Goal: Task Accomplishment & Management: Use online tool/utility

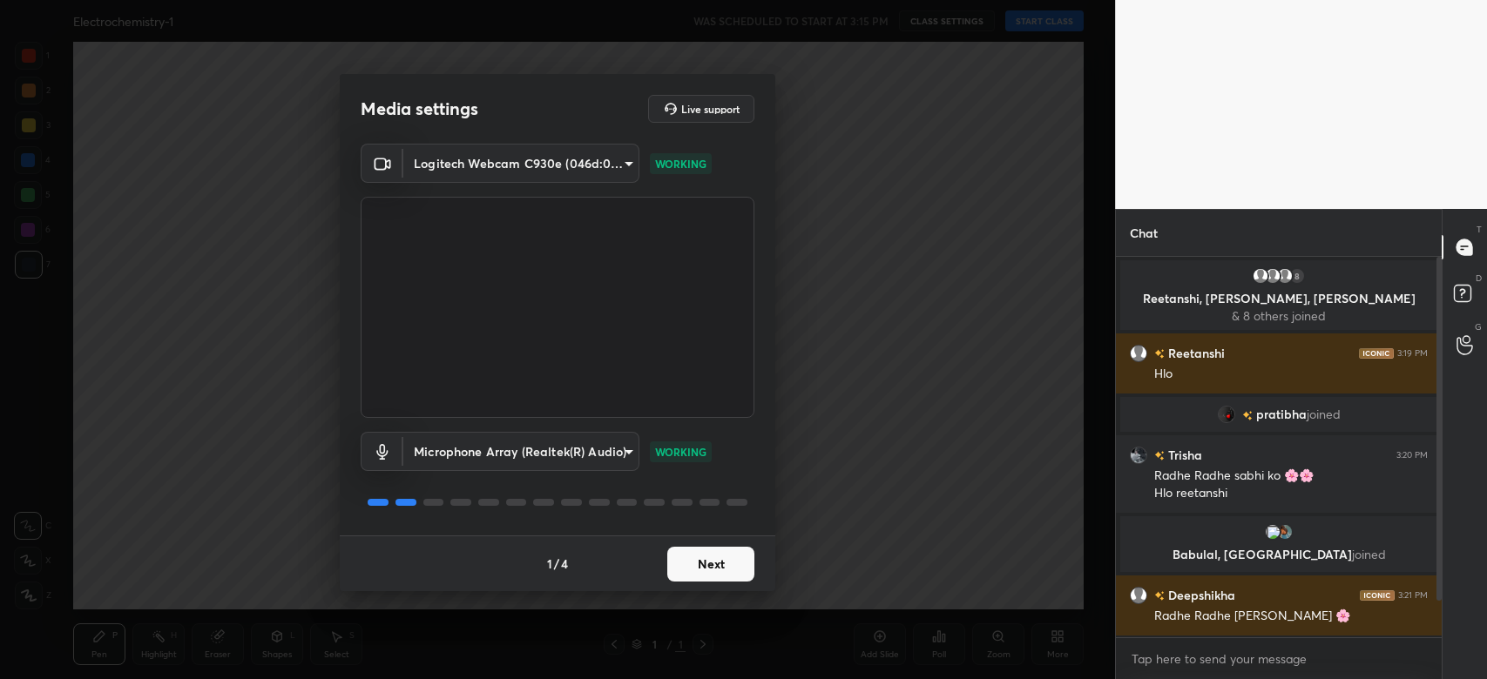
click at [725, 563] on button "Next" at bounding box center [710, 564] width 87 height 35
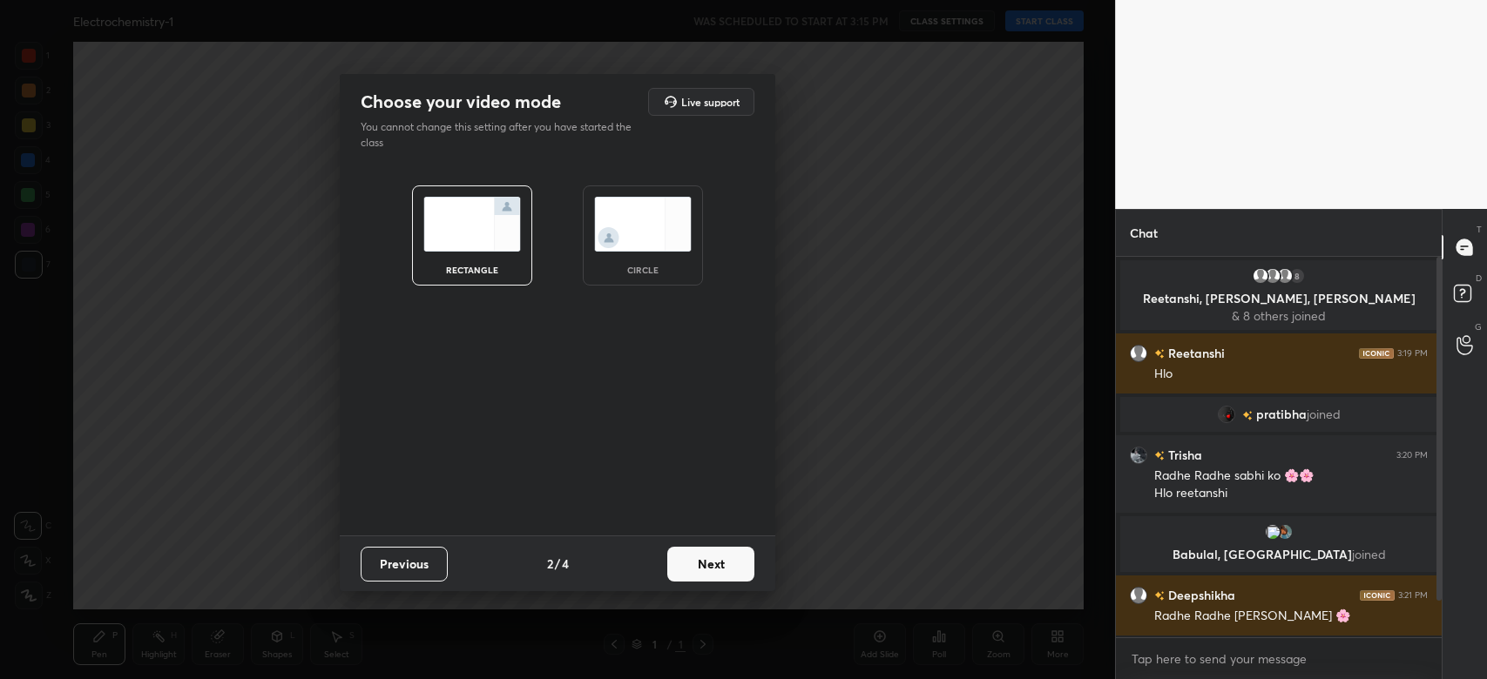
click at [726, 568] on button "Next" at bounding box center [710, 564] width 87 height 35
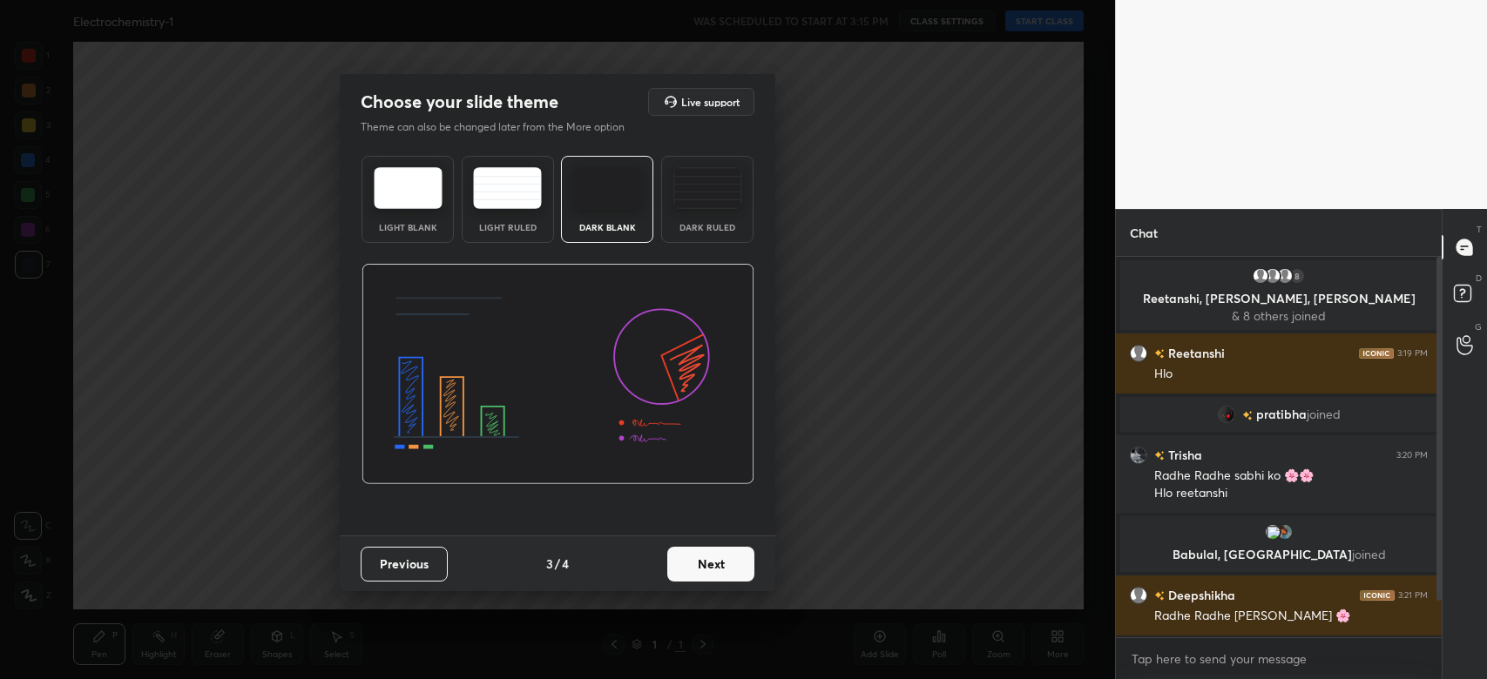
click at [704, 192] on img at bounding box center [707, 188] width 69 height 42
click at [720, 569] on button "Next" at bounding box center [710, 564] width 87 height 35
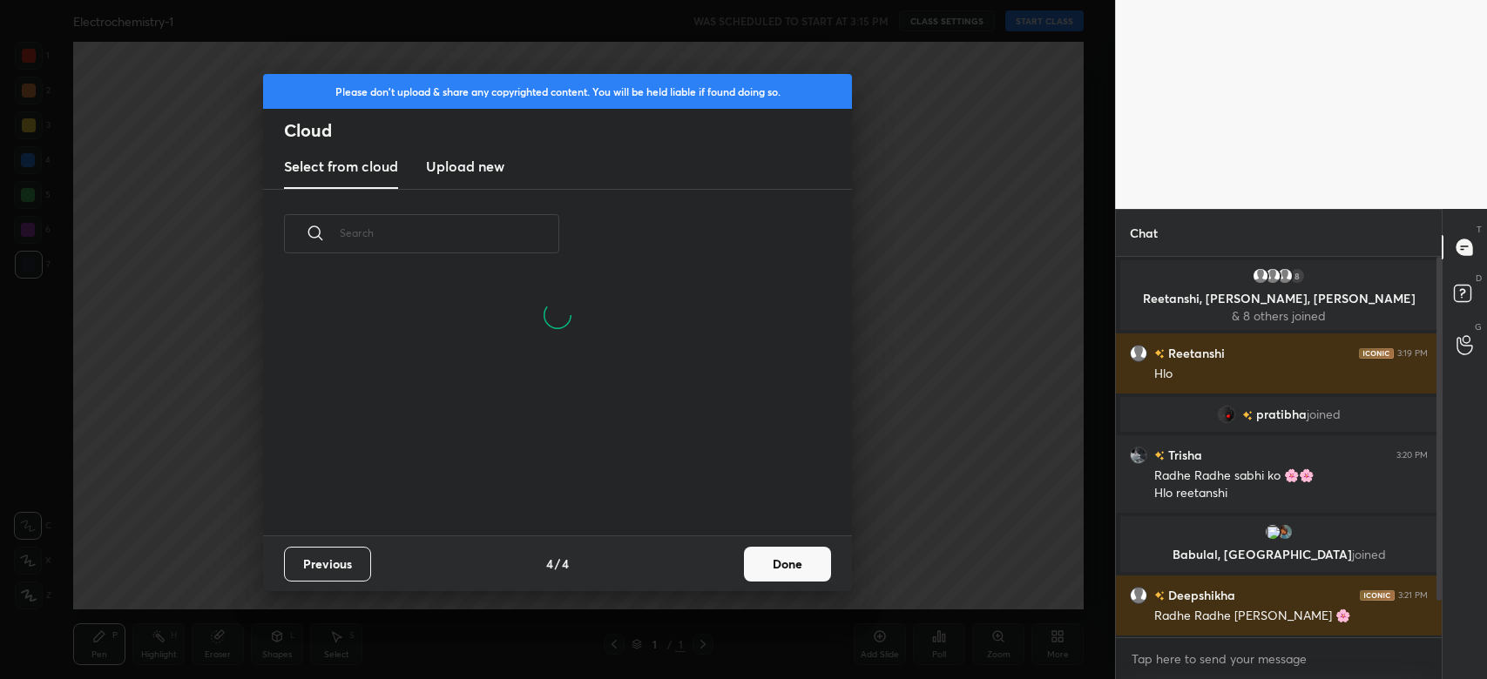
click at [784, 561] on button "Done" at bounding box center [787, 564] width 87 height 35
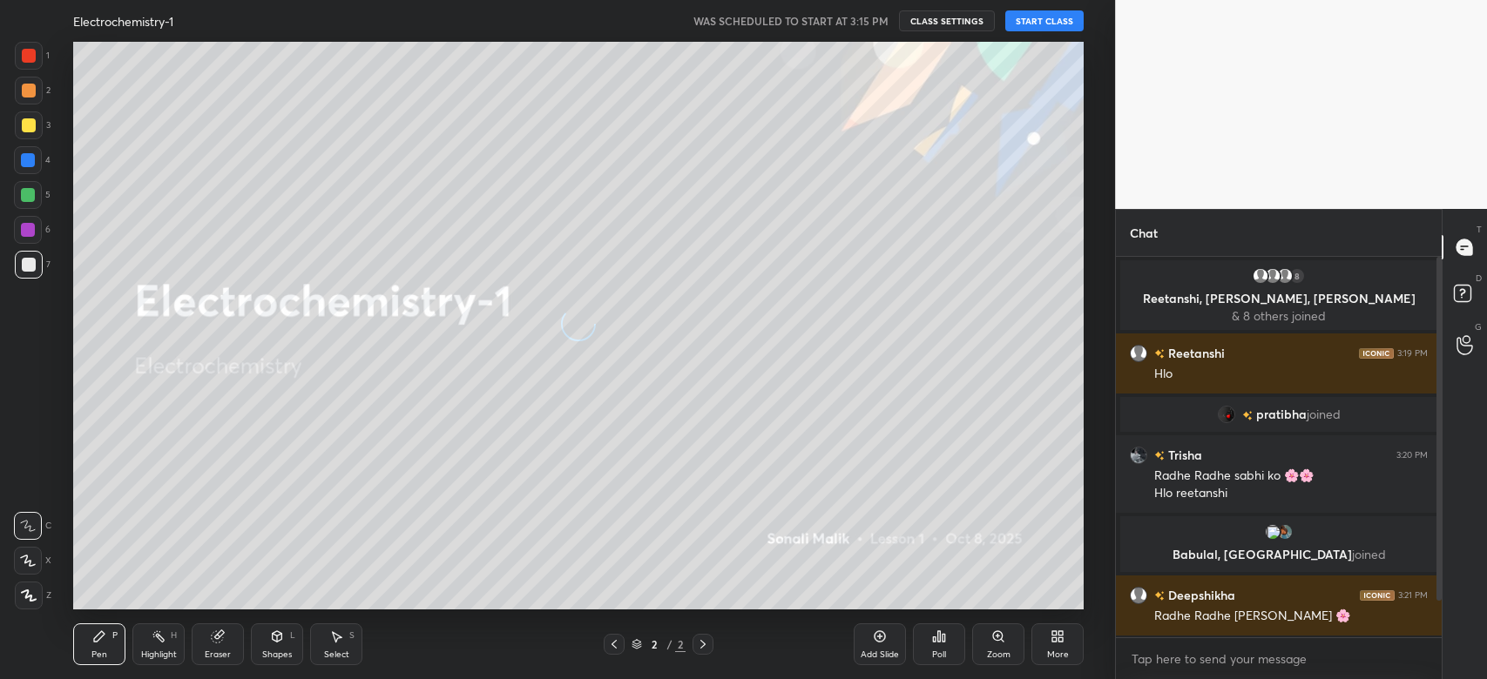
scroll to position [258, 558]
click at [1031, 19] on button "START CLASS" at bounding box center [1044, 20] width 78 height 21
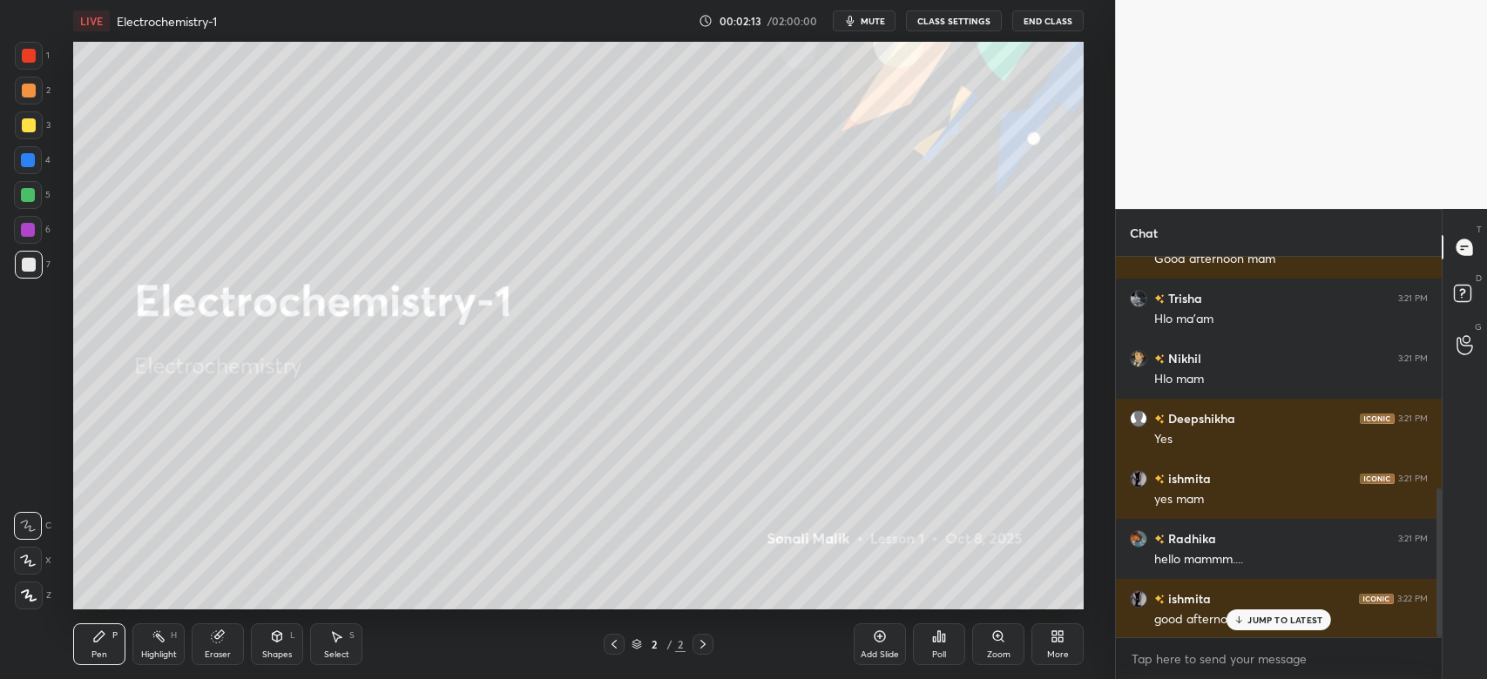
scroll to position [595, 0]
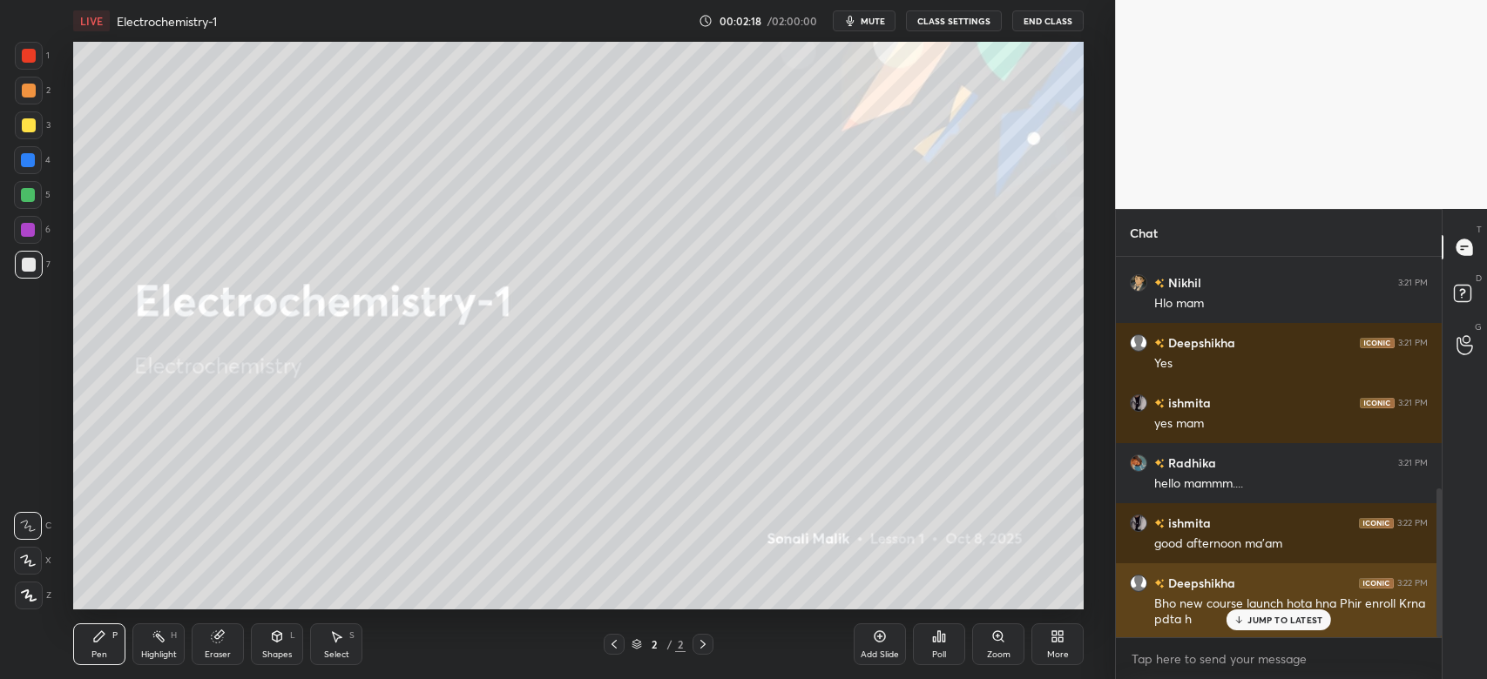
click at [1265, 615] on p "JUMP TO LATEST" at bounding box center [1284, 620] width 75 height 10
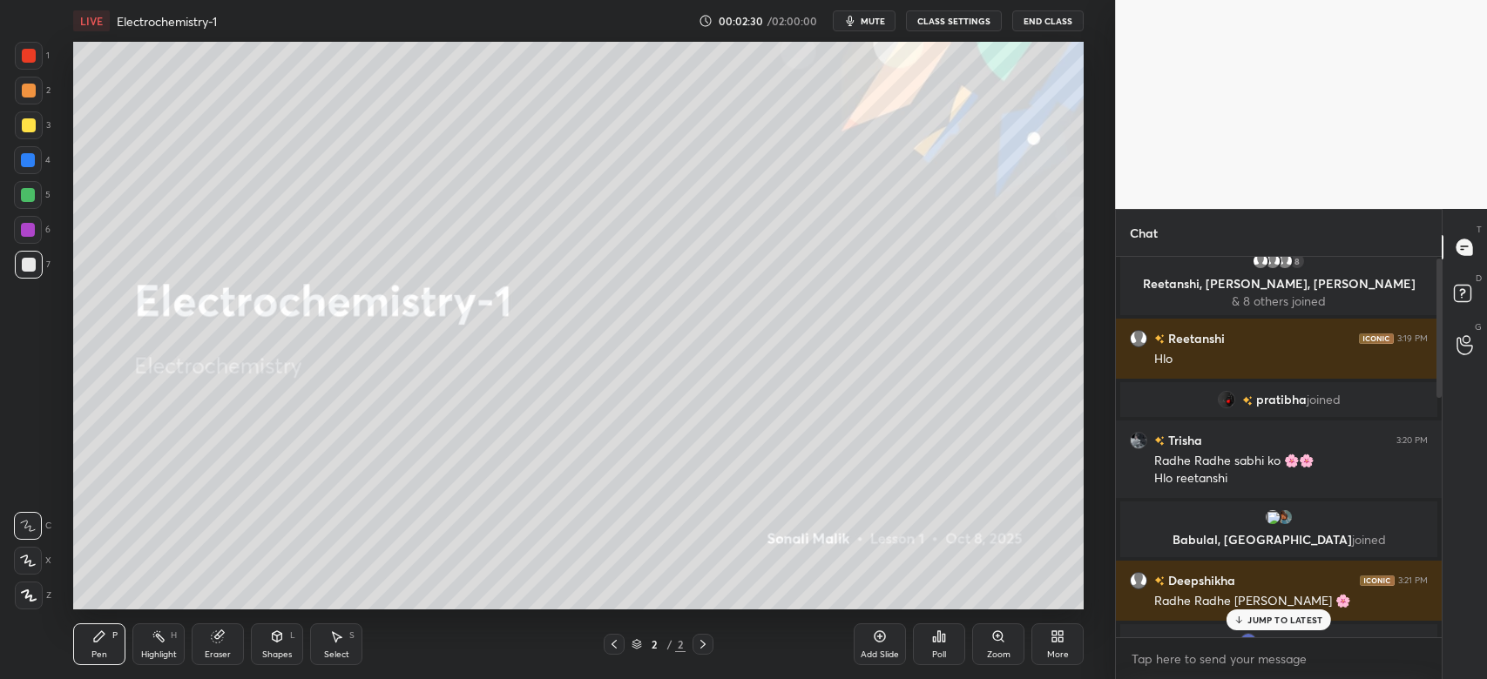
scroll to position [0, 0]
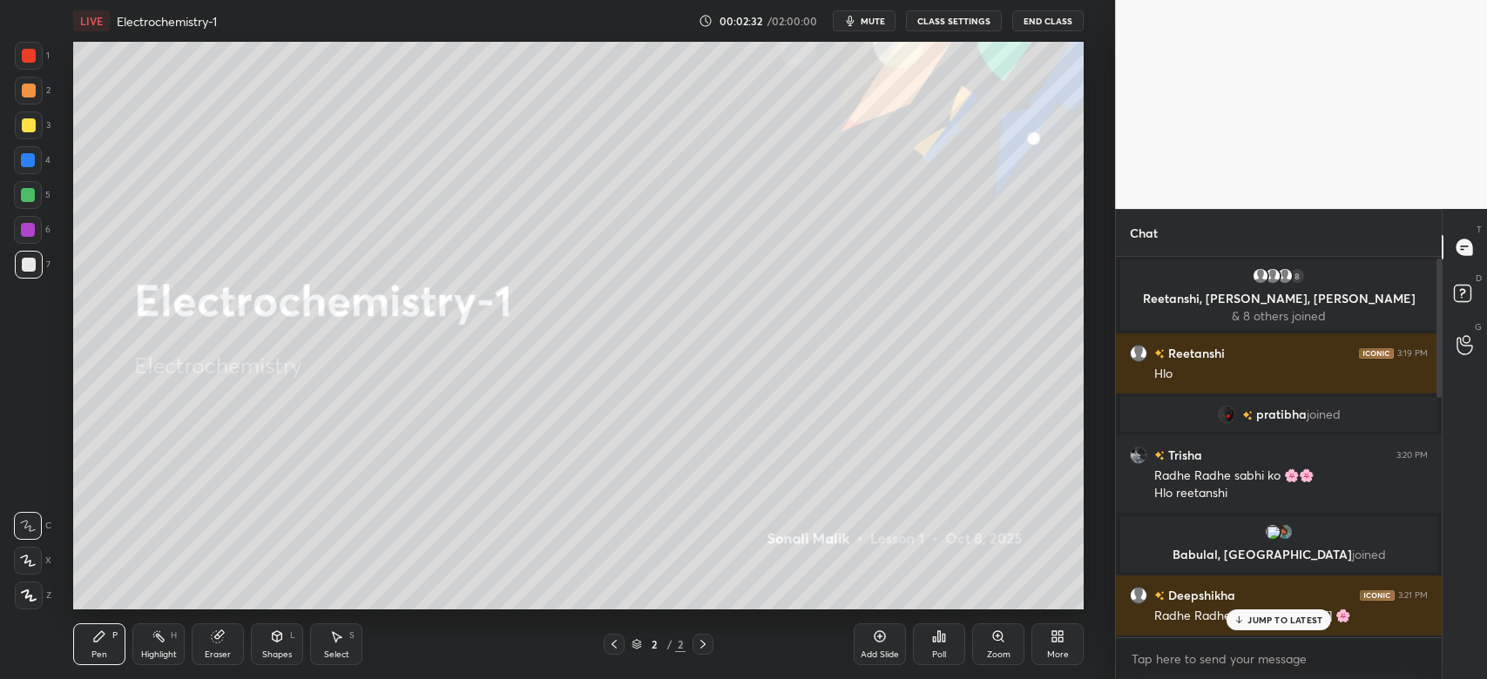
click at [1233, 302] on p "Reetanshi, [PERSON_NAME], [PERSON_NAME]" at bounding box center [1278, 299] width 296 height 14
click at [1261, 319] on p "& 8 others joined" at bounding box center [1278, 316] width 296 height 14
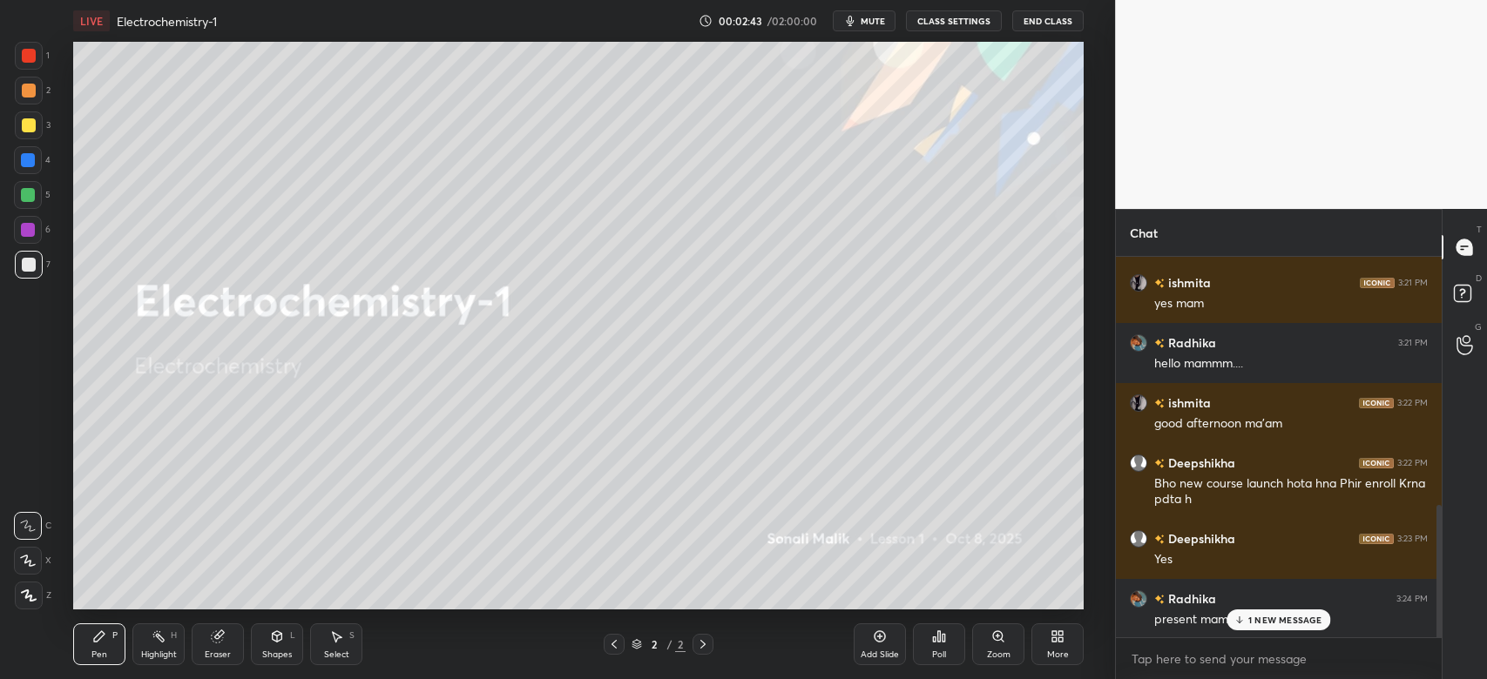
scroll to position [716, 0]
click at [1056, 645] on div "More" at bounding box center [1057, 645] width 52 height 42
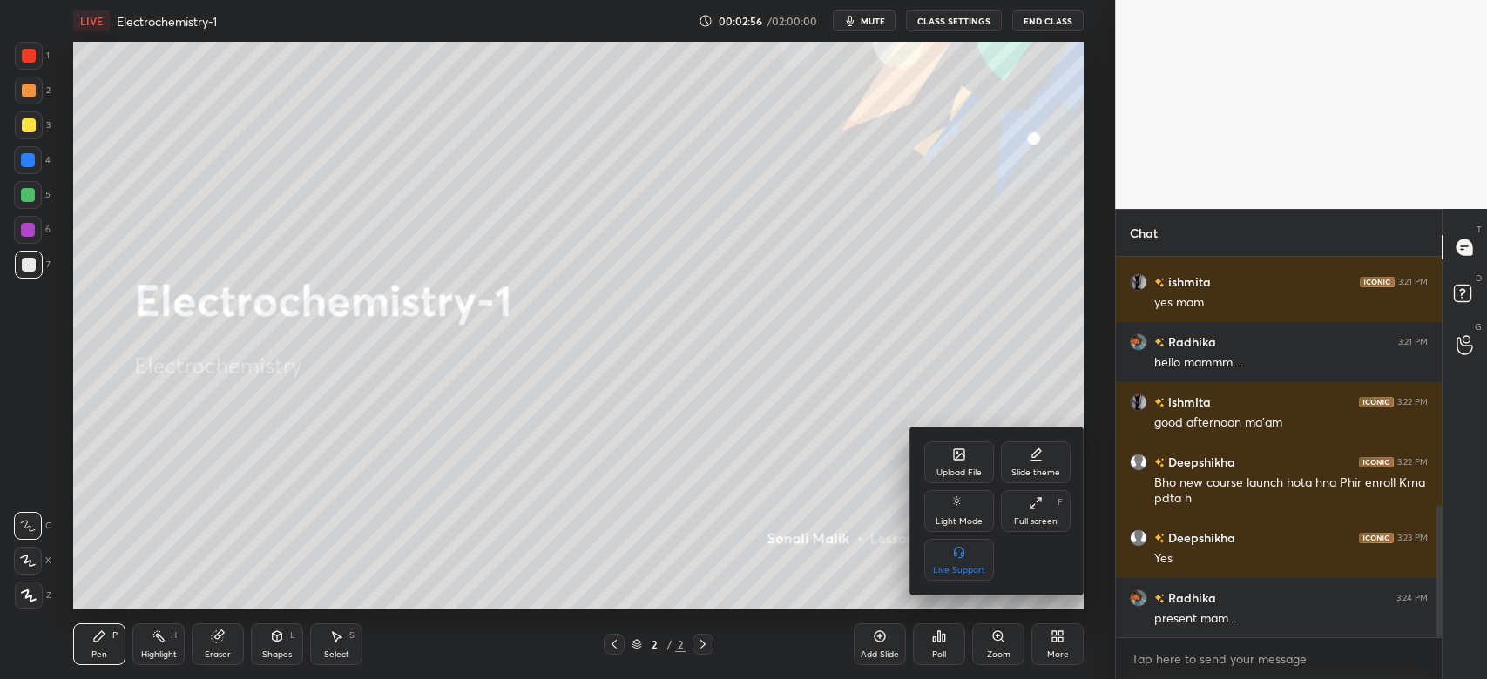
click at [956, 463] on div "Upload File" at bounding box center [959, 463] width 70 height 42
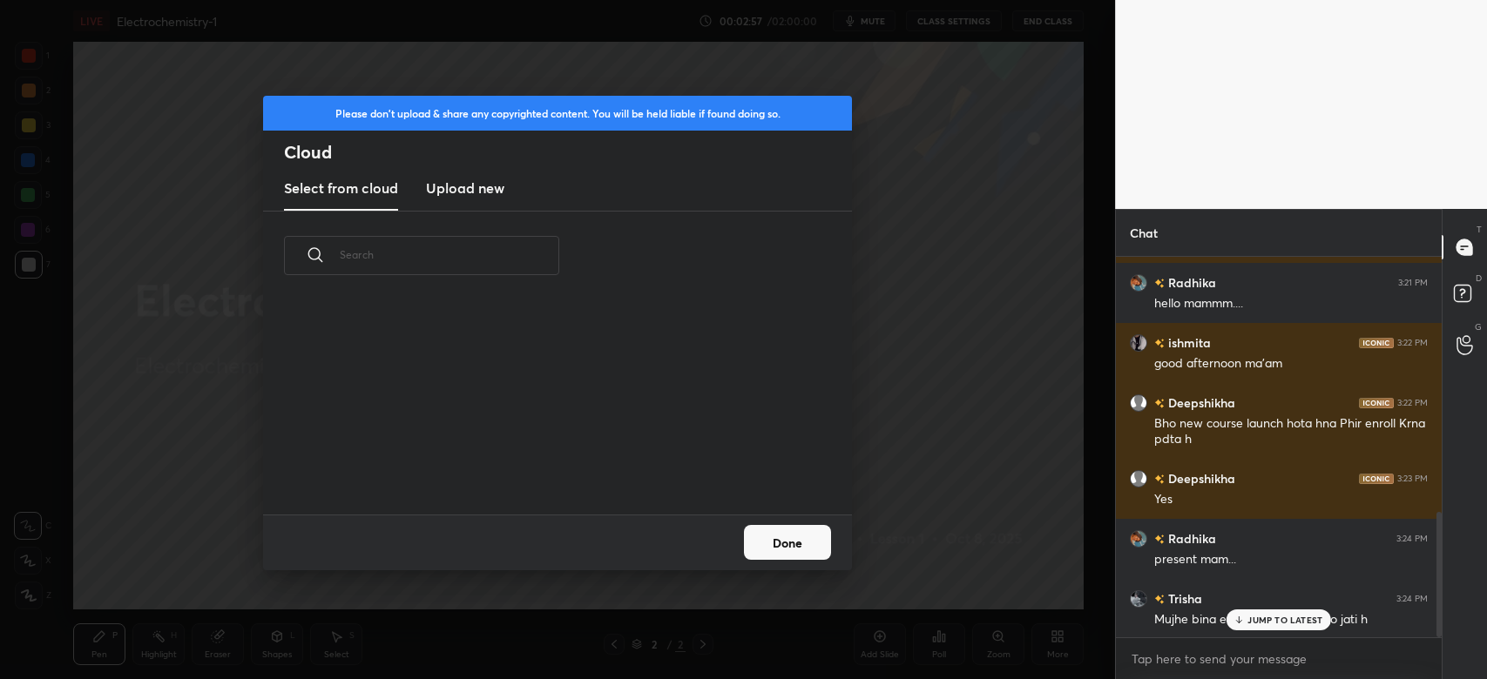
scroll to position [215, 558]
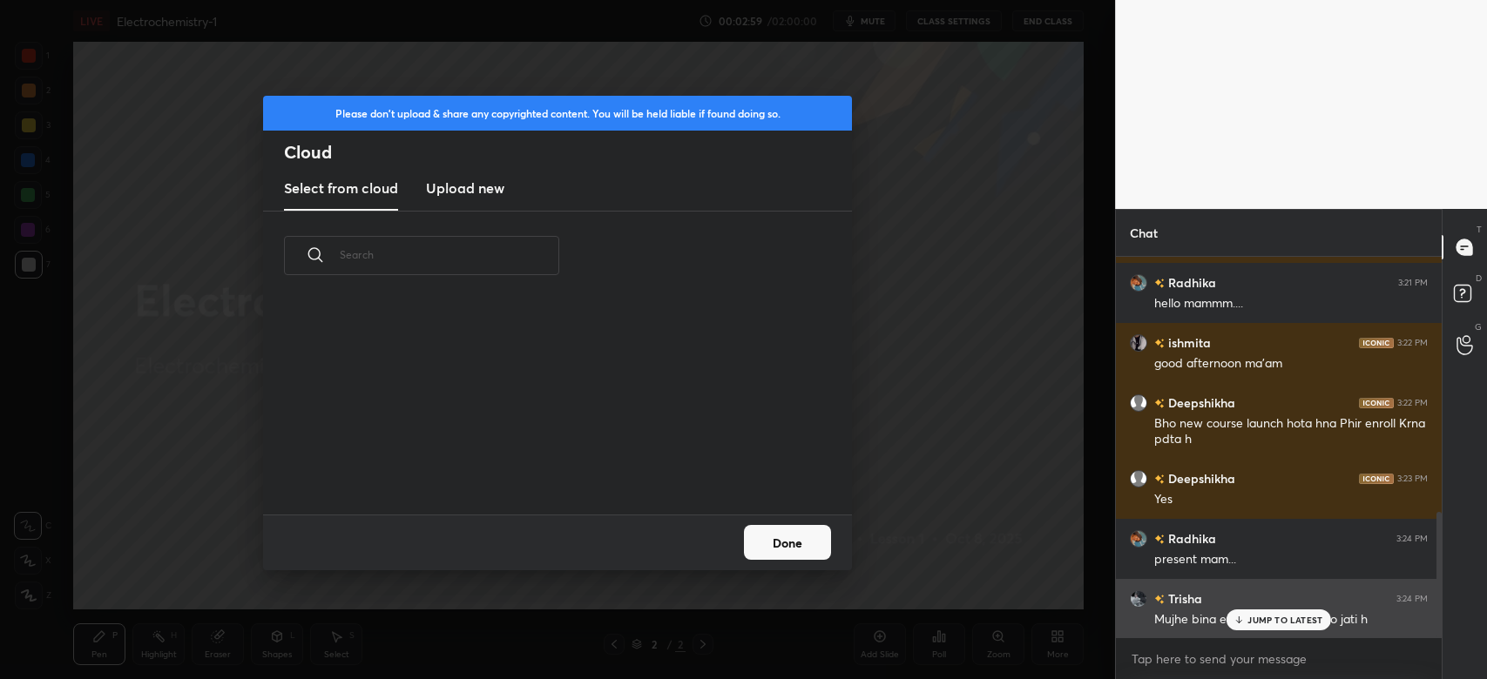
click at [1252, 622] on p "JUMP TO LATEST" at bounding box center [1284, 620] width 75 height 10
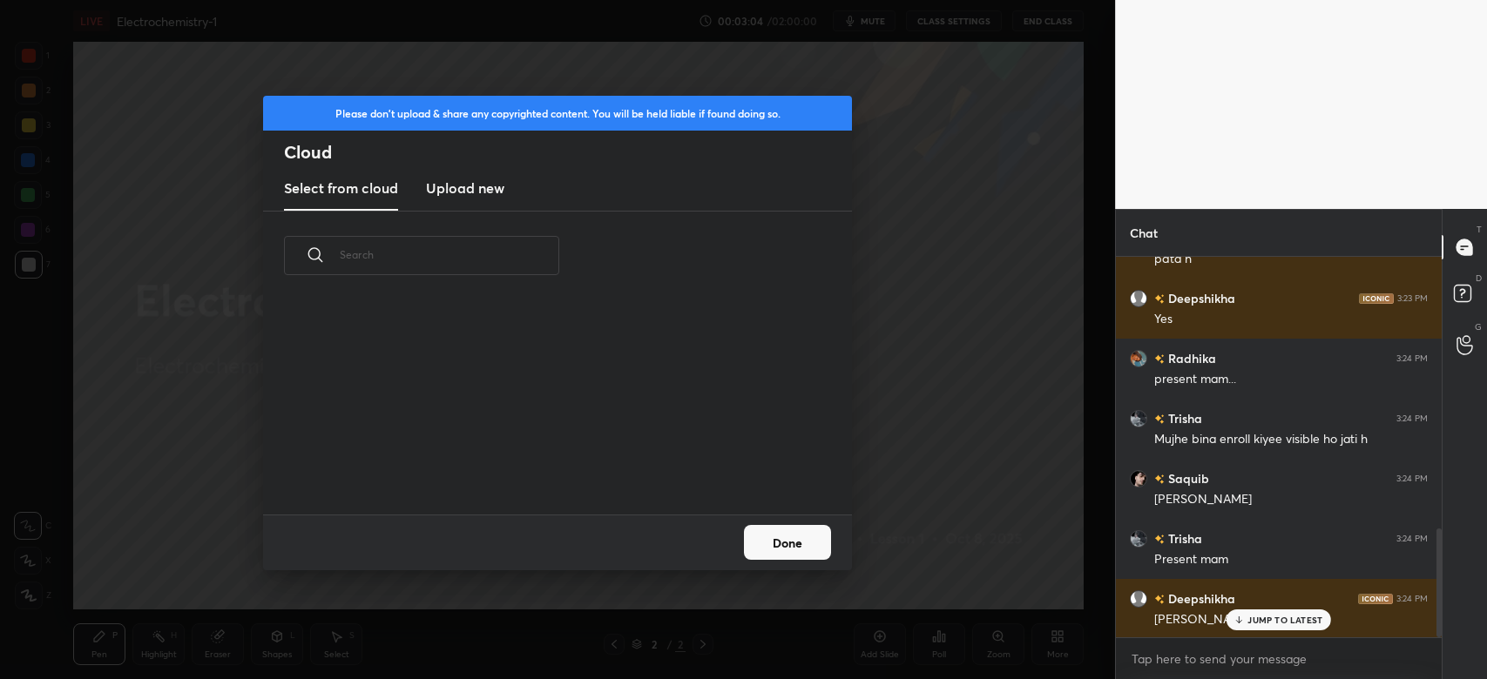
scroll to position [1031, 0]
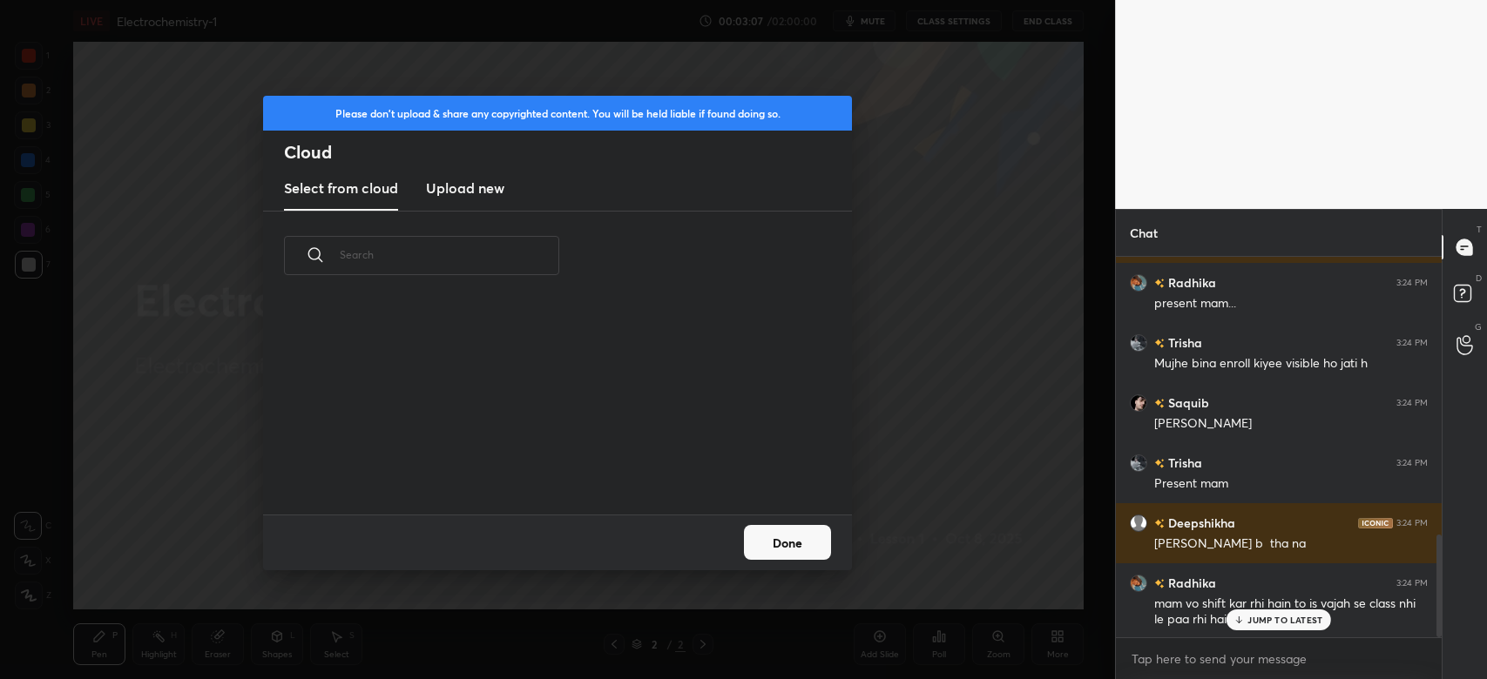
click at [460, 183] on h3 "Upload new" at bounding box center [465, 188] width 78 height 21
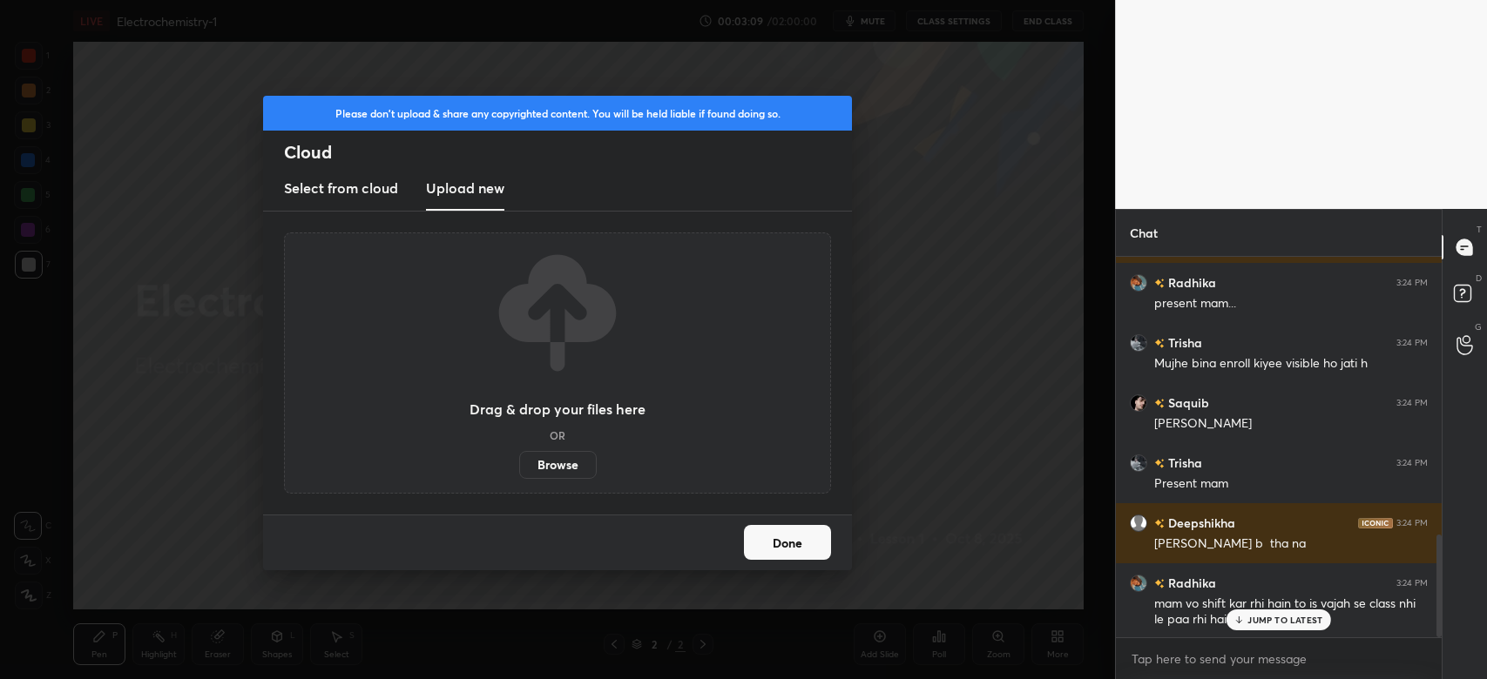
click at [543, 456] on label "Browse" at bounding box center [558, 465] width 78 height 28
click at [519, 456] on input "Browse" at bounding box center [519, 465] width 0 height 28
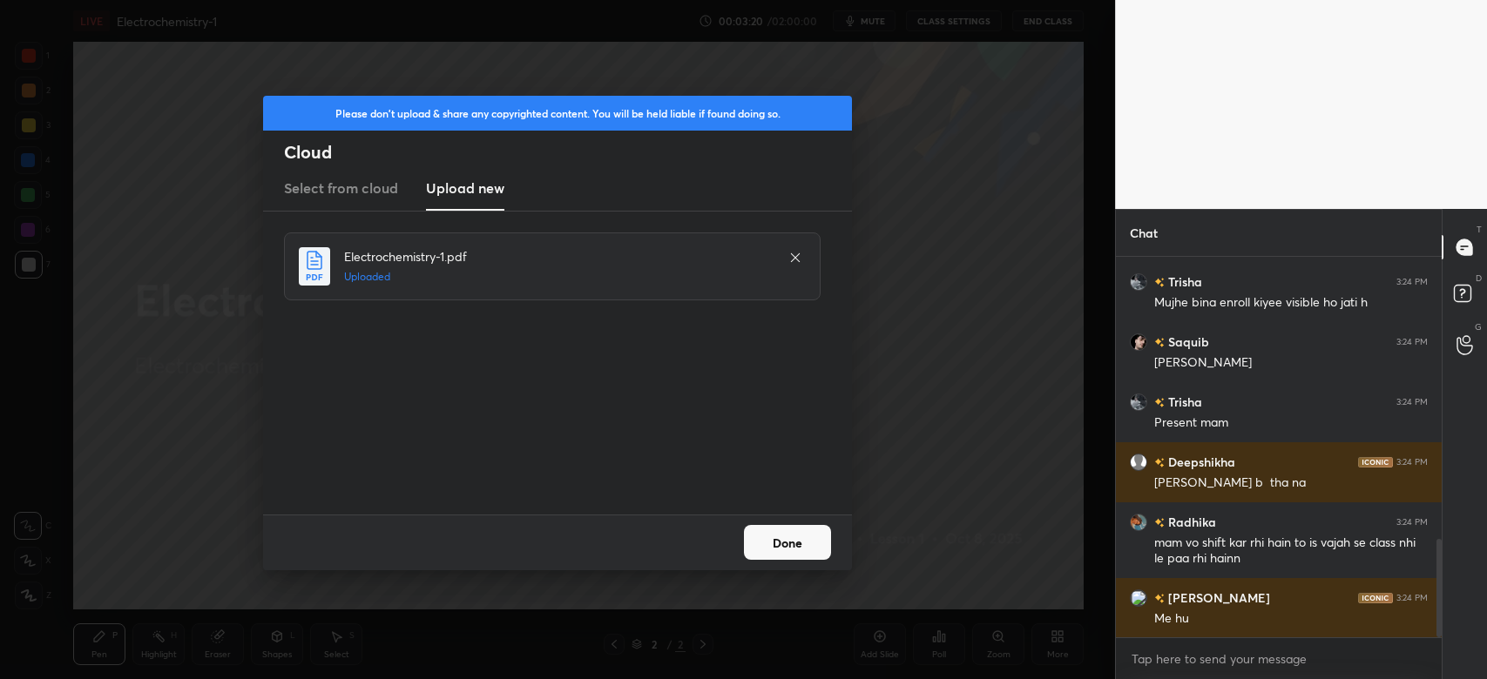
click at [772, 537] on button "Done" at bounding box center [787, 542] width 87 height 35
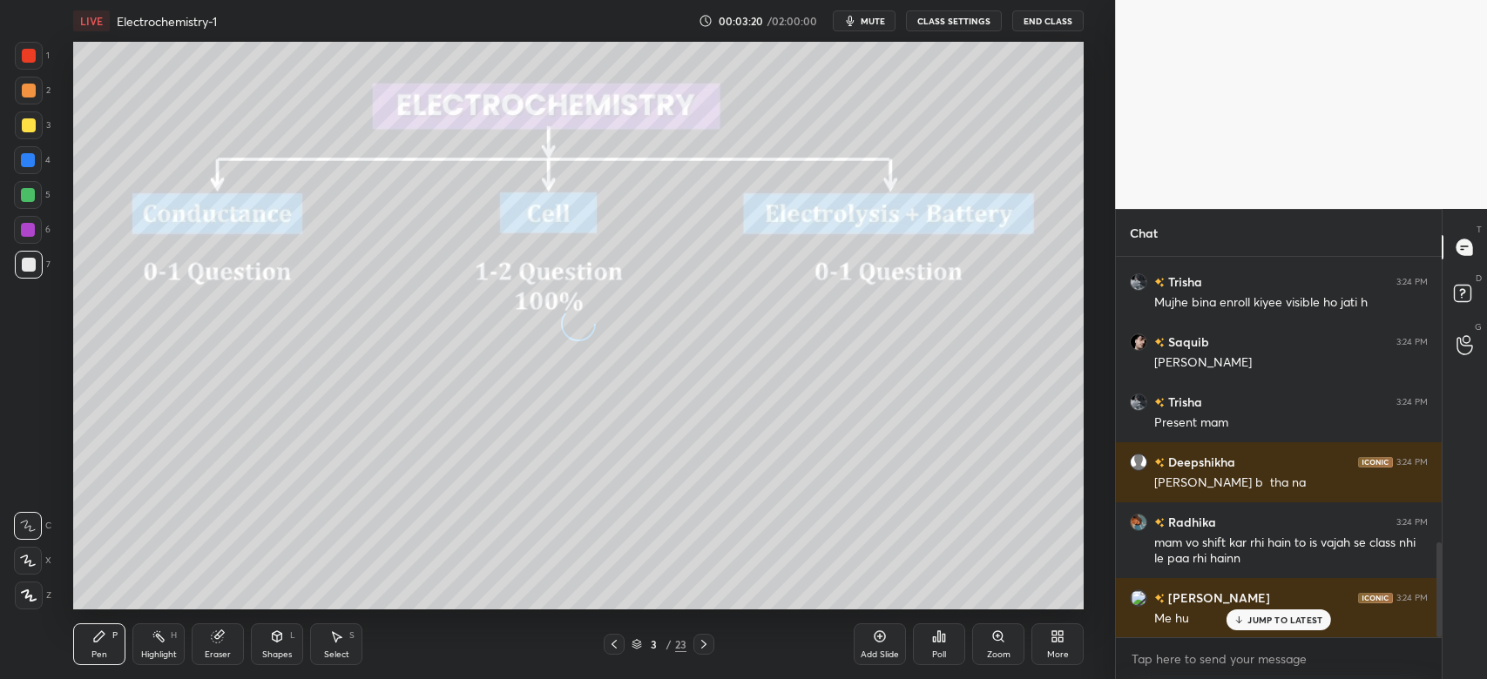
scroll to position [1151, 0]
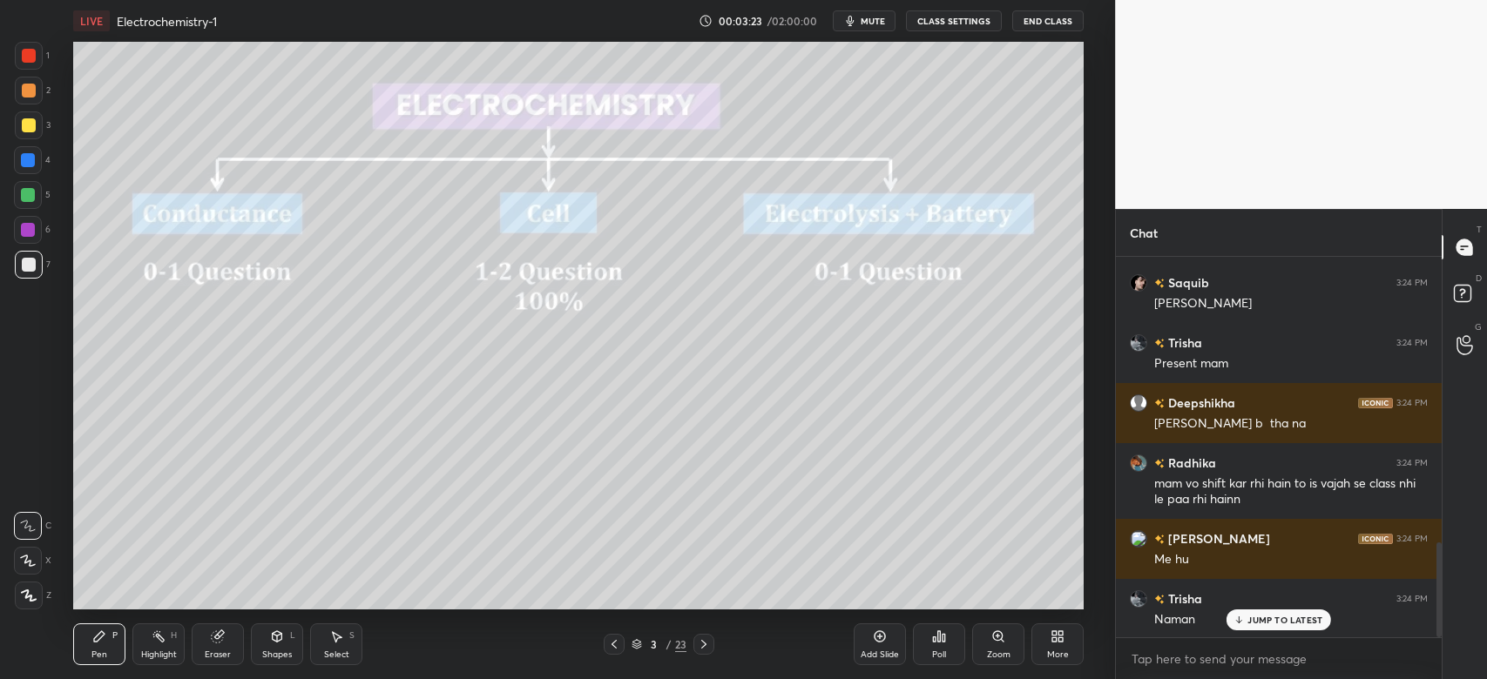
click at [613, 638] on div at bounding box center [614, 644] width 21 height 21
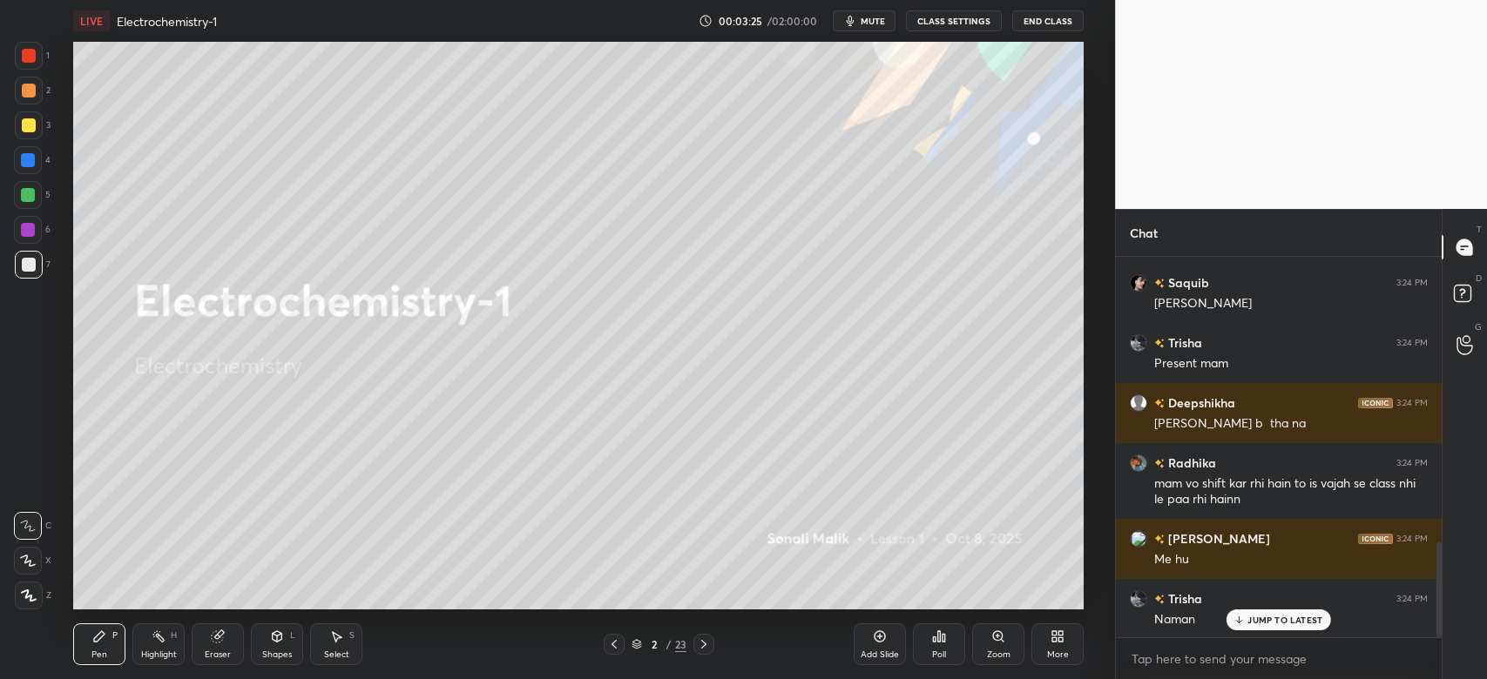
click at [887, 638] on div "Add Slide" at bounding box center [880, 645] width 52 height 42
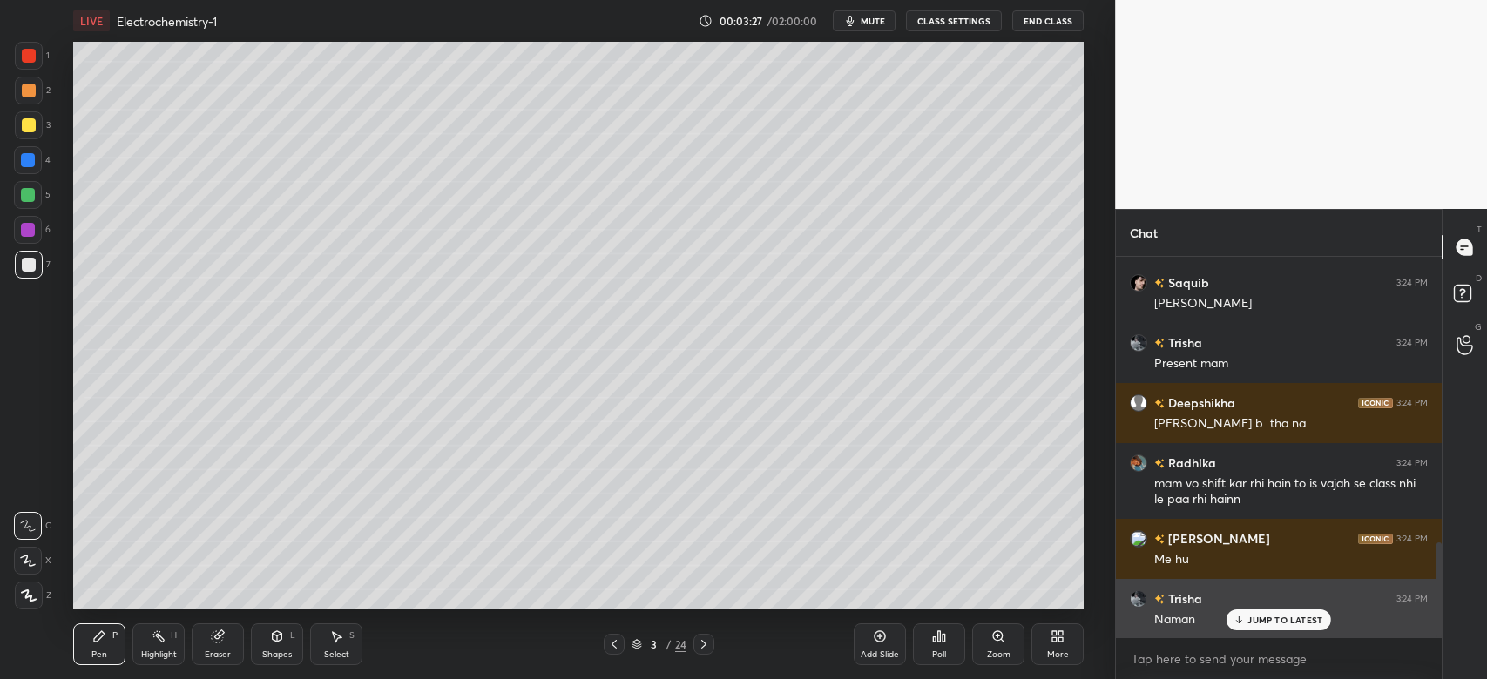
click at [1272, 617] on p "JUMP TO LATEST" at bounding box center [1284, 620] width 75 height 10
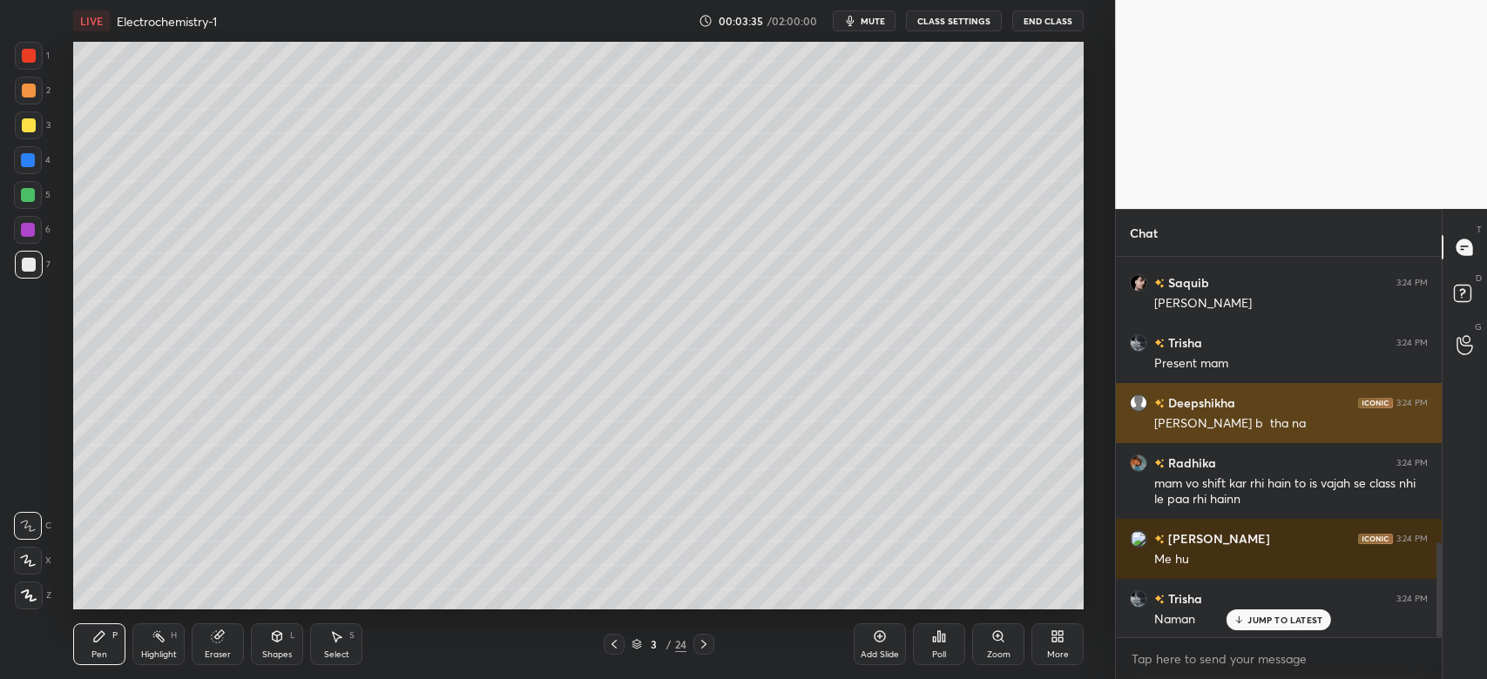
scroll to position [1212, 0]
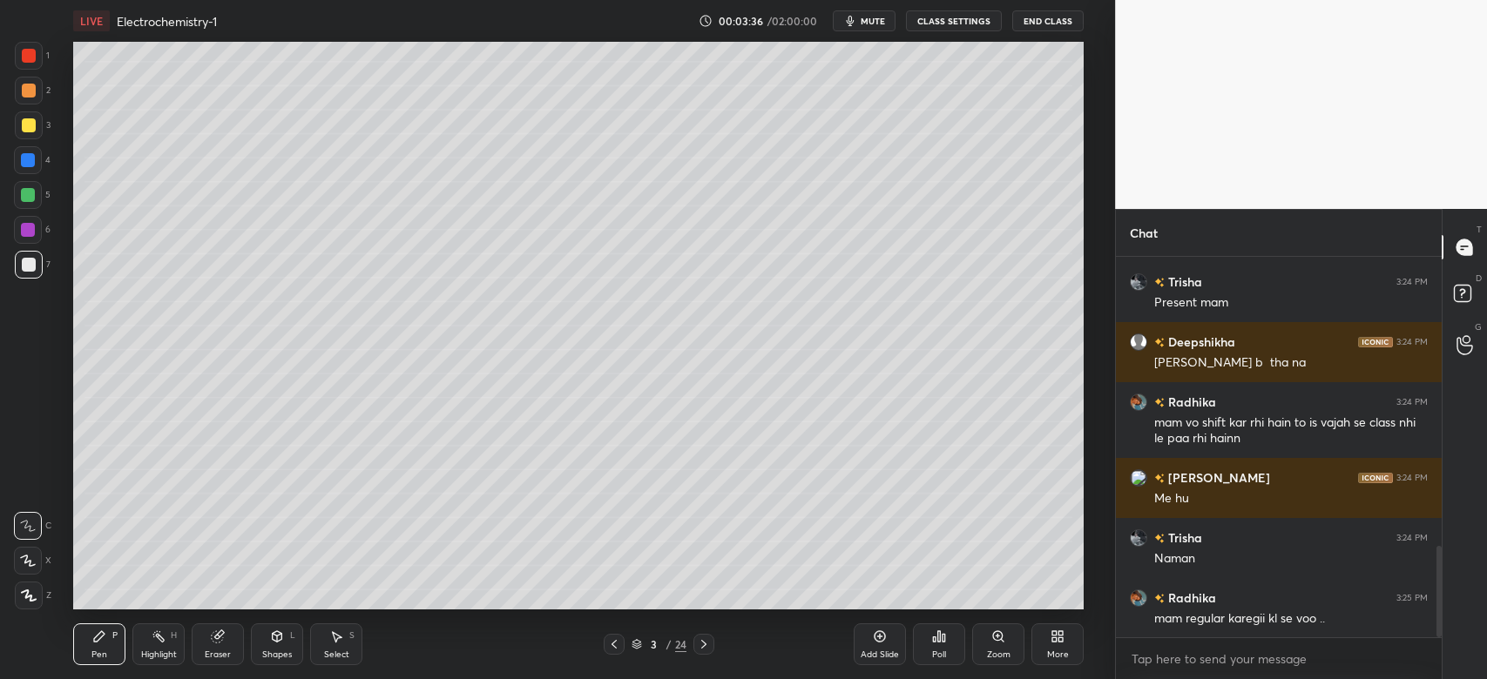
click at [30, 122] on div at bounding box center [29, 125] width 14 height 14
click at [147, 652] on div "Highlight" at bounding box center [159, 655] width 36 height 9
click at [223, 648] on div "Eraser" at bounding box center [218, 645] width 52 height 42
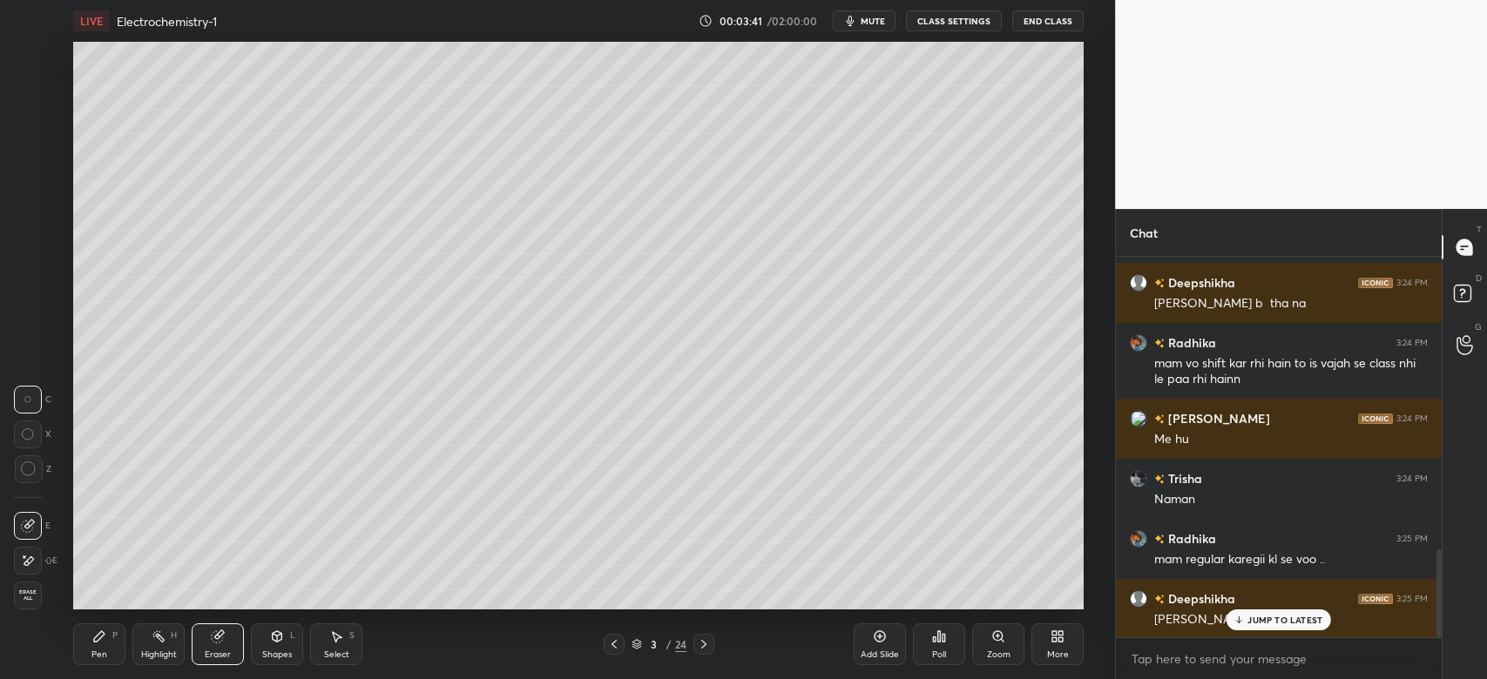
click at [100, 640] on icon at bounding box center [99, 637] width 14 height 14
click at [24, 587] on div at bounding box center [29, 596] width 28 height 28
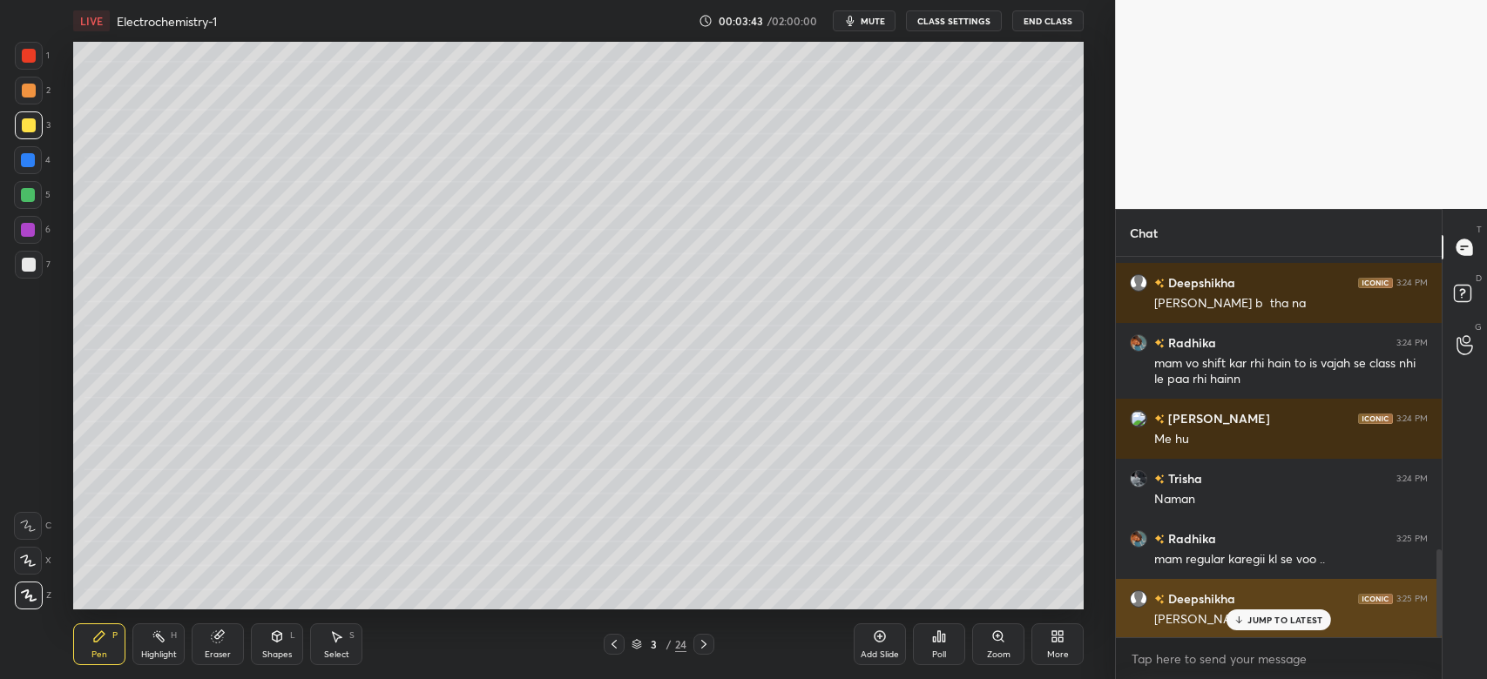
click at [1288, 611] on div "JUMP TO LATEST" at bounding box center [1278, 620] width 105 height 21
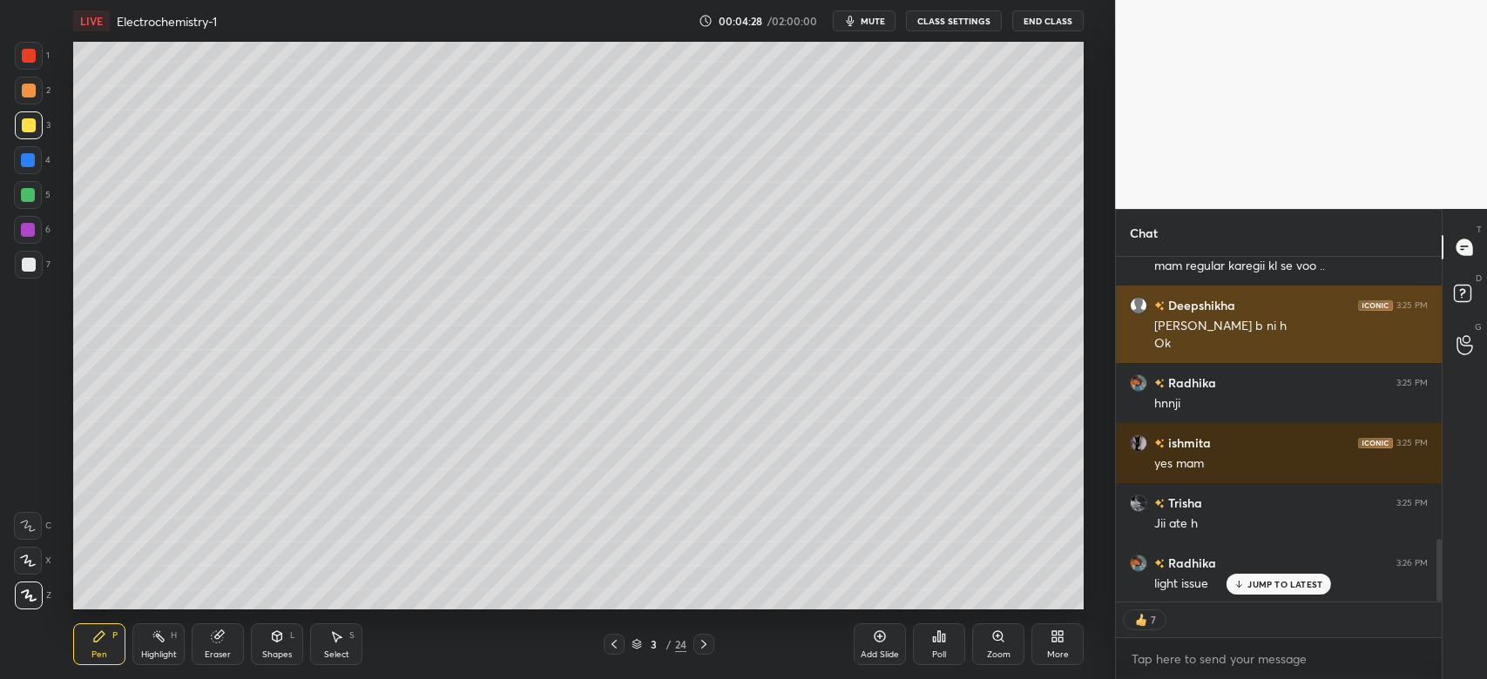
scroll to position [1625, 0]
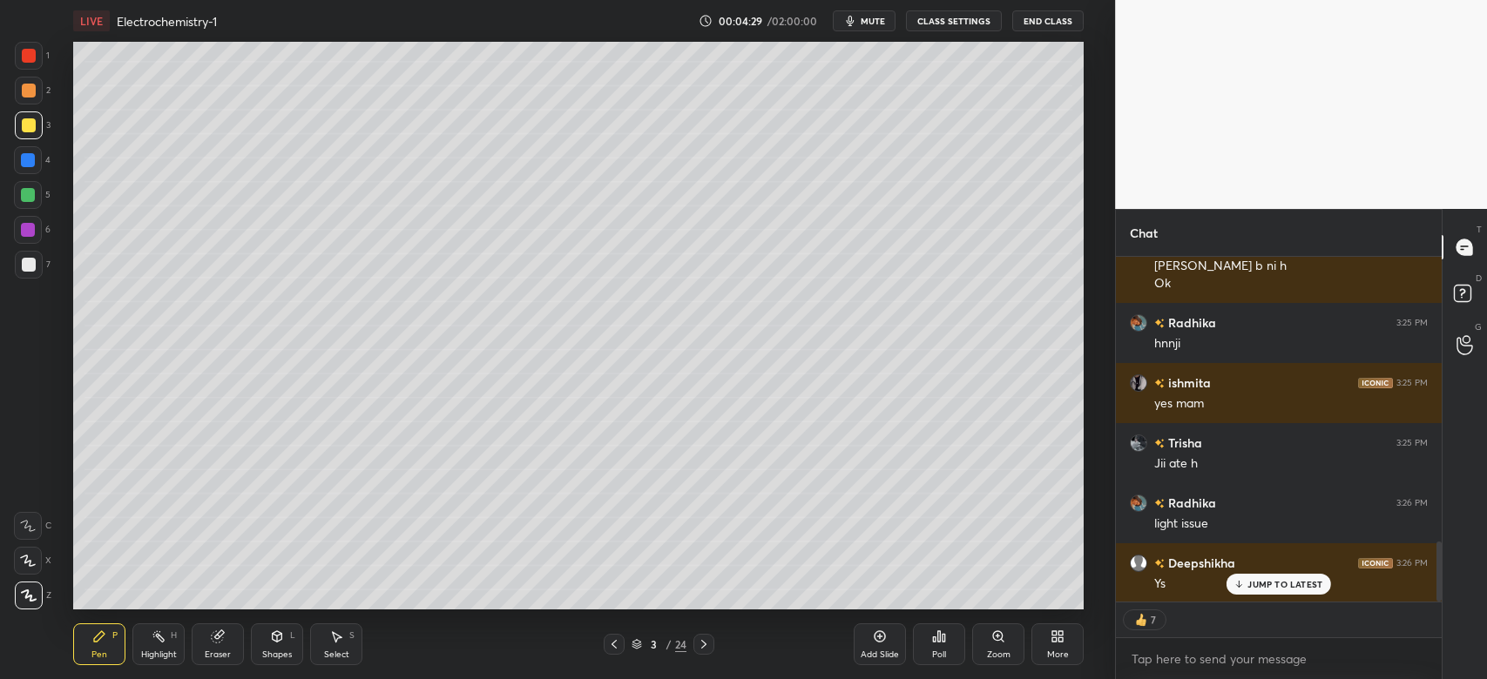
click at [37, 157] on div at bounding box center [28, 160] width 28 height 28
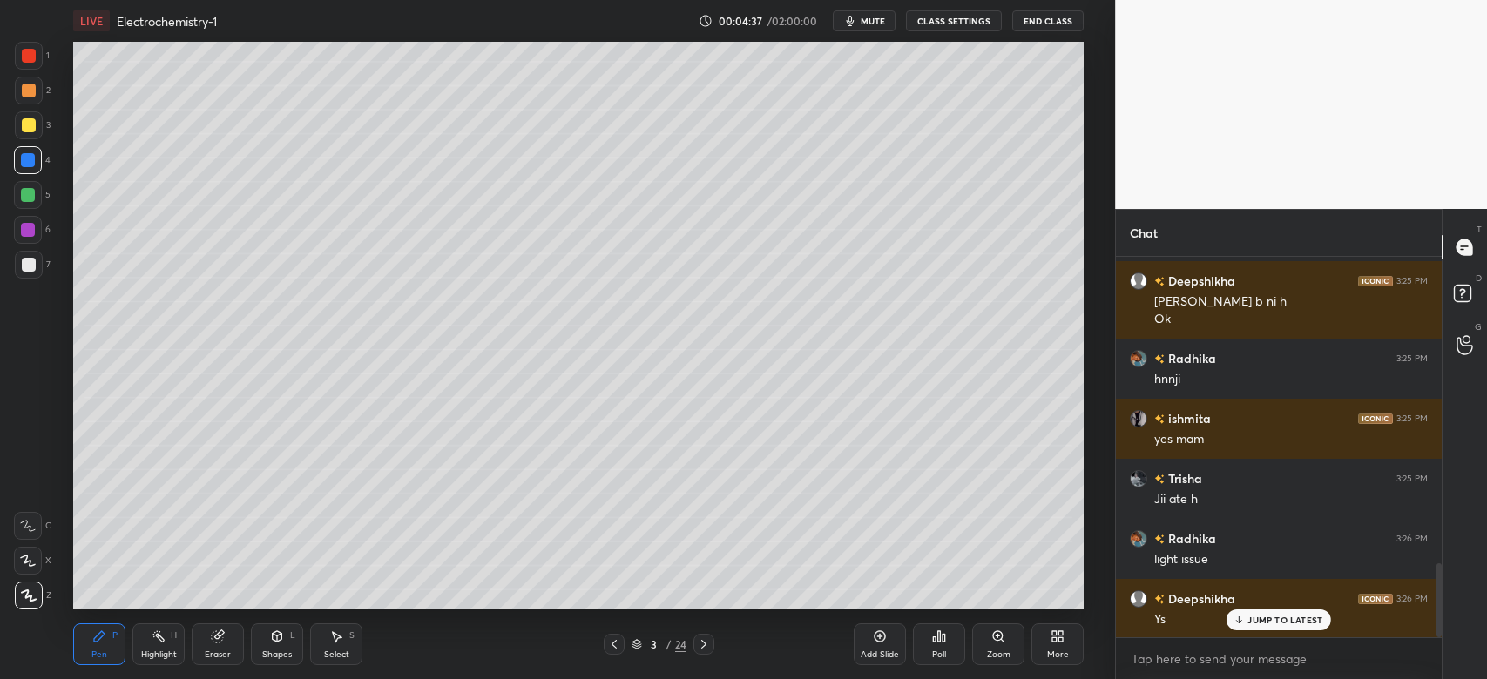
scroll to position [1631, 0]
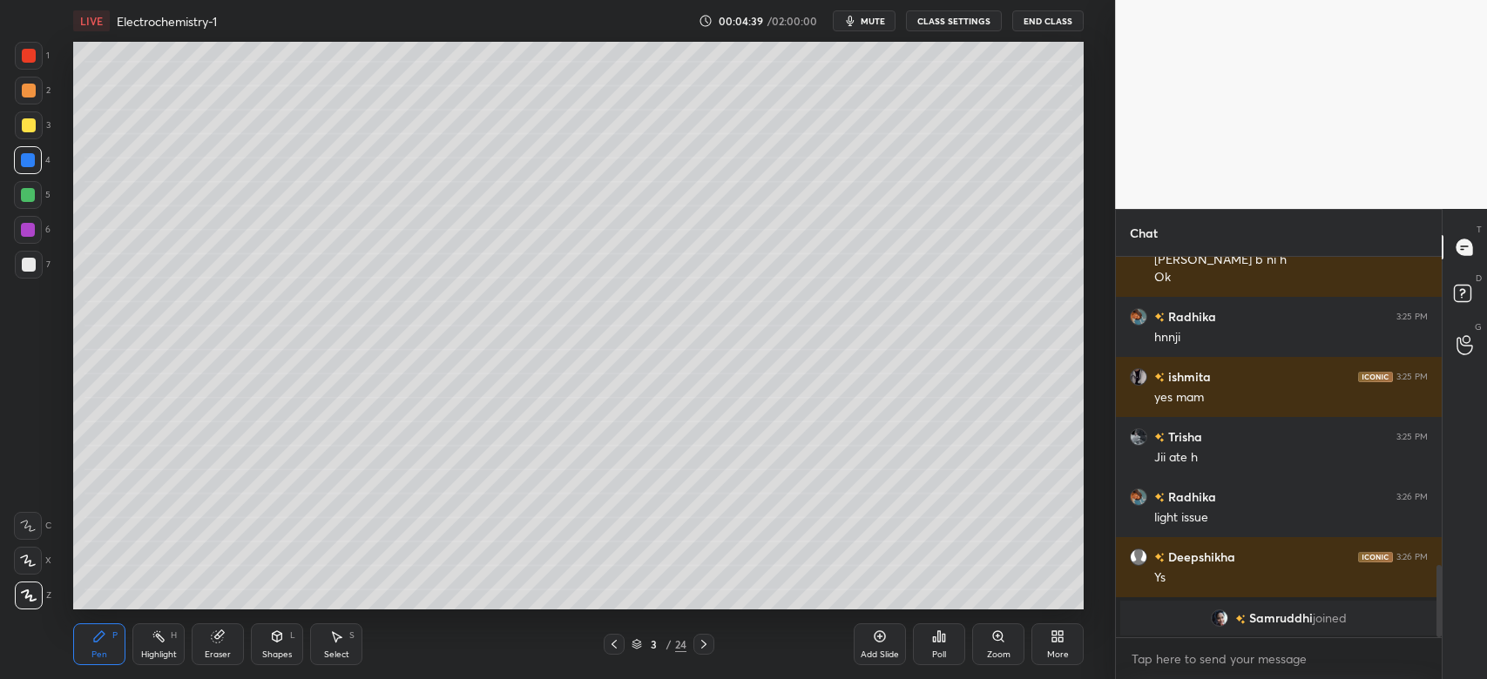
click at [221, 647] on div "Eraser" at bounding box center [218, 645] width 52 height 42
click at [91, 647] on div "Pen P" at bounding box center [99, 645] width 52 height 42
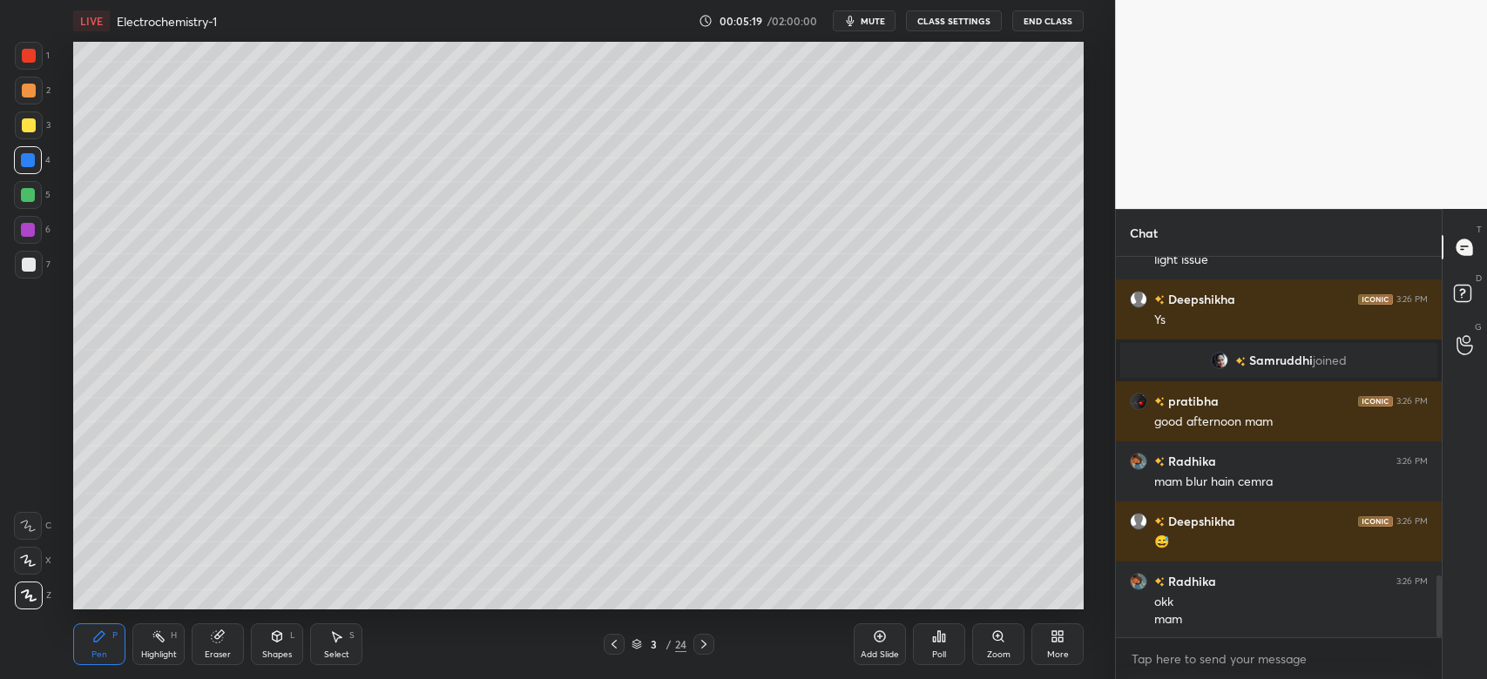
scroll to position [1950, 0]
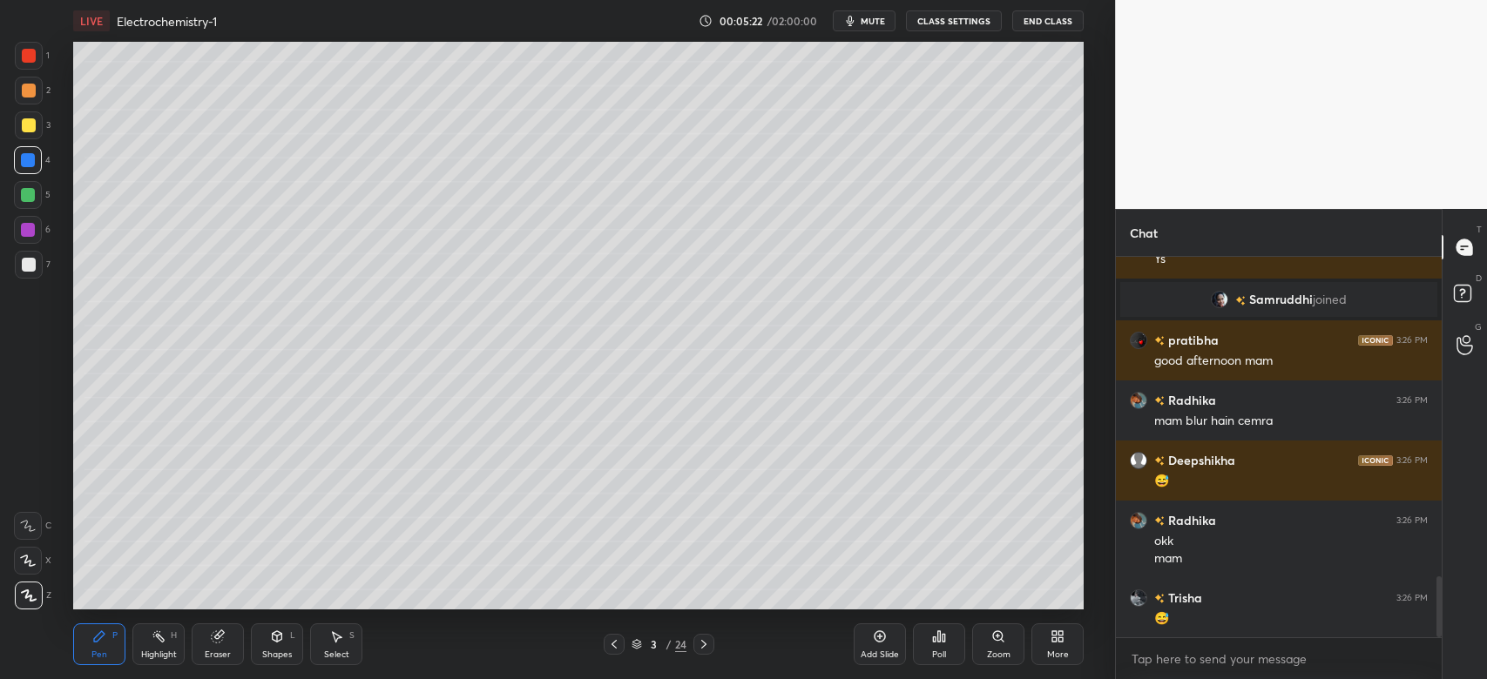
click at [250, 638] on div "Pen P Highlight H Eraser Shapes L Select S" at bounding box center [268, 645] width 390 height 42
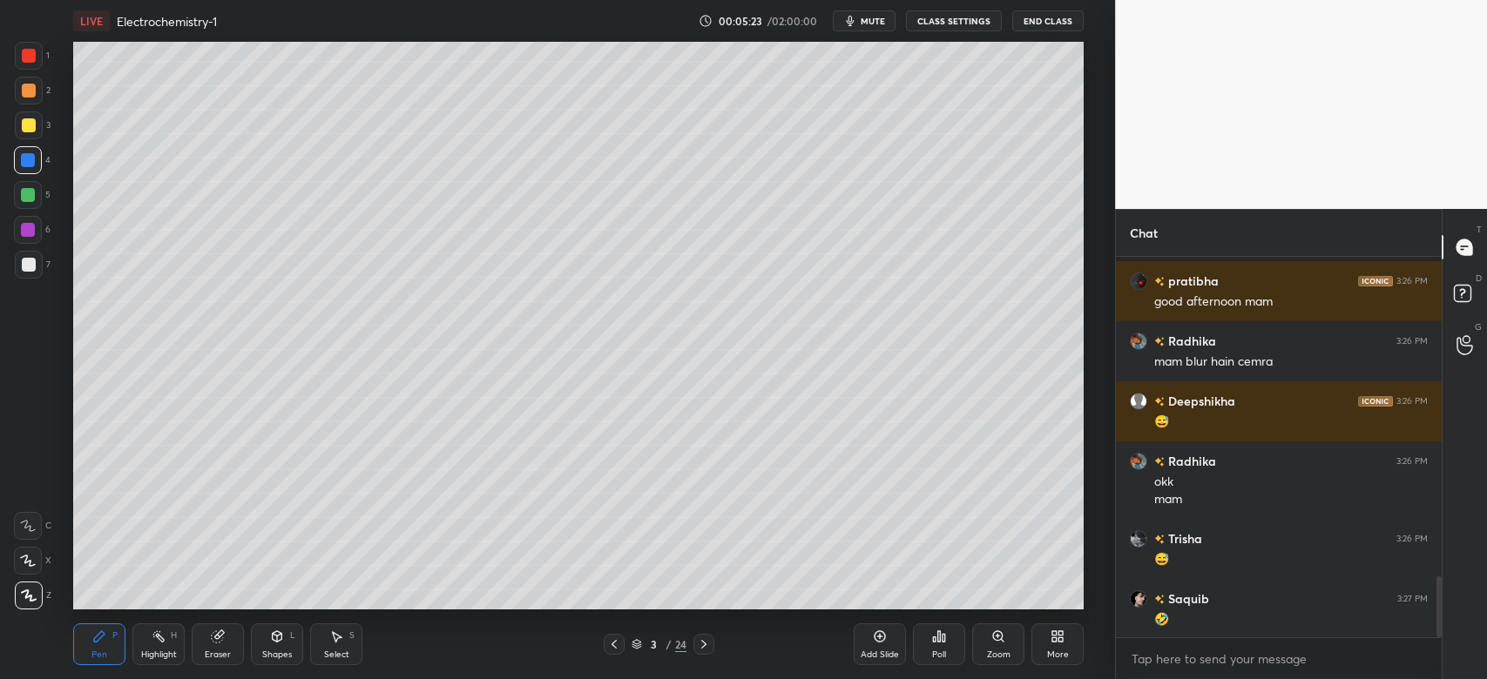
click at [280, 651] on div "Shapes" at bounding box center [277, 655] width 30 height 9
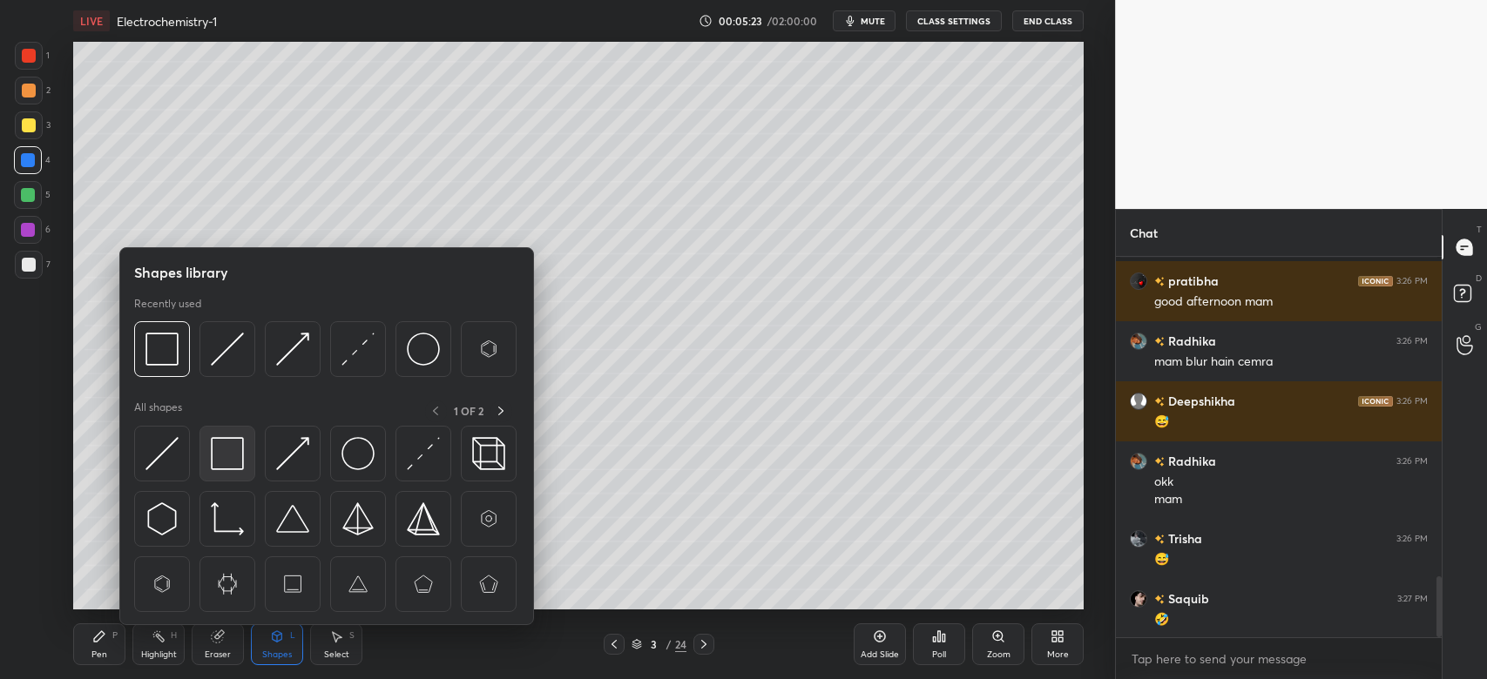
scroll to position [2069, 0]
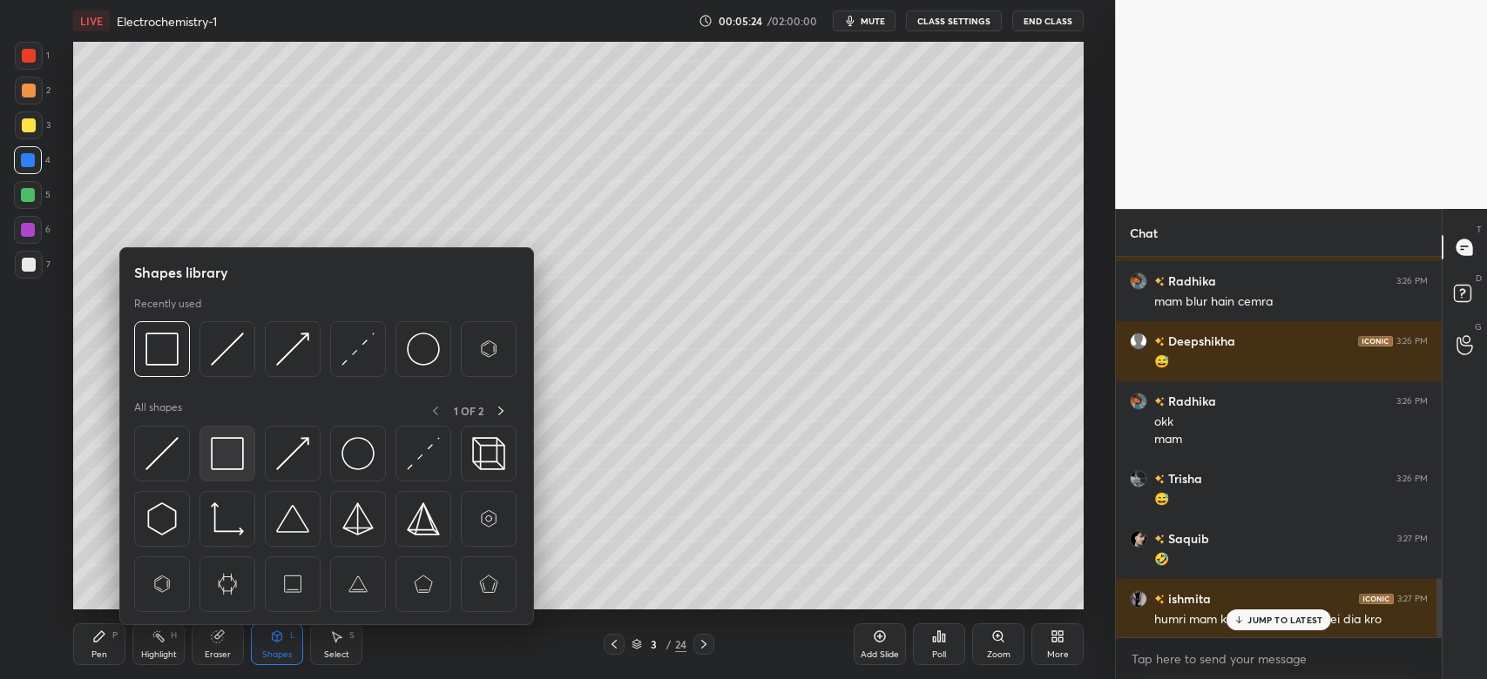
click at [240, 465] on img at bounding box center [227, 453] width 33 height 33
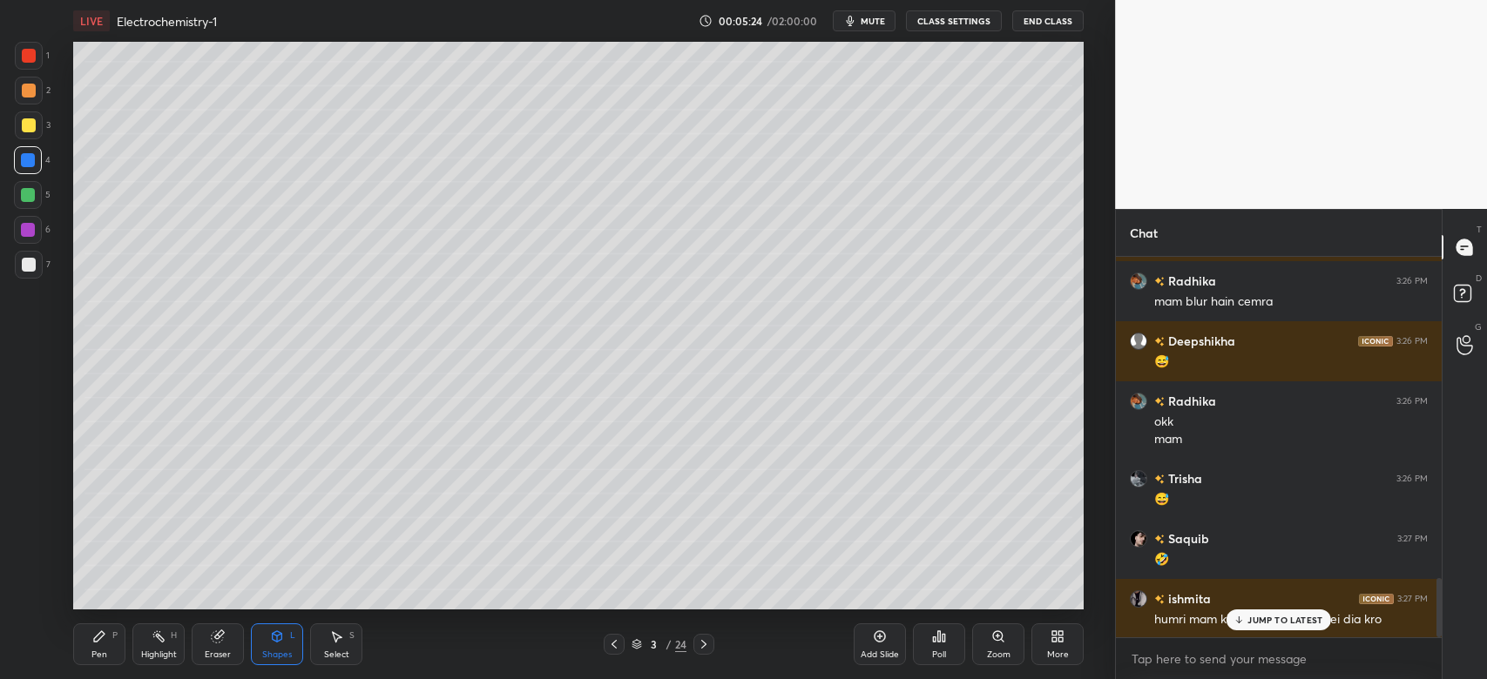
click at [24, 118] on div at bounding box center [29, 125] width 14 height 14
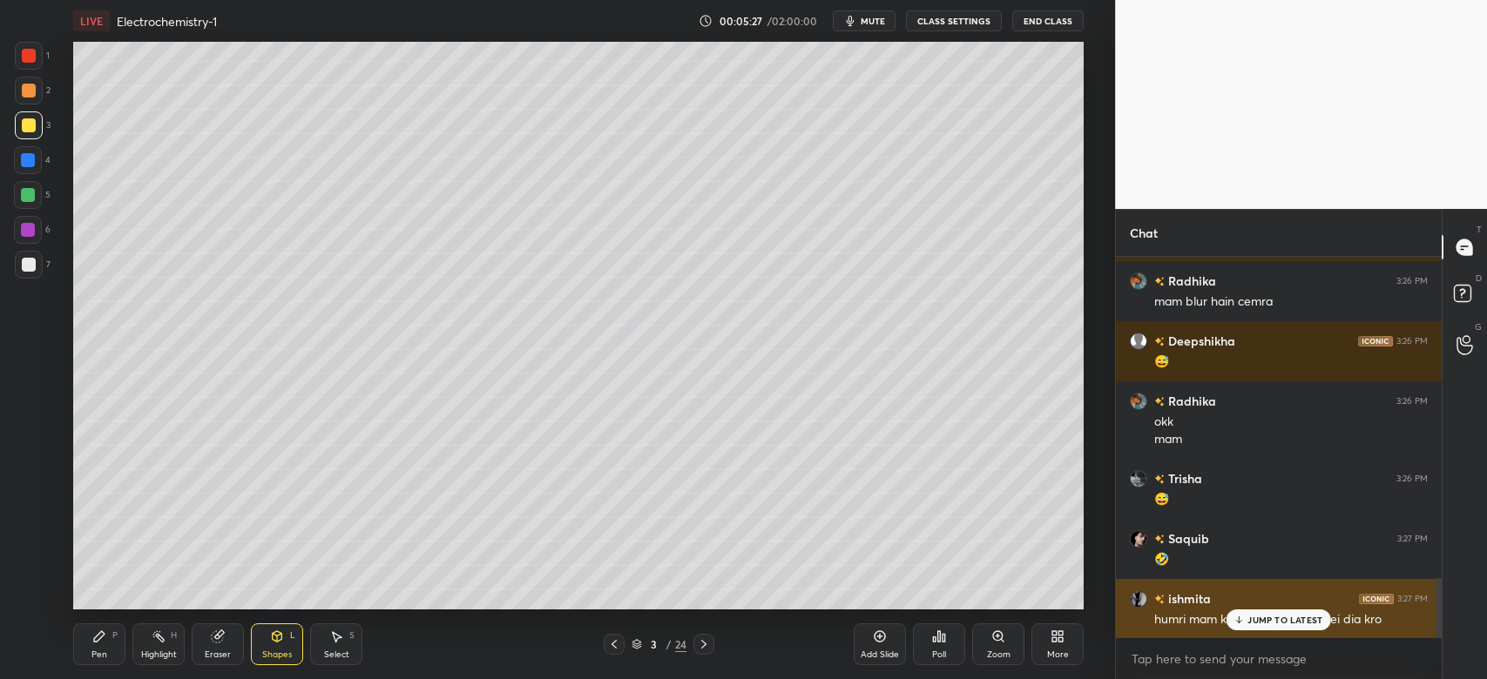
click at [1243, 626] on div "JUMP TO LATEST" at bounding box center [1278, 620] width 105 height 21
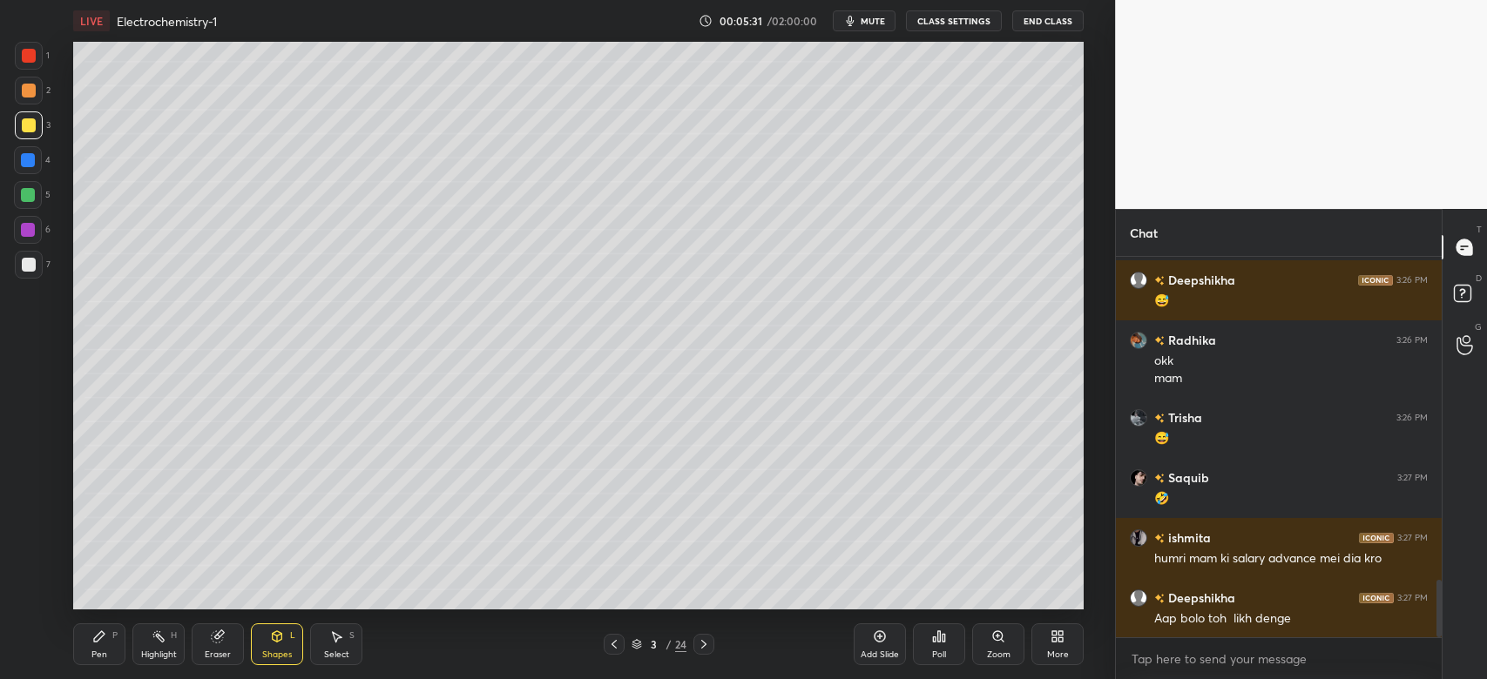
click at [110, 630] on div "Pen P" at bounding box center [99, 645] width 52 height 42
click at [40, 122] on div at bounding box center [29, 125] width 28 height 28
click at [19, 173] on div at bounding box center [28, 160] width 28 height 28
click at [25, 194] on div at bounding box center [28, 195] width 14 height 14
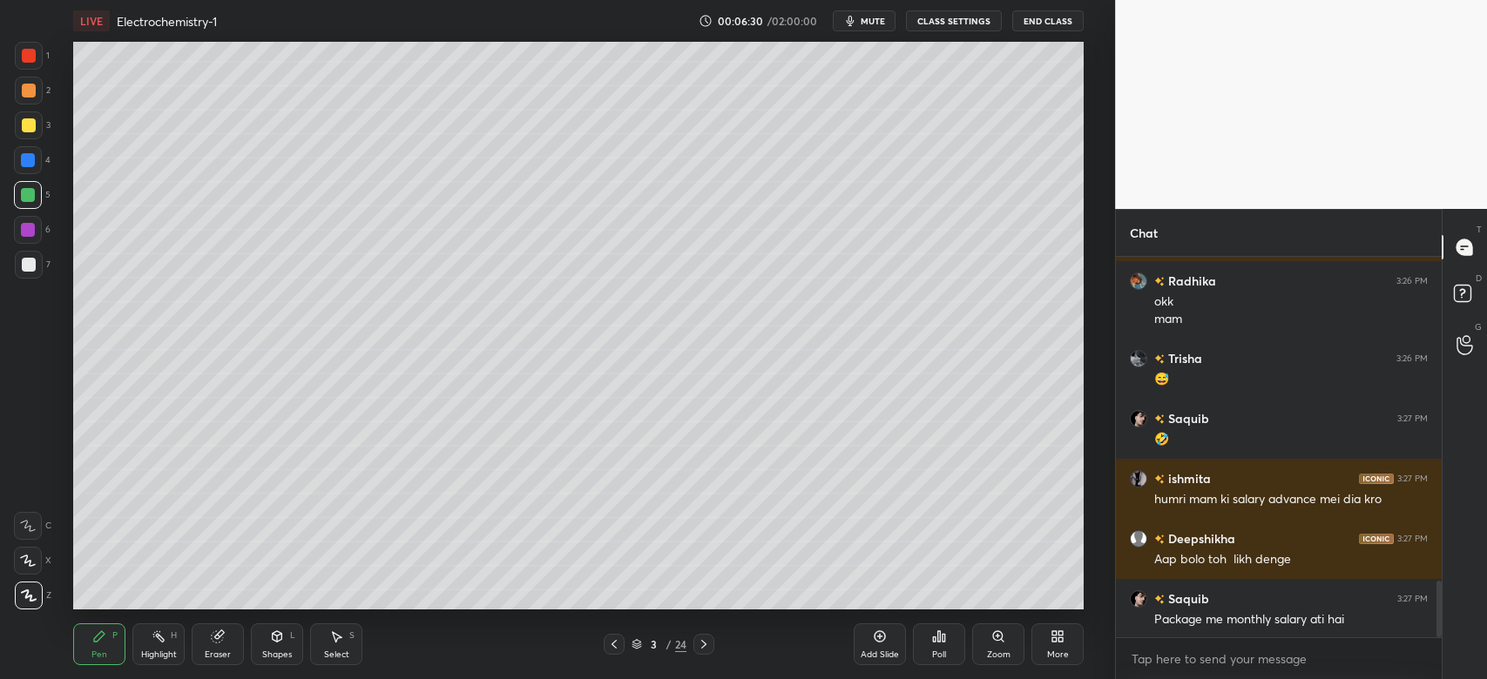
scroll to position [2231, 0]
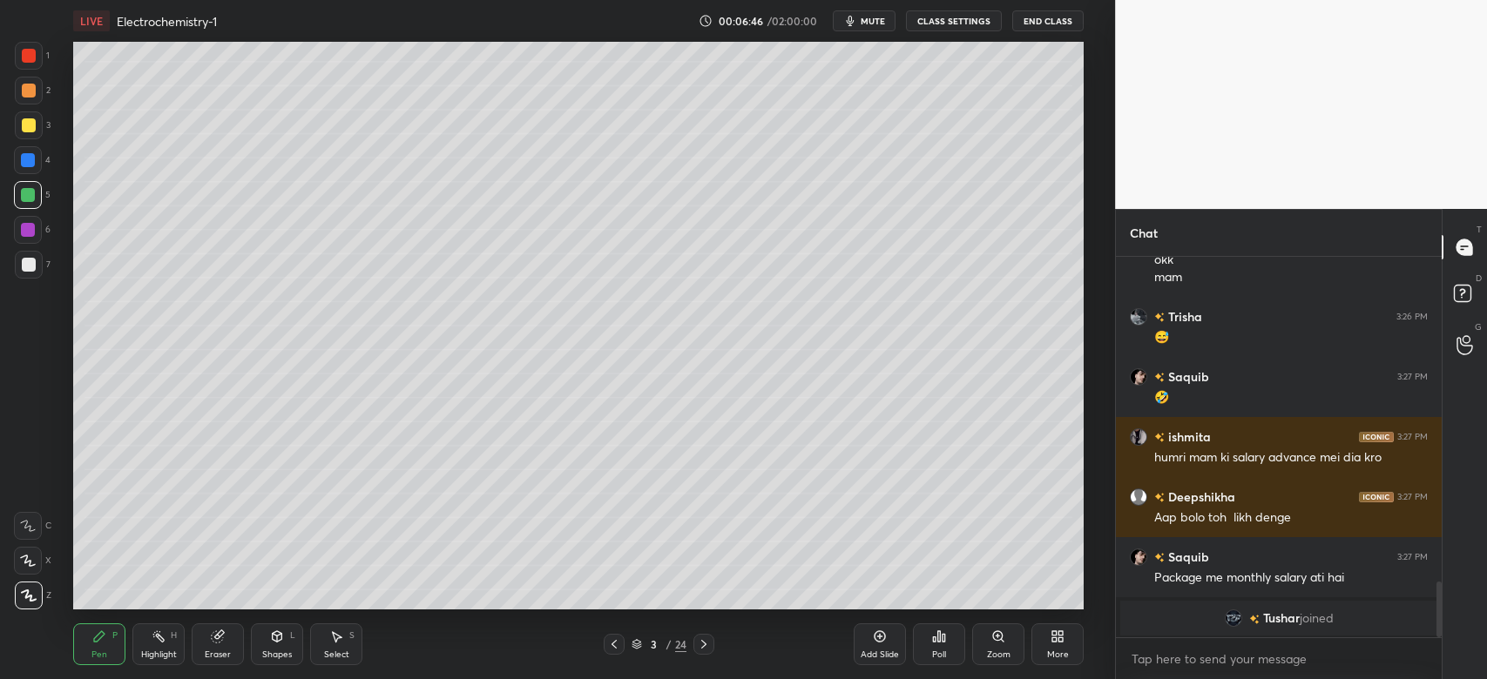
click at [31, 165] on div at bounding box center [28, 160] width 14 height 14
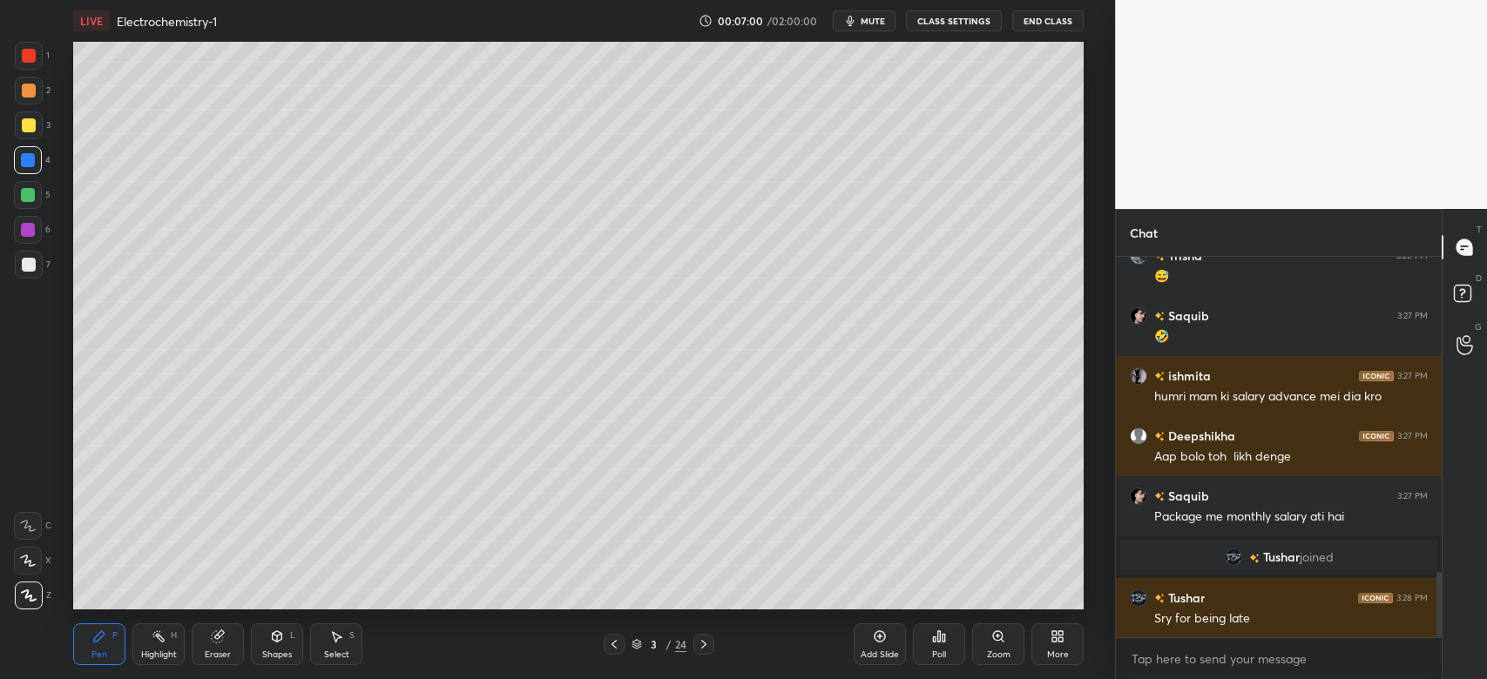
scroll to position [1831, 0]
click at [24, 209] on div "5" at bounding box center [32, 198] width 37 height 35
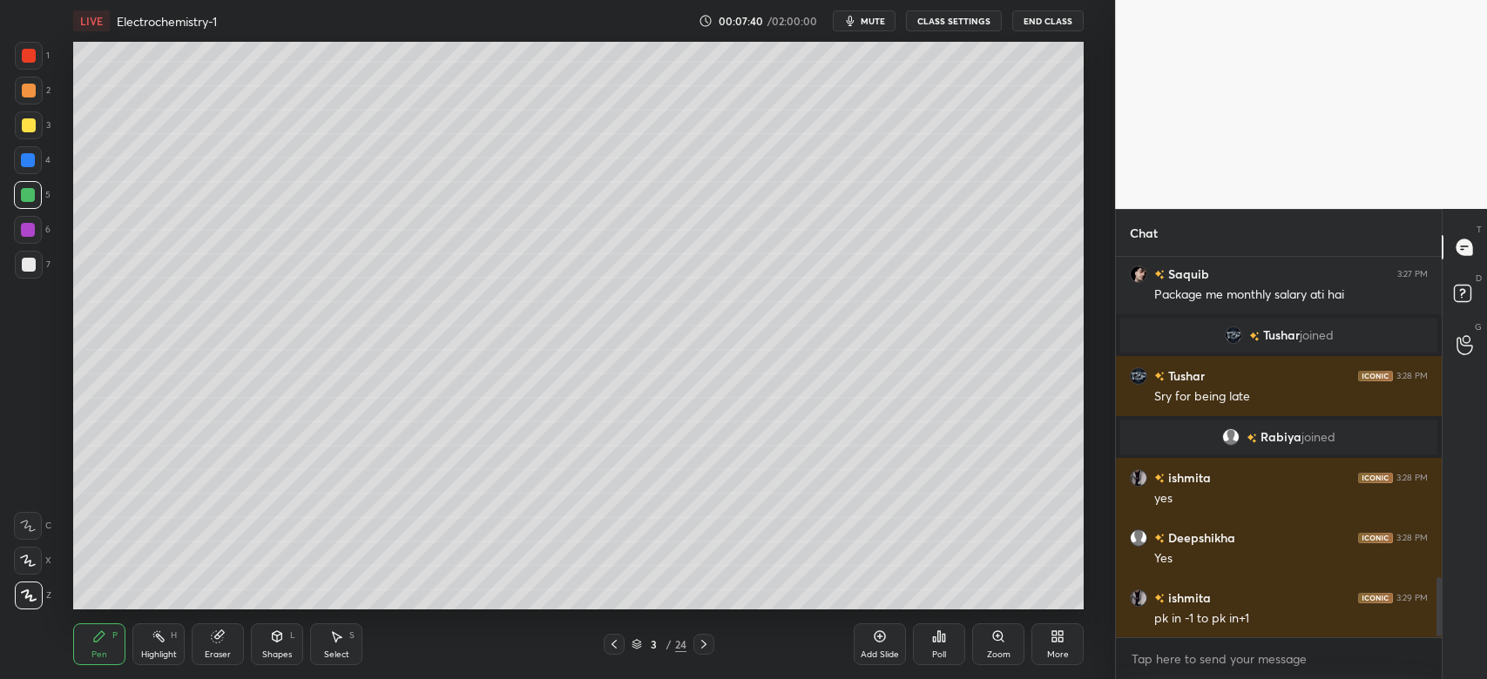
scroll to position [2078, 0]
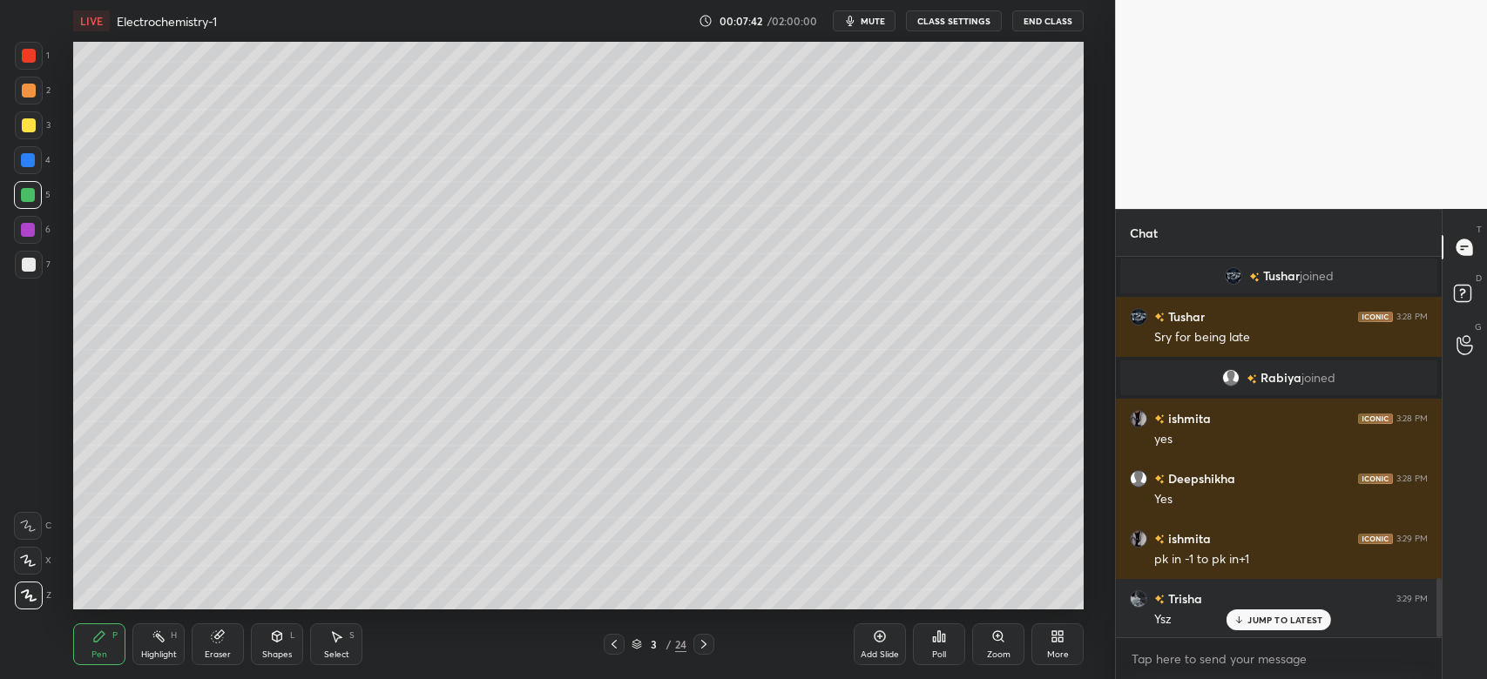
click at [30, 231] on div at bounding box center [28, 230] width 14 height 14
click at [272, 645] on div "Shapes L" at bounding box center [277, 645] width 52 height 42
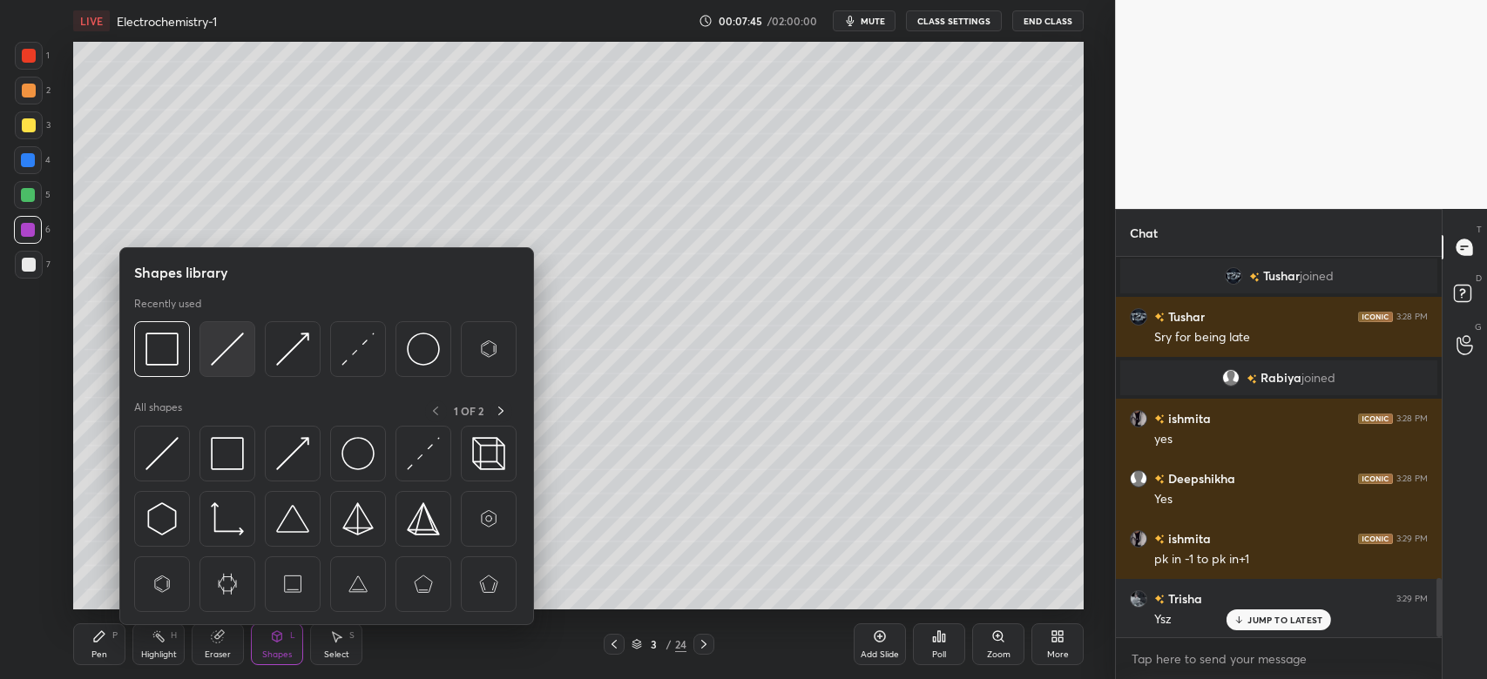
click at [231, 341] on img at bounding box center [227, 349] width 33 height 33
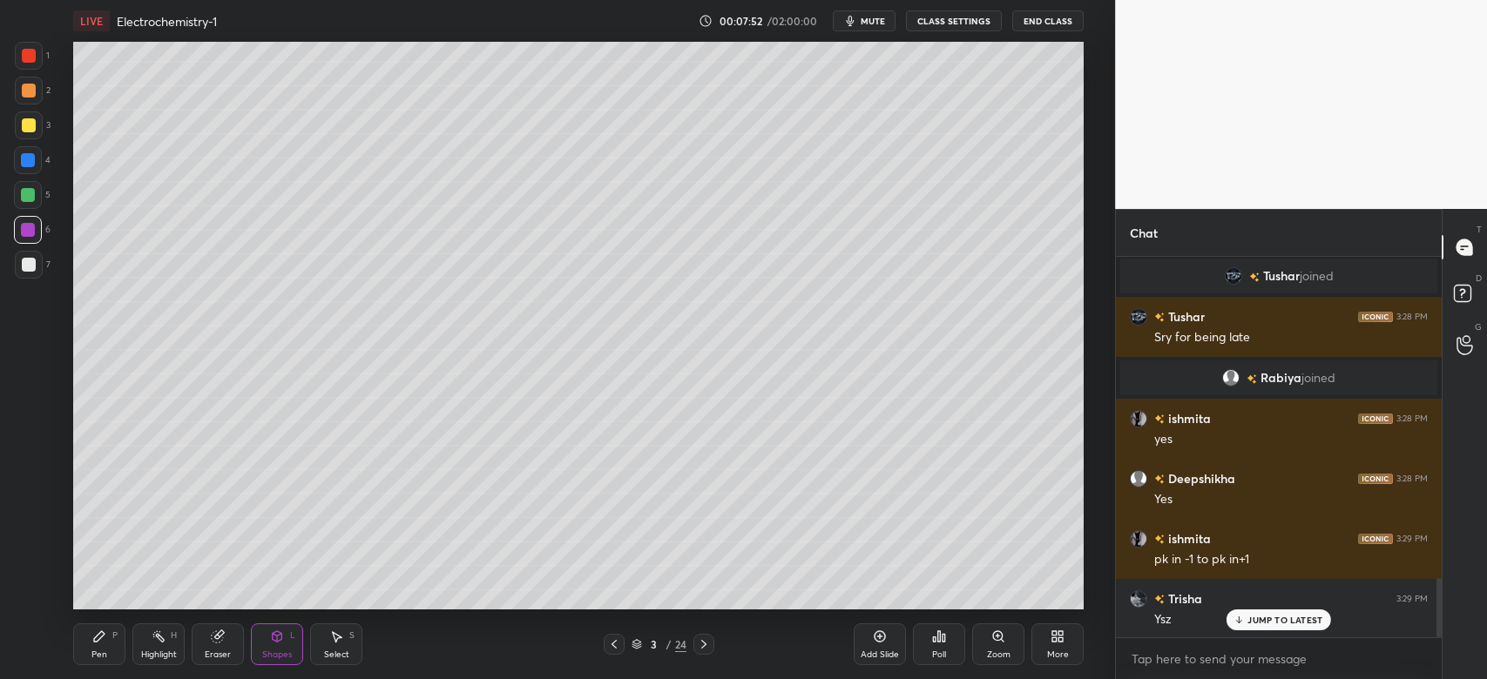
click at [105, 652] on div "Pen" at bounding box center [99, 655] width 16 height 9
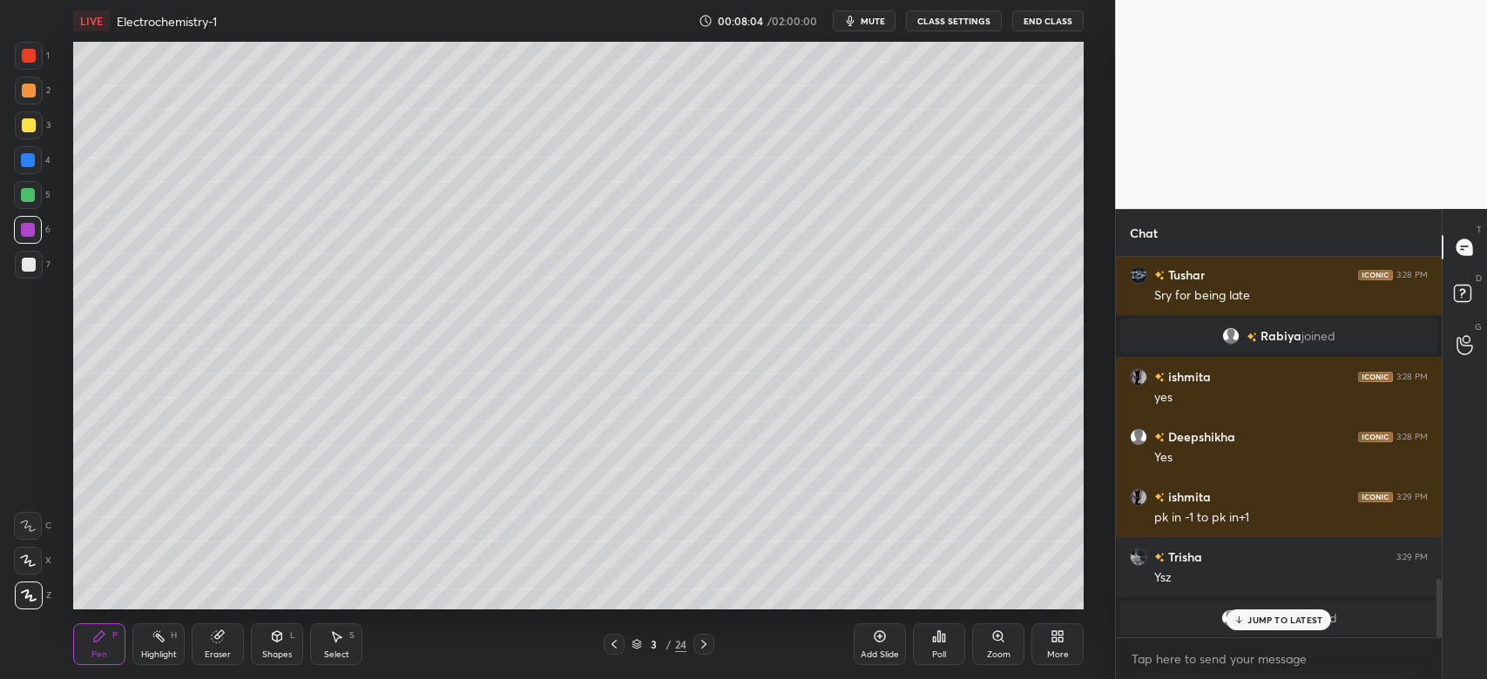
click at [1254, 622] on p "JUMP TO LATEST" at bounding box center [1284, 620] width 75 height 10
click at [35, 256] on div at bounding box center [29, 265] width 28 height 28
click at [206, 634] on div "Eraser" at bounding box center [218, 645] width 52 height 42
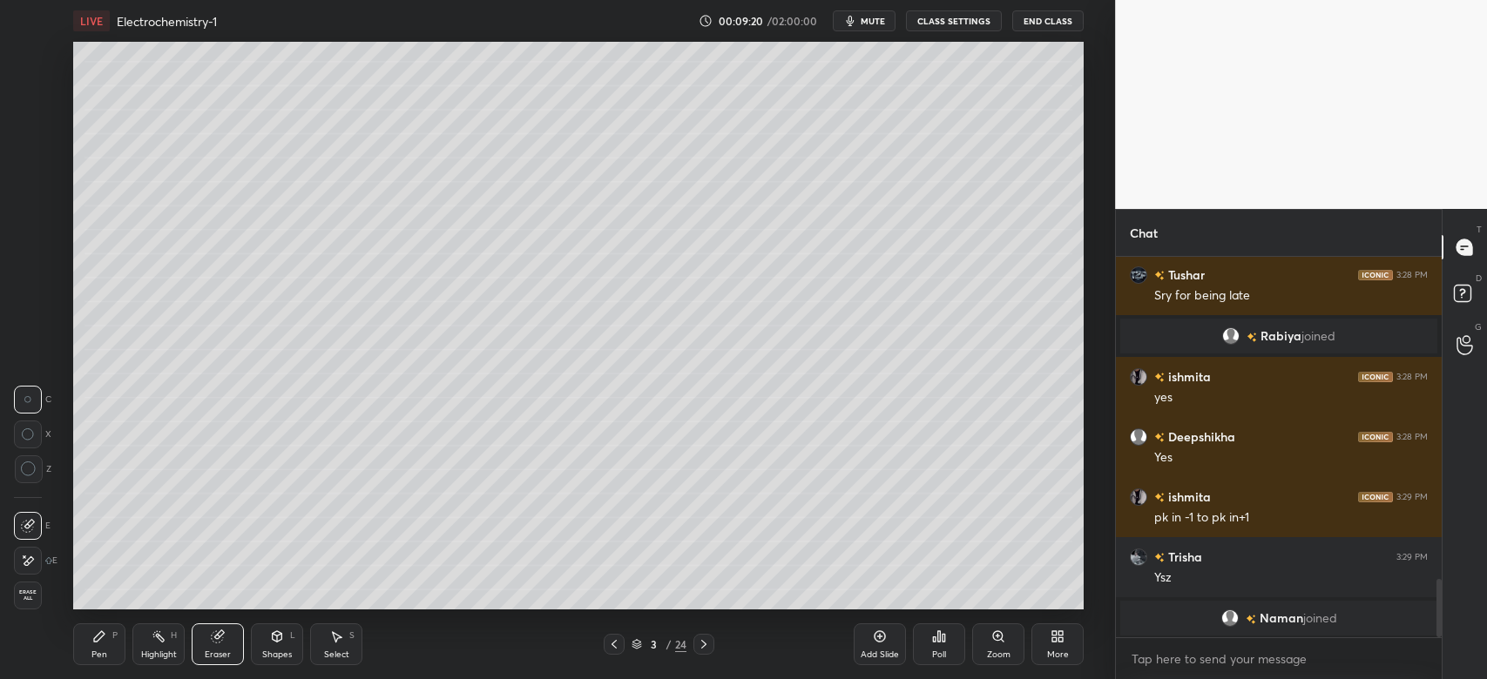
click at [95, 635] on icon at bounding box center [99, 637] width 14 height 14
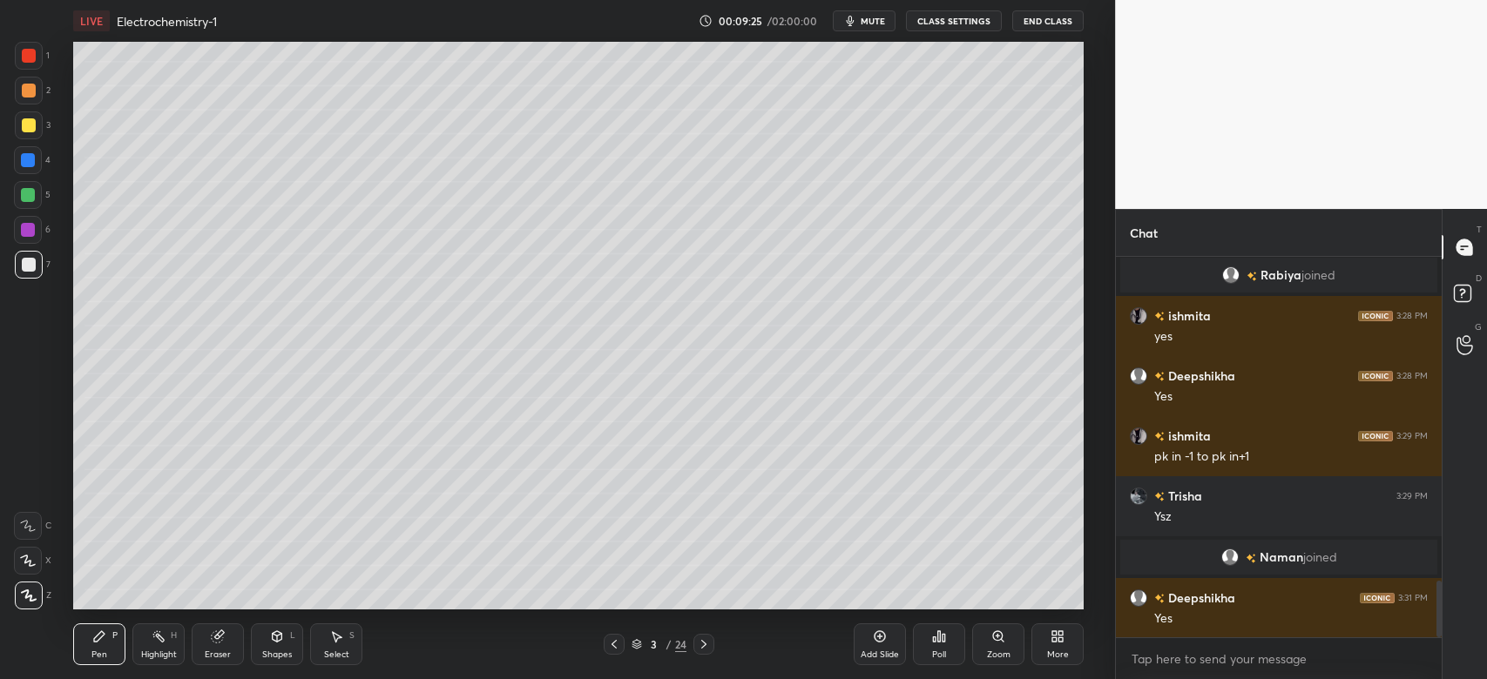
scroll to position [2240, 0]
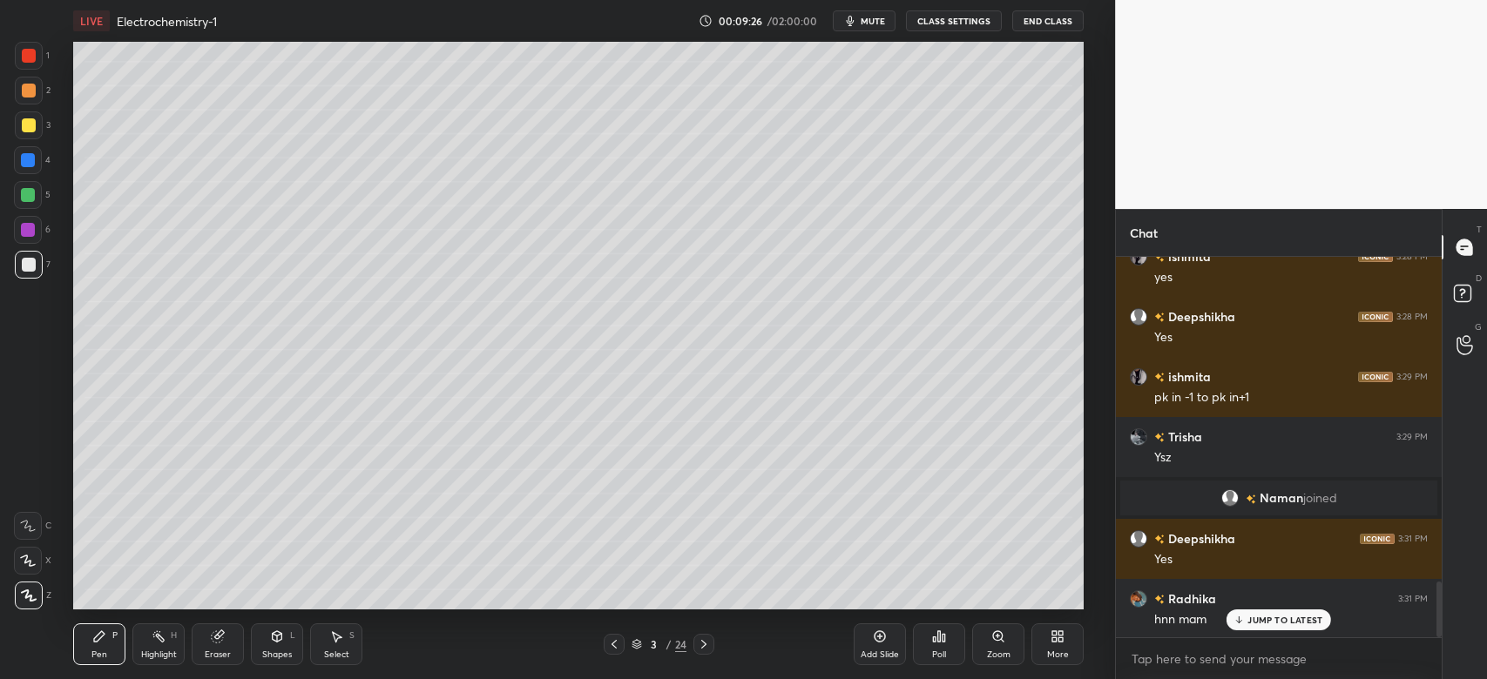
click at [867, 642] on div "Add Slide" at bounding box center [880, 645] width 52 height 42
click at [25, 122] on div at bounding box center [29, 125] width 14 height 14
click at [230, 644] on div "Eraser" at bounding box center [218, 645] width 52 height 42
click at [32, 558] on icon at bounding box center [29, 561] width 10 height 9
click at [102, 632] on icon at bounding box center [99, 636] width 10 height 10
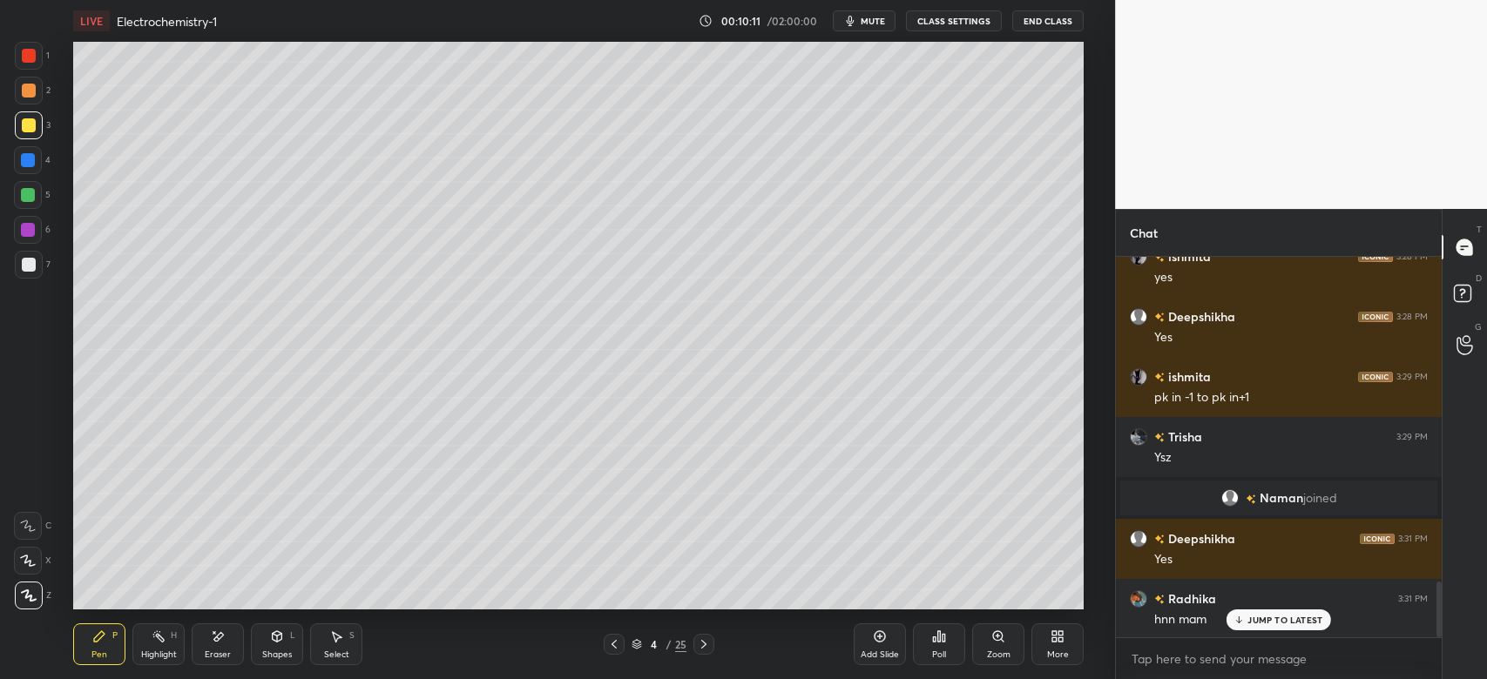
click at [27, 259] on div at bounding box center [29, 265] width 14 height 14
click at [280, 644] on icon at bounding box center [277, 637] width 14 height 14
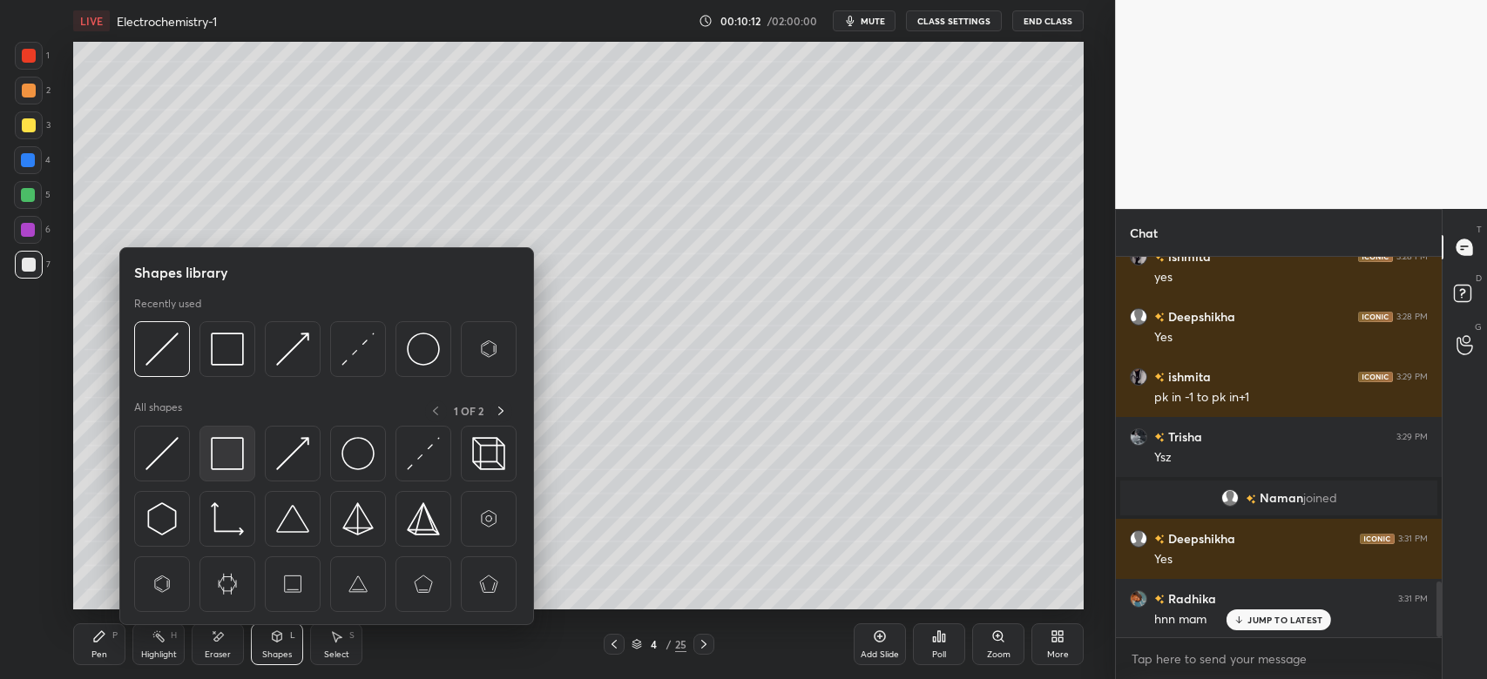
click at [233, 455] on img at bounding box center [227, 453] width 33 height 33
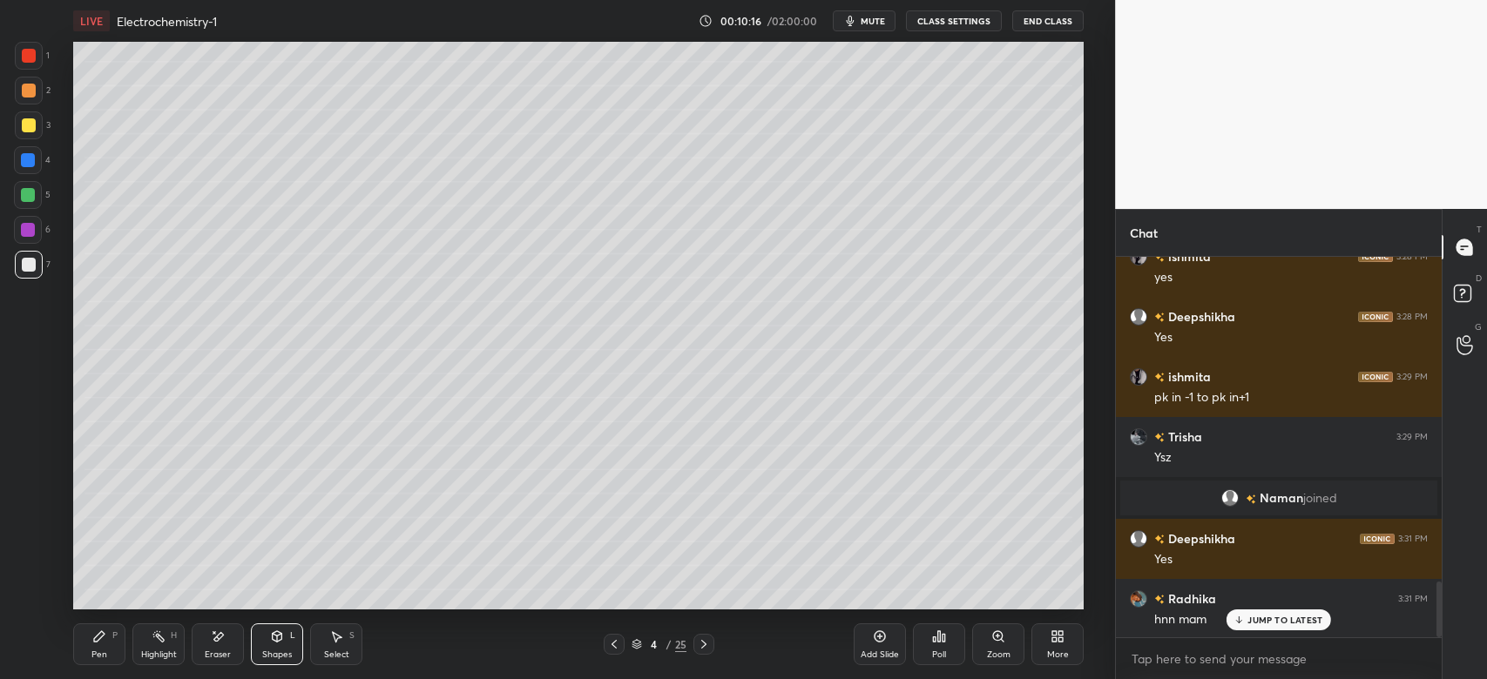
click at [34, 115] on div at bounding box center [29, 125] width 28 height 28
click at [109, 644] on div "Pen P" at bounding box center [99, 645] width 52 height 42
click at [26, 158] on div at bounding box center [28, 160] width 14 height 14
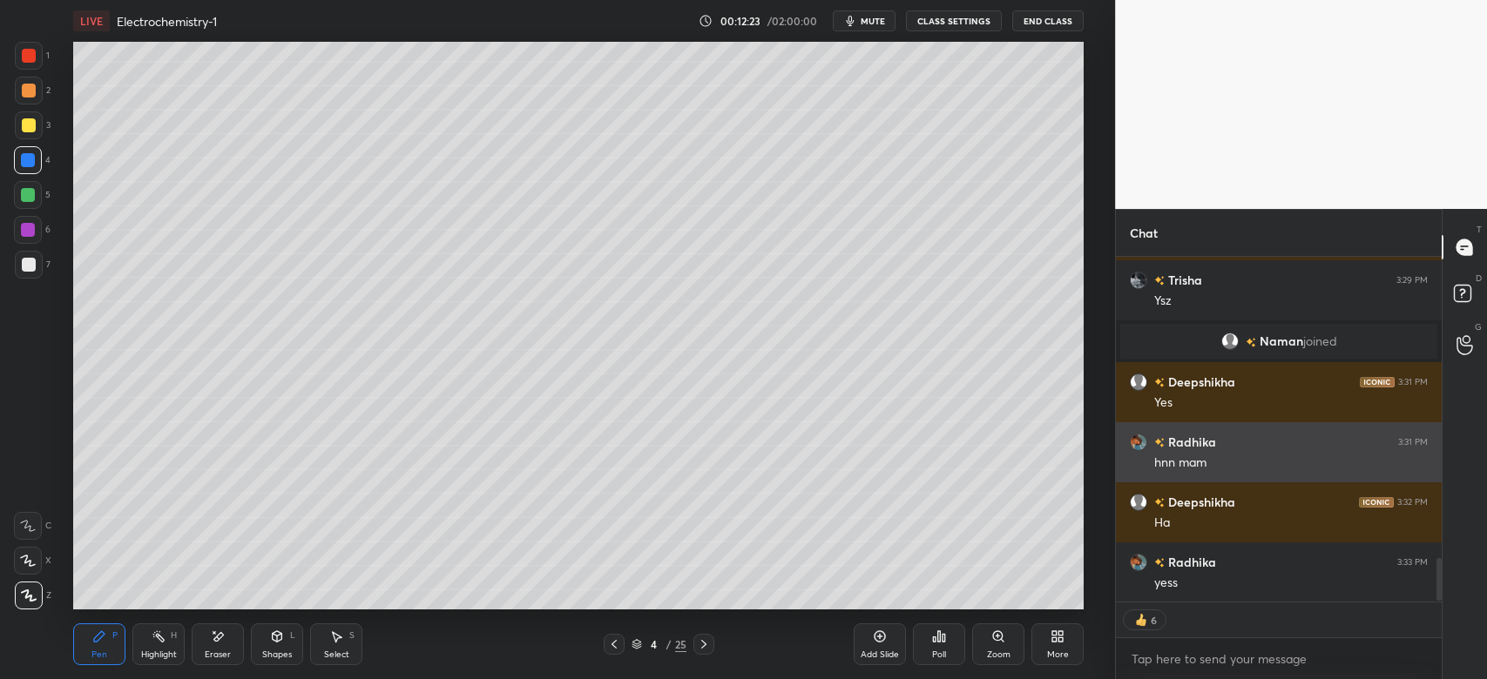
scroll to position [2456, 0]
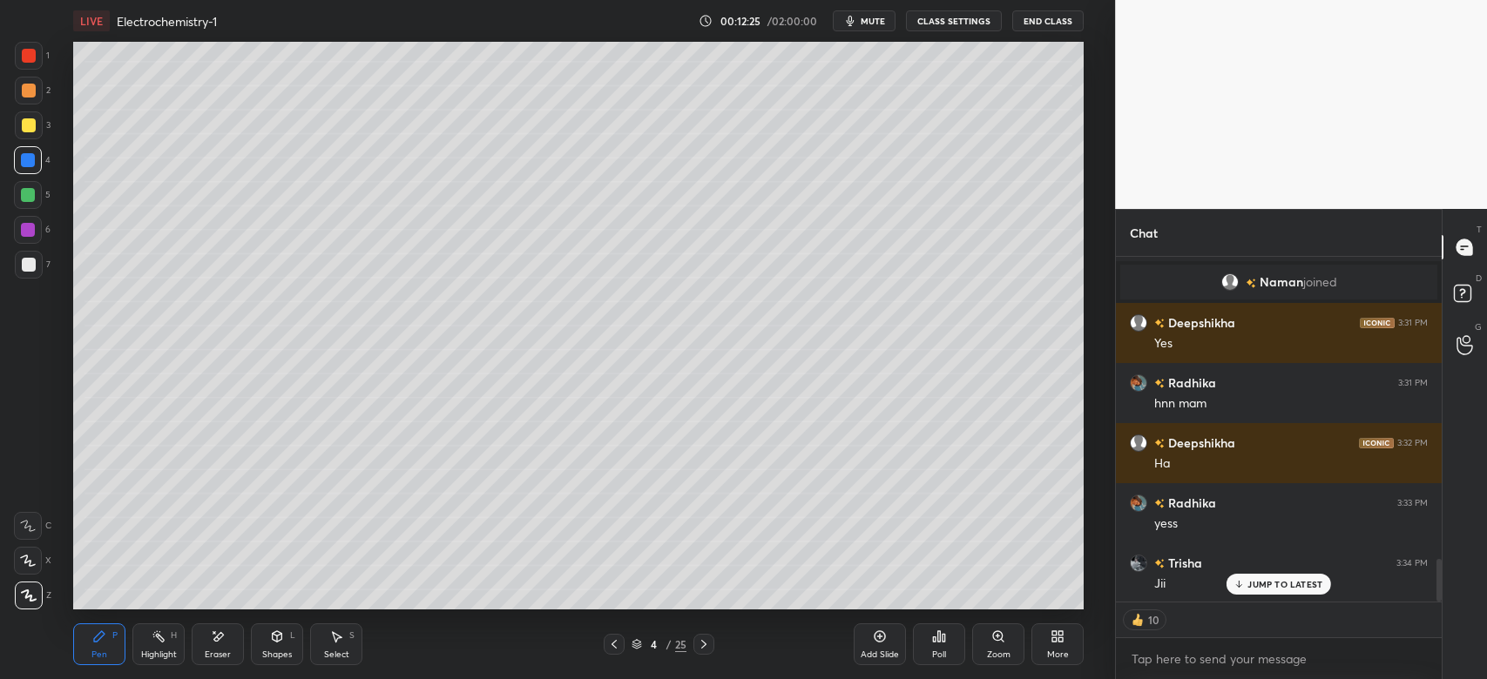
click at [27, 267] on div at bounding box center [29, 265] width 14 height 14
click at [301, 631] on div "Shapes L" at bounding box center [277, 645] width 52 height 42
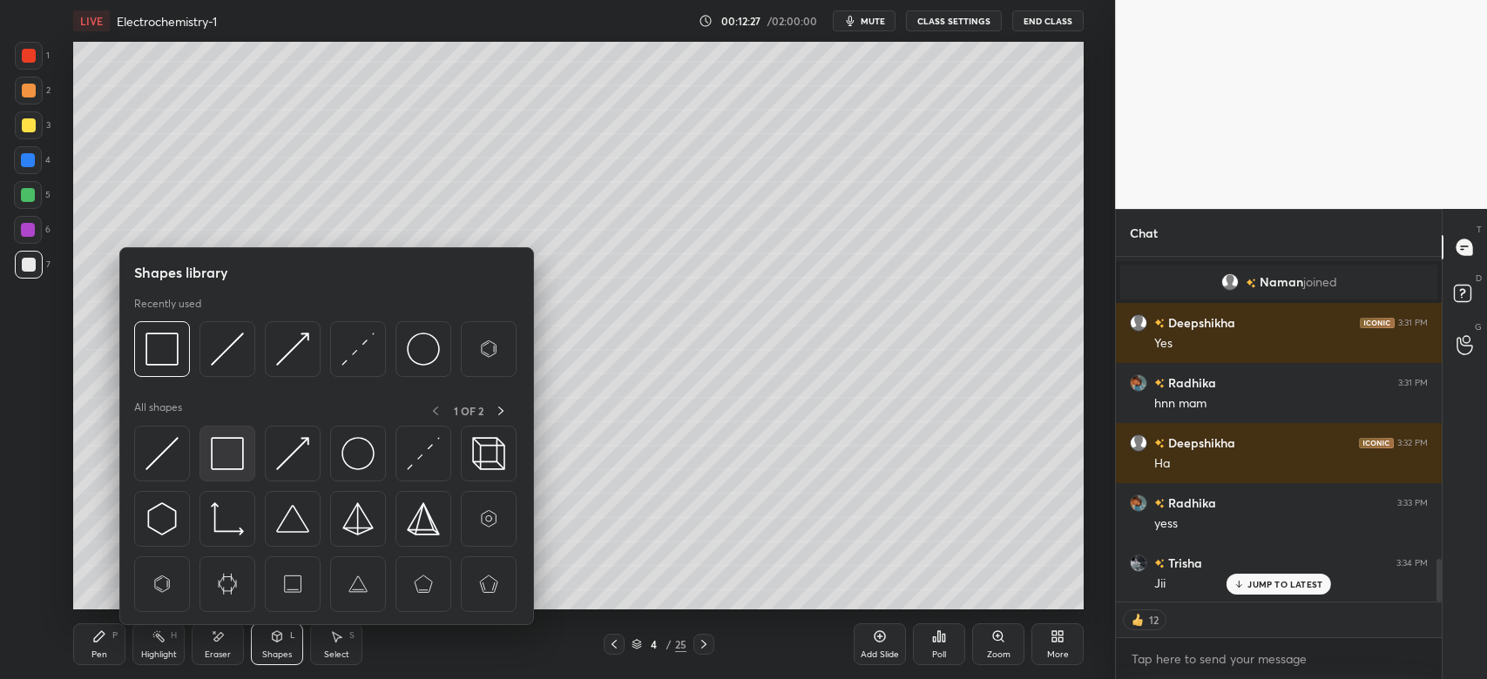
click at [237, 449] on img at bounding box center [227, 453] width 33 height 33
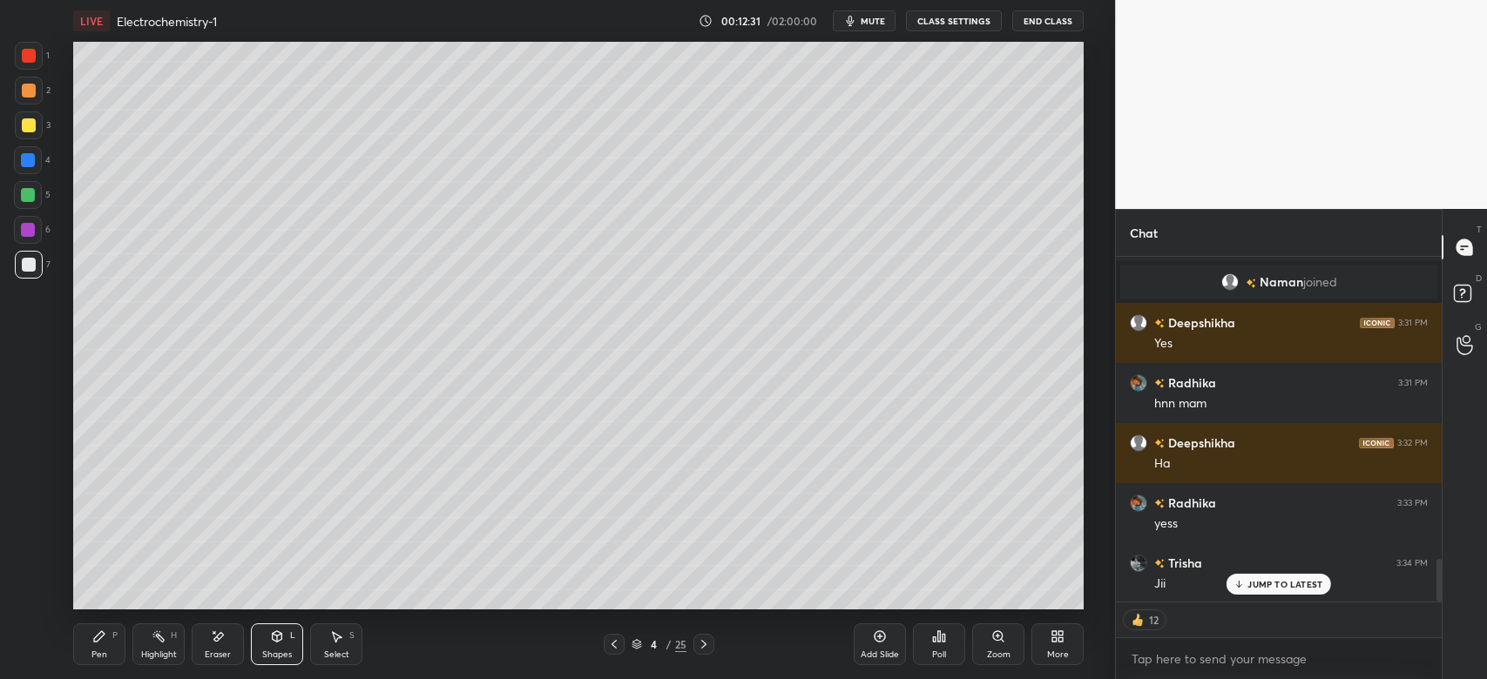
click at [105, 631] on icon at bounding box center [99, 637] width 14 height 14
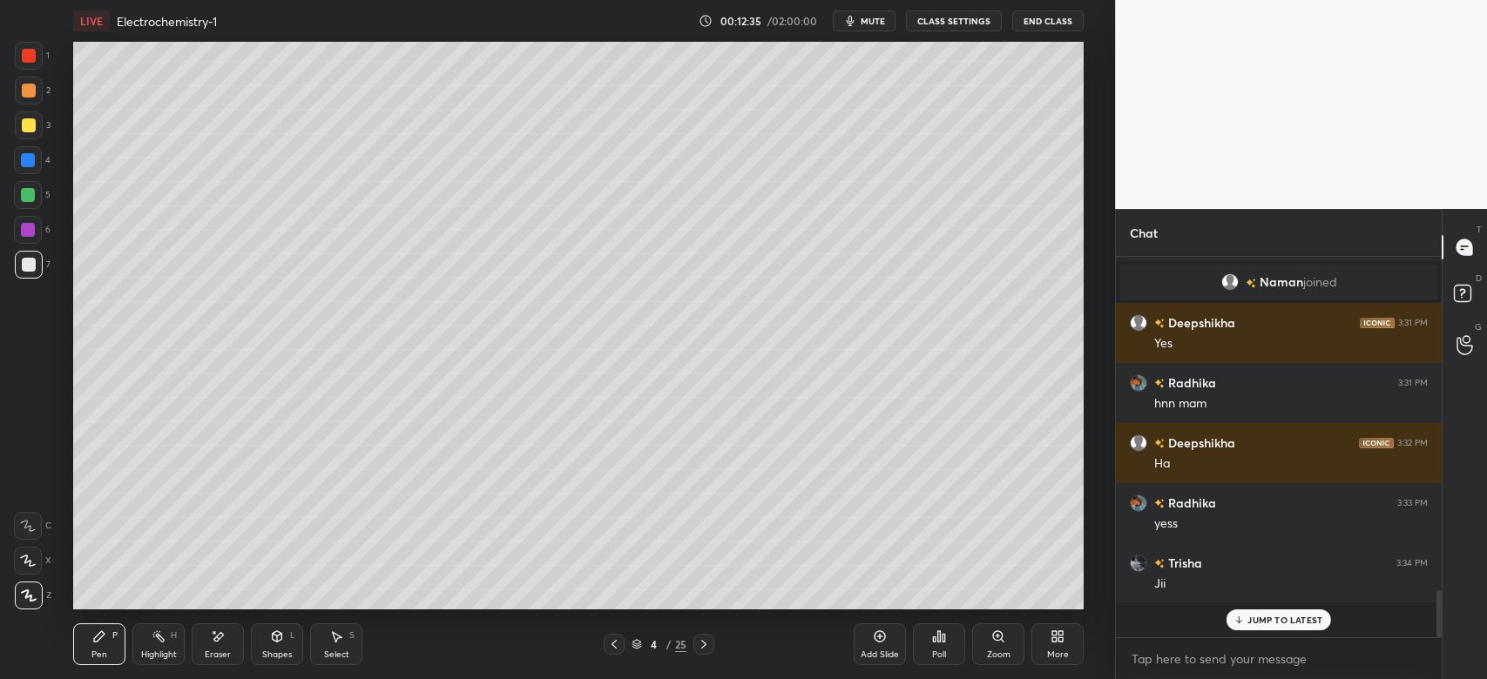
scroll to position [2420, 0]
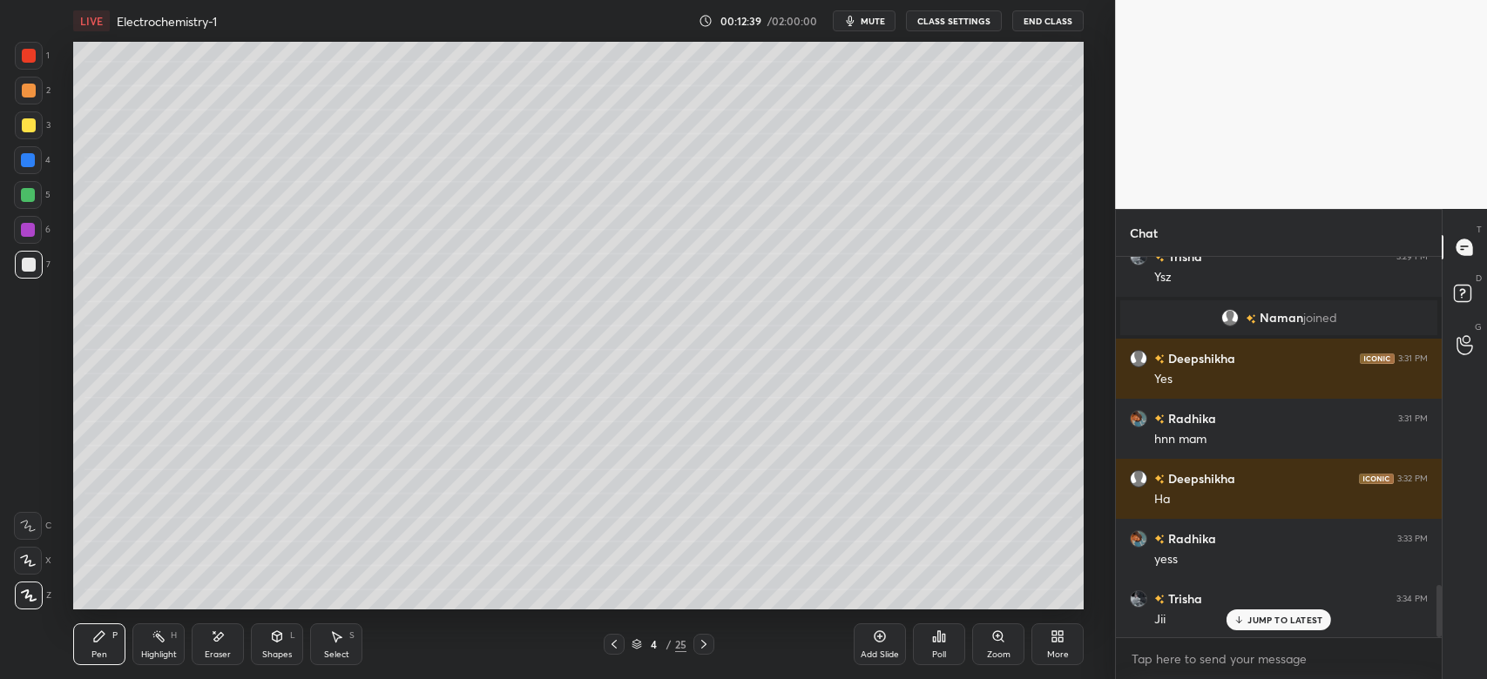
click at [28, 228] on div at bounding box center [28, 230] width 14 height 14
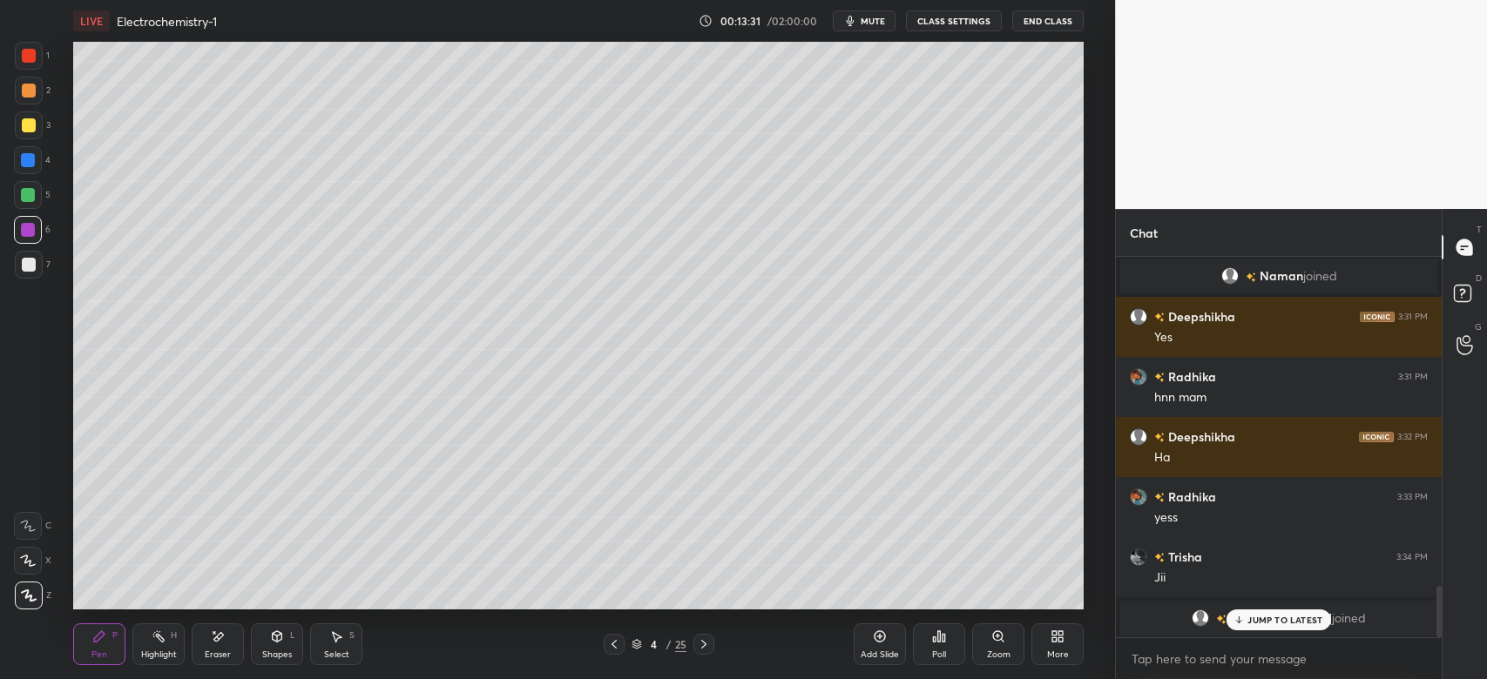
click at [1259, 616] on p "JUMP TO LATEST" at bounding box center [1284, 620] width 75 height 10
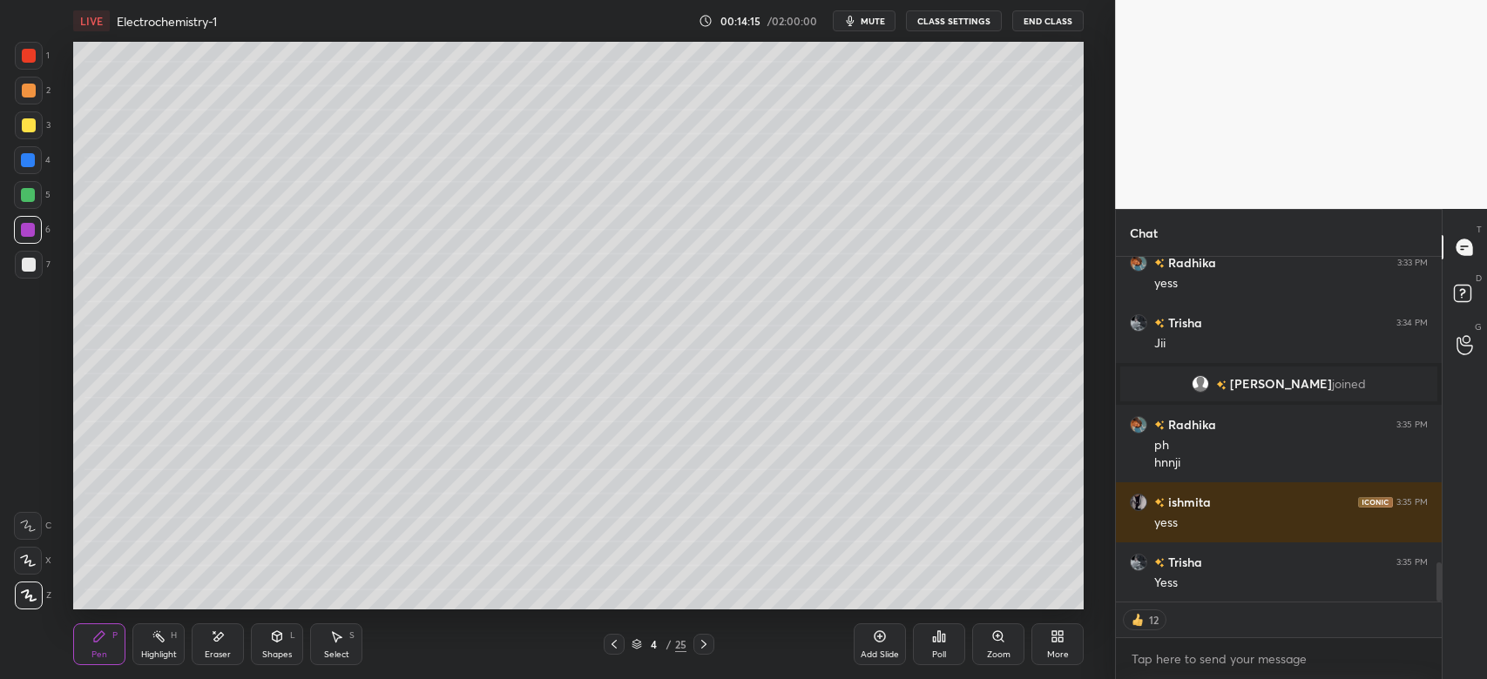
scroll to position [2661, 0]
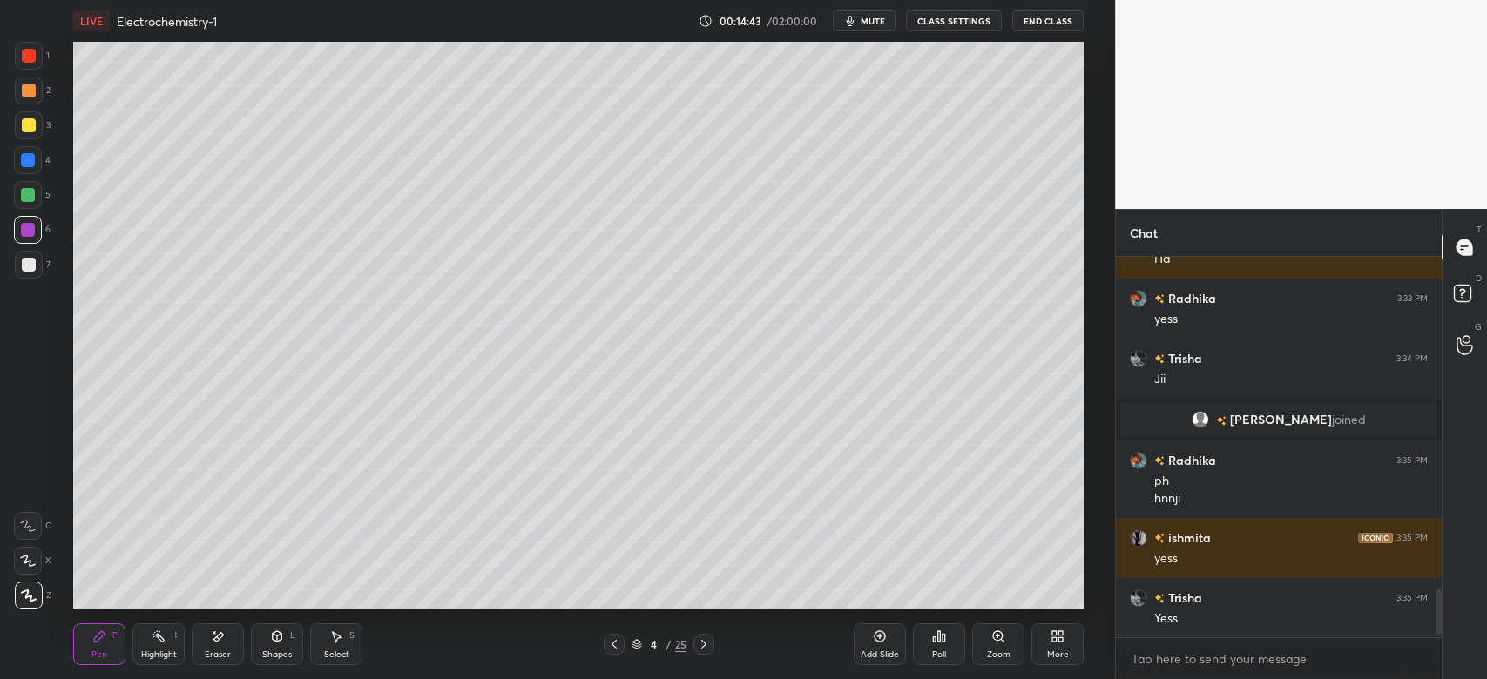
click at [23, 188] on div at bounding box center [28, 195] width 14 height 14
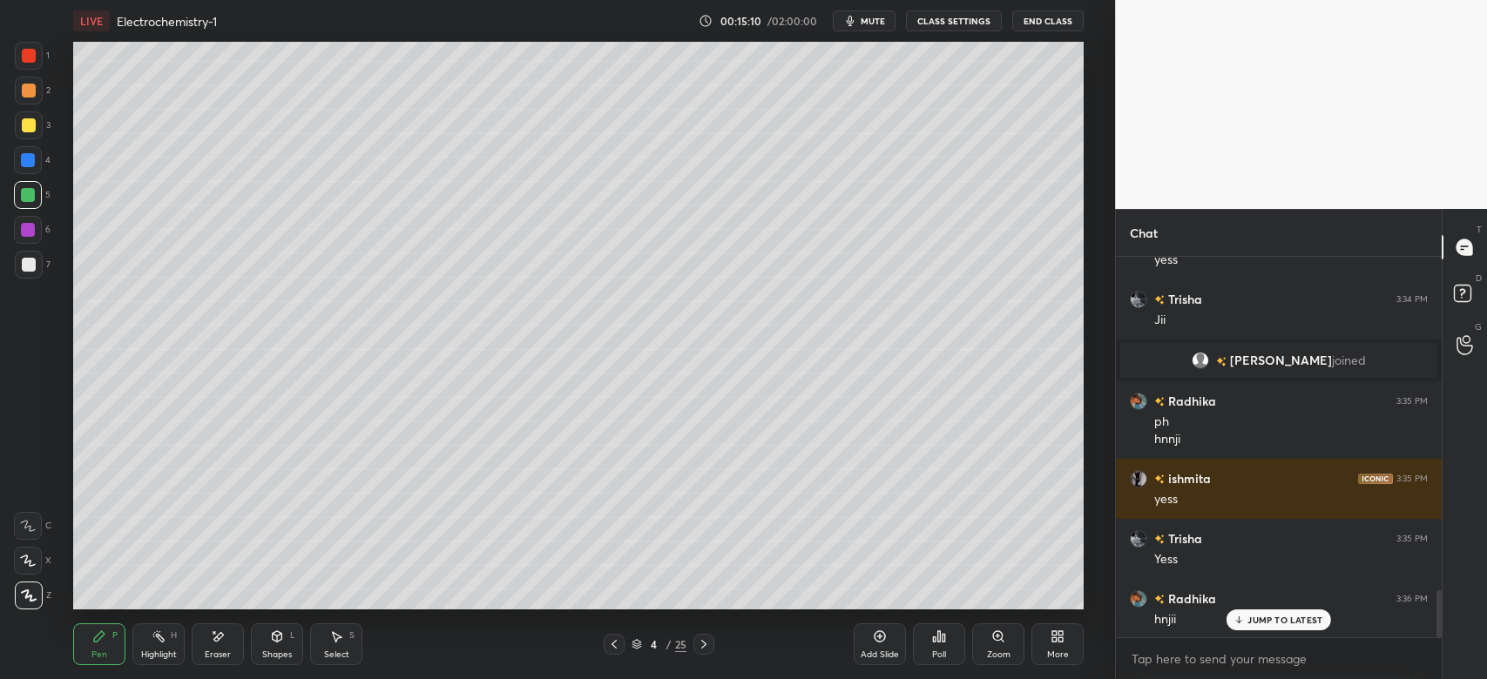
click at [37, 122] on div at bounding box center [29, 125] width 28 height 28
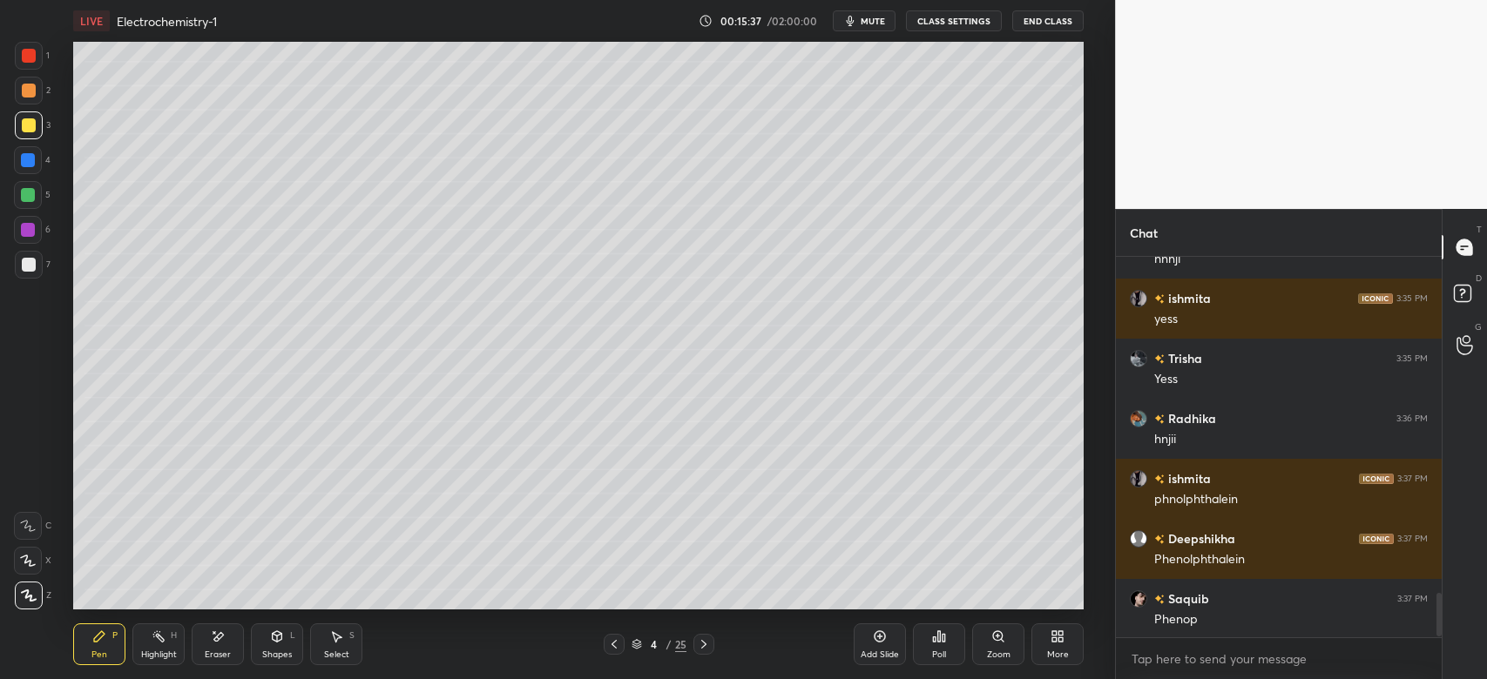
scroll to position [2961, 0]
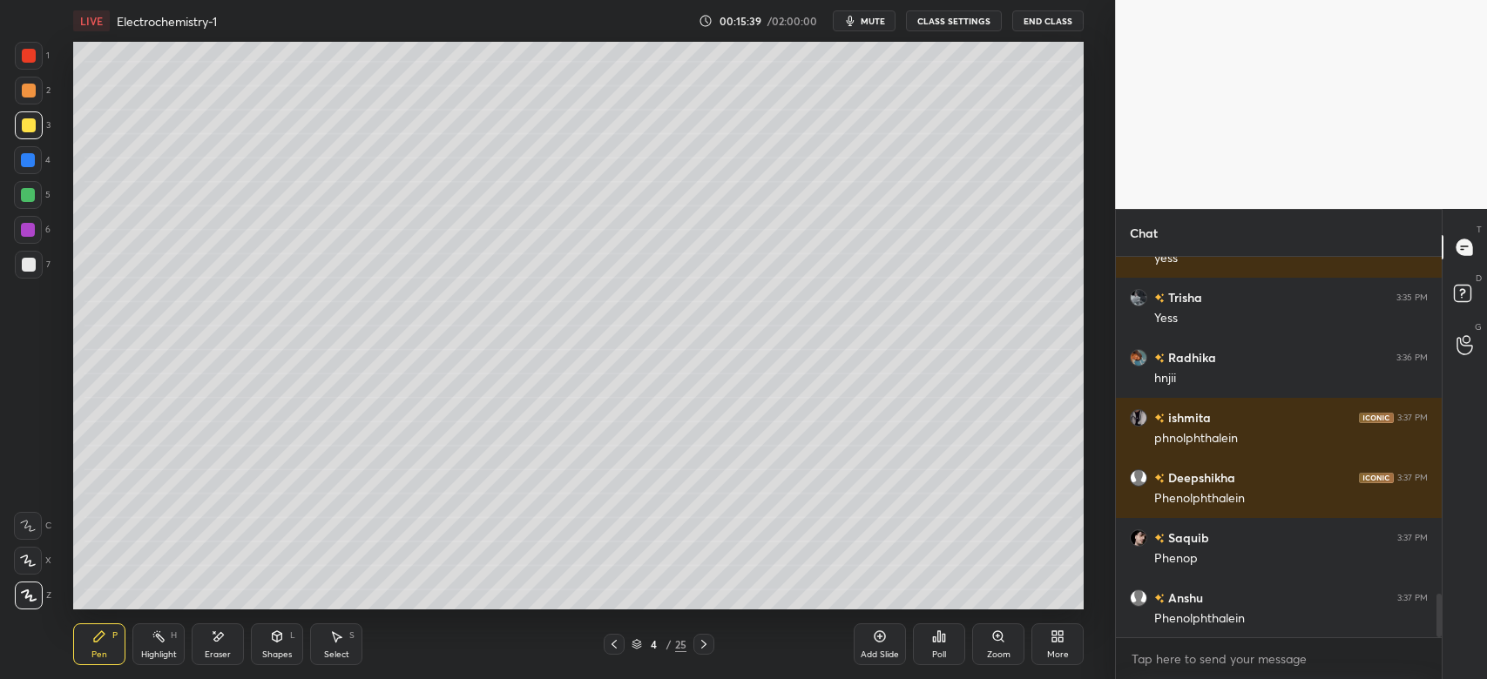
click at [278, 652] on div "Shapes" at bounding box center [277, 655] width 30 height 9
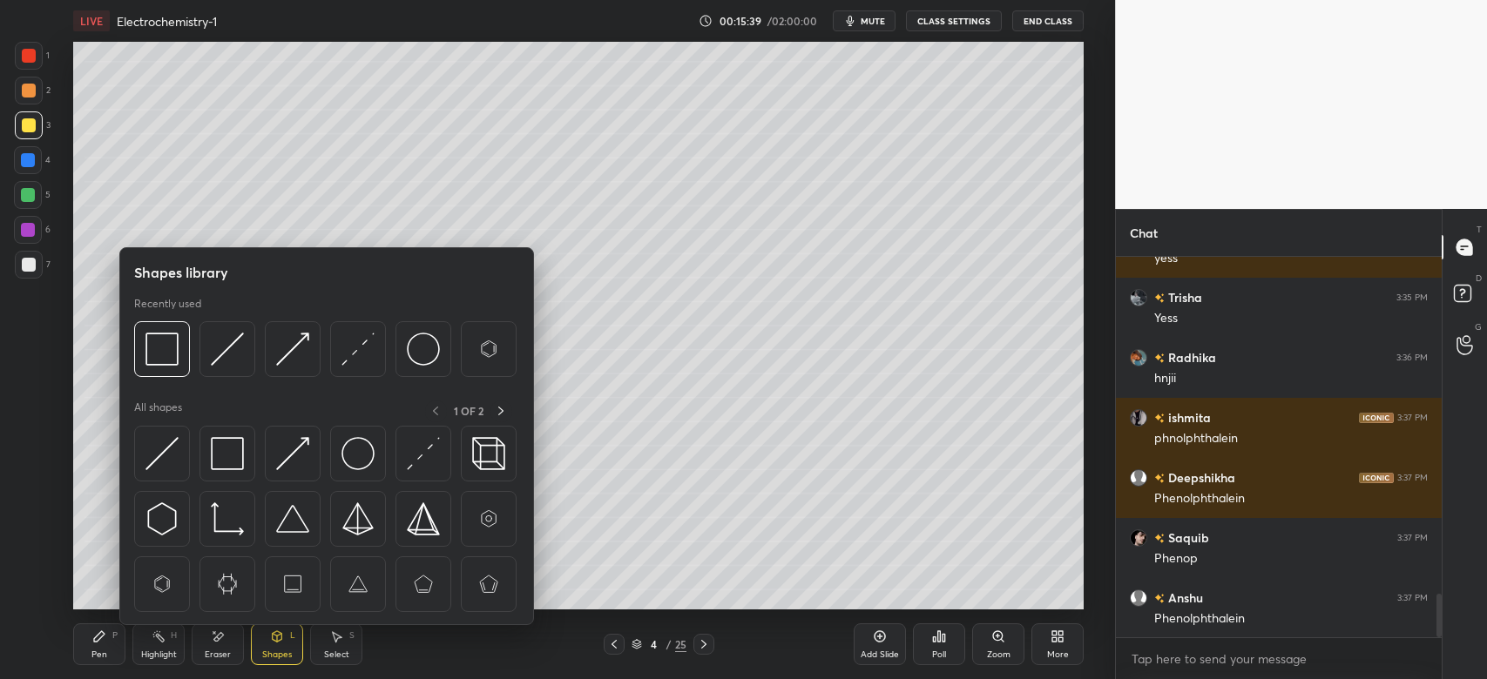
scroll to position [3020, 0]
click at [228, 448] on img at bounding box center [227, 453] width 33 height 33
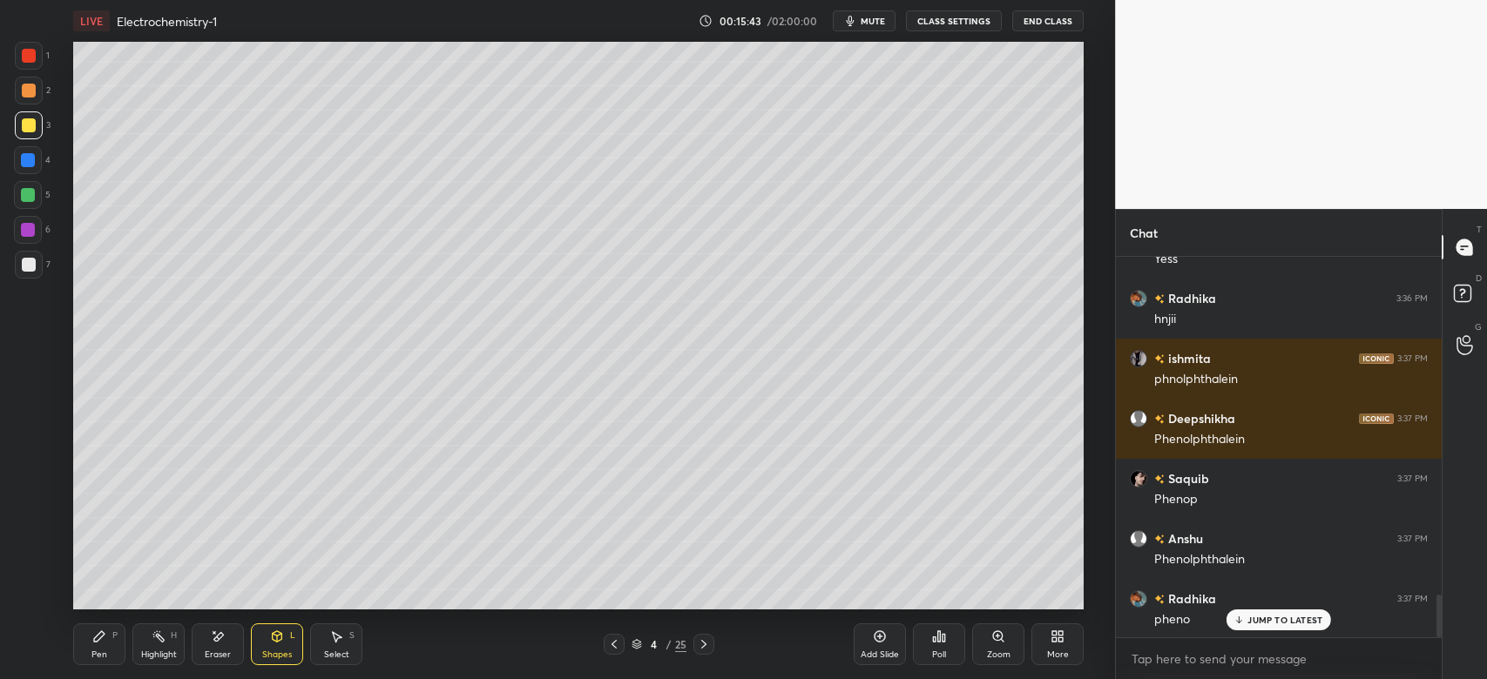
click at [101, 651] on div "Pen" at bounding box center [99, 655] width 16 height 9
click at [36, 187] on div at bounding box center [28, 195] width 28 height 28
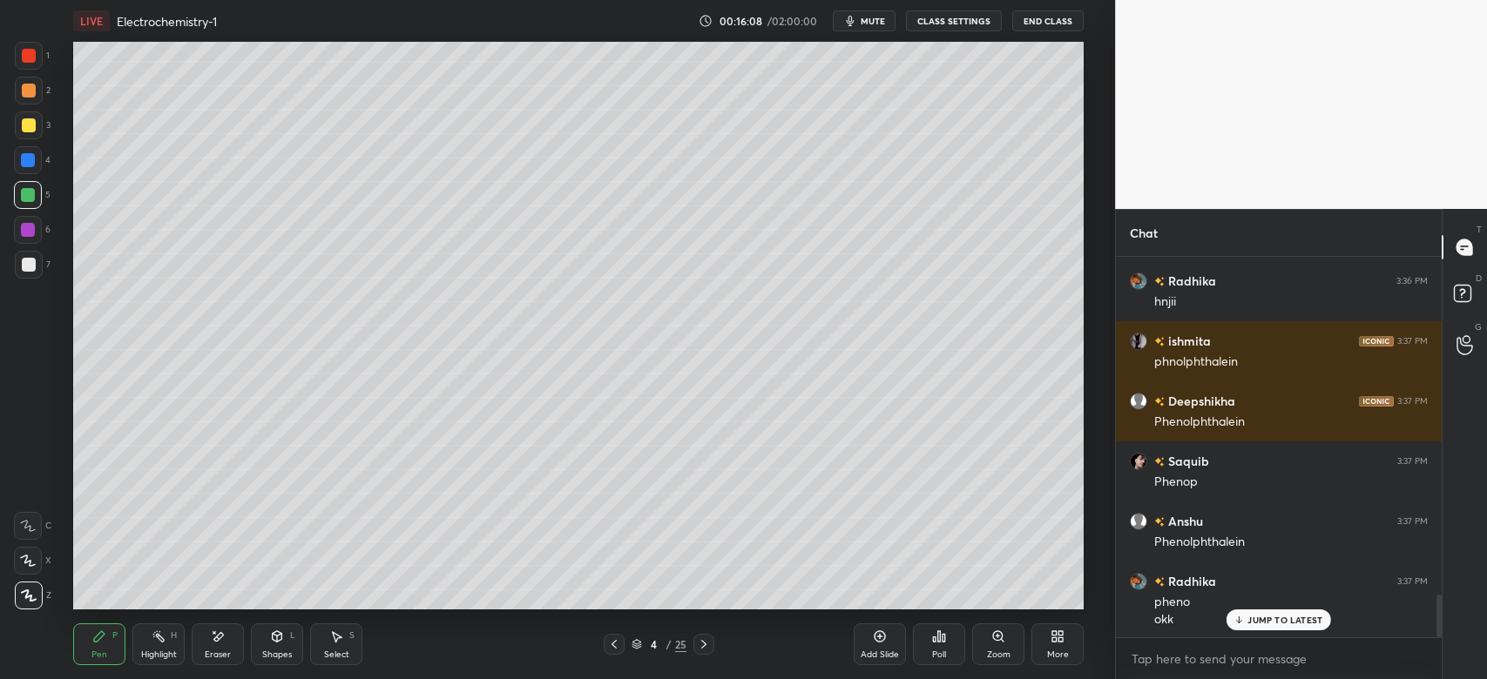
click at [697, 639] on icon at bounding box center [704, 645] width 14 height 14
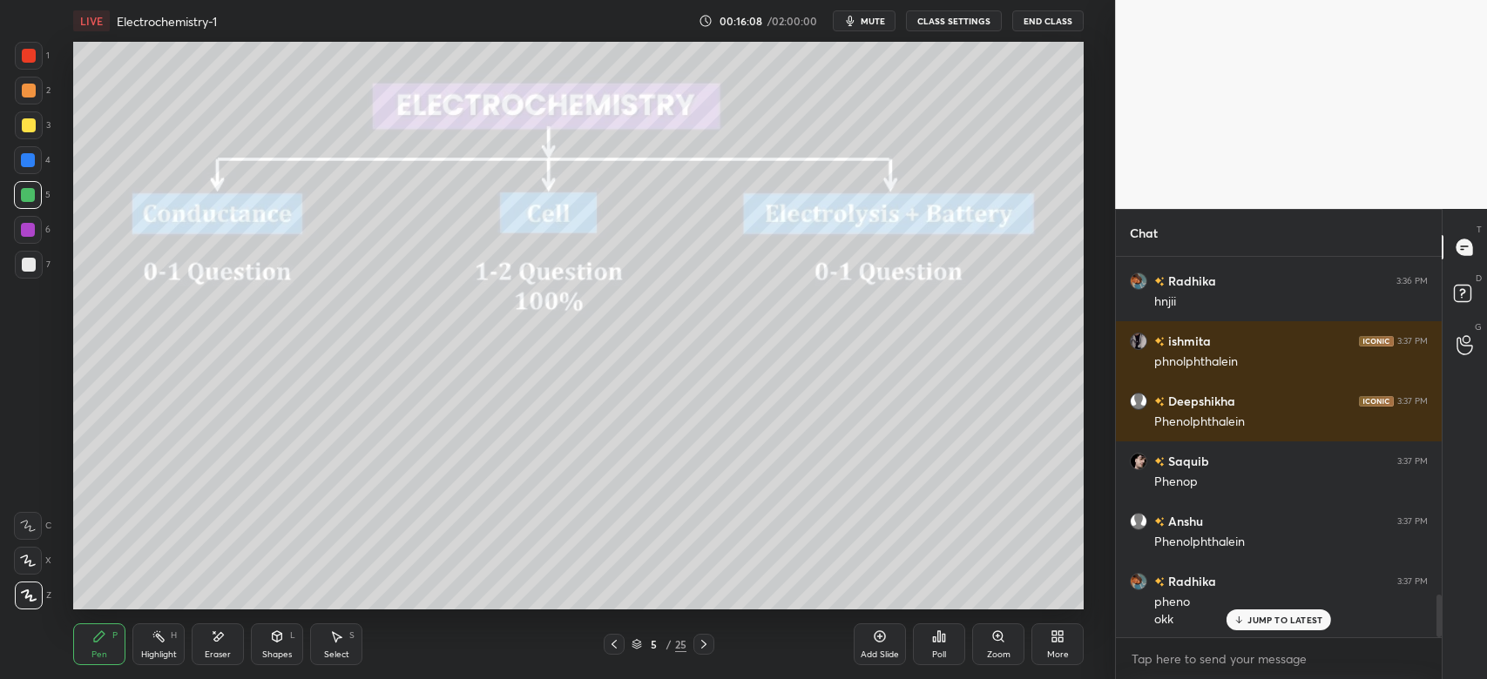
click at [617, 644] on icon at bounding box center [614, 645] width 14 height 14
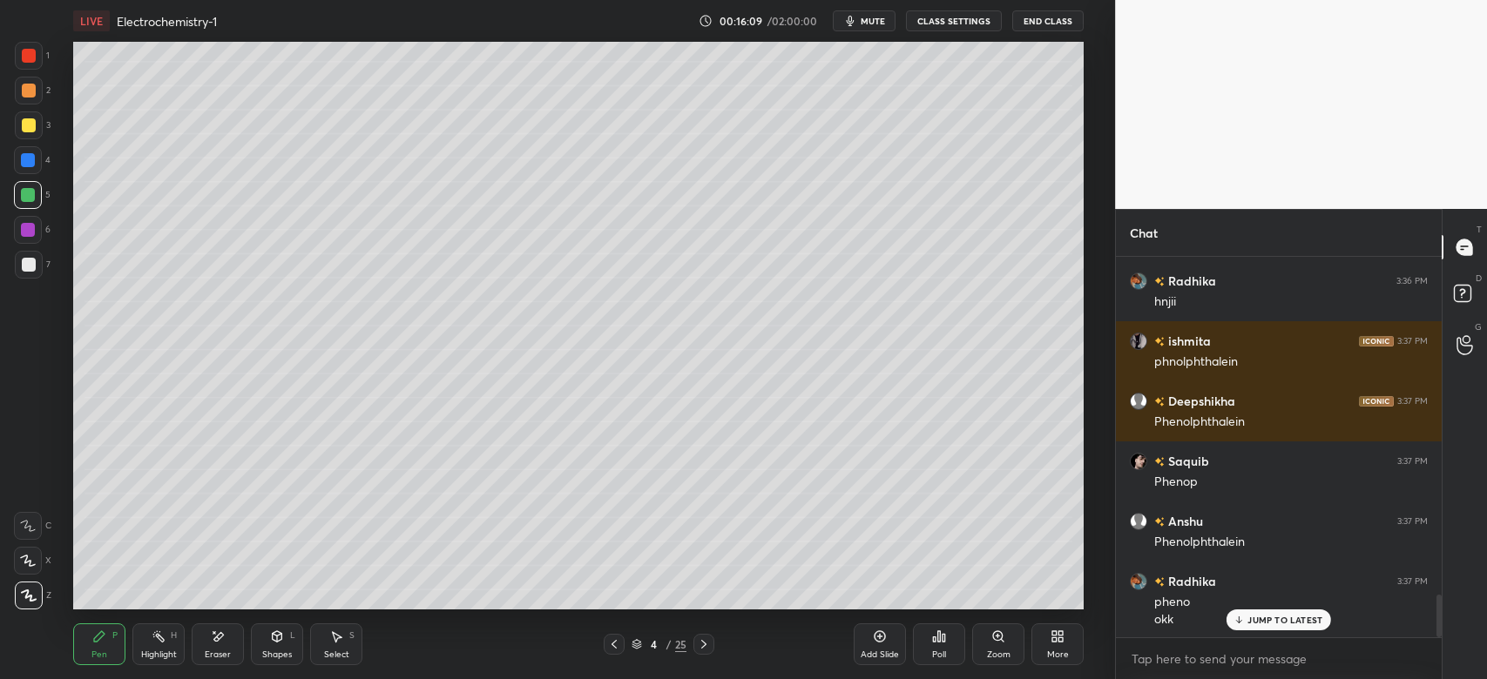
click at [849, 649] on div "4 / 25" at bounding box center [658, 644] width 390 height 21
click at [943, 649] on div "Poll" at bounding box center [939, 645] width 52 height 42
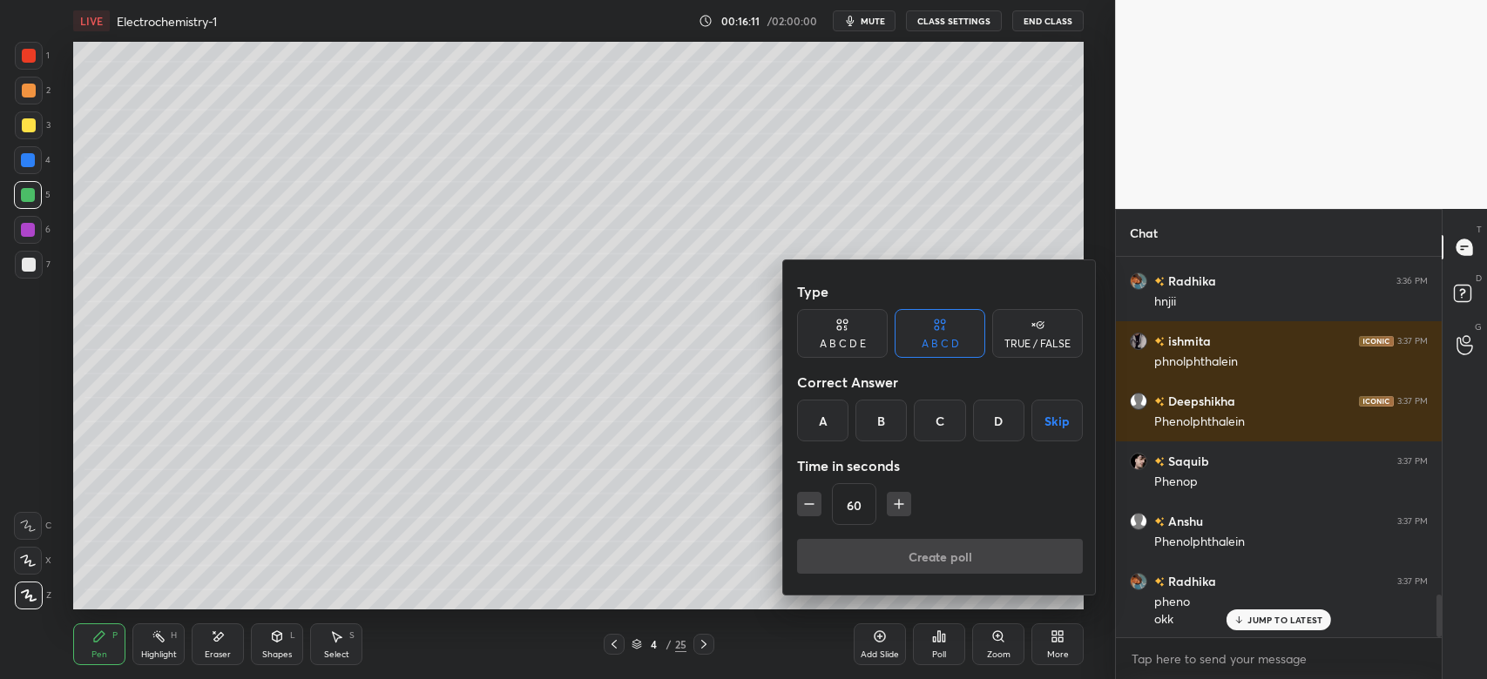
click at [629, 602] on div at bounding box center [743, 339] width 1487 height 679
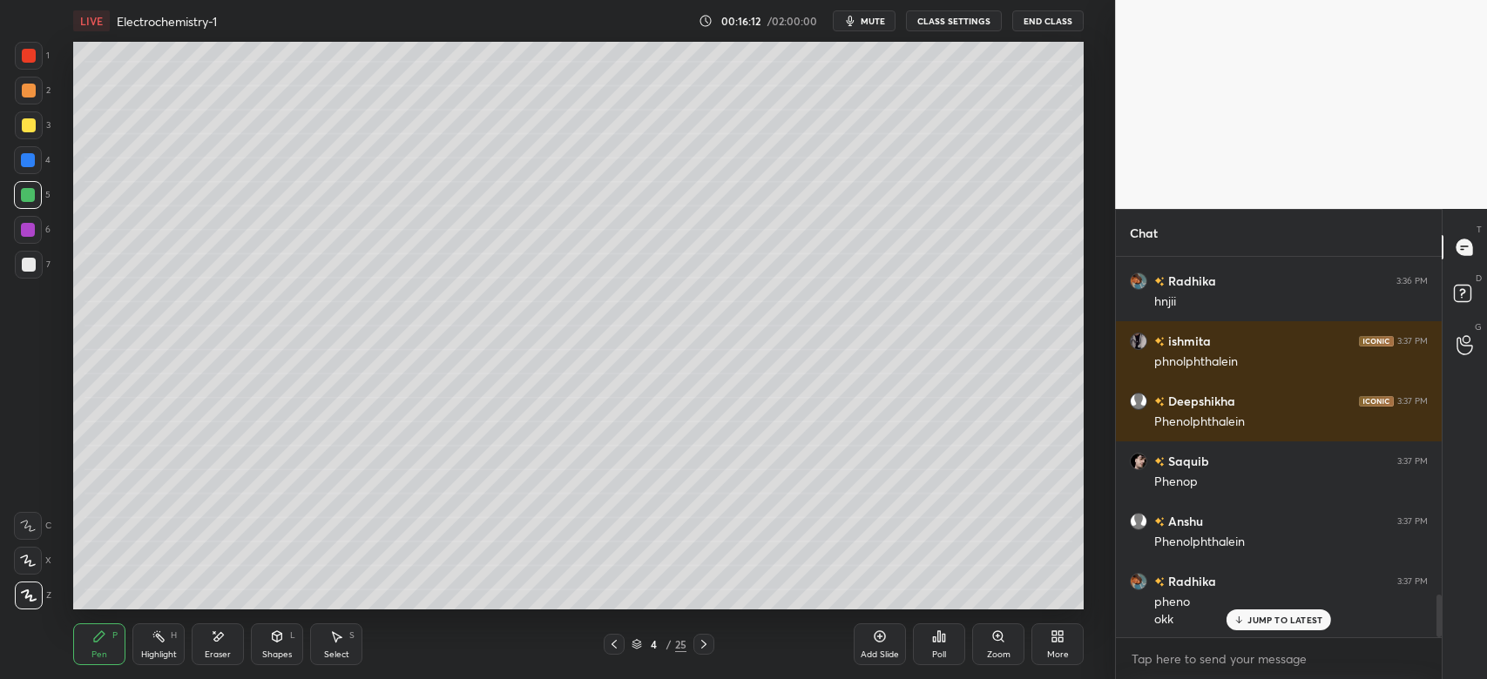
click at [871, 646] on div "Add Slide" at bounding box center [880, 645] width 52 height 42
click at [280, 638] on icon at bounding box center [278, 636] width 10 height 10
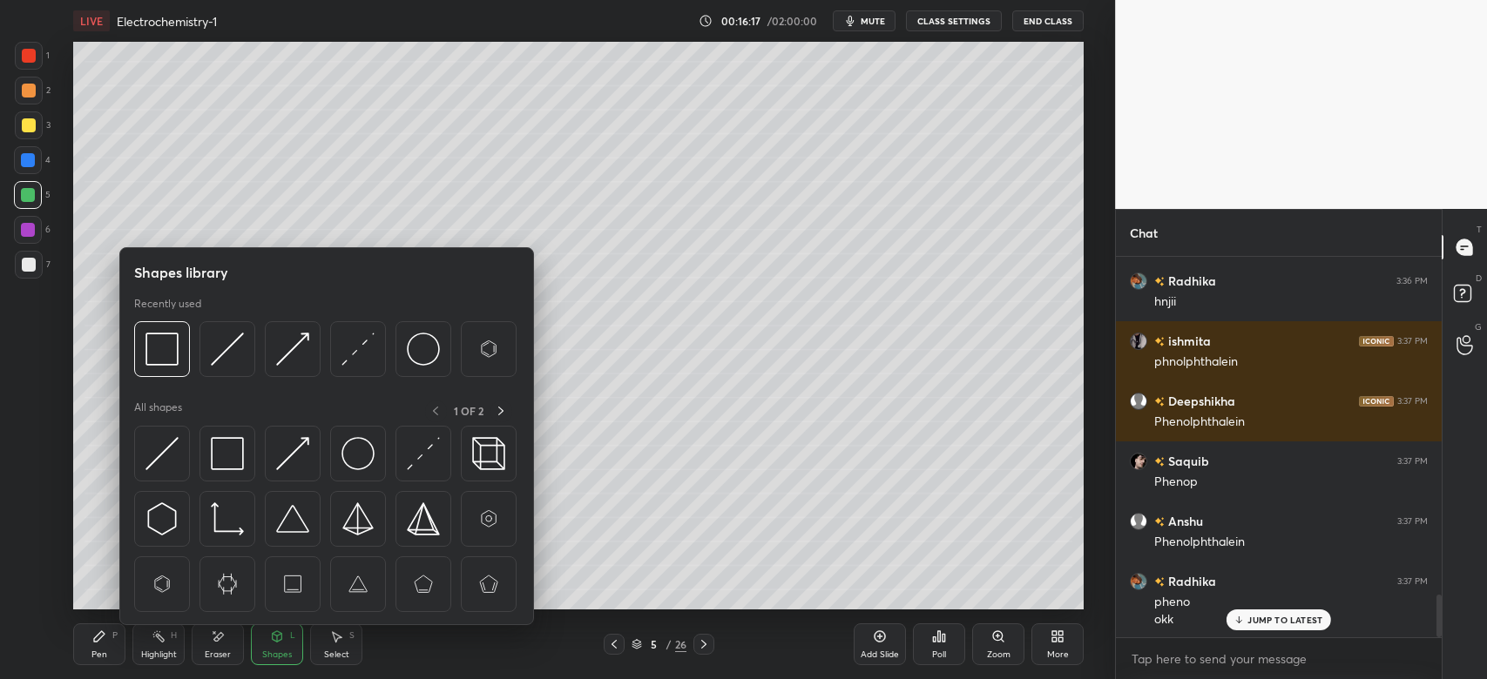
click at [37, 266] on div at bounding box center [29, 265] width 28 height 28
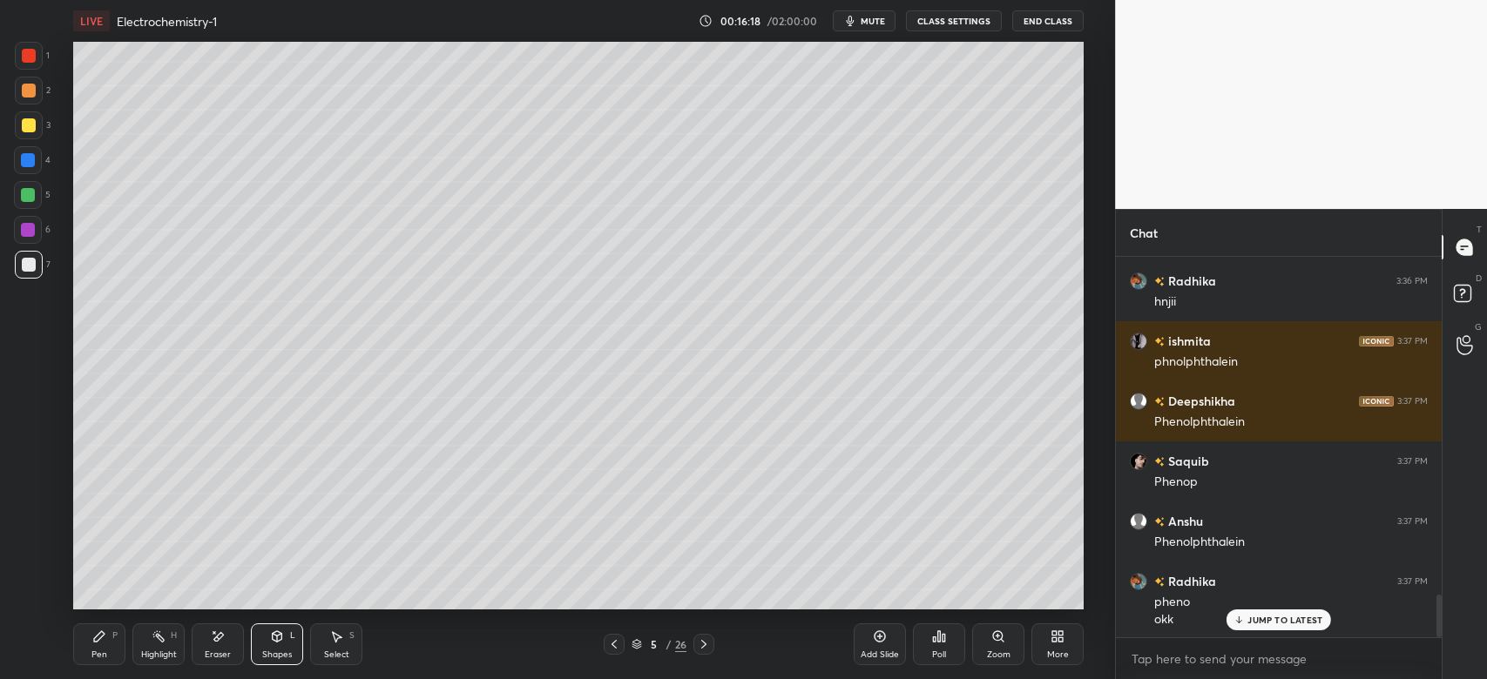
click at [96, 628] on div "Pen P" at bounding box center [99, 645] width 52 height 42
click at [339, 631] on icon at bounding box center [336, 637] width 14 height 14
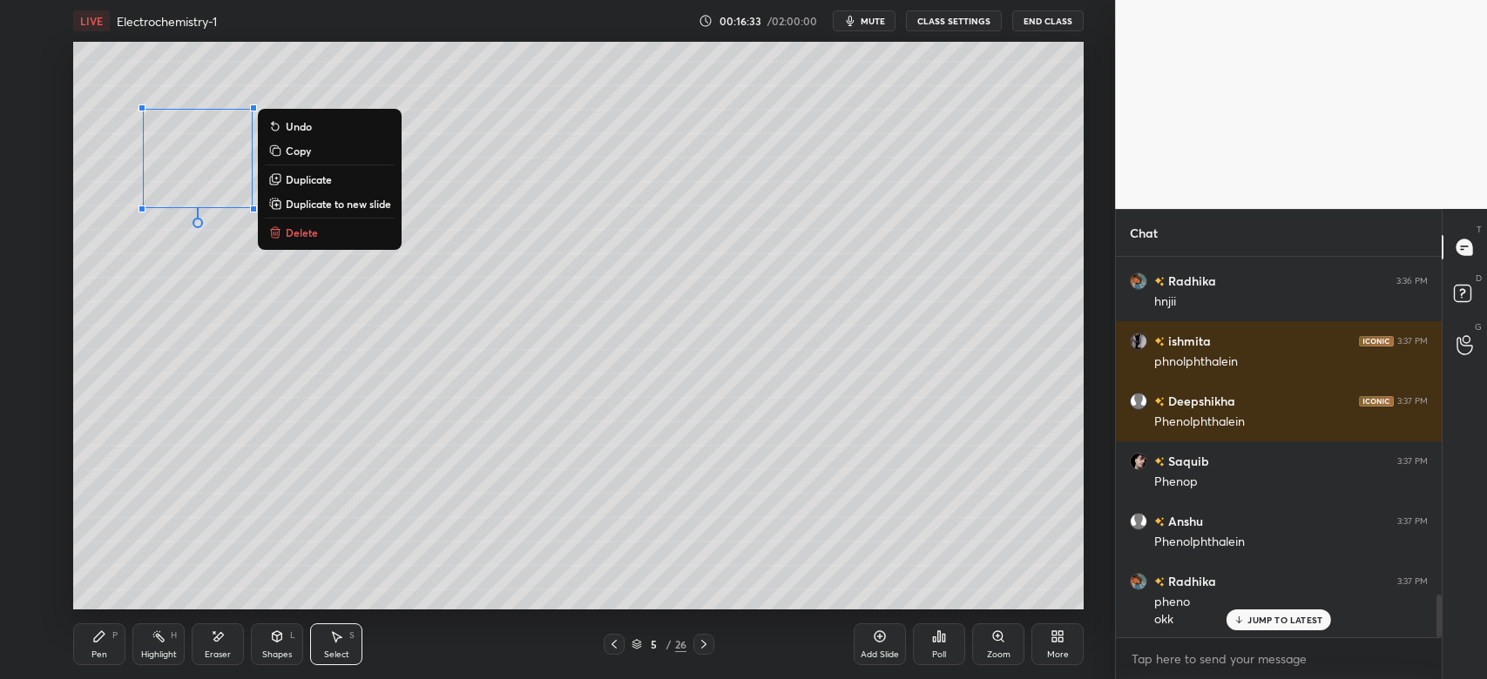
click at [109, 644] on div "Pen P" at bounding box center [99, 645] width 52 height 42
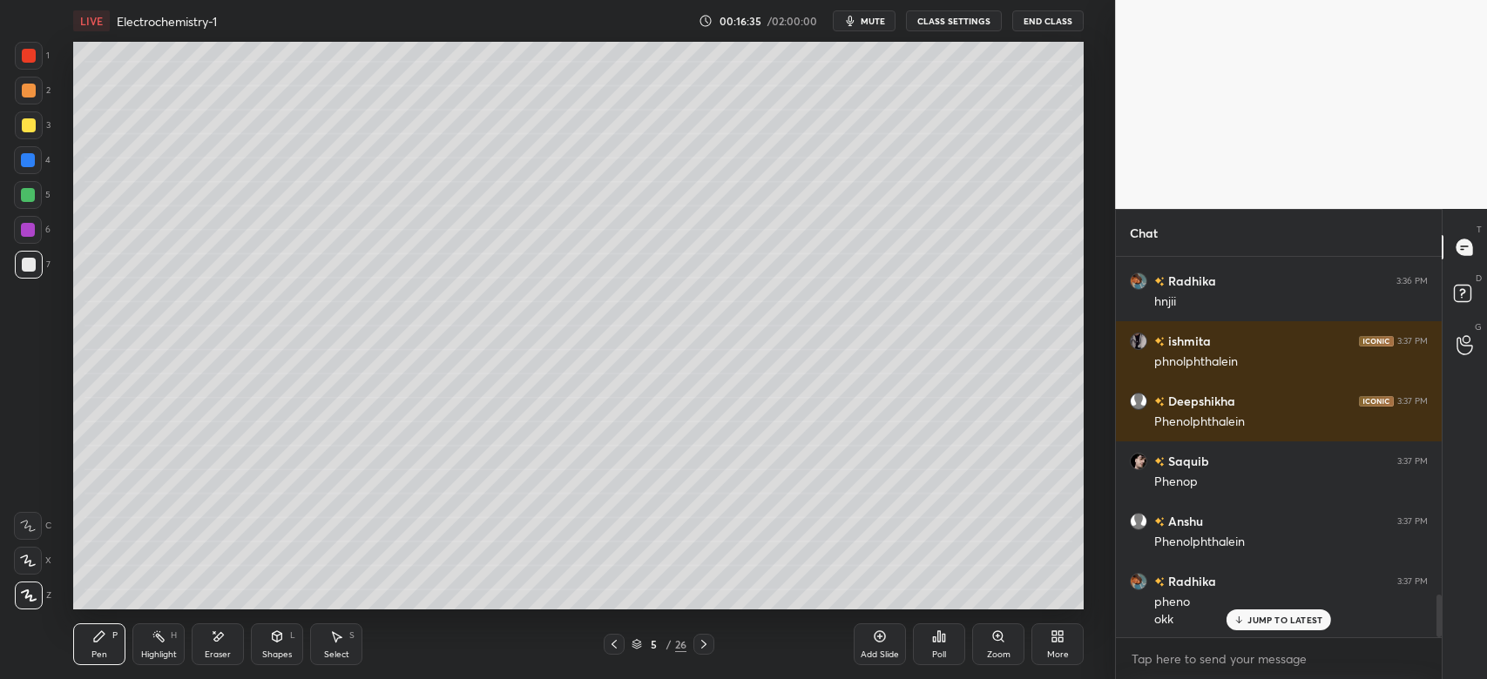
click at [331, 644] on icon at bounding box center [336, 637] width 14 height 14
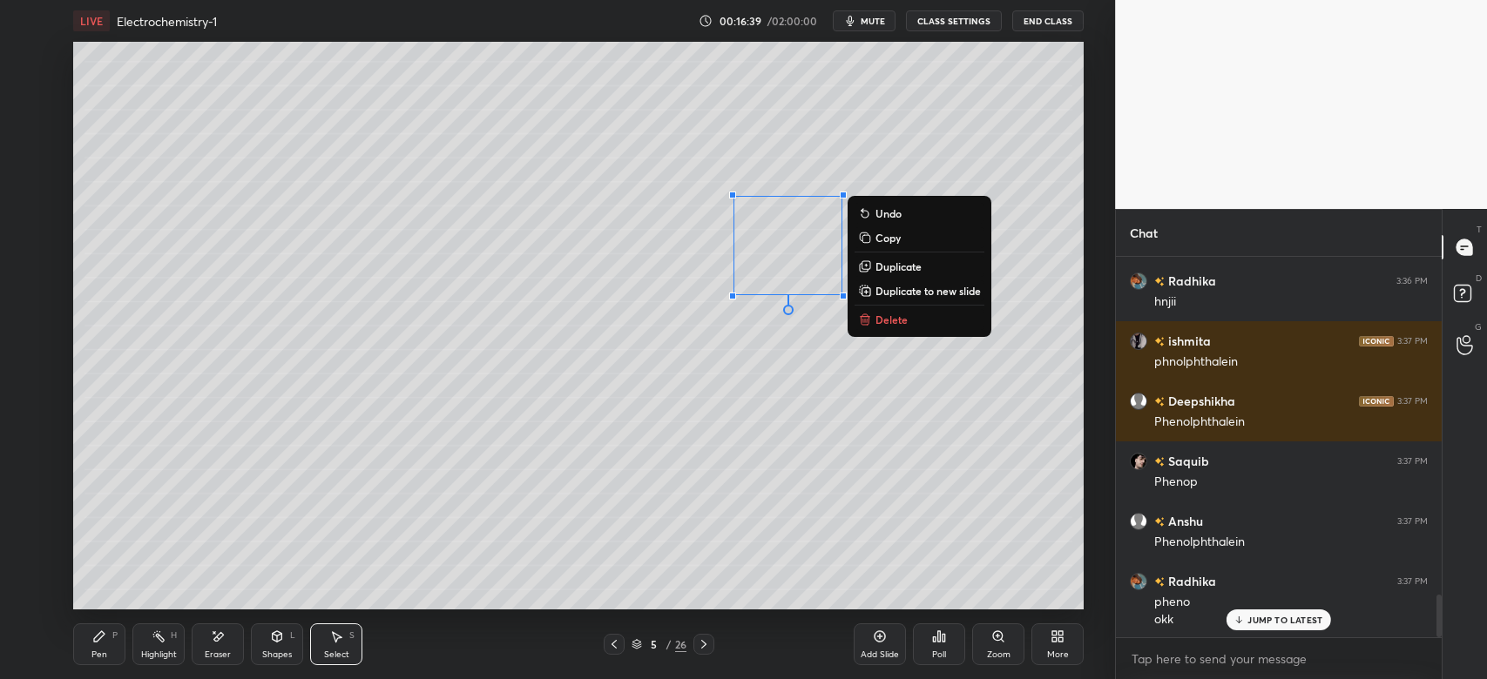
click at [102, 646] on div "Pen P" at bounding box center [99, 645] width 52 height 42
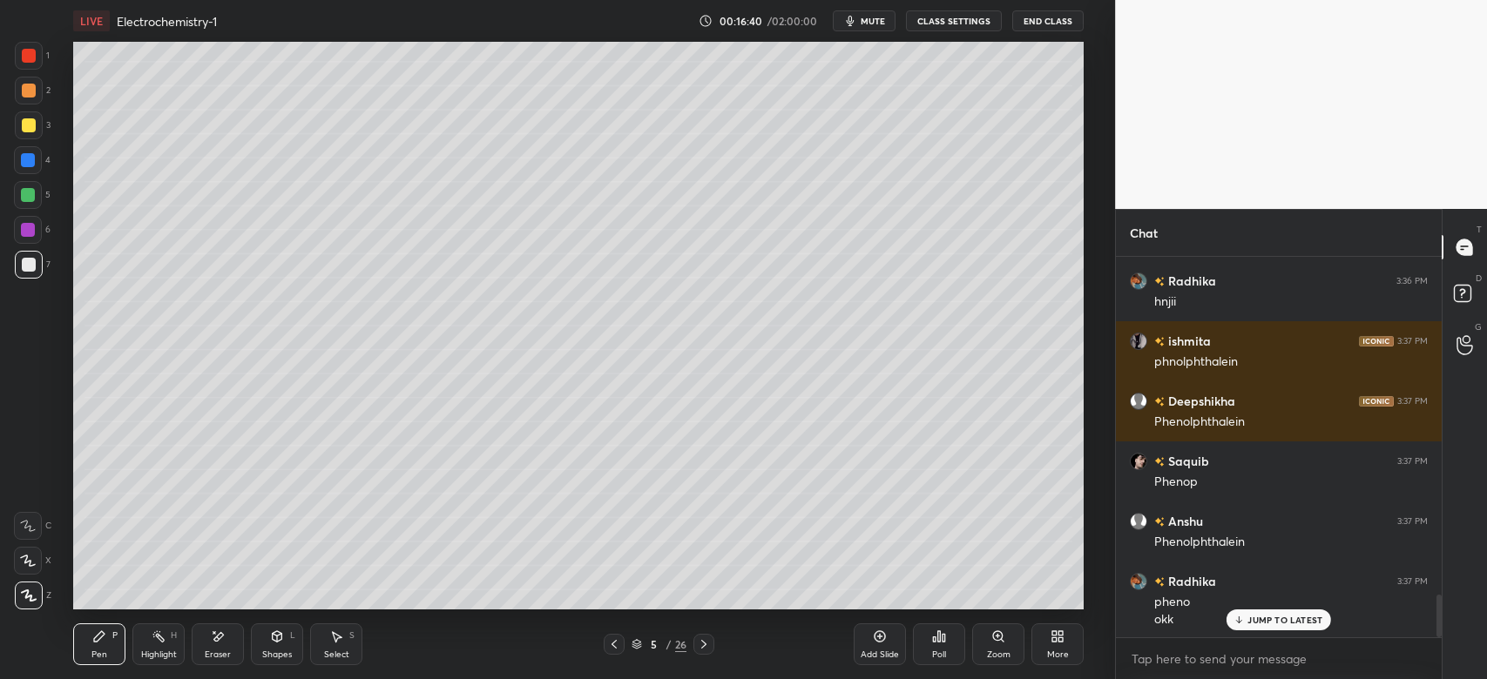
click at [35, 156] on div at bounding box center [28, 160] width 28 height 28
click at [272, 632] on icon at bounding box center [277, 637] width 14 height 14
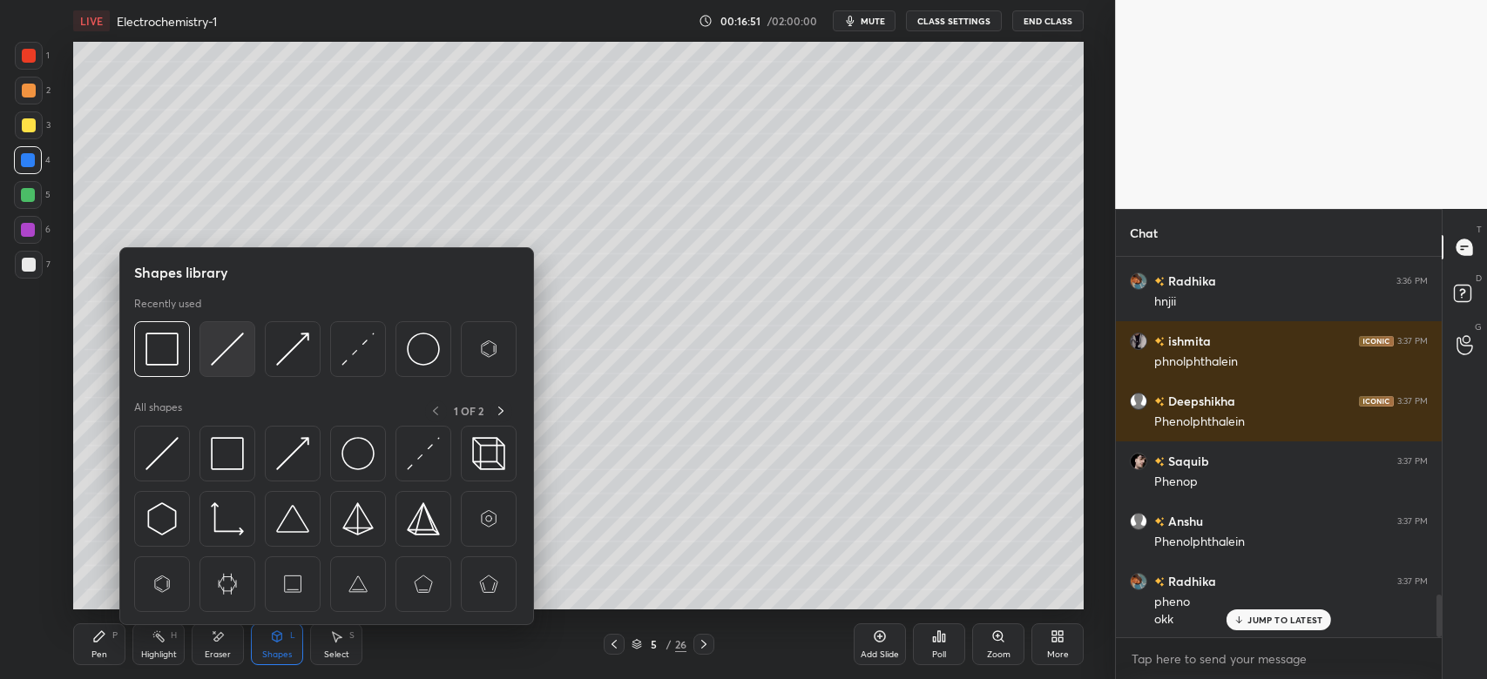
click at [227, 363] on img at bounding box center [227, 349] width 33 height 33
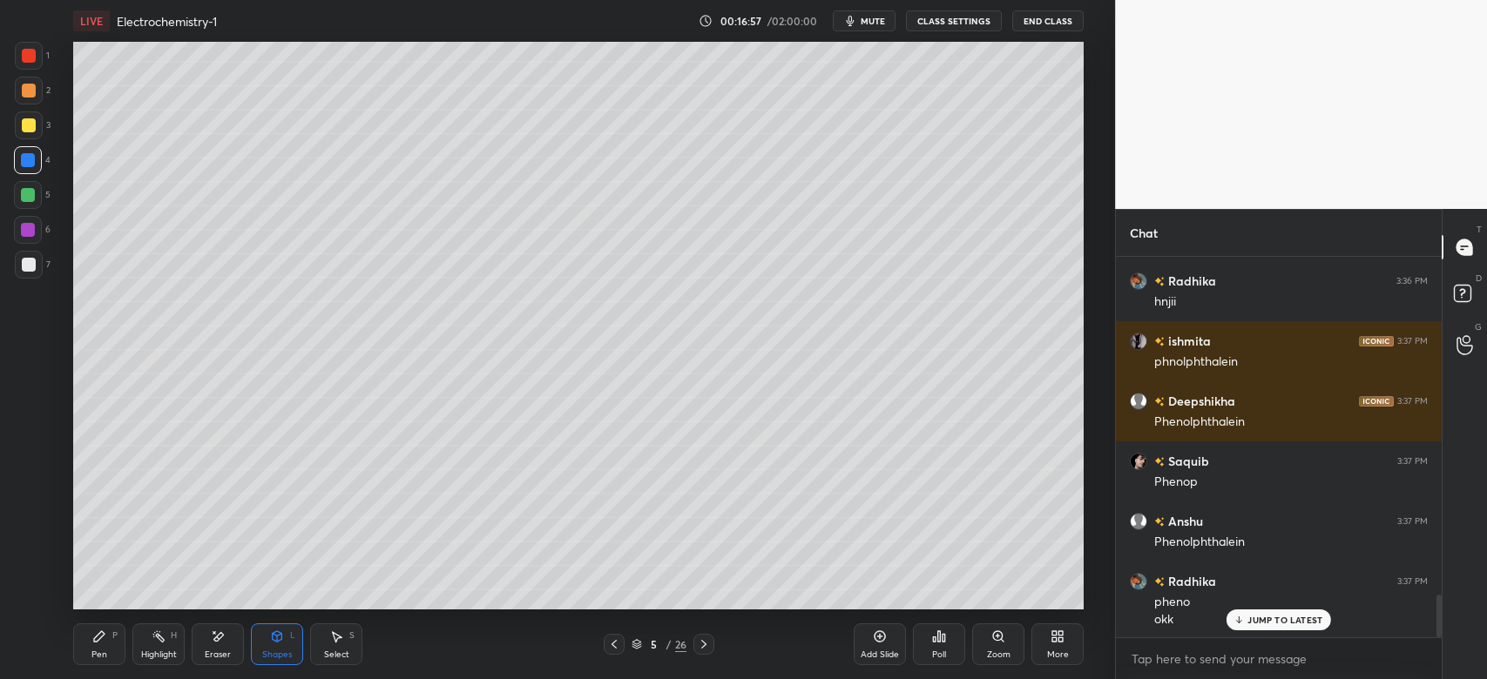
click at [111, 651] on div "Pen P" at bounding box center [99, 645] width 52 height 42
click at [42, 119] on div "3" at bounding box center [33, 125] width 36 height 28
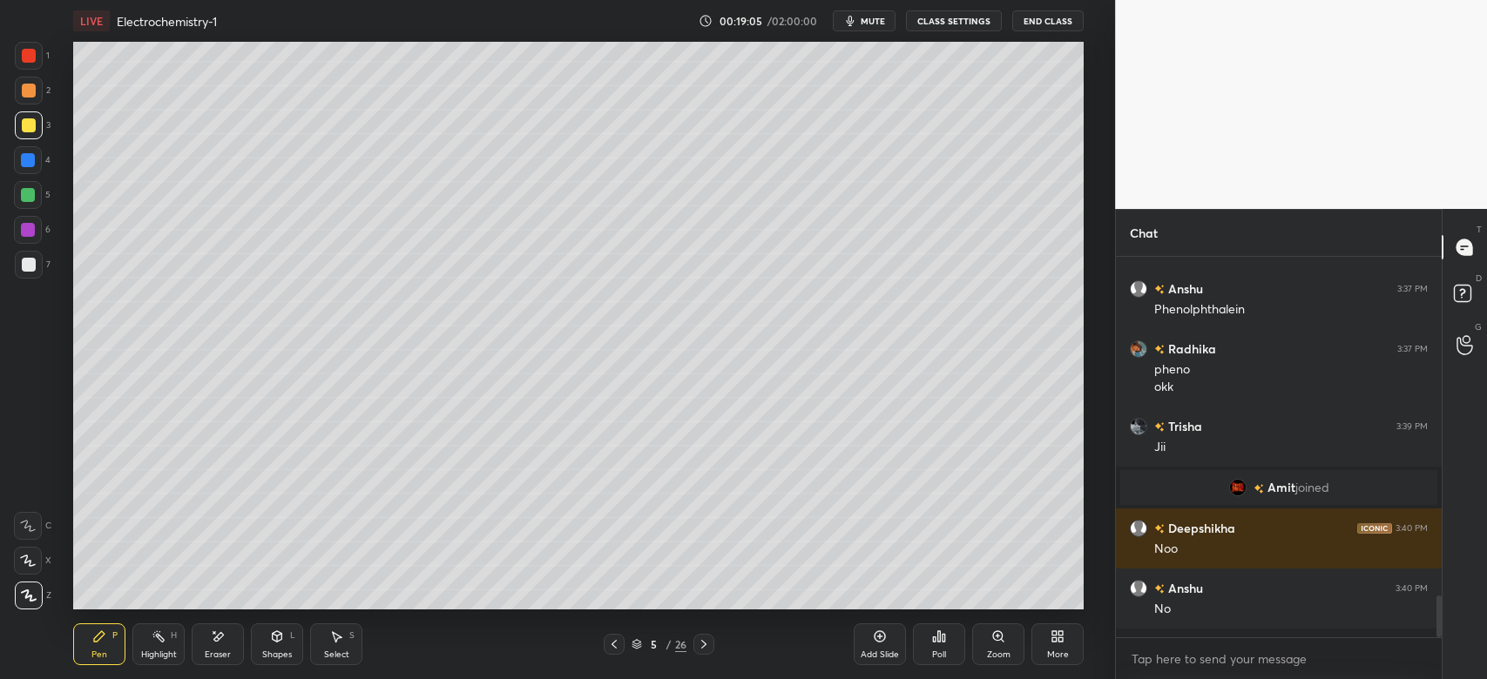
scroll to position [2935, 0]
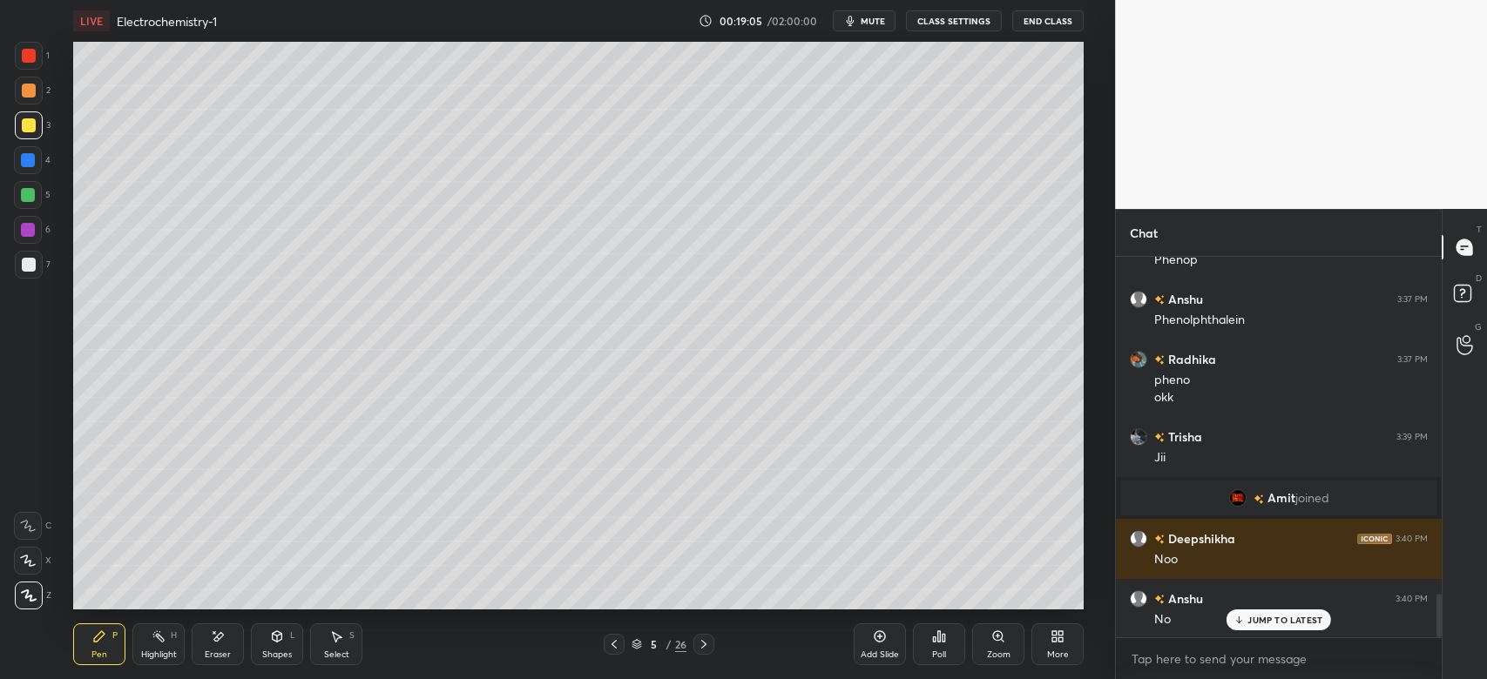
click at [32, 157] on div at bounding box center [28, 160] width 14 height 14
click at [30, 116] on div at bounding box center [29, 125] width 28 height 28
click at [26, 186] on div at bounding box center [28, 195] width 28 height 28
click at [279, 631] on icon at bounding box center [277, 637] width 14 height 14
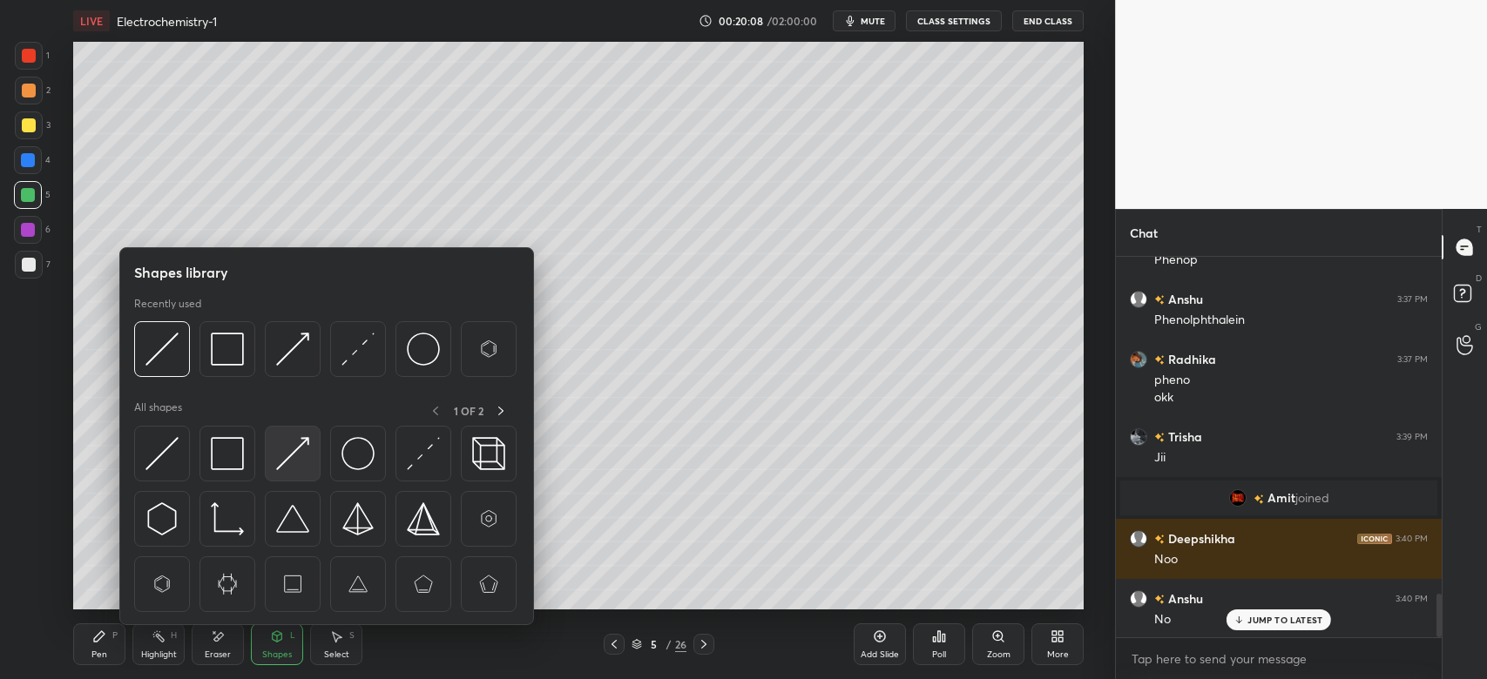
click at [306, 447] on img at bounding box center [292, 453] width 33 height 33
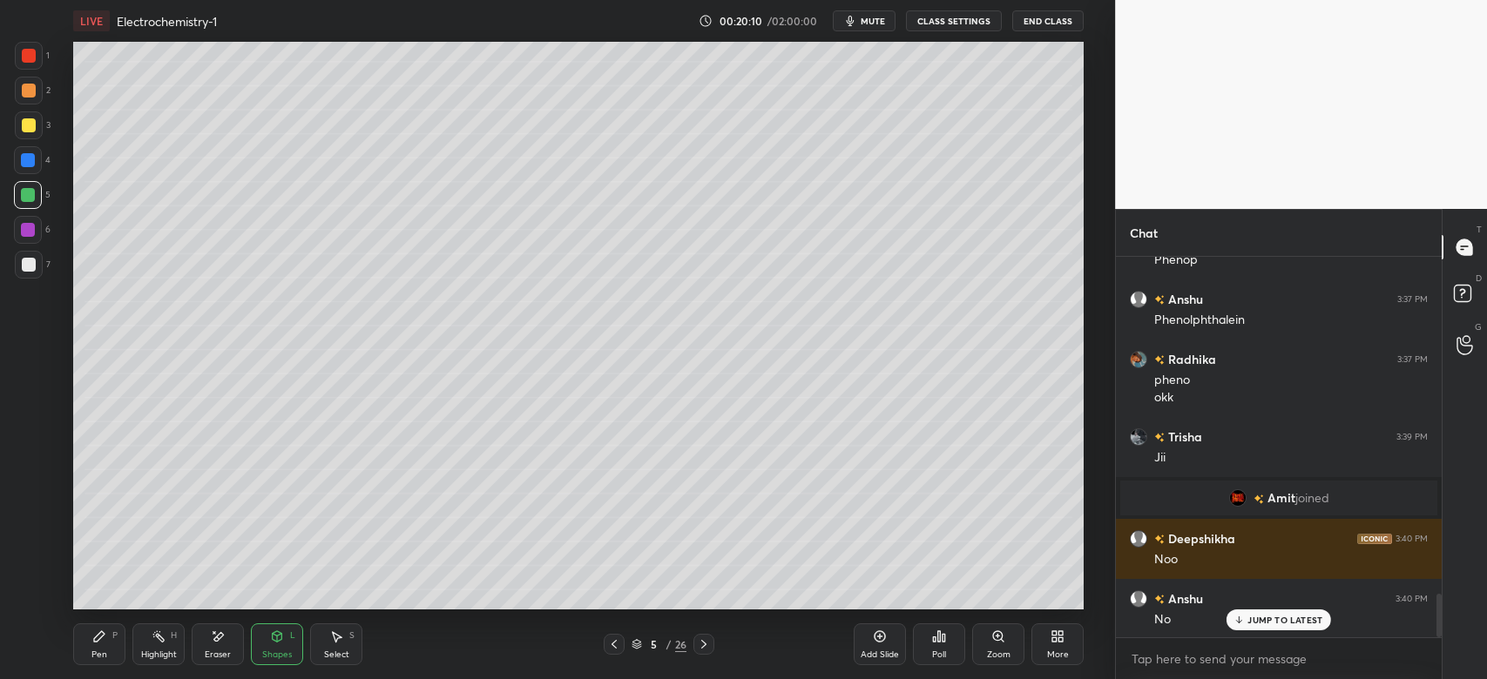
click at [78, 645] on div "Pen P" at bounding box center [99, 645] width 52 height 42
click at [618, 643] on icon at bounding box center [614, 645] width 14 height 14
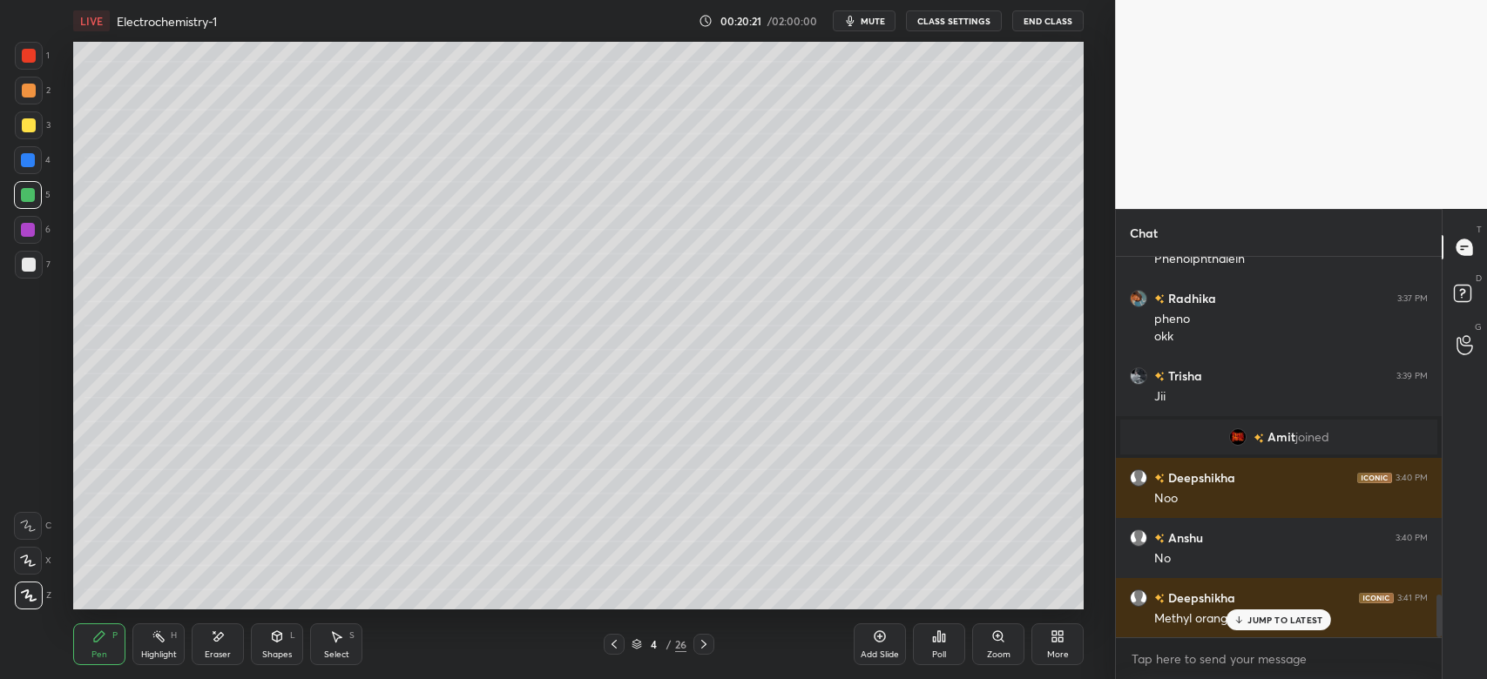
scroll to position [3055, 0]
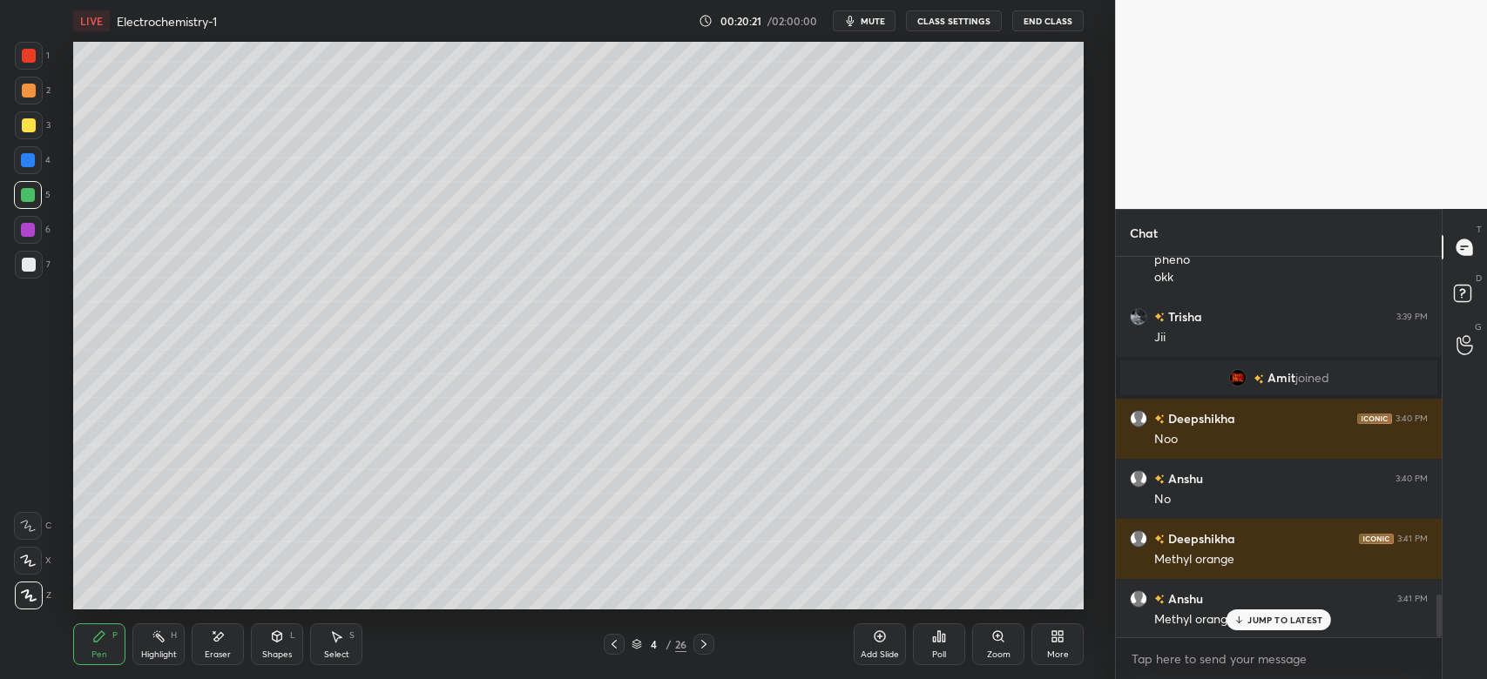
click at [702, 647] on icon at bounding box center [704, 645] width 14 height 14
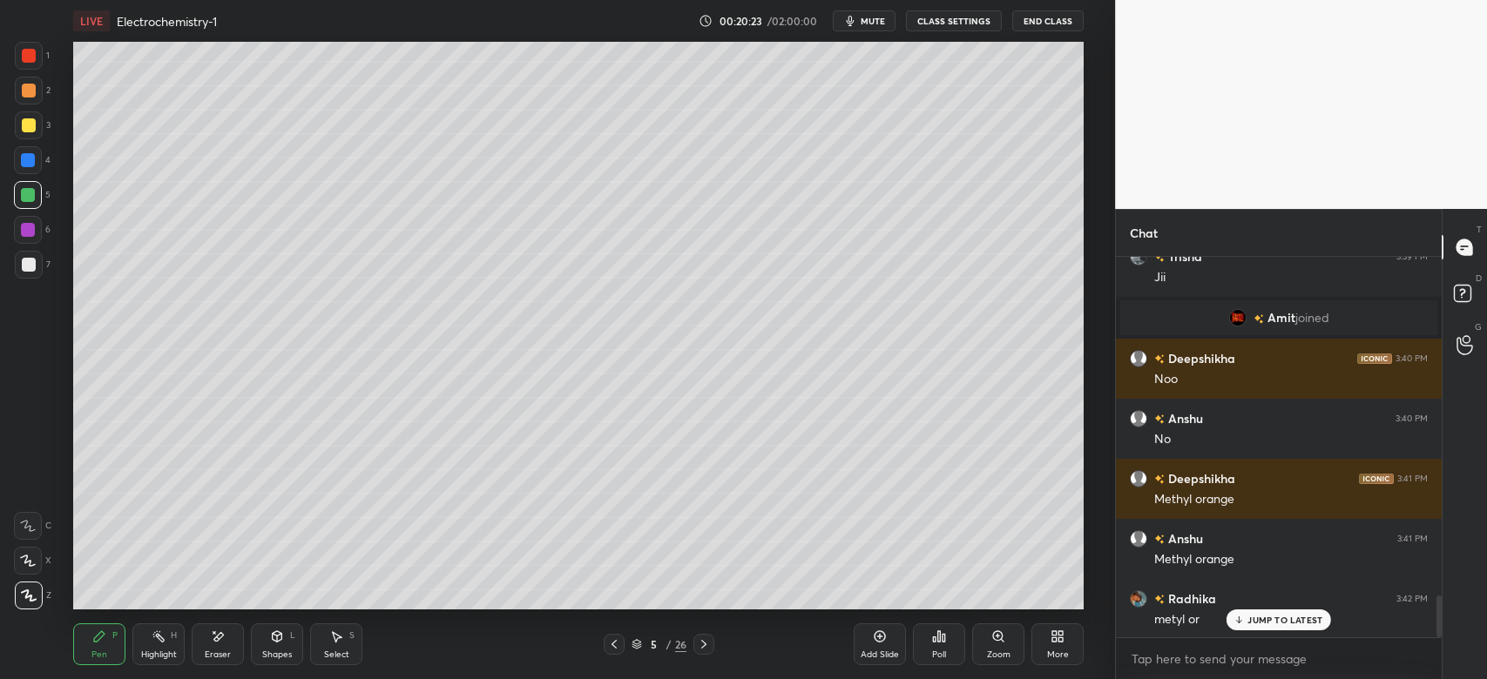
click at [24, 120] on div at bounding box center [29, 125] width 14 height 14
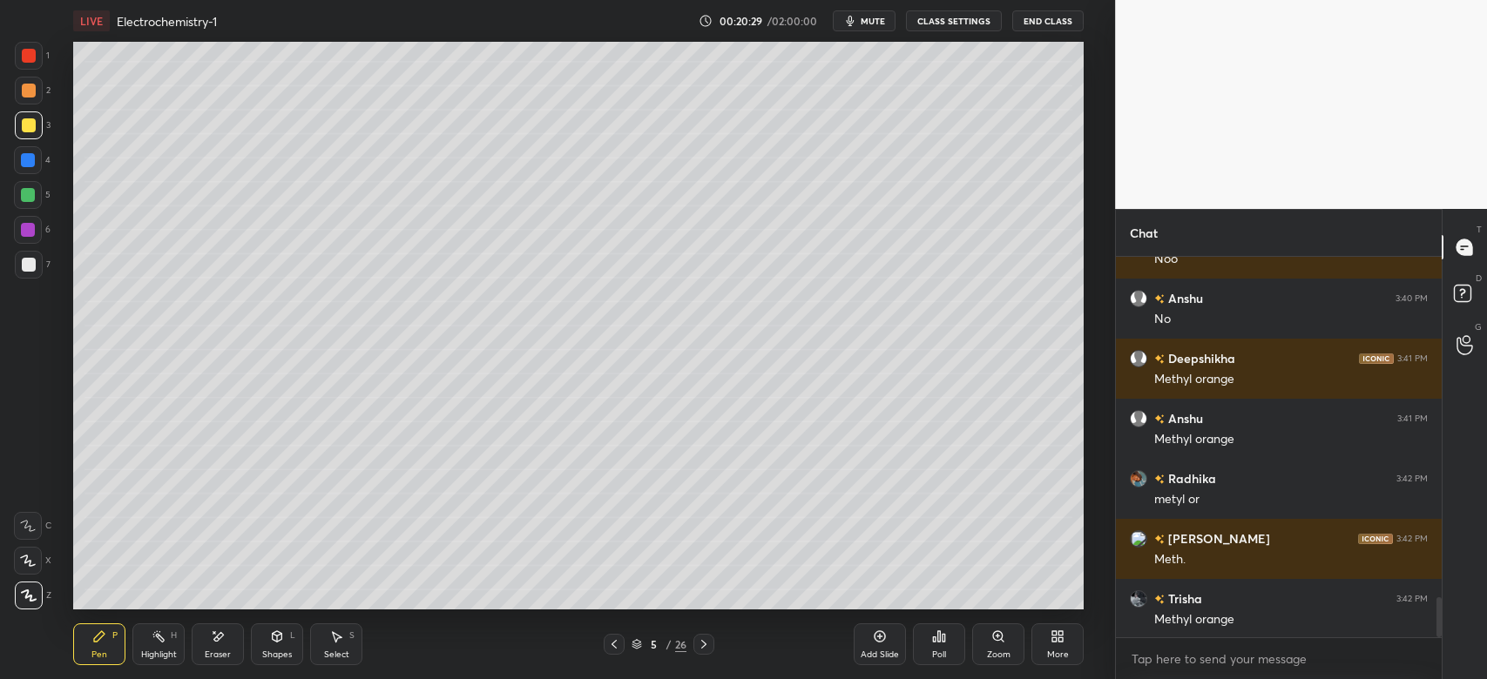
scroll to position [3296, 0]
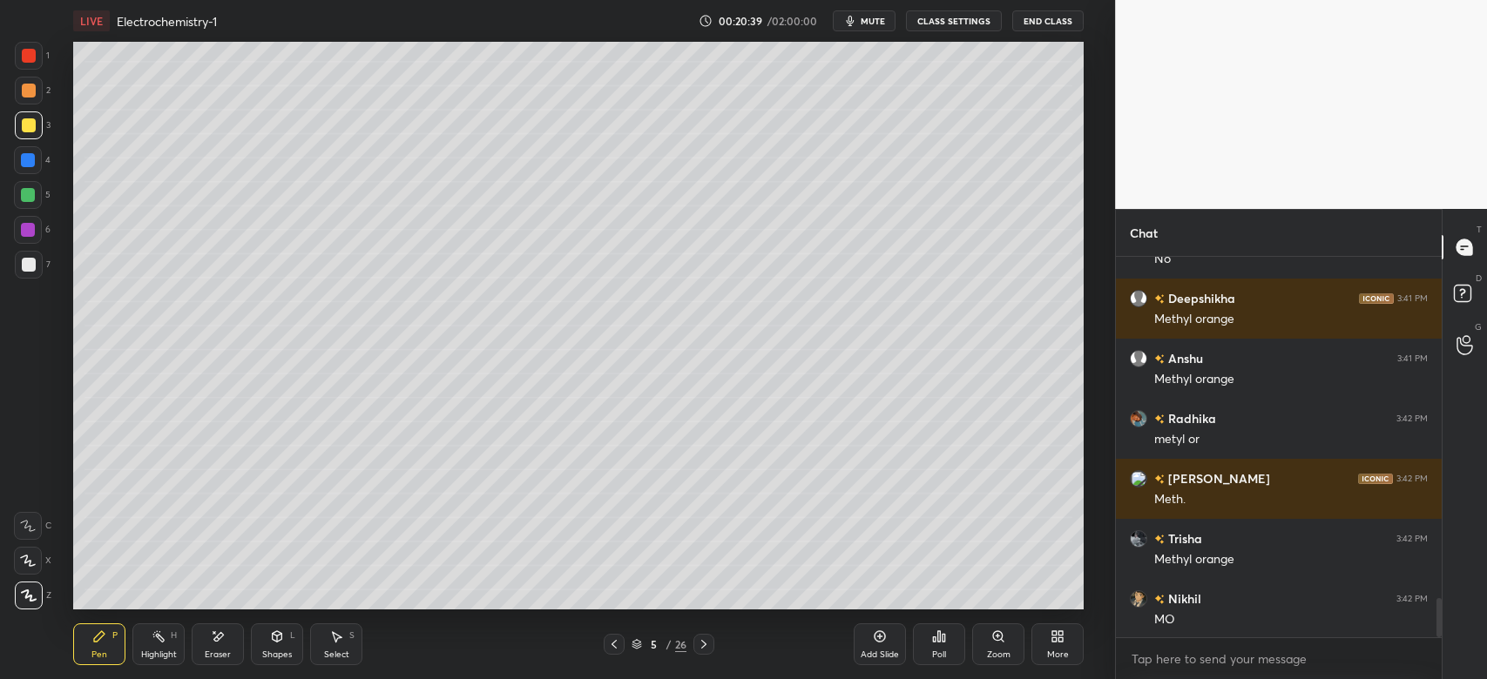
click at [701, 641] on icon at bounding box center [703, 644] width 5 height 9
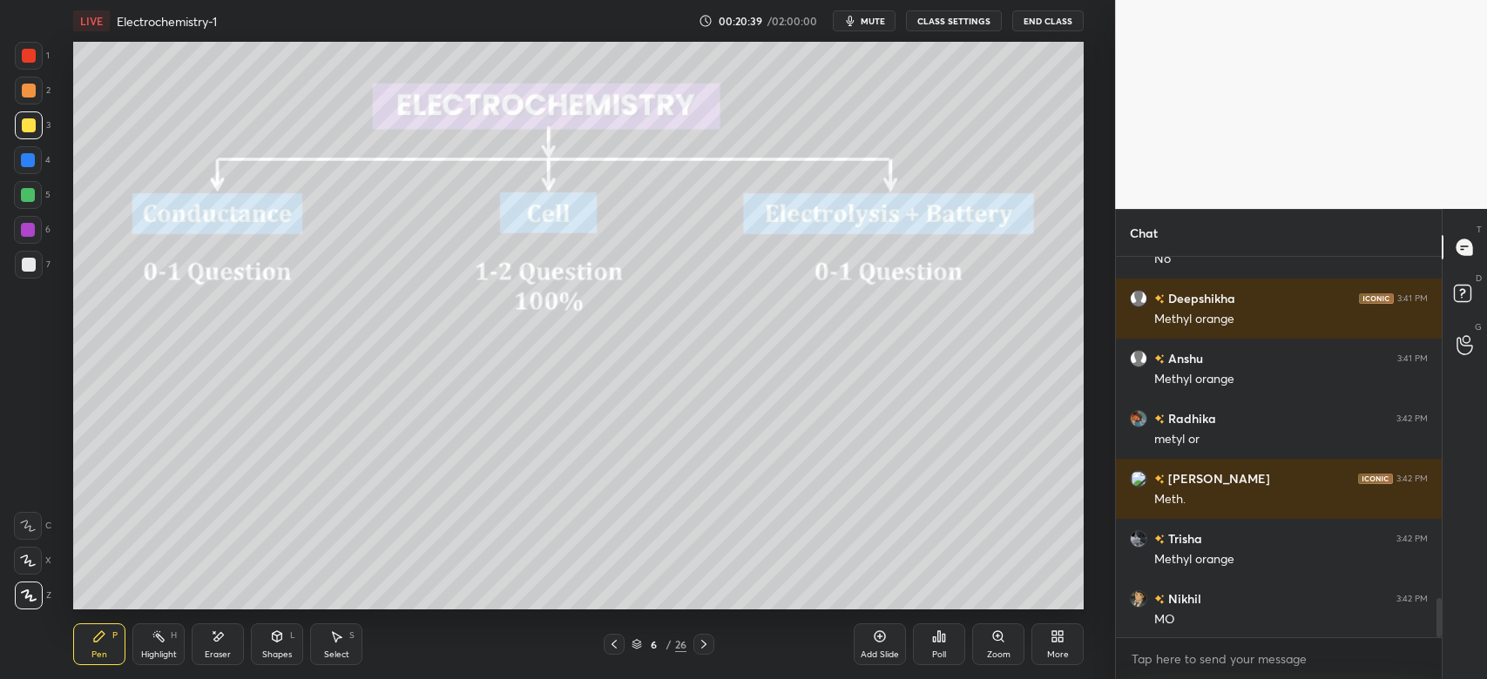
scroll to position [3357, 0]
click at [616, 640] on icon at bounding box center [614, 645] width 14 height 14
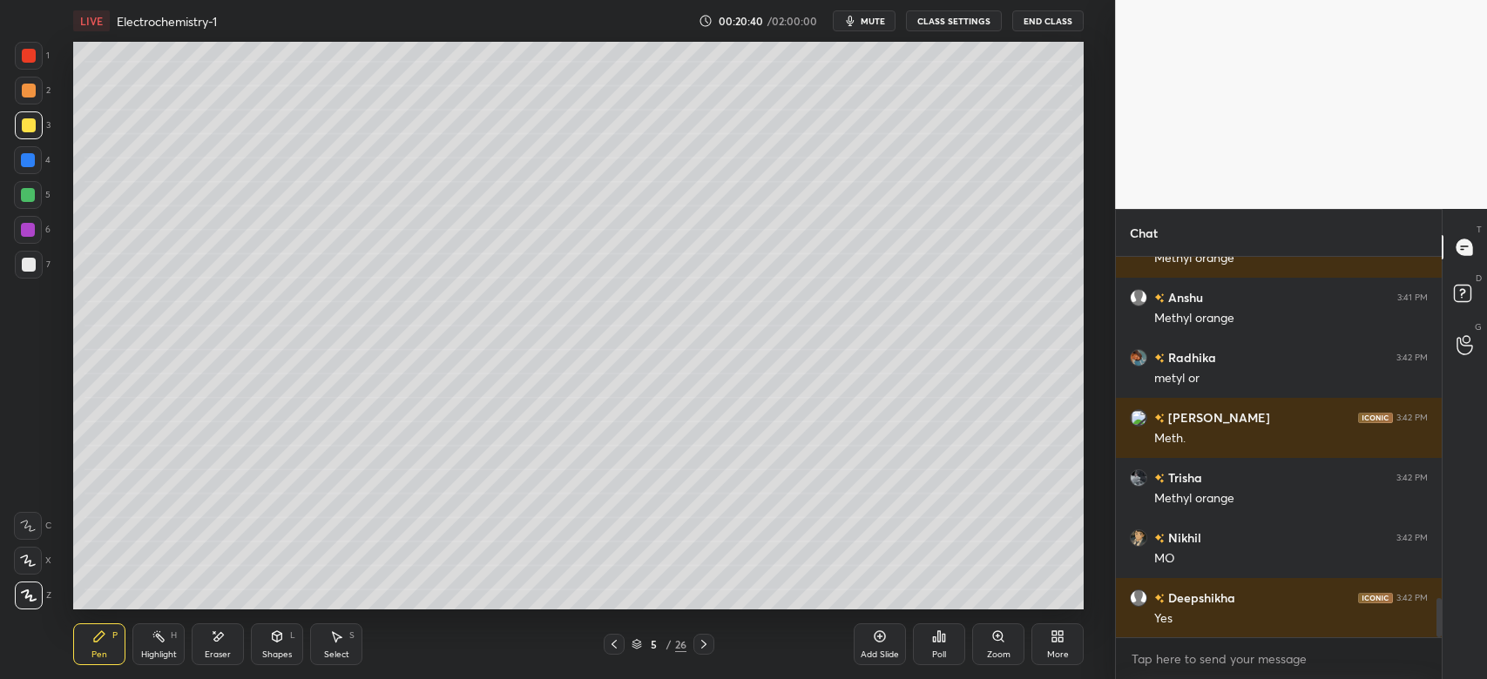
click at [868, 651] on div "Add Slide" at bounding box center [879, 655] width 38 height 9
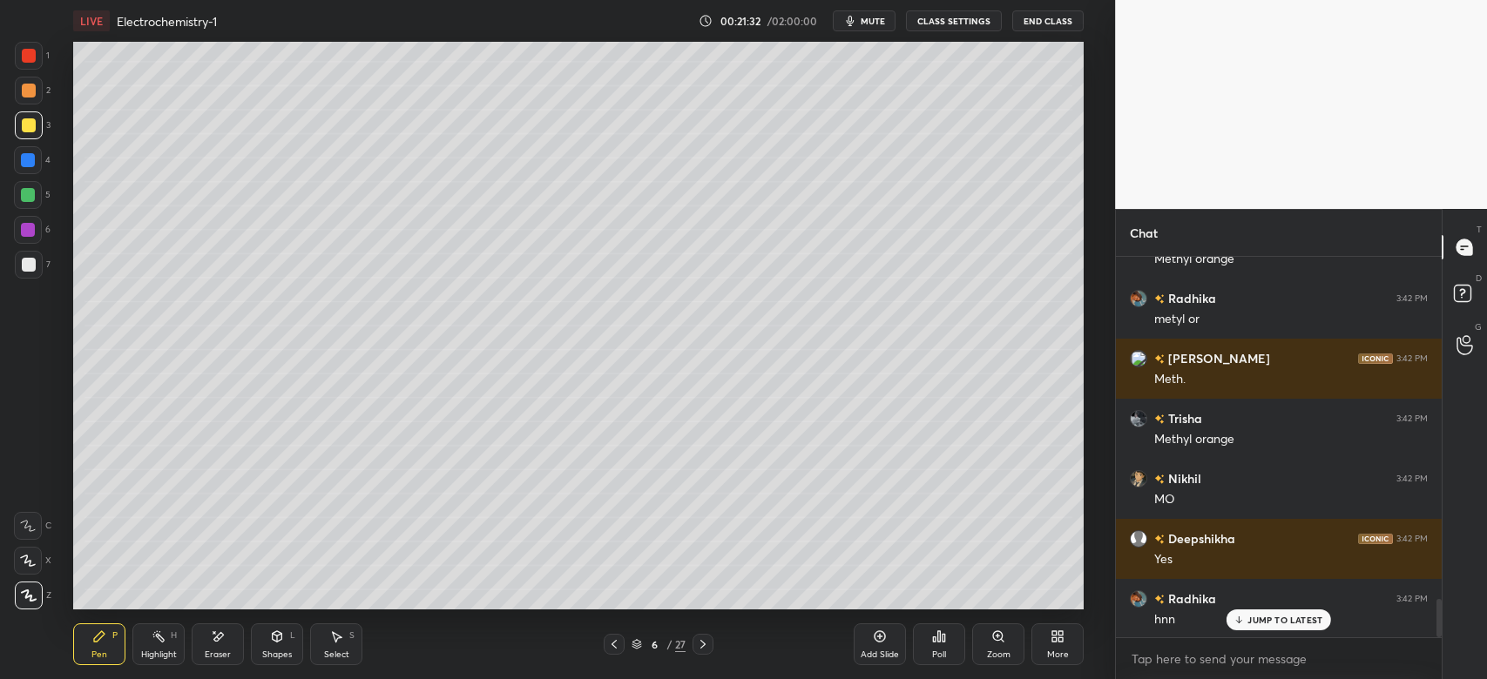
scroll to position [3416, 0]
click at [32, 155] on div at bounding box center [28, 160] width 14 height 14
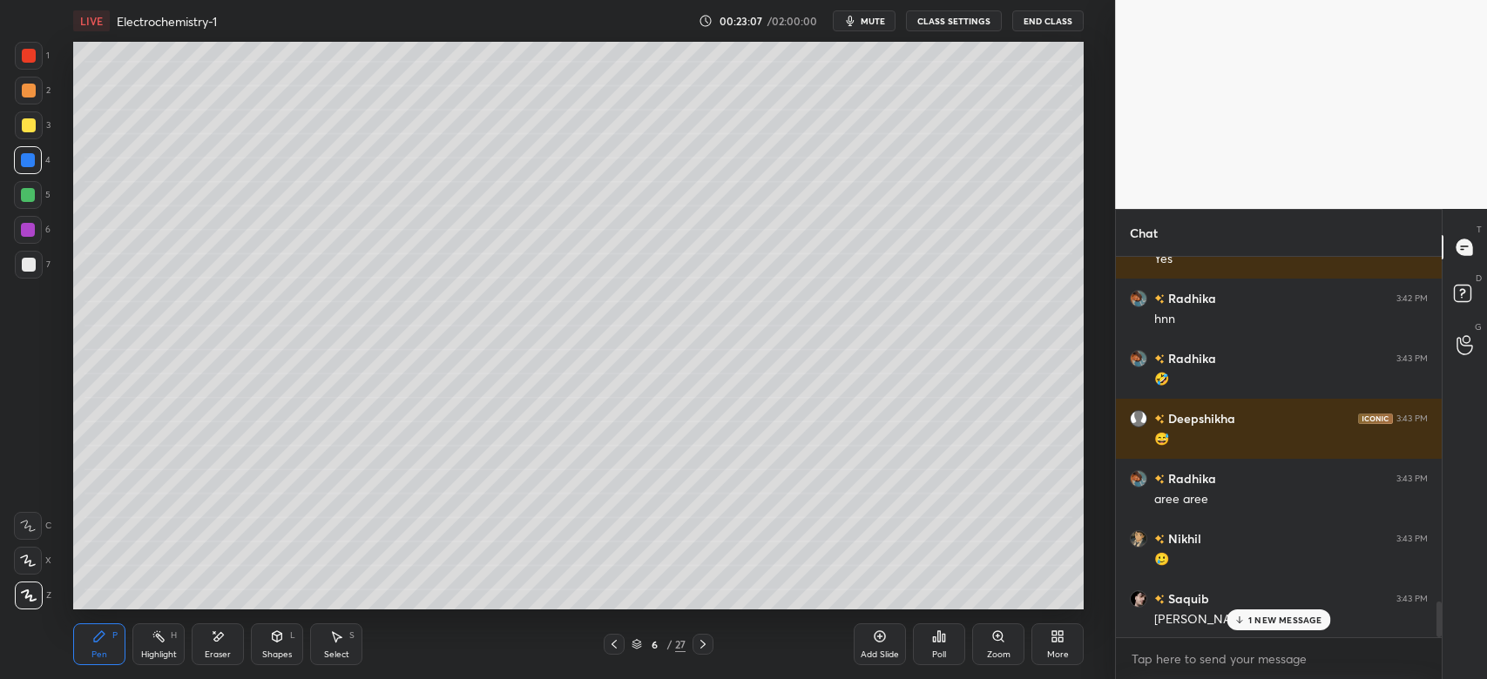
scroll to position [3776, 0]
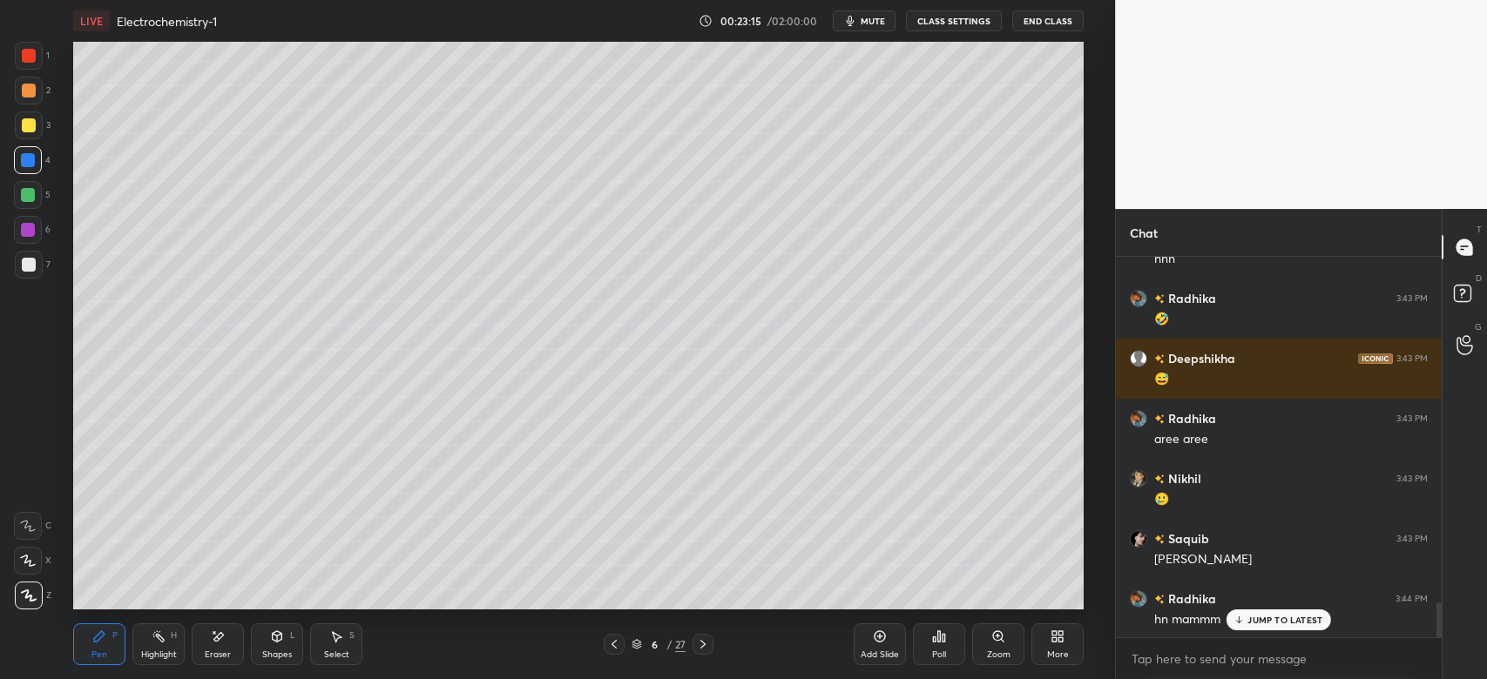
click at [22, 122] on div at bounding box center [29, 125] width 14 height 14
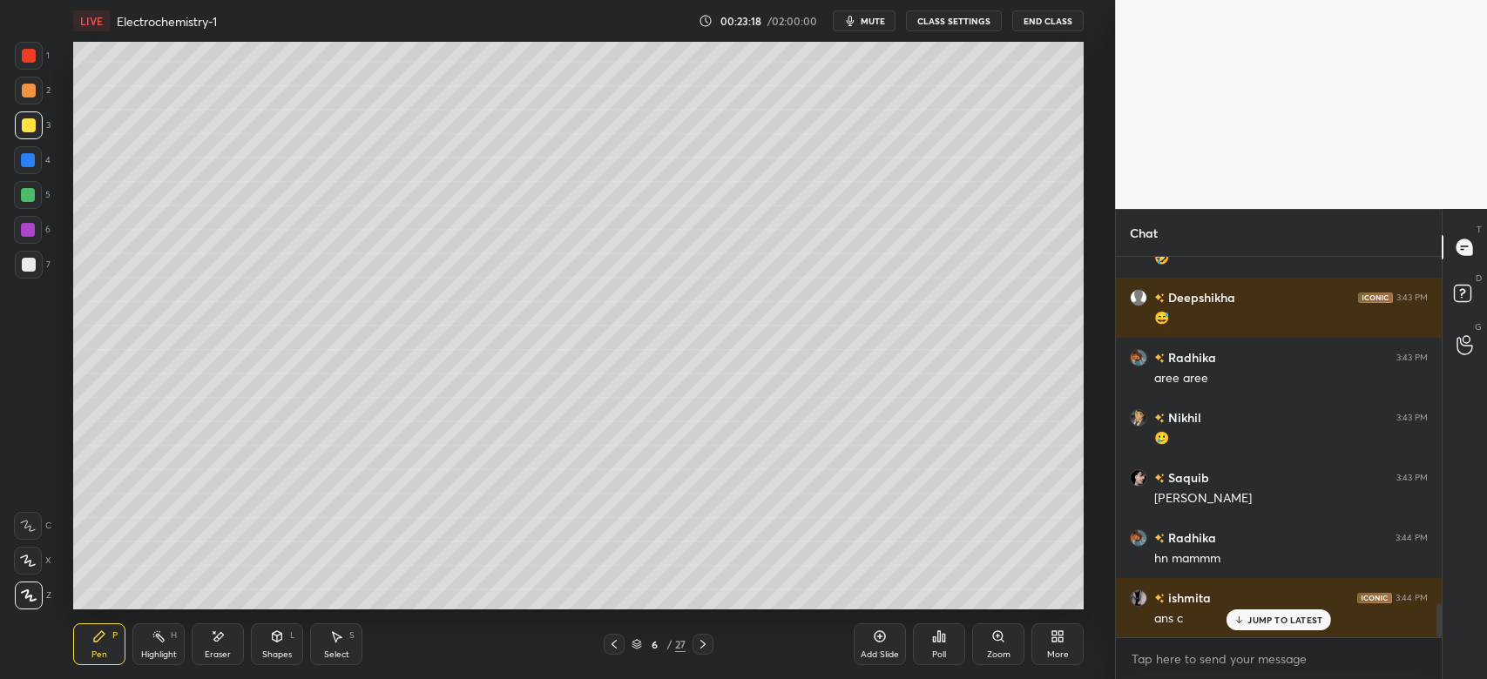
scroll to position [3897, 0]
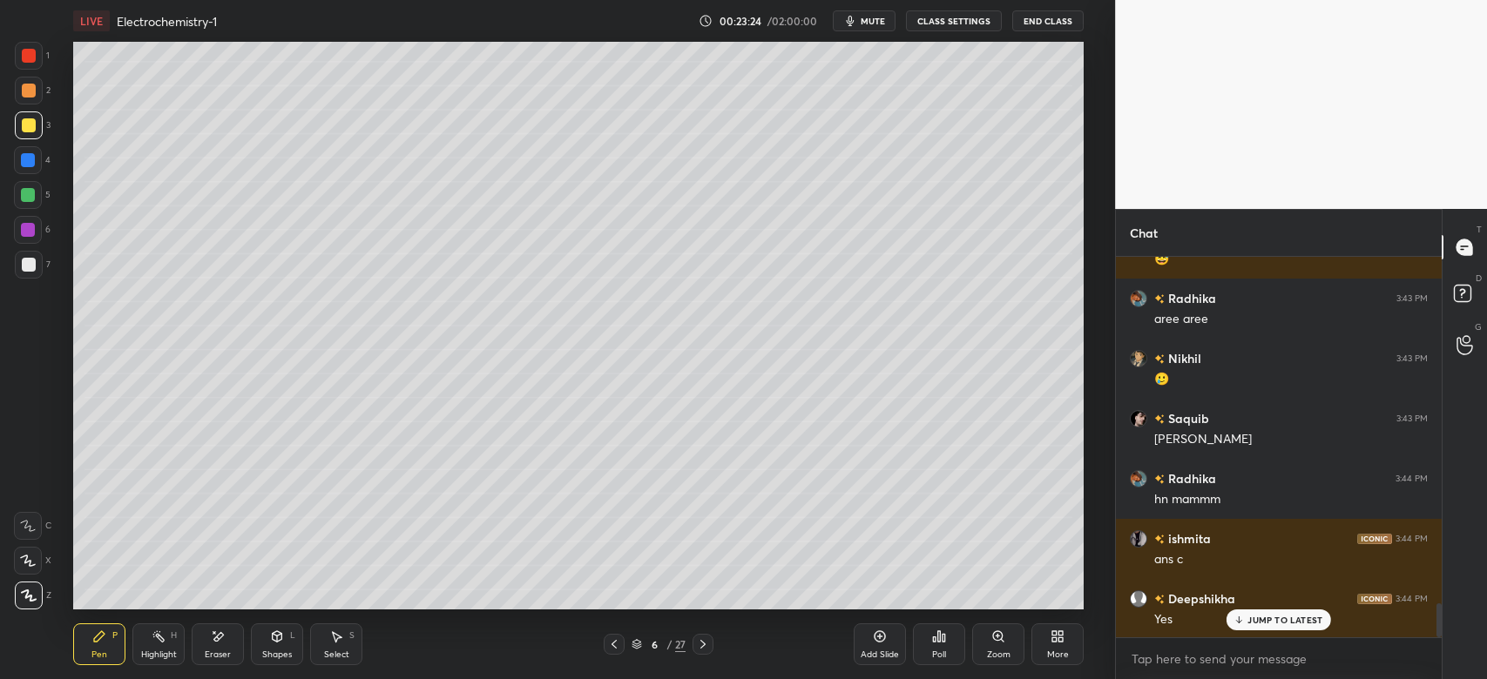
click at [30, 87] on div at bounding box center [29, 91] width 14 height 14
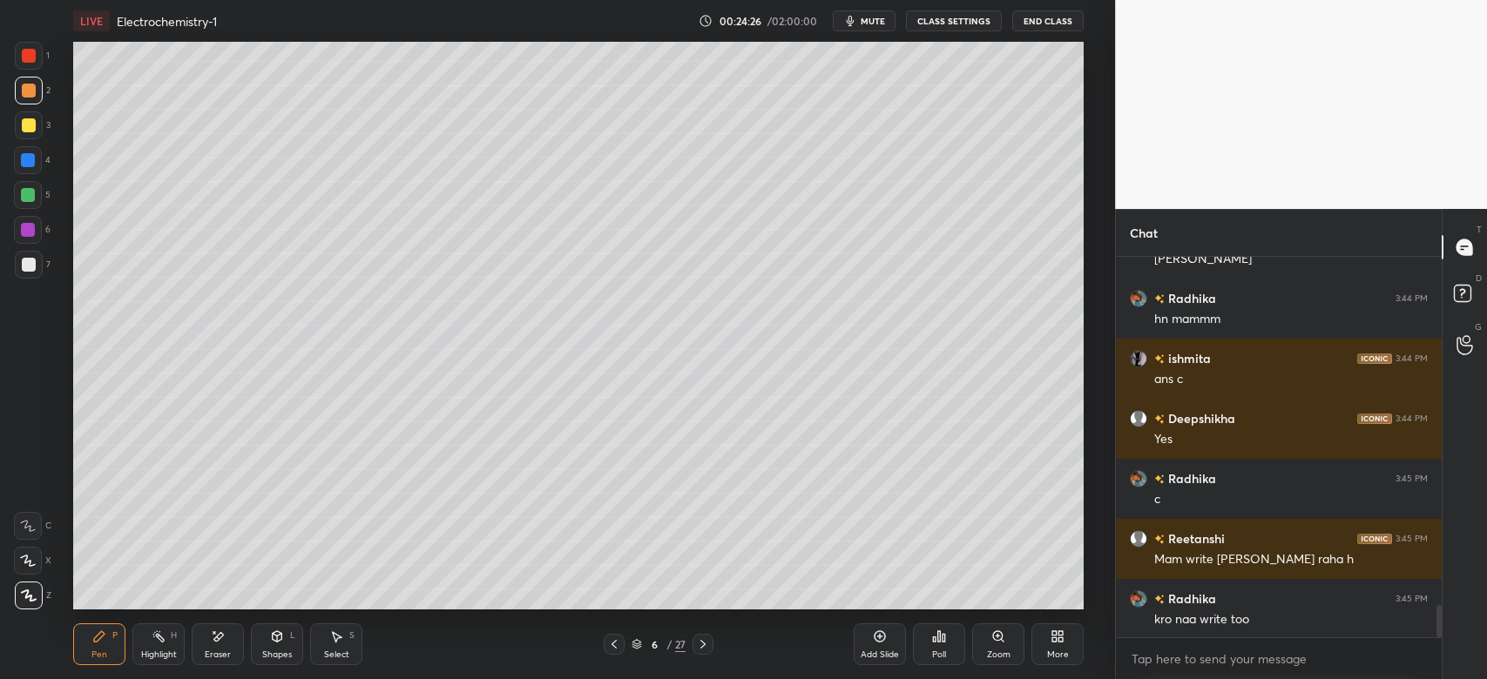
scroll to position [4138, 0]
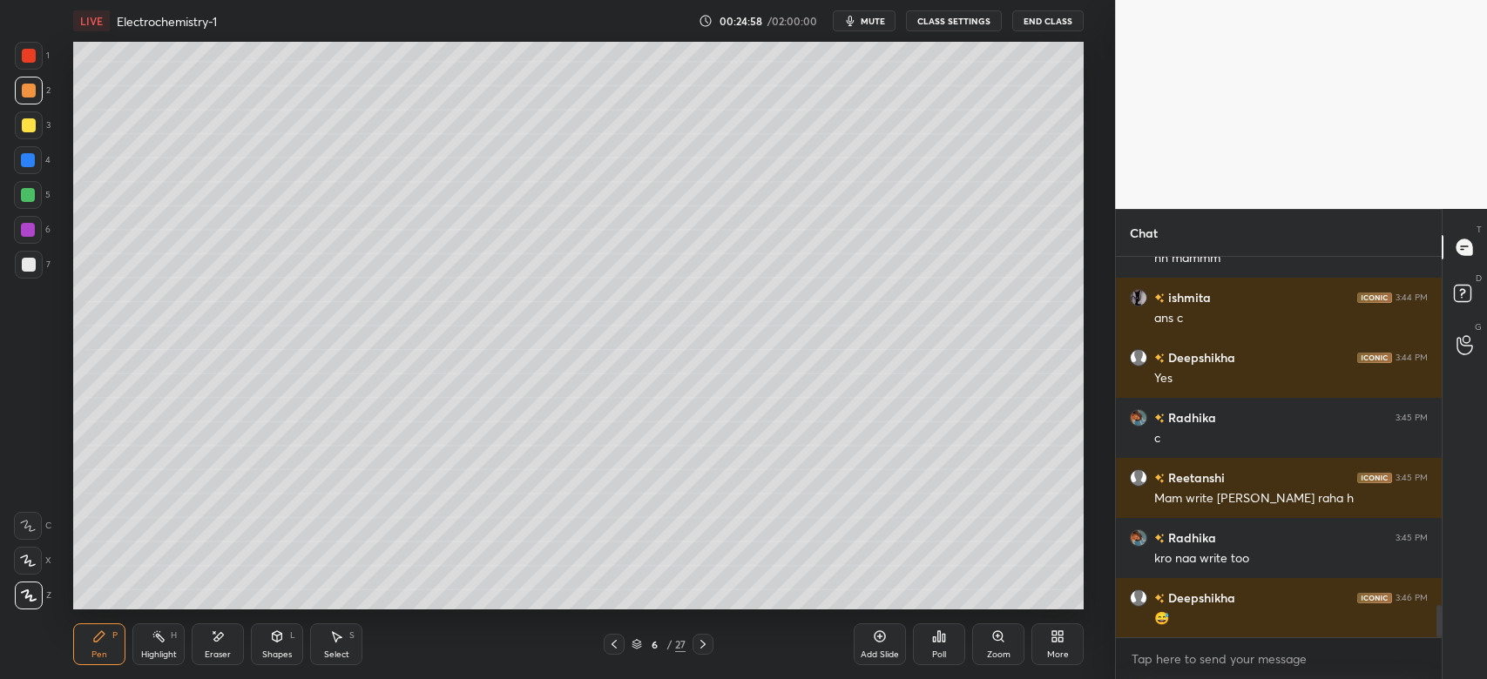
click at [928, 644] on div "Poll" at bounding box center [939, 645] width 52 height 42
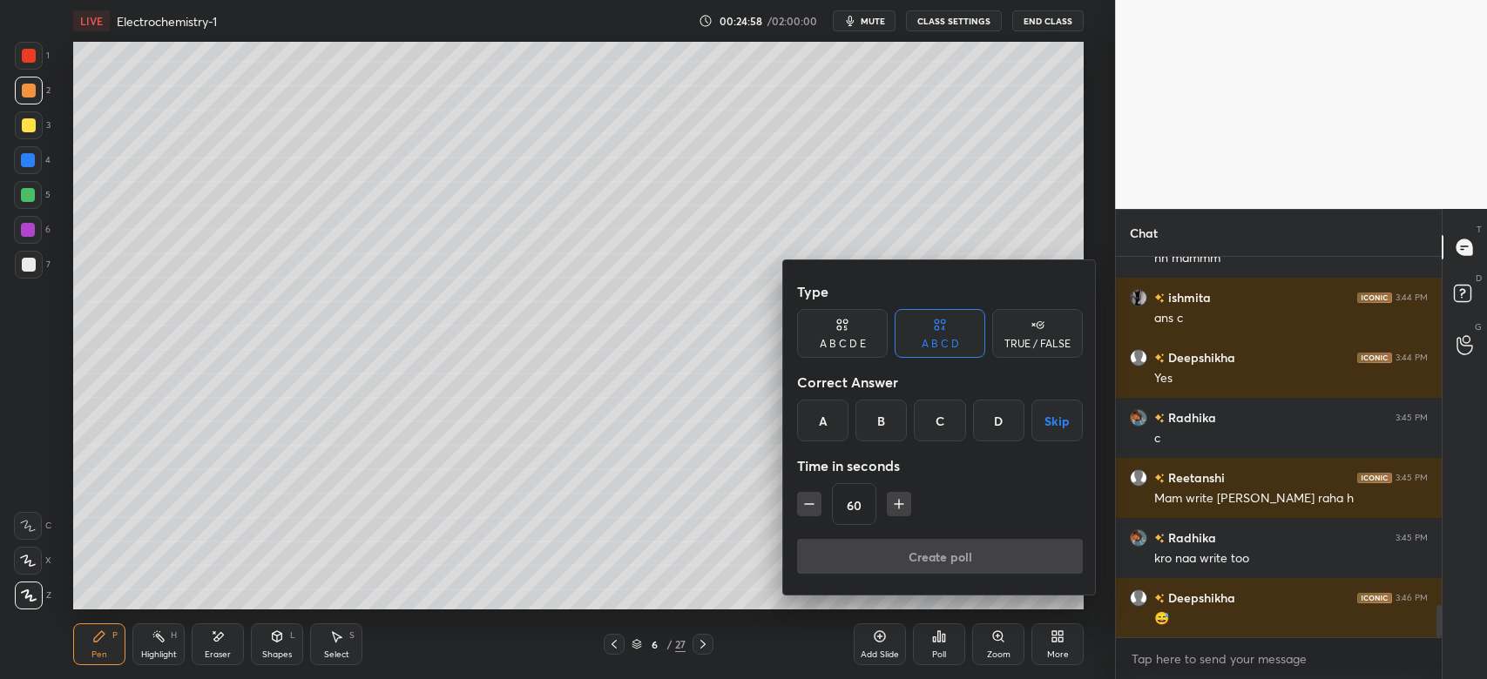
click at [943, 417] on div "C" at bounding box center [939, 421] width 51 height 42
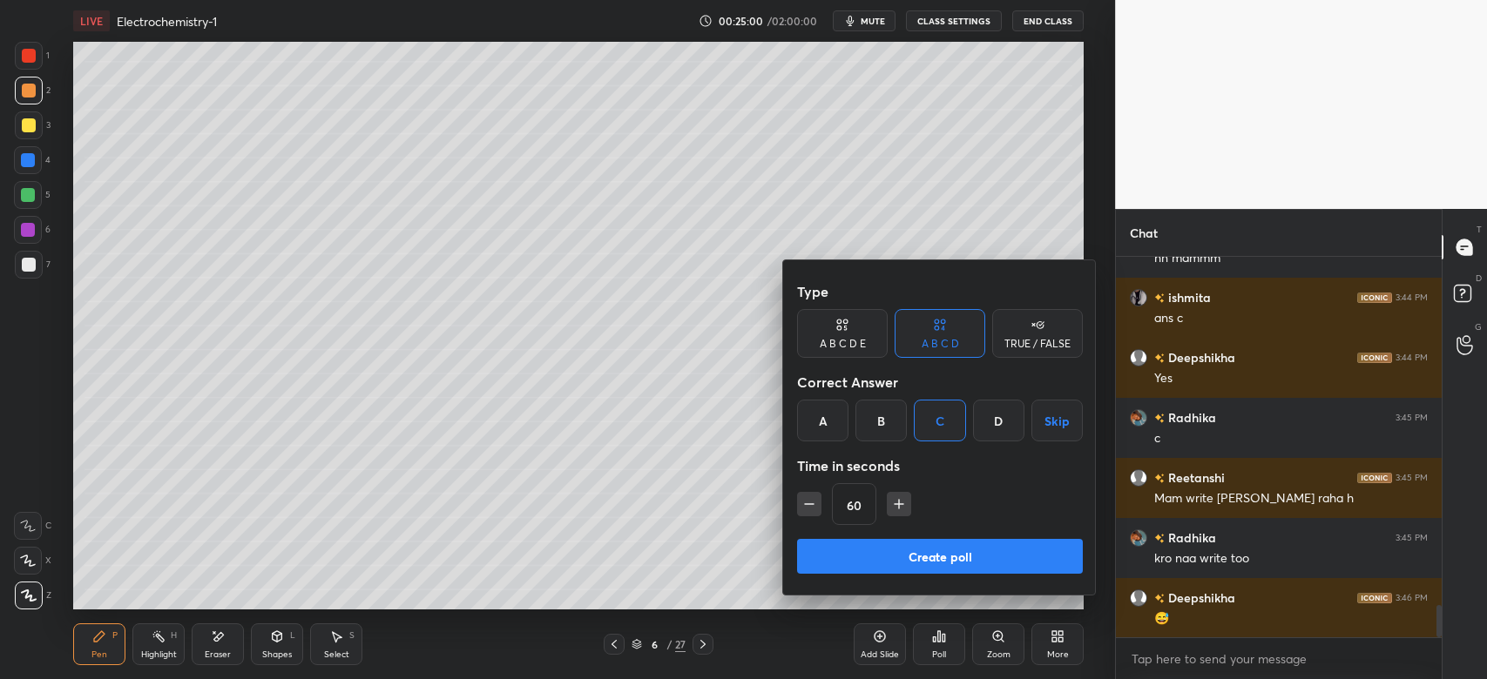
click at [846, 555] on button "Create poll" at bounding box center [940, 556] width 286 height 35
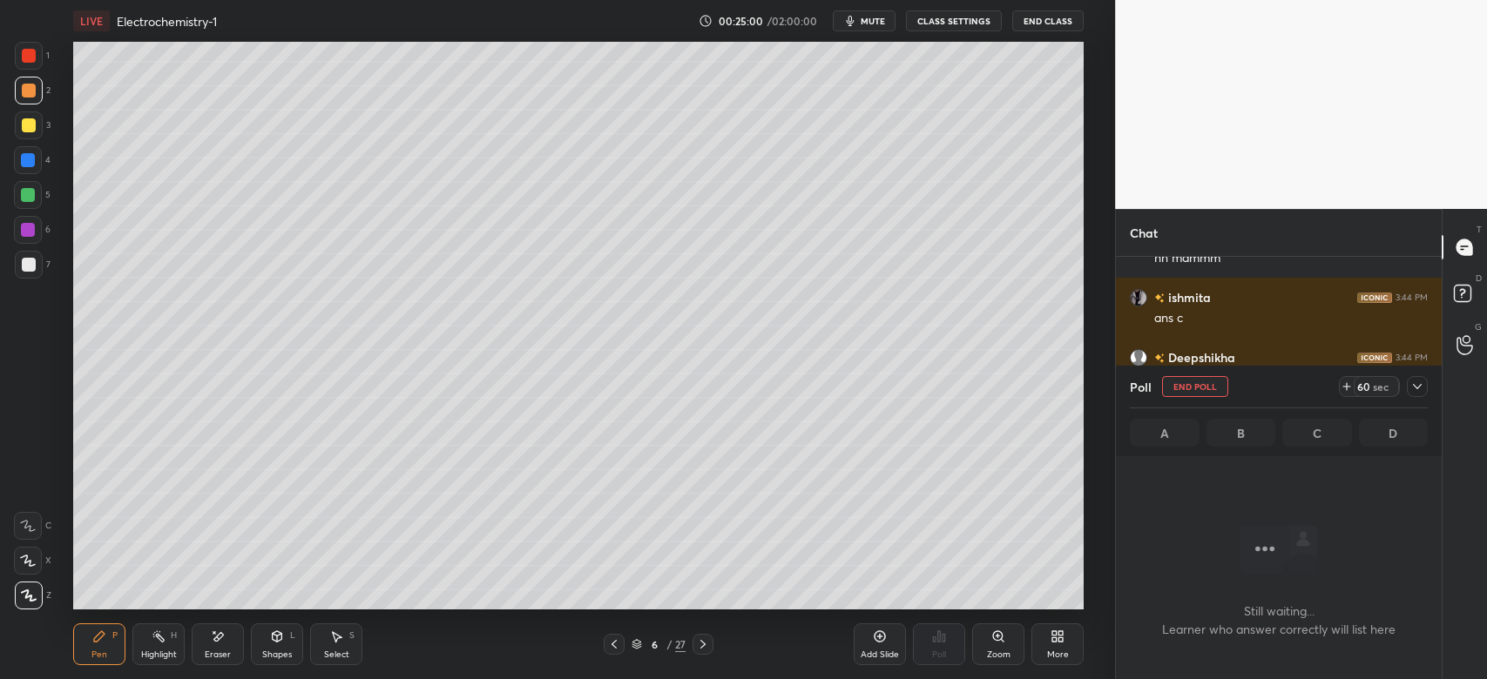
scroll to position [286, 321]
click at [1405, 388] on div "59 sec" at bounding box center [1383, 386] width 89 height 21
click at [1427, 394] on div "Poll End Poll 59 sec A B C D" at bounding box center [1279, 411] width 326 height 91
click at [1427, 383] on div at bounding box center [1417, 386] width 21 height 21
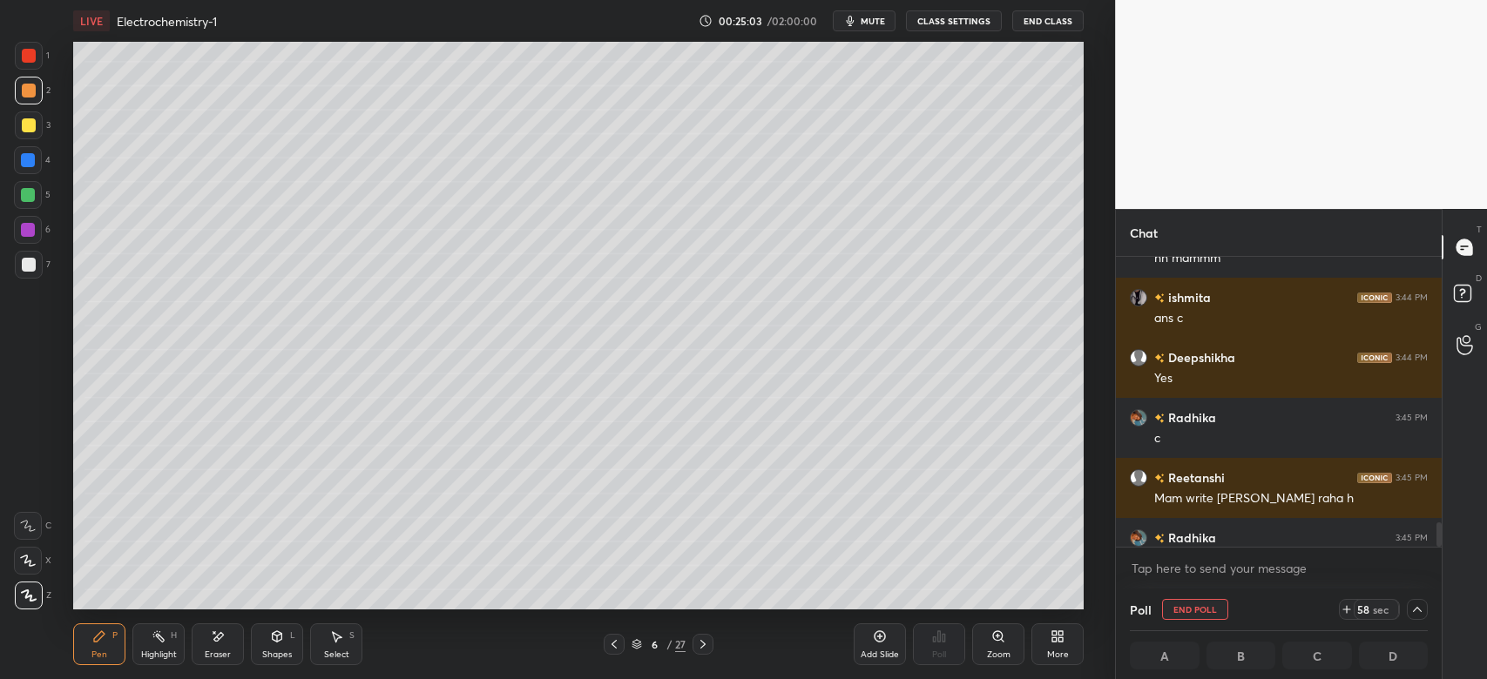
scroll to position [4228, 0]
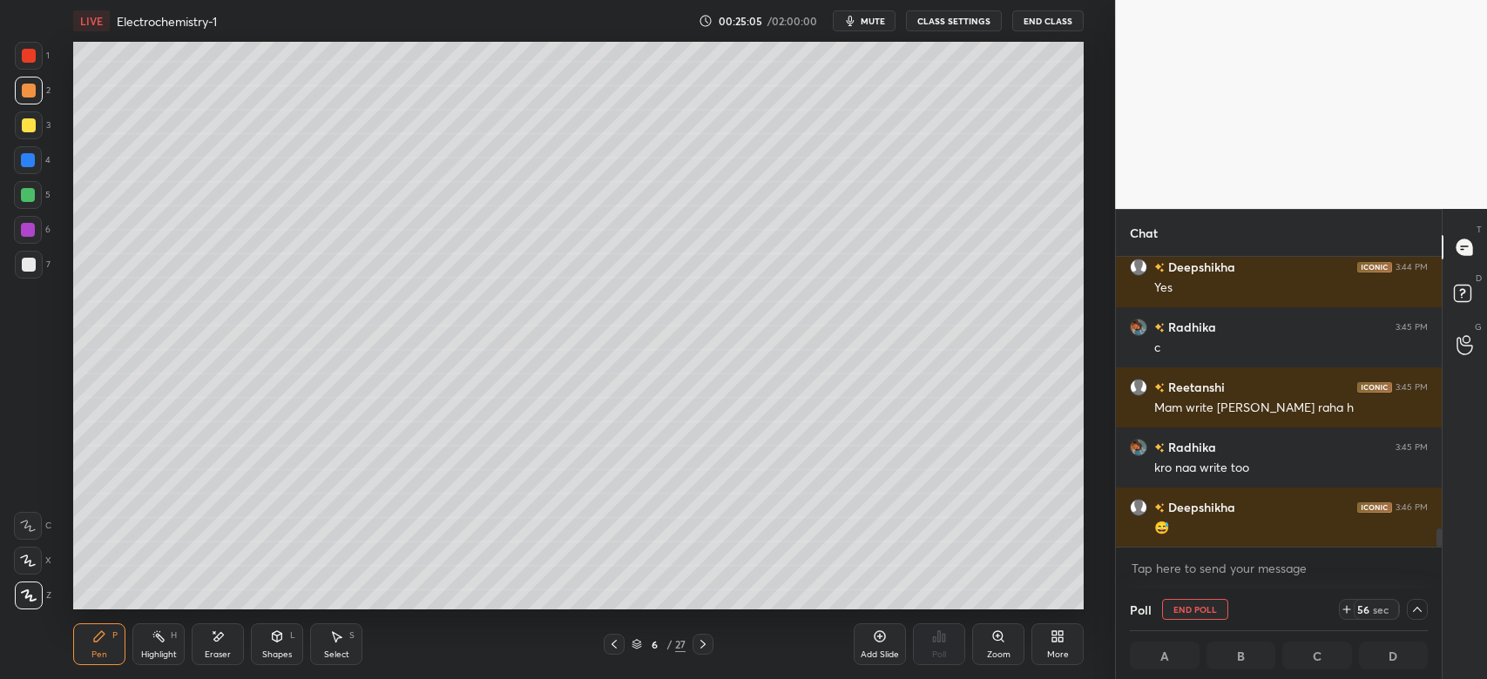
click at [43, 148] on div "4" at bounding box center [32, 160] width 37 height 28
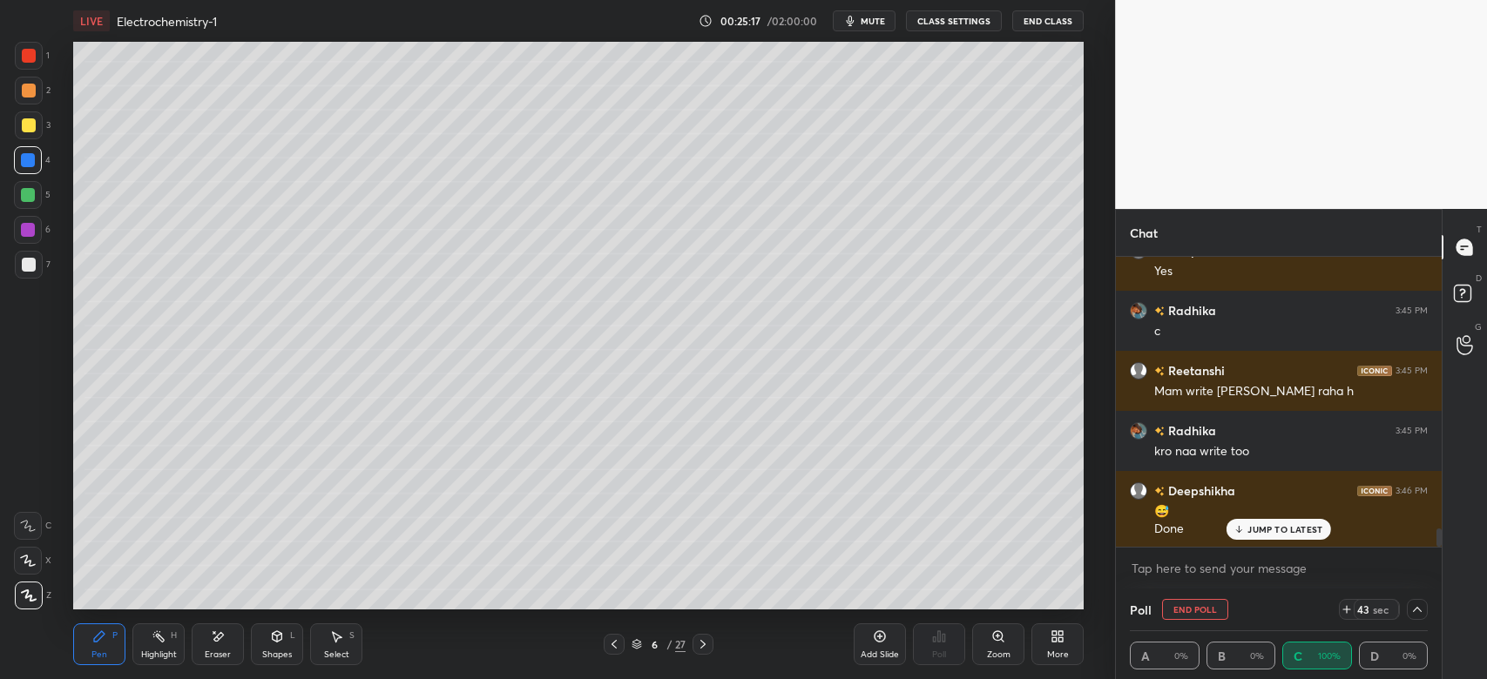
scroll to position [4306, 0]
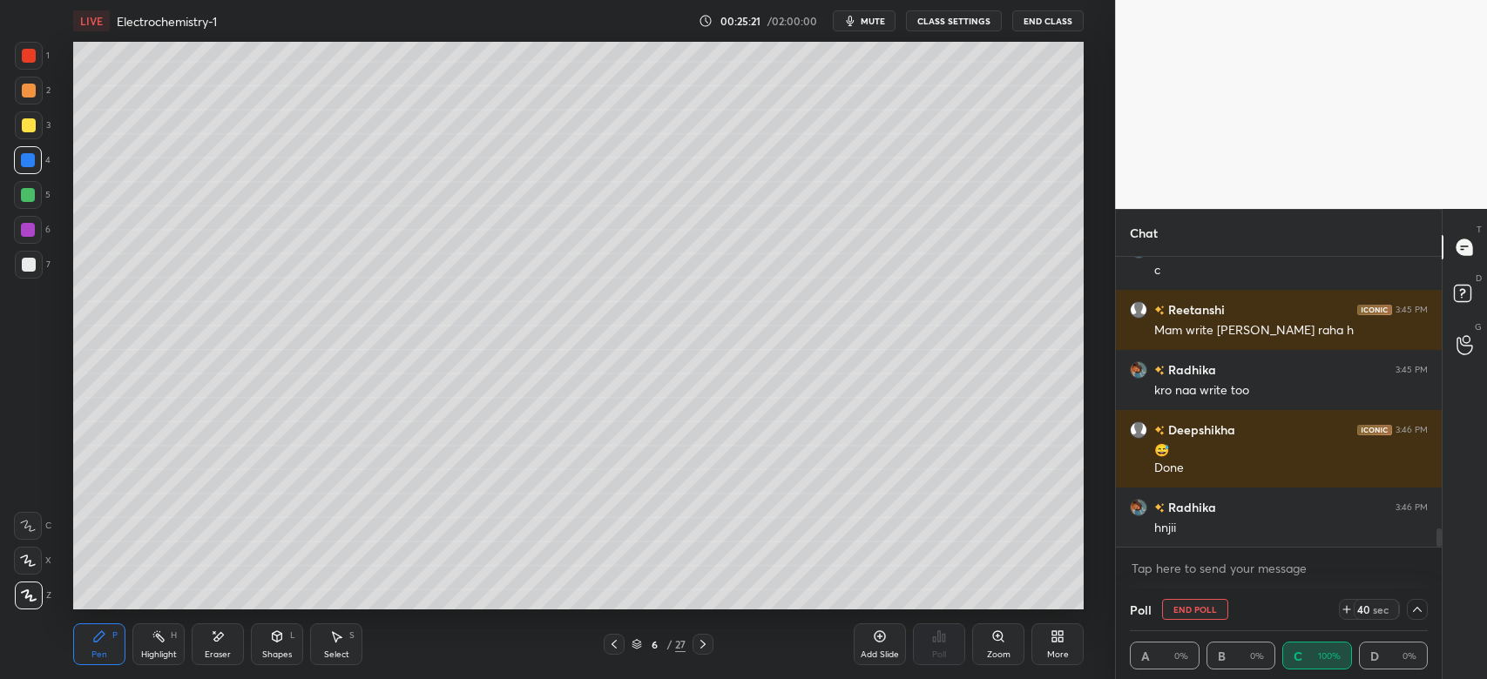
click at [698, 650] on icon at bounding box center [703, 645] width 14 height 14
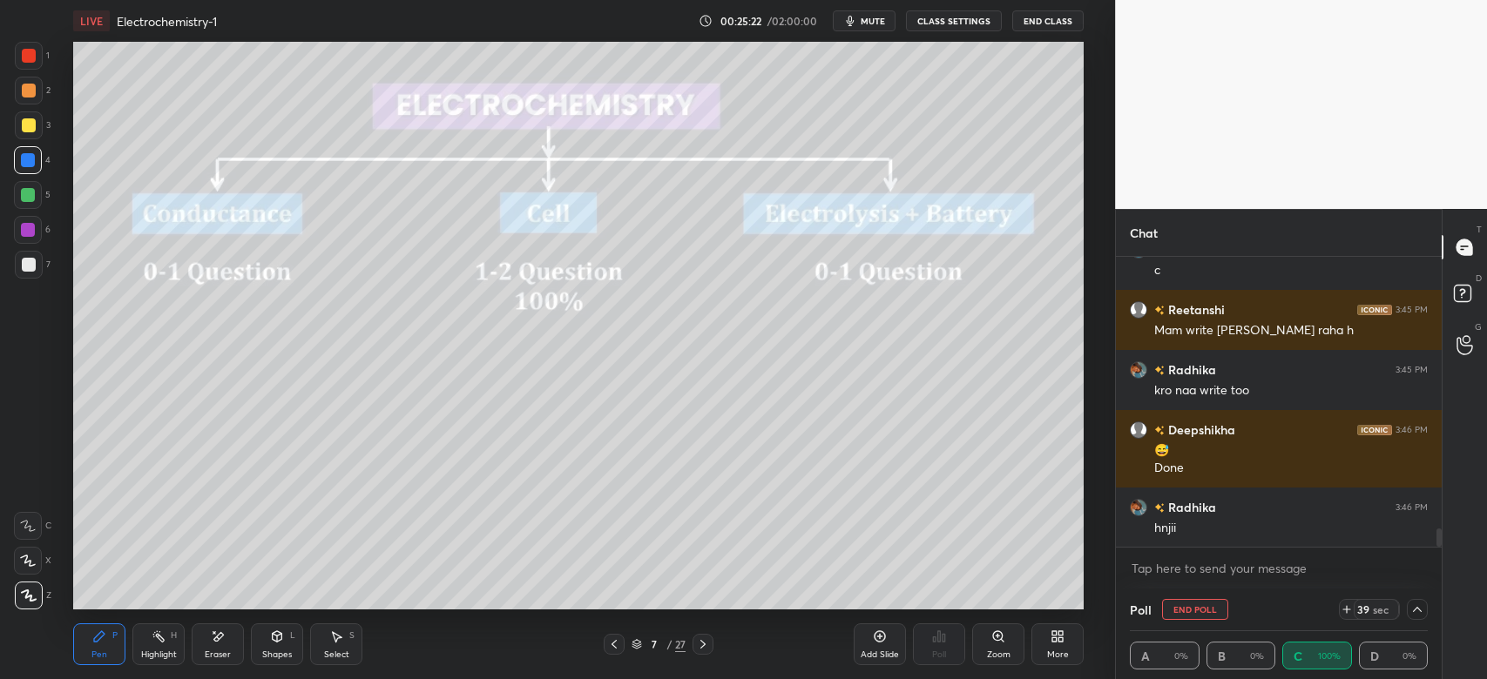
click at [618, 649] on icon at bounding box center [614, 645] width 14 height 14
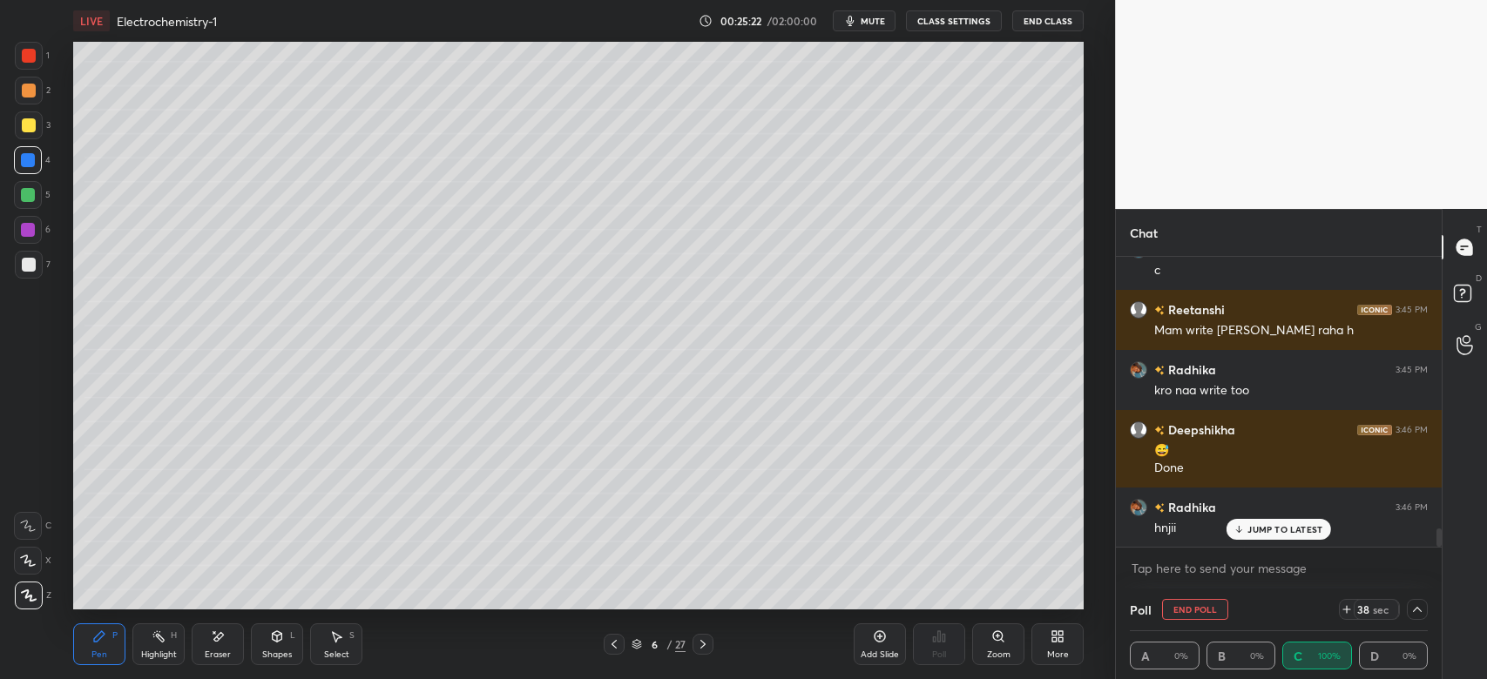
scroll to position [4365, 0]
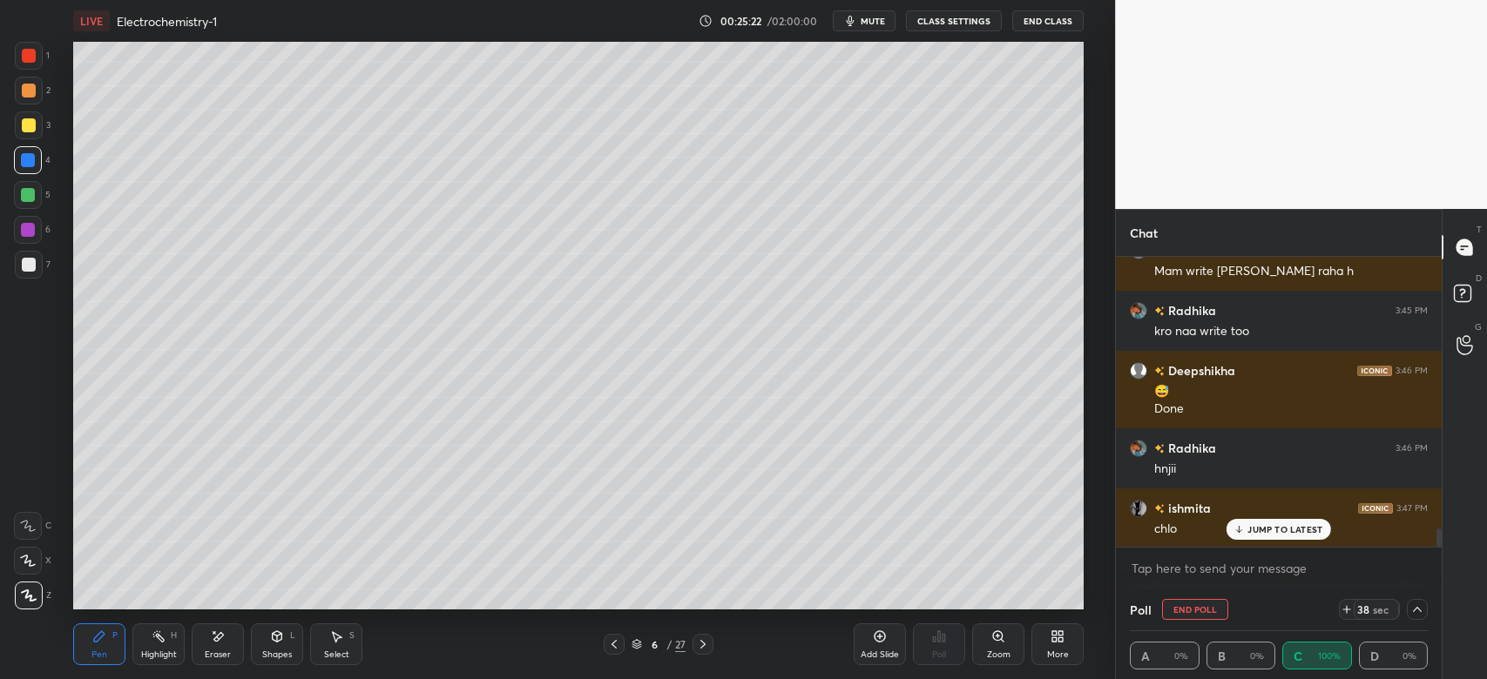
click at [882, 651] on div "Add Slide" at bounding box center [879, 655] width 38 height 9
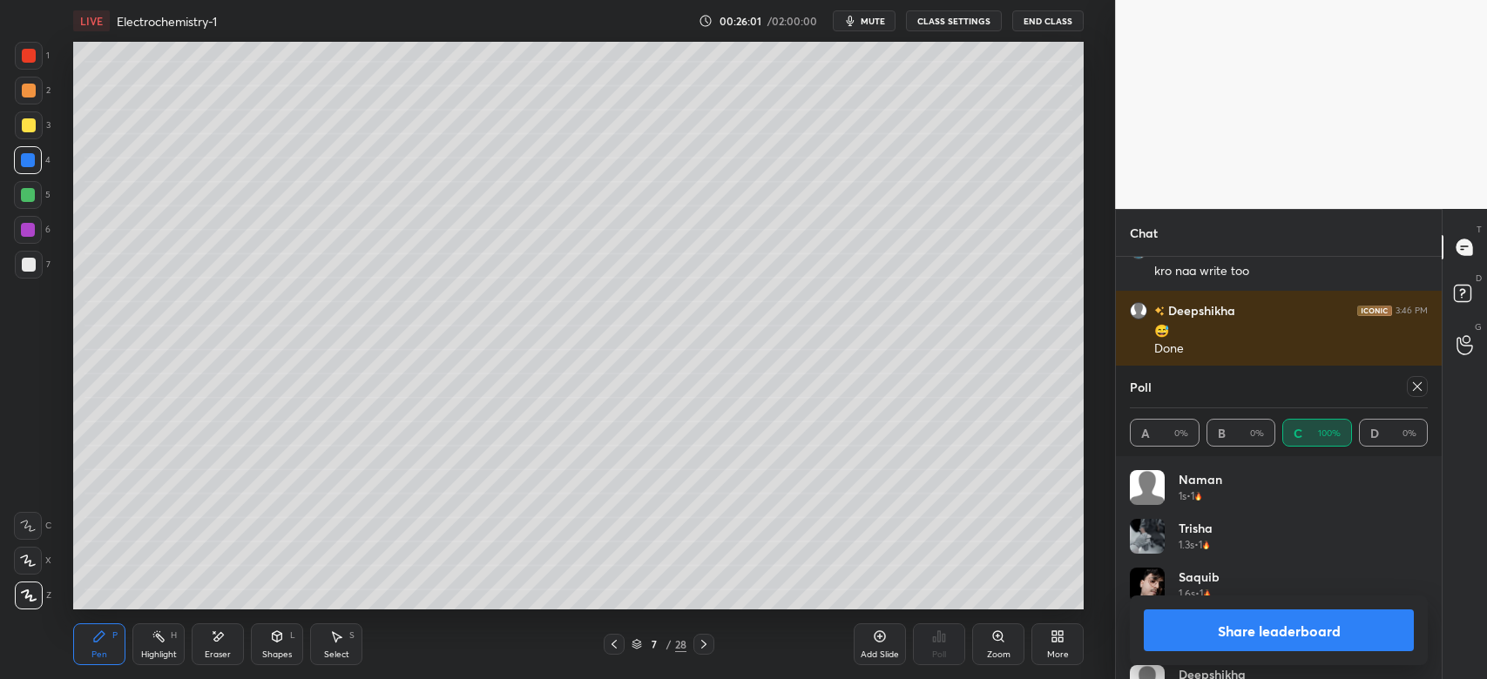
scroll to position [204, 293]
click at [1410, 387] on icon at bounding box center [1417, 387] width 14 height 14
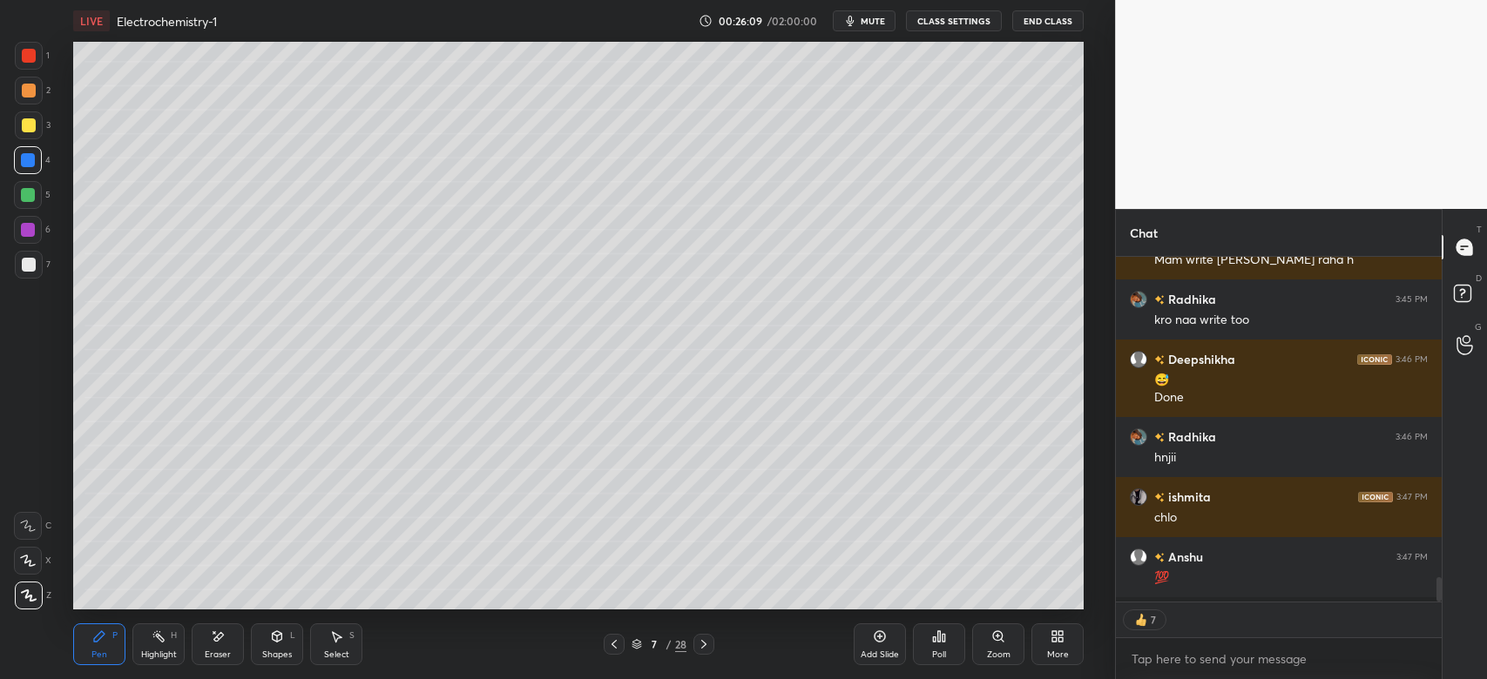
scroll to position [6, 5]
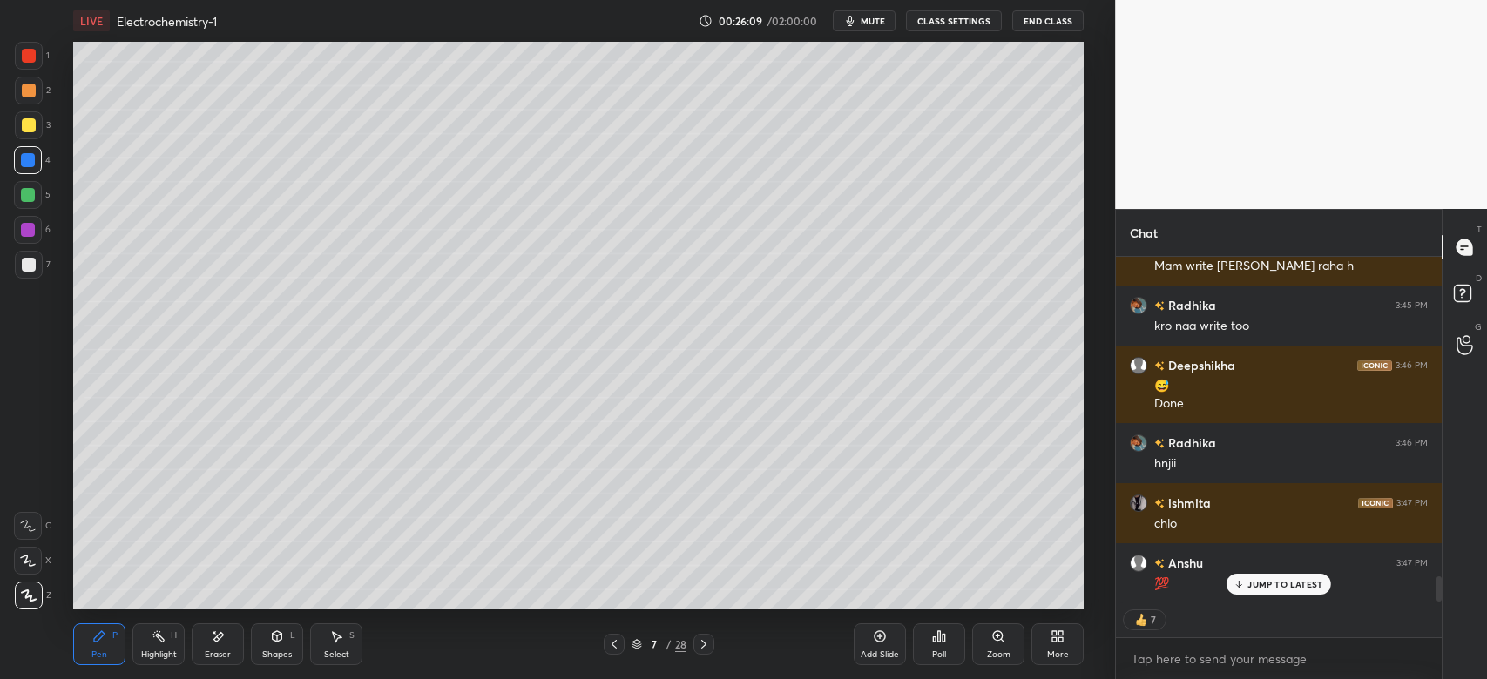
click at [37, 131] on div at bounding box center [29, 125] width 28 height 28
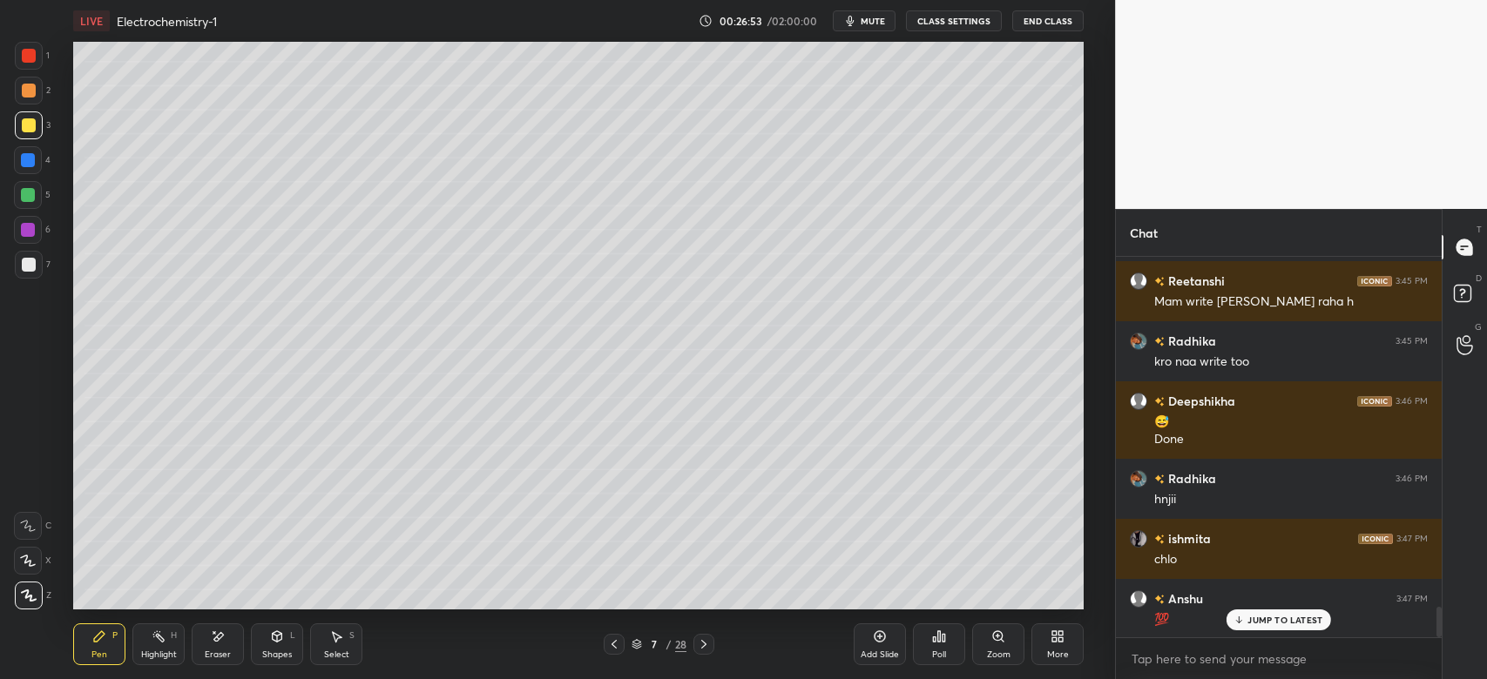
click at [28, 55] on div at bounding box center [29, 56] width 14 height 14
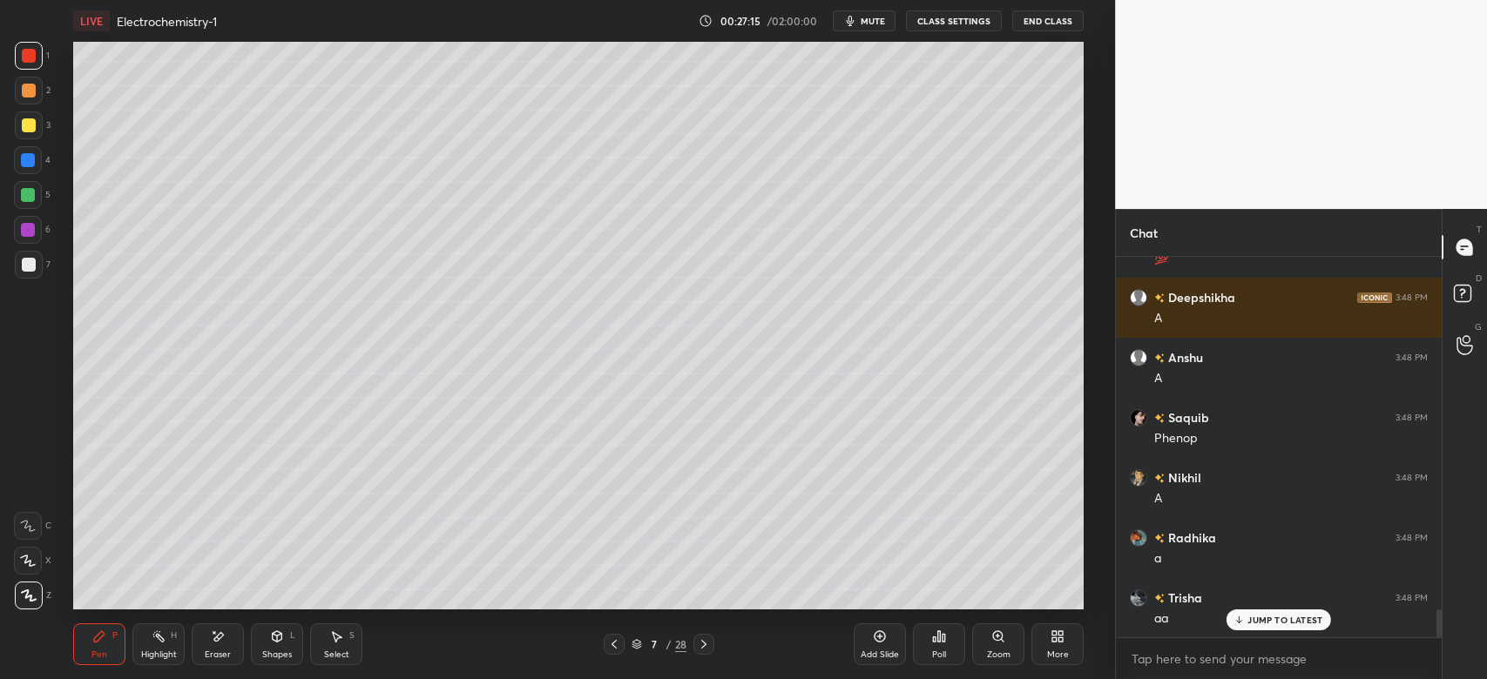
scroll to position [4755, 0]
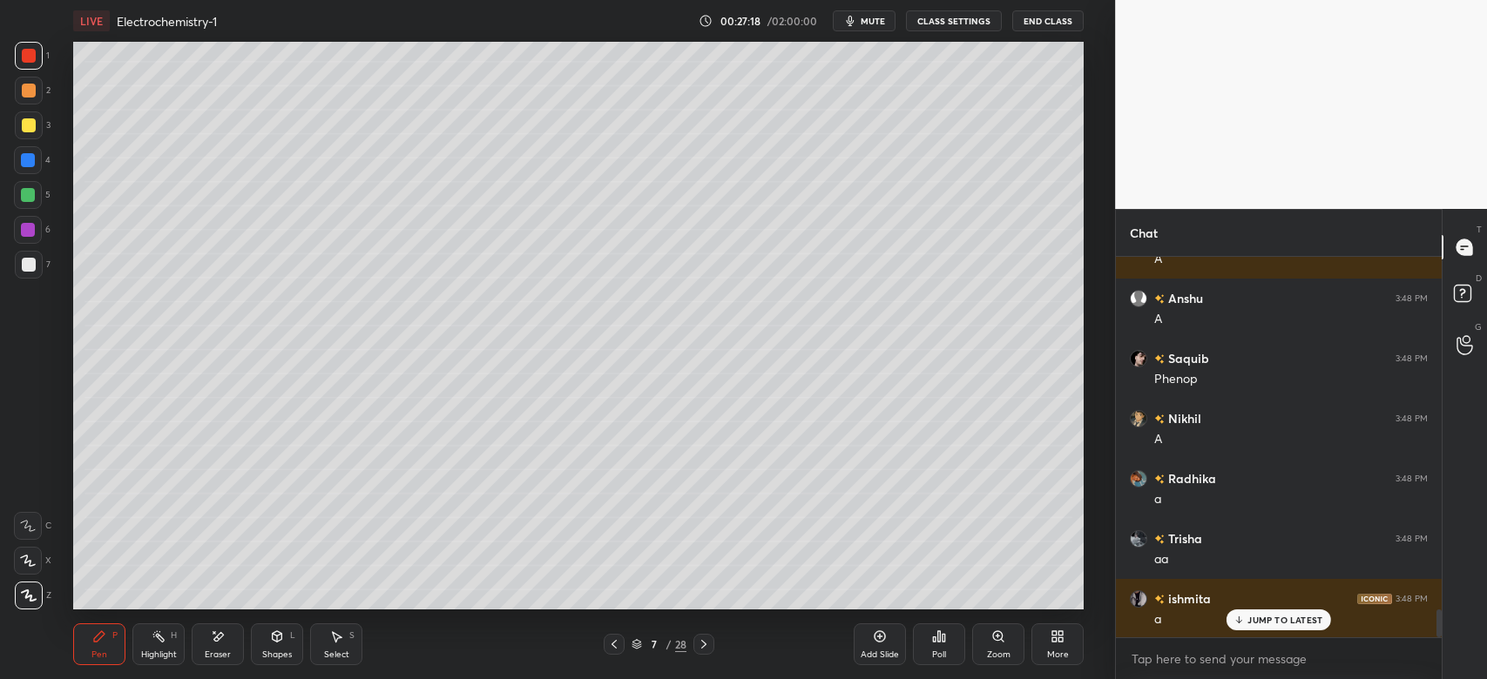
click at [279, 633] on icon at bounding box center [278, 636] width 10 height 10
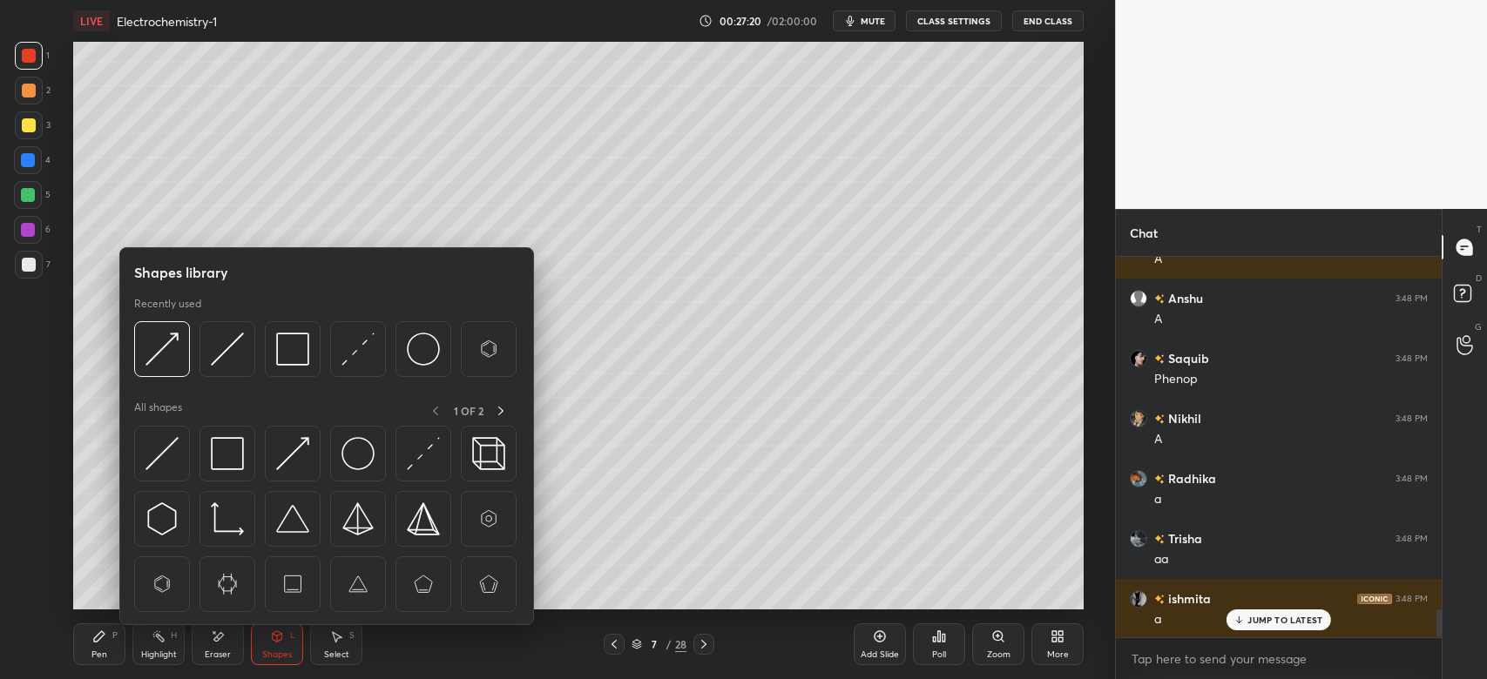
click at [98, 640] on icon at bounding box center [99, 636] width 10 height 10
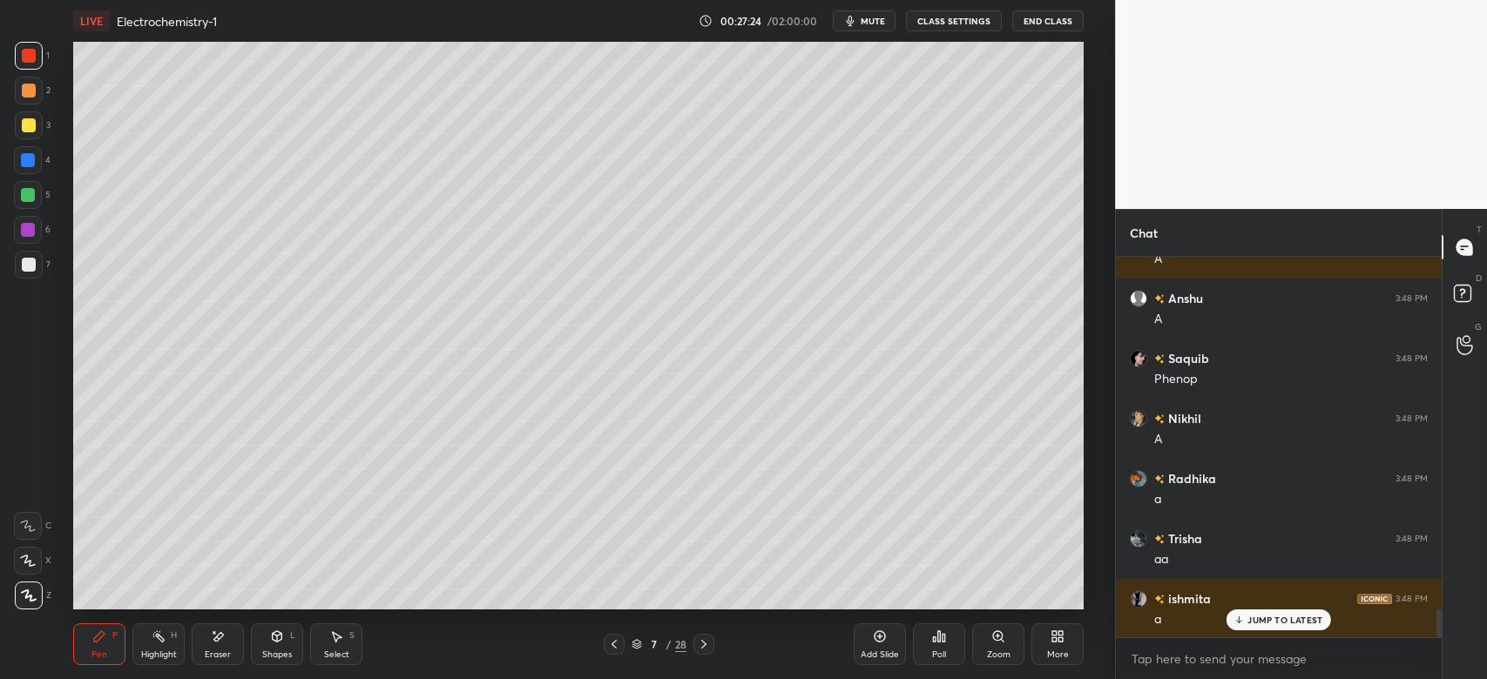
click at [706, 638] on div at bounding box center [703, 644] width 21 height 21
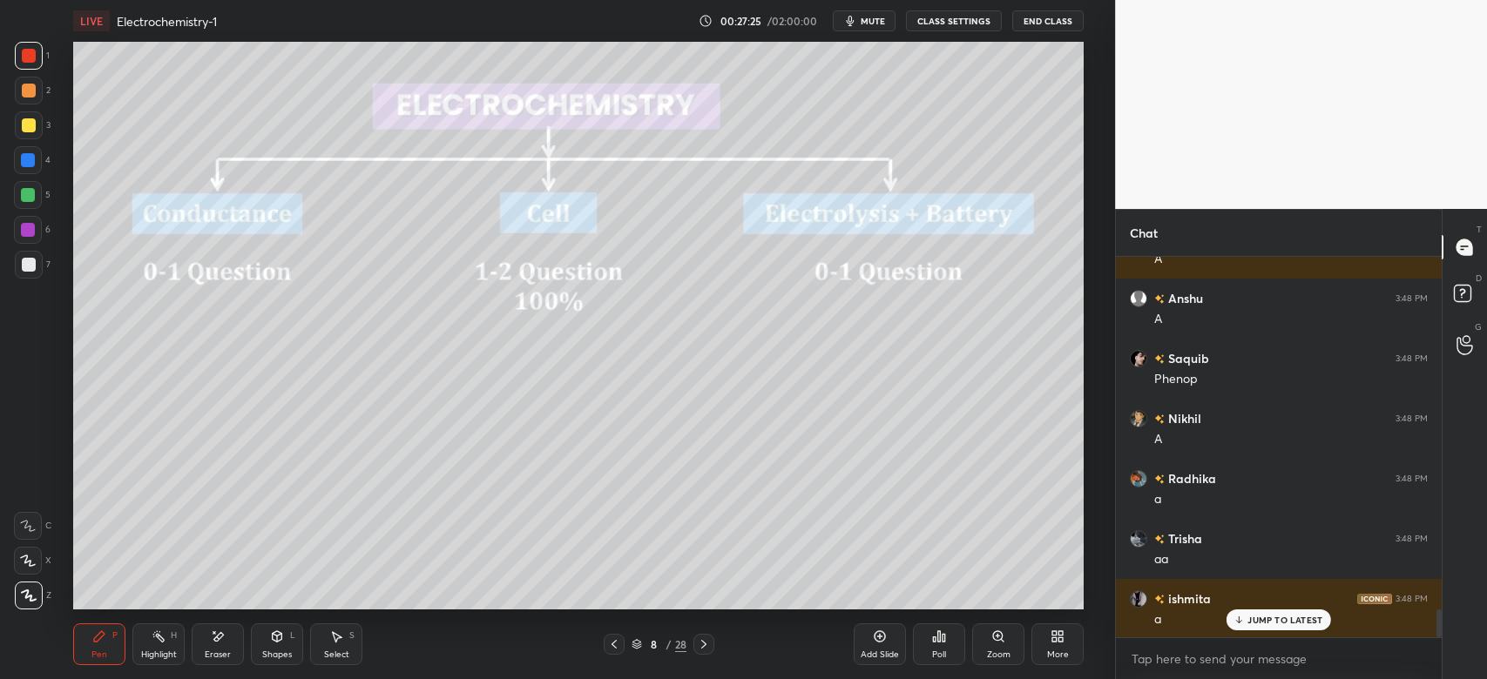
click at [613, 636] on div at bounding box center [614, 644] width 21 height 21
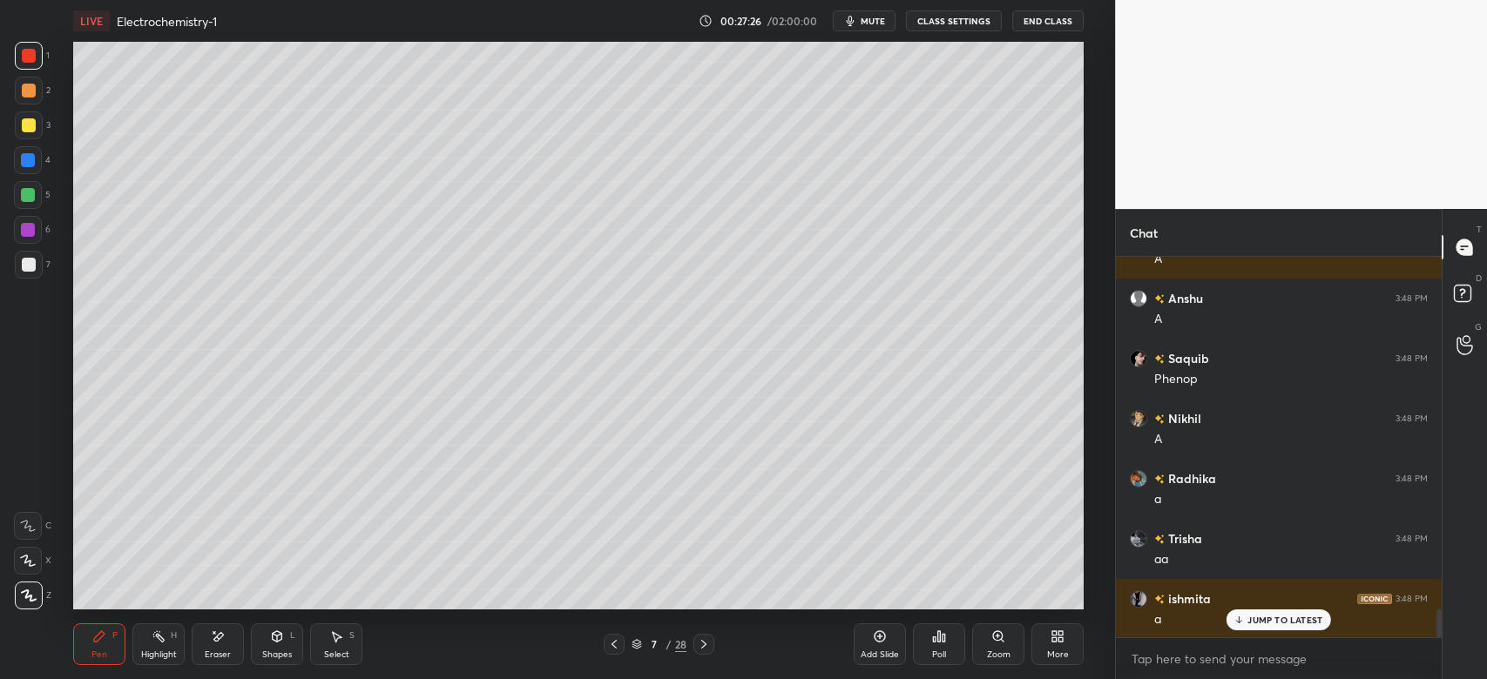
click at [885, 651] on div "Add Slide" at bounding box center [879, 655] width 38 height 9
click at [40, 90] on div at bounding box center [29, 91] width 28 height 28
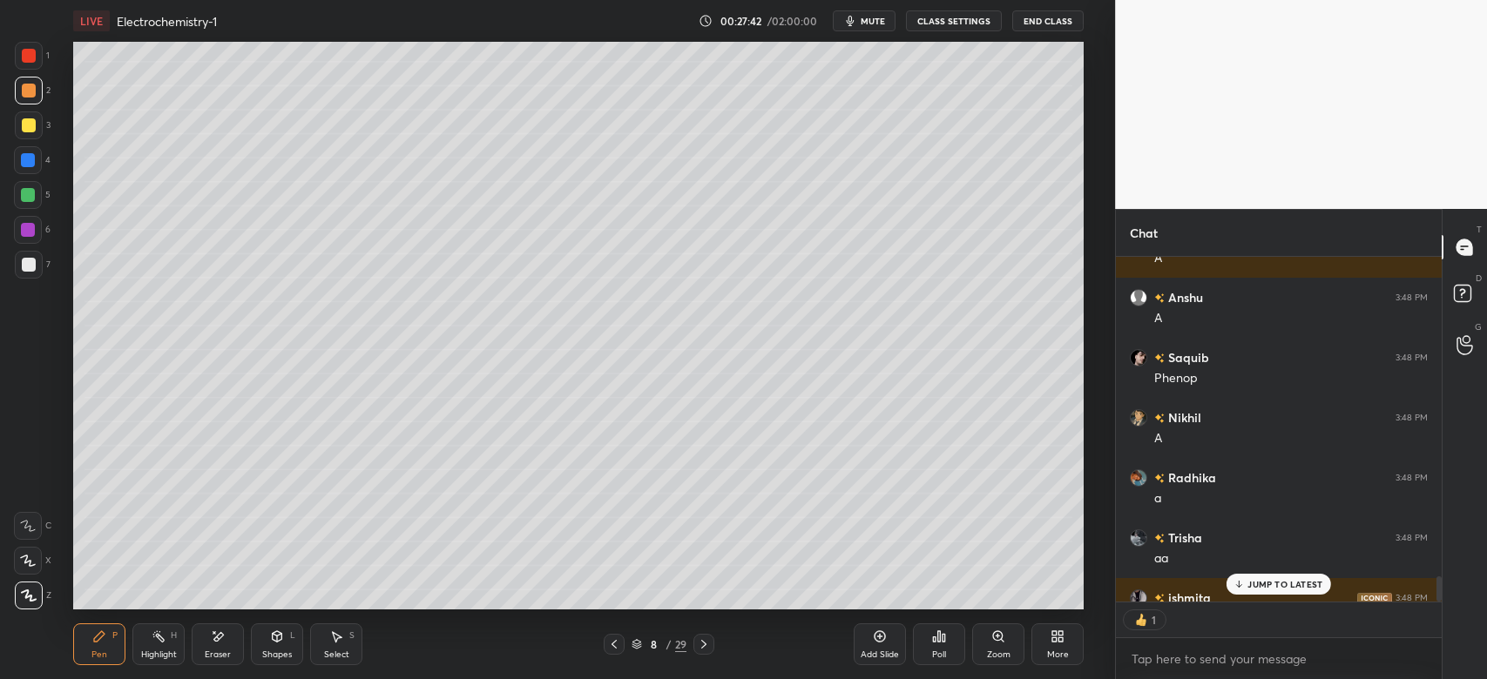
scroll to position [341, 321]
click at [28, 159] on div at bounding box center [28, 160] width 14 height 14
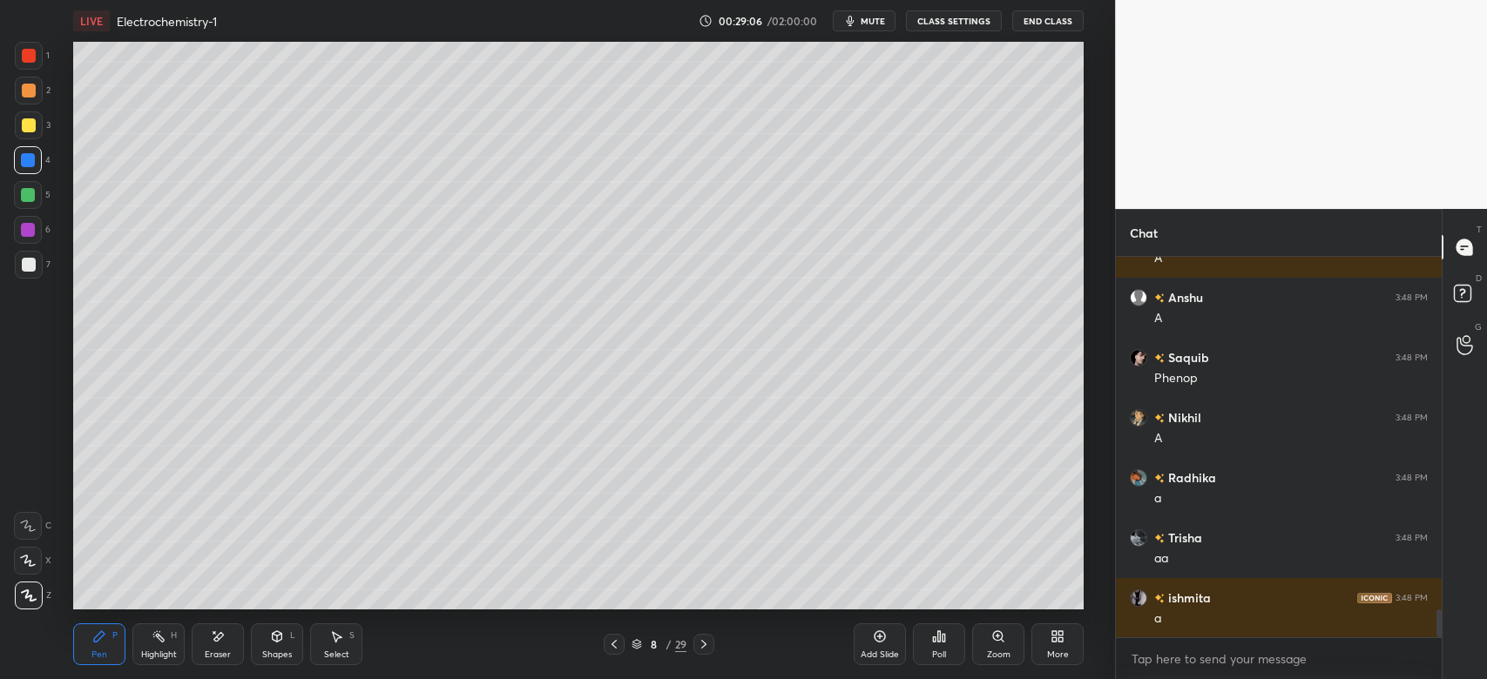
scroll to position [4755, 0]
click at [39, 132] on div at bounding box center [29, 125] width 28 height 28
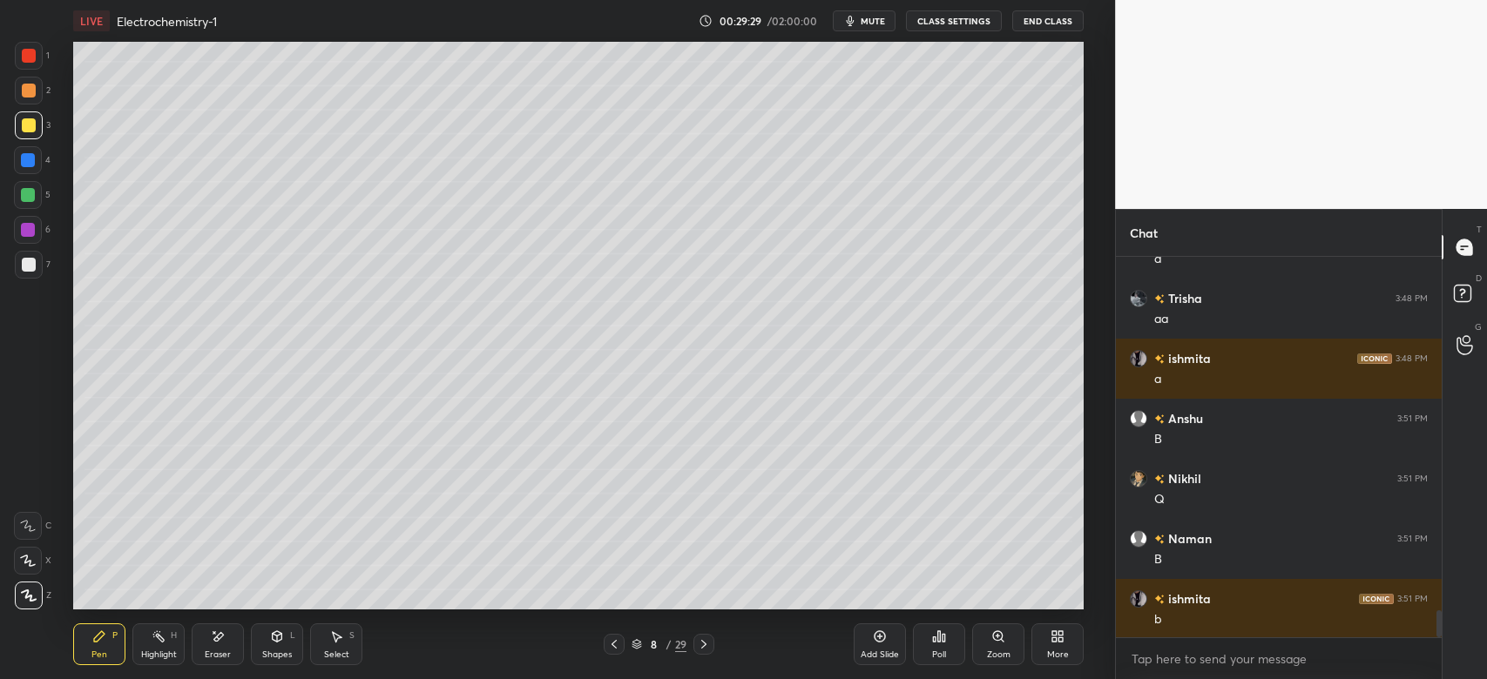
scroll to position [5057, 0]
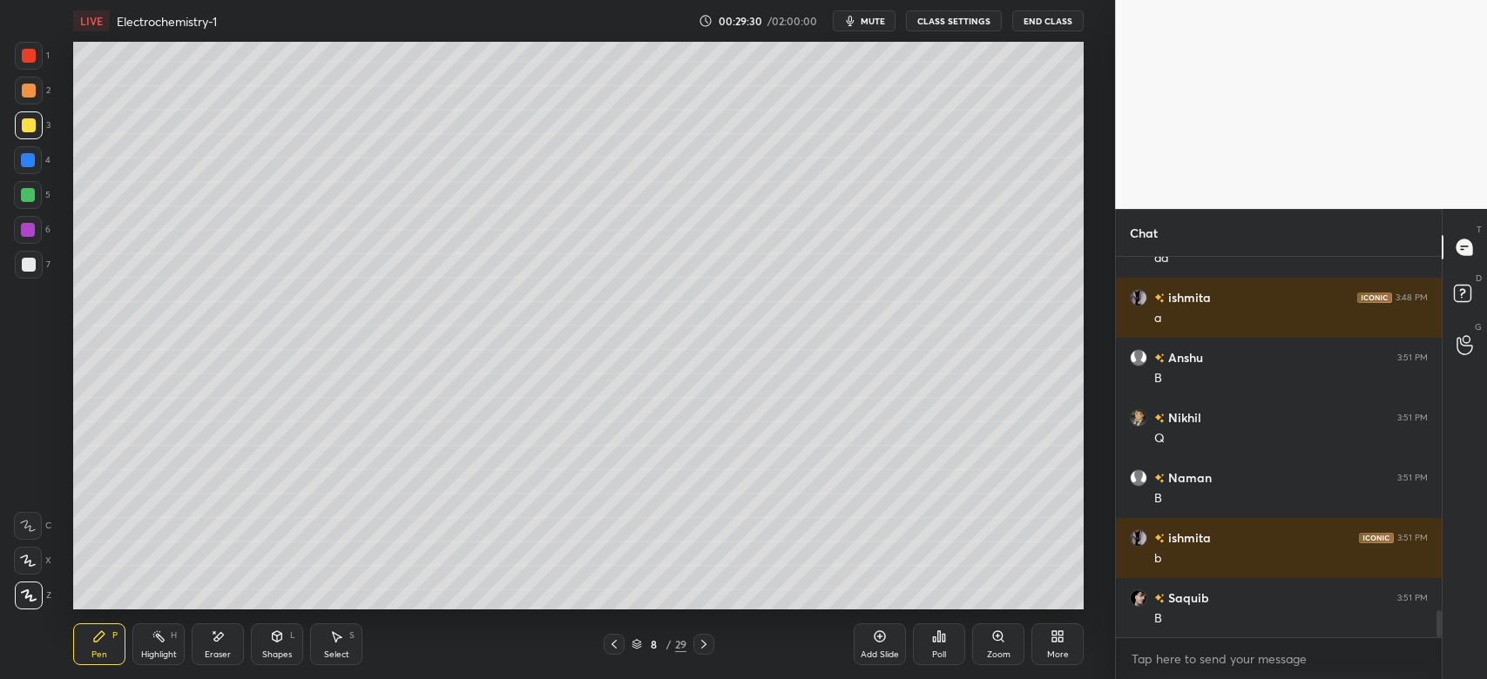
click at [286, 641] on div "Shapes L" at bounding box center [277, 645] width 52 height 42
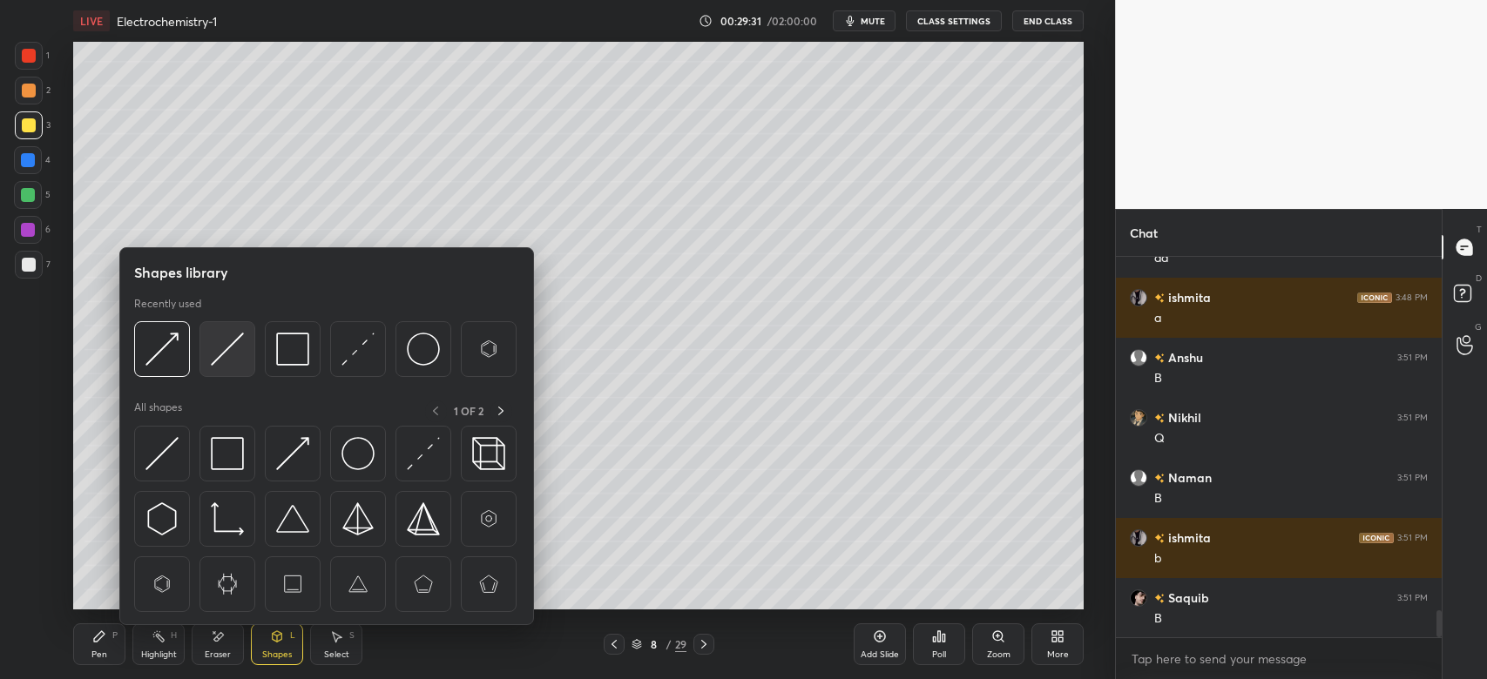
click at [242, 359] on img at bounding box center [227, 349] width 33 height 33
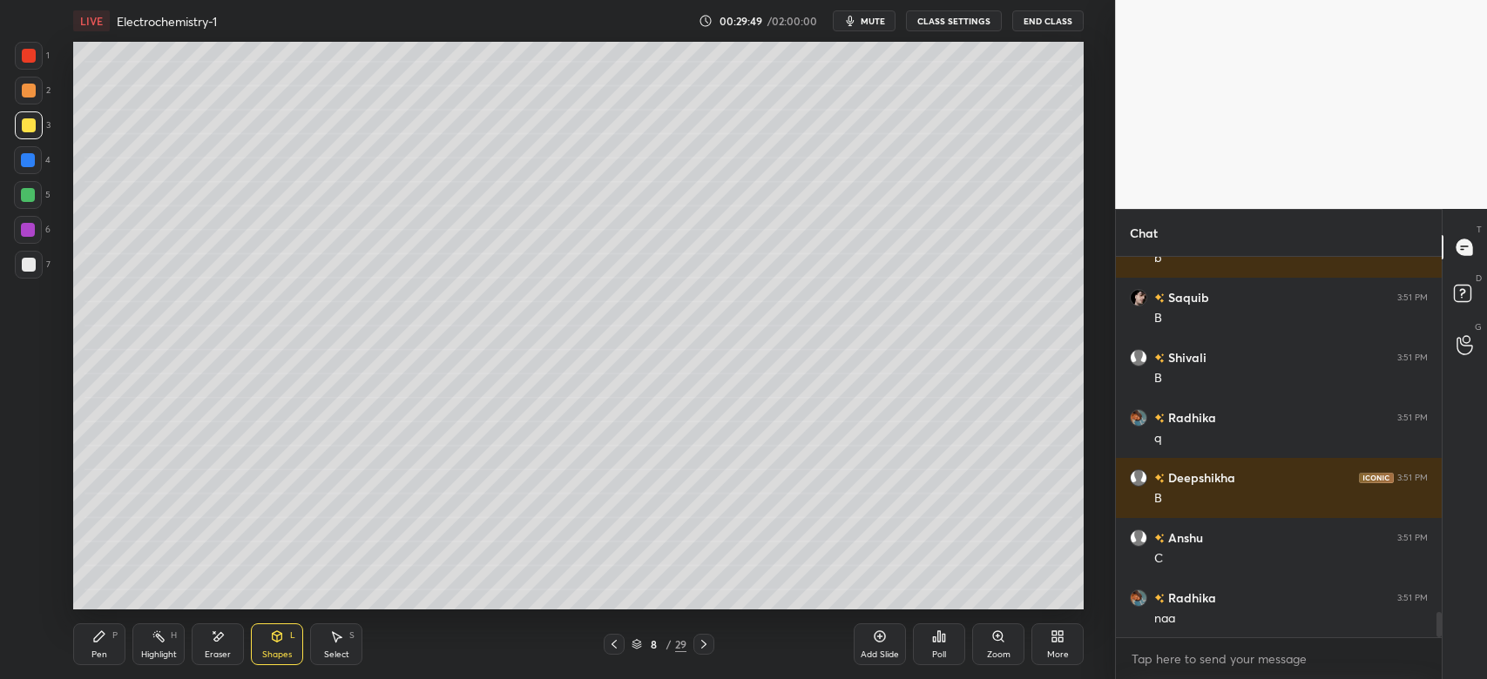
scroll to position [5416, 0]
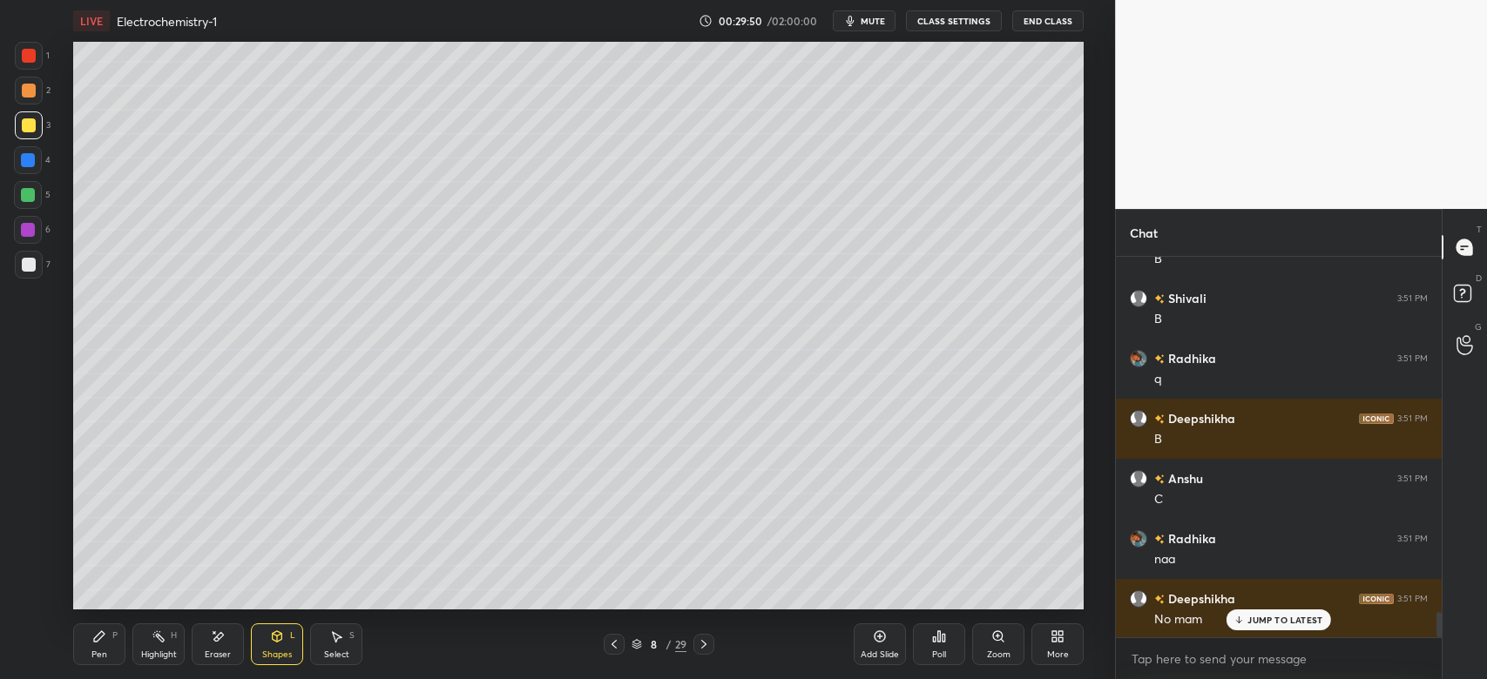
click at [300, 633] on div "Shapes L" at bounding box center [277, 645] width 52 height 42
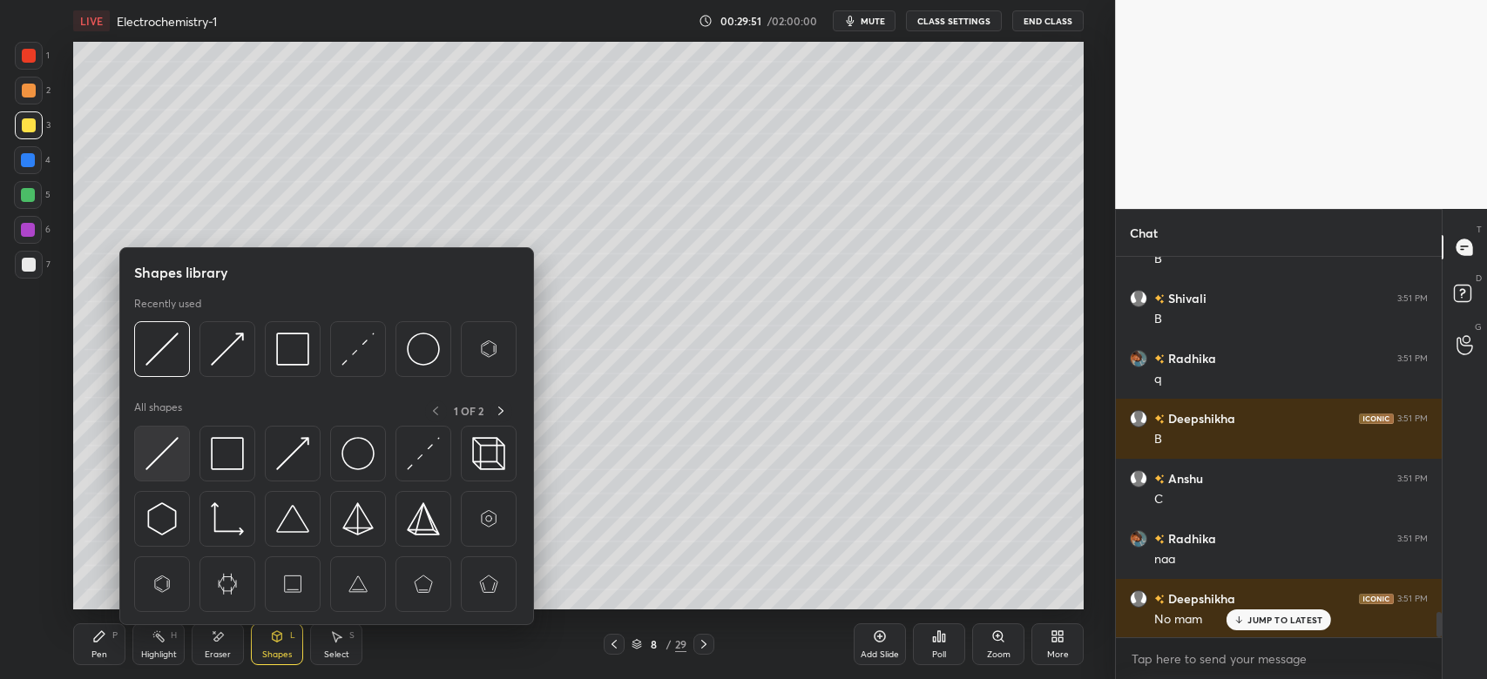
click at [171, 449] on img at bounding box center [161, 453] width 33 height 33
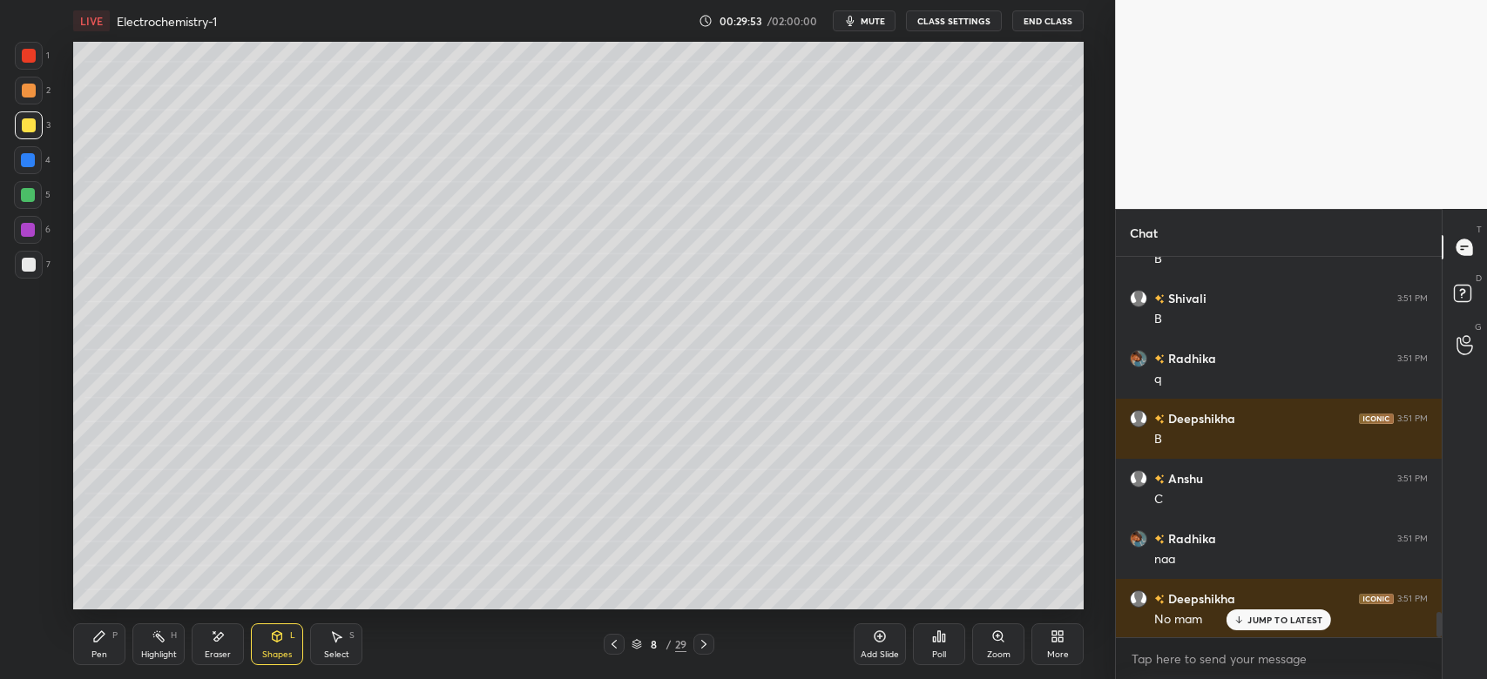
click at [30, 88] on div at bounding box center [29, 91] width 14 height 14
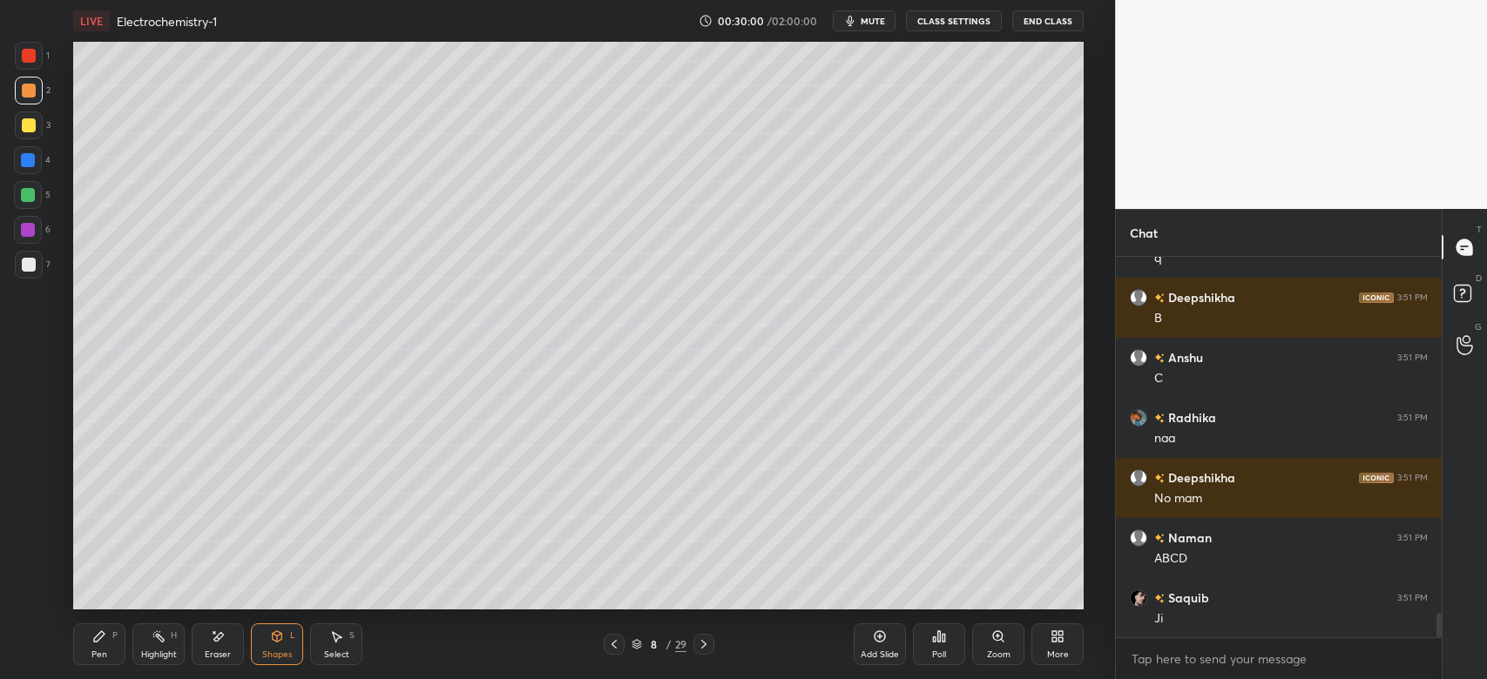
scroll to position [5597, 0]
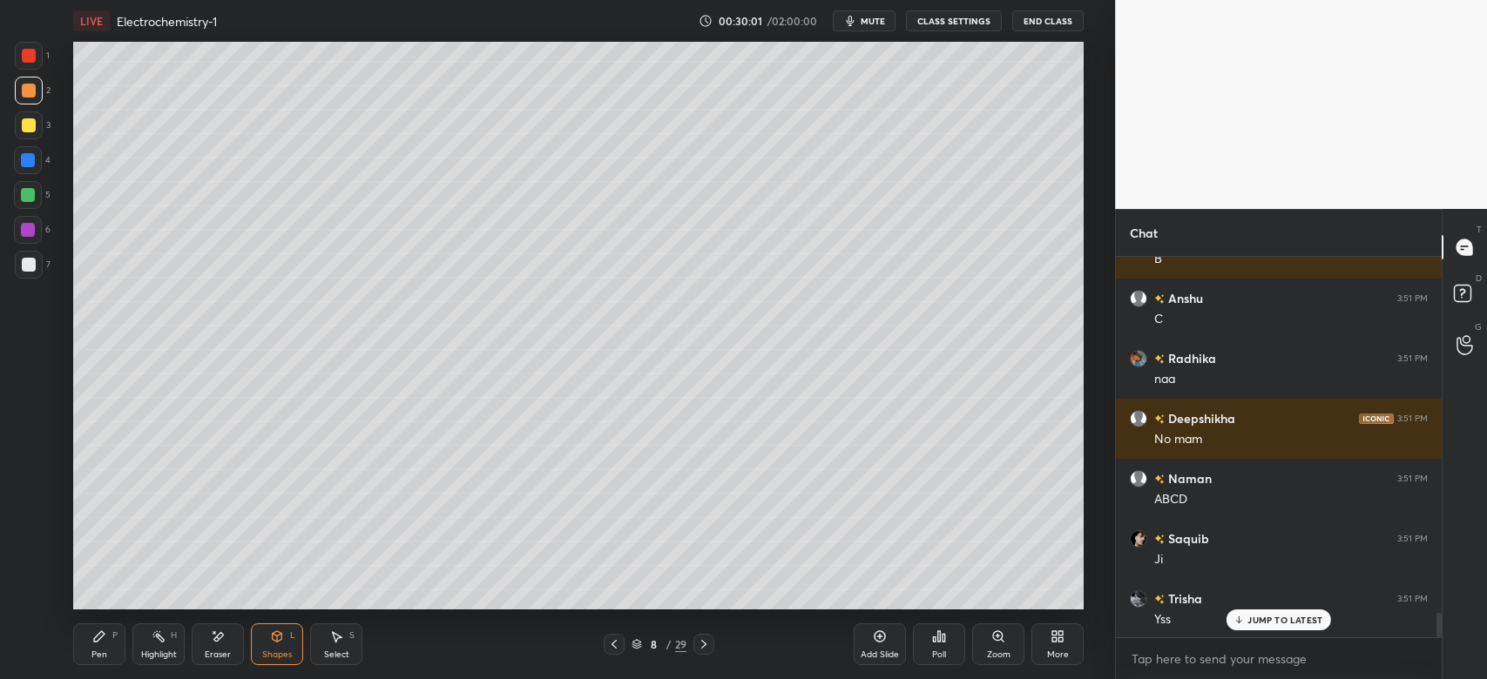
click at [87, 637] on div "Pen P" at bounding box center [99, 645] width 52 height 42
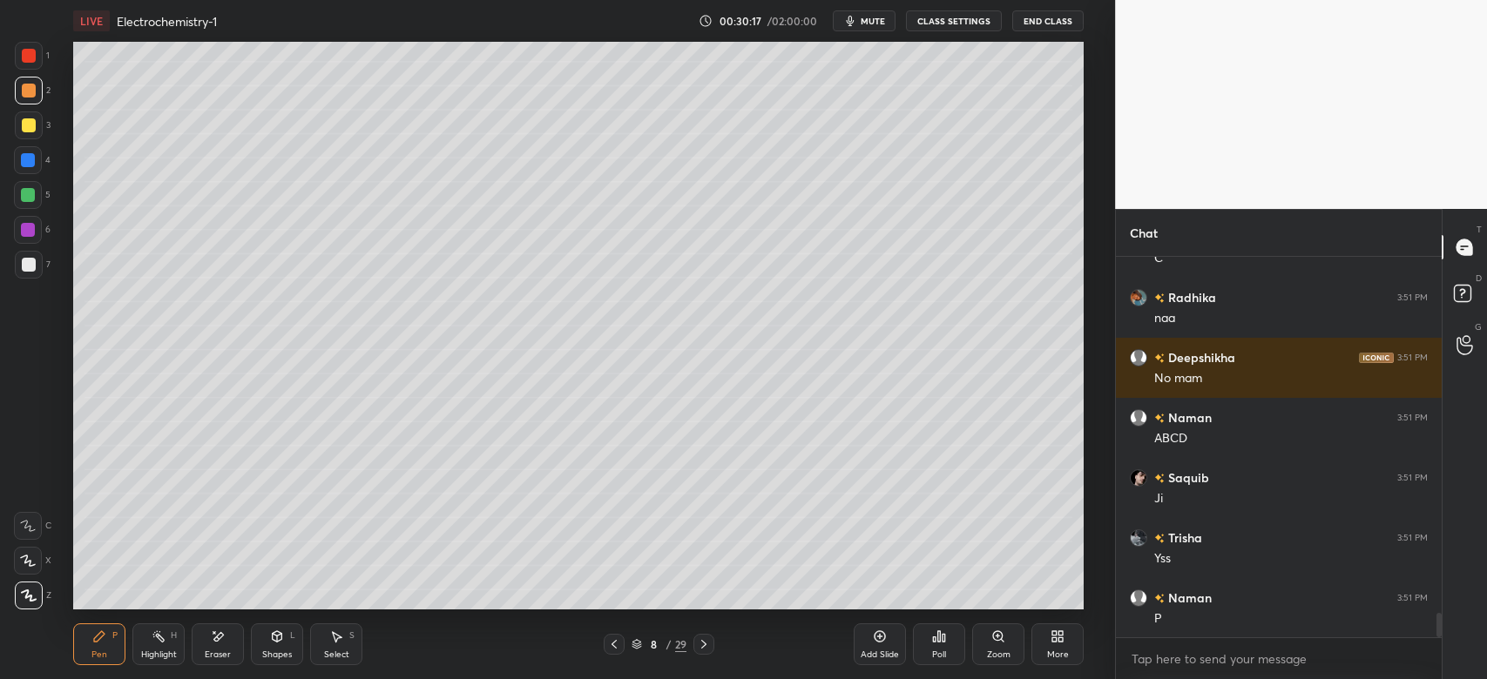
click at [265, 631] on div "Shapes L" at bounding box center [277, 645] width 52 height 42
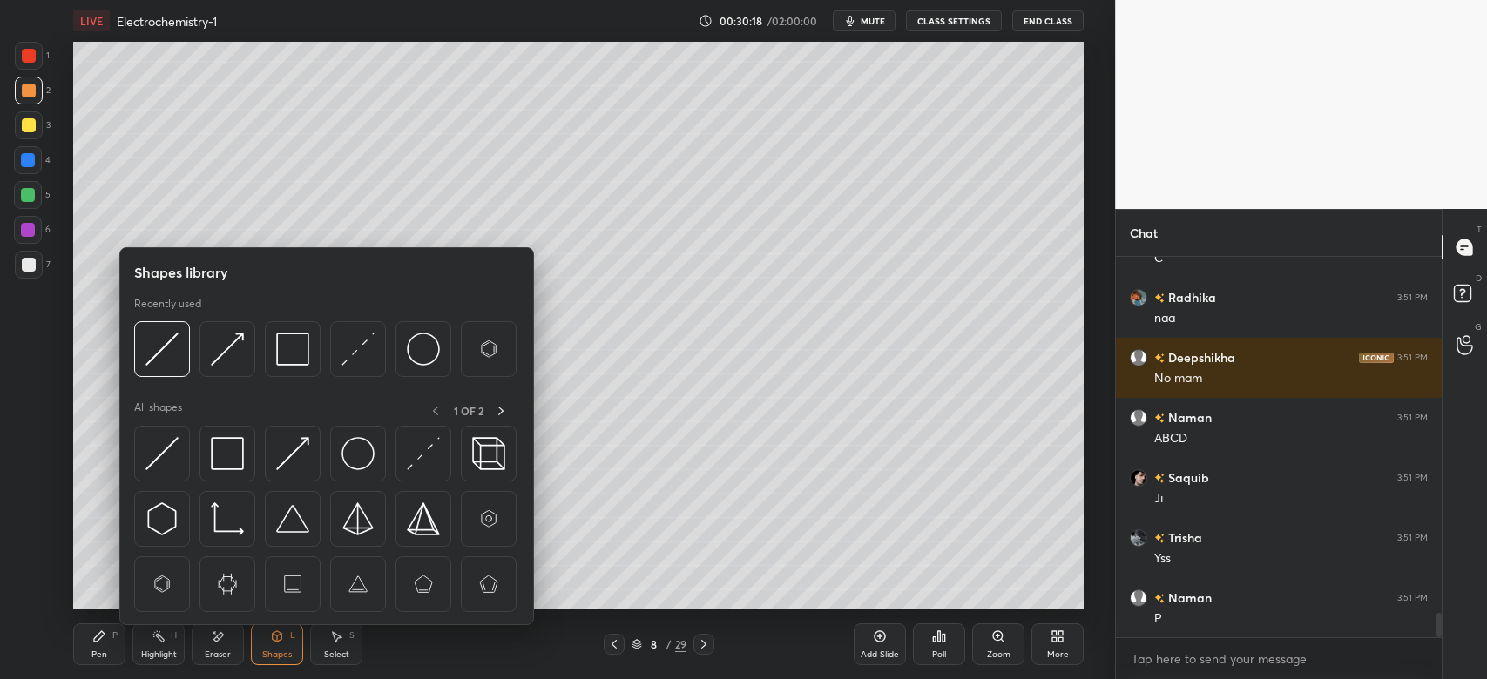
click at [28, 227] on div at bounding box center [28, 230] width 14 height 14
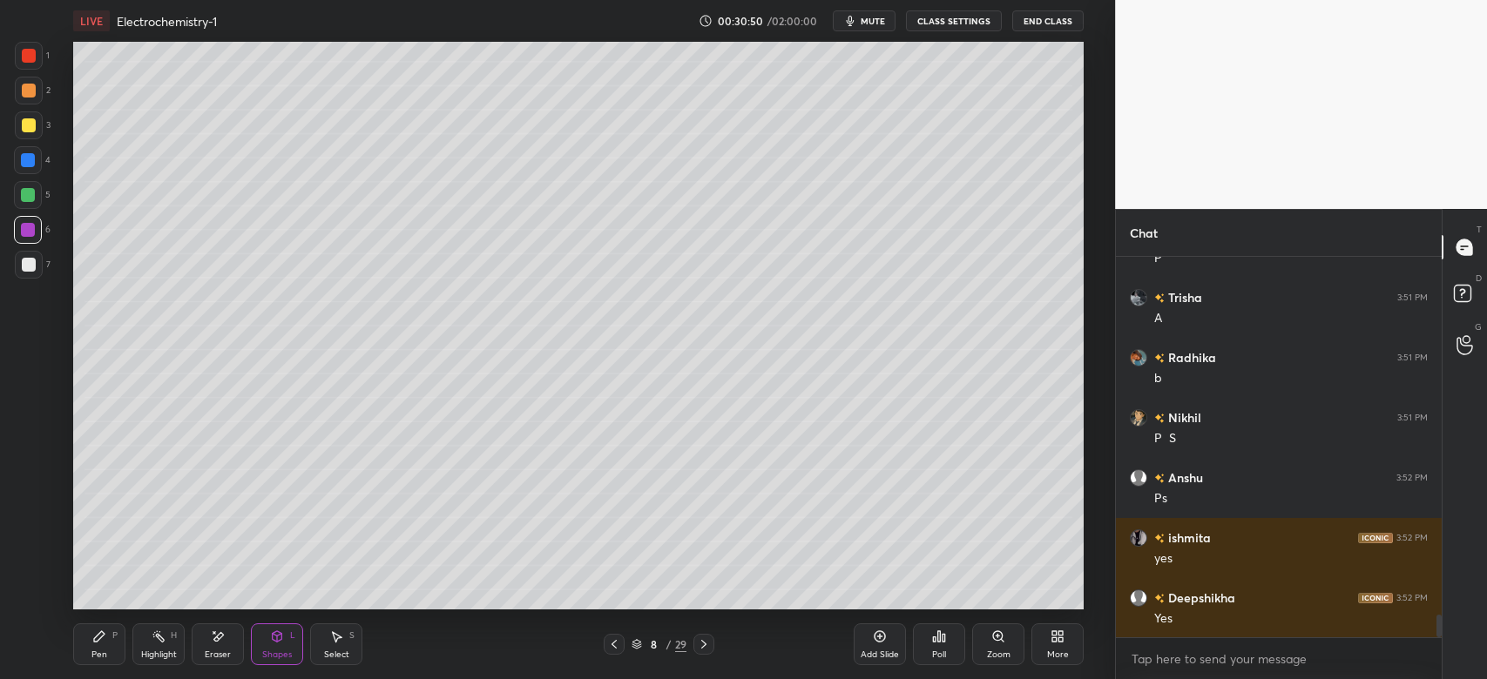
scroll to position [6077, 0]
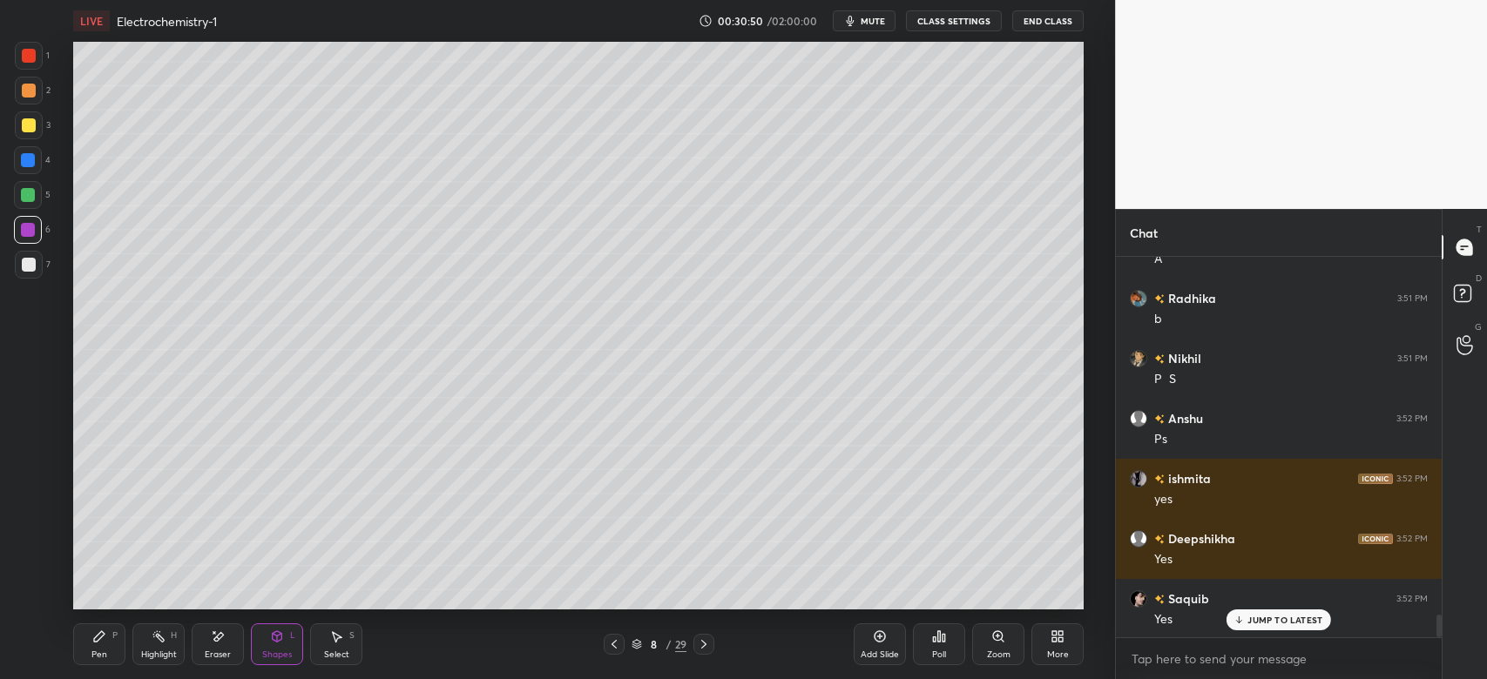
click at [100, 640] on icon at bounding box center [99, 637] width 14 height 14
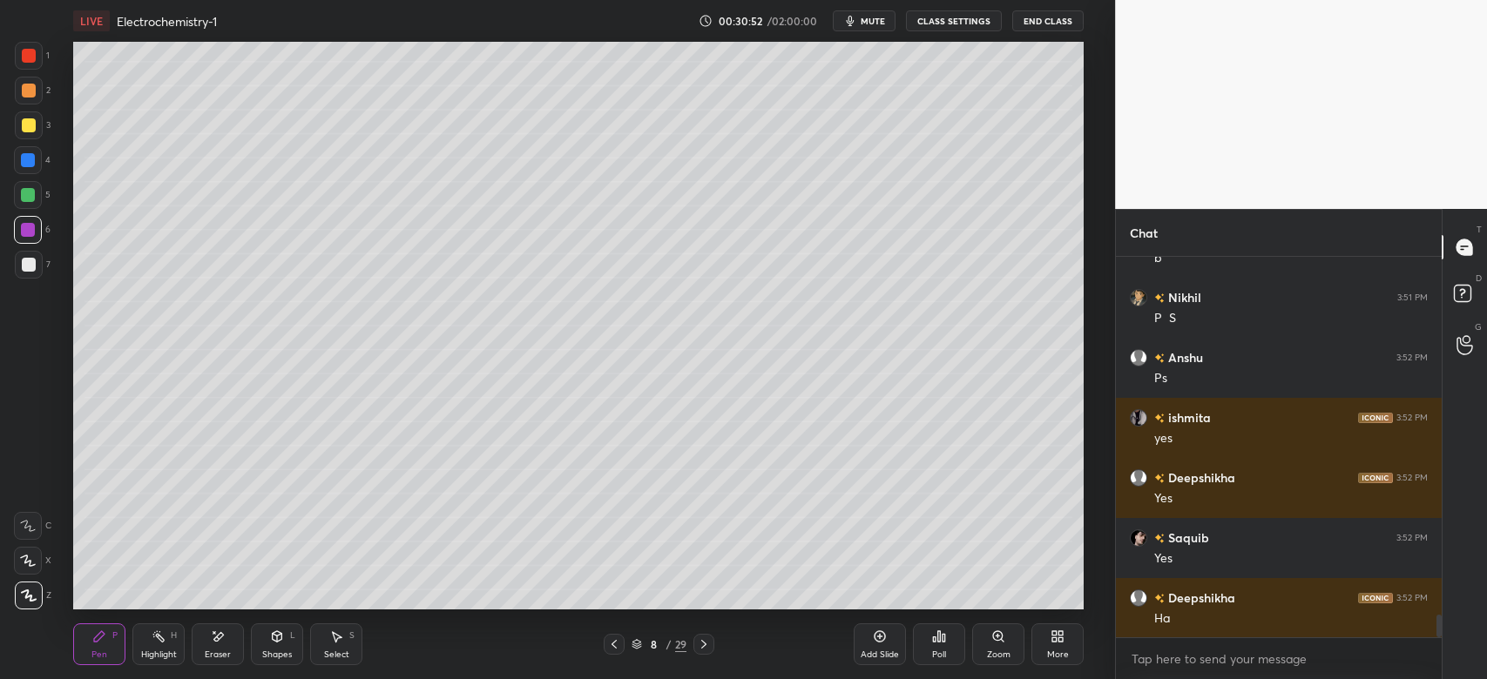
click at [871, 638] on div "Add Slide" at bounding box center [880, 645] width 52 height 42
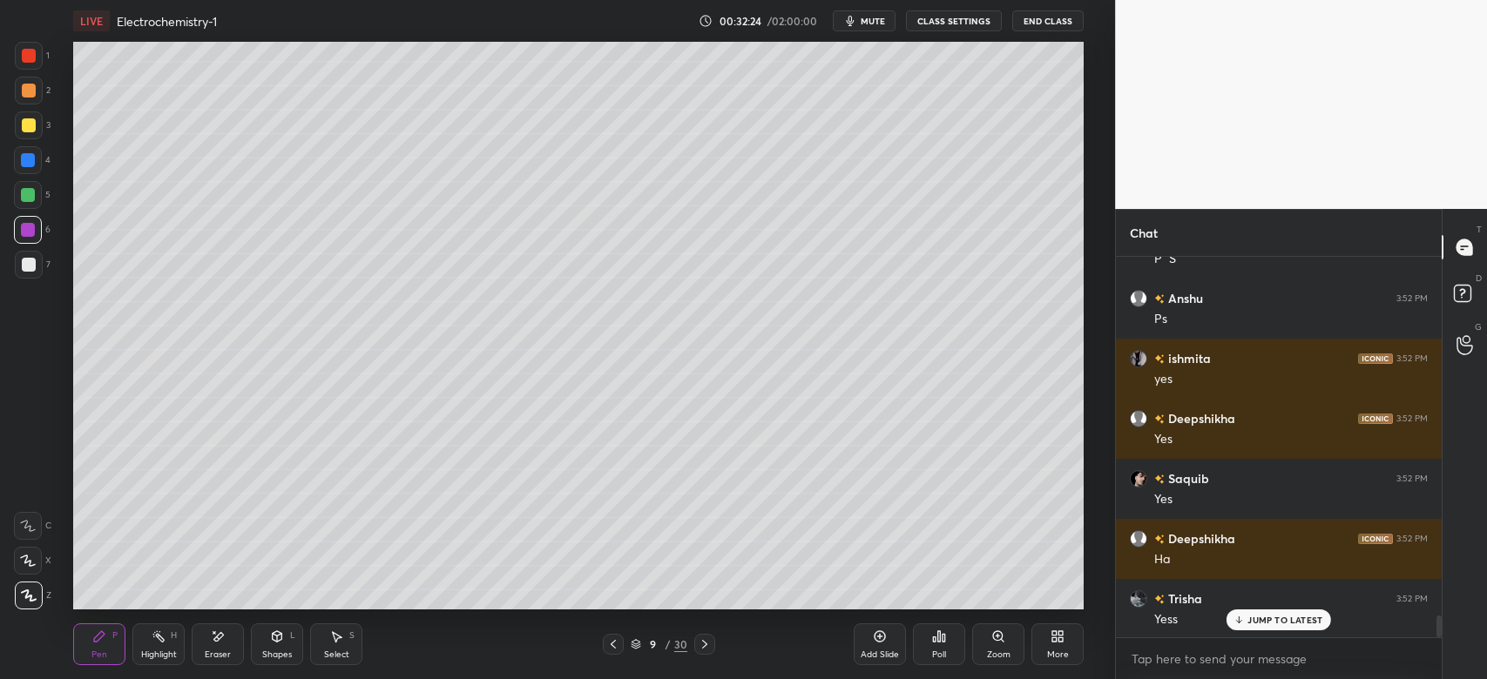
click at [26, 122] on div at bounding box center [29, 125] width 14 height 14
click at [220, 626] on div "Eraser" at bounding box center [218, 645] width 52 height 42
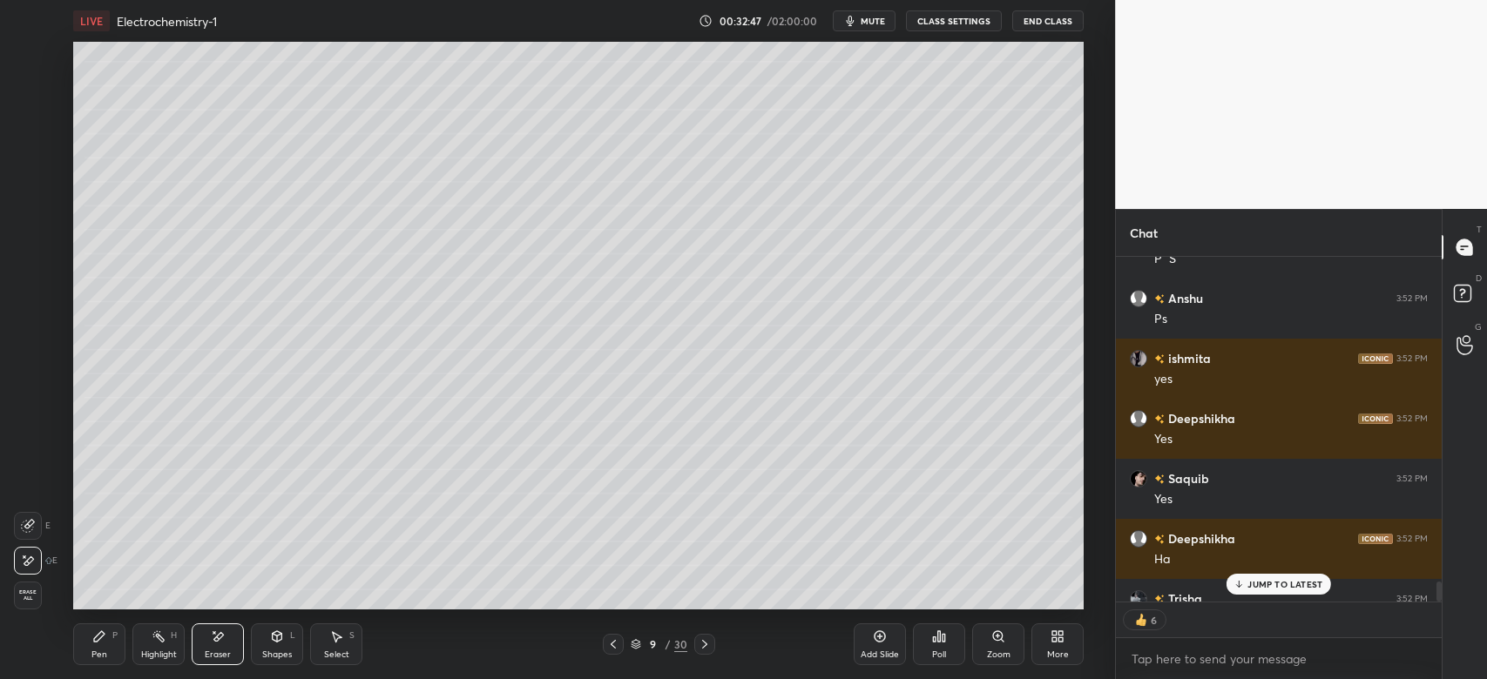
click at [109, 631] on div "Pen P" at bounding box center [99, 645] width 52 height 42
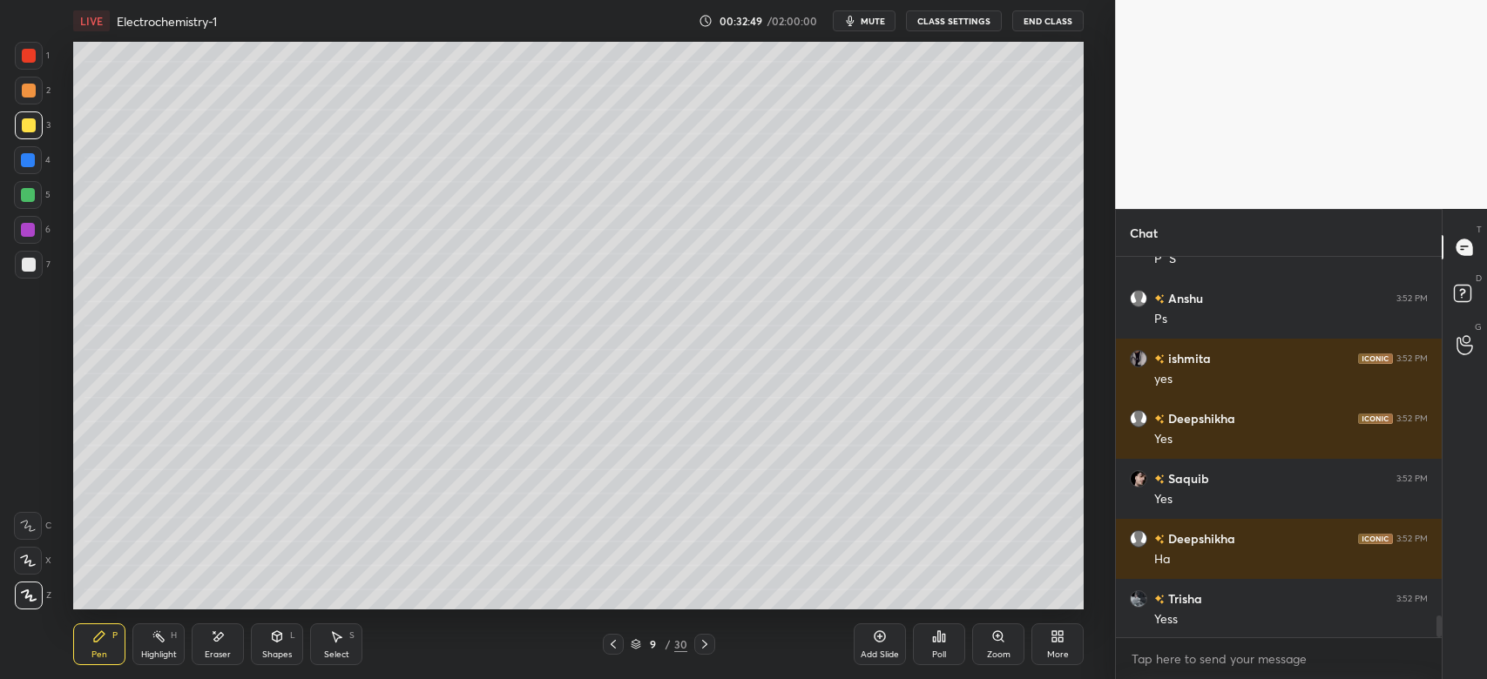
scroll to position [6198, 0]
click at [42, 132] on div at bounding box center [29, 125] width 28 height 28
click at [26, 93] on div at bounding box center [29, 91] width 14 height 14
click at [33, 201] on div at bounding box center [28, 195] width 14 height 14
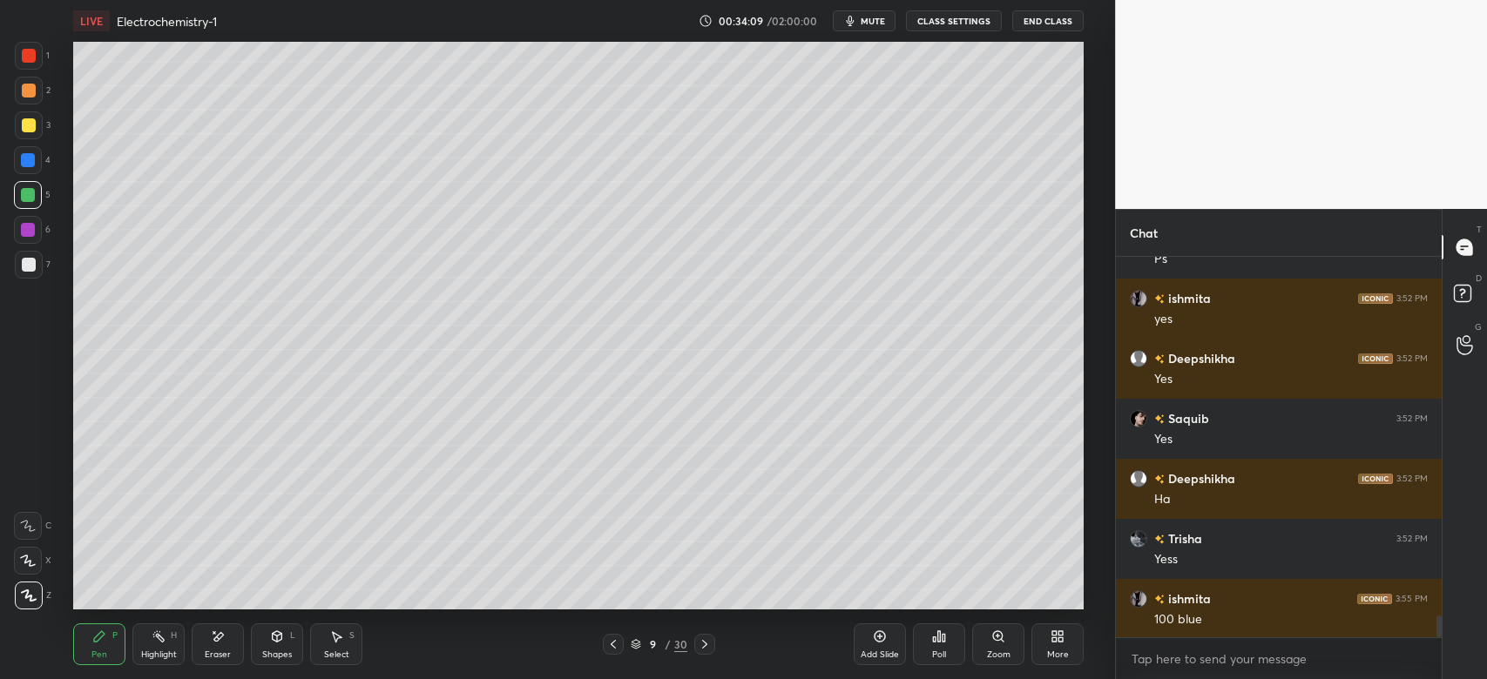
scroll to position [6319, 0]
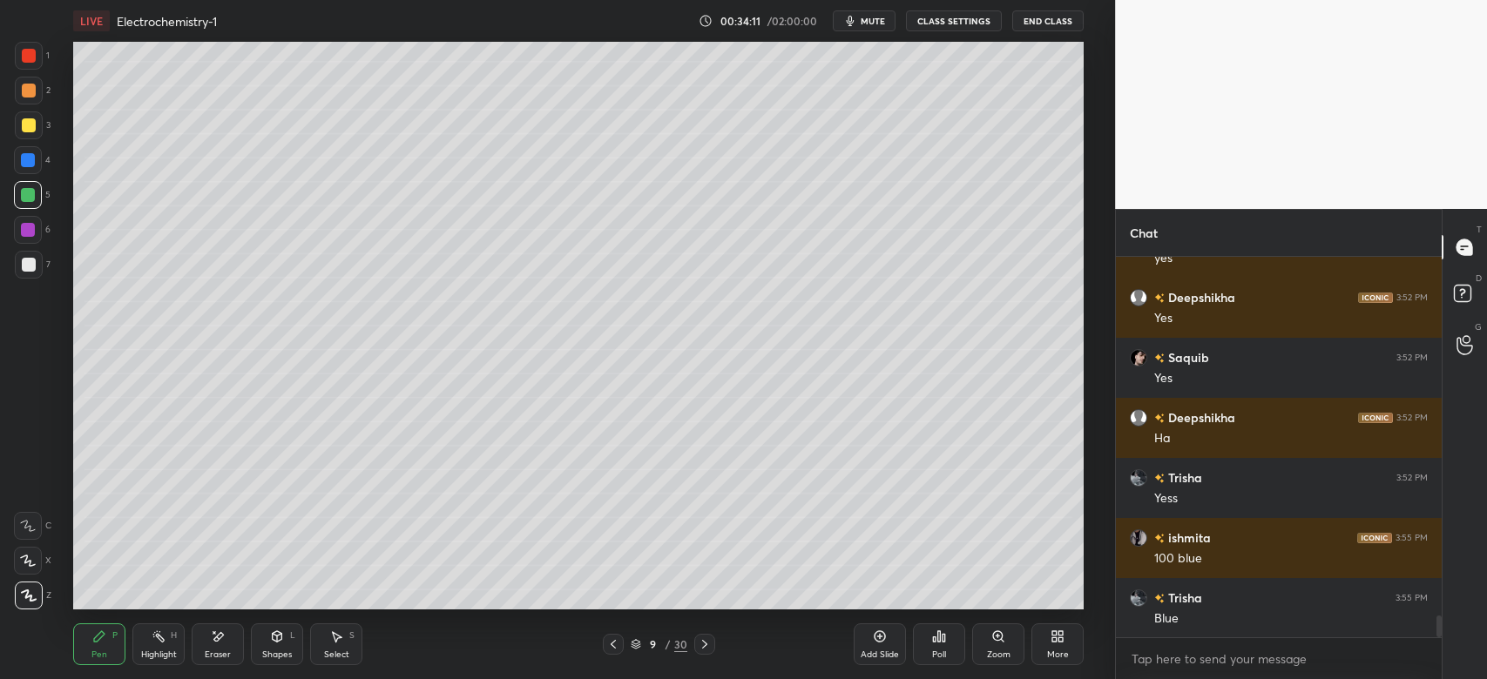
click at [276, 644] on icon at bounding box center [277, 637] width 14 height 14
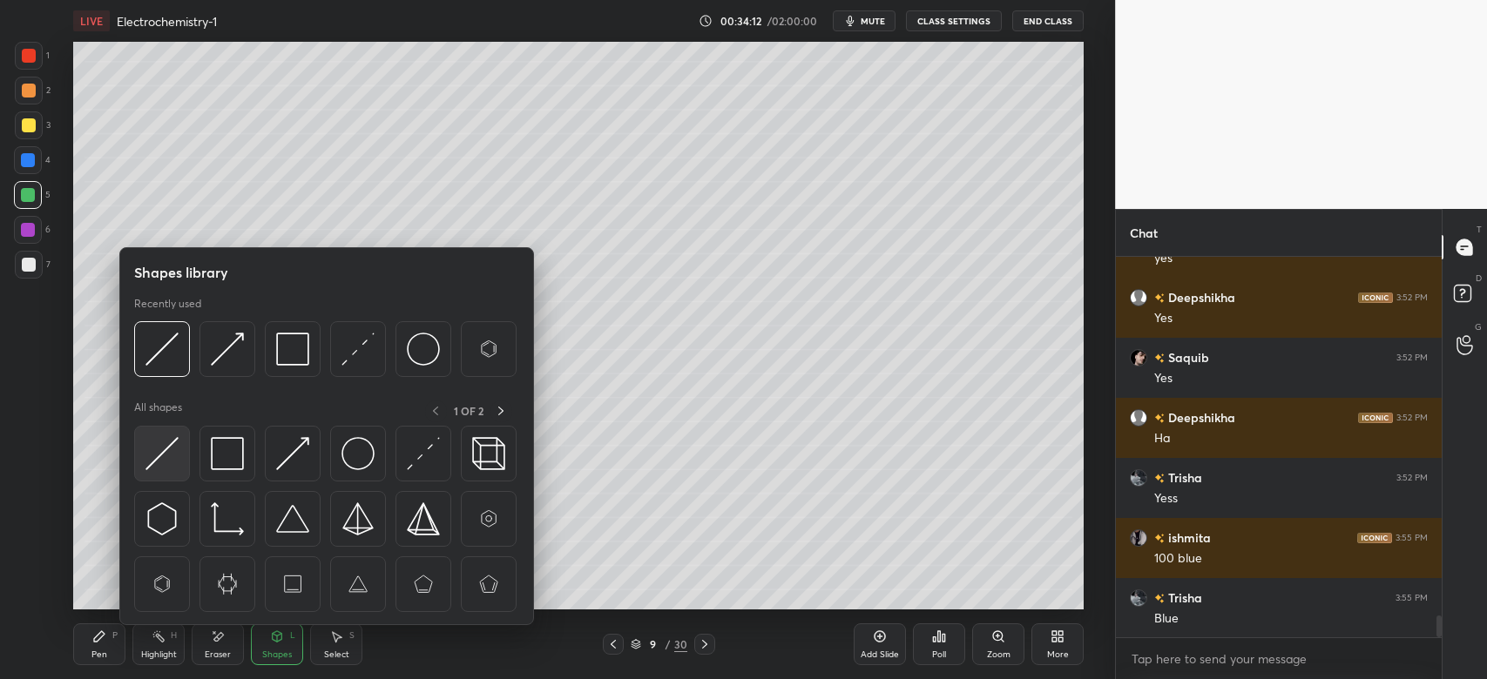
click at [163, 456] on img at bounding box center [161, 453] width 33 height 33
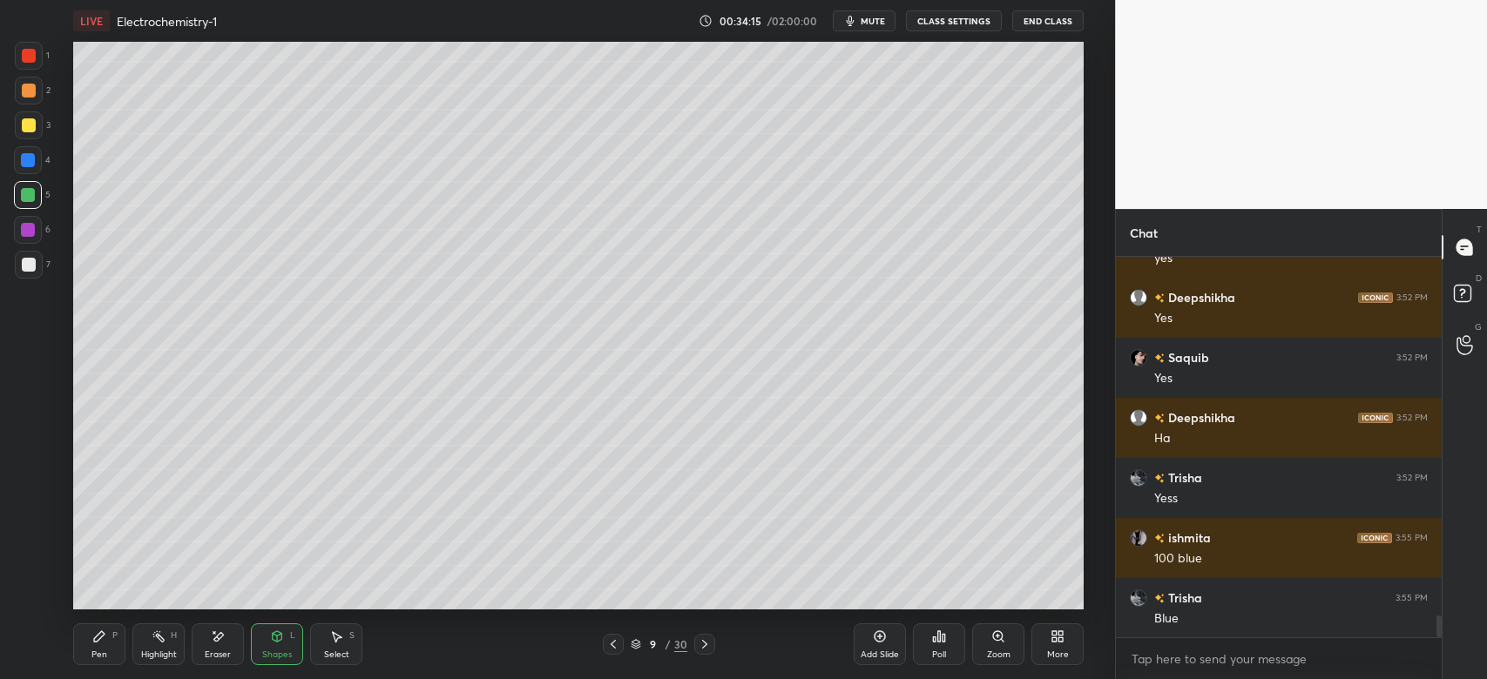
click at [96, 648] on div "Pen P" at bounding box center [99, 645] width 52 height 42
click at [43, 174] on div "4" at bounding box center [32, 163] width 37 height 35
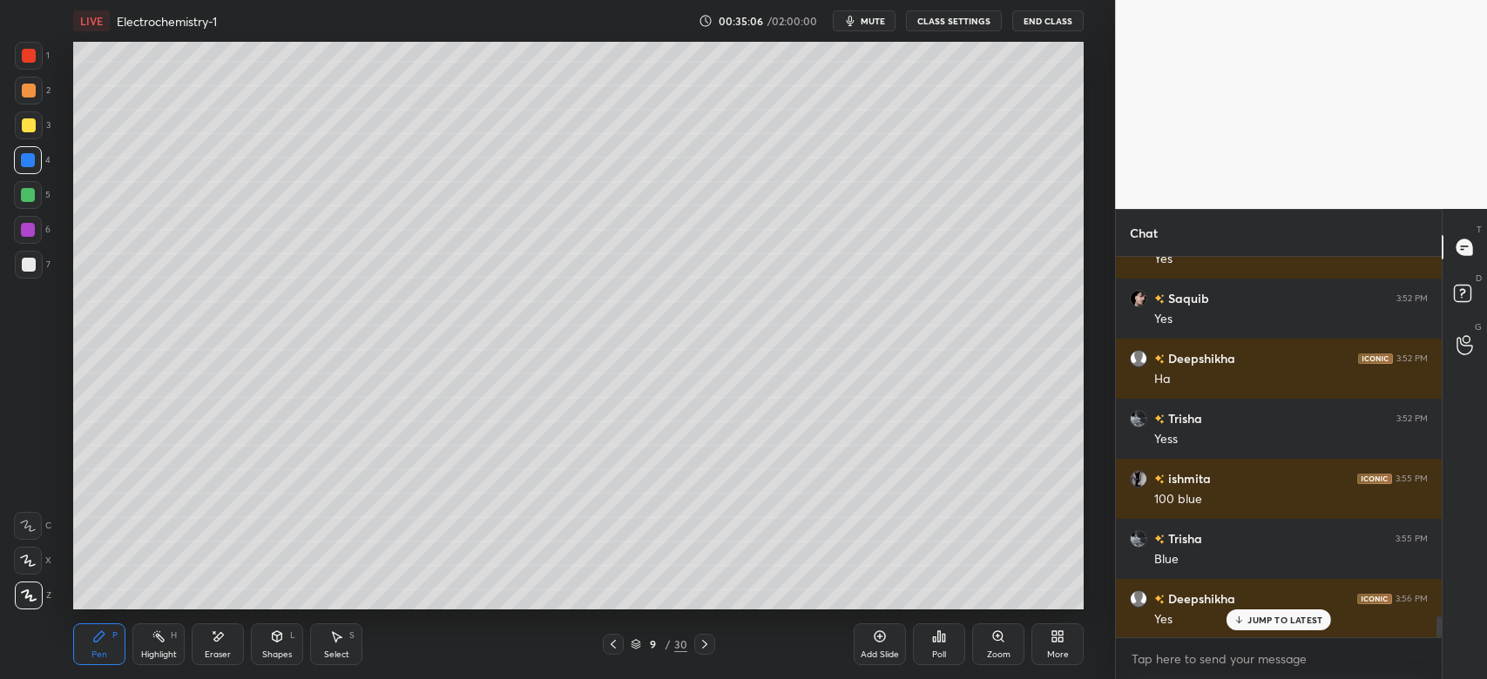
scroll to position [6438, 0]
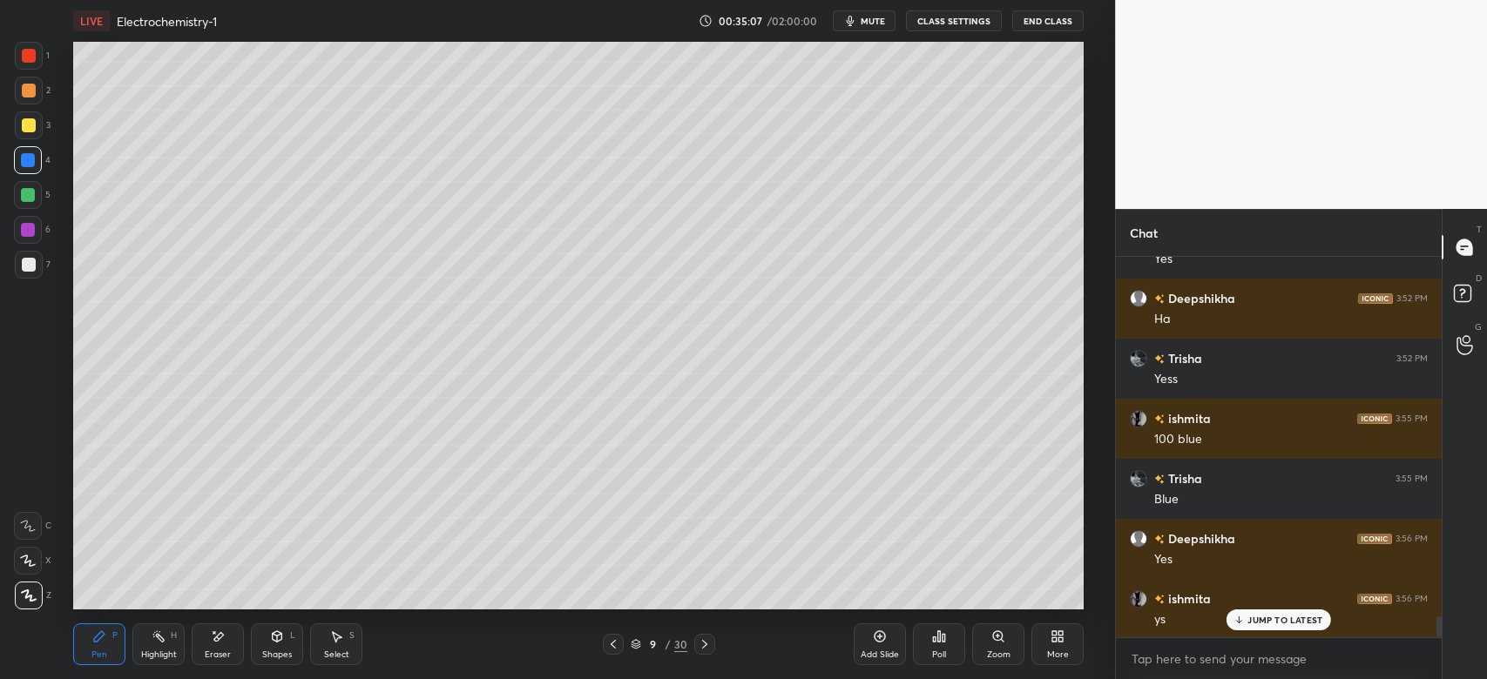
click at [871, 640] on div "Add Slide" at bounding box center [880, 645] width 52 height 42
click at [609, 650] on icon at bounding box center [614, 645] width 14 height 14
click at [698, 650] on icon at bounding box center [703, 645] width 14 height 14
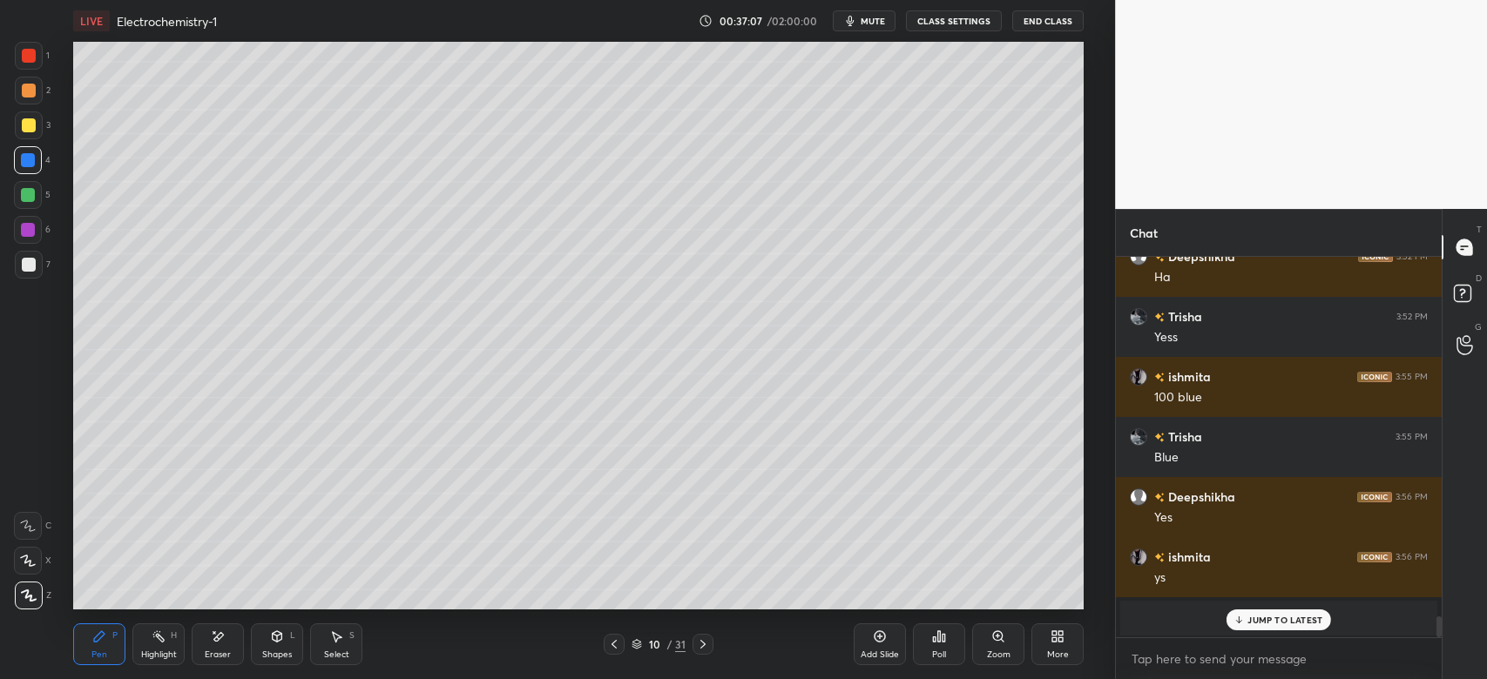
click at [610, 647] on icon at bounding box center [614, 645] width 14 height 14
click at [690, 657] on div "Pen P Highlight H Eraser Shapes L Select S 9 / 31 Add Slide Poll Zoom More" at bounding box center [578, 645] width 1010 height 70
click at [711, 638] on div at bounding box center [702, 644] width 21 height 21
click at [1262, 627] on div "JUMP TO LATEST" at bounding box center [1278, 620] width 105 height 21
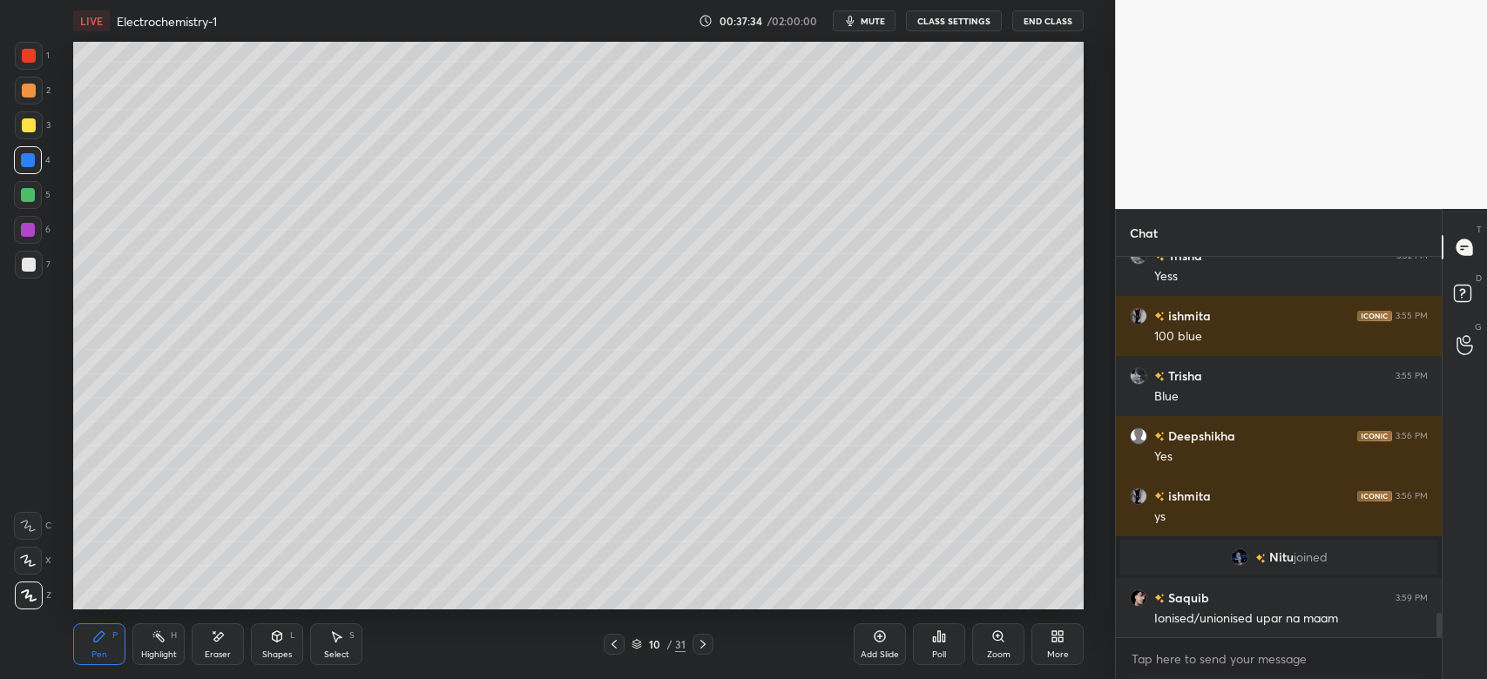
scroll to position [5515, 0]
click at [267, 644] on div "Shapes L" at bounding box center [277, 645] width 52 height 42
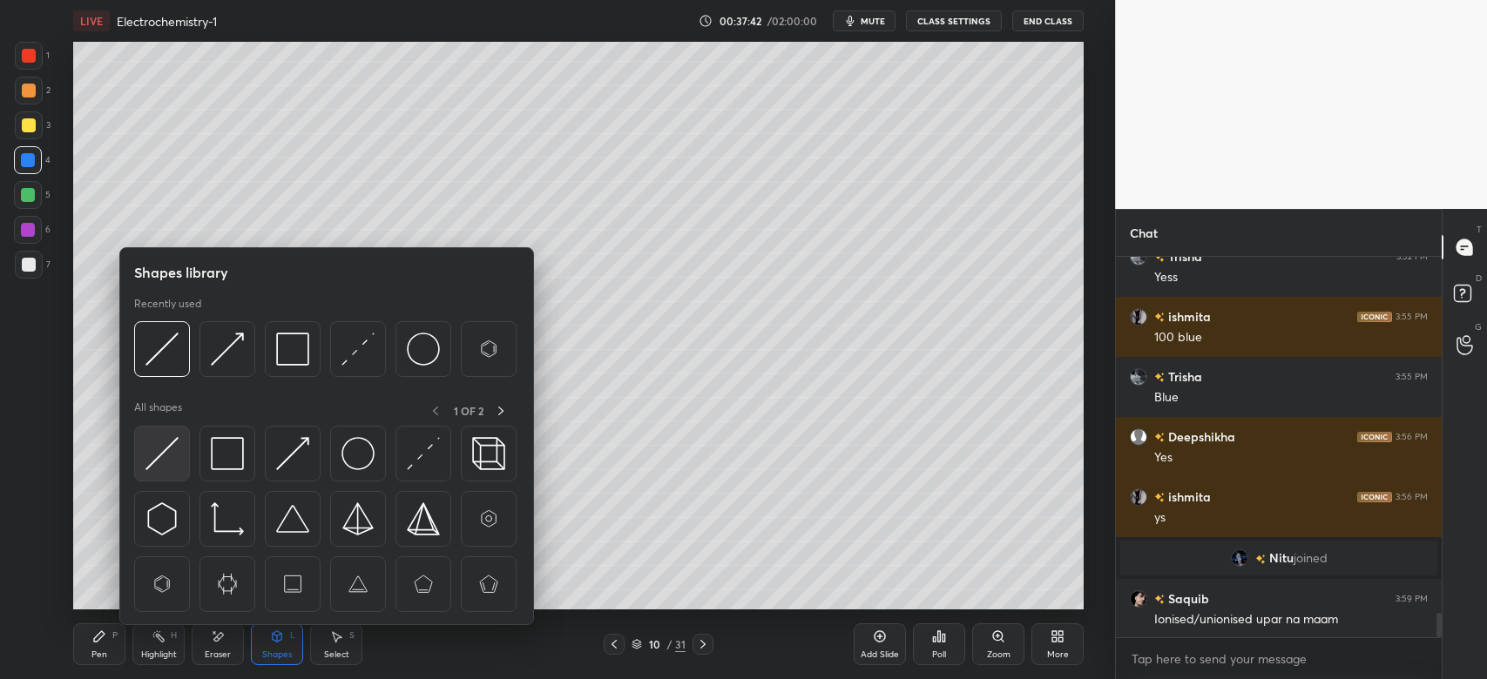
click at [180, 446] on div at bounding box center [162, 454] width 56 height 56
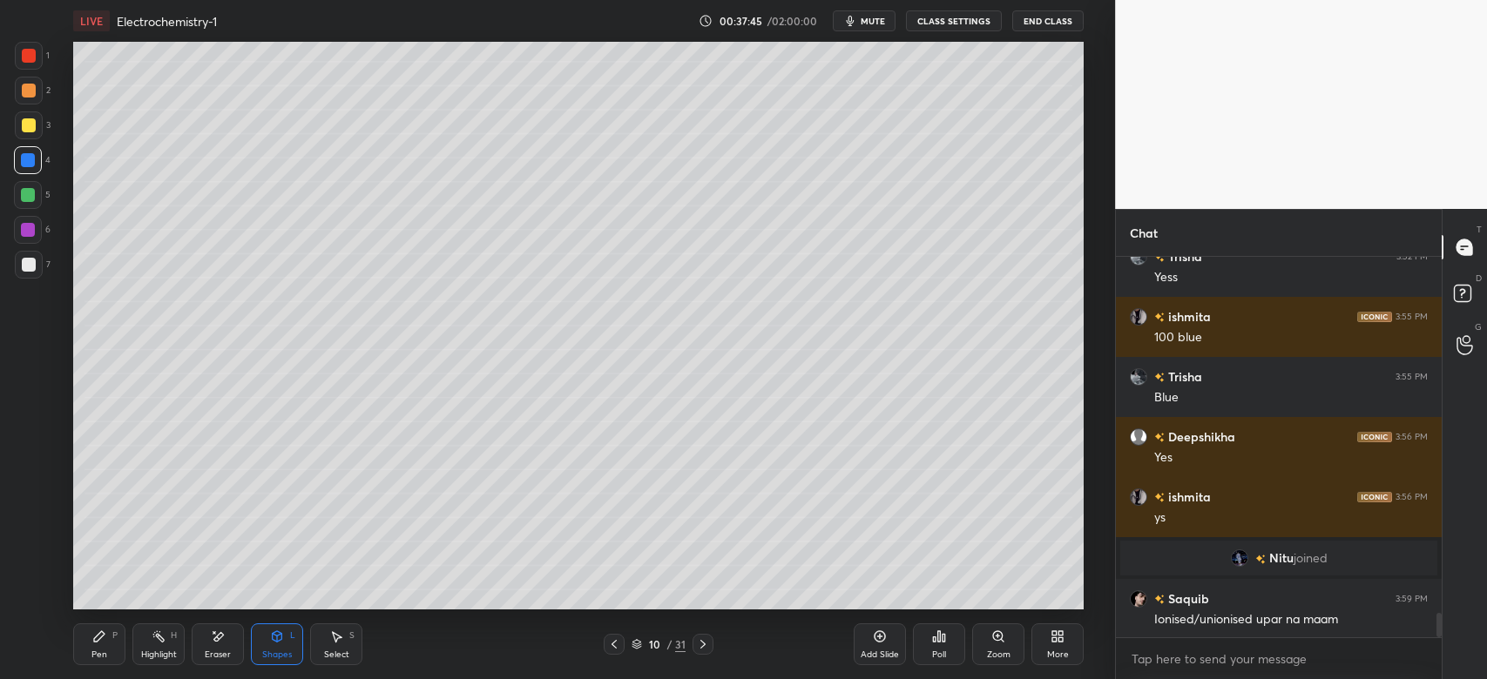
click at [111, 627] on div "Pen P" at bounding box center [99, 645] width 52 height 42
click at [226, 639] on div "Eraser" at bounding box center [218, 645] width 52 height 42
click at [103, 638] on icon at bounding box center [99, 637] width 14 height 14
click at [619, 648] on icon at bounding box center [614, 645] width 14 height 14
click at [704, 644] on icon at bounding box center [702, 644] width 5 height 9
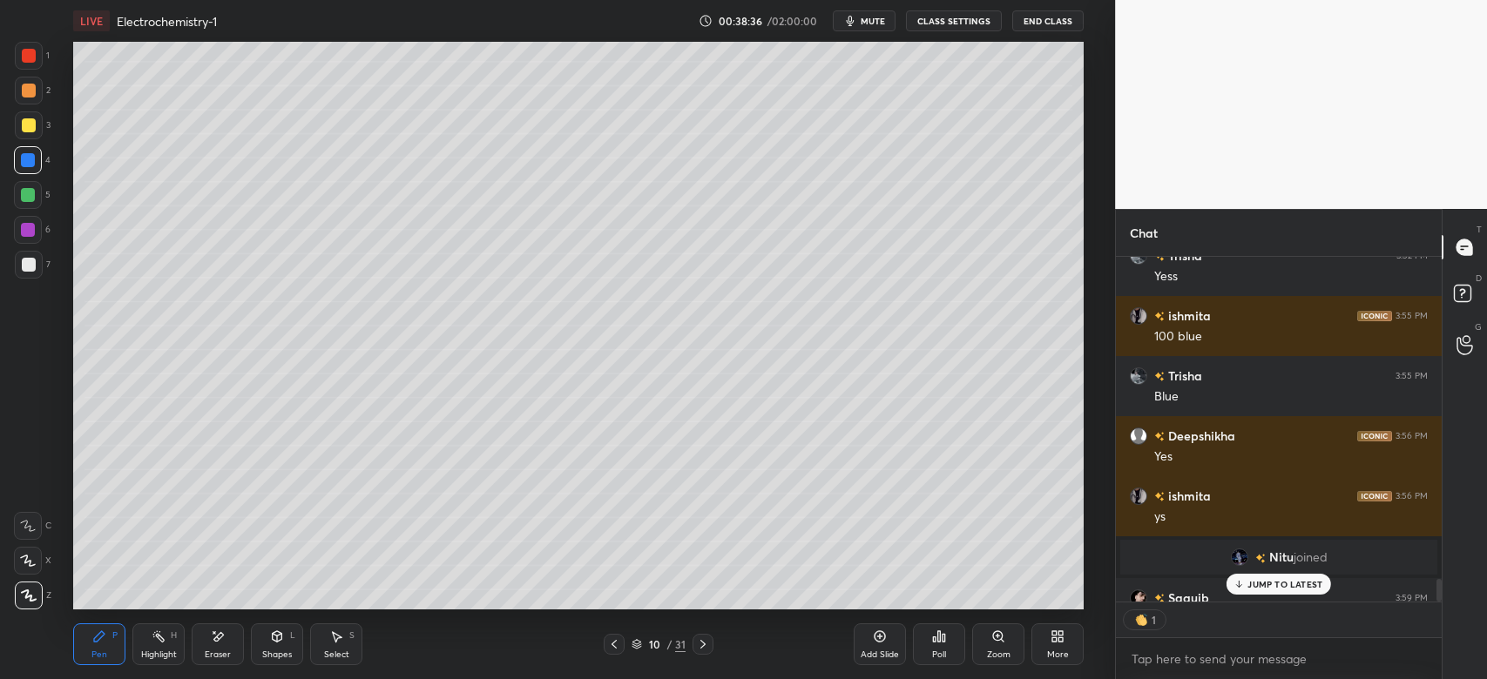
scroll to position [341, 321]
click at [1249, 589] on p "JUMP TO LATEST" at bounding box center [1284, 584] width 75 height 10
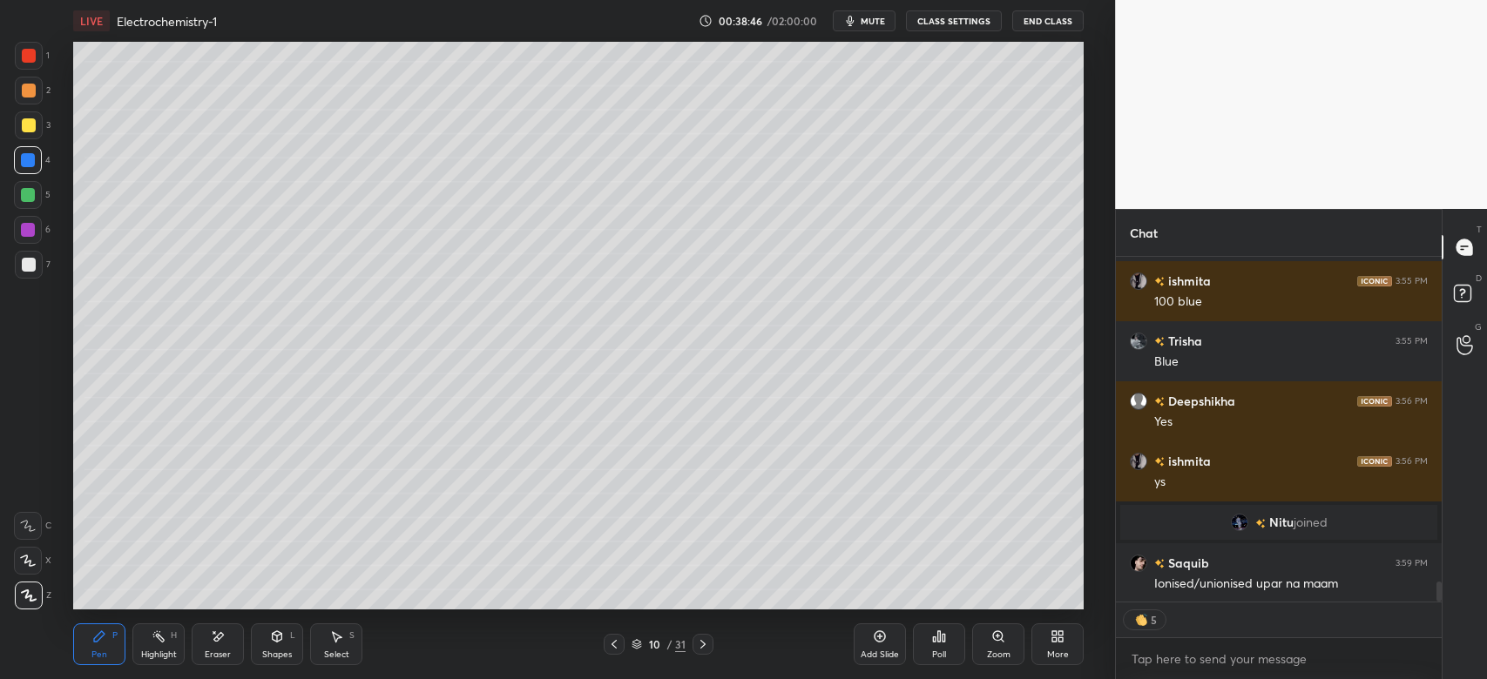
click at [624, 646] on div at bounding box center [614, 644] width 21 height 21
click at [616, 653] on div at bounding box center [614, 644] width 21 height 21
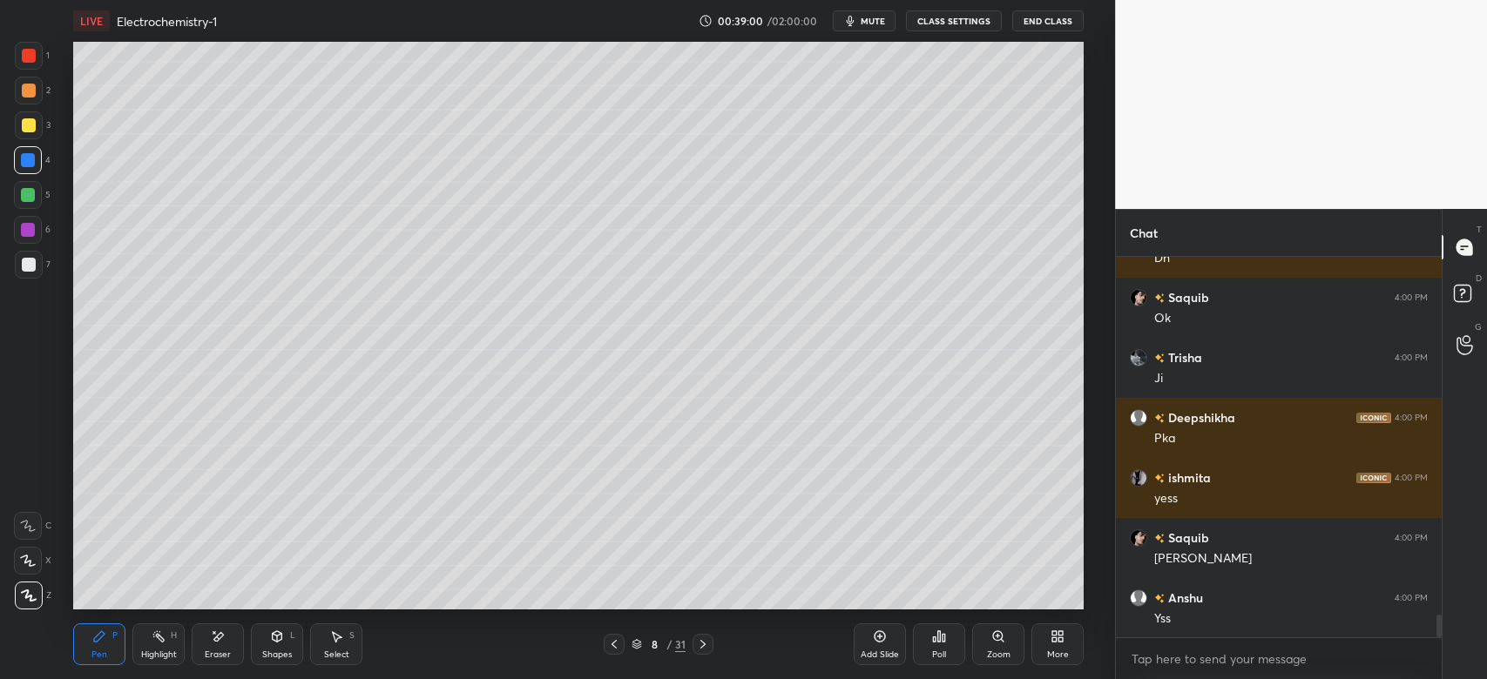
scroll to position [5995, 0]
click at [693, 639] on div at bounding box center [702, 644] width 21 height 21
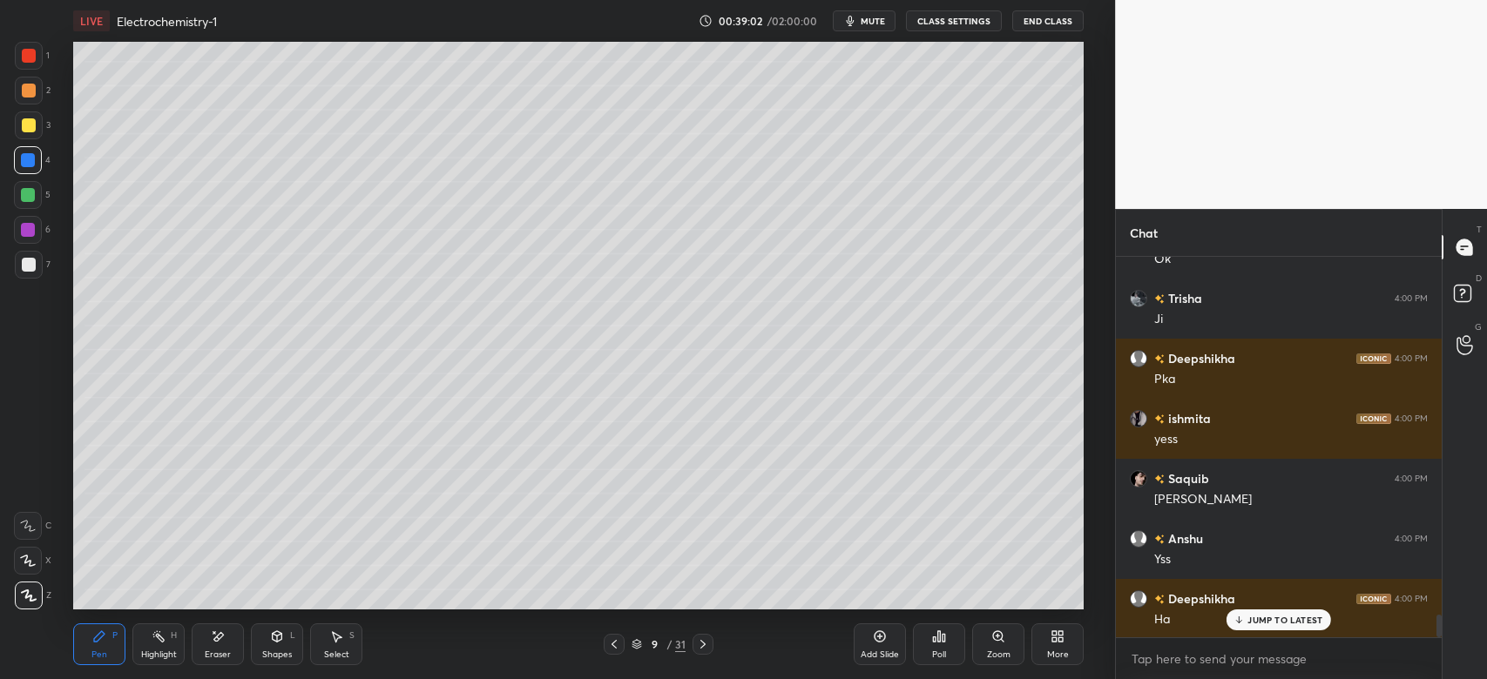
click at [863, 640] on div "Add Slide" at bounding box center [880, 645] width 52 height 42
click at [35, 81] on div at bounding box center [29, 91] width 28 height 28
click at [286, 636] on div "Shapes L" at bounding box center [277, 645] width 52 height 42
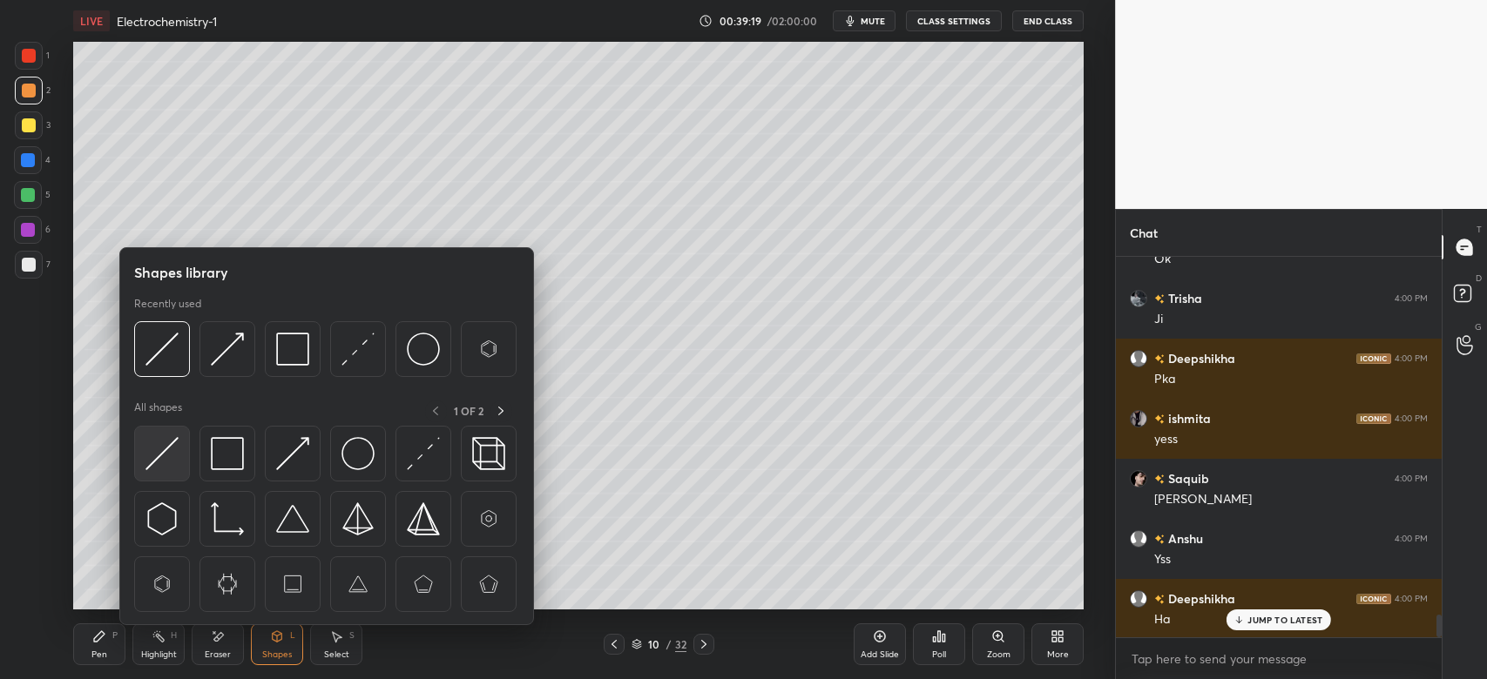
click at [152, 455] on img at bounding box center [161, 453] width 33 height 33
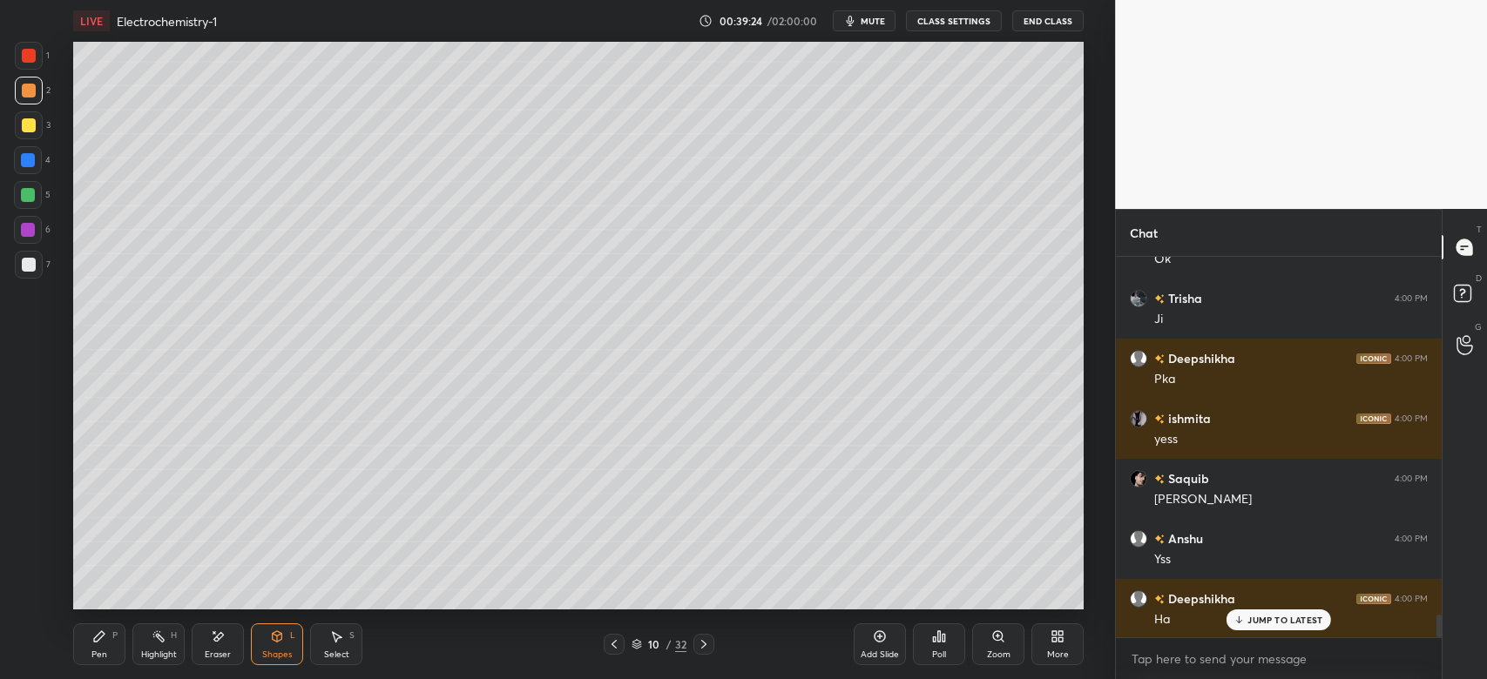
click at [104, 642] on icon at bounding box center [99, 637] width 14 height 14
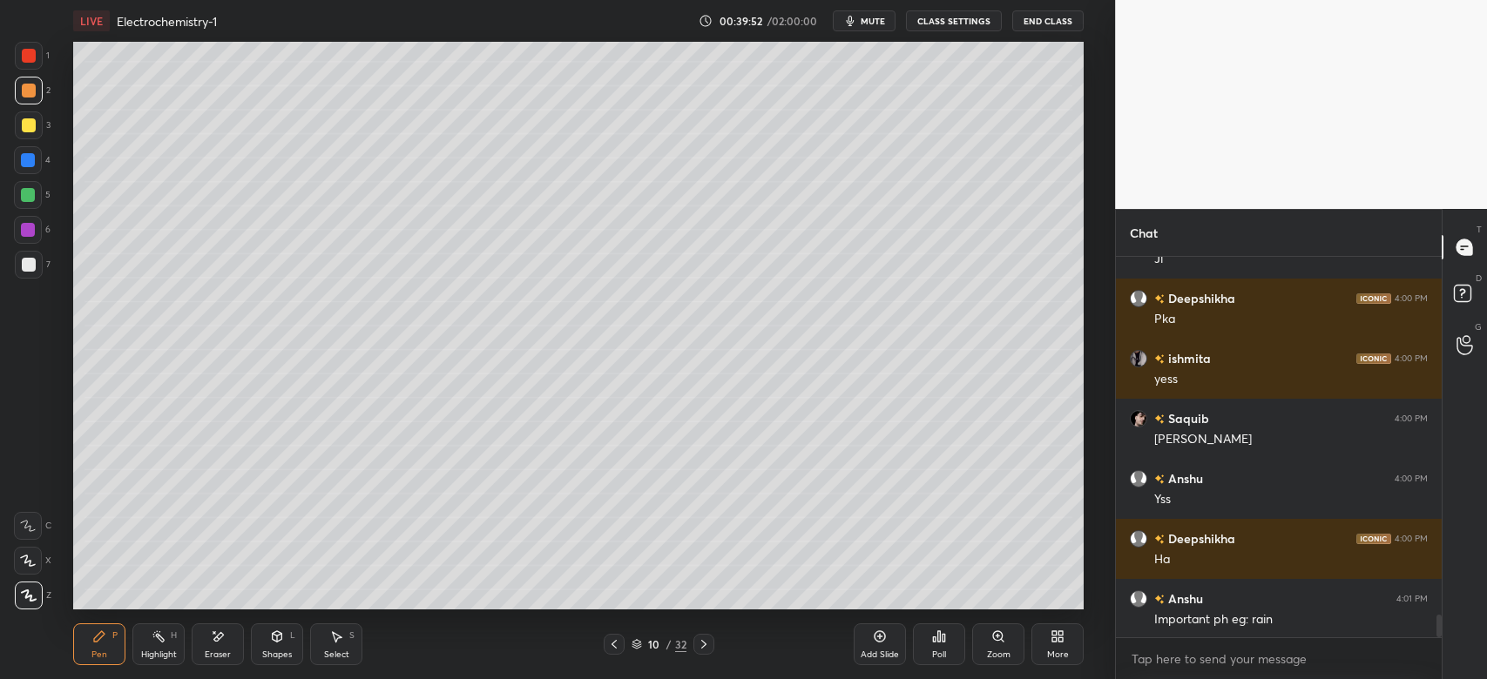
click at [36, 52] on div at bounding box center [29, 56] width 28 height 28
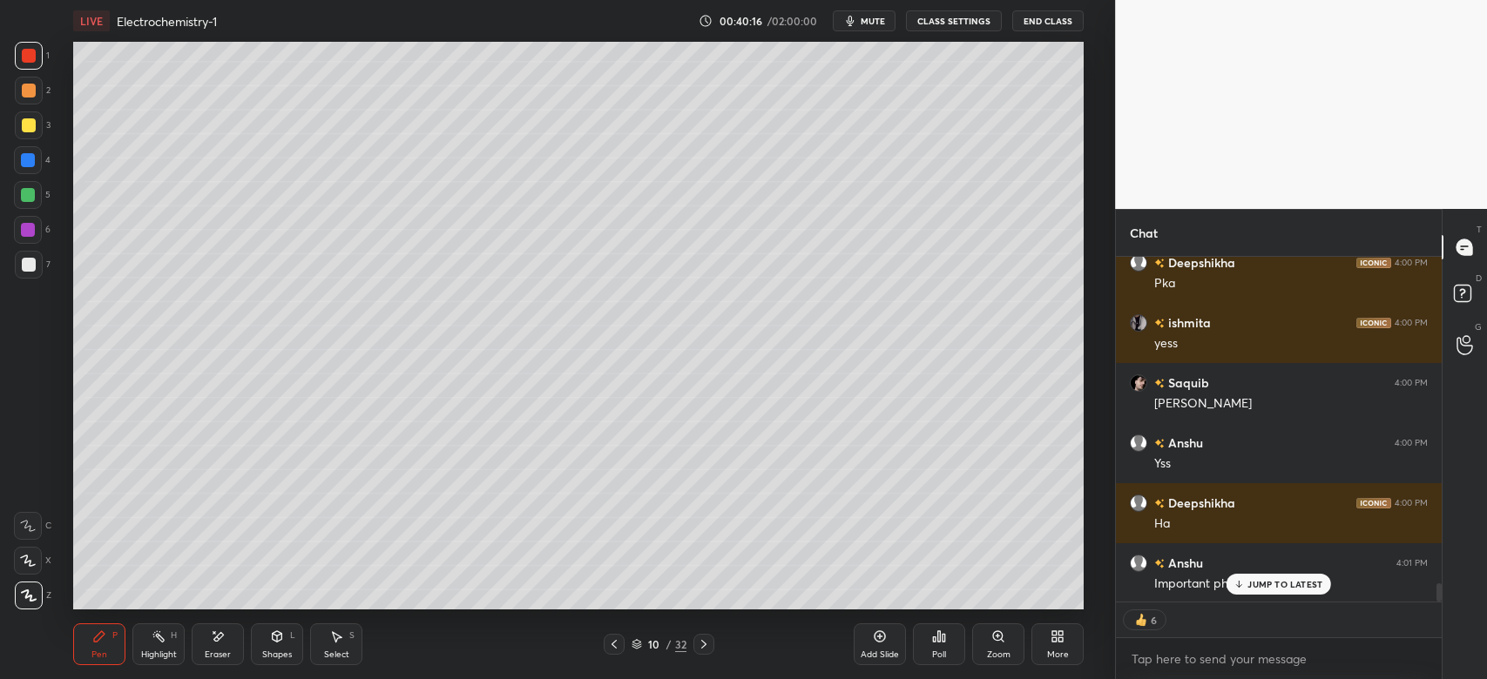
click at [223, 633] on icon at bounding box center [218, 637] width 14 height 15
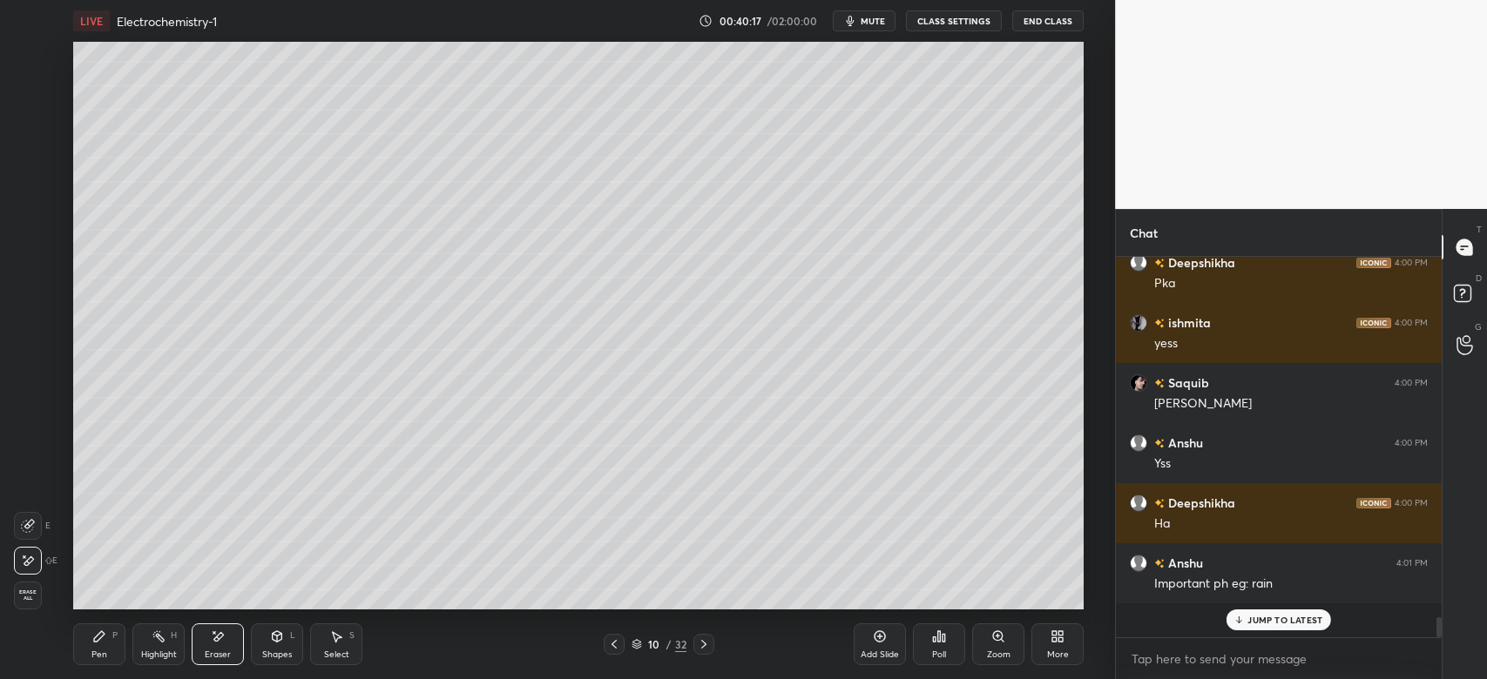
scroll to position [6056, 0]
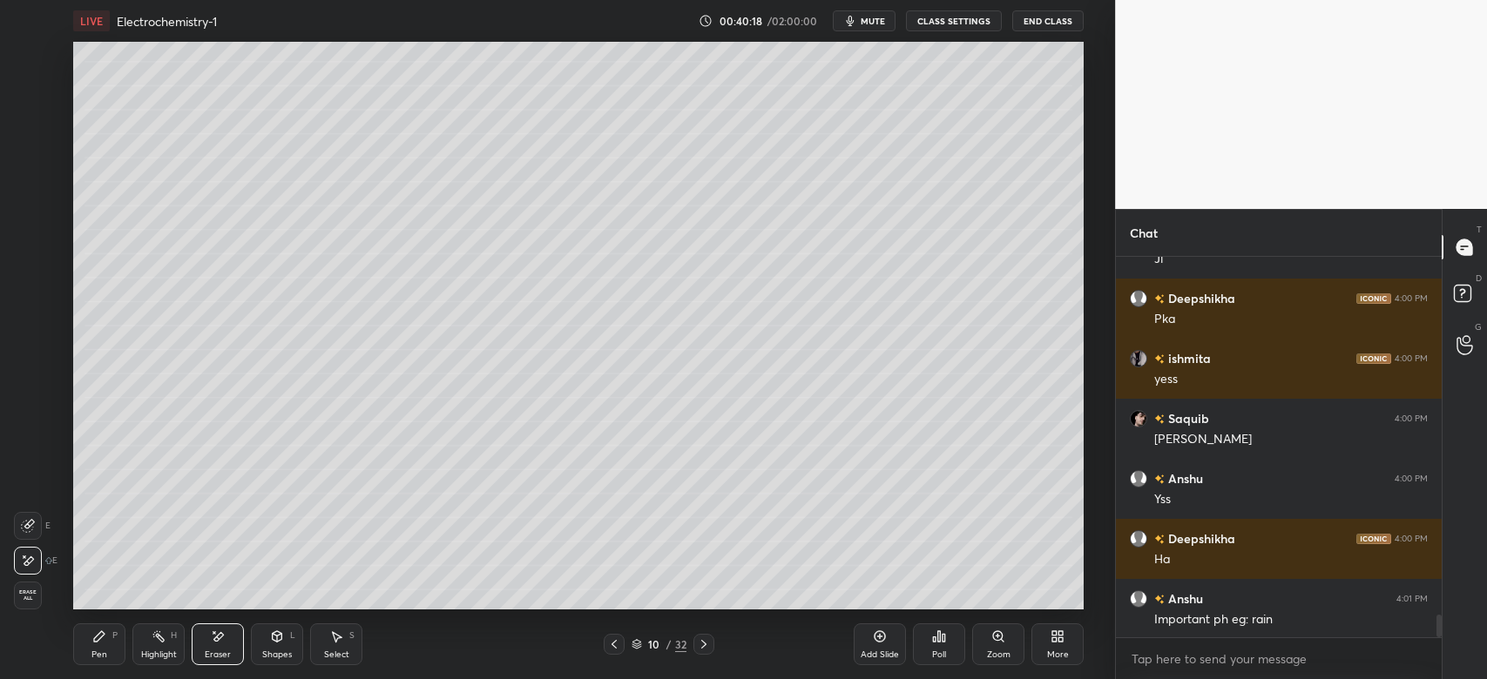
click at [105, 631] on icon at bounding box center [99, 637] width 14 height 14
click at [36, 129] on div at bounding box center [29, 125] width 28 height 28
click at [209, 645] on div "Eraser" at bounding box center [218, 645] width 52 height 42
click at [109, 645] on div "Pen P" at bounding box center [99, 645] width 52 height 42
click at [286, 658] on div "Shapes" at bounding box center [277, 655] width 30 height 9
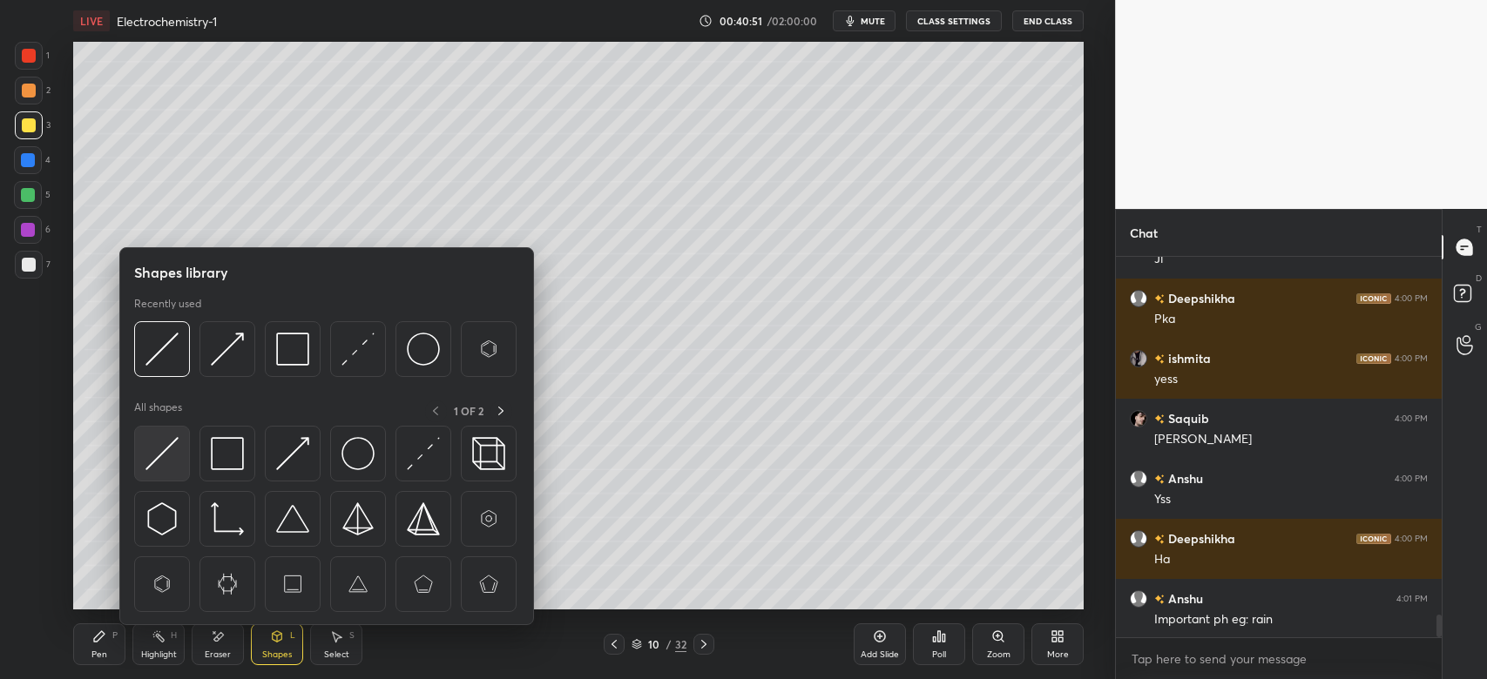
click at [160, 449] on img at bounding box center [161, 453] width 33 height 33
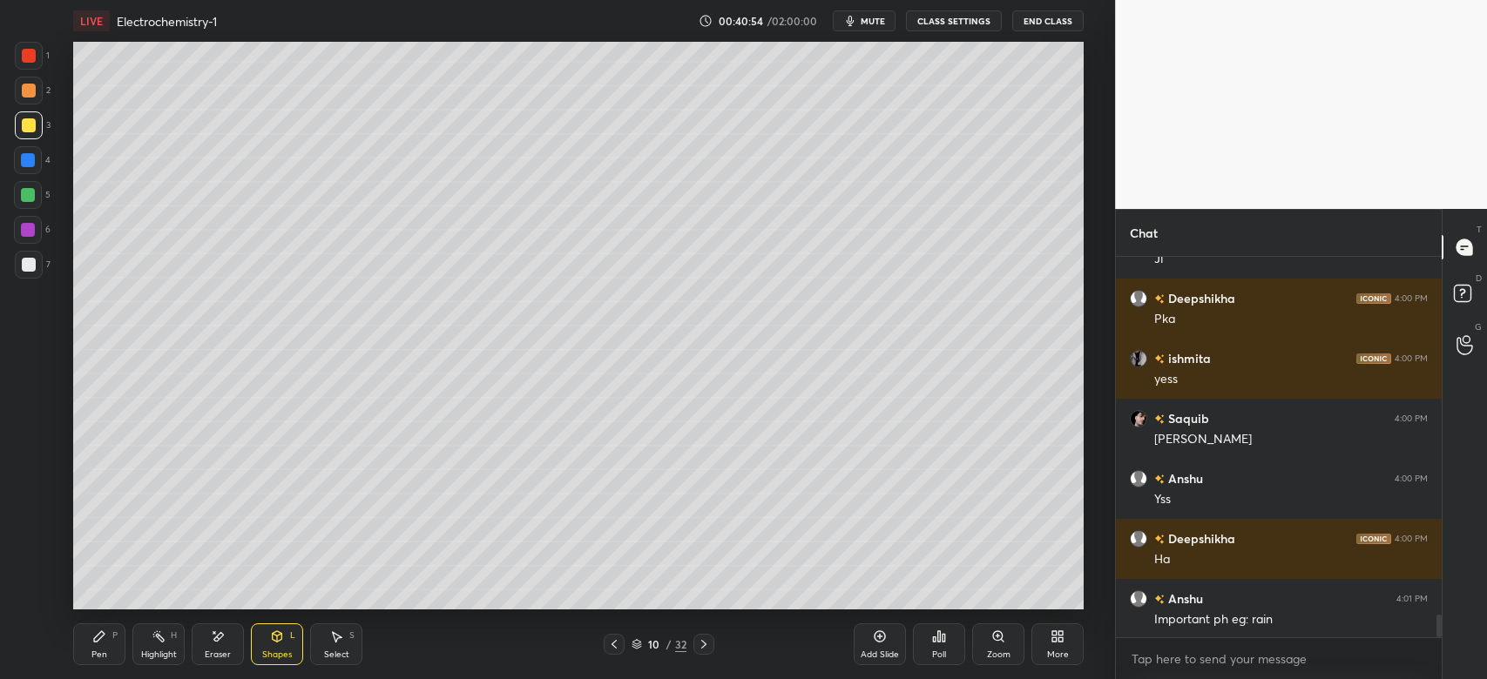
click at [84, 638] on div "Pen P" at bounding box center [99, 645] width 52 height 42
click at [271, 644] on div "Shapes L" at bounding box center [277, 645] width 52 height 42
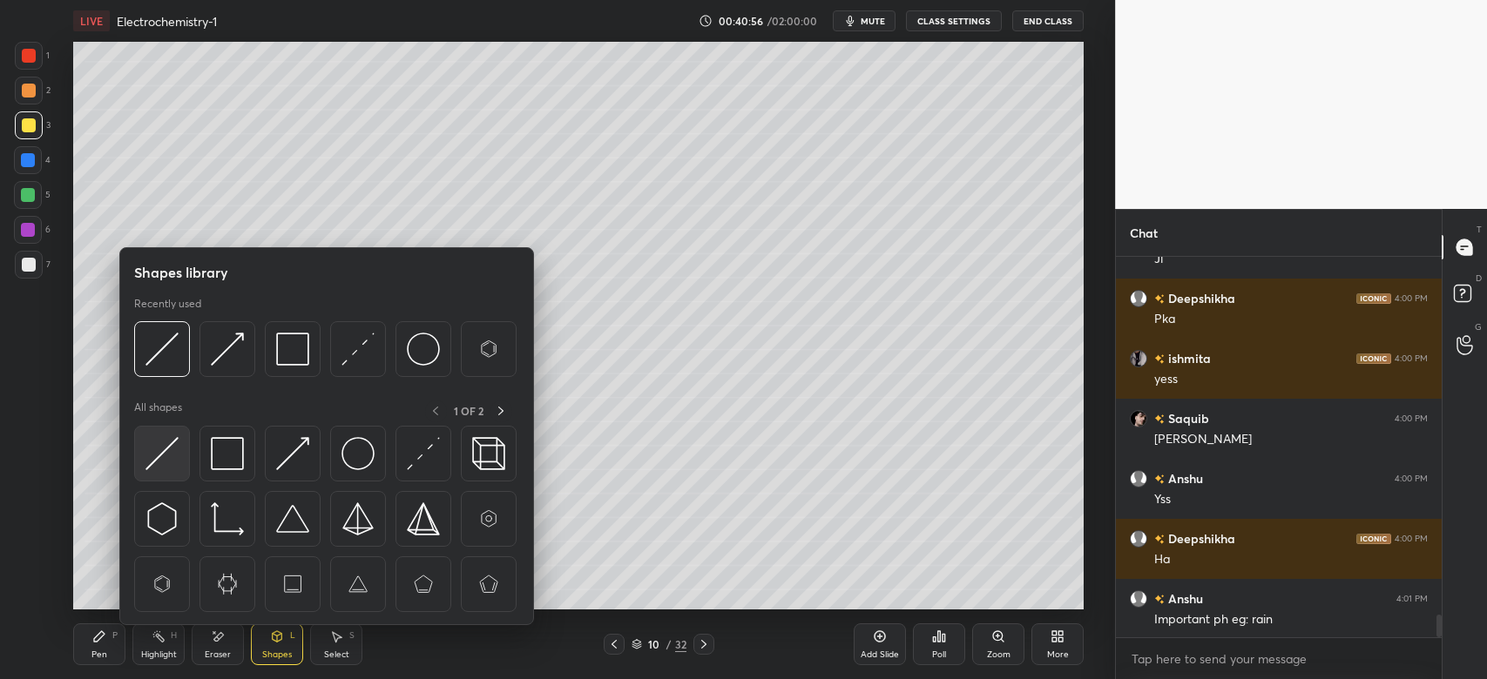
click at [171, 456] on img at bounding box center [161, 453] width 33 height 33
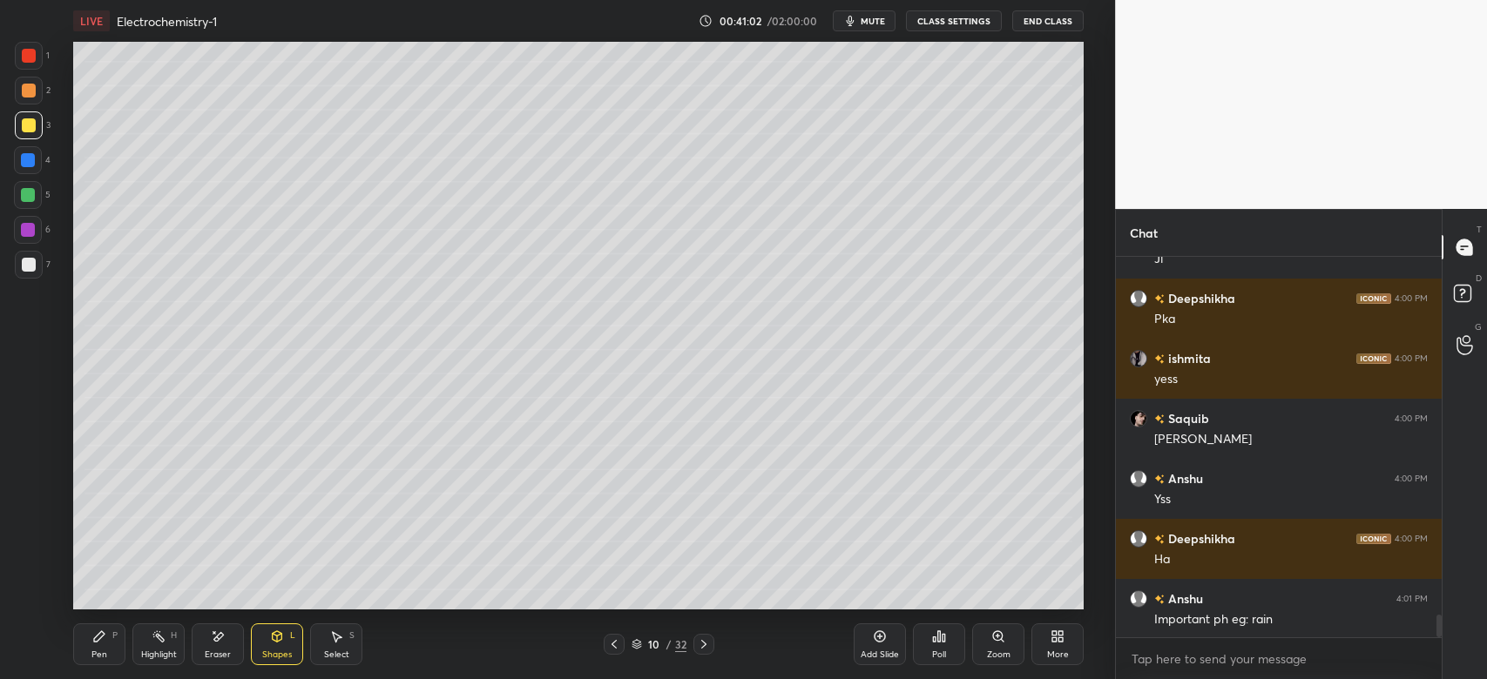
click at [102, 644] on div "Pen P" at bounding box center [99, 645] width 52 height 42
click at [285, 648] on div "Shapes L" at bounding box center [277, 645] width 52 height 42
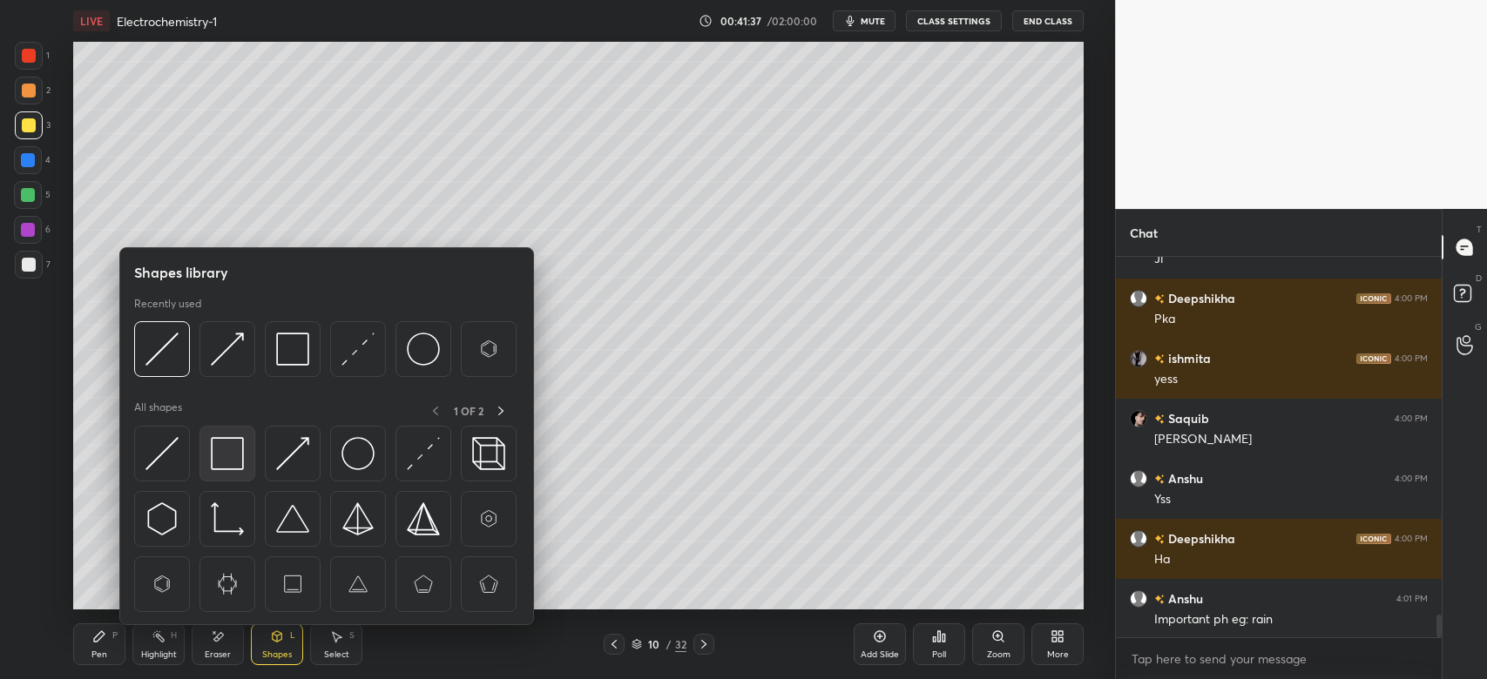
click at [227, 447] on img at bounding box center [227, 453] width 33 height 33
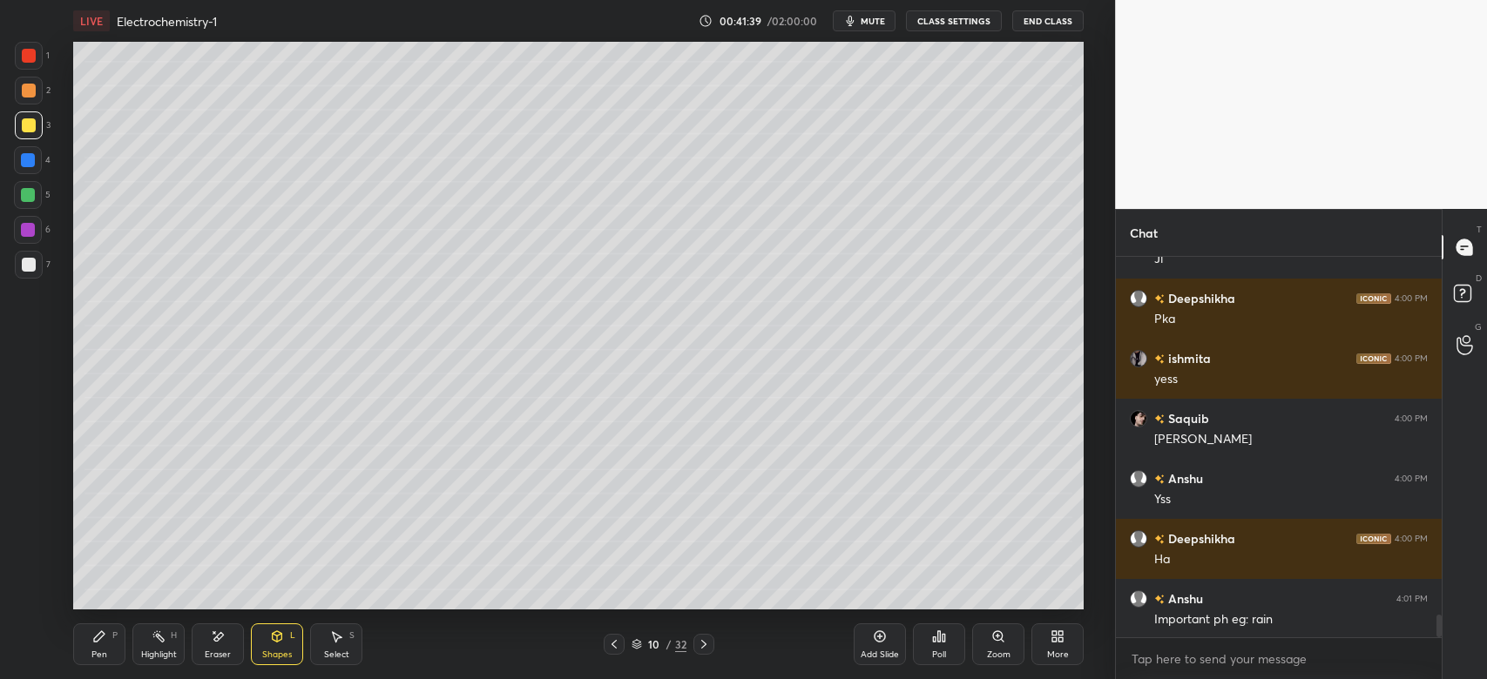
click at [32, 260] on div at bounding box center [29, 265] width 14 height 14
click at [115, 640] on div "P" at bounding box center [114, 635] width 5 height 9
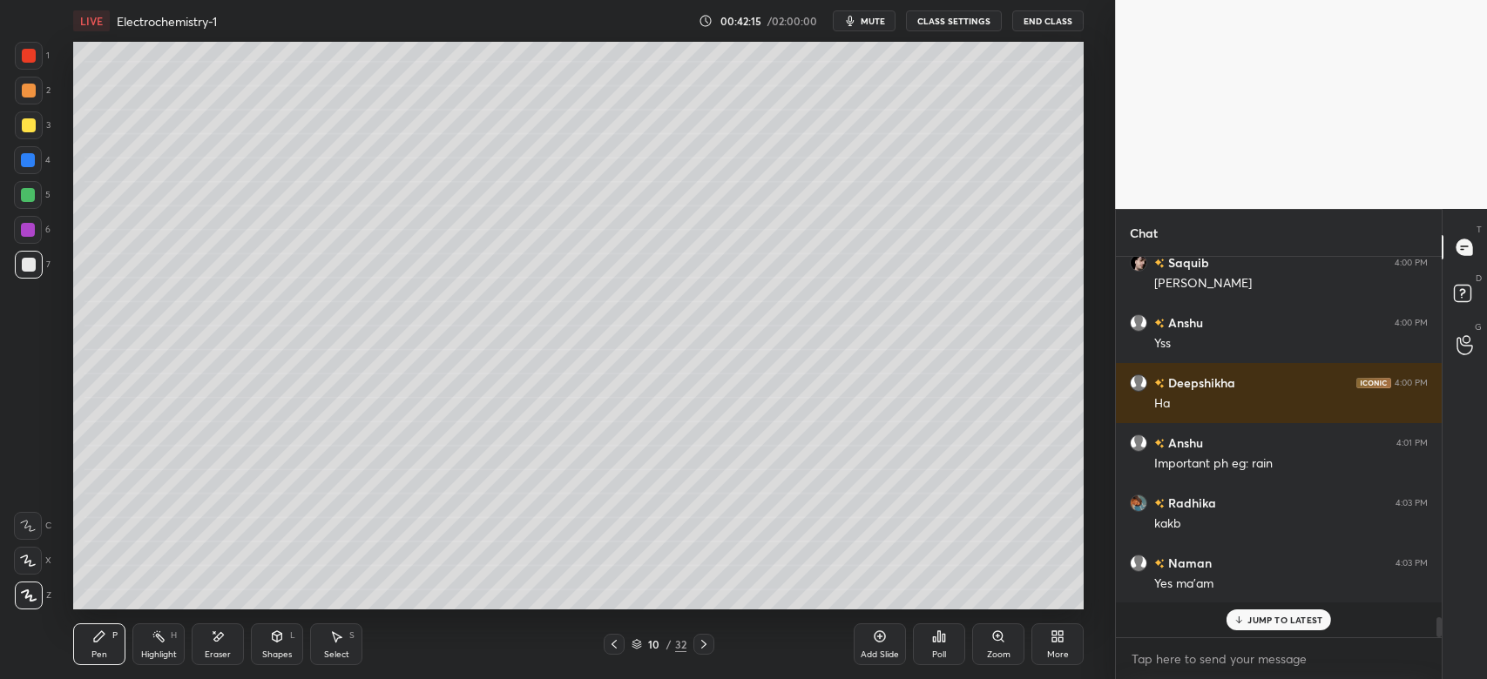
scroll to position [6176, 0]
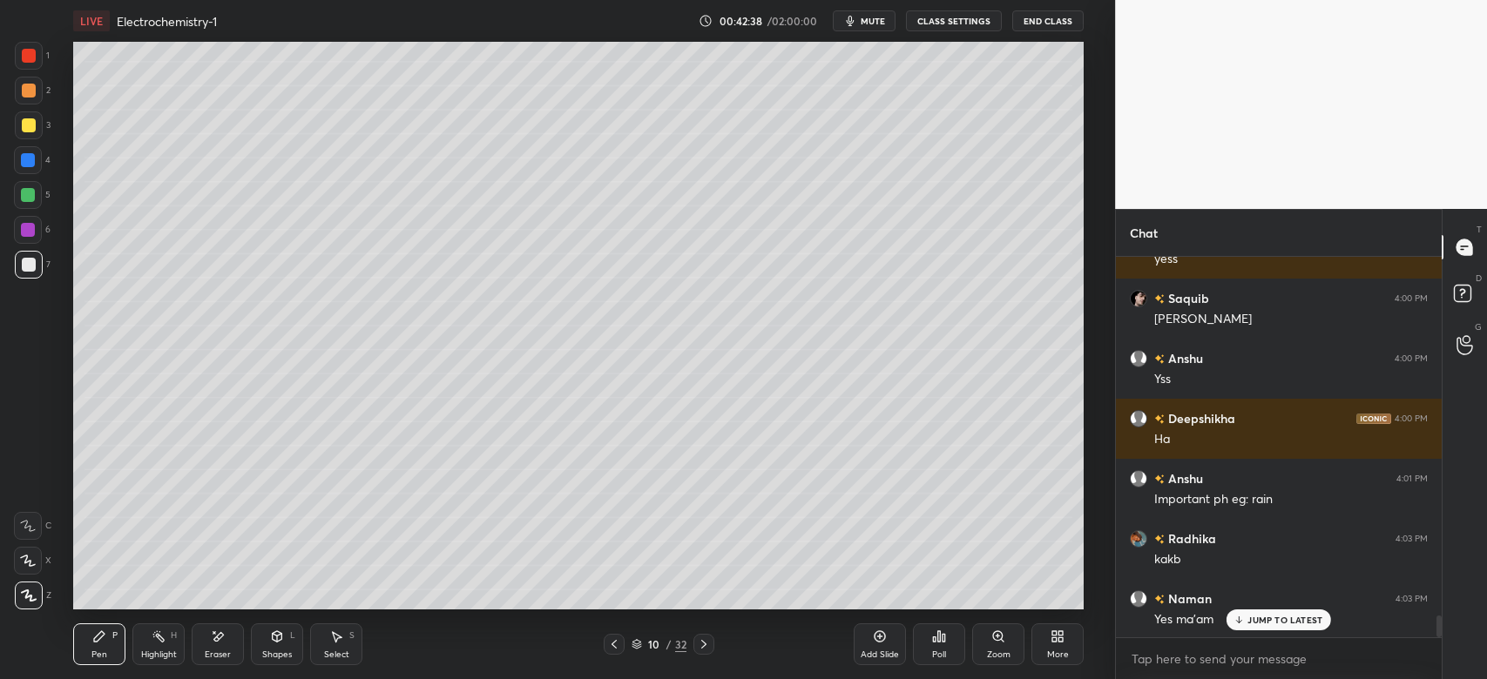
click at [36, 218] on div at bounding box center [28, 230] width 28 height 28
click at [27, 225] on div at bounding box center [28, 230] width 14 height 14
click at [24, 172] on div at bounding box center [28, 160] width 28 height 28
click at [878, 641] on icon at bounding box center [880, 637] width 14 height 14
click at [273, 647] on div "Shapes L" at bounding box center [277, 645] width 52 height 42
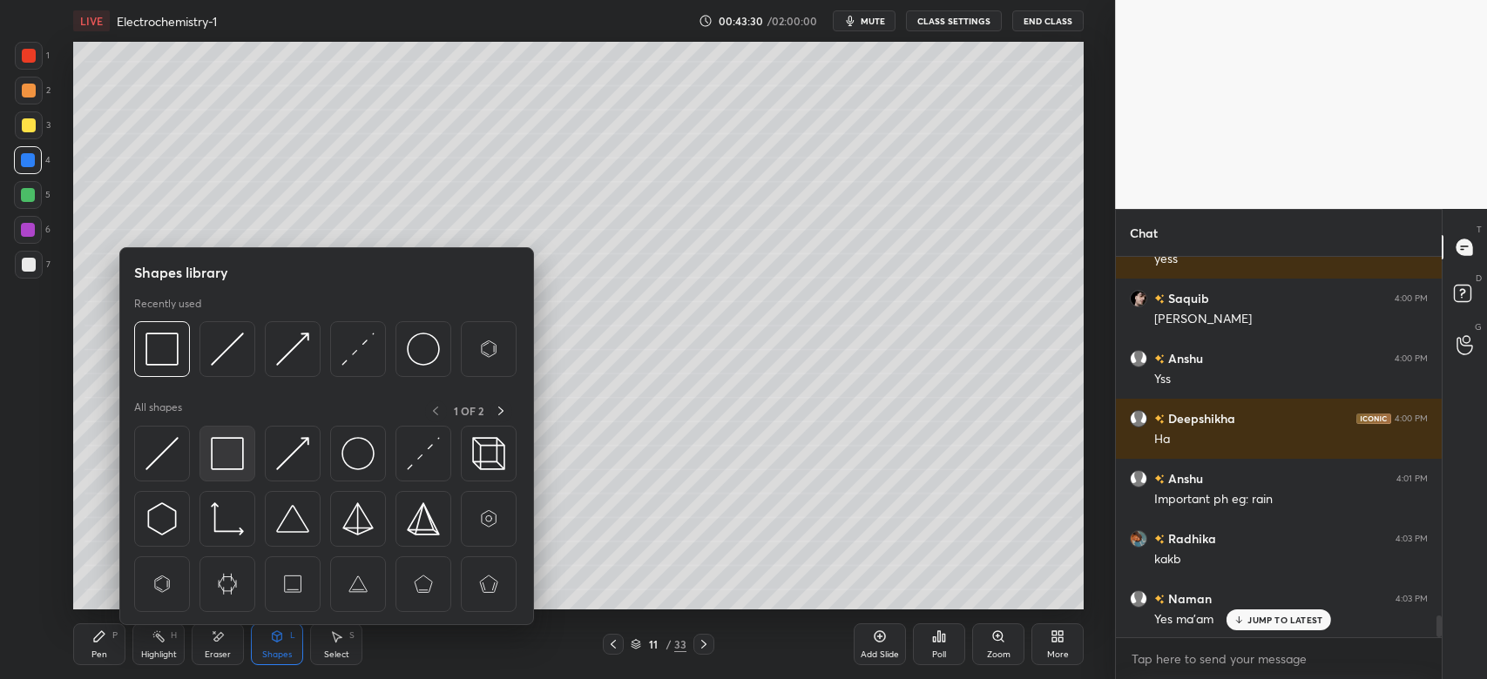
click at [219, 462] on img at bounding box center [227, 453] width 33 height 33
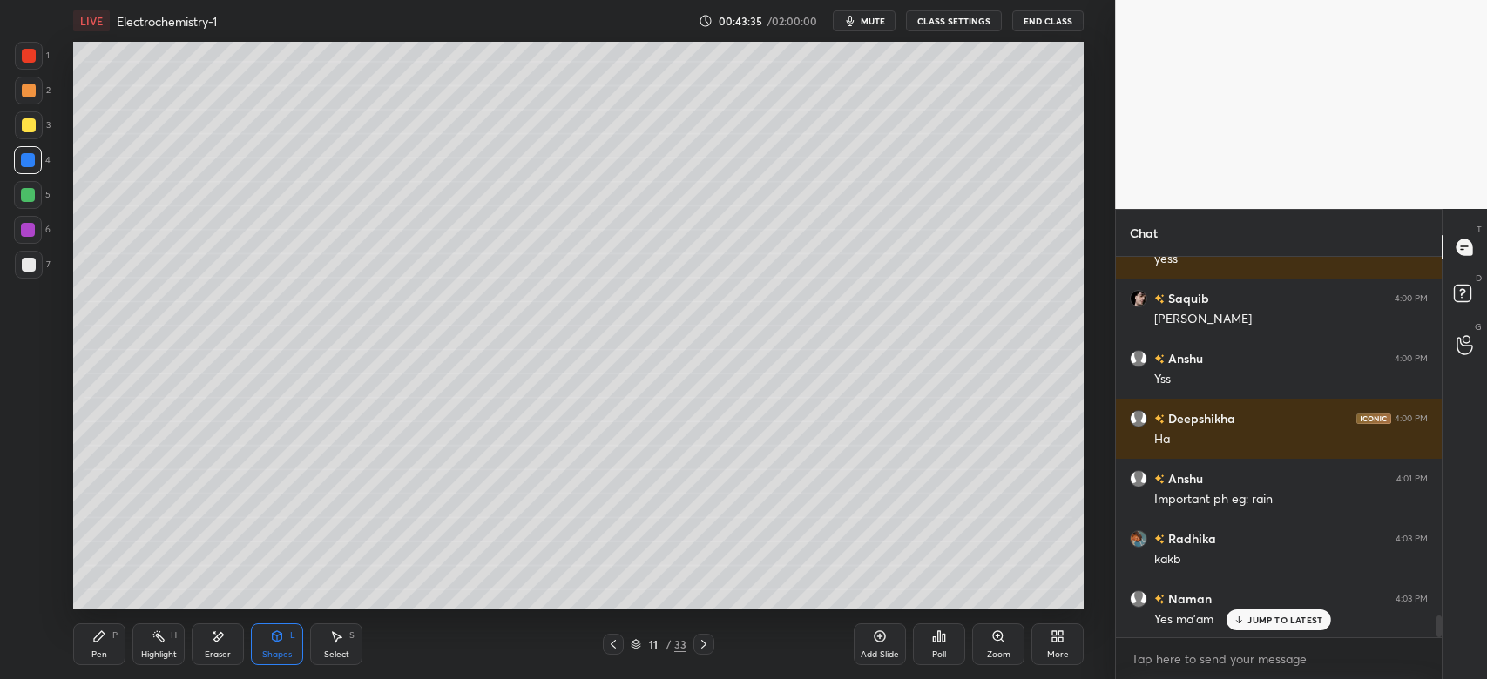
click at [82, 657] on div "Pen P" at bounding box center [99, 645] width 52 height 42
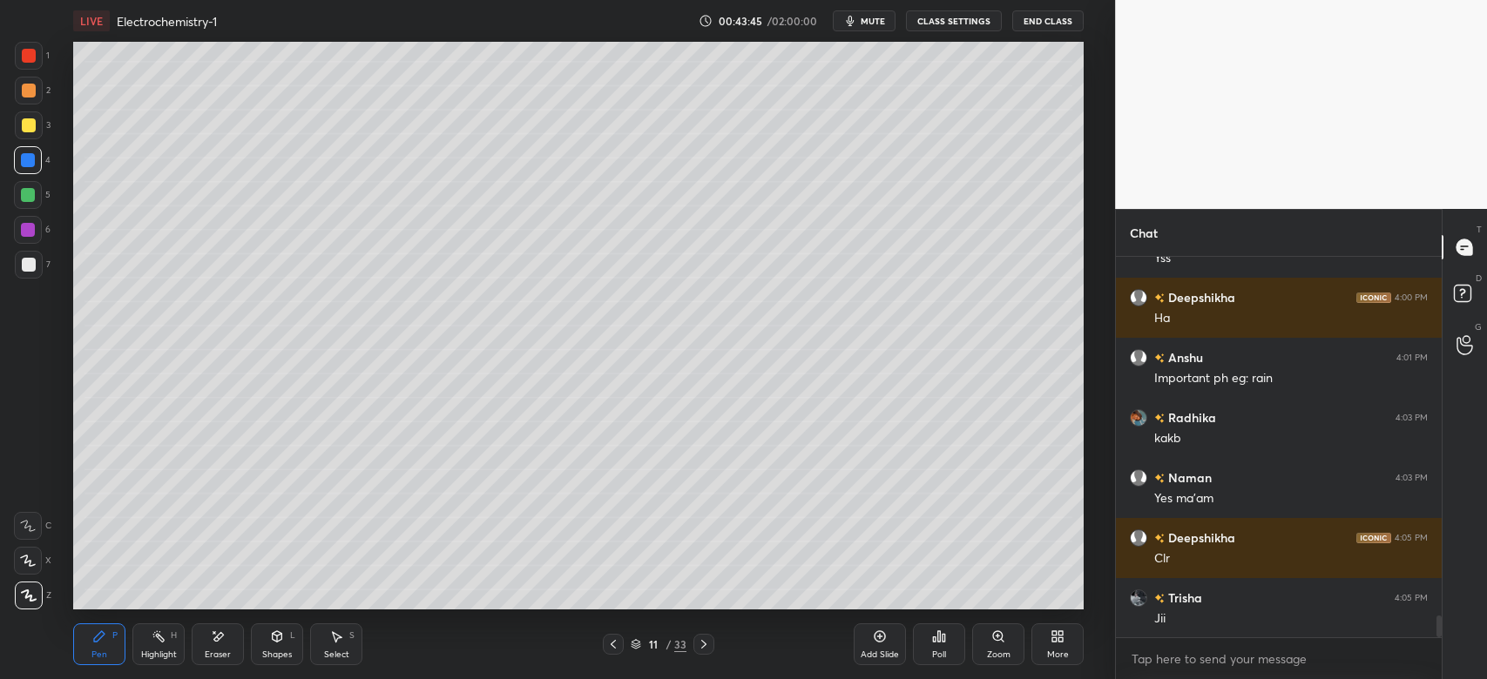
scroll to position [6356, 0]
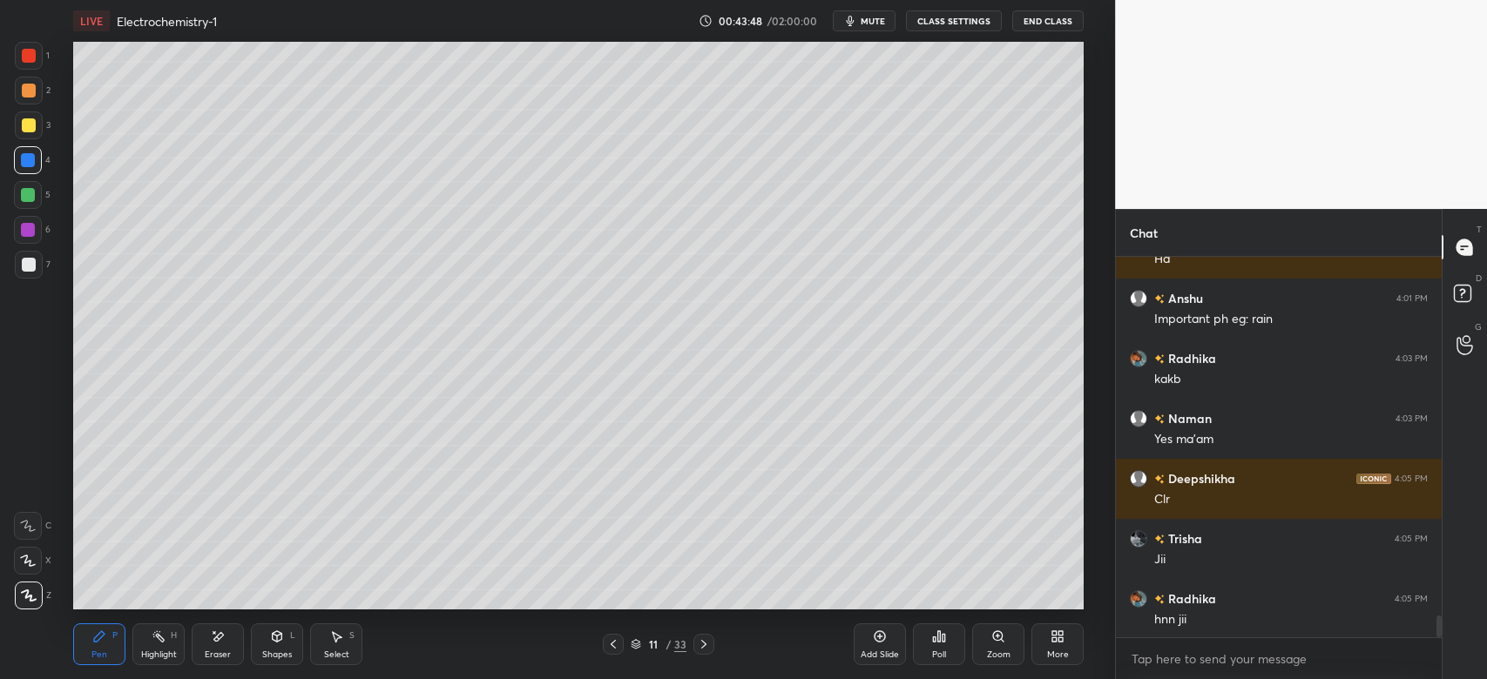
click at [283, 649] on div "Shapes L" at bounding box center [277, 645] width 52 height 42
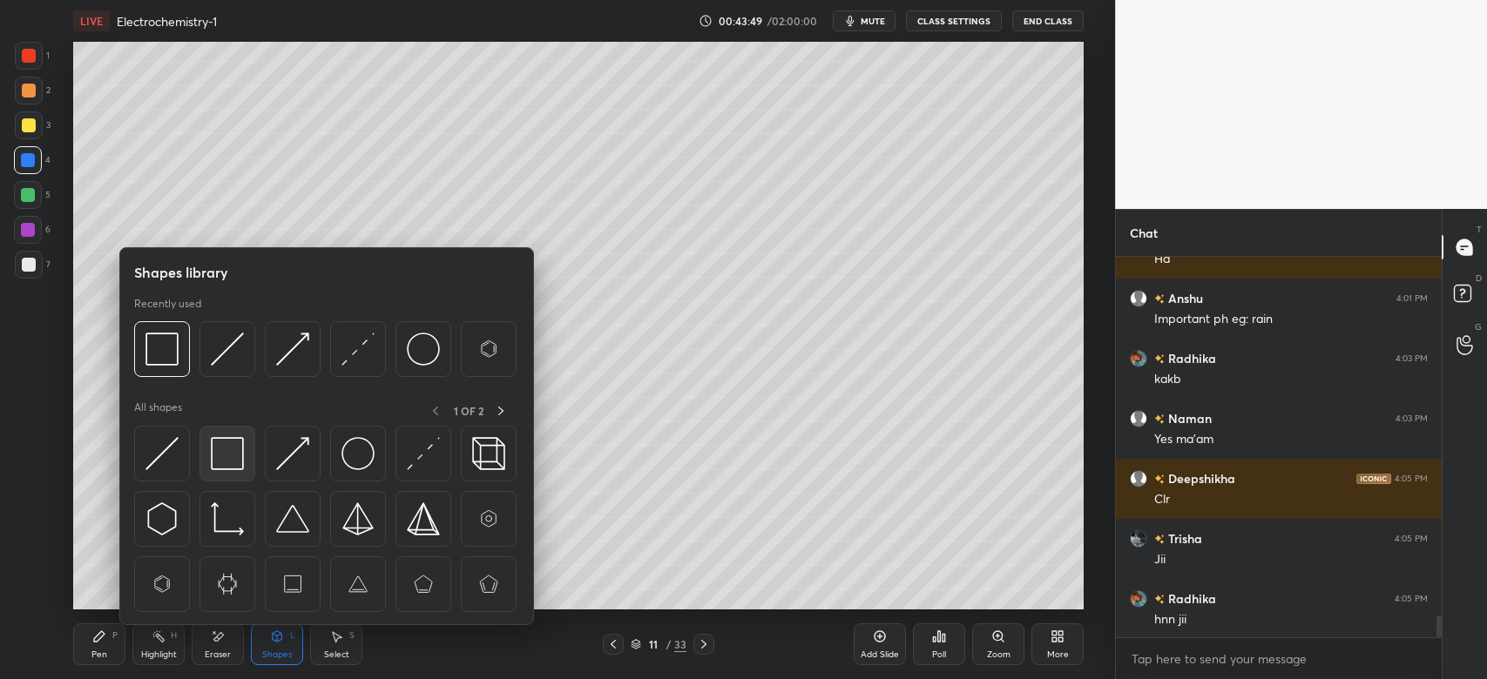
click at [237, 463] on img at bounding box center [227, 453] width 33 height 33
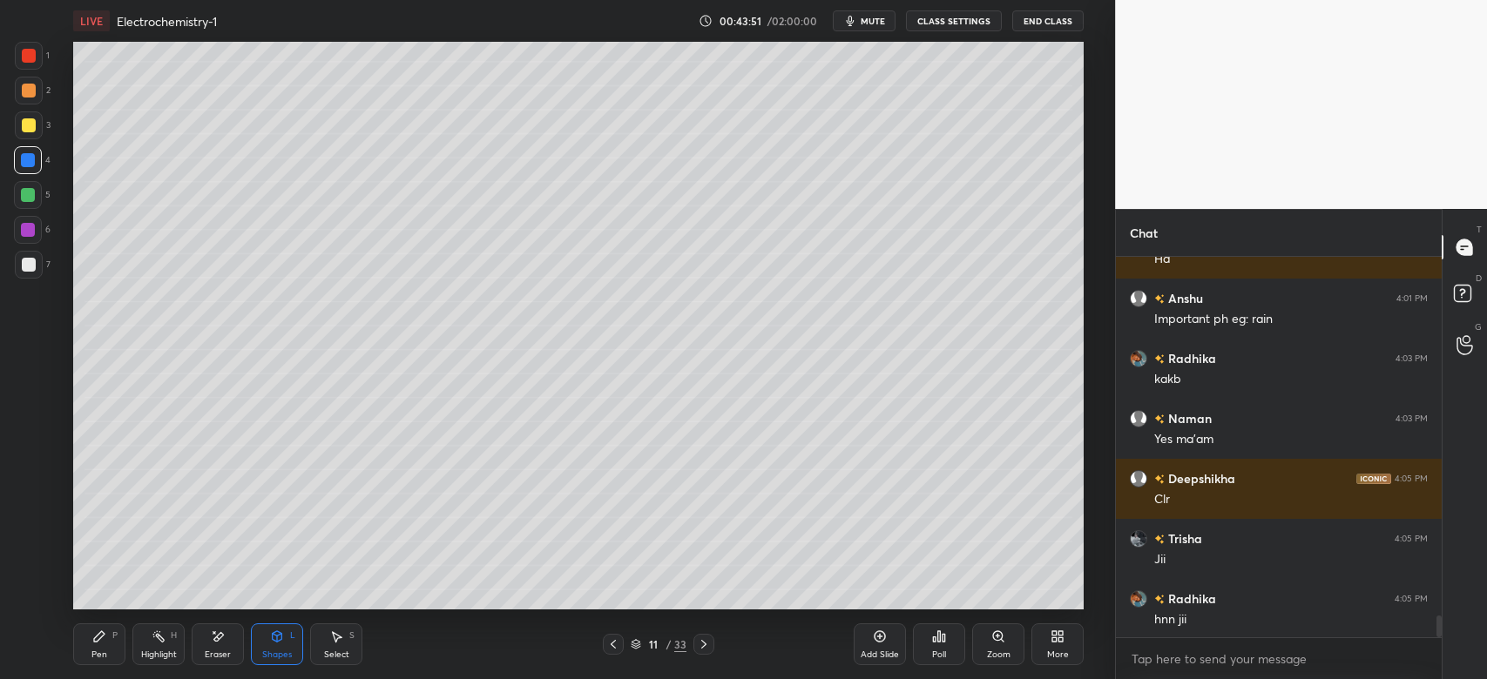
click at [98, 638] on icon at bounding box center [99, 636] width 10 height 10
click at [29, 261] on div at bounding box center [29, 265] width 14 height 14
click at [943, 644] on div "Poll" at bounding box center [939, 645] width 52 height 42
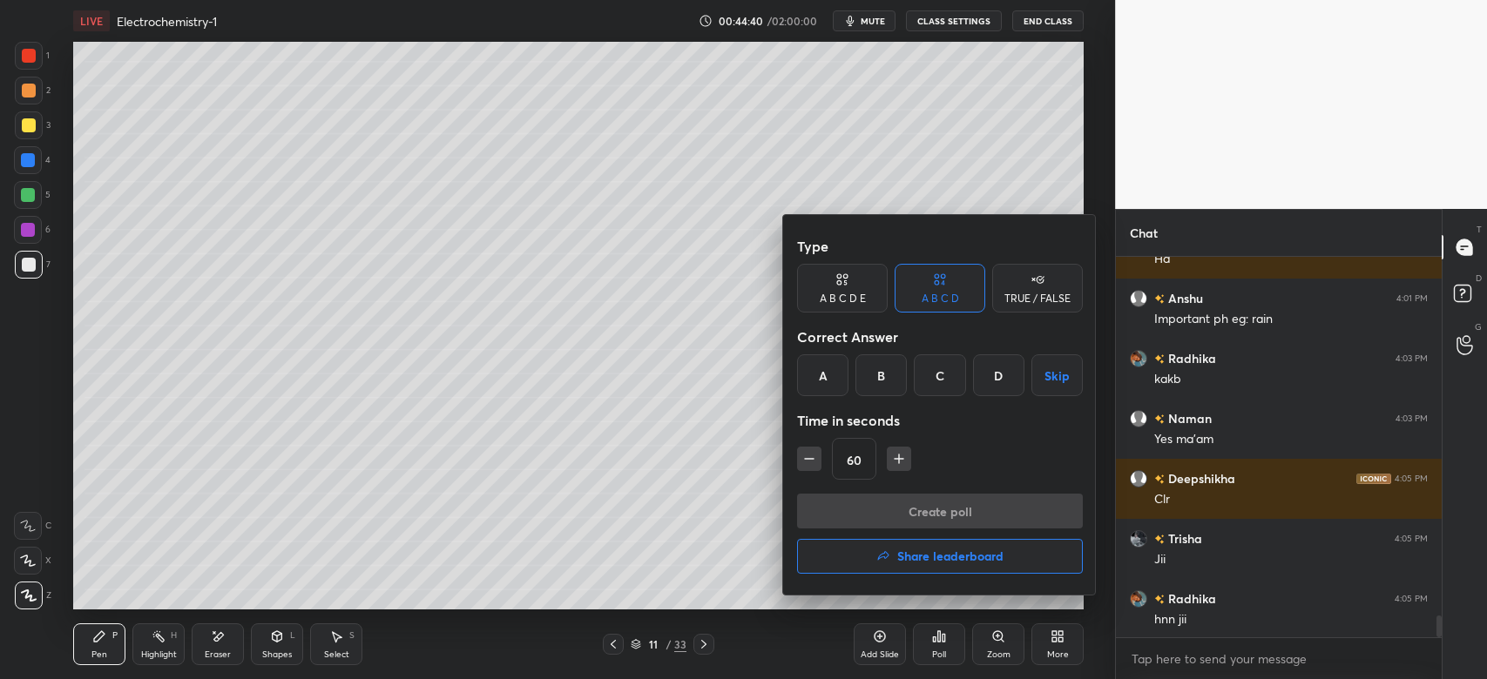
click at [995, 380] on div "D" at bounding box center [998, 375] width 51 height 42
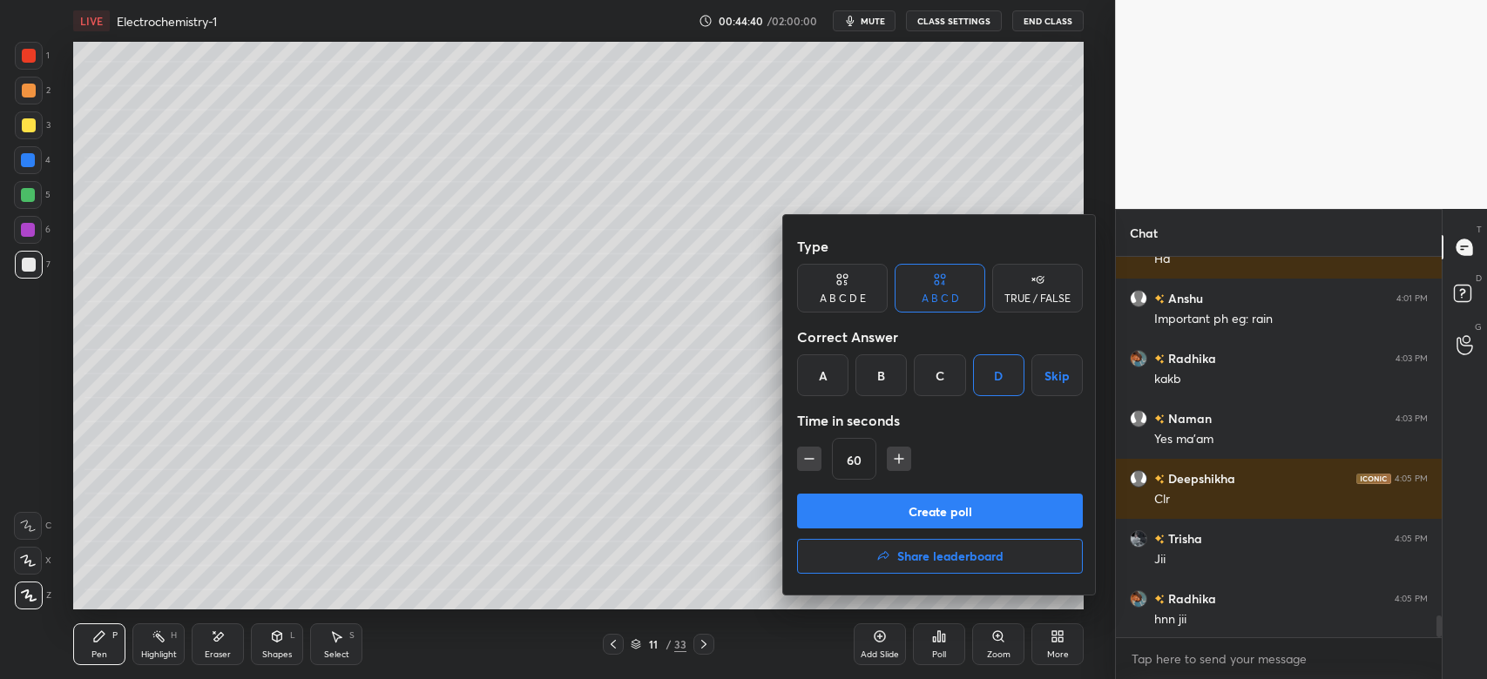
click at [934, 513] on button "Create poll" at bounding box center [940, 511] width 286 height 35
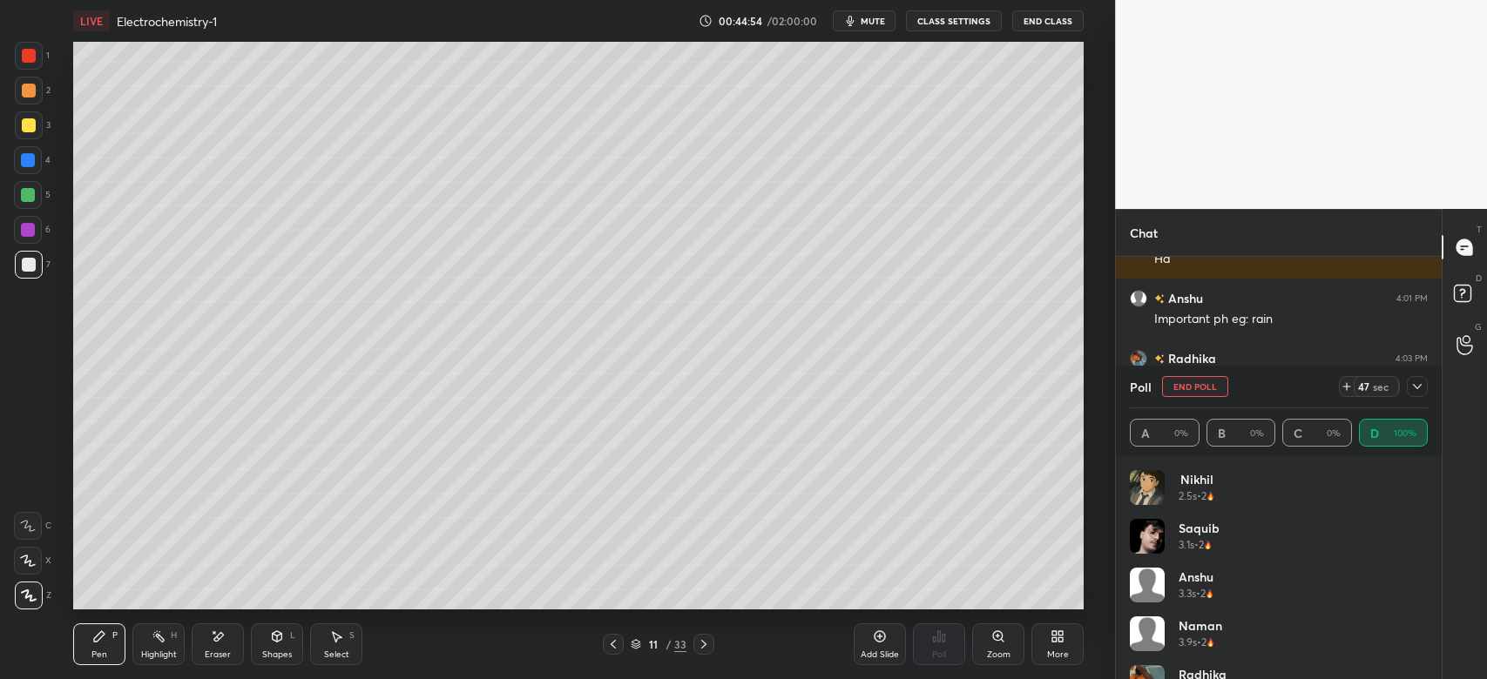
scroll to position [35, 0]
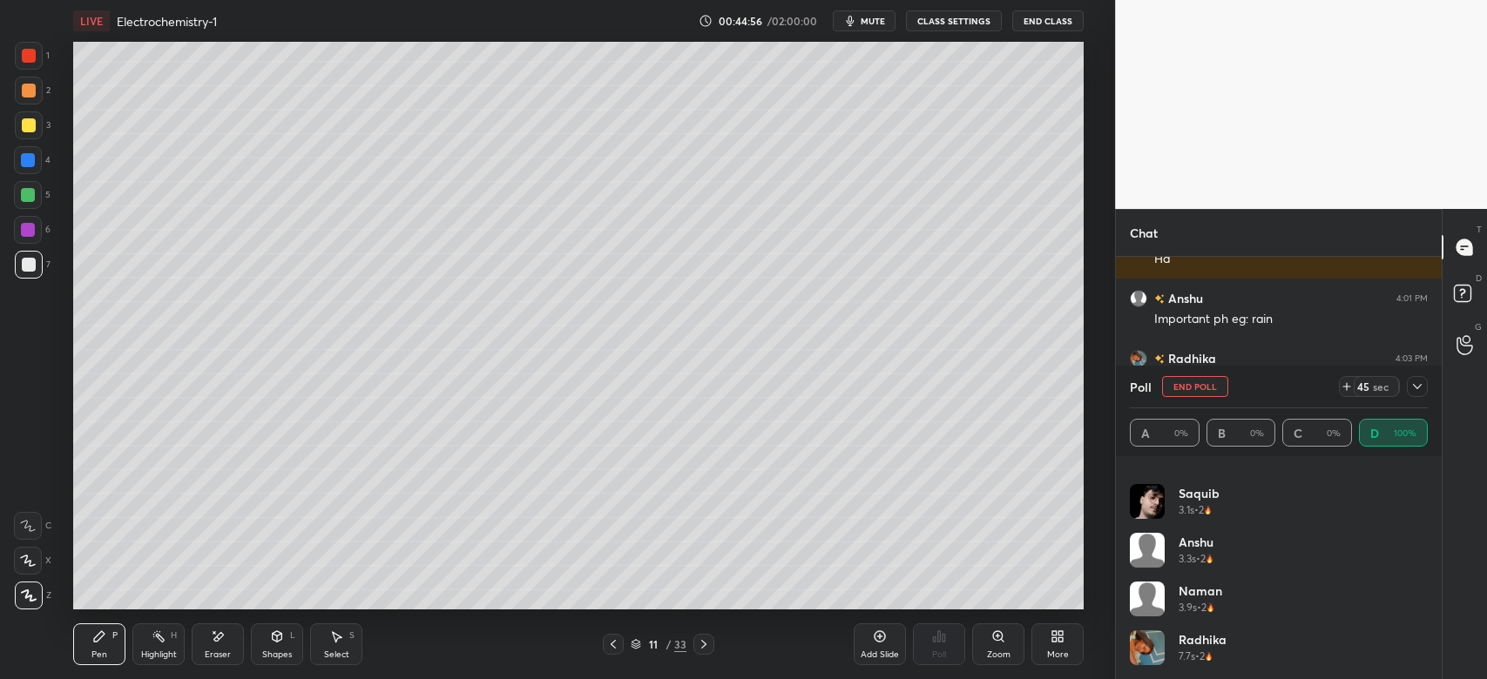
click at [1414, 394] on icon at bounding box center [1417, 387] width 14 height 14
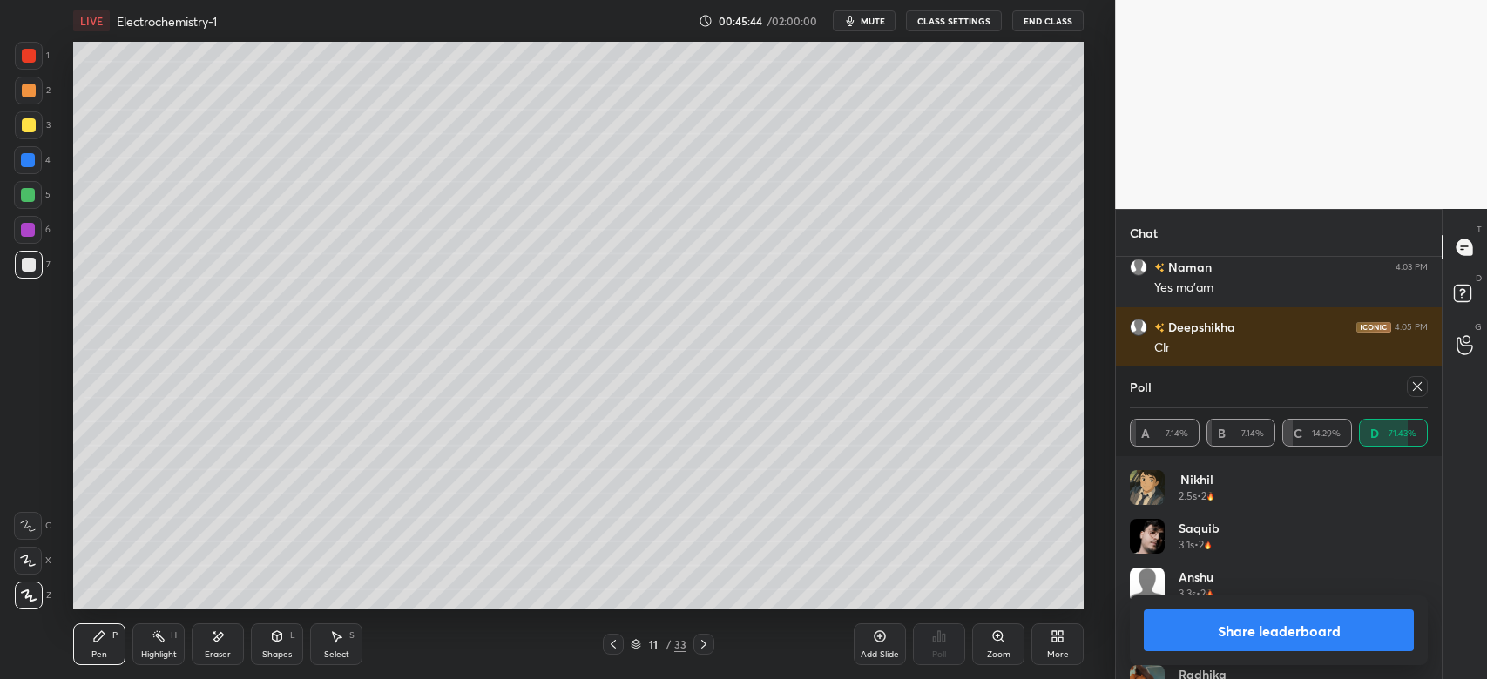
scroll to position [6508, 0]
click at [1414, 395] on div at bounding box center [1417, 386] width 21 height 21
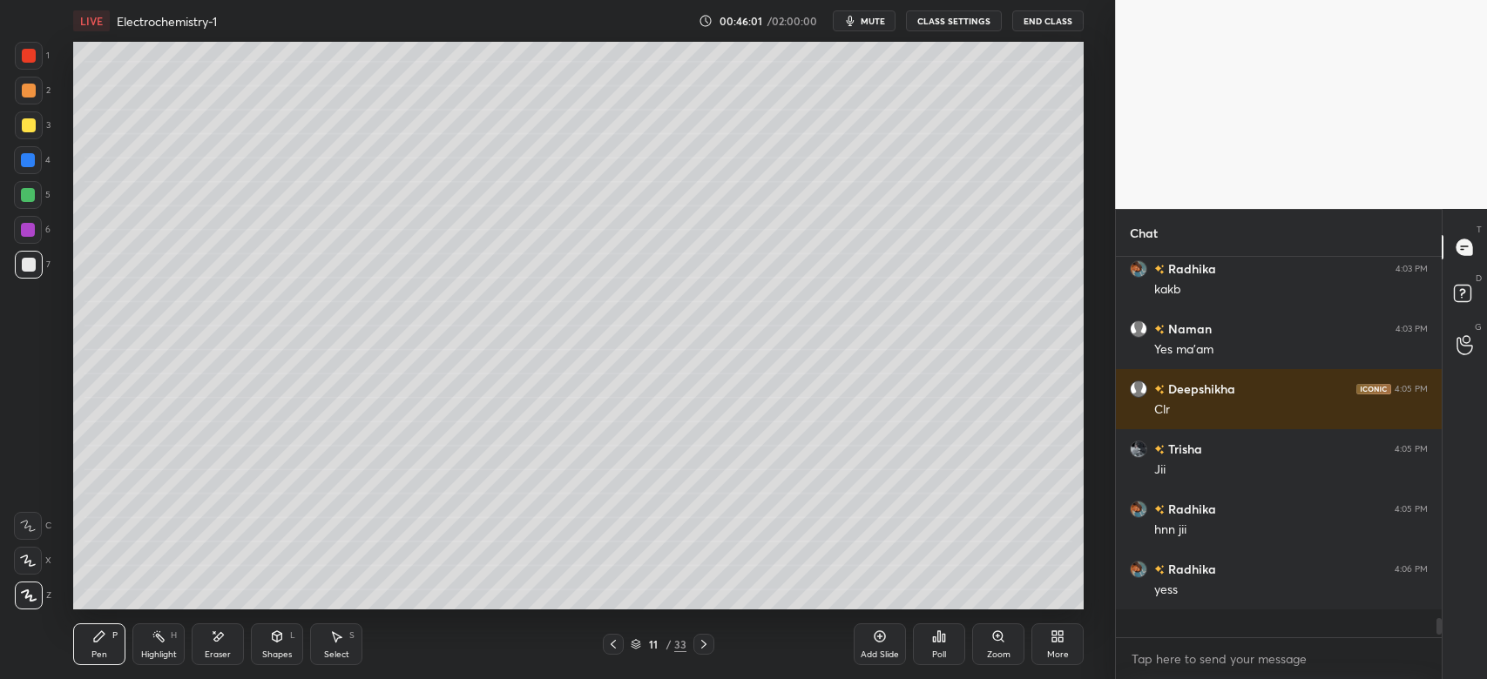
scroll to position [376, 321]
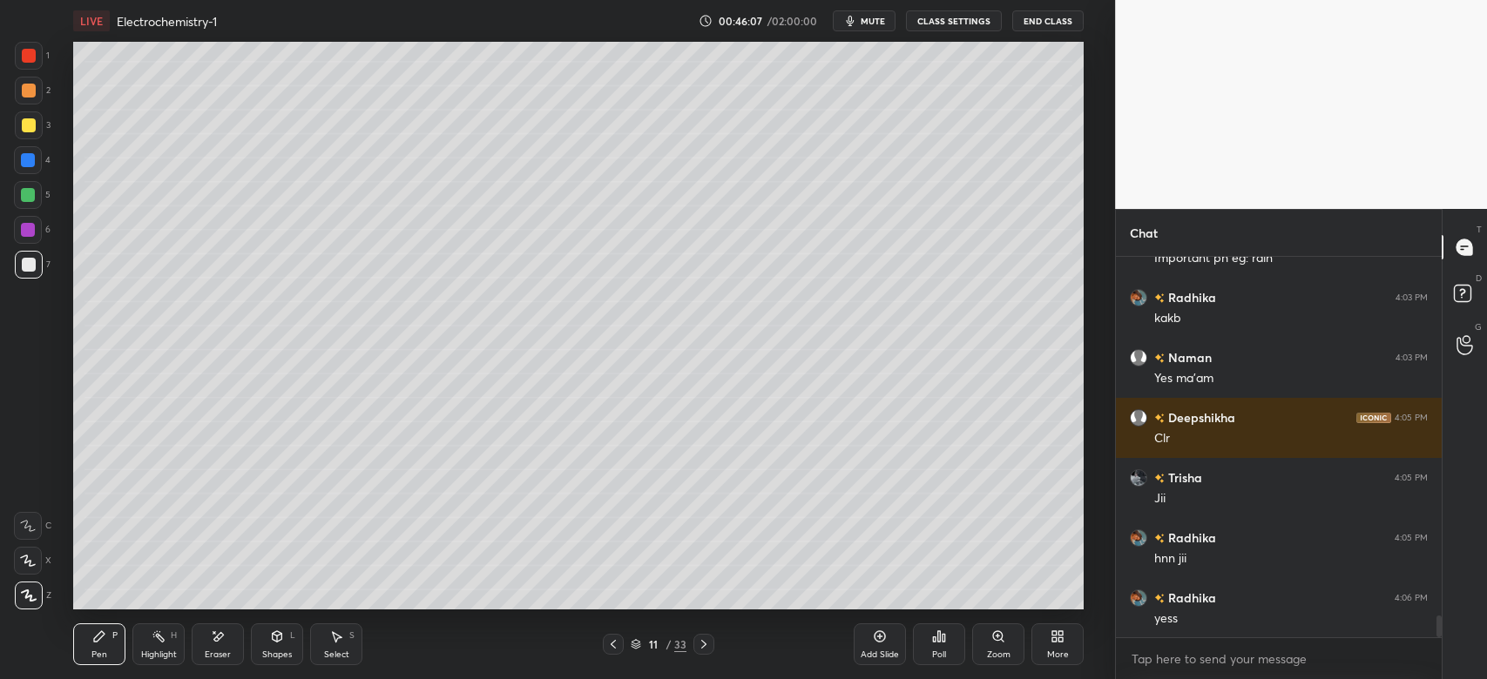
click at [34, 235] on div at bounding box center [28, 230] width 14 height 14
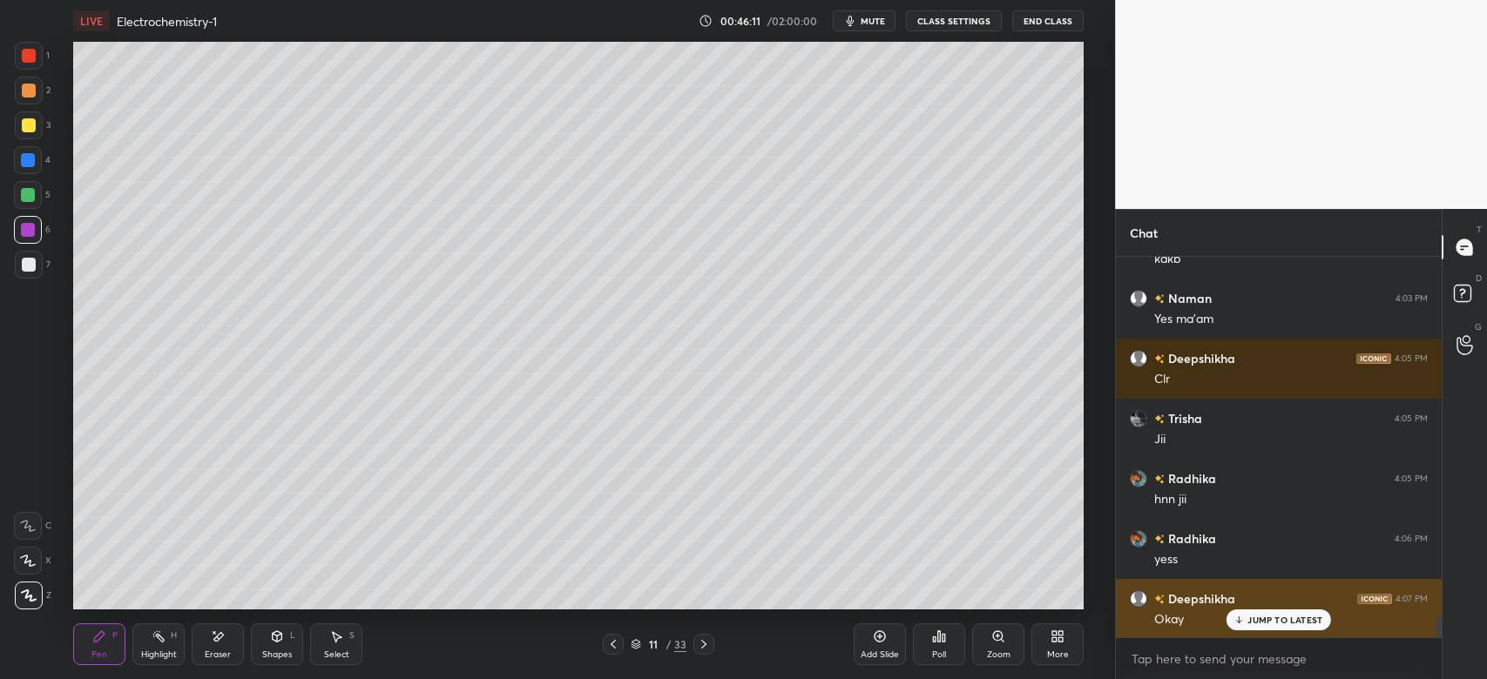
click at [1257, 620] on p "JUMP TO LATEST" at bounding box center [1284, 620] width 75 height 10
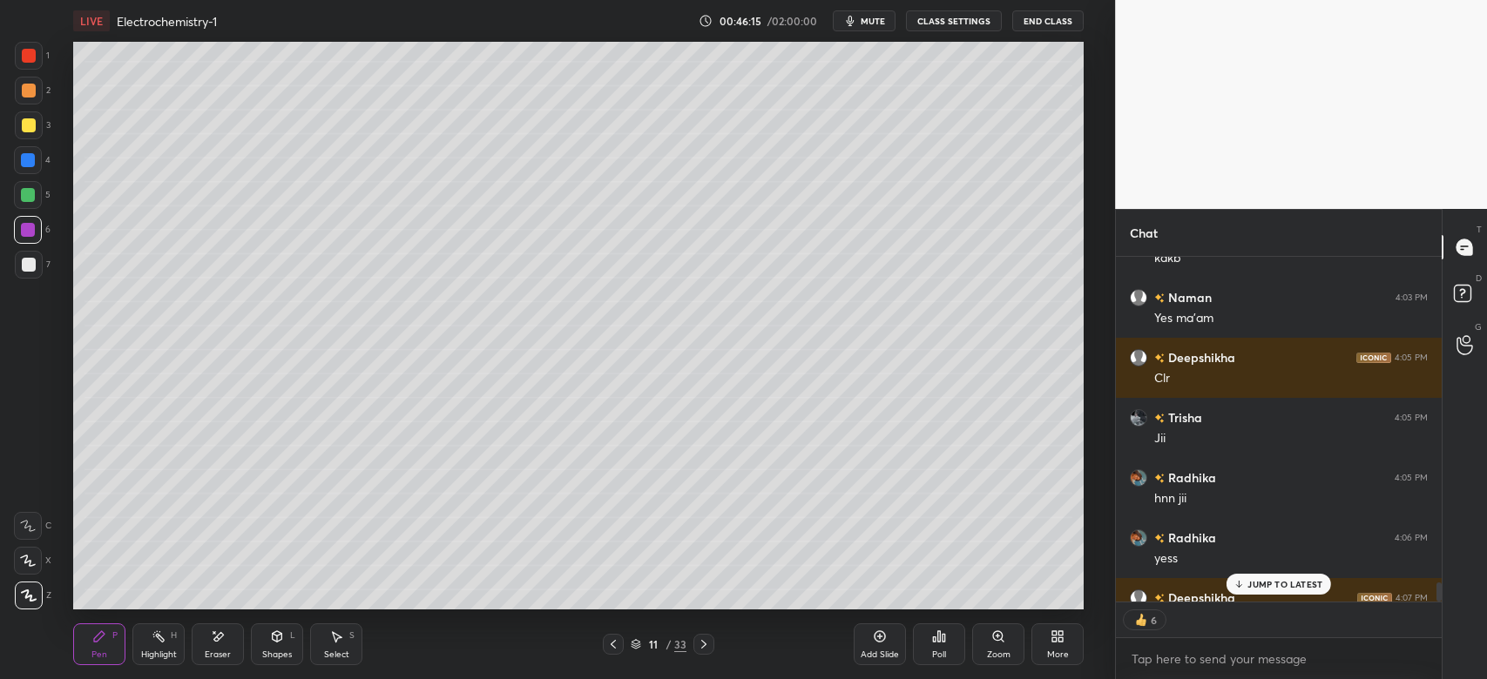
click at [1265, 585] on p "JUMP TO LATEST" at bounding box center [1284, 584] width 75 height 10
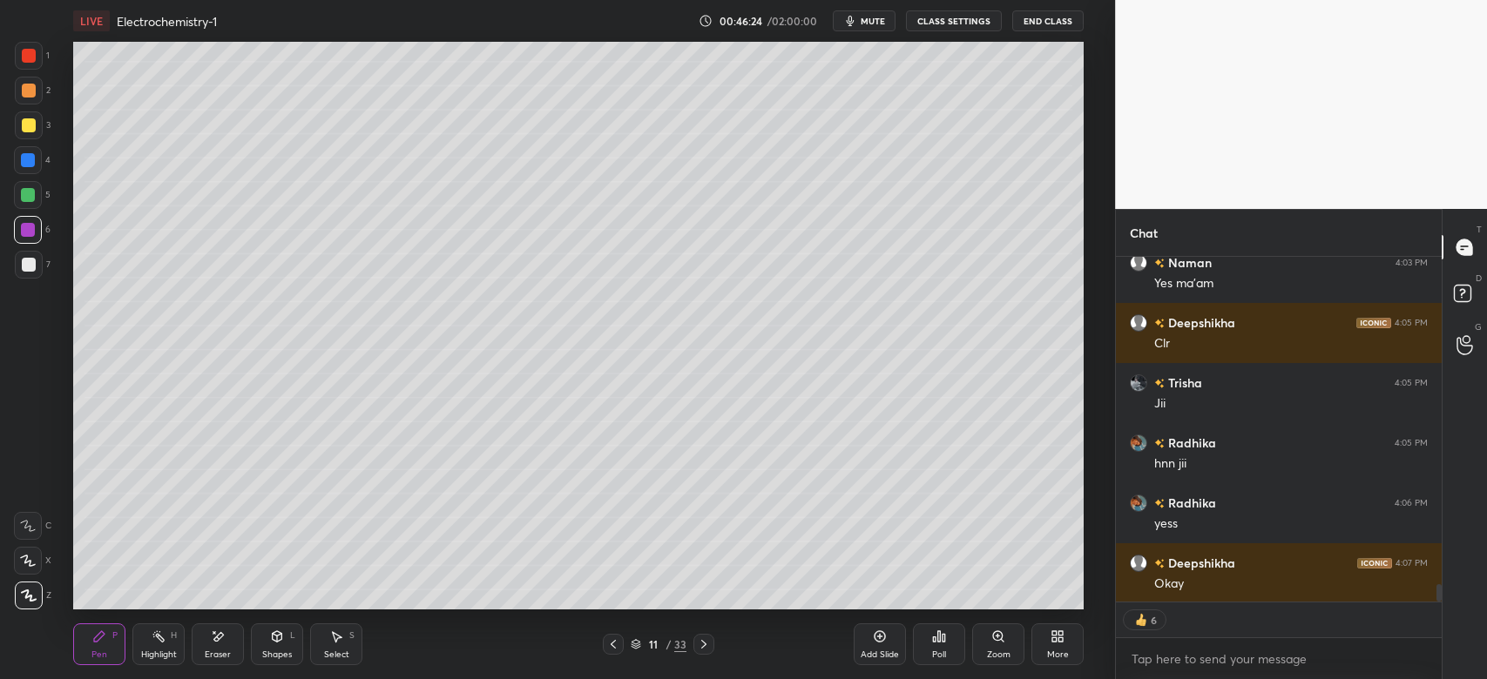
scroll to position [6476, 0]
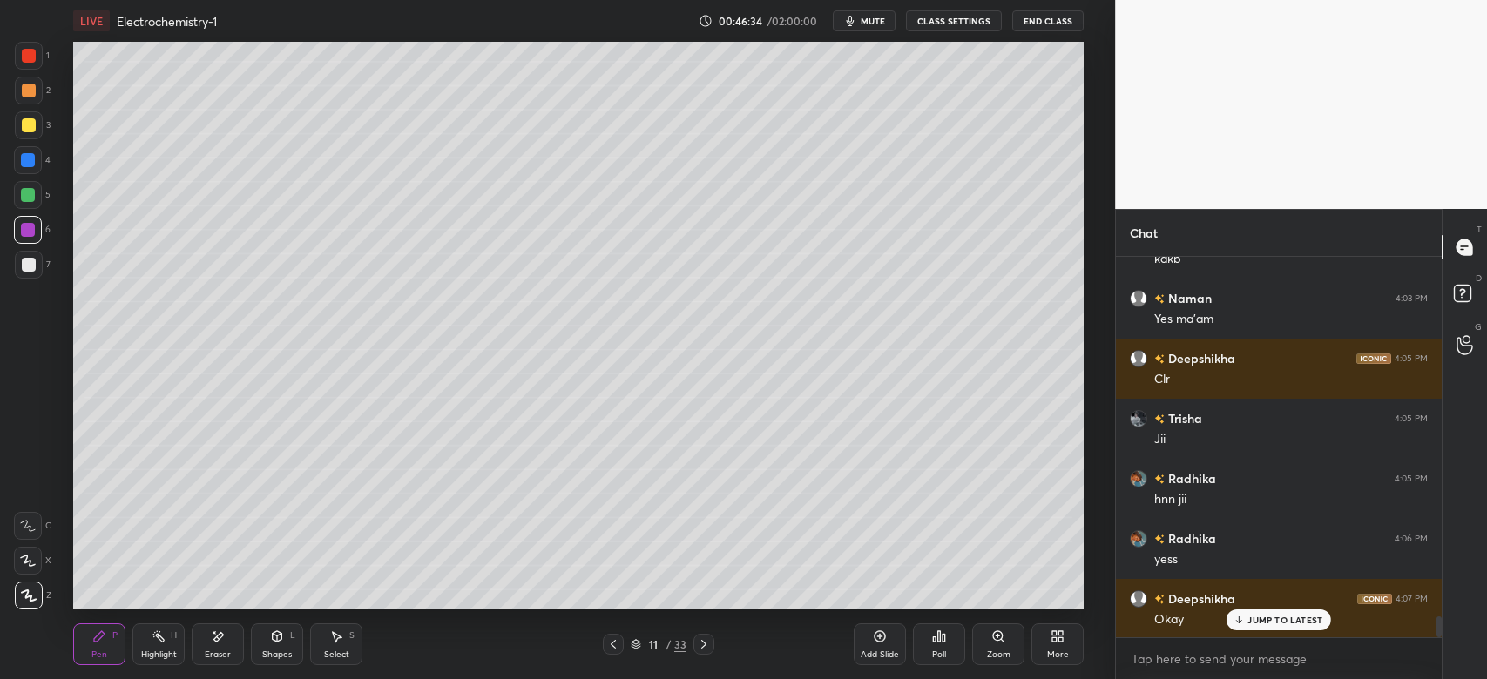
click at [27, 259] on div at bounding box center [29, 265] width 14 height 14
click at [887, 635] on div "Add Slide" at bounding box center [880, 645] width 52 height 42
click at [30, 155] on div at bounding box center [28, 160] width 14 height 14
click at [918, 624] on div "Poll" at bounding box center [939, 645] width 52 height 98
click at [943, 634] on icon at bounding box center [939, 637] width 14 height 14
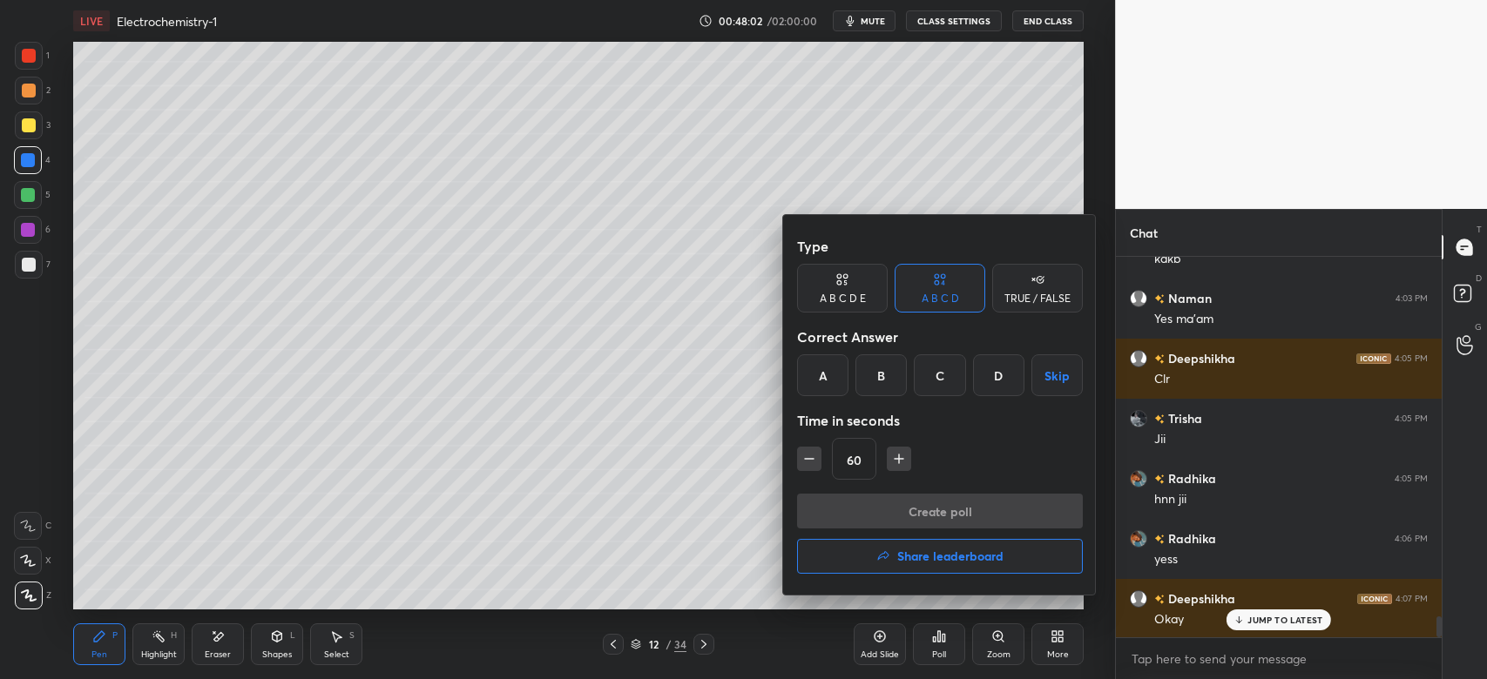
click at [884, 373] on div "B" at bounding box center [880, 375] width 51 height 42
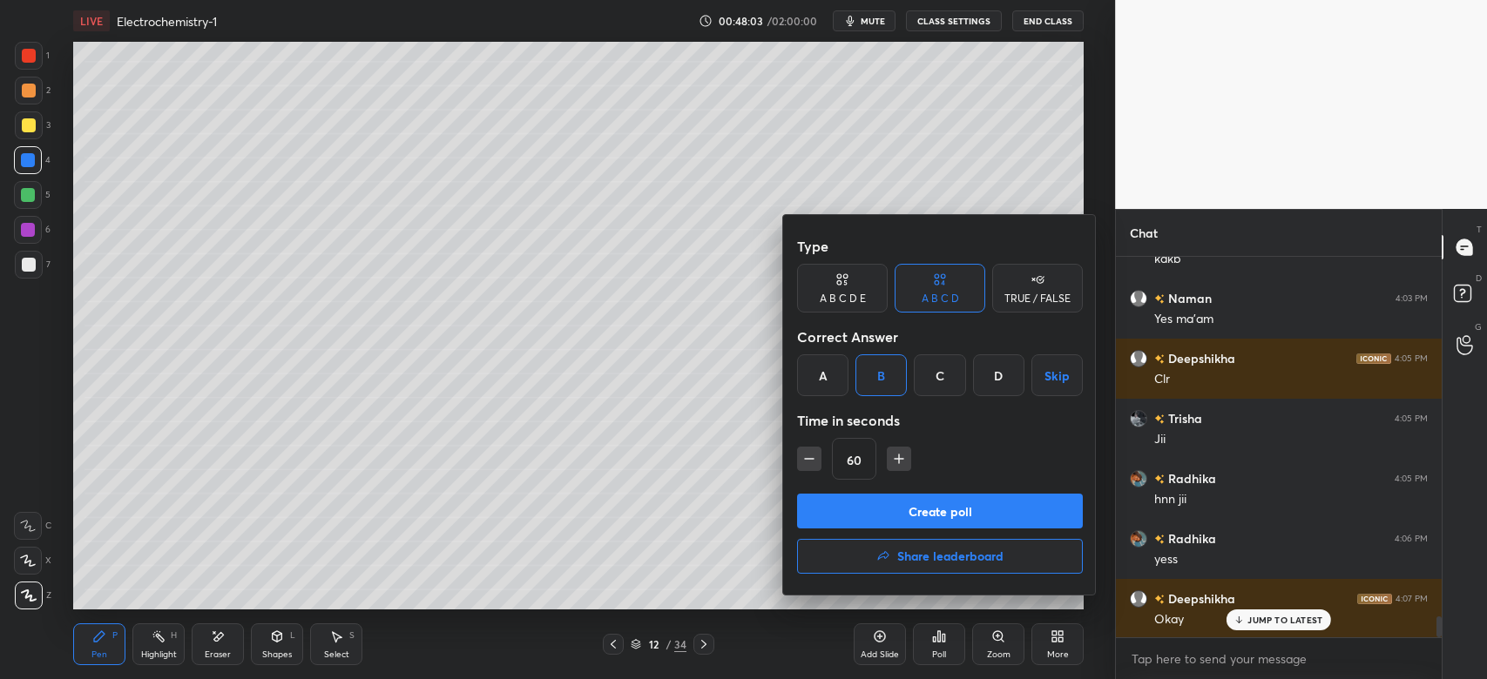
click at [892, 505] on button "Create poll" at bounding box center [940, 511] width 286 height 35
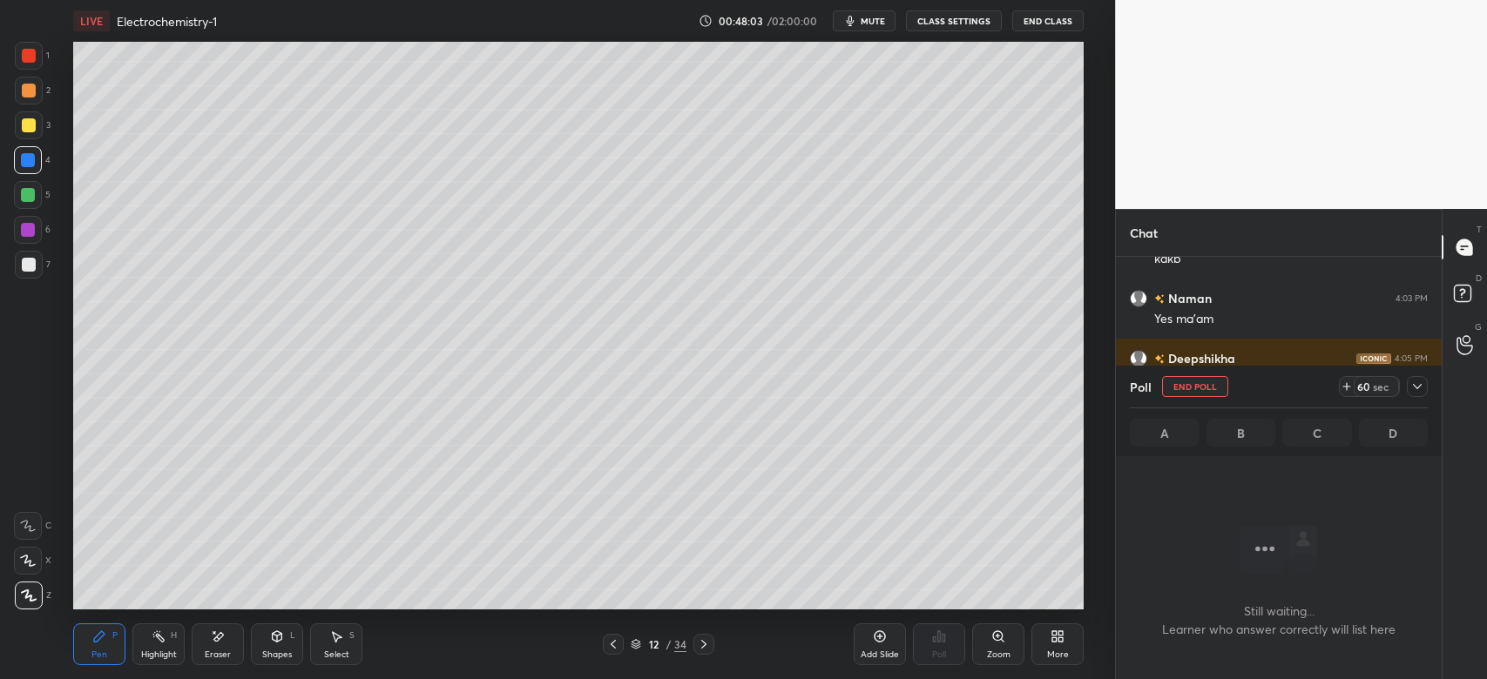
scroll to position [140, 321]
click at [1420, 379] on div at bounding box center [1417, 386] width 21 height 21
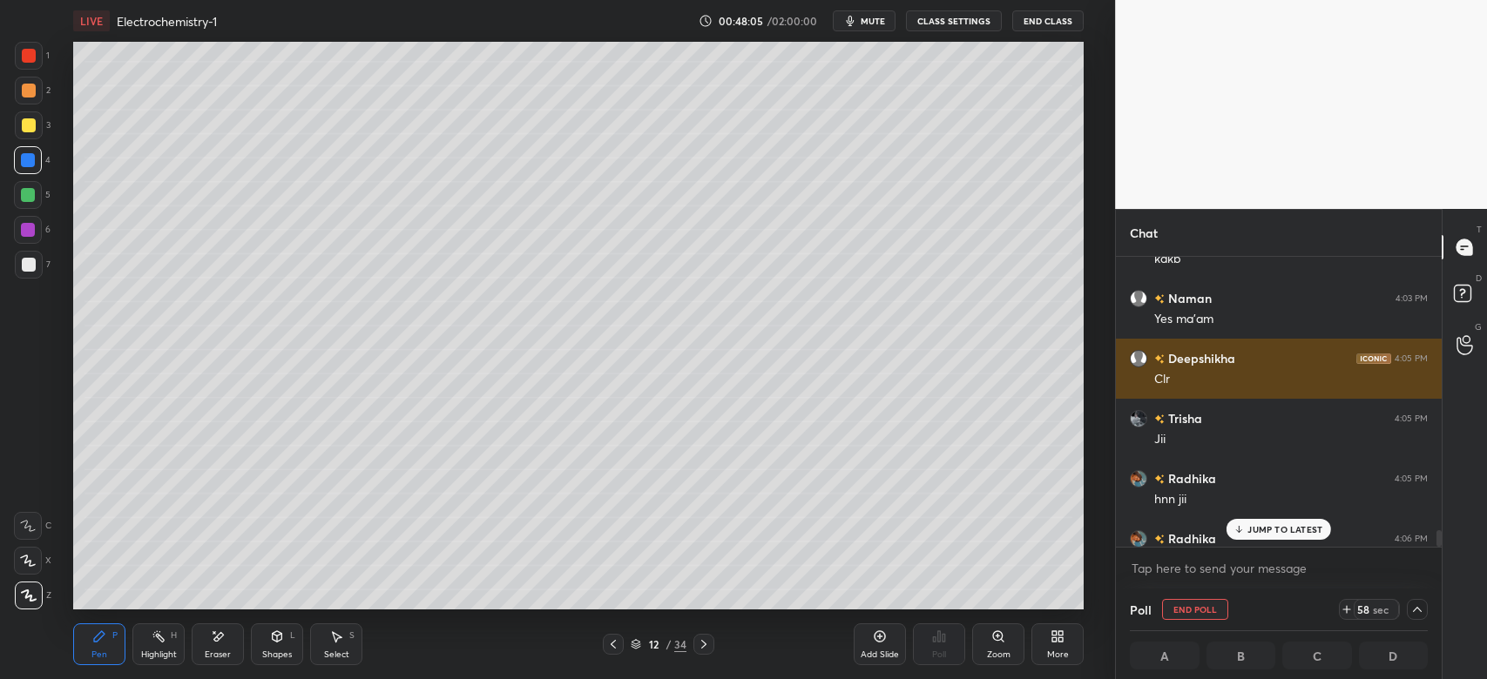
scroll to position [0, 5]
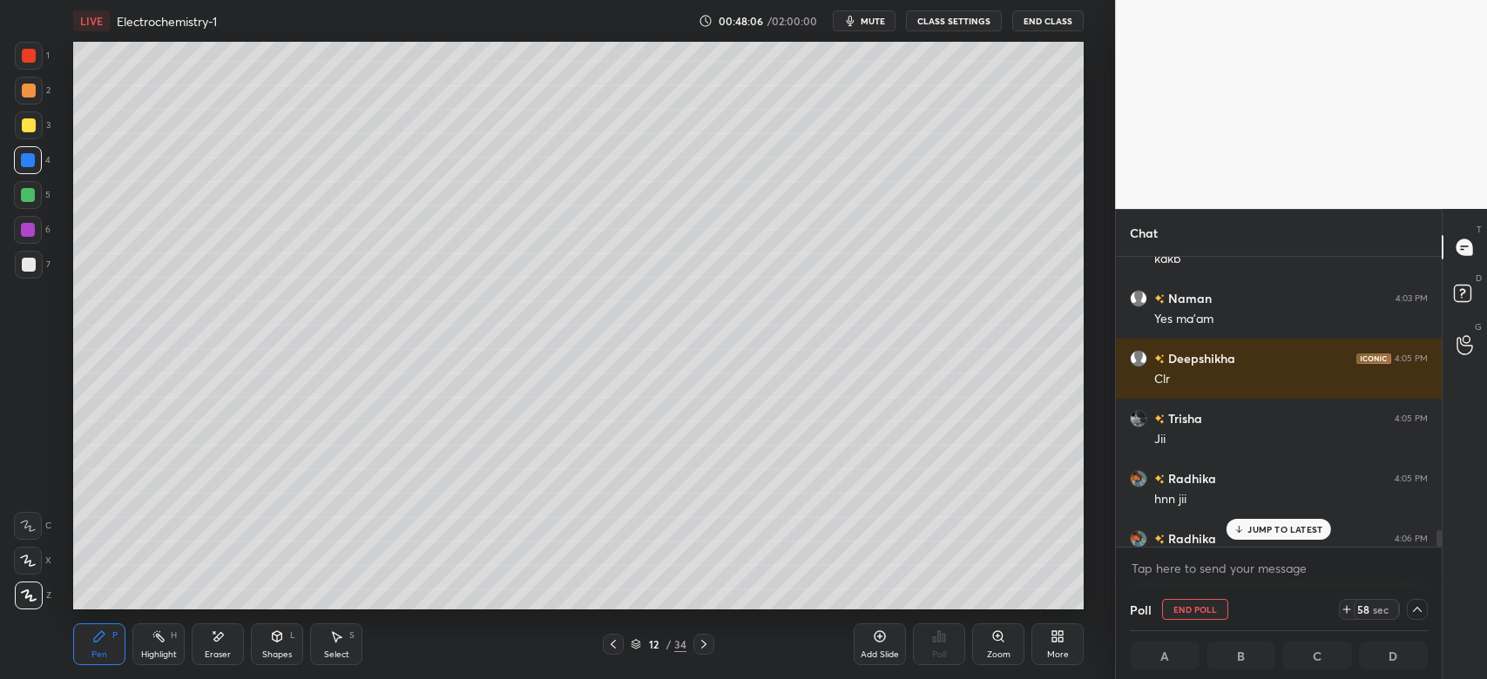
click at [23, 136] on div at bounding box center [29, 125] width 28 height 28
click at [1268, 522] on div "JUMP TO LATEST" at bounding box center [1278, 529] width 105 height 21
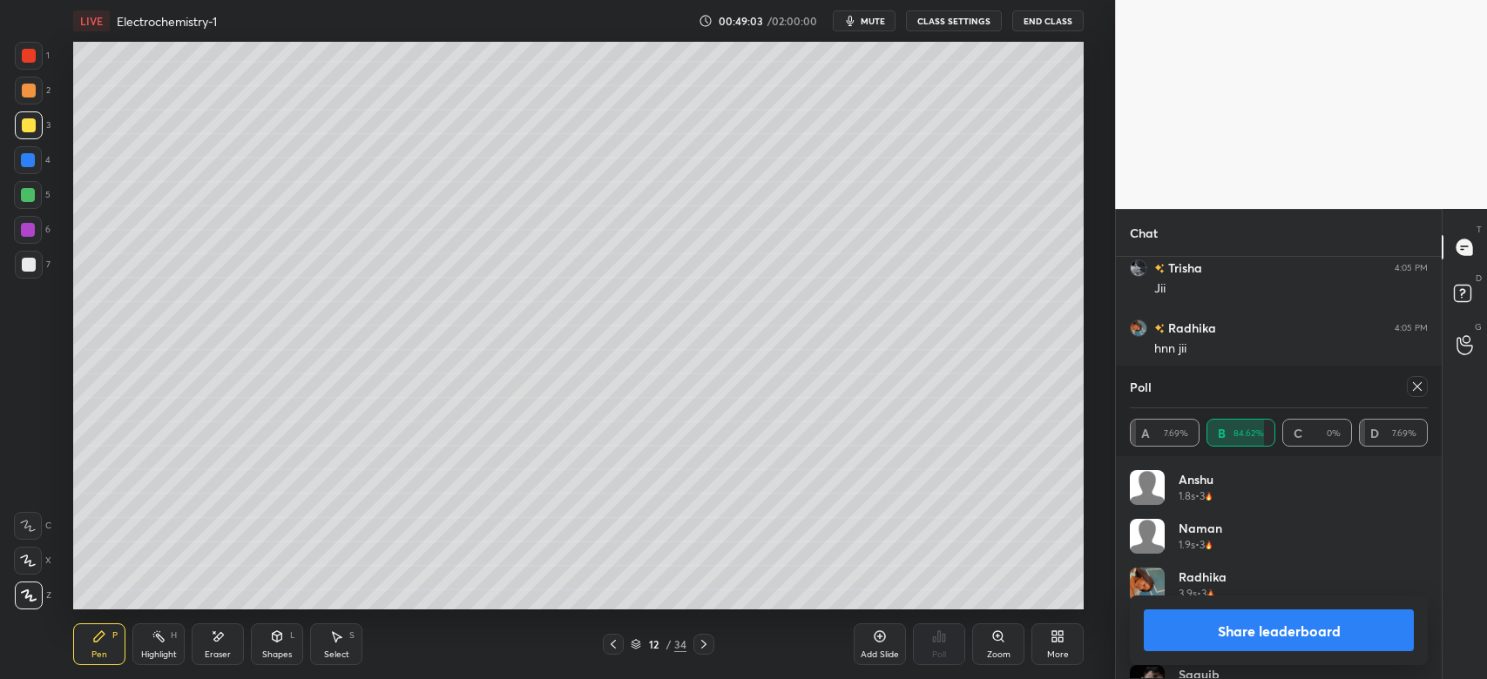
scroll to position [204, 293]
click at [1407, 382] on div at bounding box center [1417, 386] width 21 height 21
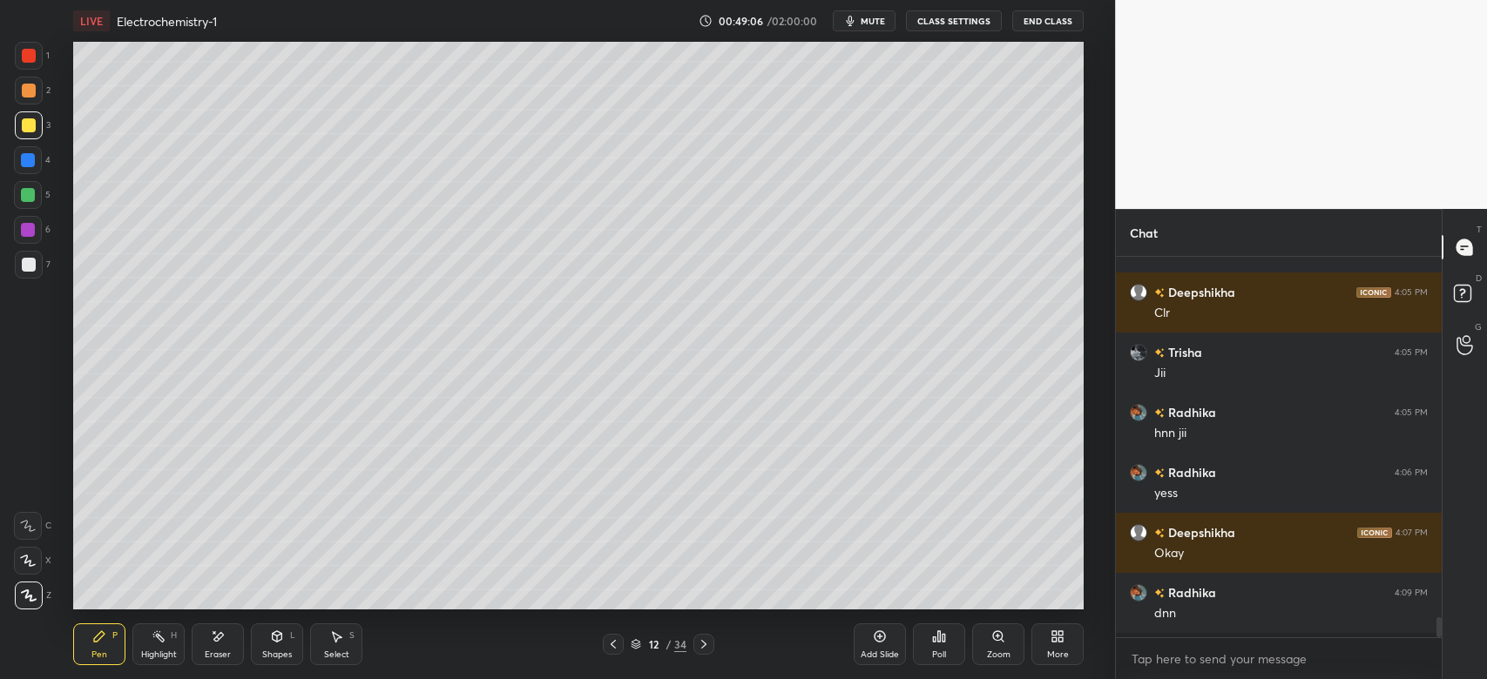
scroll to position [231, 321]
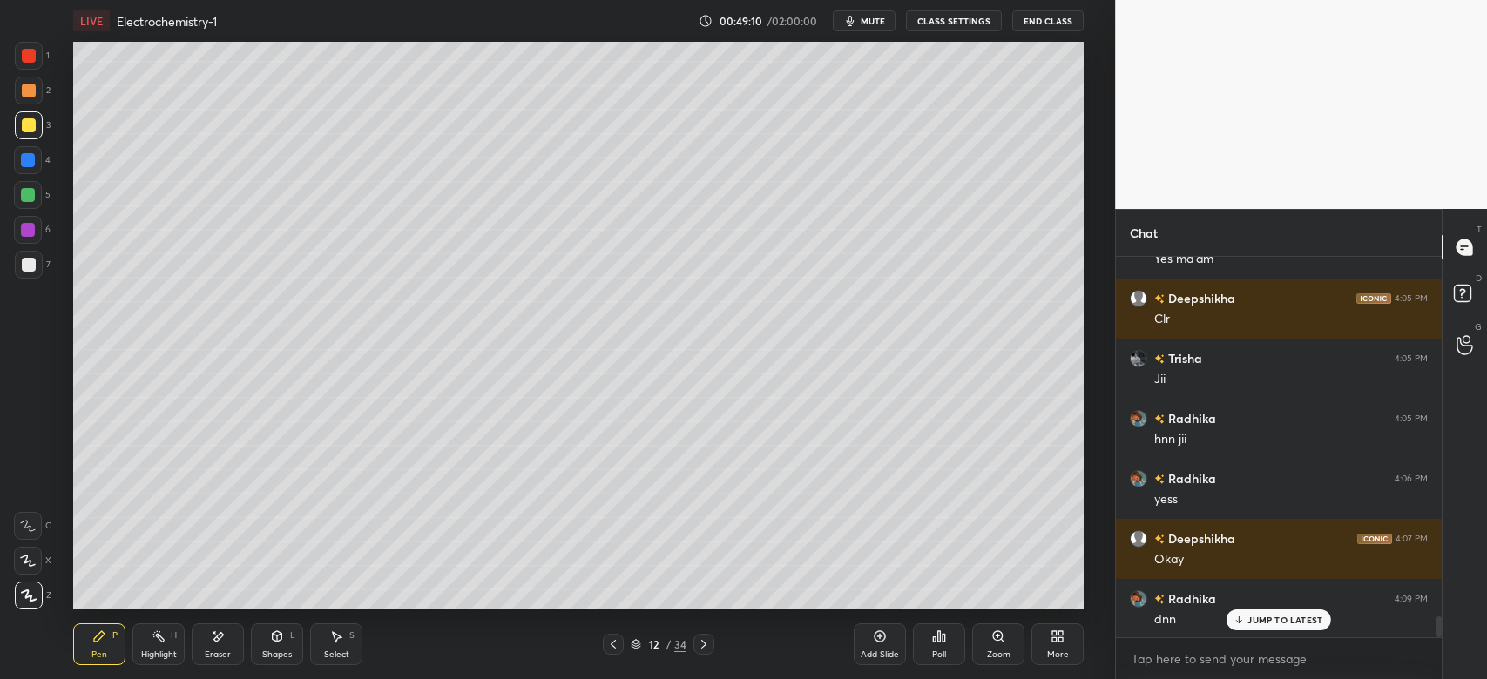
click at [881, 638] on icon at bounding box center [880, 637] width 14 height 14
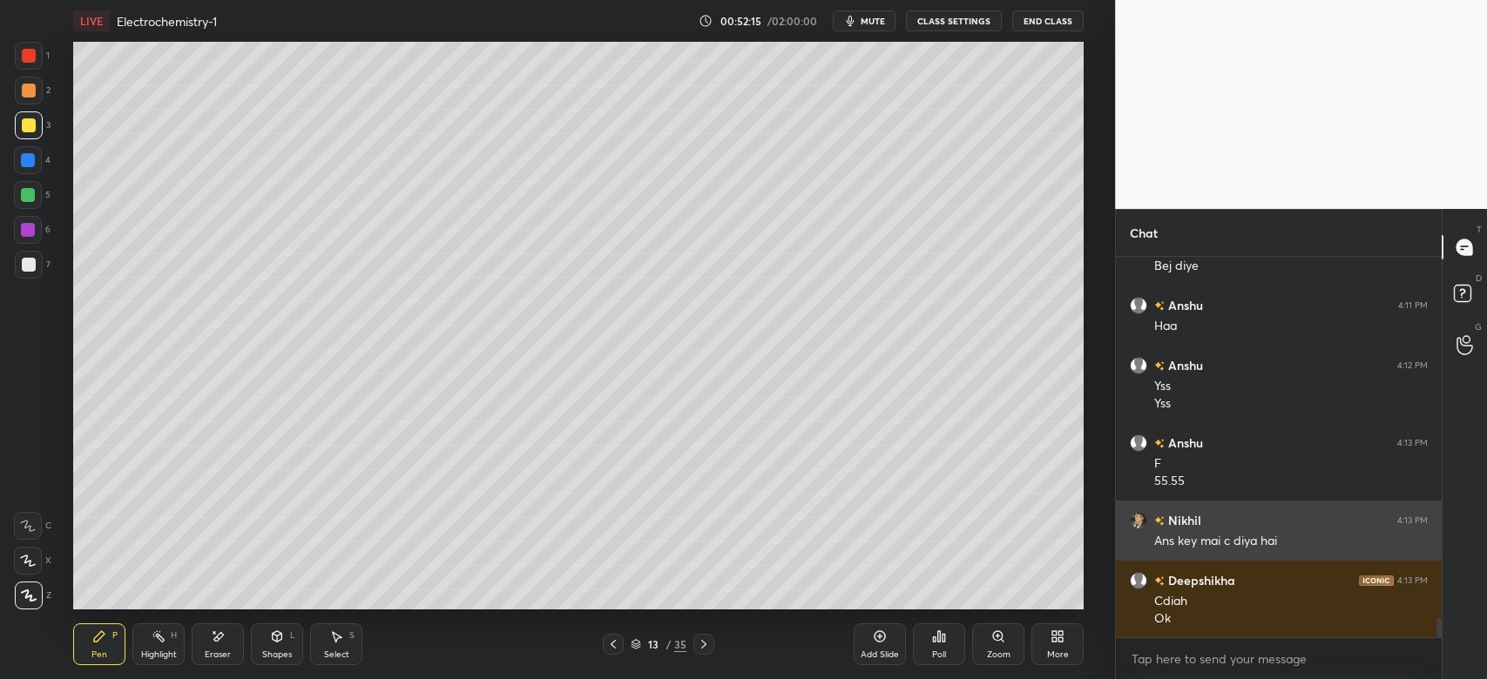
scroll to position [7325, 0]
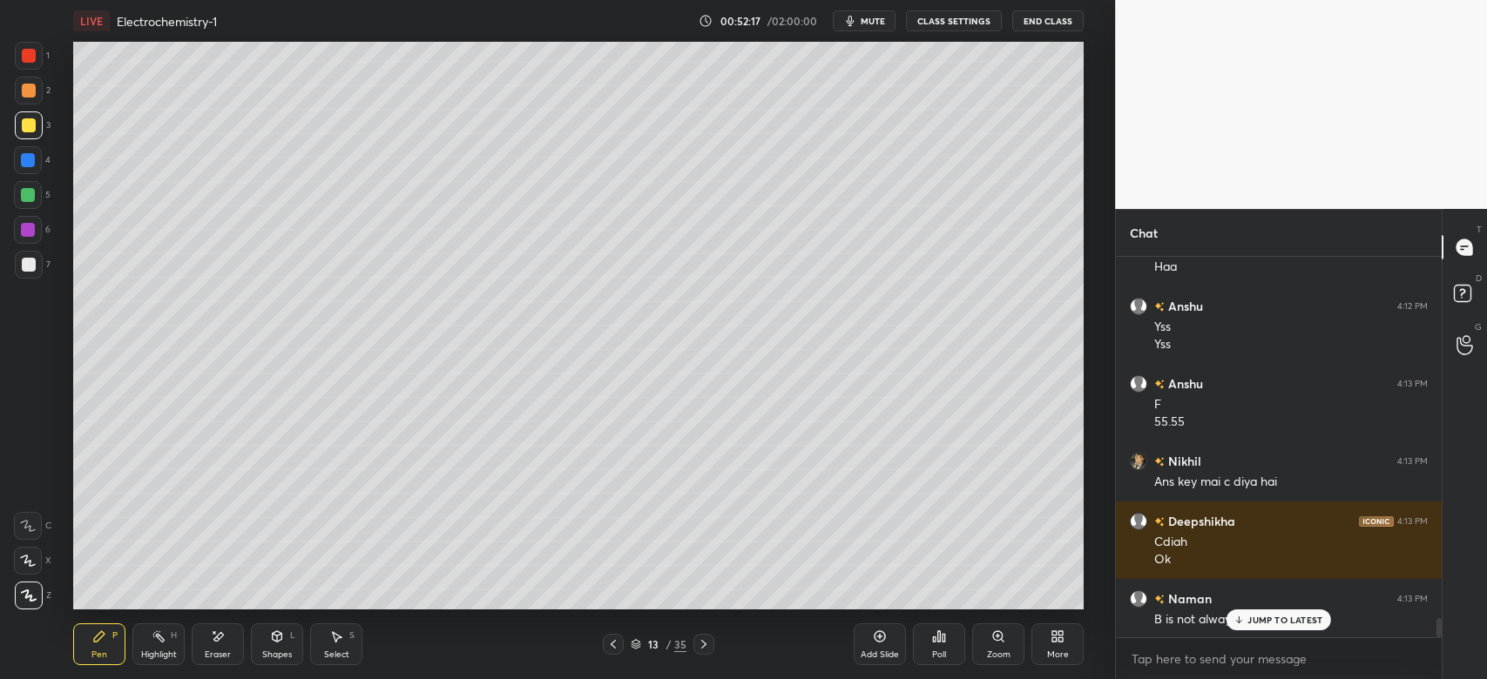
click at [872, 647] on div "Add Slide" at bounding box center [880, 645] width 52 height 42
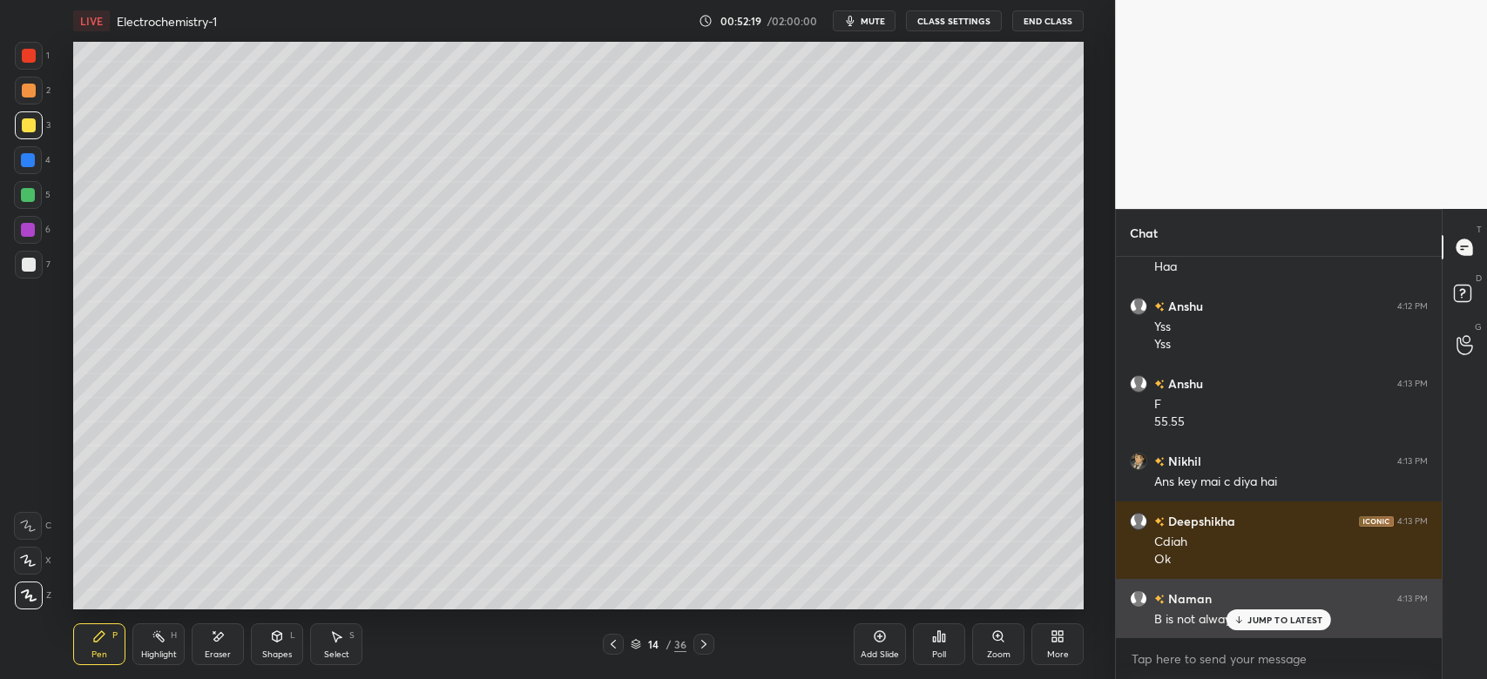
click at [1275, 619] on p "JUMP TO LATEST" at bounding box center [1284, 620] width 75 height 10
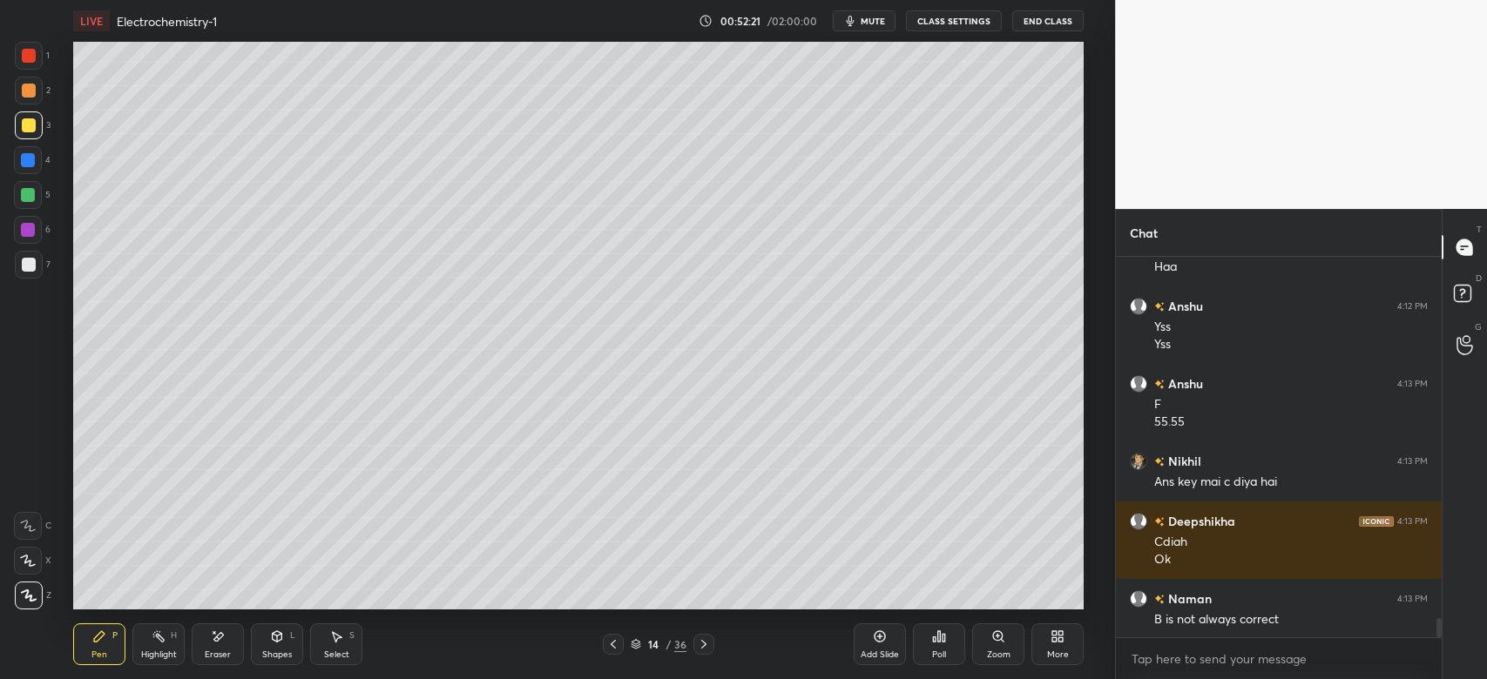
click at [617, 638] on icon at bounding box center [613, 645] width 14 height 14
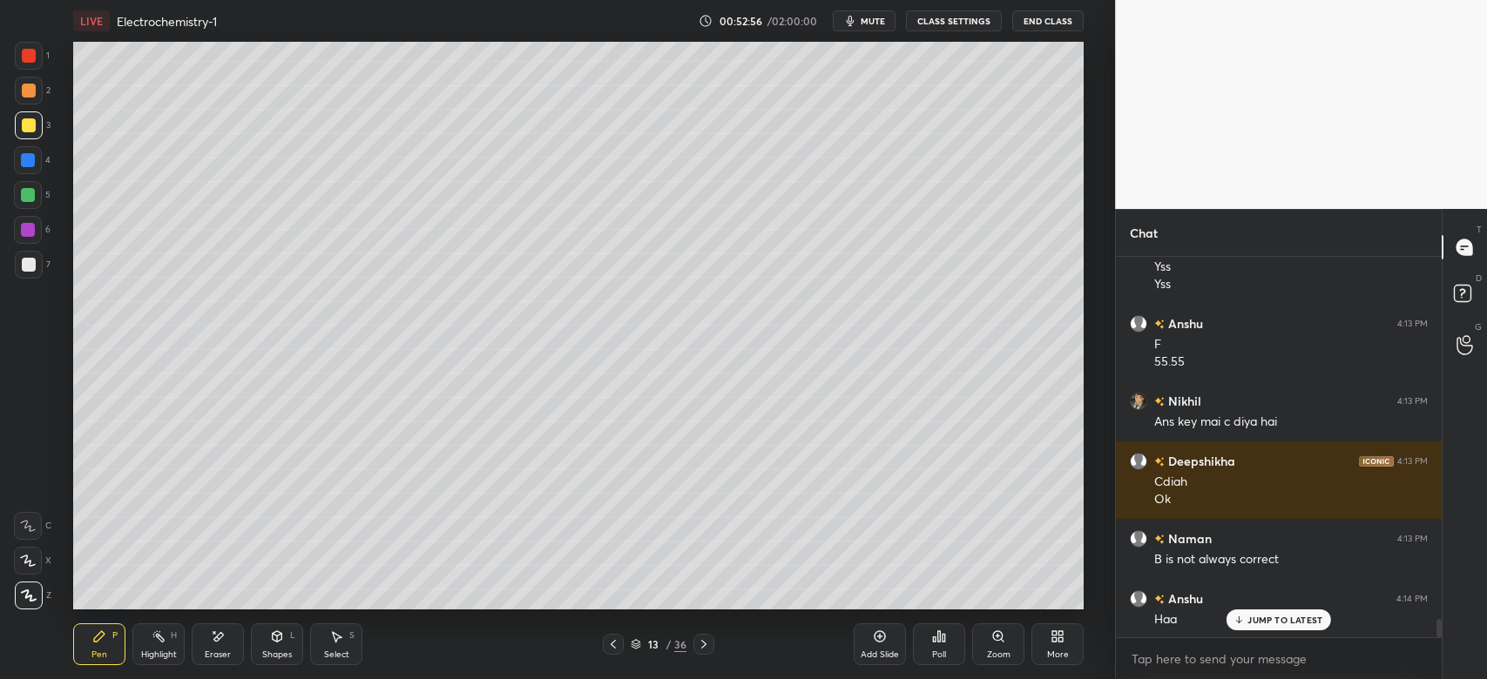
click at [704, 641] on icon at bounding box center [704, 645] width 14 height 14
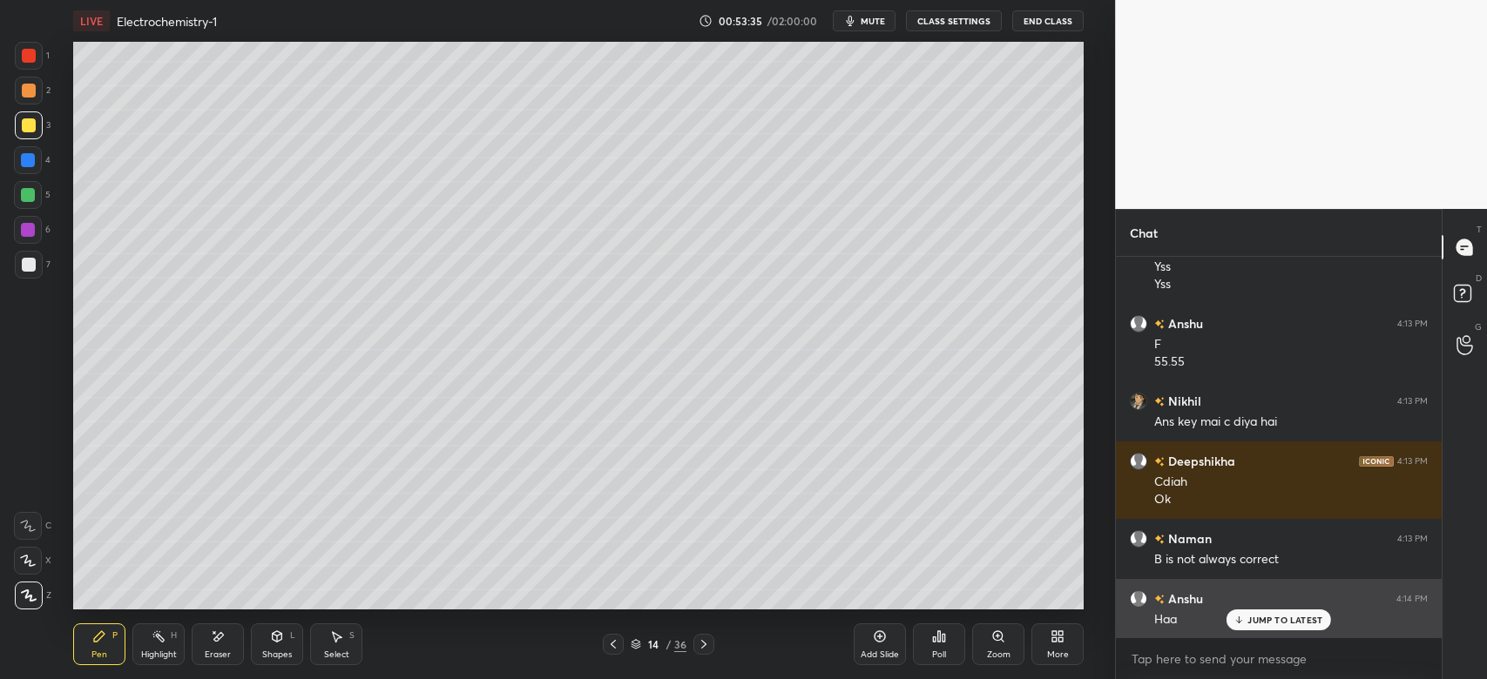
click at [1244, 614] on div "JUMP TO LATEST" at bounding box center [1278, 620] width 105 height 21
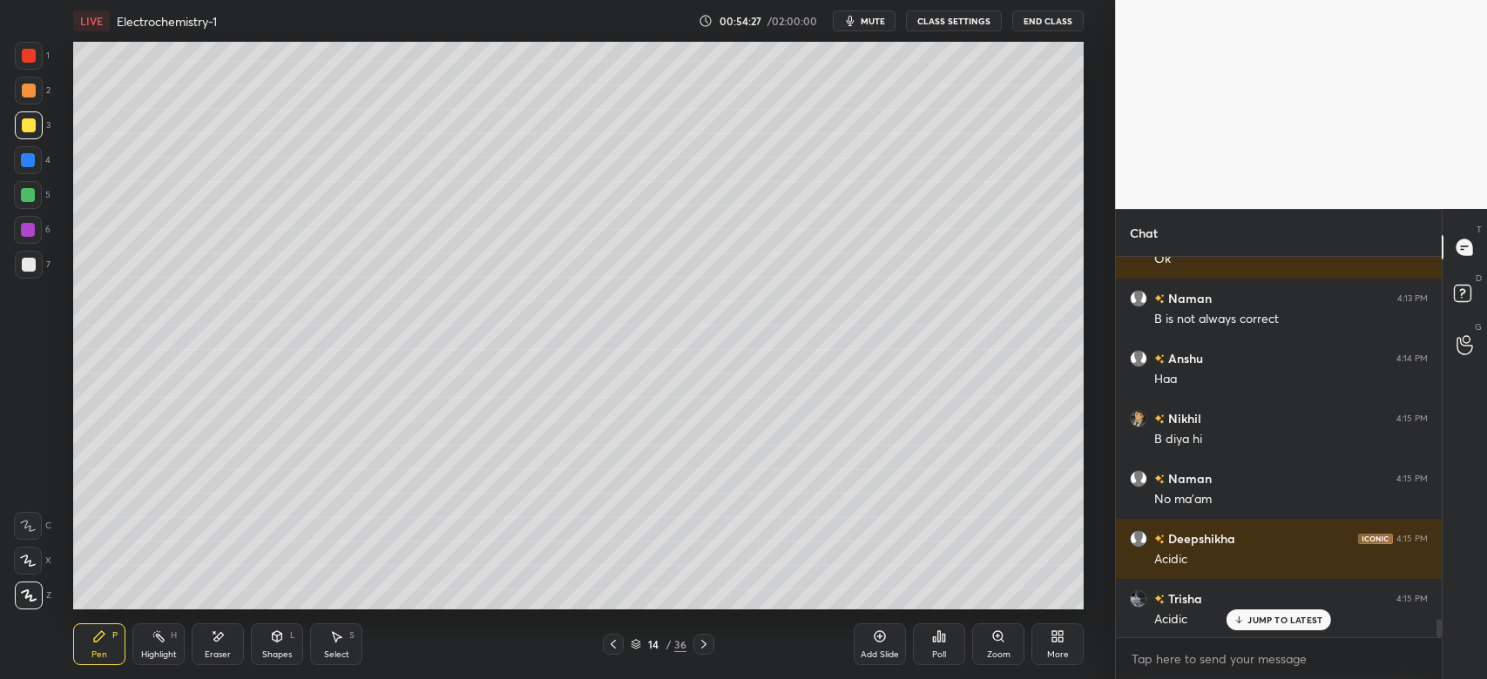
scroll to position [7686, 0]
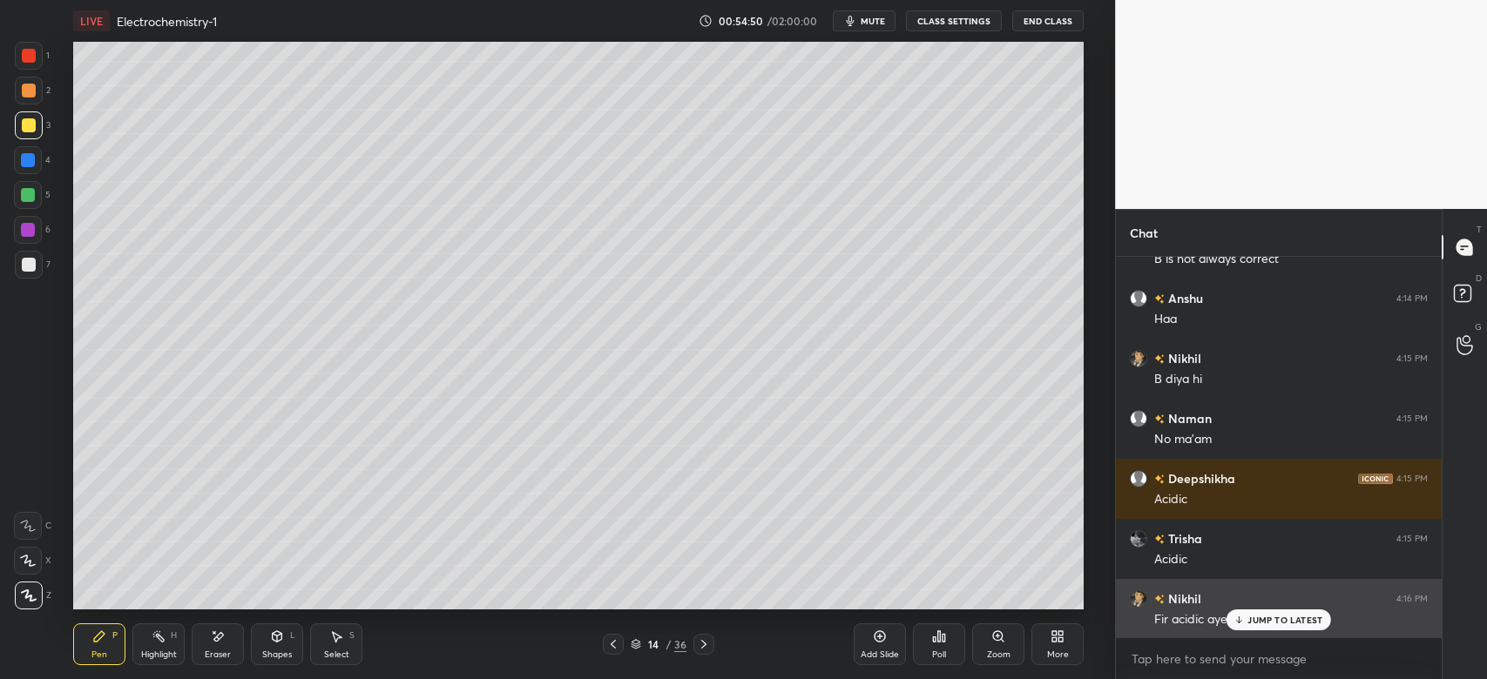
click at [1263, 624] on p "JUMP TO LATEST" at bounding box center [1284, 620] width 75 height 10
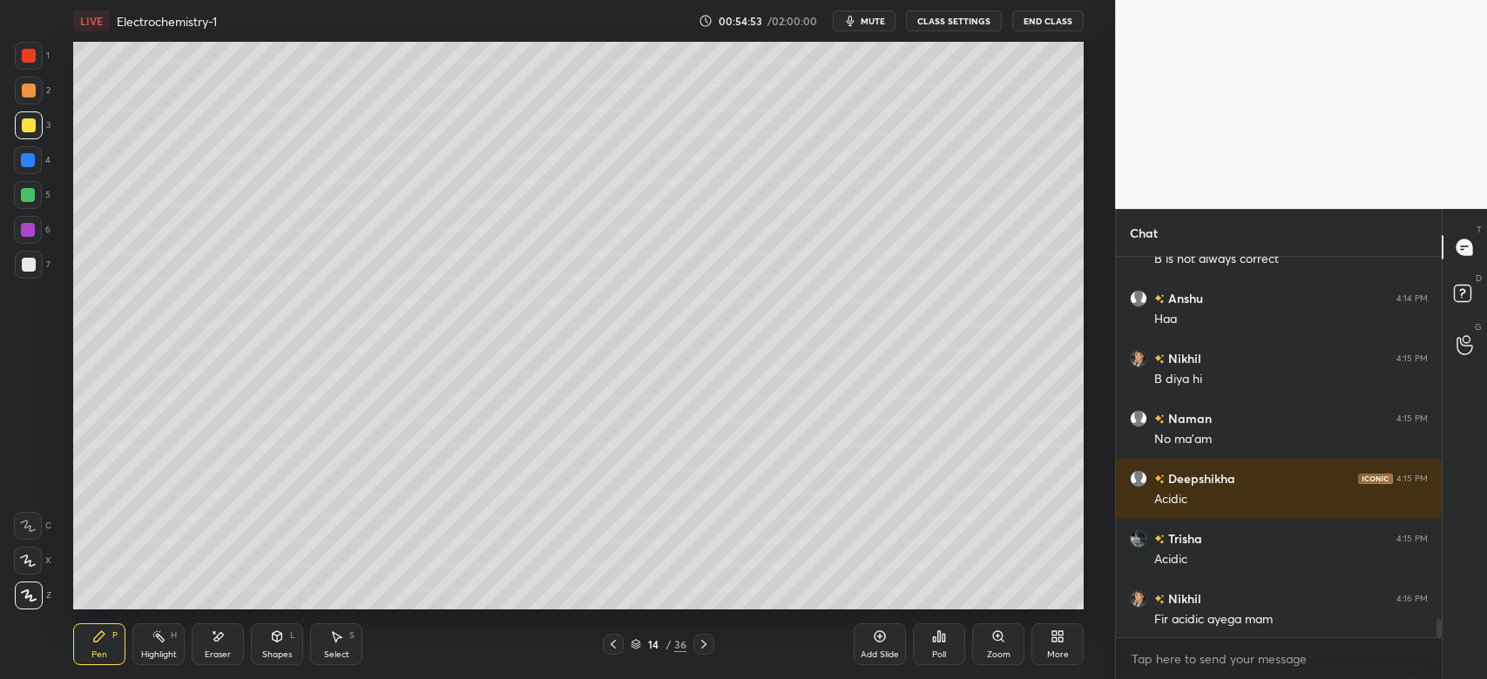
click at [219, 640] on icon at bounding box center [219, 636] width 10 height 9
click at [99, 635] on icon at bounding box center [99, 636] width 10 height 10
click at [213, 640] on icon at bounding box center [218, 637] width 14 height 15
click at [111, 647] on div "Pen P" at bounding box center [99, 645] width 52 height 42
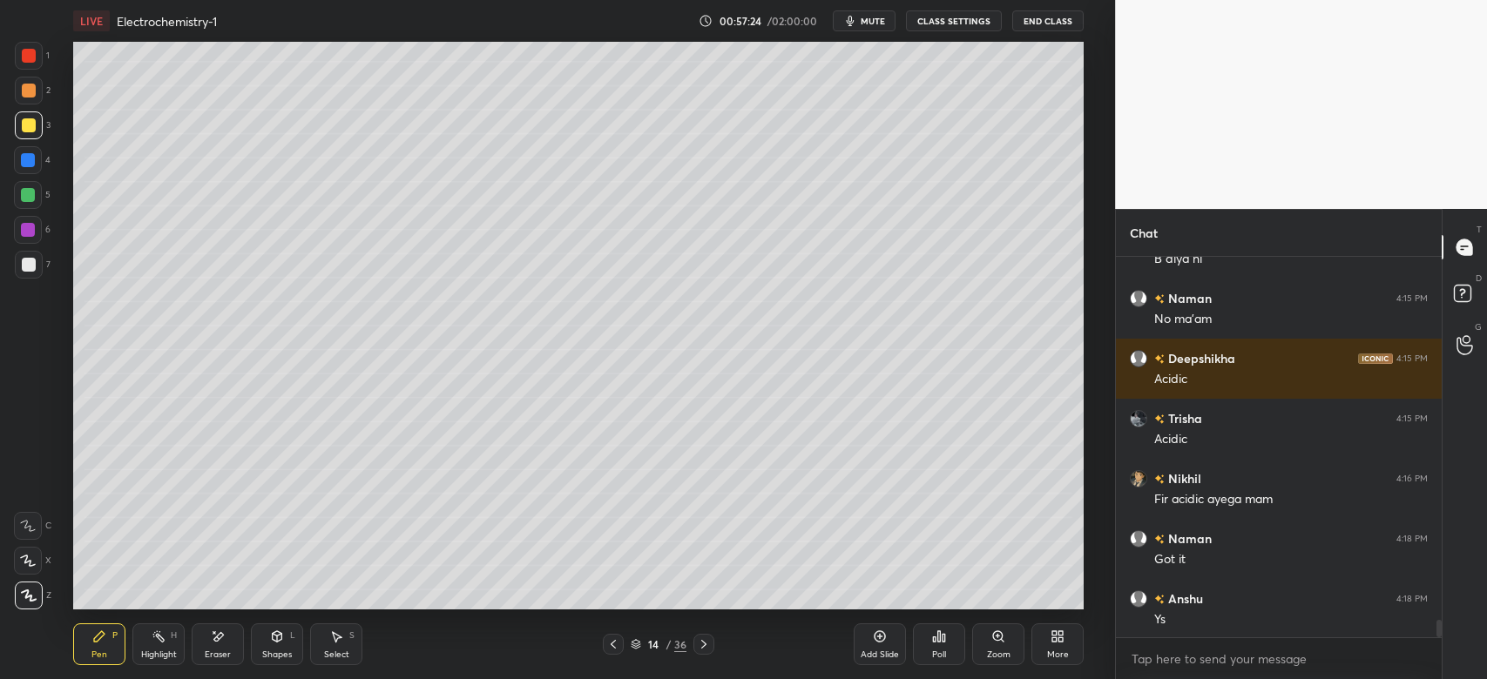
scroll to position [7866, 0]
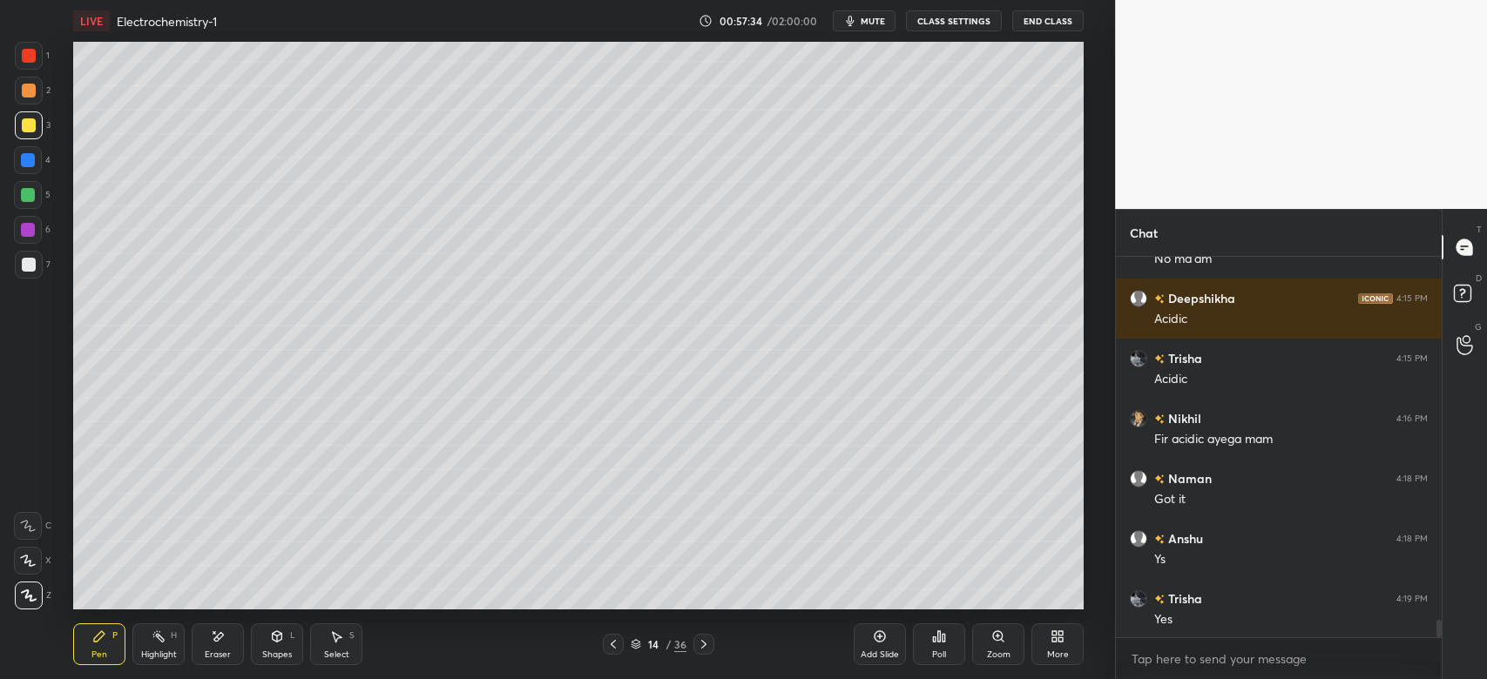
click at [711, 648] on div at bounding box center [703, 644] width 21 height 21
click at [611, 644] on icon at bounding box center [613, 644] width 5 height 9
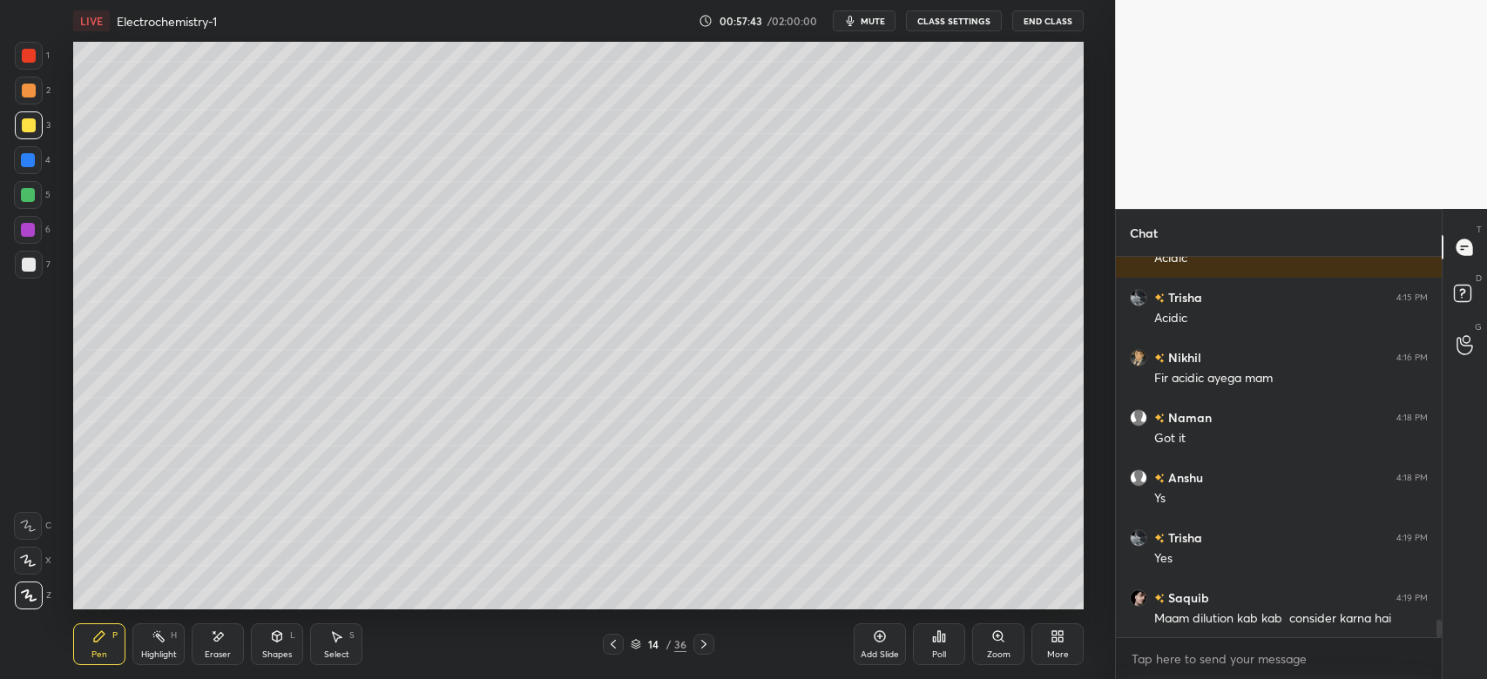
click at [704, 643] on icon at bounding box center [704, 645] width 14 height 14
click at [624, 644] on div "15 / 36" at bounding box center [658, 644] width 111 height 21
click at [698, 646] on icon at bounding box center [704, 645] width 14 height 14
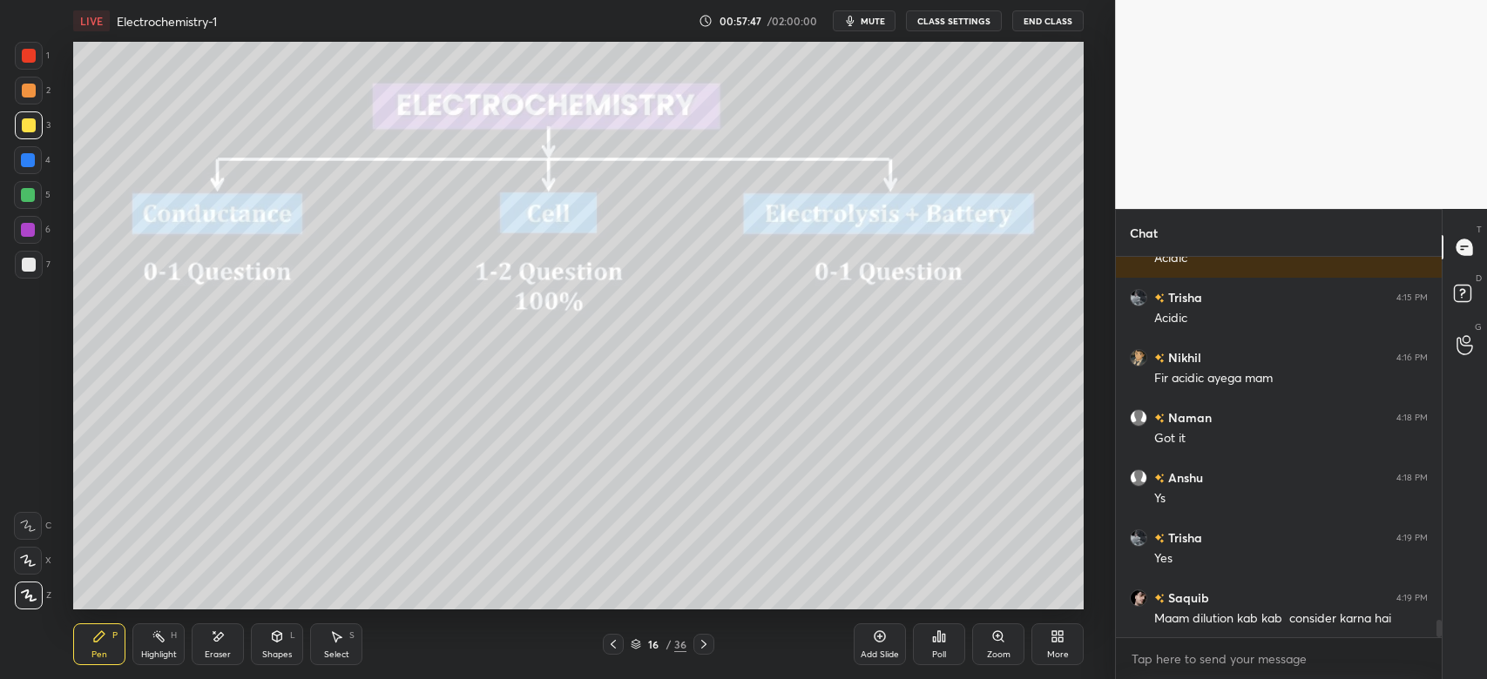
click at [609, 646] on icon at bounding box center [613, 645] width 14 height 14
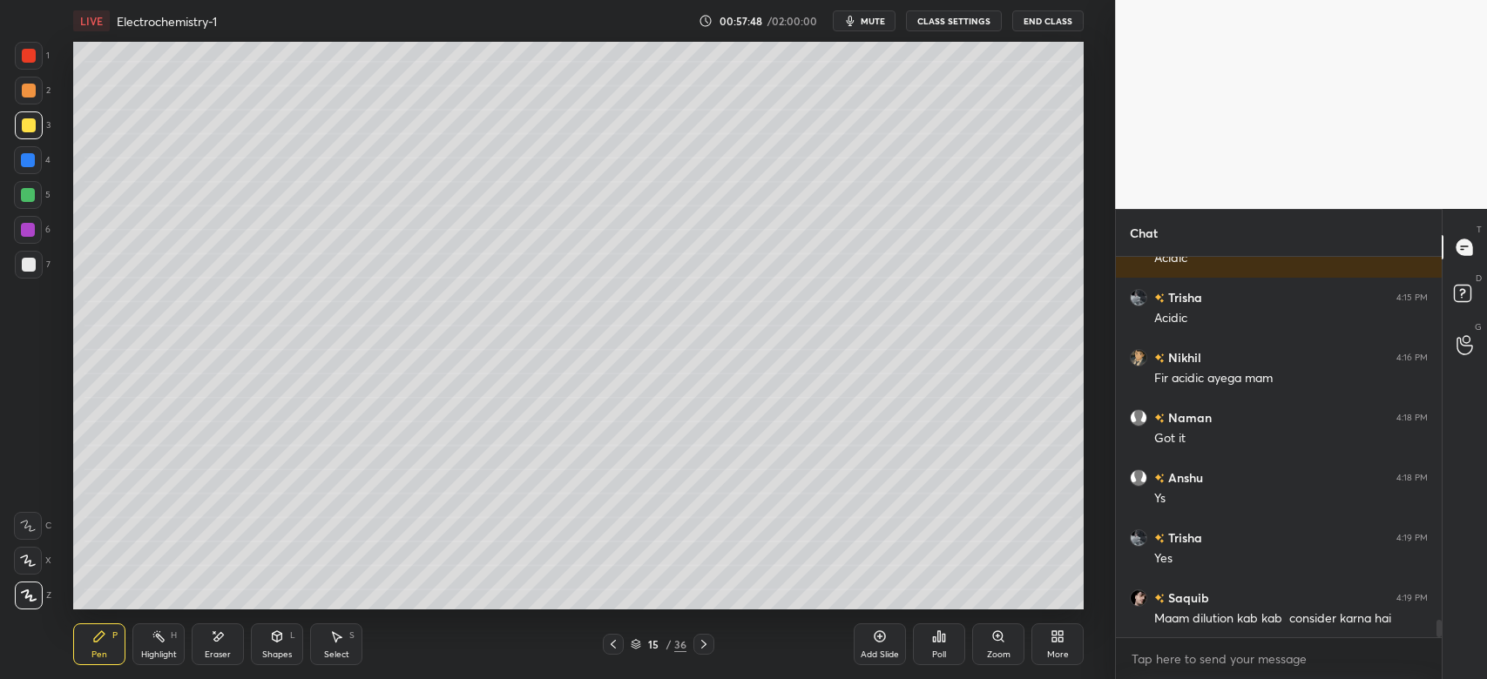
click at [887, 641] on div "Add Slide" at bounding box center [880, 645] width 52 height 42
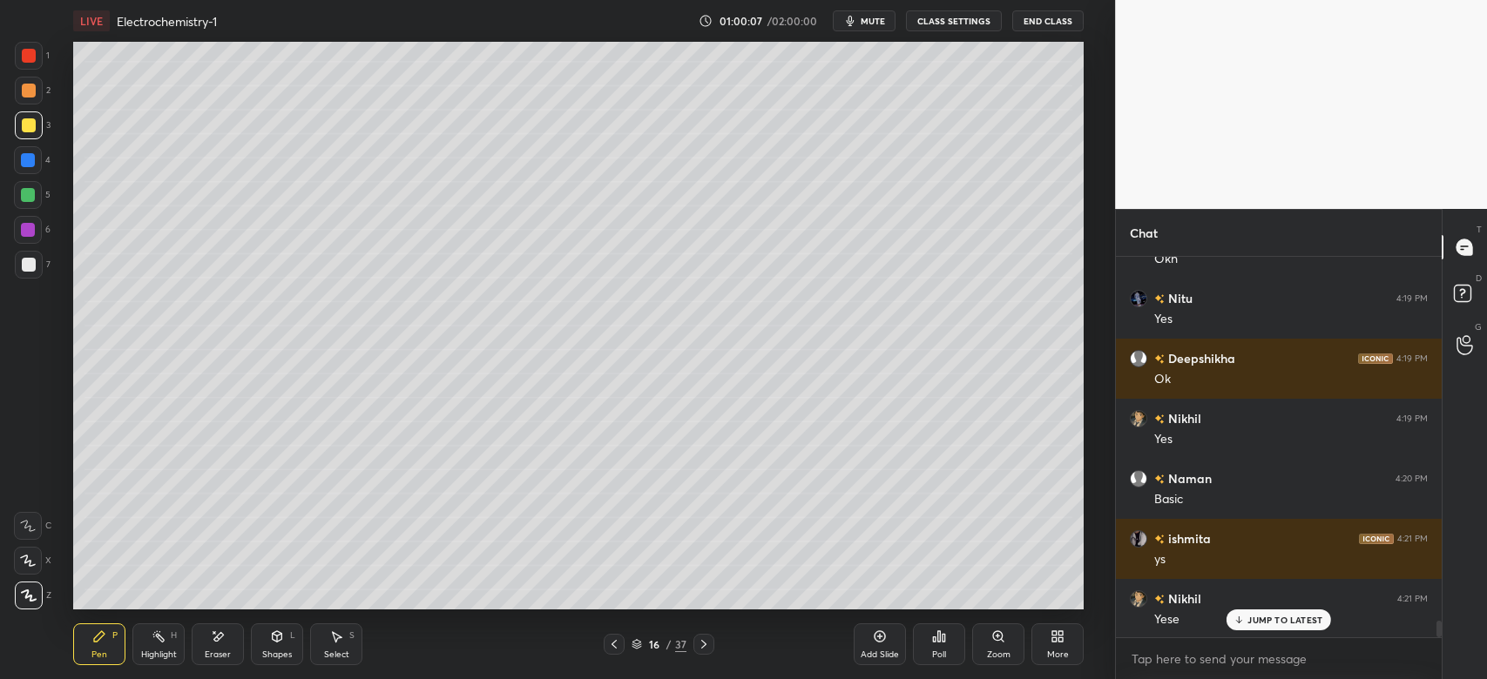
scroll to position [8408, 0]
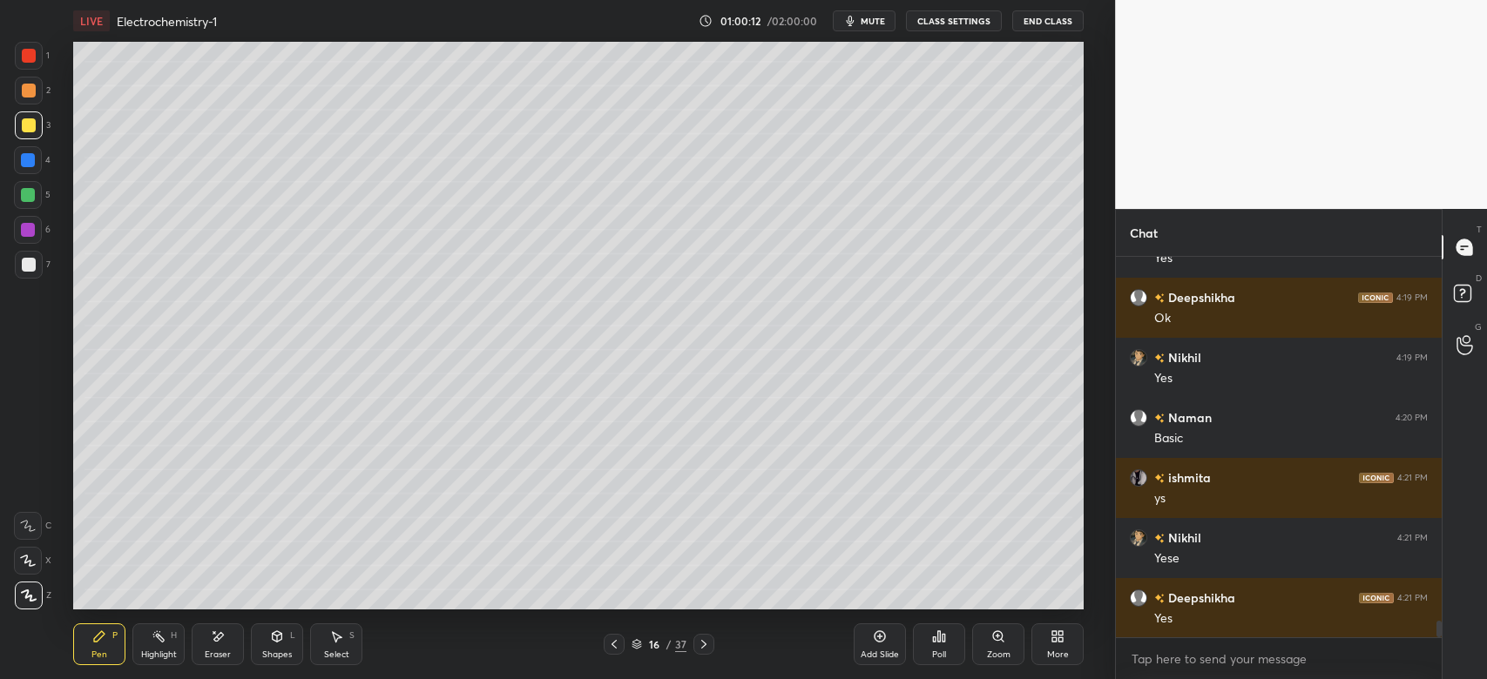
click at [219, 635] on icon at bounding box center [219, 636] width 10 height 9
click at [96, 638] on icon at bounding box center [99, 636] width 10 height 10
click at [286, 636] on div "Shapes L" at bounding box center [277, 645] width 52 height 42
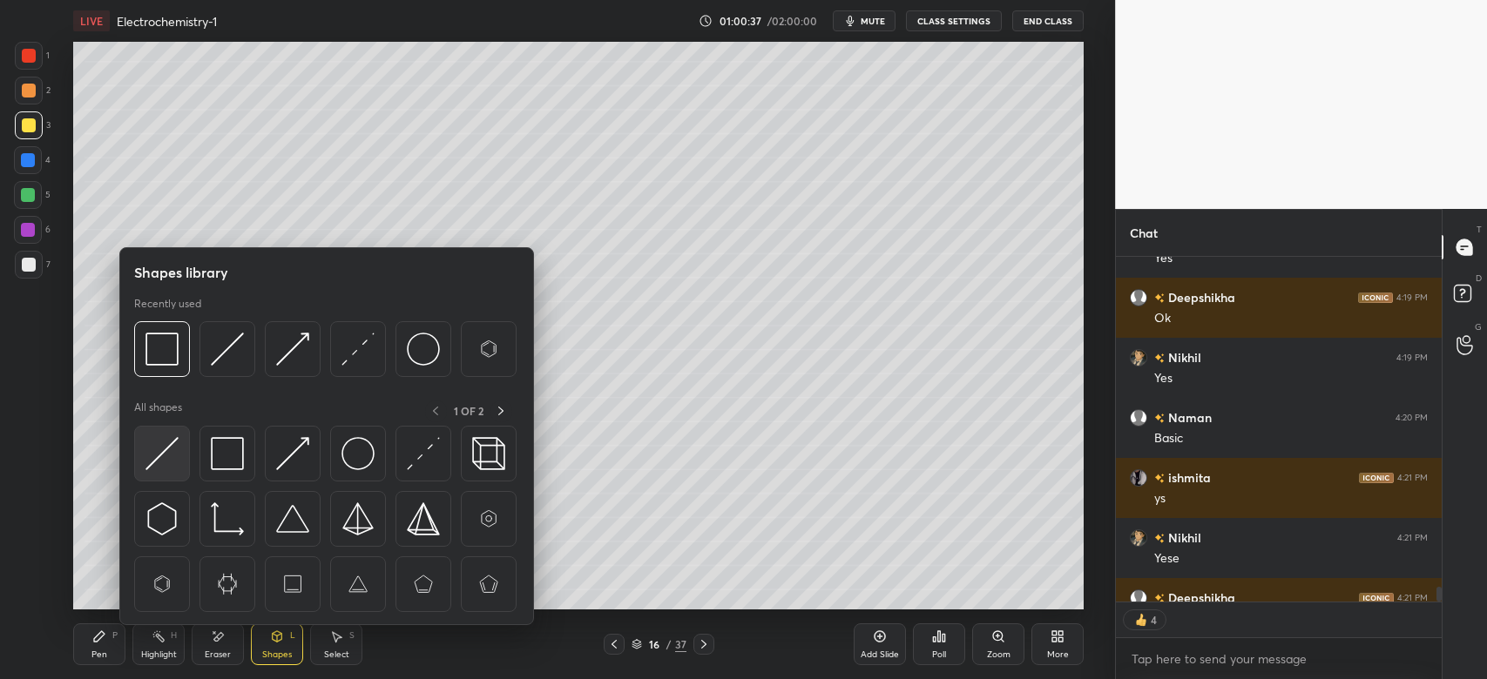
click at [172, 455] on img at bounding box center [161, 453] width 33 height 33
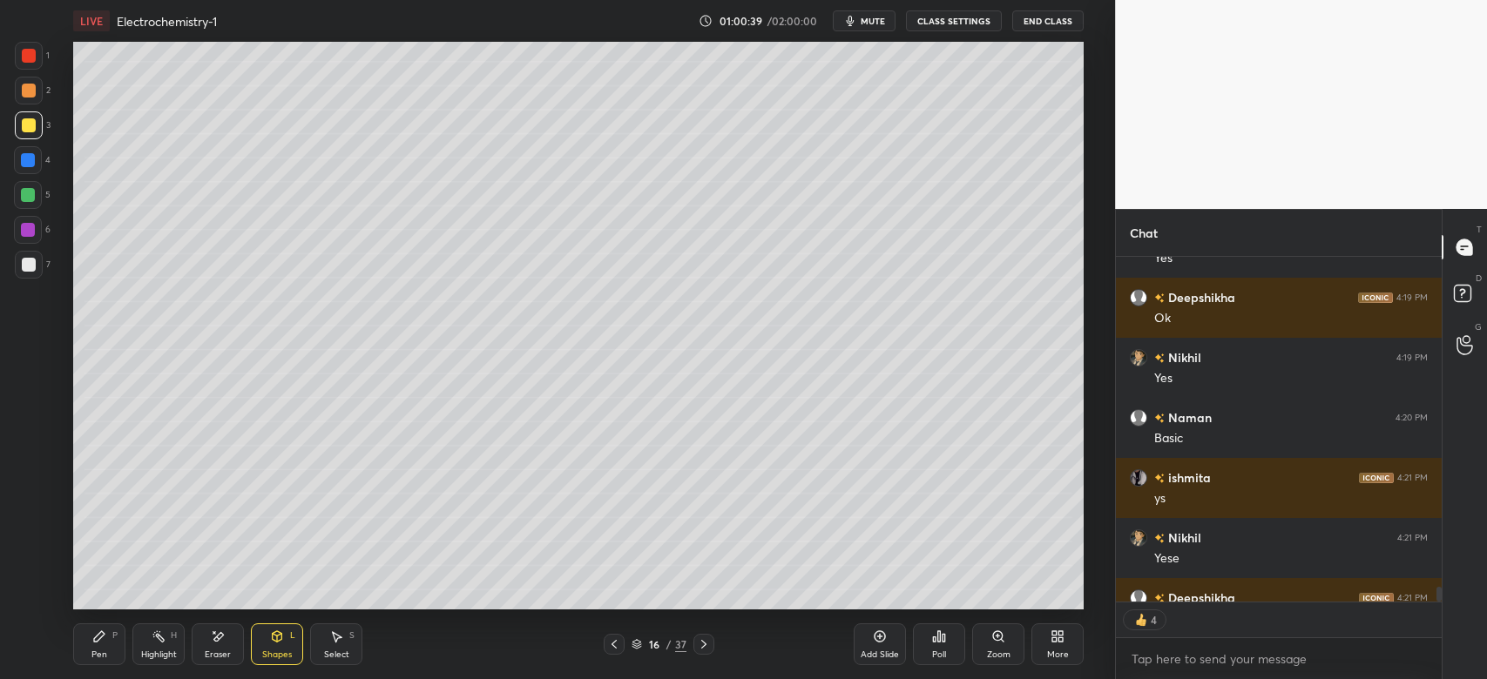
click at [105, 638] on icon at bounding box center [99, 637] width 14 height 14
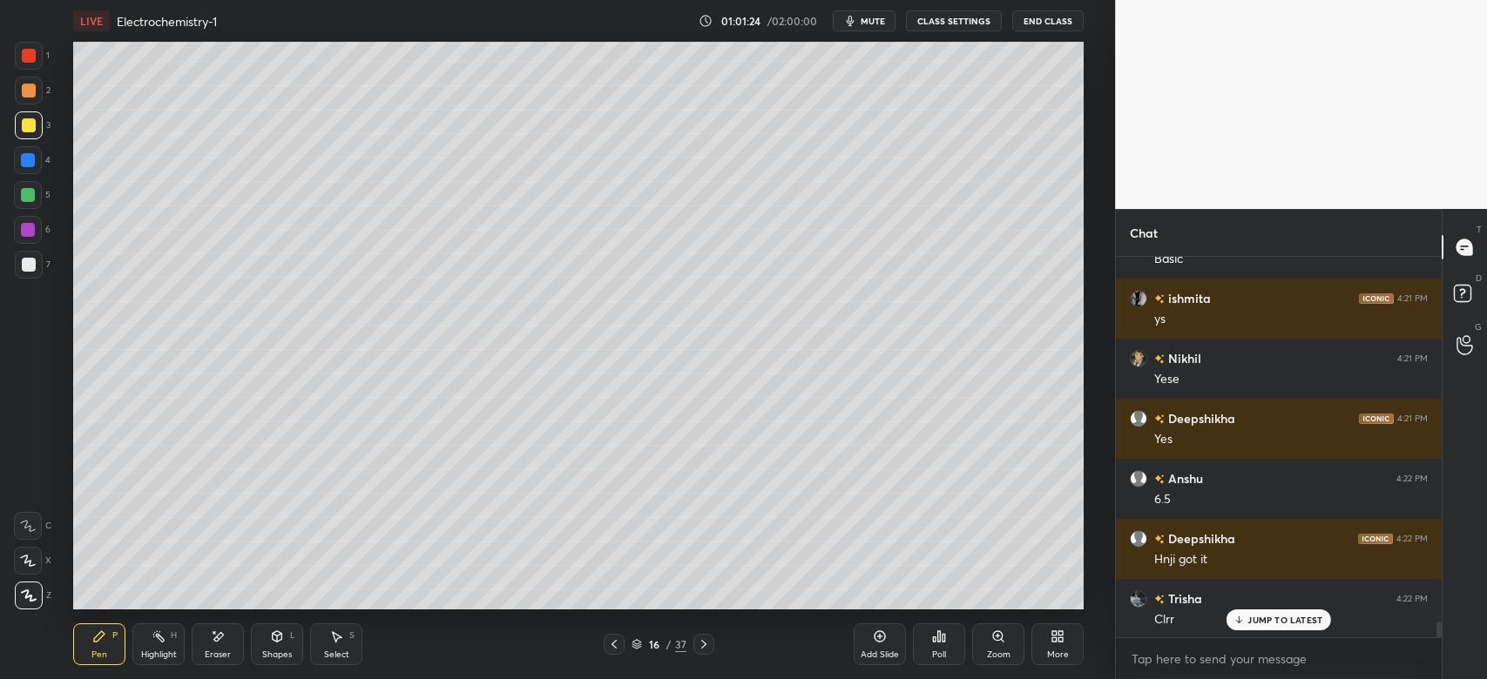
scroll to position [8647, 0]
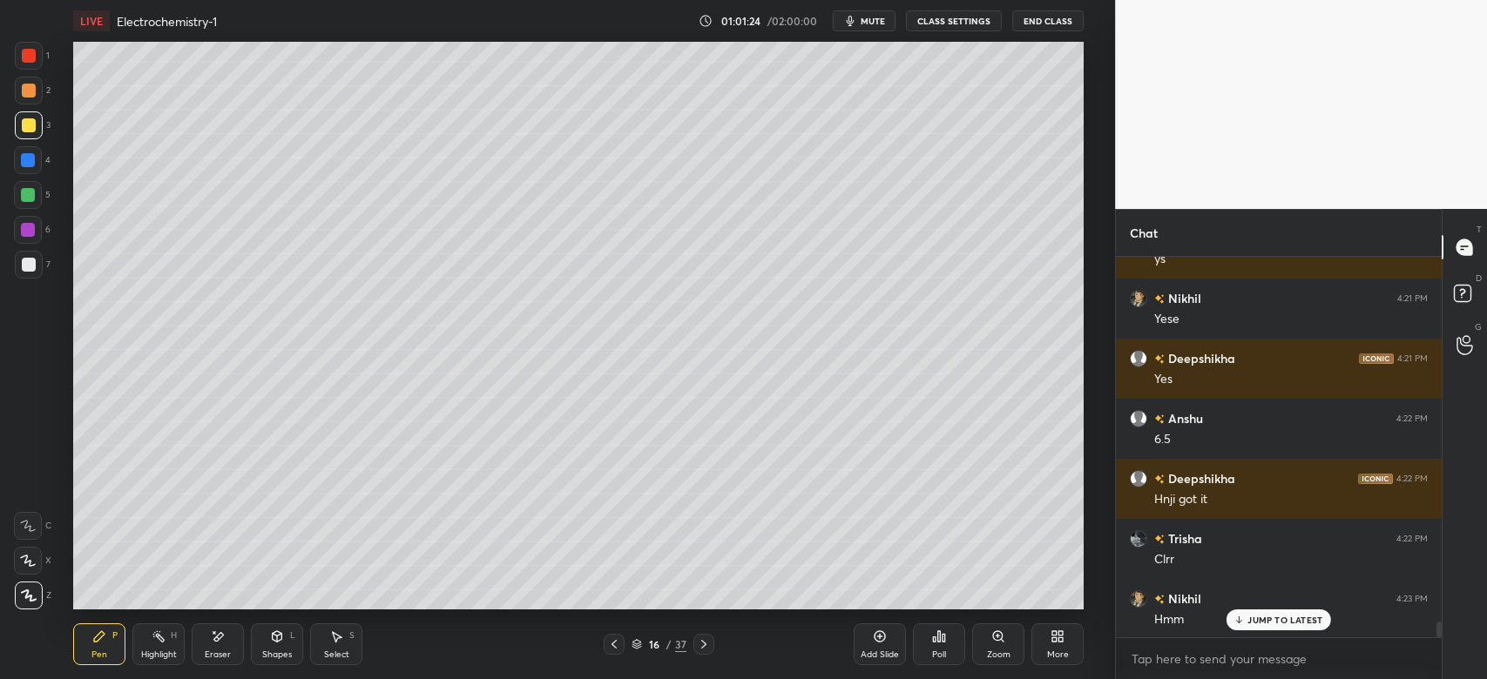
click at [695, 650] on div at bounding box center [703, 644] width 21 height 21
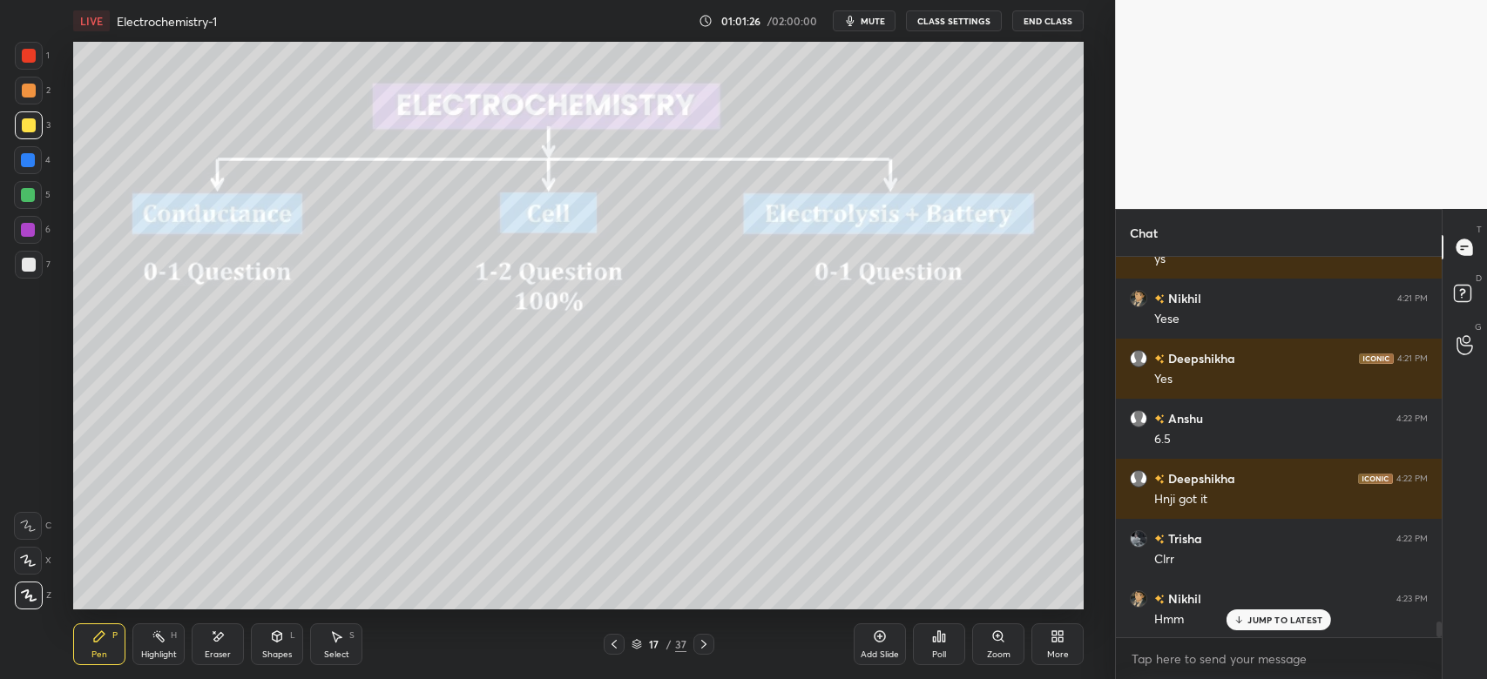
click at [613, 648] on icon at bounding box center [614, 645] width 14 height 14
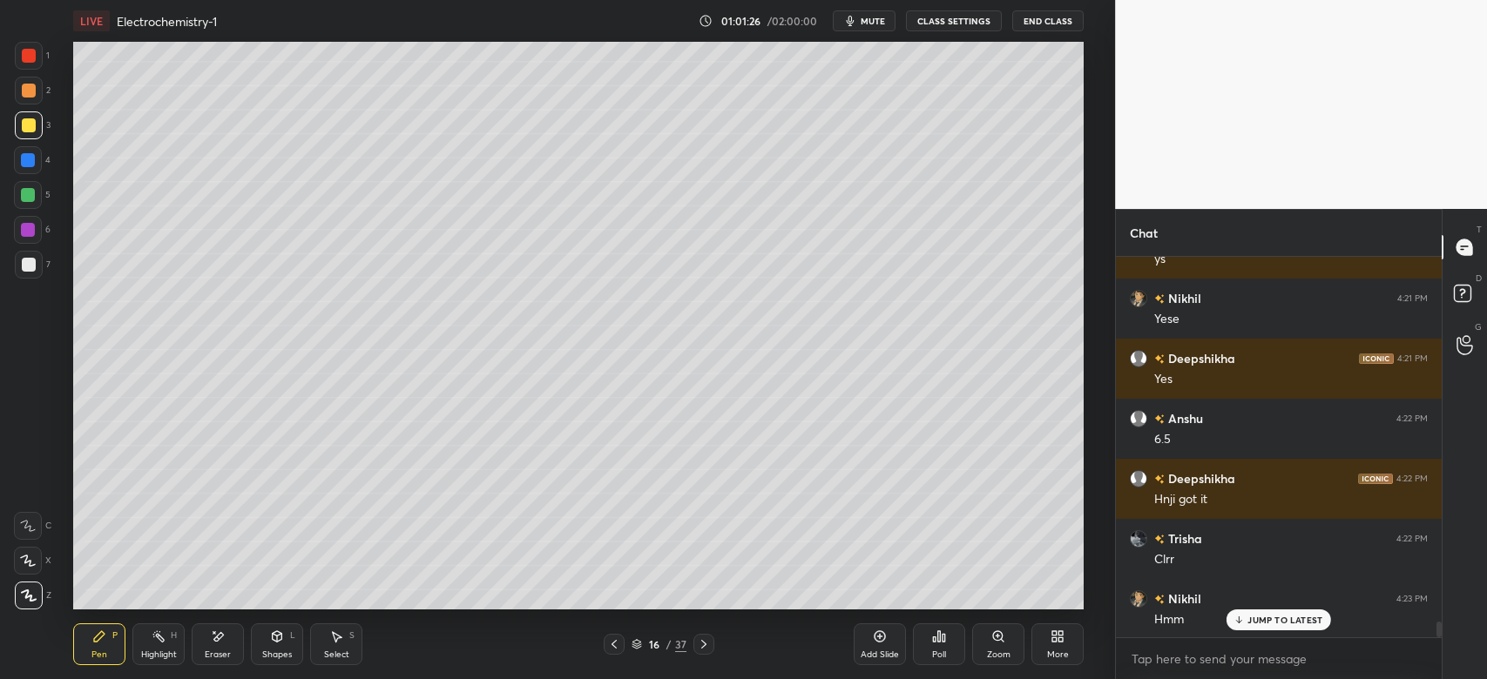
click at [881, 638] on icon at bounding box center [879, 636] width 5 height 5
click at [215, 651] on div "Eraser" at bounding box center [218, 655] width 26 height 9
click at [84, 665] on div "Pen P" at bounding box center [99, 645] width 52 height 42
click at [26, 91] on div at bounding box center [29, 91] width 14 height 14
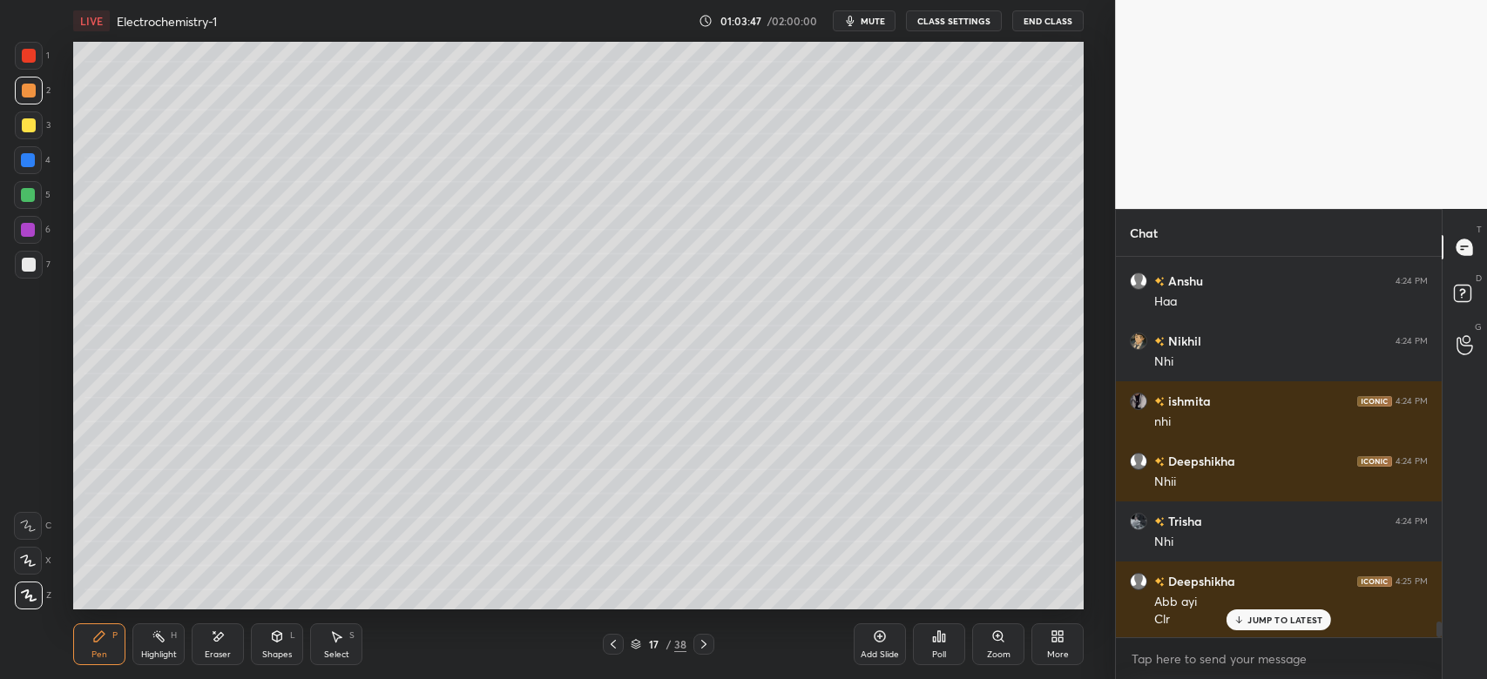
scroll to position [9147, 0]
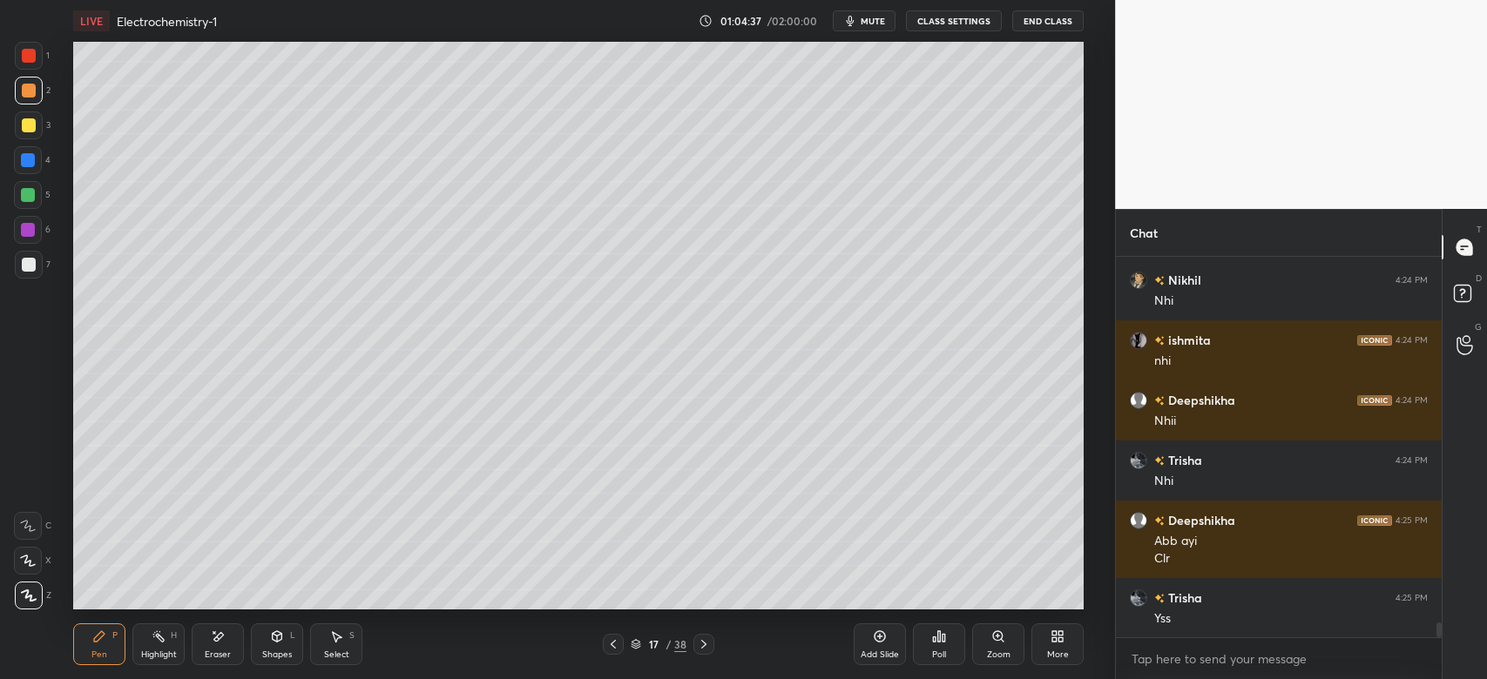
click at [699, 645] on icon at bounding box center [704, 645] width 14 height 14
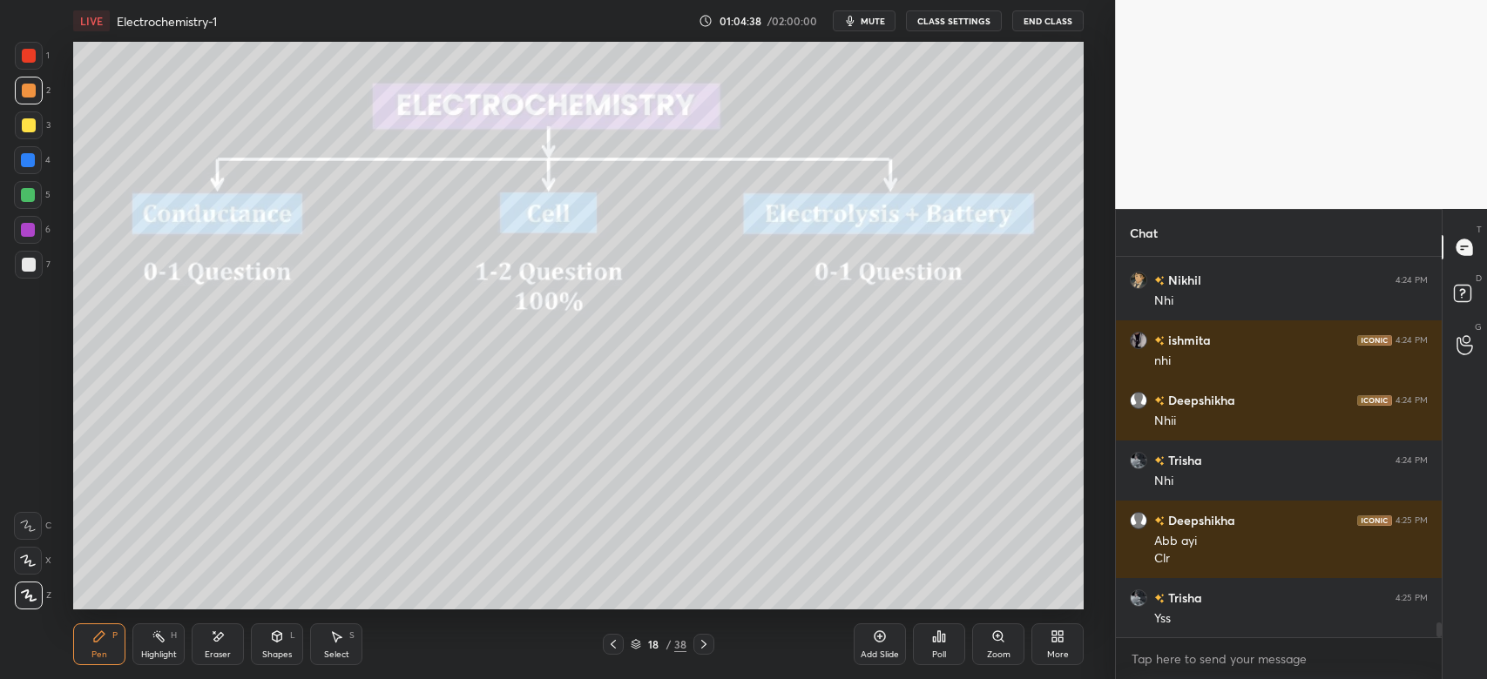
click at [606, 644] on icon at bounding box center [613, 645] width 14 height 14
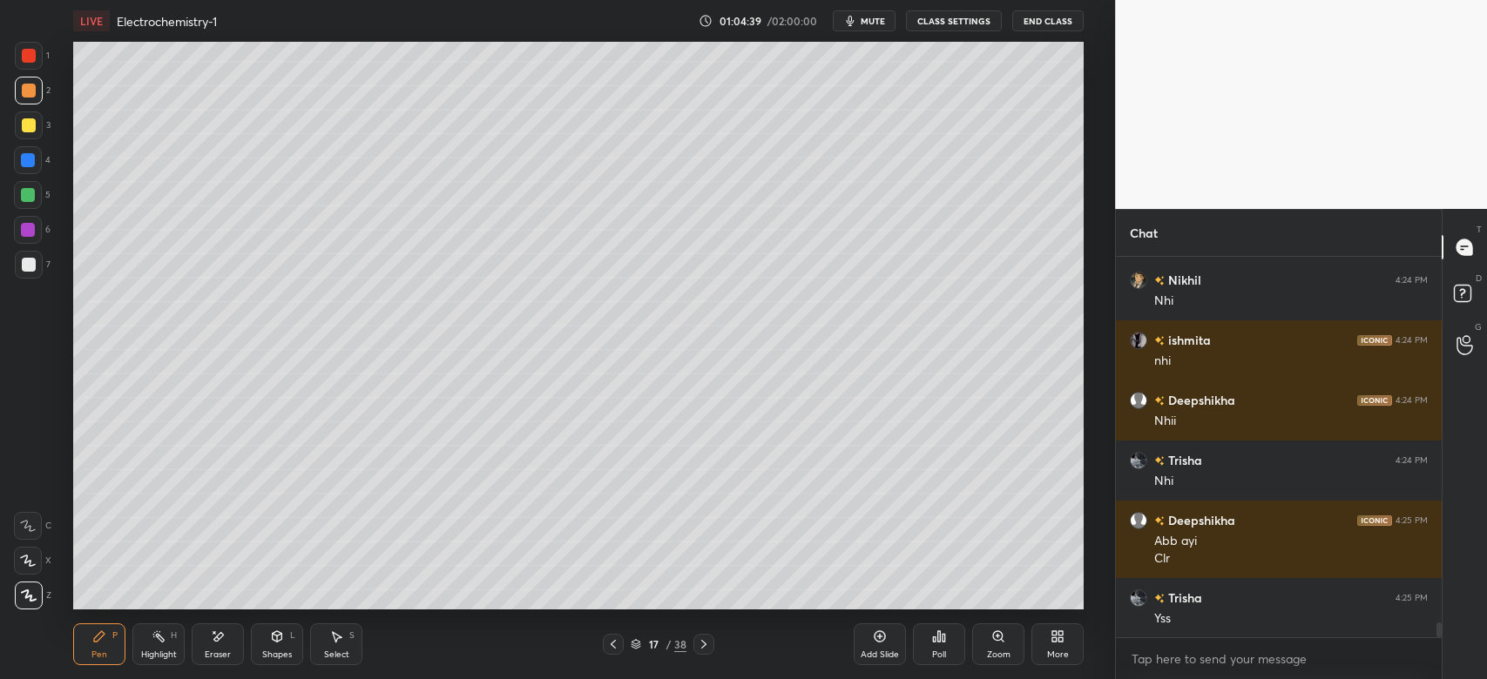
click at [871, 651] on div "Add Slide" at bounding box center [879, 655] width 38 height 9
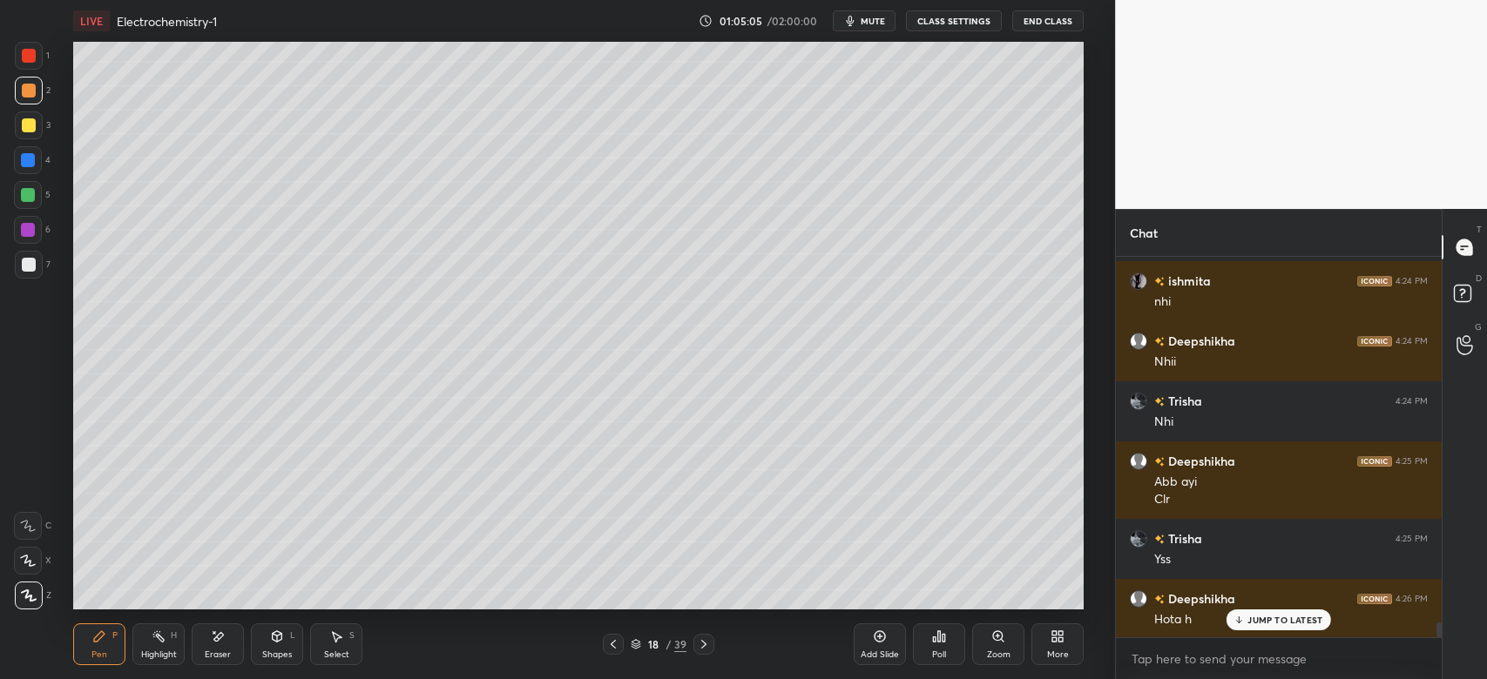
click at [225, 637] on div "Eraser" at bounding box center [218, 645] width 52 height 42
click at [105, 628] on div "Pen P" at bounding box center [99, 645] width 52 height 42
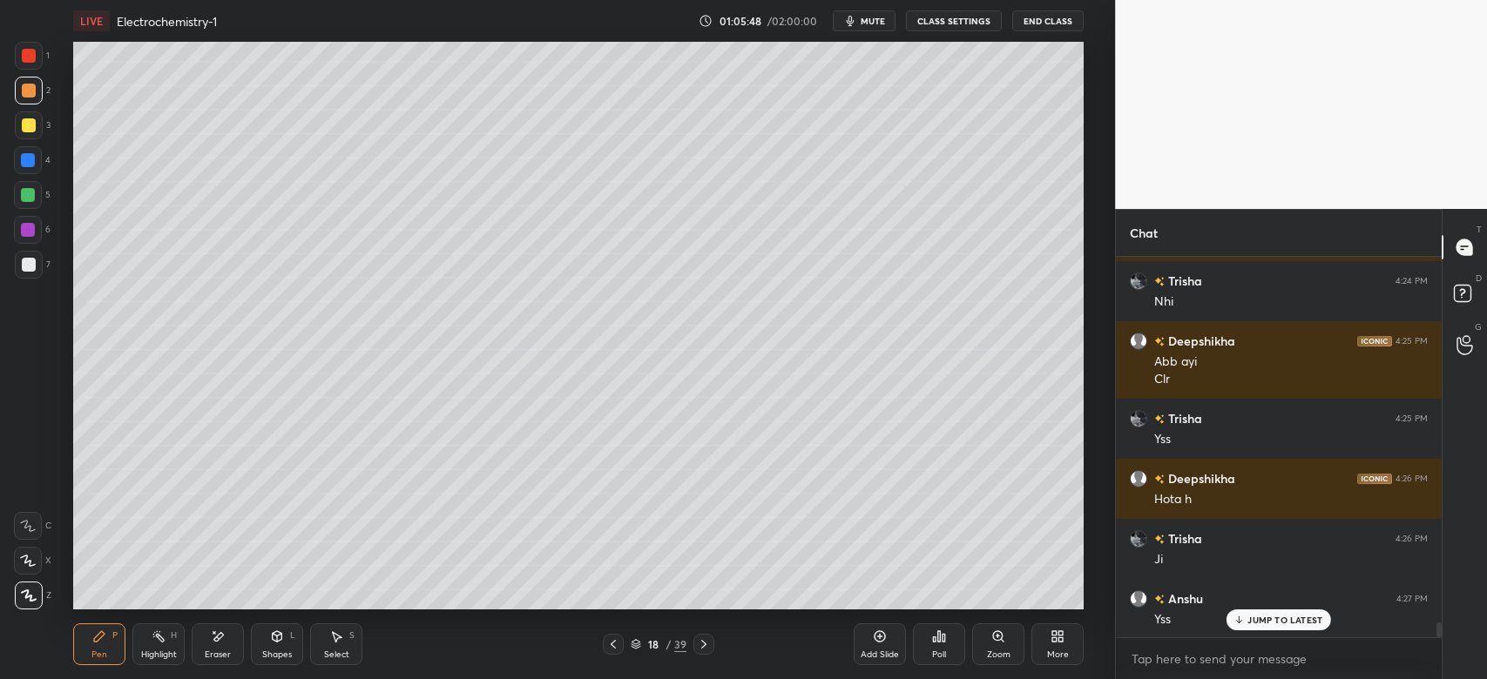
scroll to position [9386, 0]
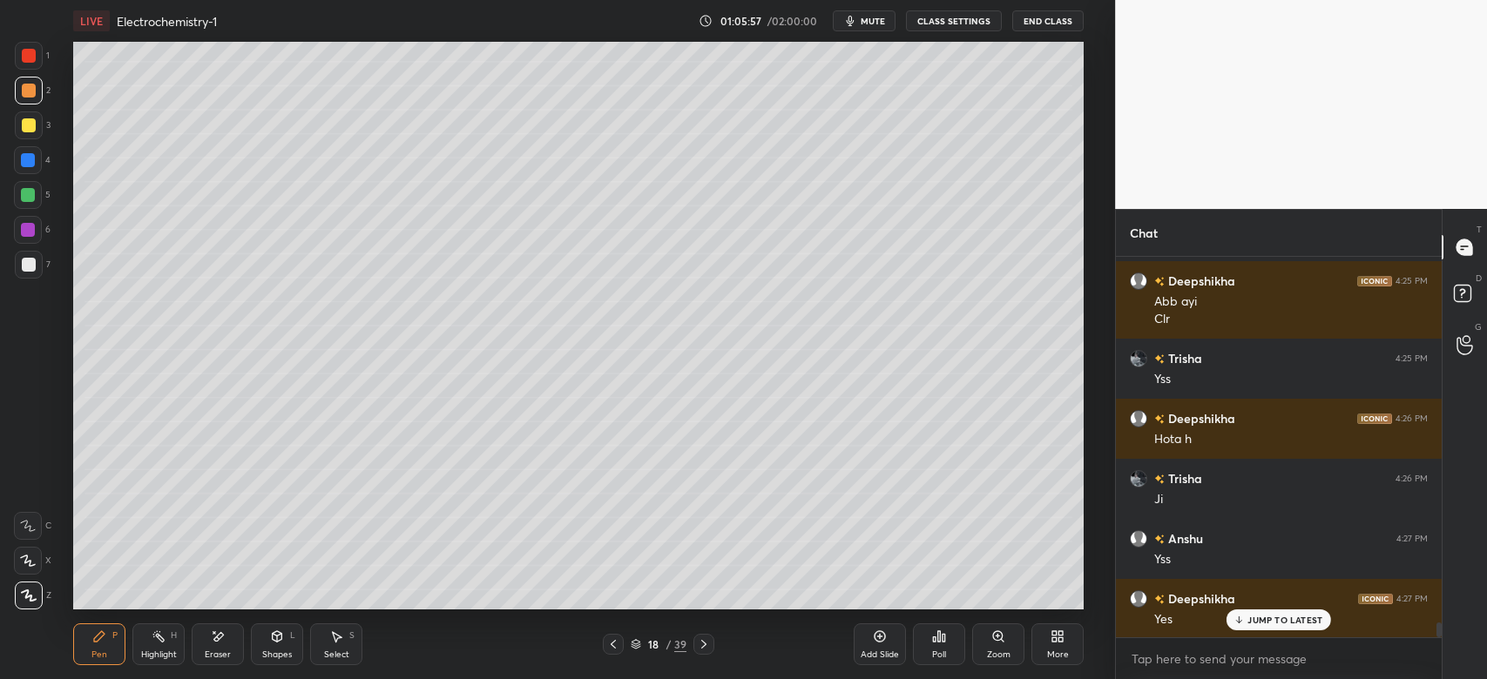
click at [280, 632] on icon at bounding box center [277, 637] width 14 height 14
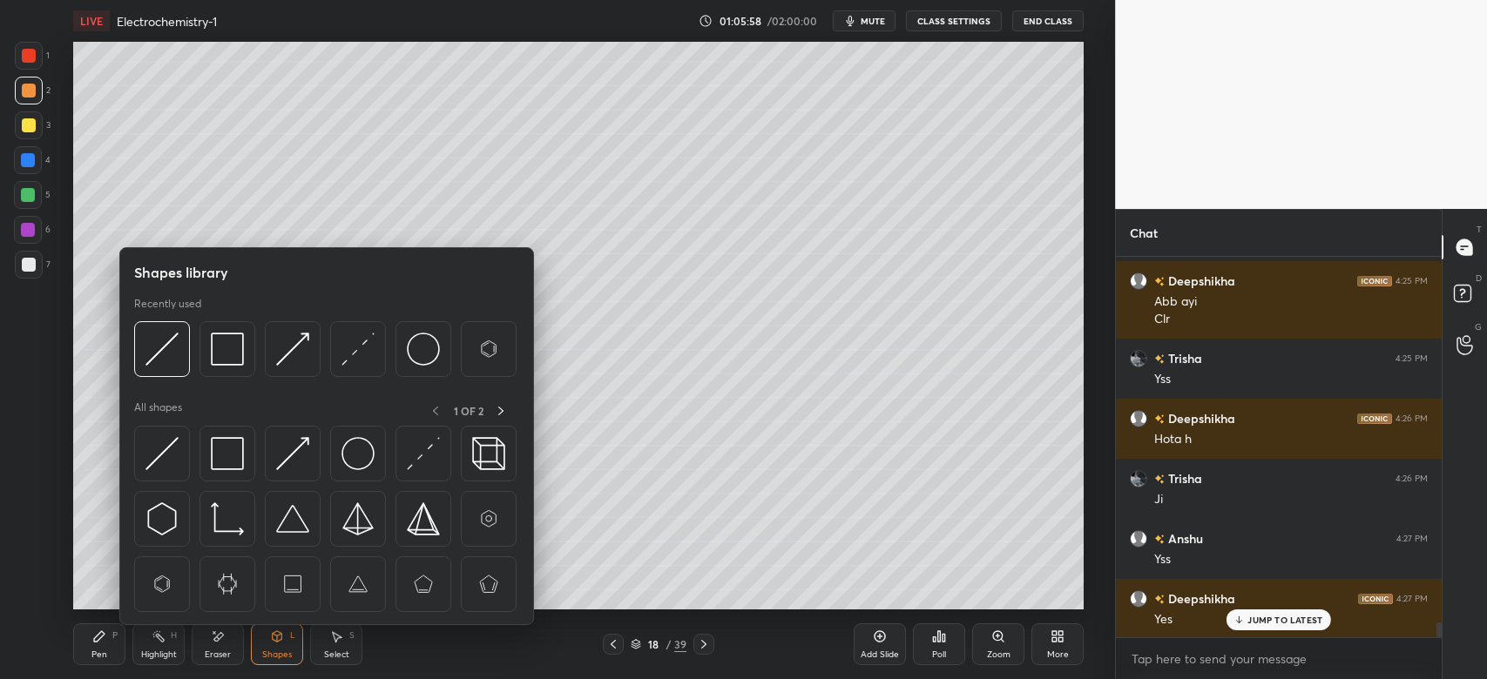
click at [302, 449] on img at bounding box center [292, 453] width 33 height 33
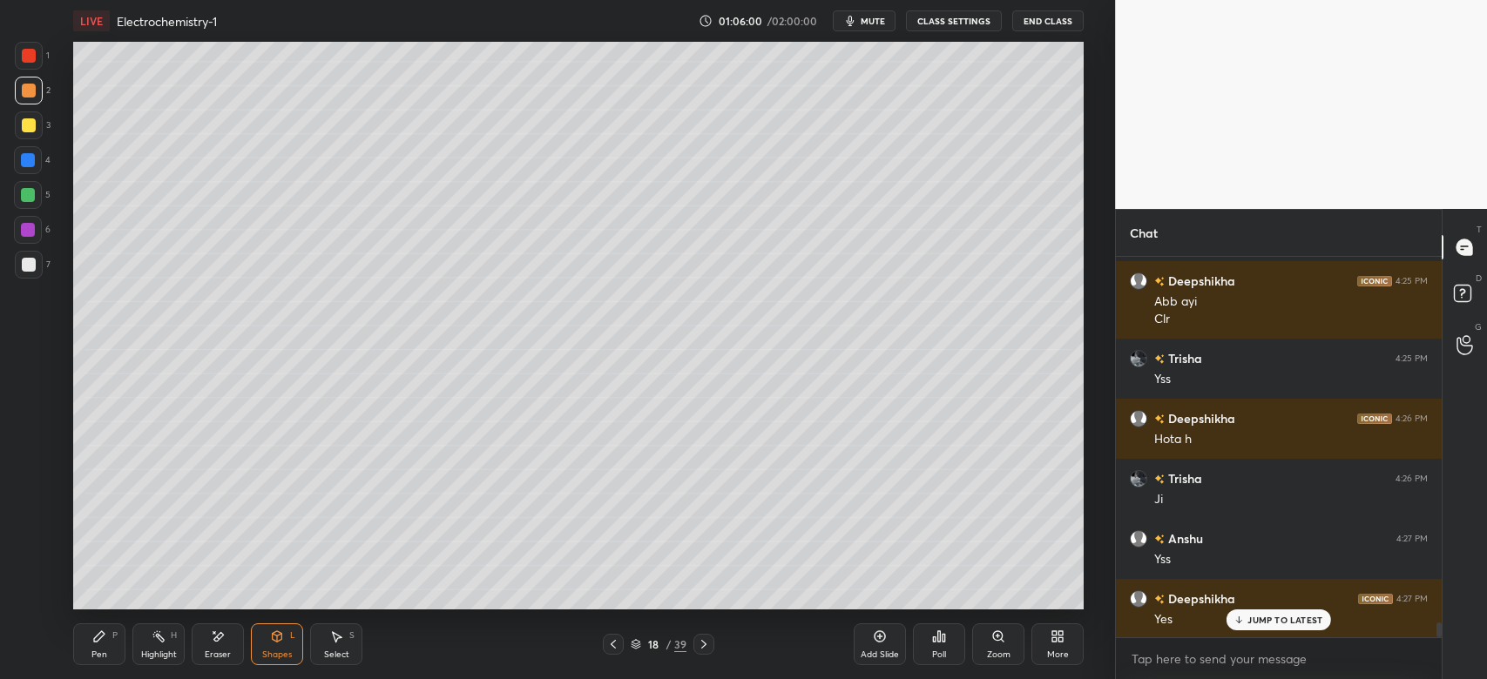
scroll to position [9447, 0]
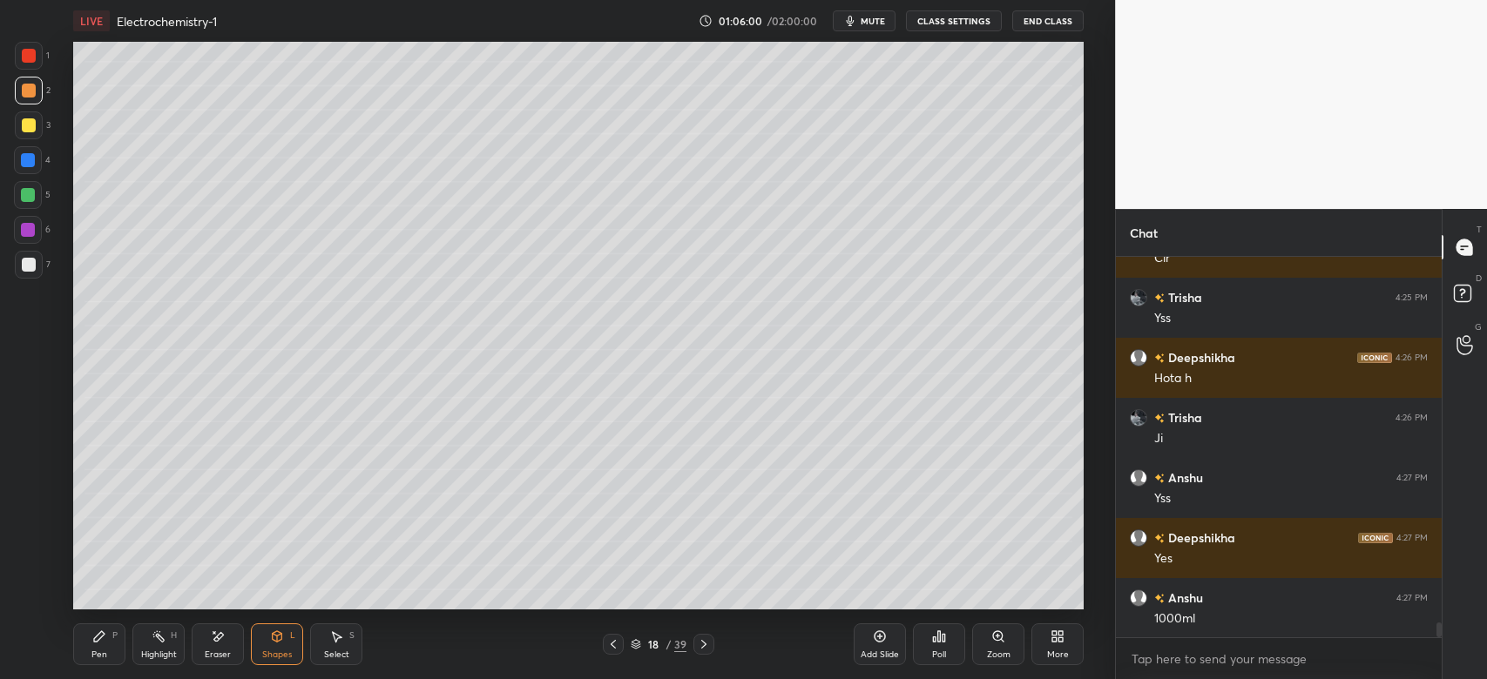
click at [118, 647] on div "Pen P" at bounding box center [99, 645] width 52 height 42
click at [284, 639] on div "Shapes L" at bounding box center [277, 645] width 52 height 42
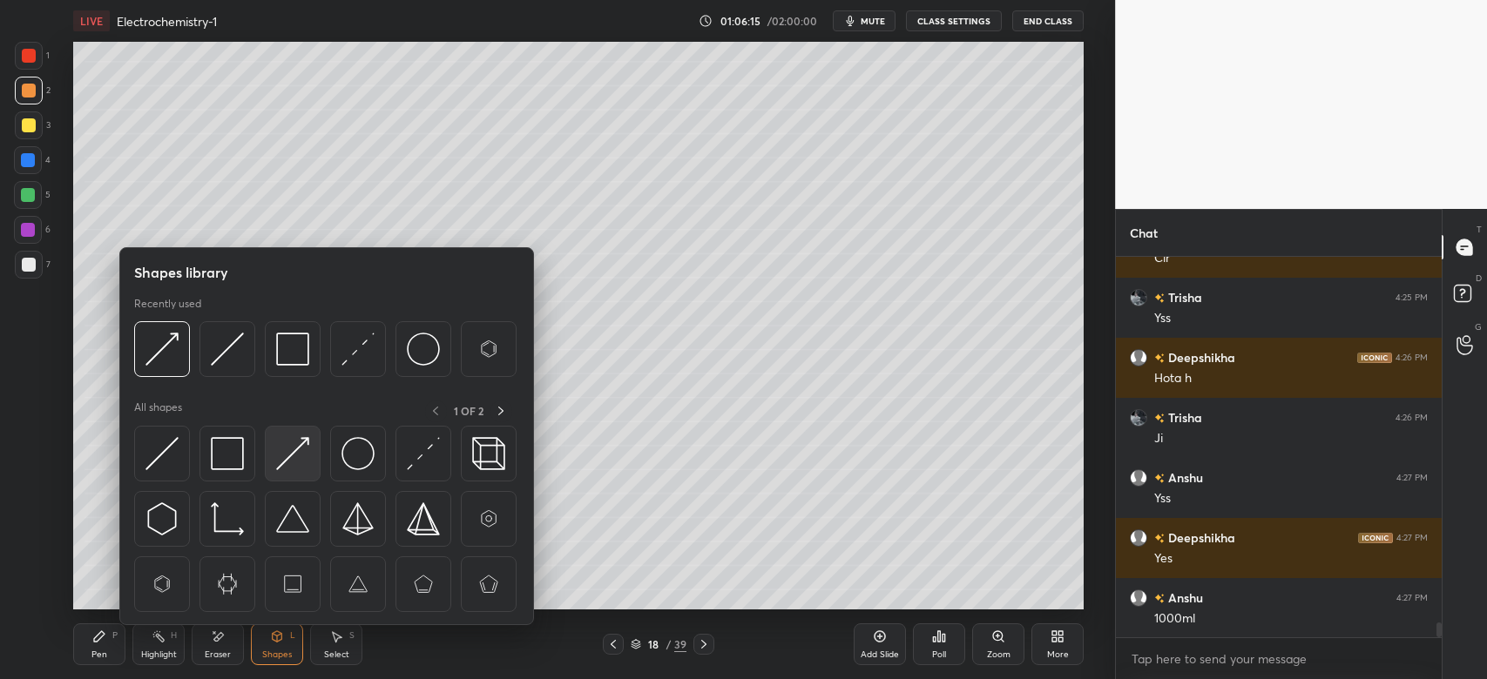
click at [296, 449] on img at bounding box center [292, 453] width 33 height 33
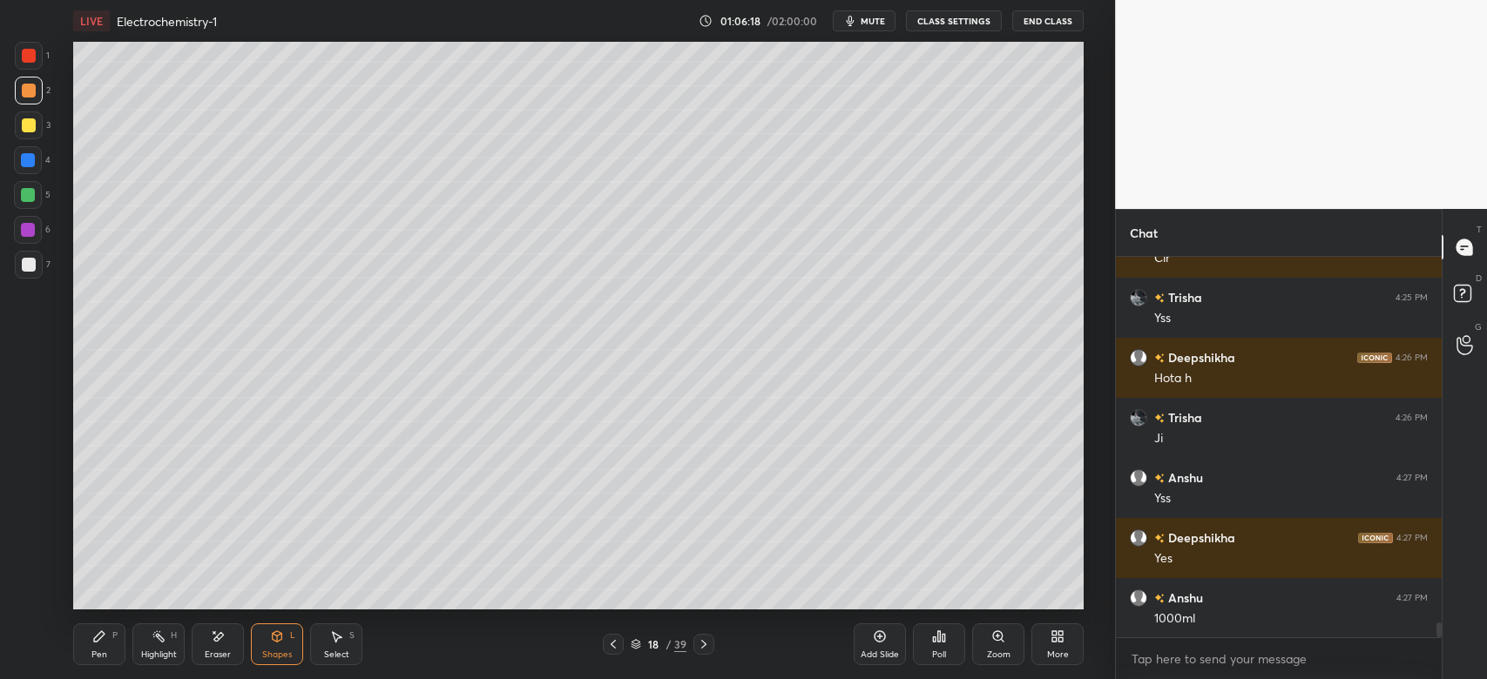
click at [111, 638] on div "Pen P" at bounding box center [99, 645] width 52 height 42
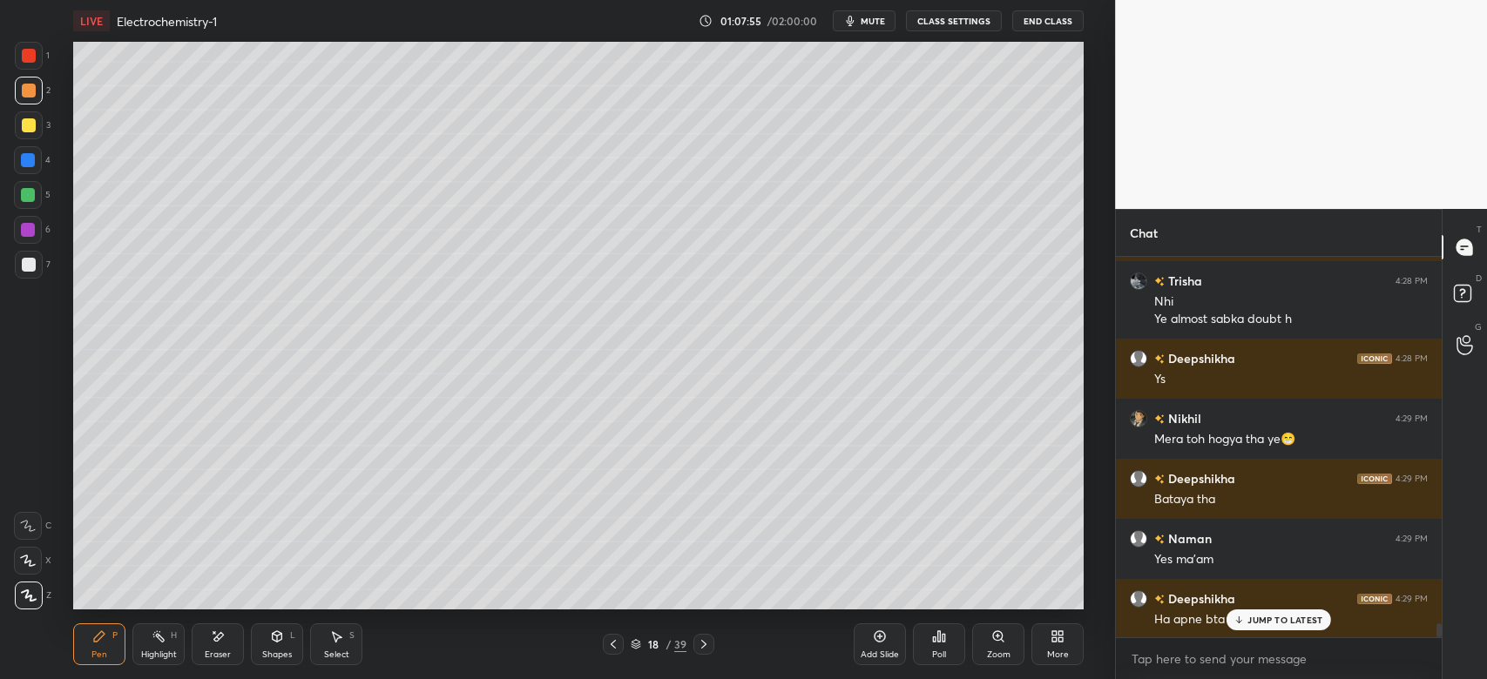
scroll to position [10366, 0]
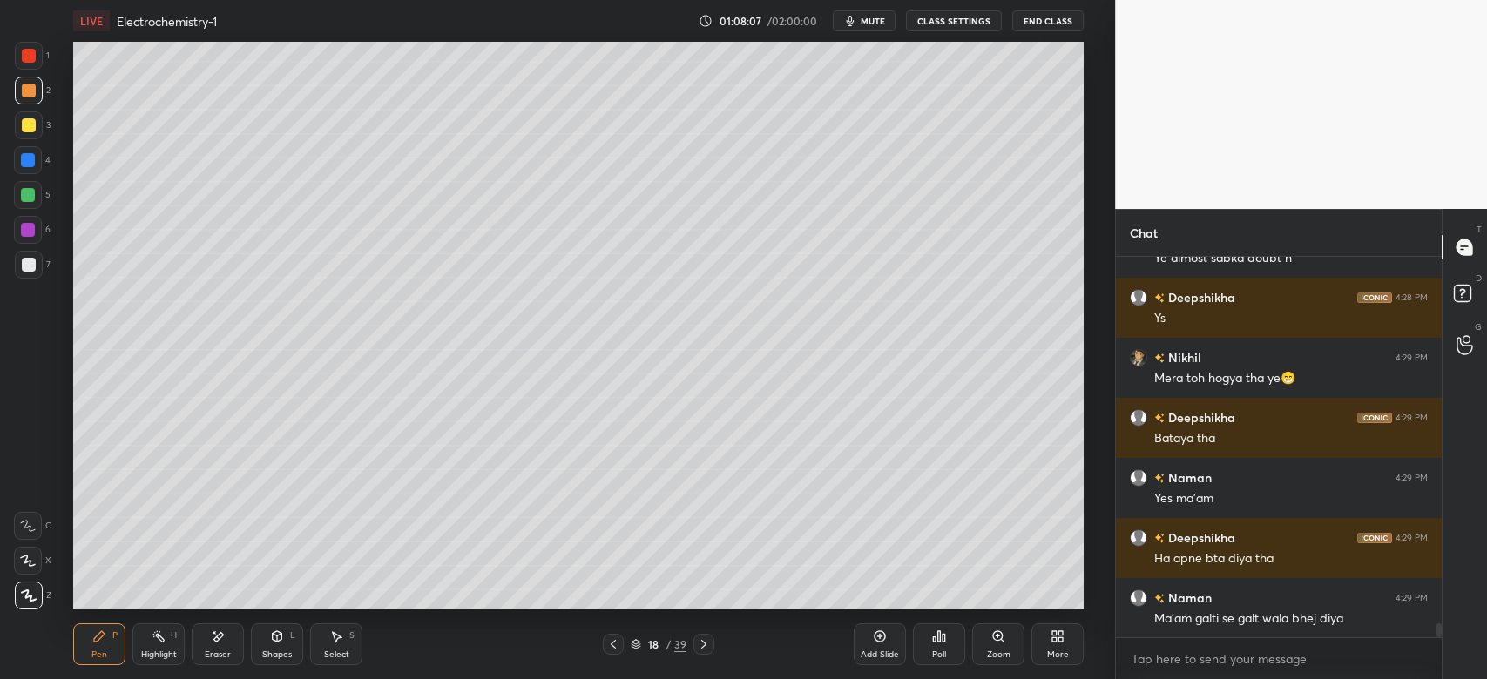
click at [883, 633] on icon at bounding box center [879, 636] width 11 height 11
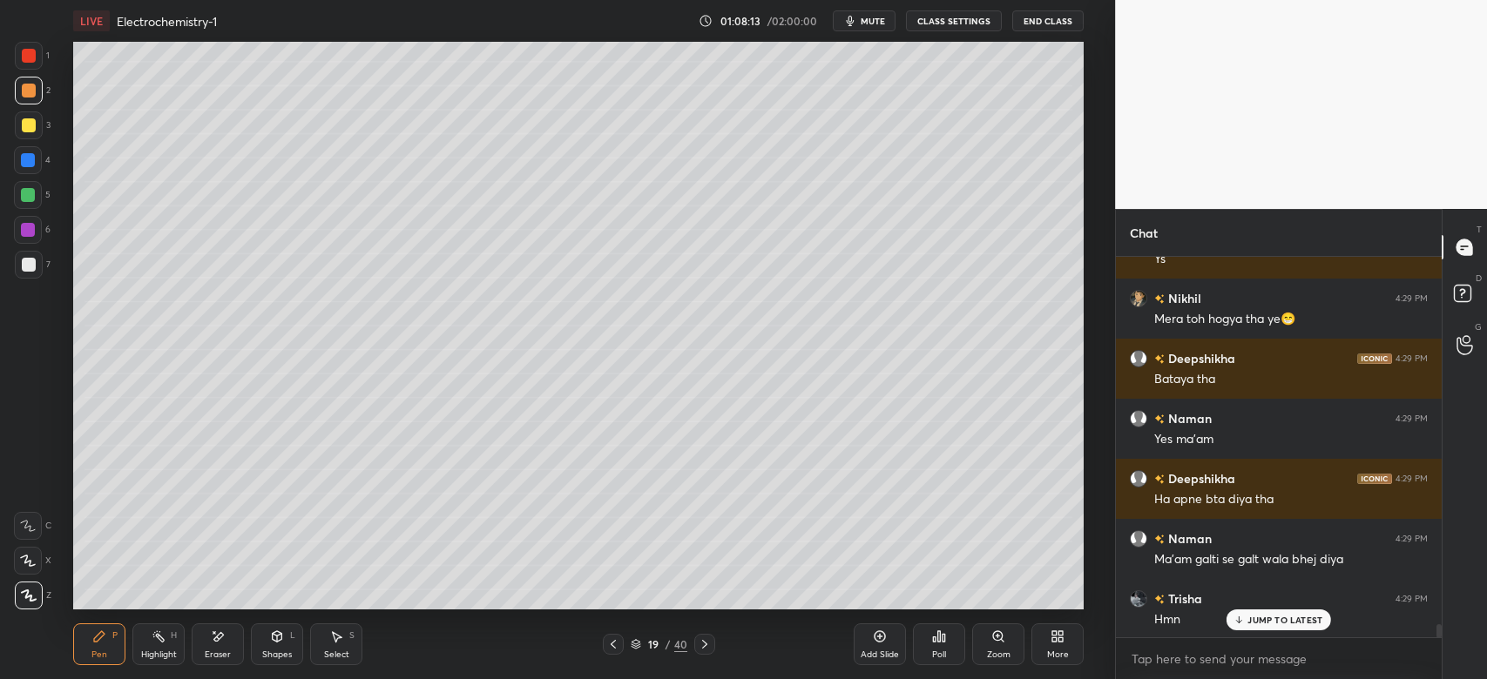
click at [291, 636] on div "L" at bounding box center [292, 635] width 5 height 9
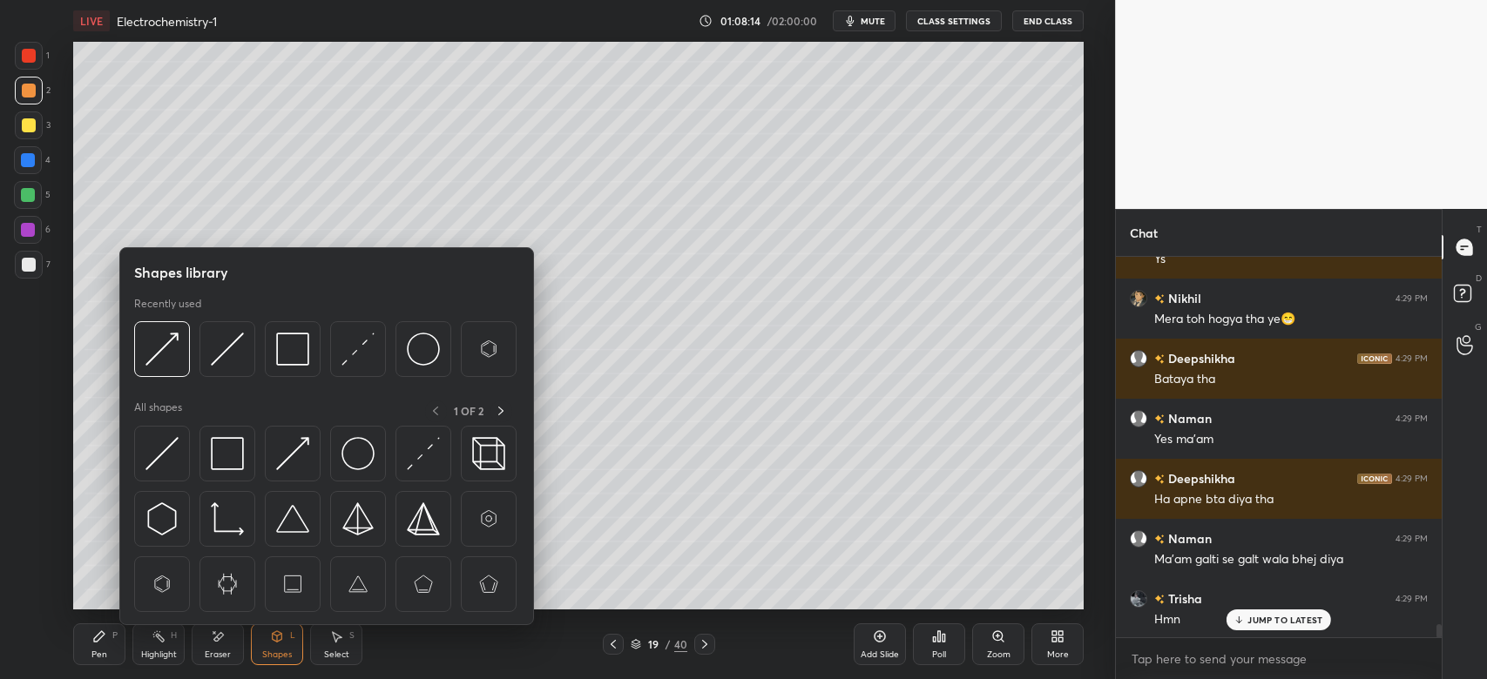
click at [237, 445] on img at bounding box center [227, 453] width 33 height 33
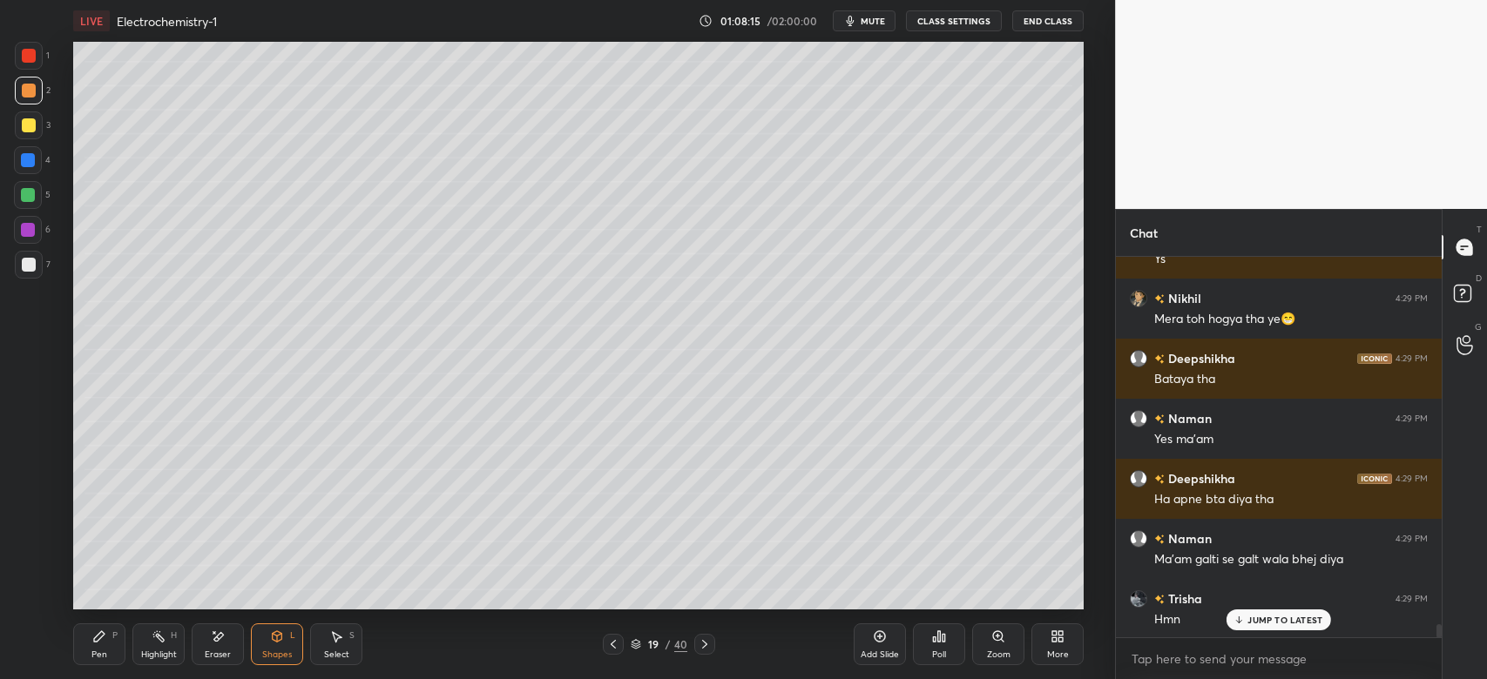
scroll to position [6, 5]
click at [105, 641] on icon at bounding box center [99, 637] width 14 height 14
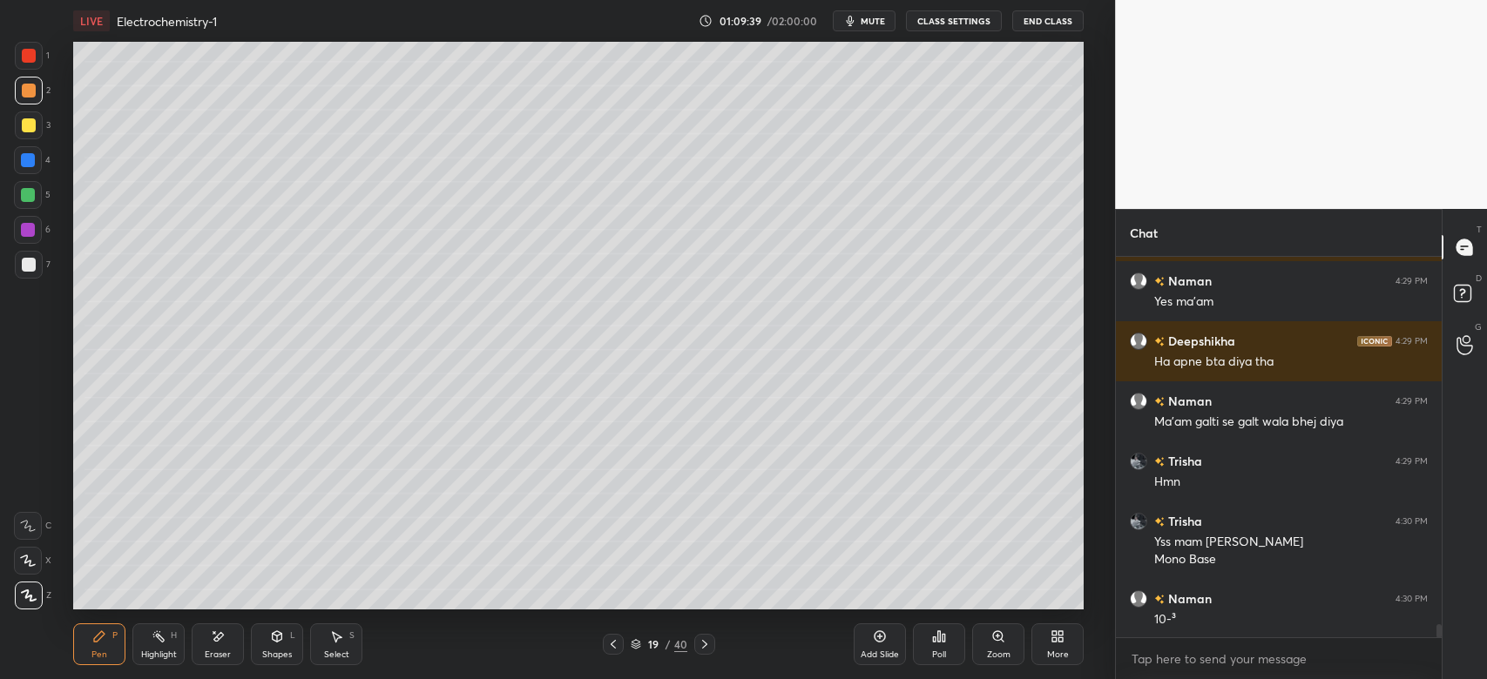
scroll to position [10624, 0]
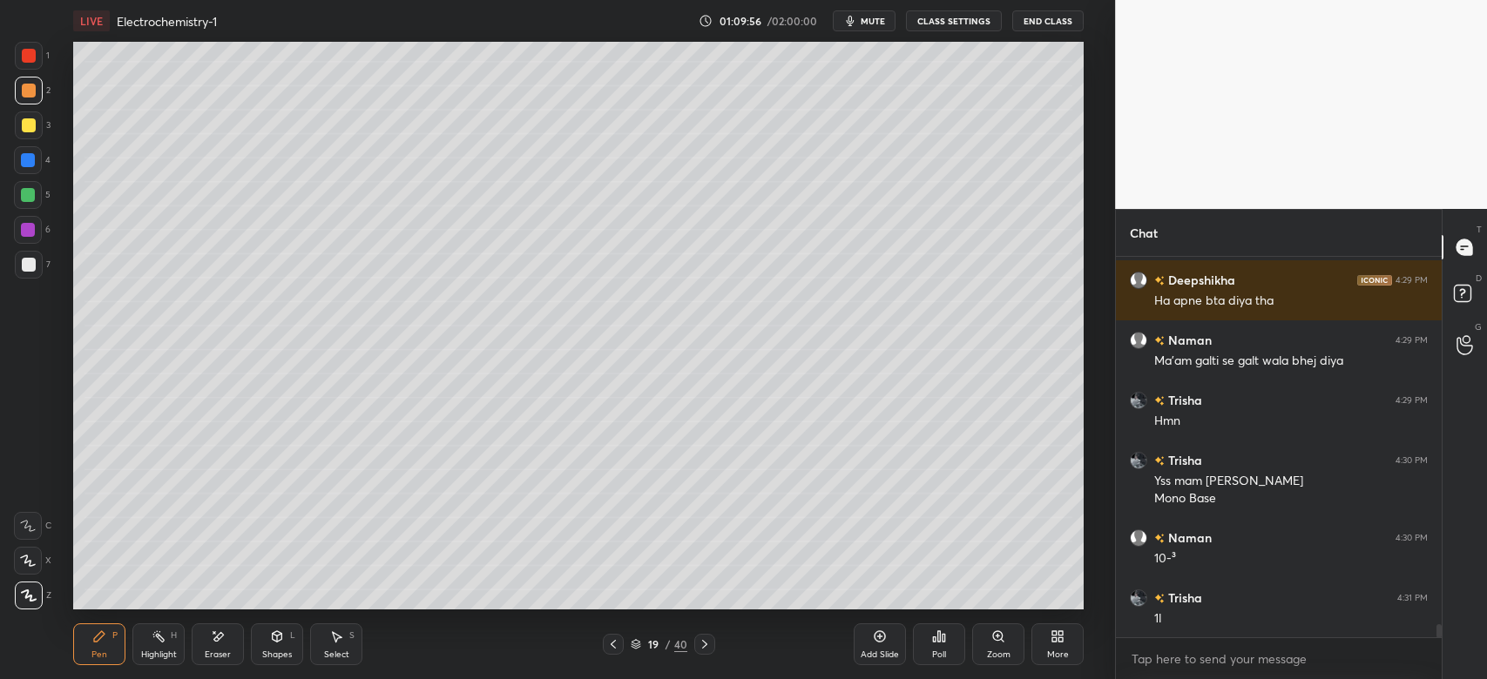
click at [289, 636] on div "Shapes L" at bounding box center [277, 645] width 52 height 42
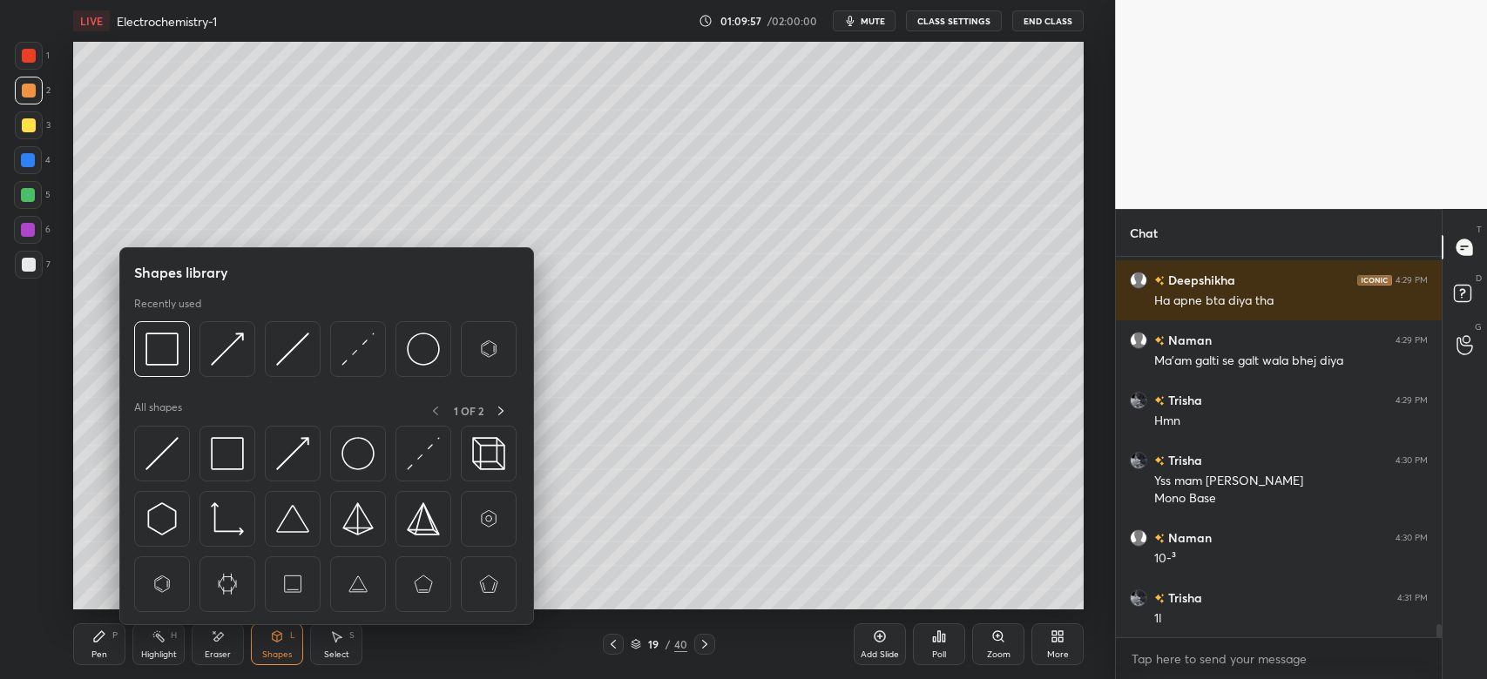
click at [178, 442] on img at bounding box center [161, 453] width 33 height 33
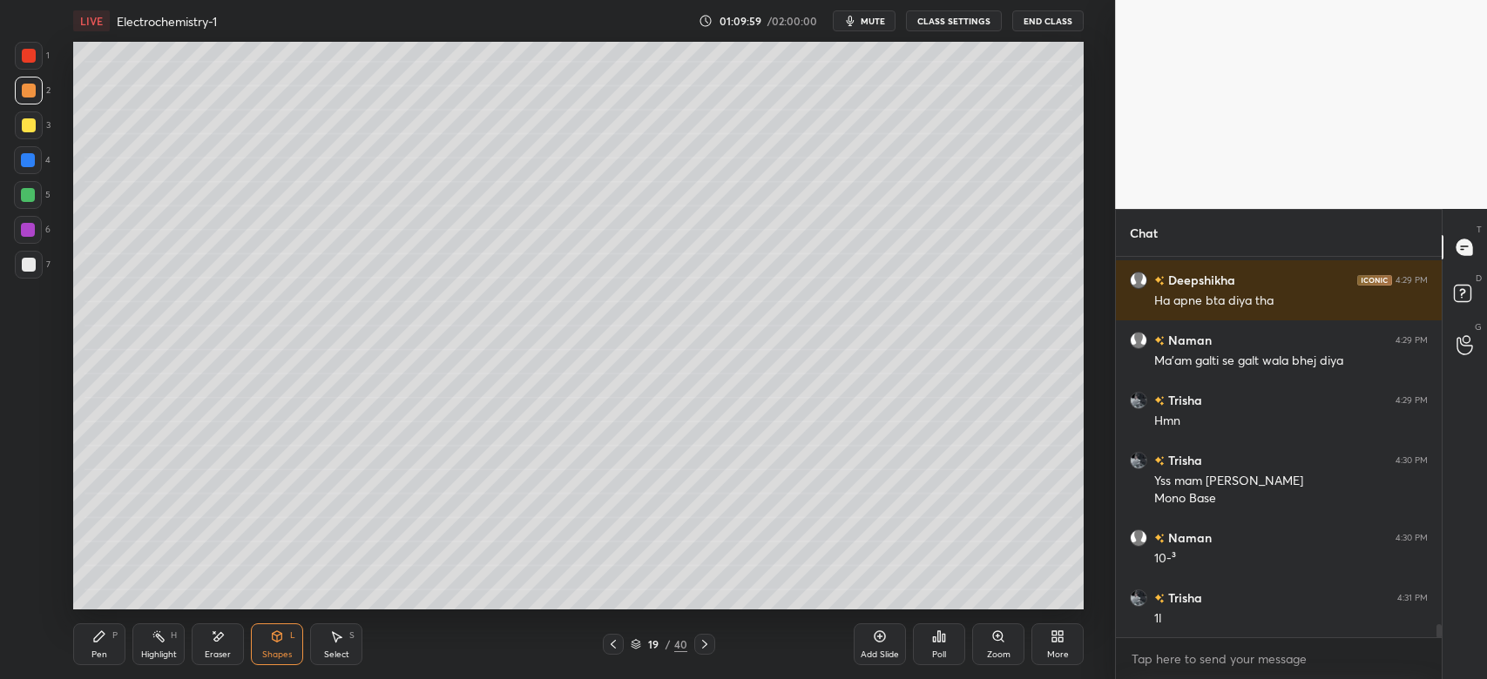
click at [108, 651] on div "Pen P" at bounding box center [99, 645] width 52 height 42
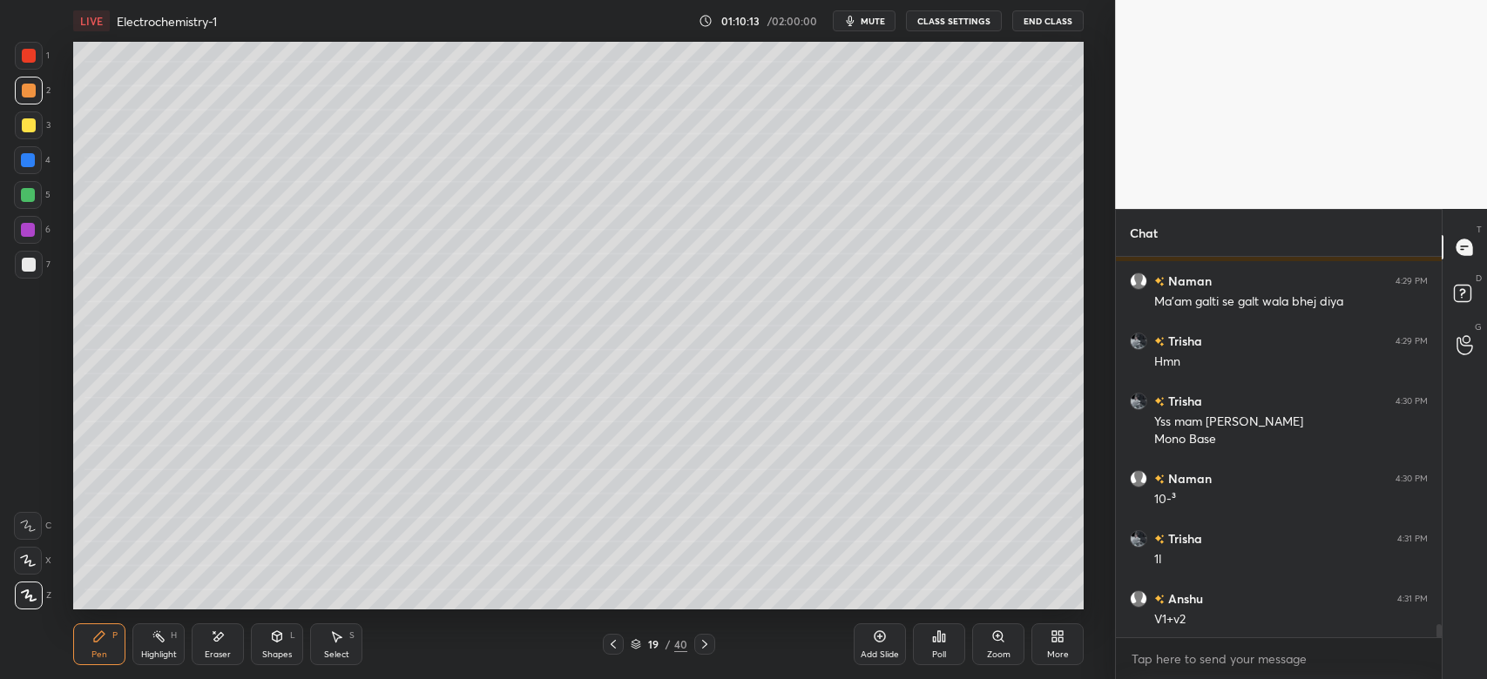
click at [286, 638] on div "Shapes L" at bounding box center [277, 645] width 52 height 42
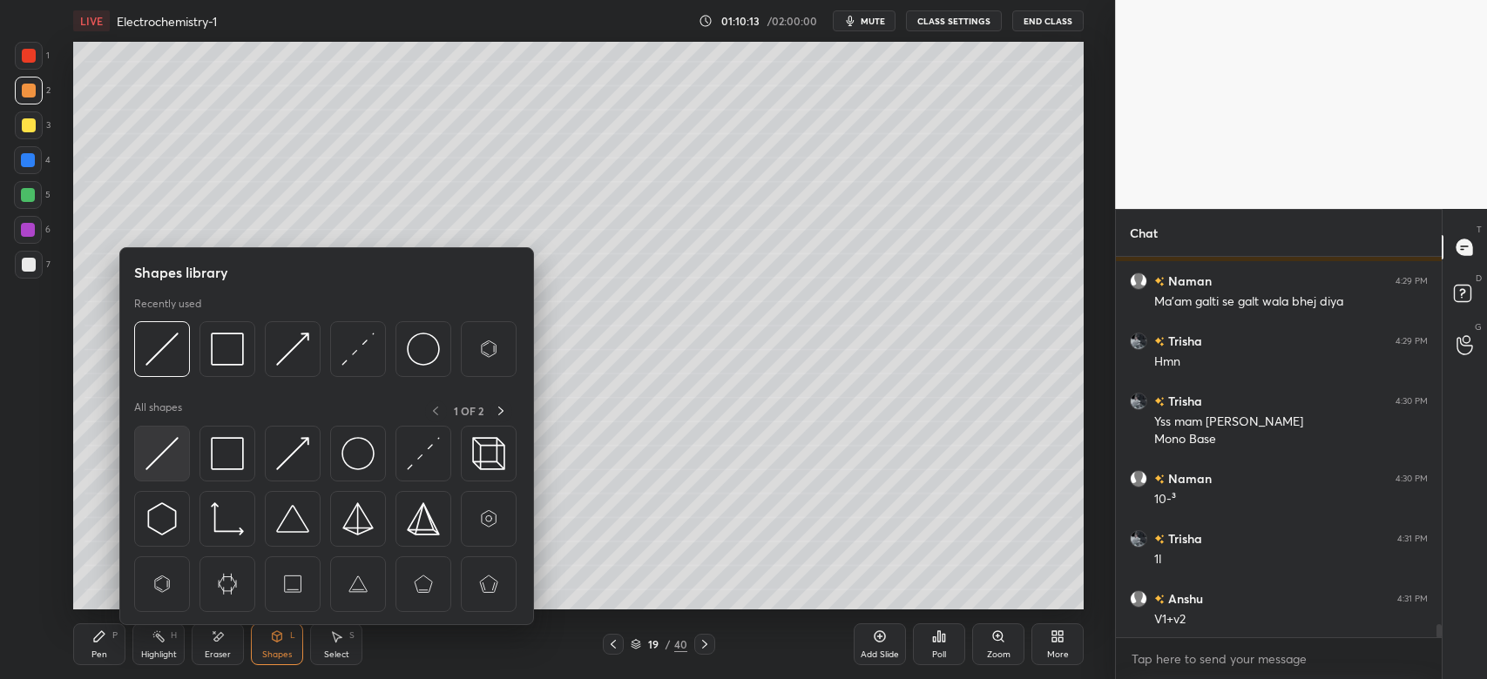
click at [167, 464] on img at bounding box center [161, 453] width 33 height 33
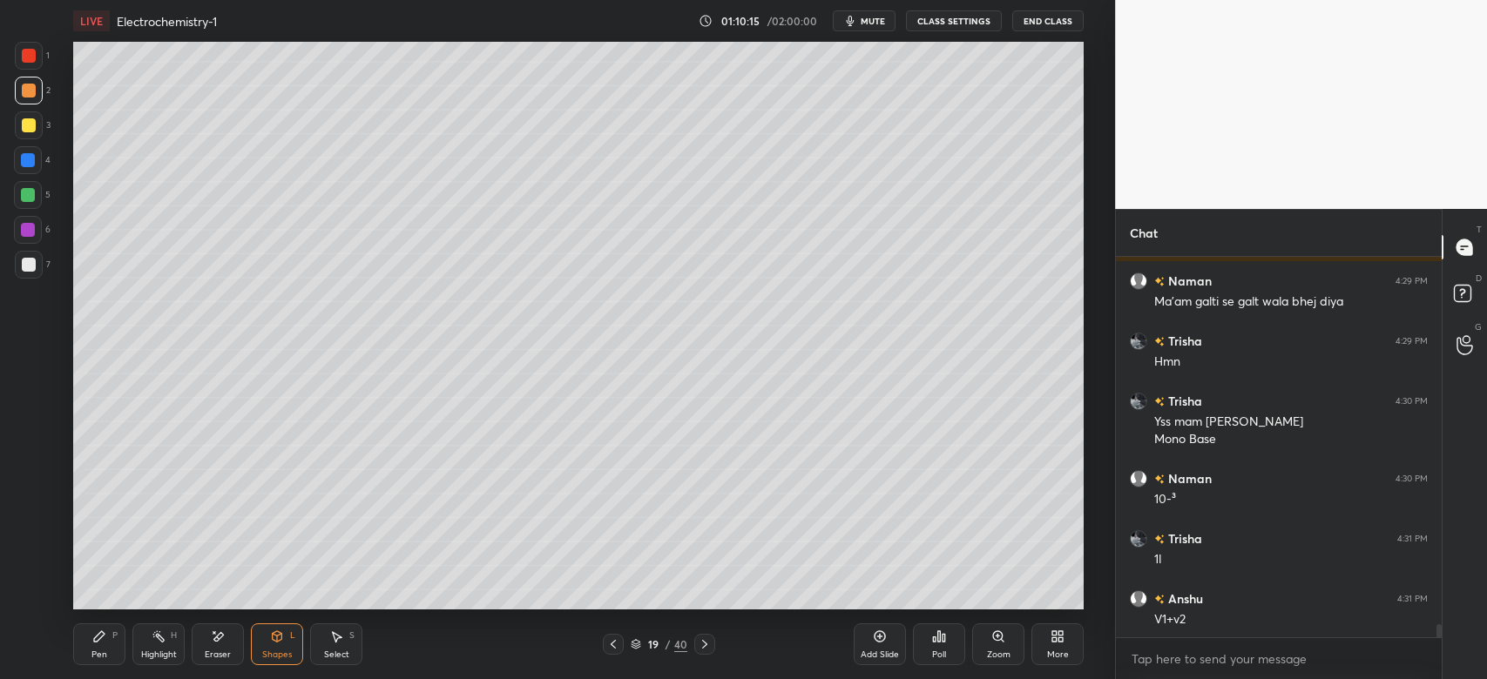
click at [97, 651] on div "Pen" at bounding box center [99, 655] width 16 height 9
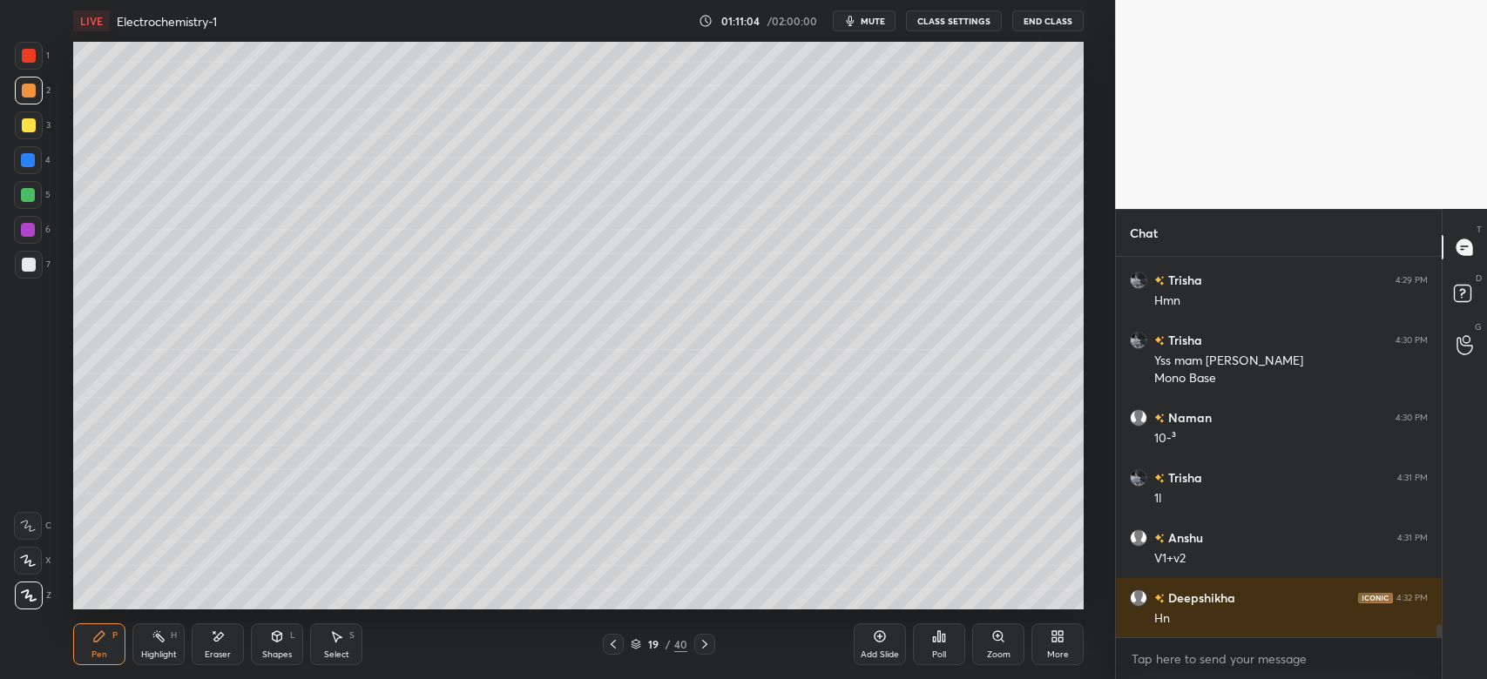
scroll to position [10803, 0]
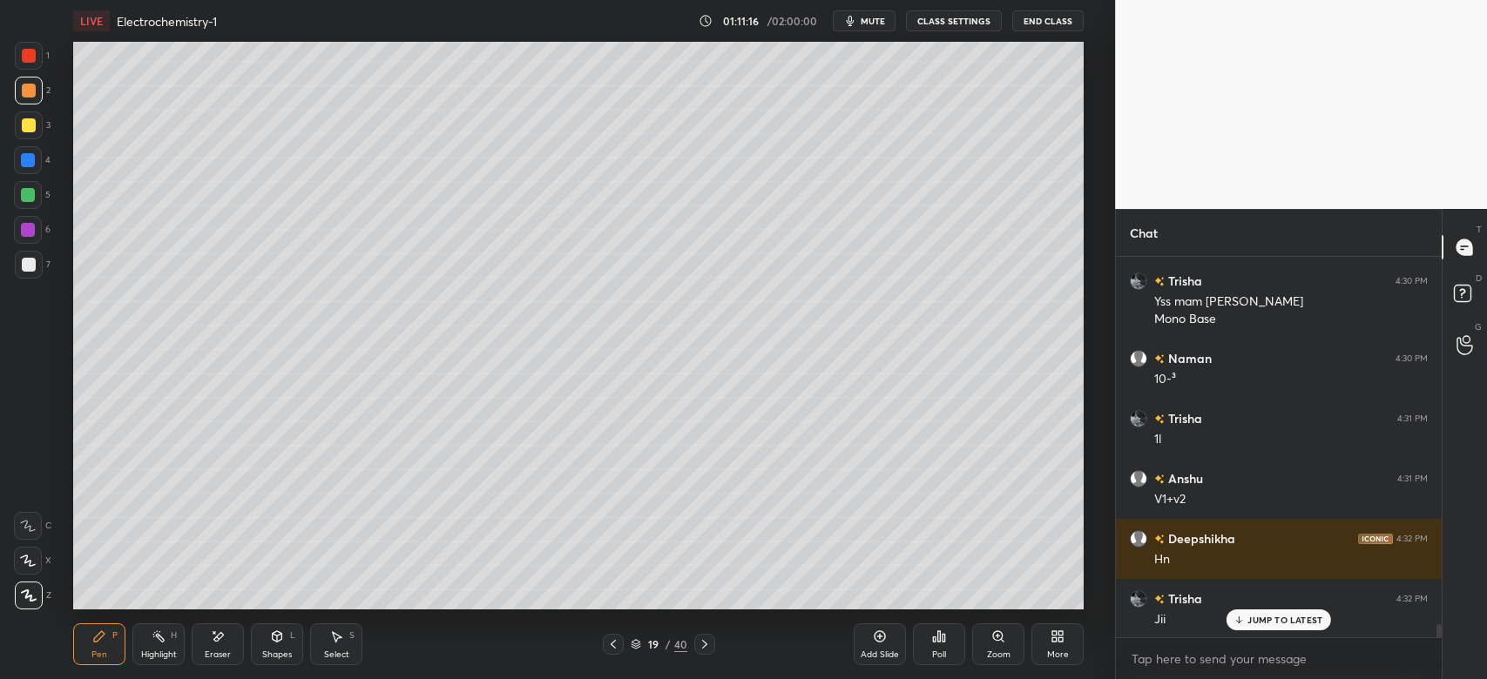
click at [879, 647] on div "Add Slide" at bounding box center [880, 645] width 52 height 42
click at [616, 646] on icon at bounding box center [614, 645] width 14 height 14
click at [702, 639] on icon at bounding box center [703, 645] width 14 height 14
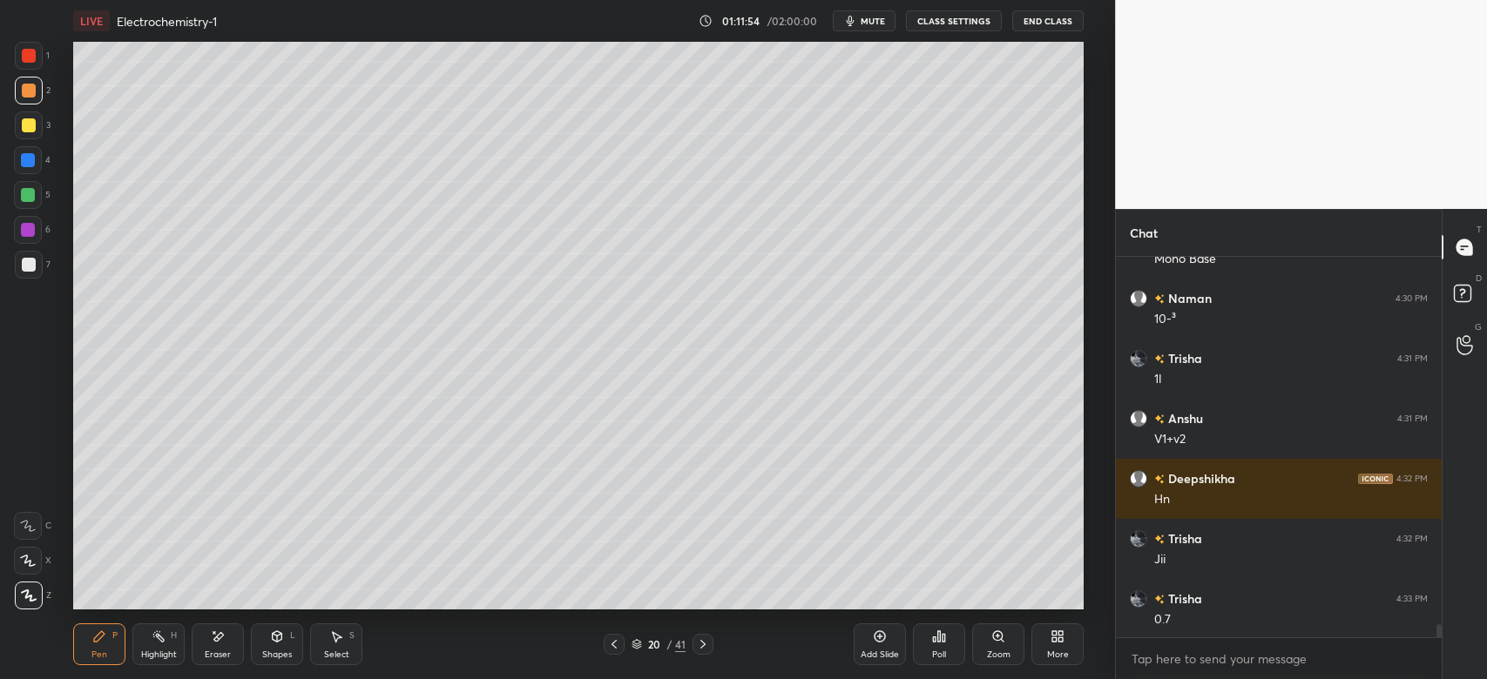
scroll to position [10924, 0]
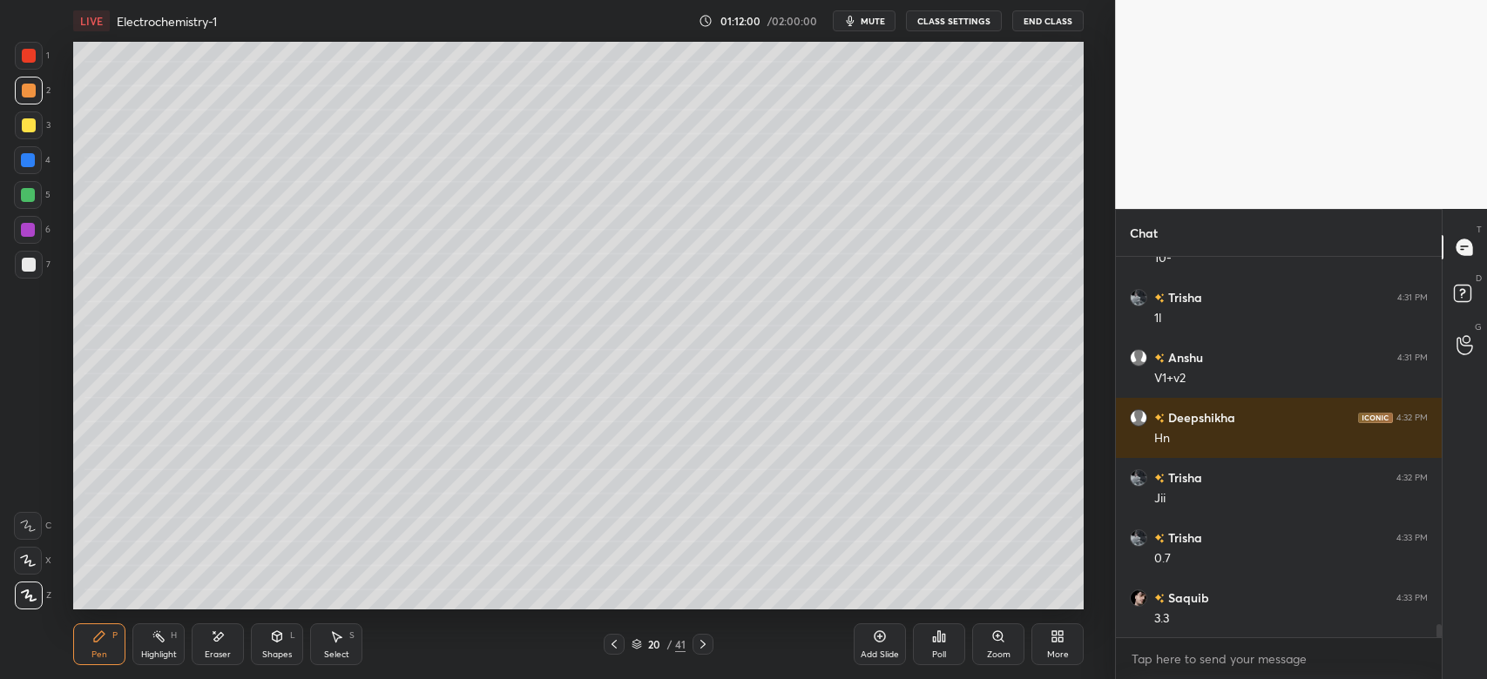
click at [205, 640] on div "Eraser" at bounding box center [218, 645] width 52 height 42
click at [104, 643] on icon at bounding box center [99, 637] width 14 height 14
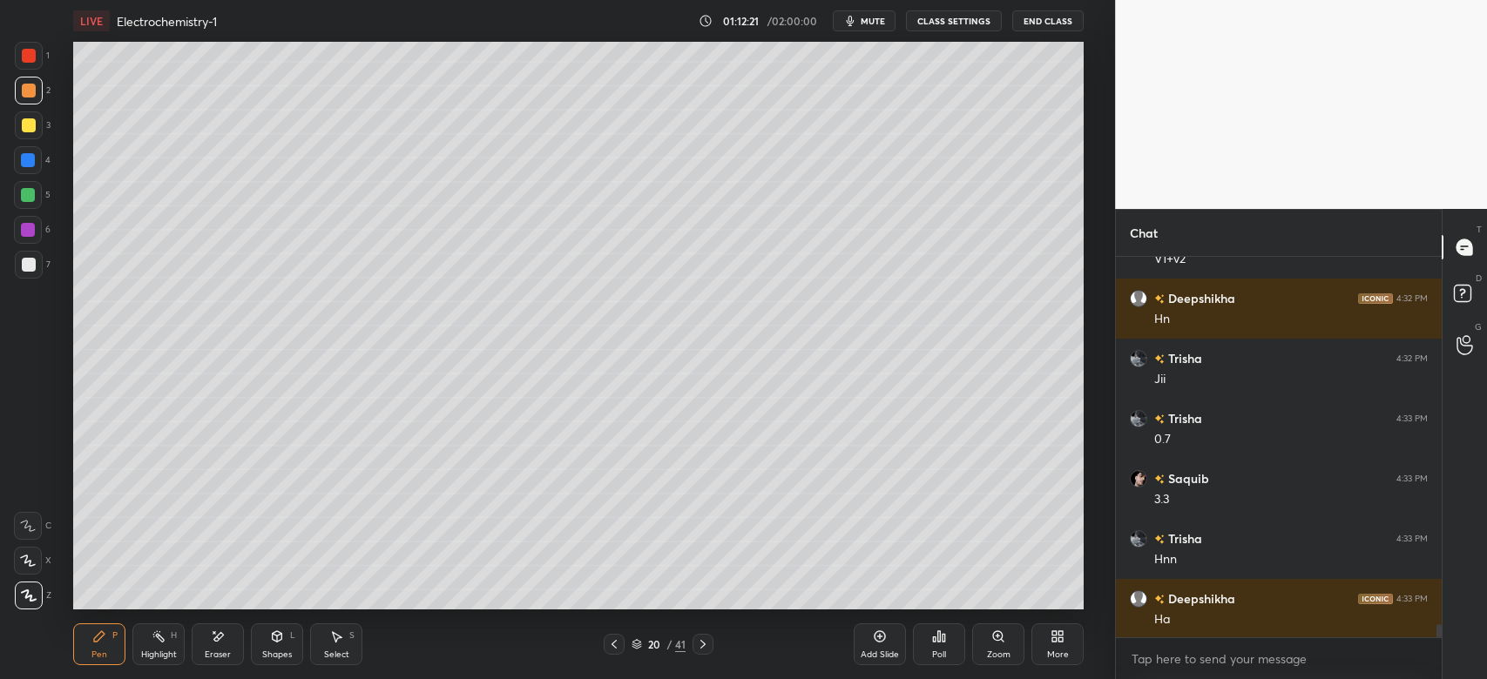
scroll to position [11104, 0]
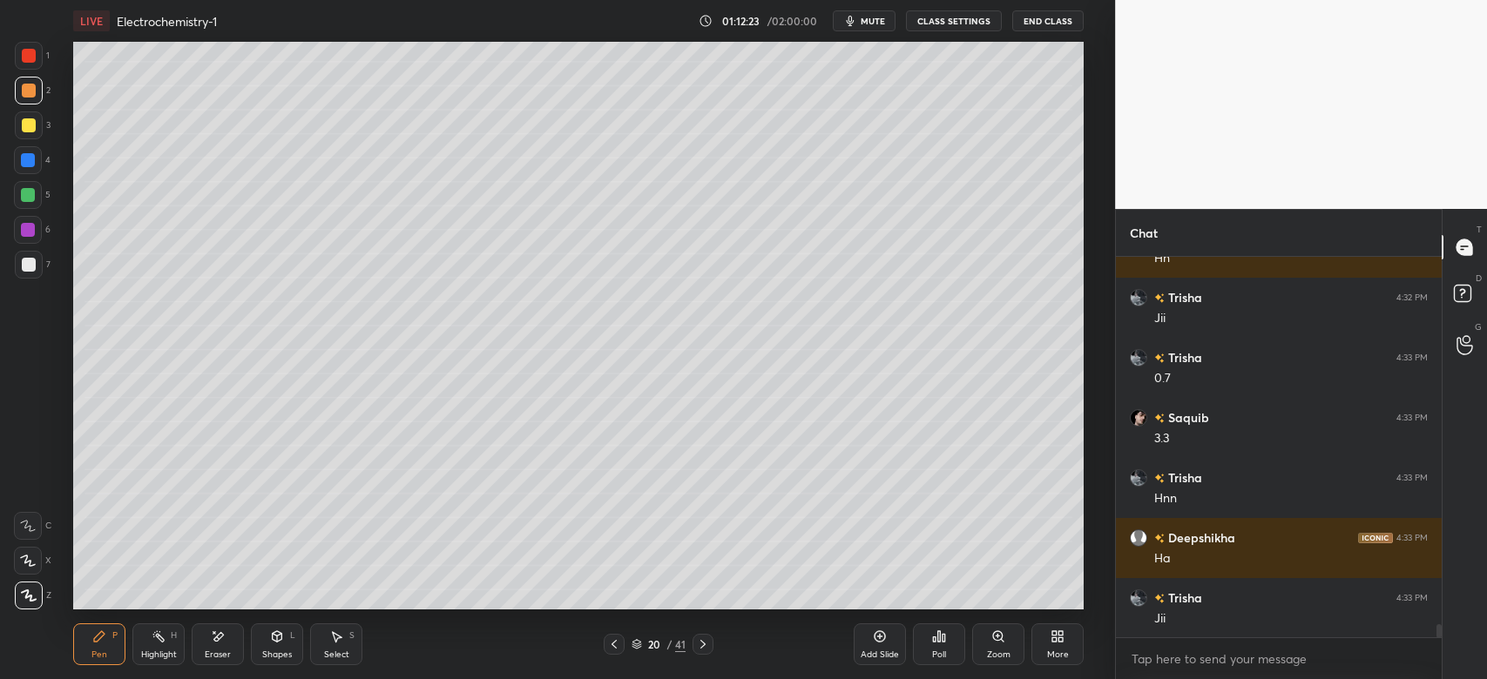
click at [704, 644] on icon at bounding box center [702, 644] width 5 height 9
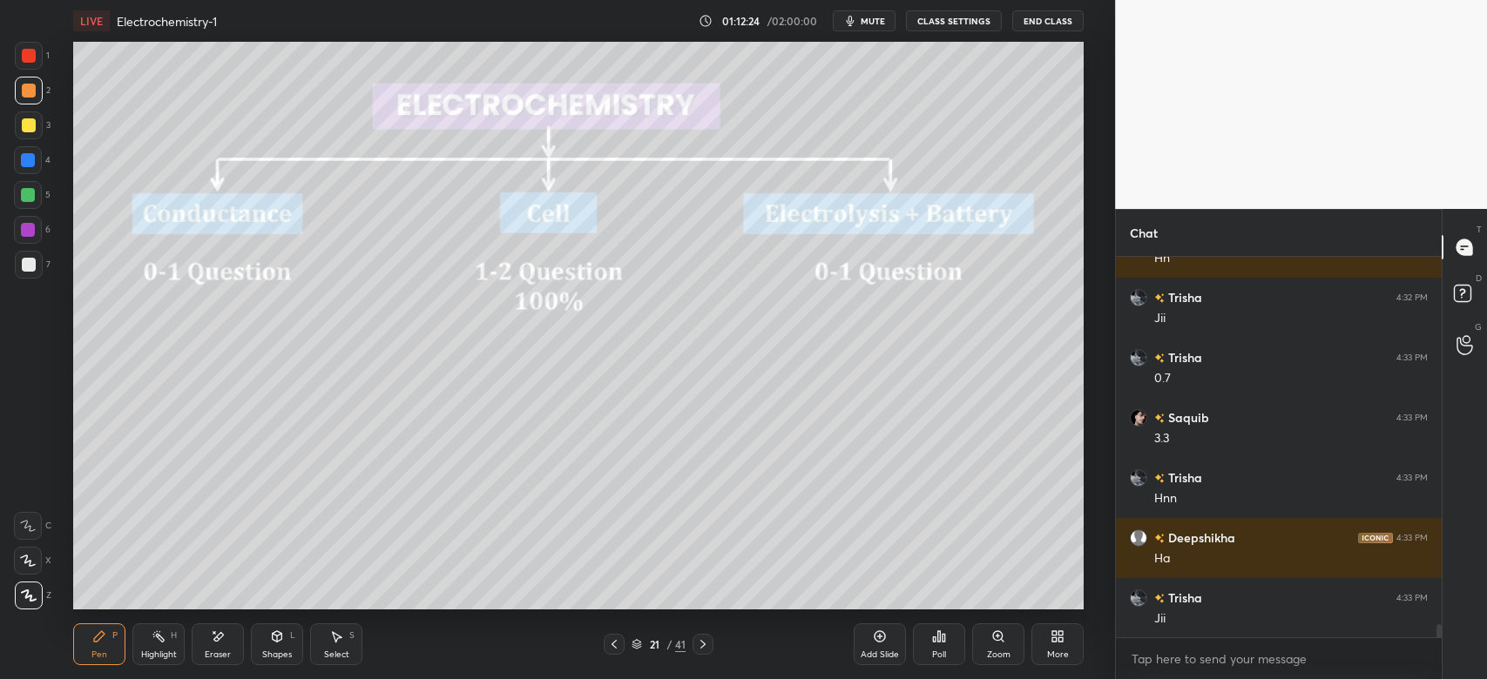
click at [606, 642] on div at bounding box center [614, 644] width 21 height 21
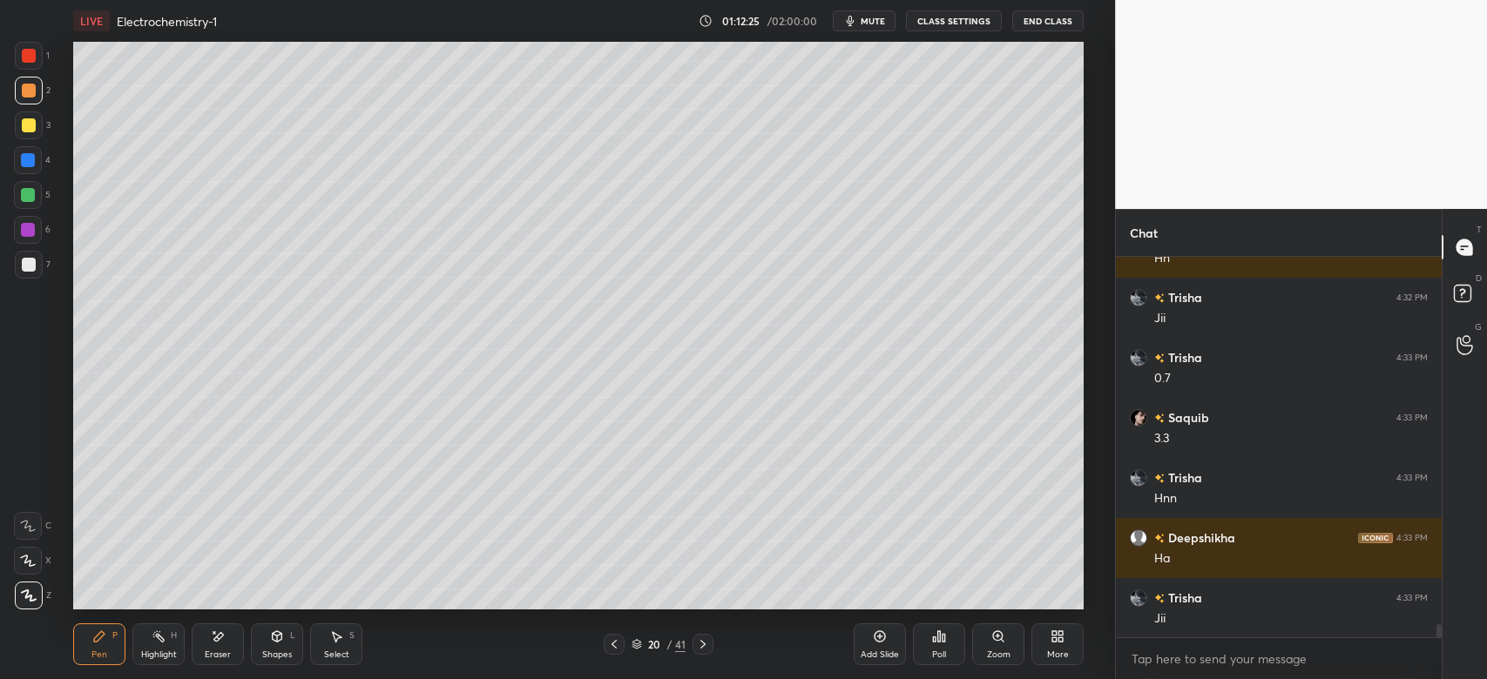
click at [873, 643] on icon at bounding box center [880, 637] width 14 height 14
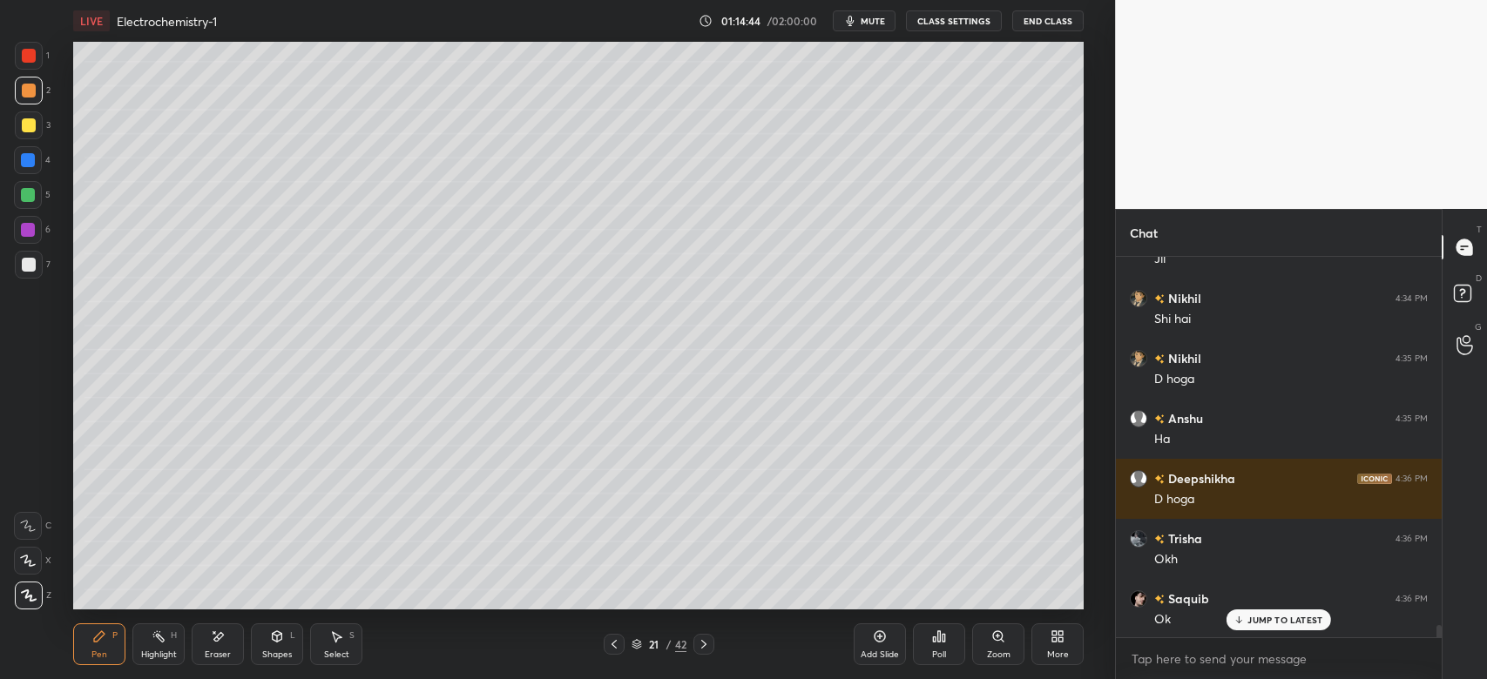
click at [697, 646] on icon at bounding box center [704, 645] width 14 height 14
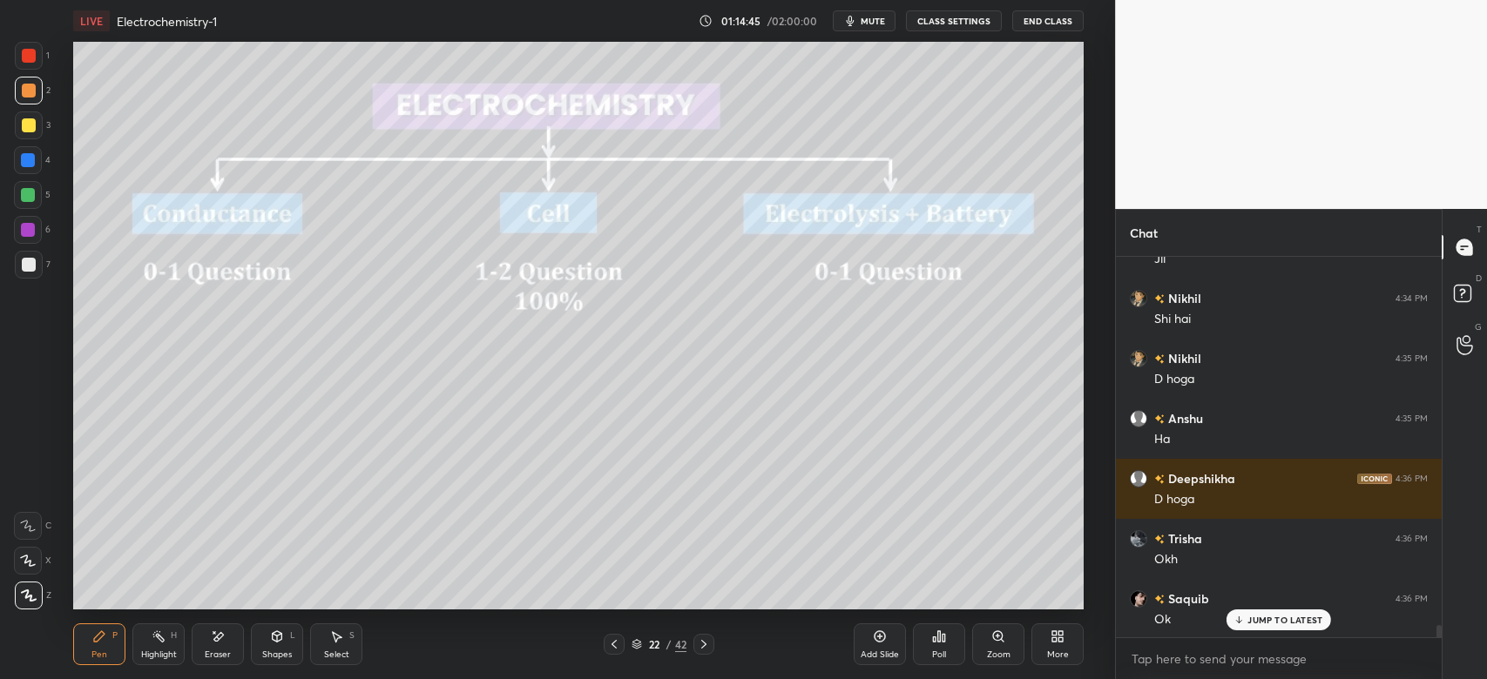
click at [608, 645] on icon at bounding box center [614, 645] width 14 height 14
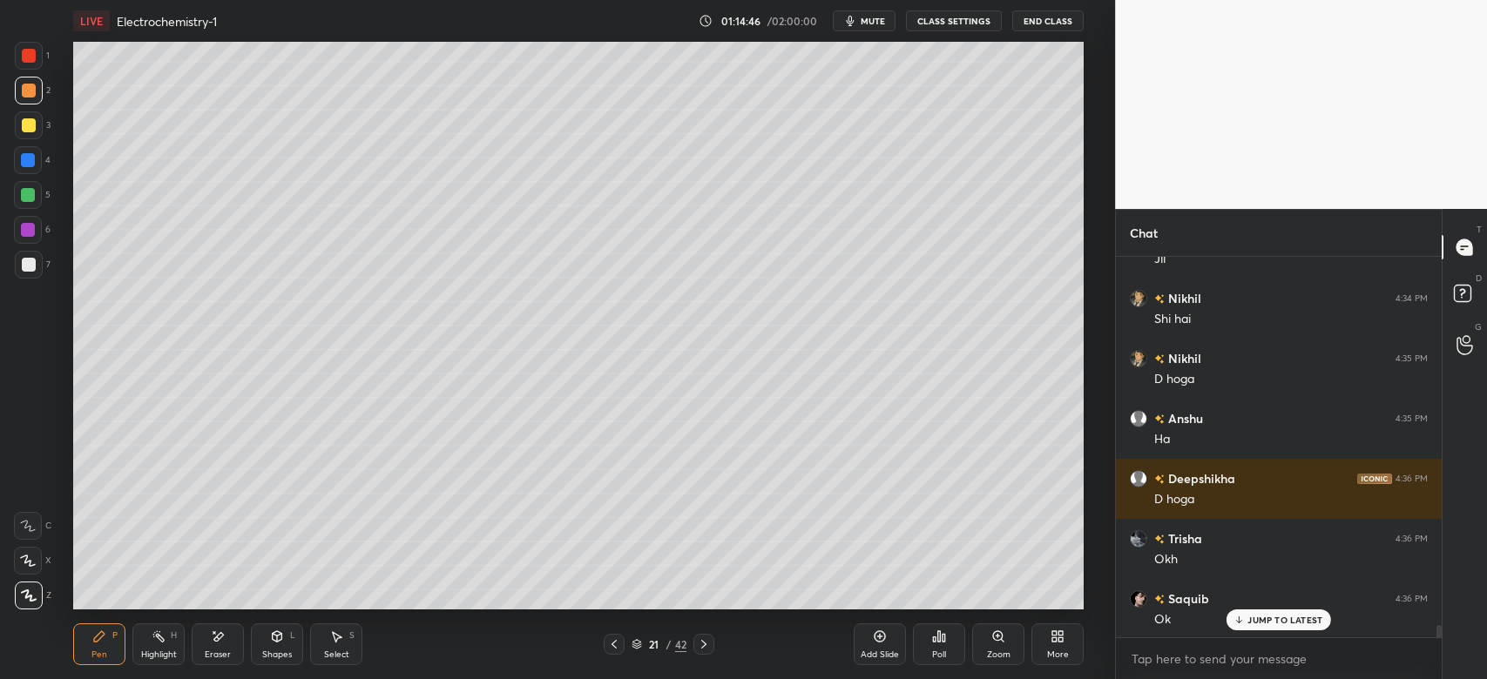
click at [889, 651] on div "Add Slide" at bounding box center [879, 655] width 38 height 9
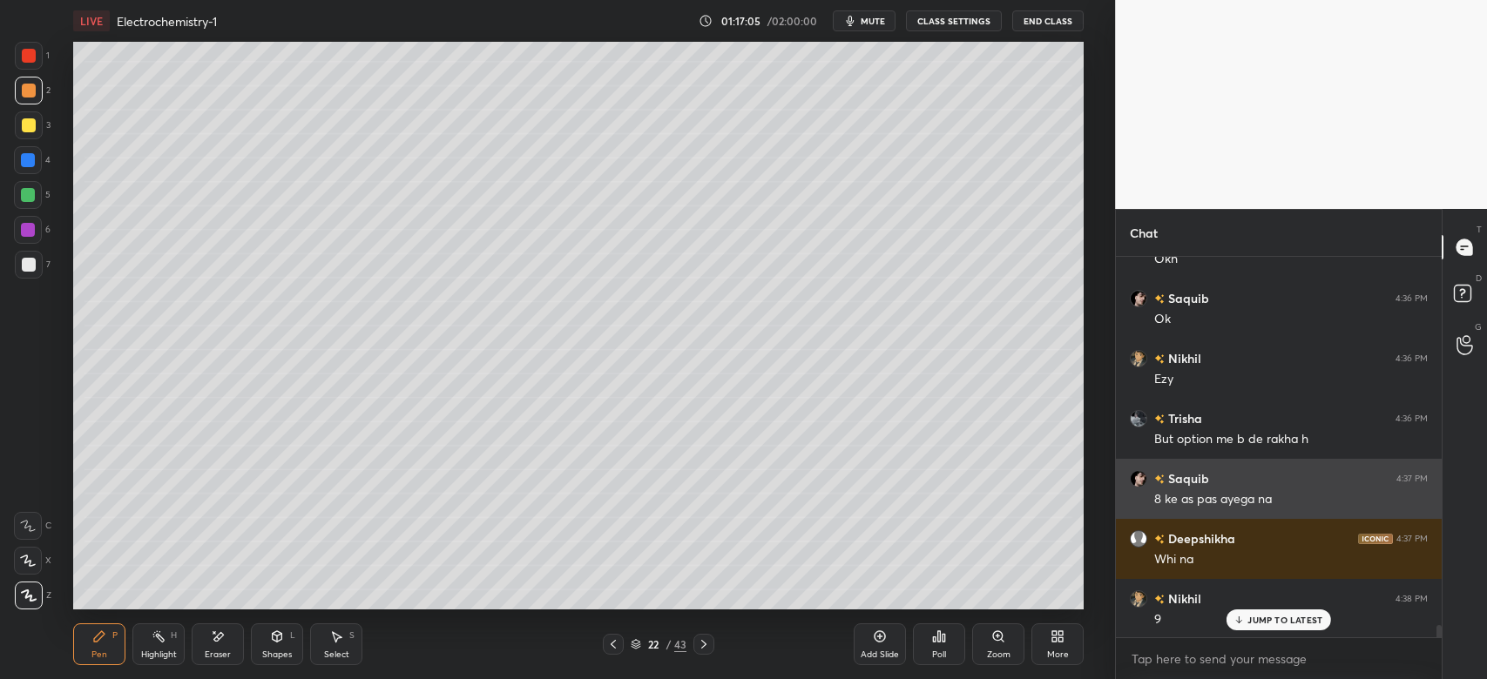
scroll to position [6, 5]
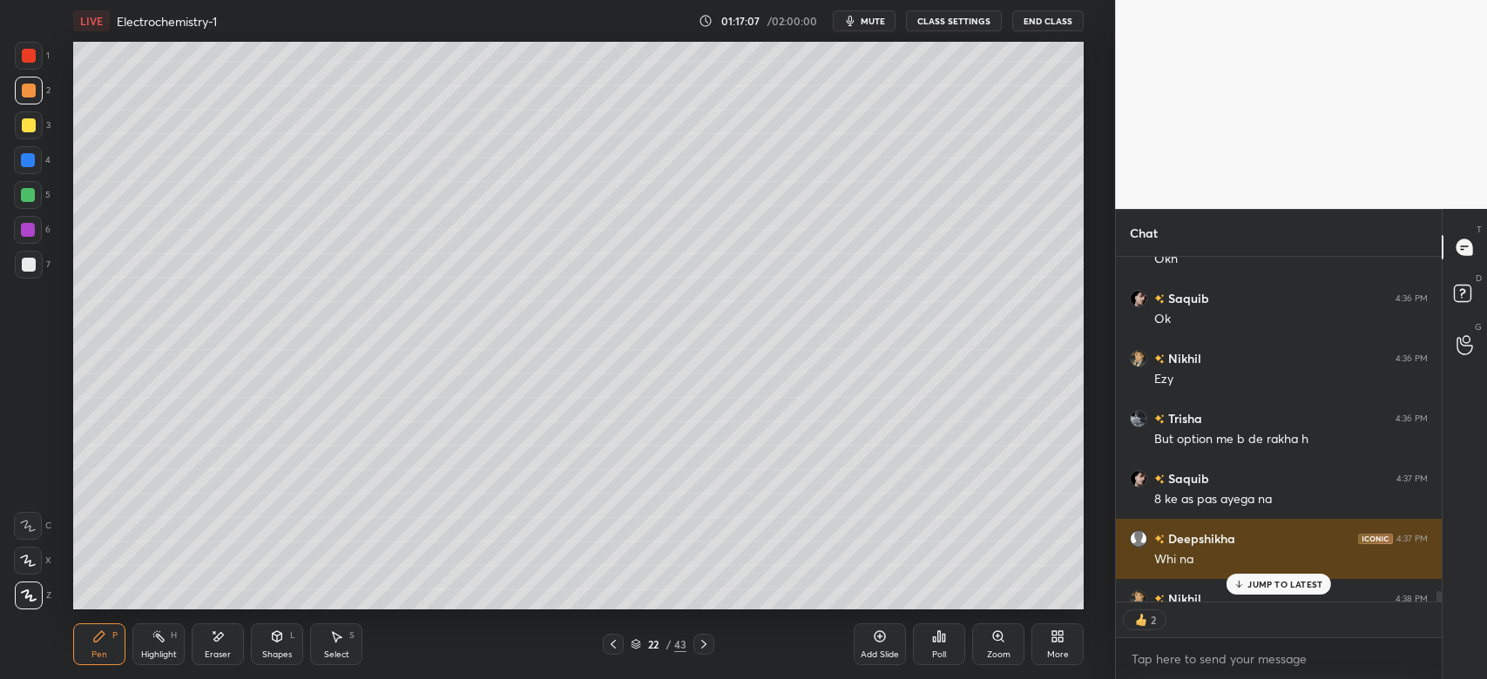
click at [1286, 571] on div "[PERSON_NAME] 4:37 PM Whi na" at bounding box center [1279, 549] width 326 height 60
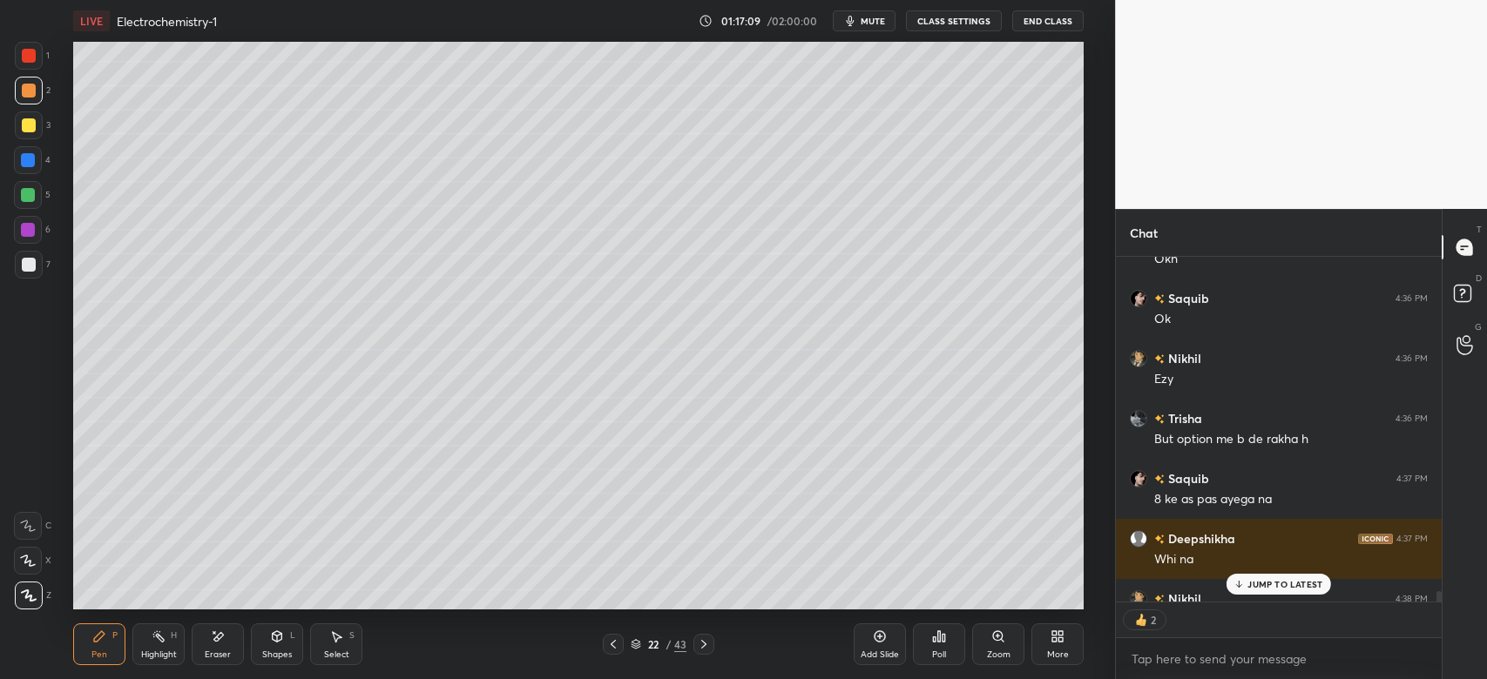
click at [1268, 588] on p "JUMP TO LATEST" at bounding box center [1284, 584] width 75 height 10
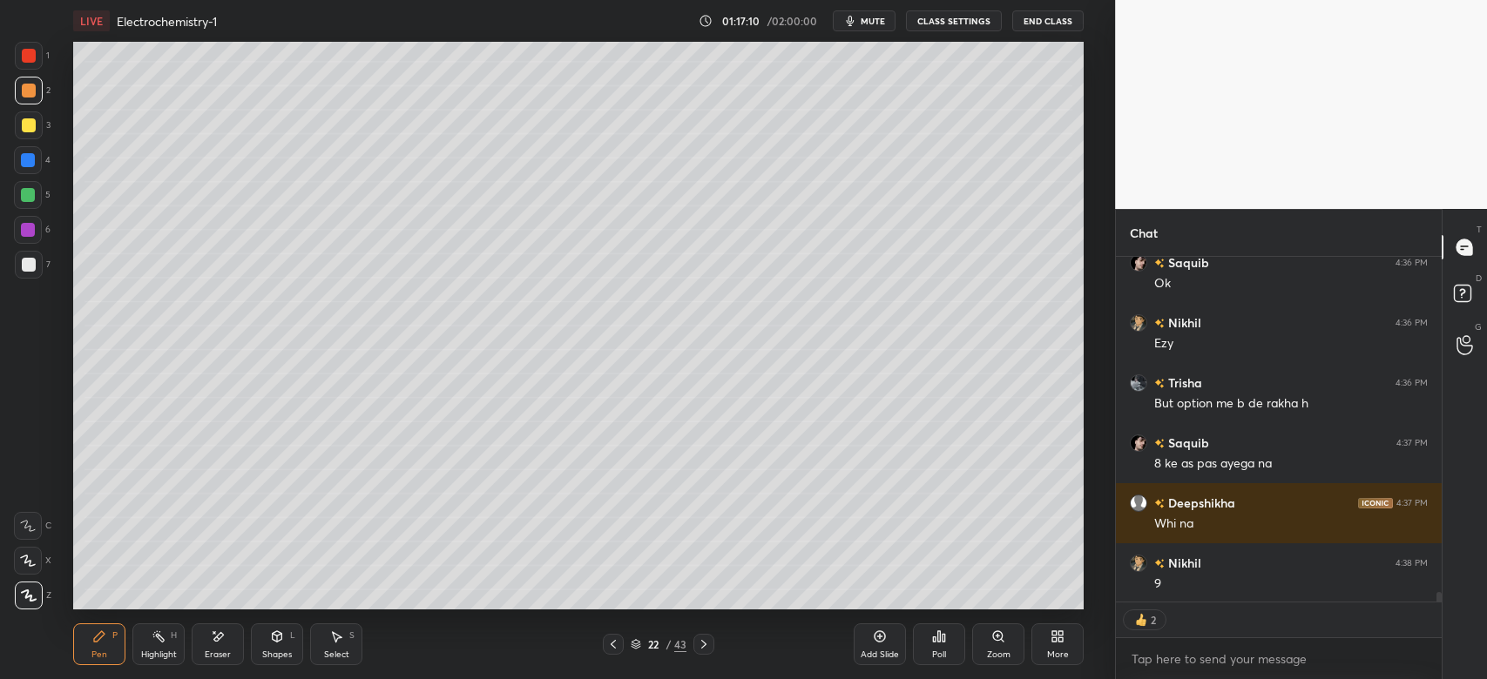
click at [700, 644] on icon at bounding box center [704, 645] width 14 height 14
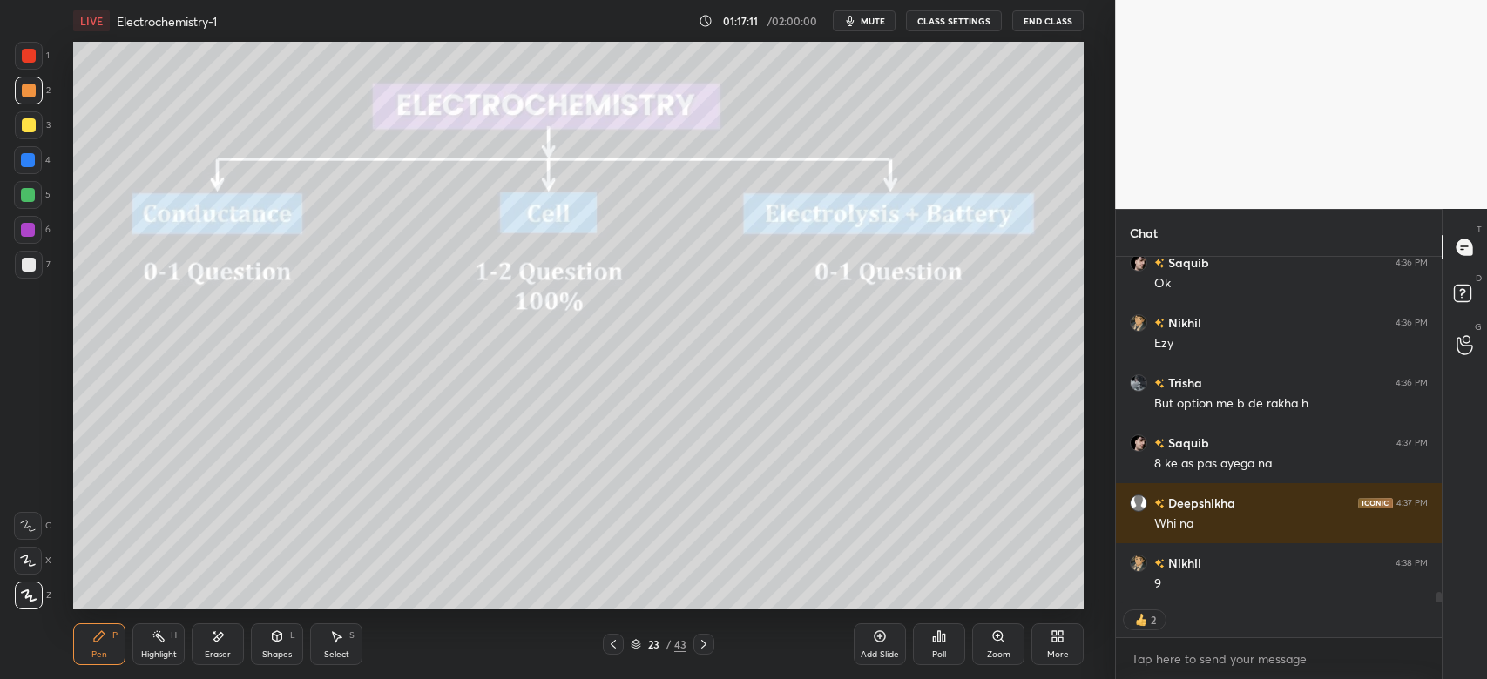
click at [617, 640] on icon at bounding box center [613, 645] width 14 height 14
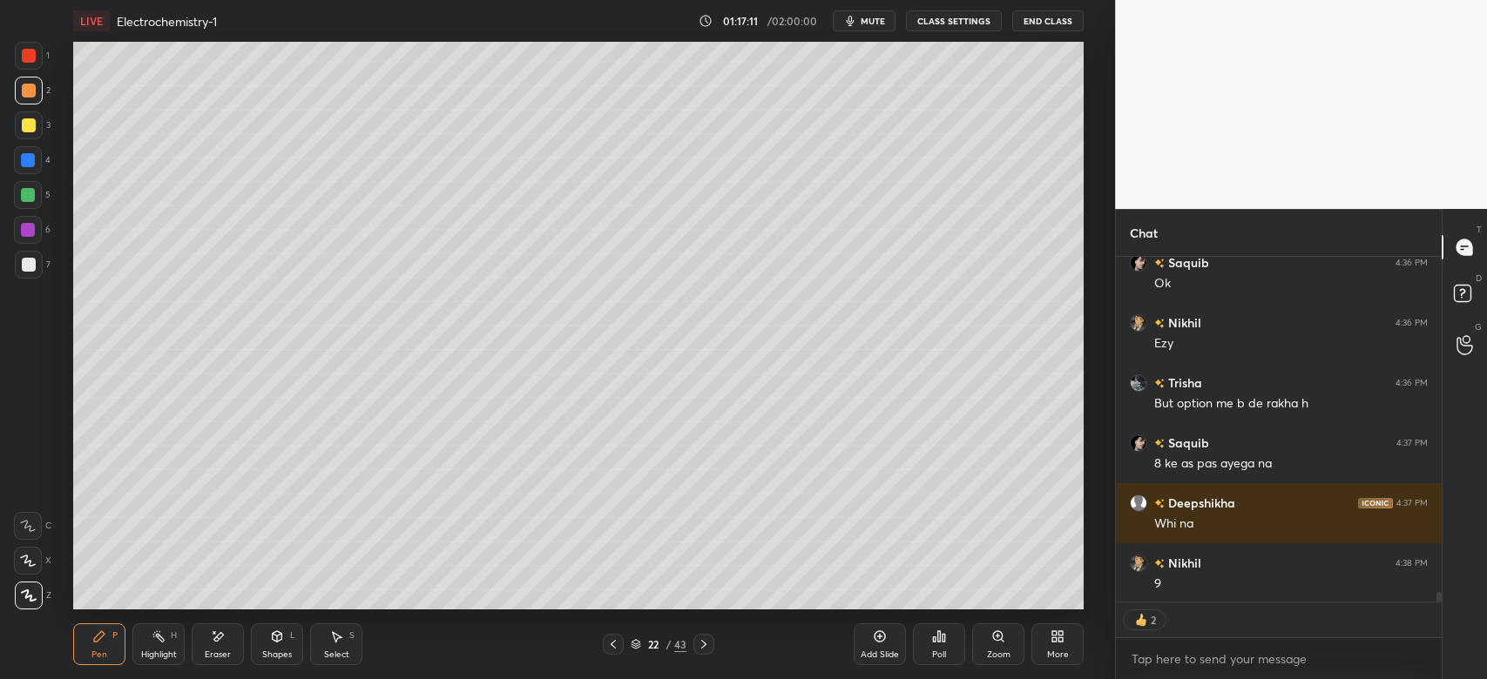
click at [874, 644] on div "Add Slide" at bounding box center [880, 645] width 52 height 42
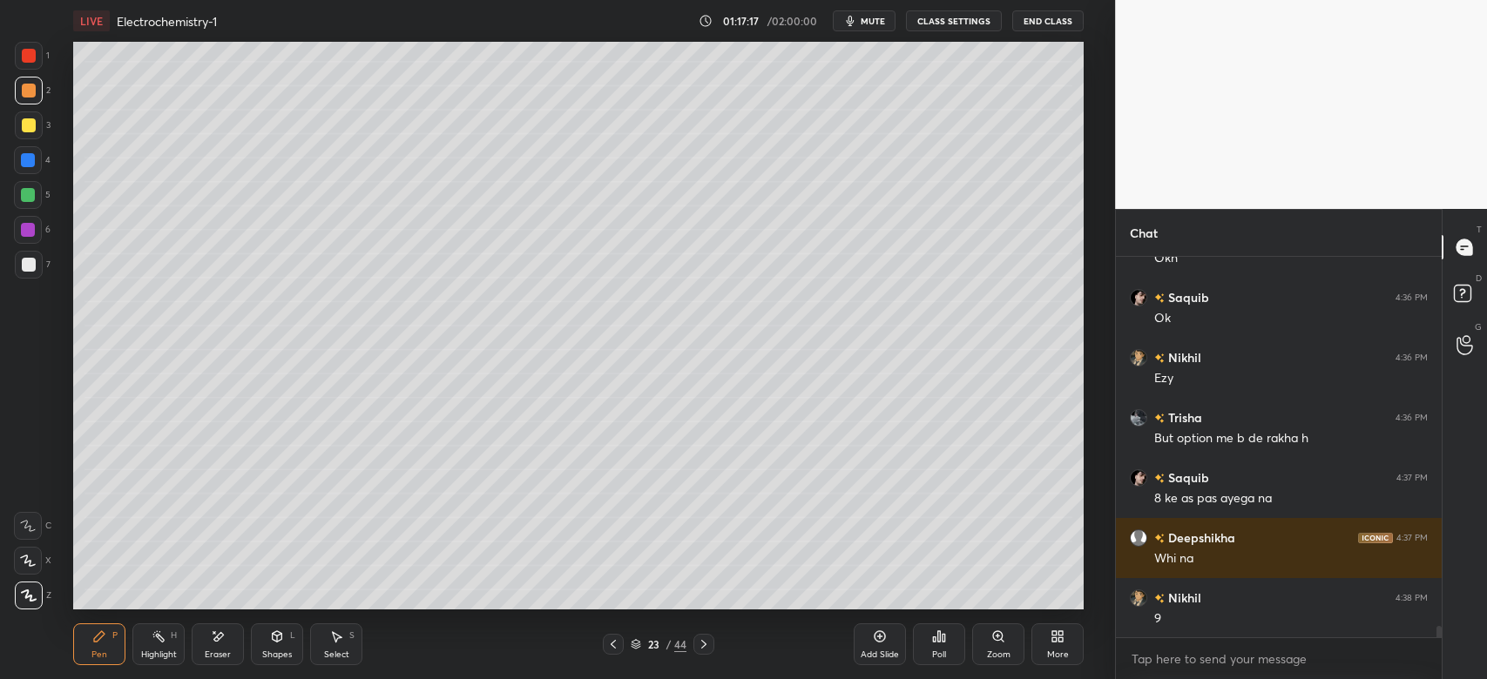
scroll to position [11765, 0]
click at [267, 621] on div "Pen P Highlight H Eraser Shapes L Select S 23 / 44 Add Slide Poll Zoom More" at bounding box center [578, 645] width 1010 height 70
click at [274, 646] on div "Shapes L" at bounding box center [277, 645] width 52 height 42
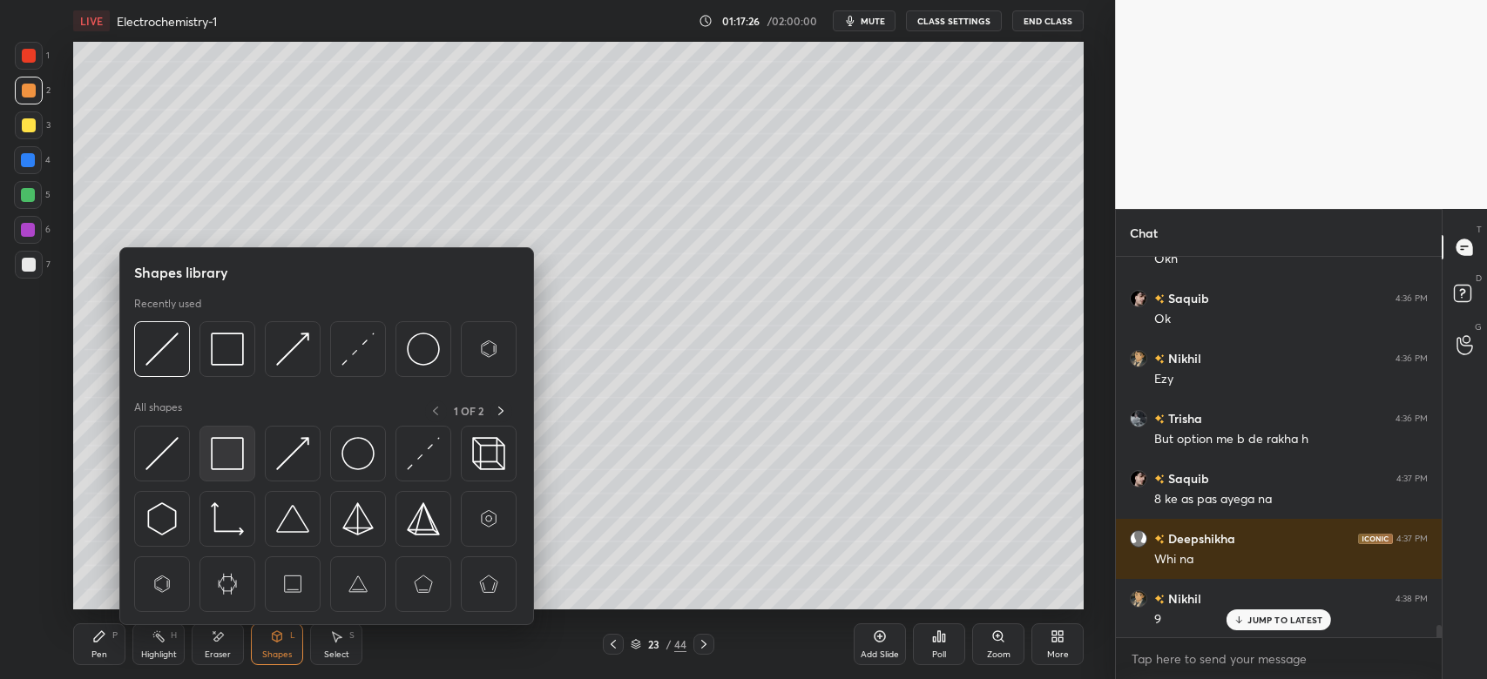
click at [222, 456] on img at bounding box center [227, 453] width 33 height 33
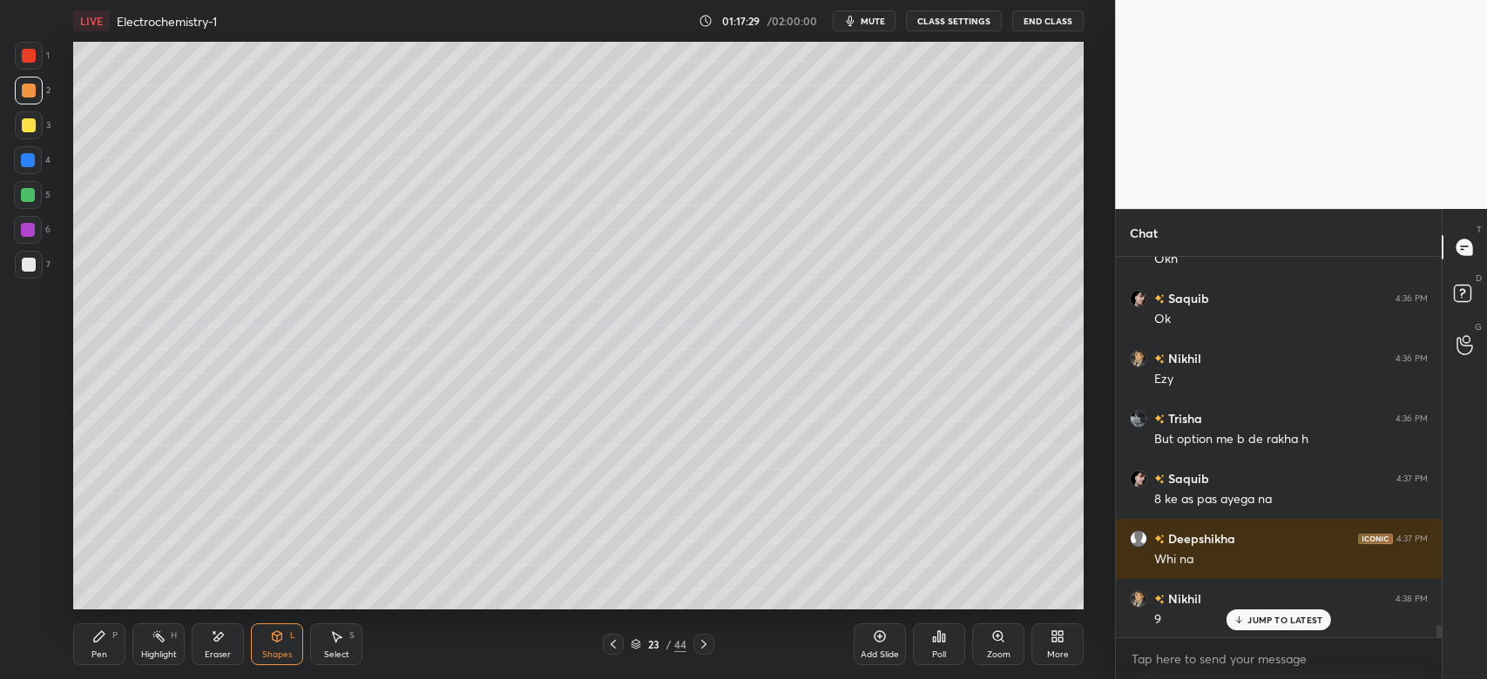
click at [97, 644] on div "Pen P" at bounding box center [99, 645] width 52 height 42
click at [280, 649] on div "Shapes L" at bounding box center [277, 645] width 52 height 42
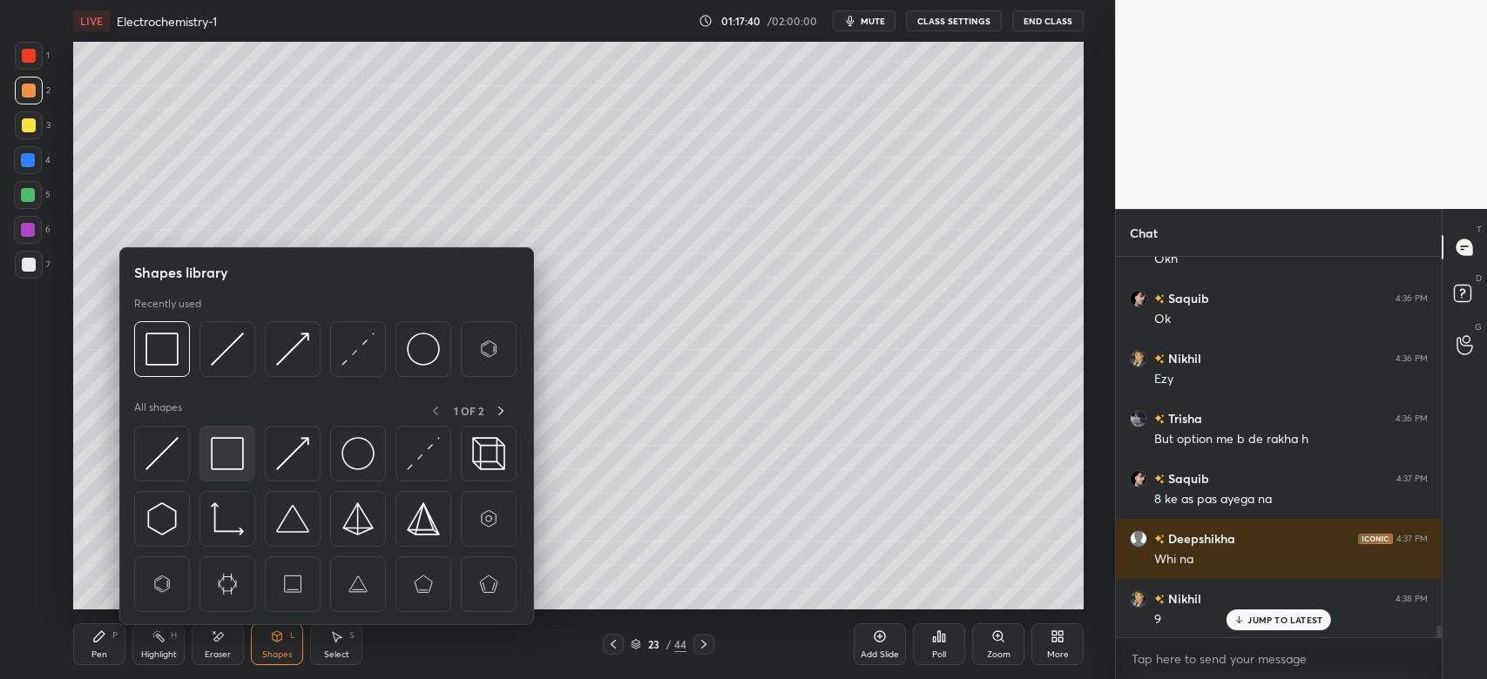
click at [219, 459] on img at bounding box center [227, 453] width 33 height 33
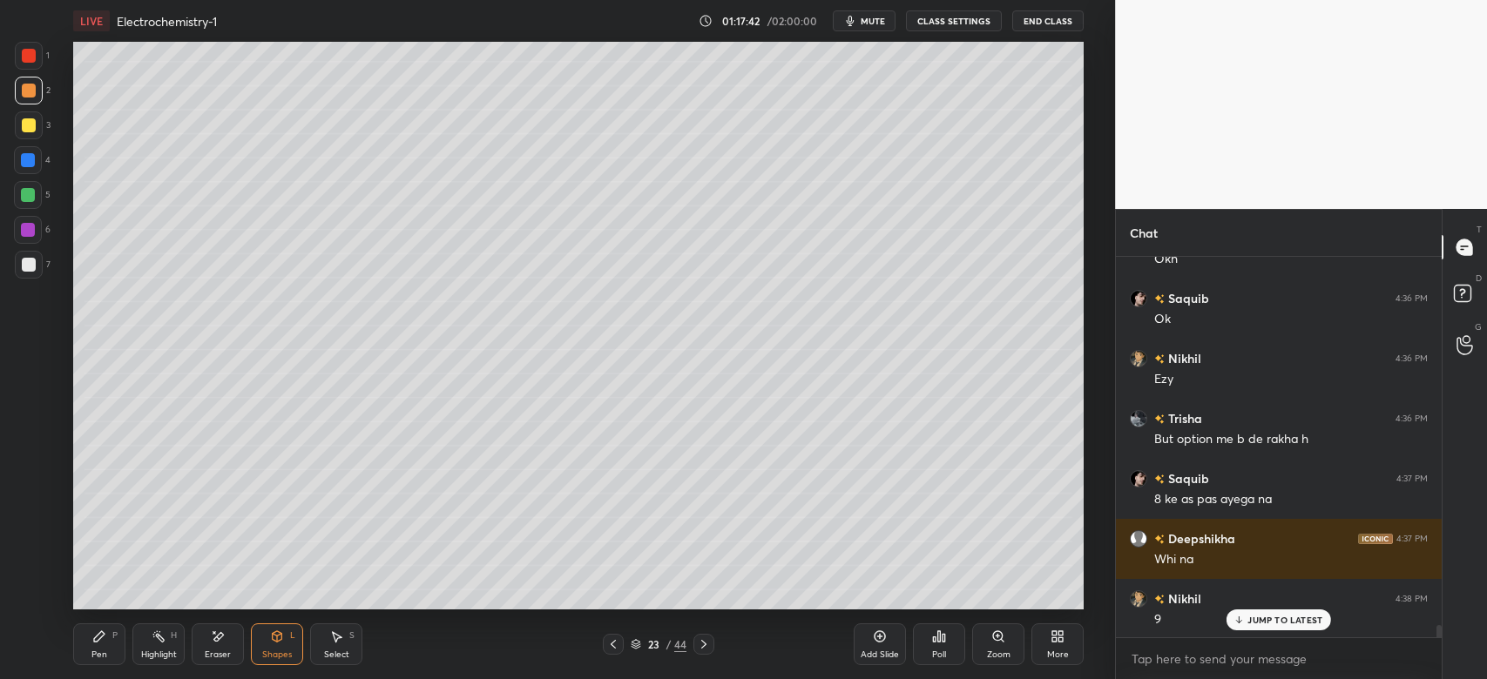
click at [111, 640] on div "Pen P" at bounding box center [99, 645] width 52 height 42
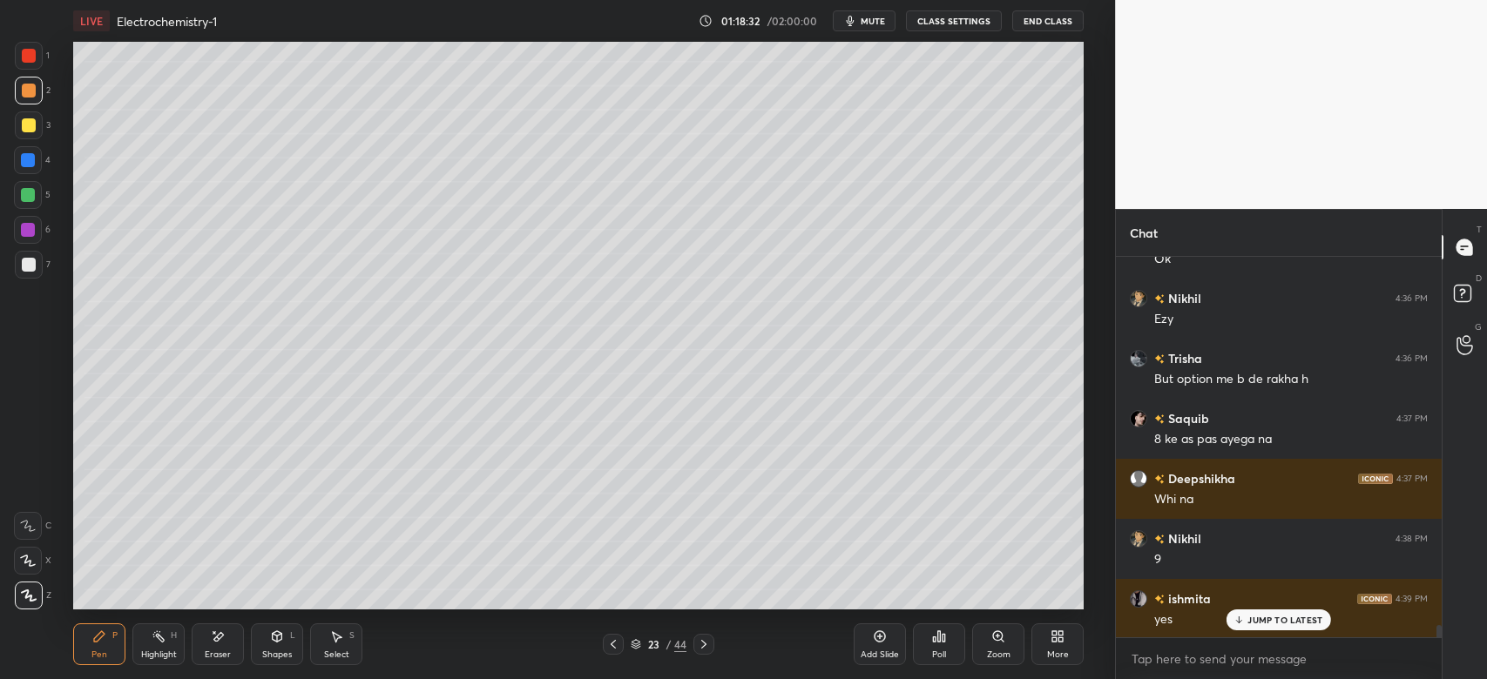
click at [287, 639] on div "Shapes L" at bounding box center [277, 645] width 52 height 42
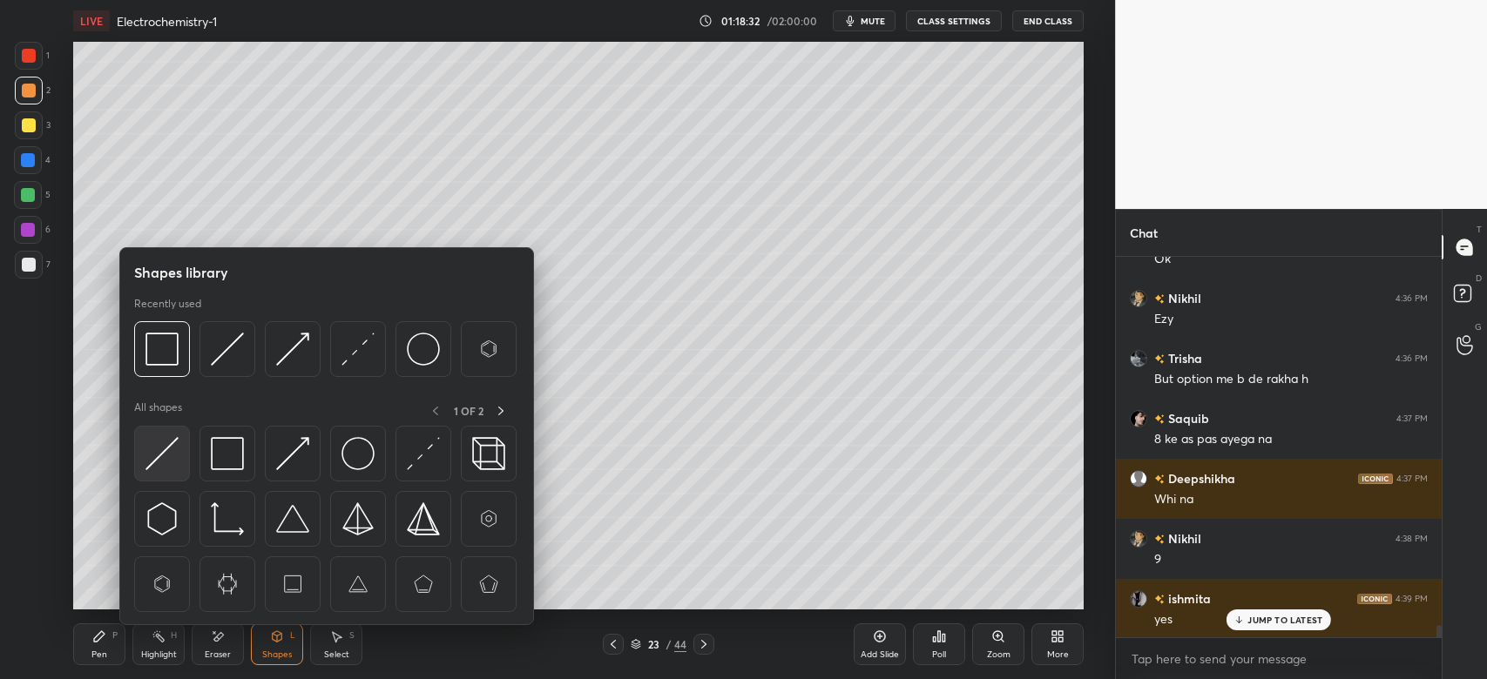
click at [175, 453] on img at bounding box center [161, 453] width 33 height 33
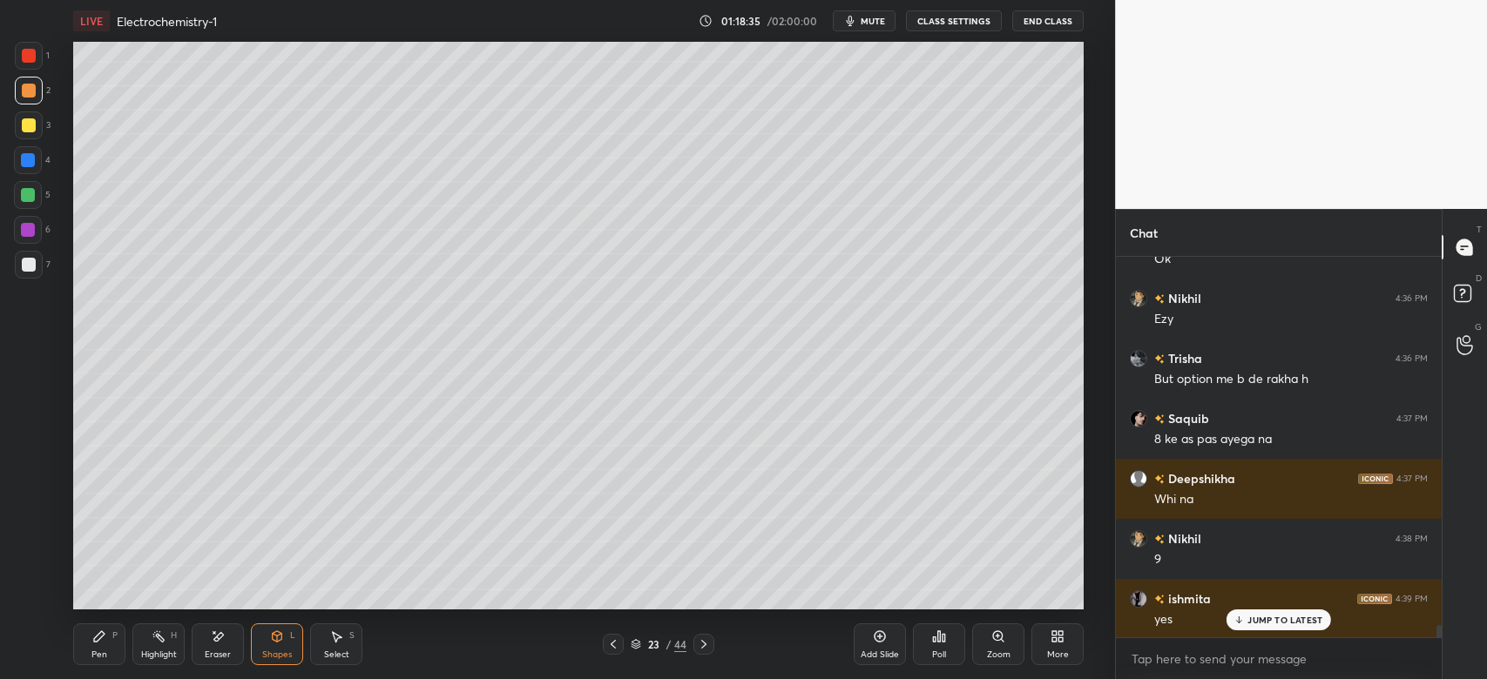
click at [99, 645] on div "Pen P" at bounding box center [99, 645] width 52 height 42
click at [293, 651] on div "Shapes L" at bounding box center [277, 645] width 52 height 42
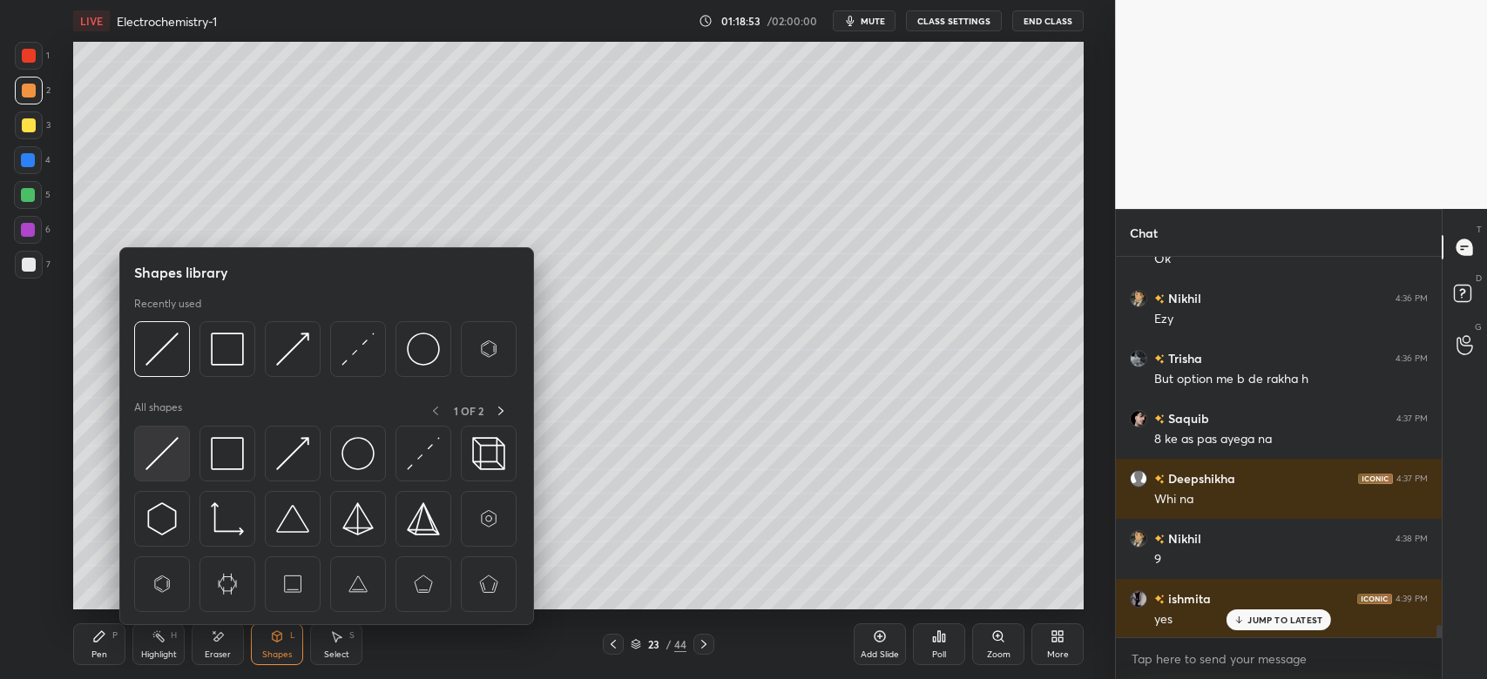
click at [181, 456] on div at bounding box center [162, 454] width 56 height 56
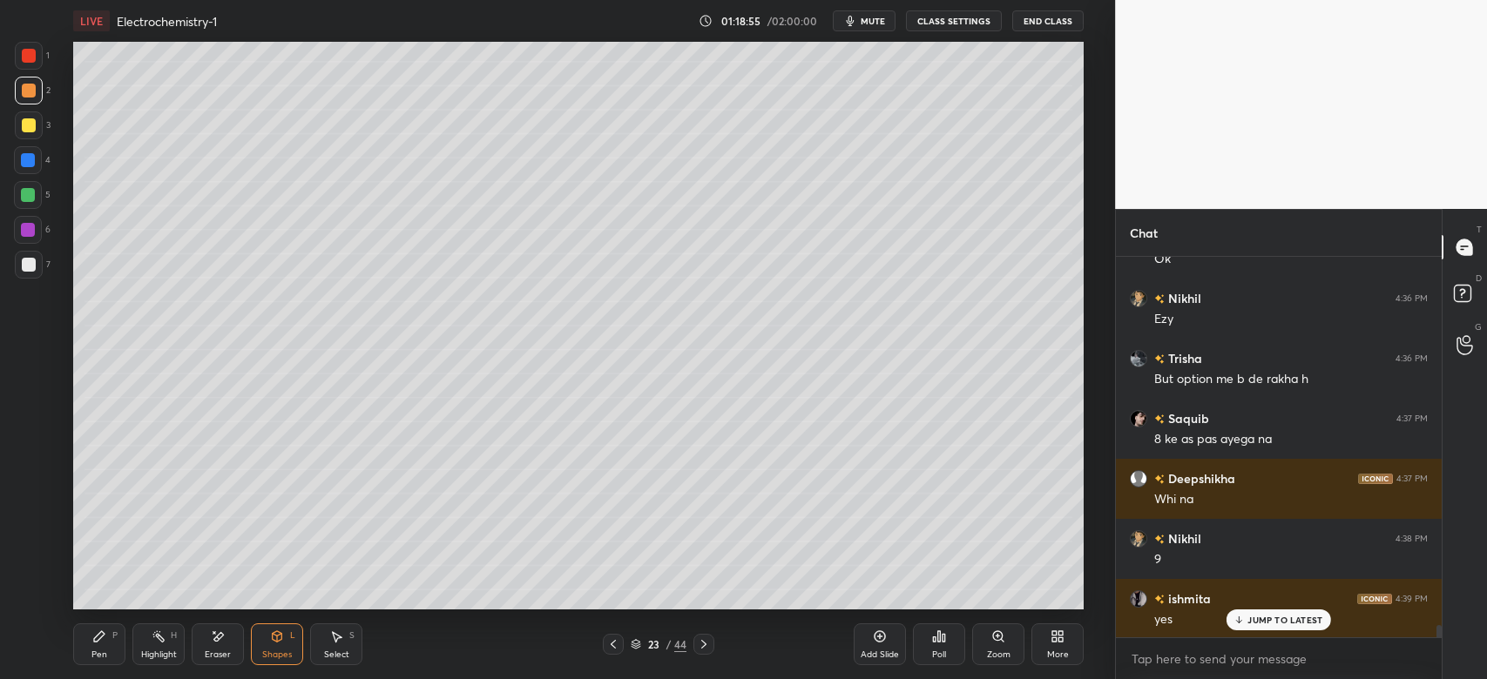
click at [97, 644] on div "Pen P" at bounding box center [99, 645] width 52 height 42
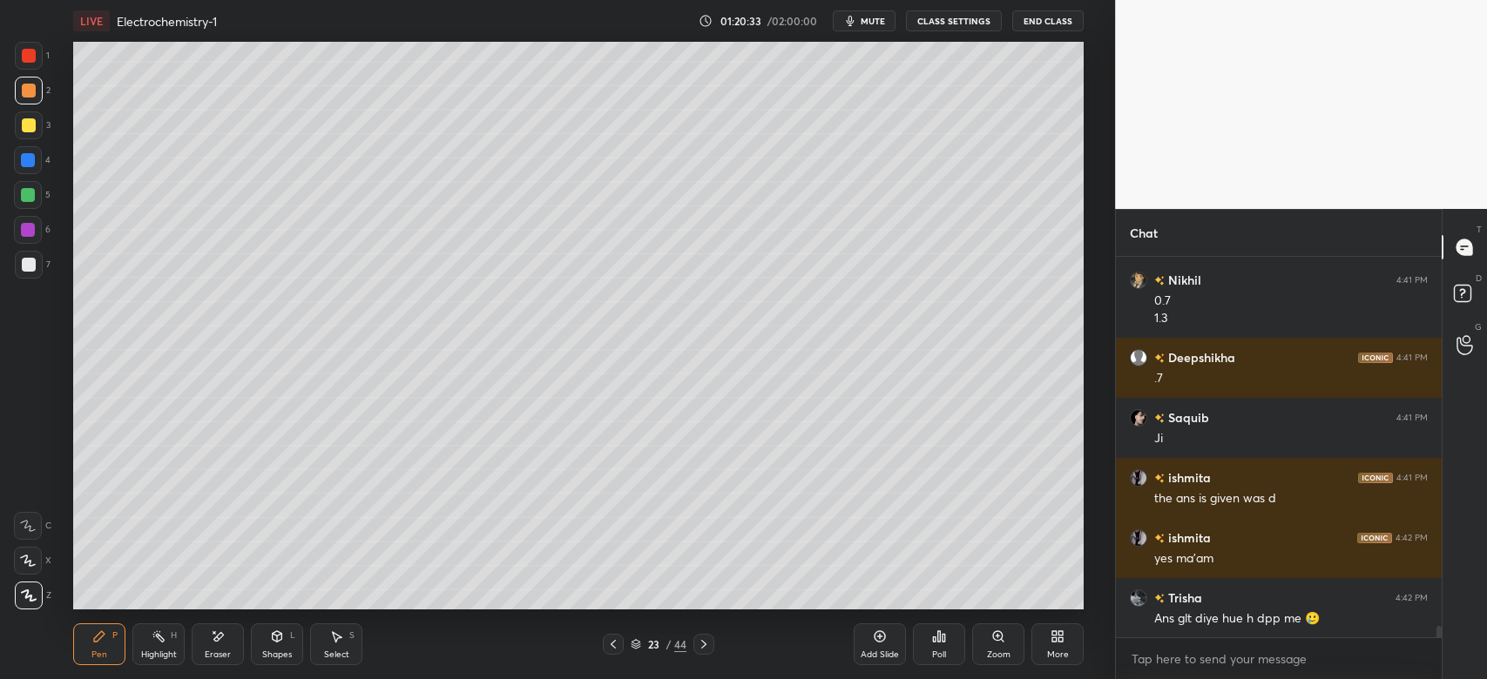
scroll to position [12503, 0]
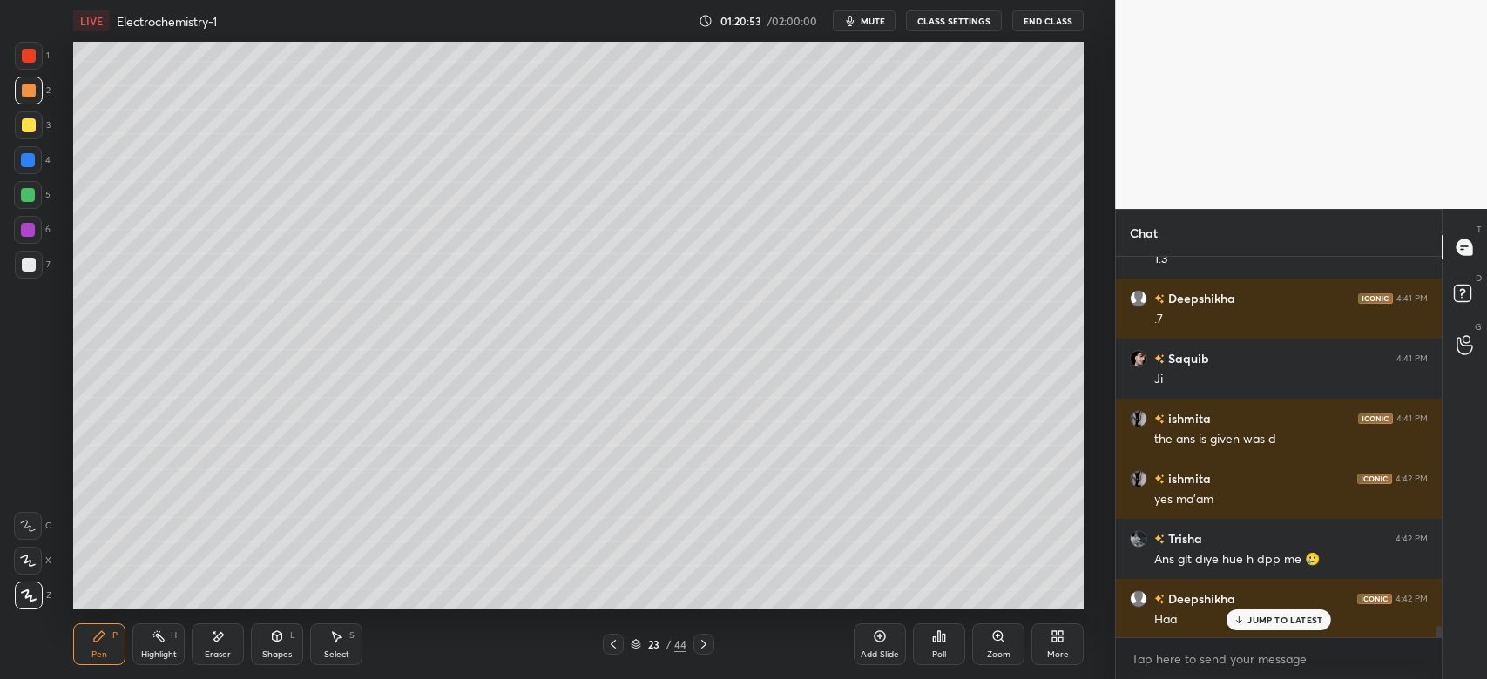
click at [1256, 617] on p "JUMP TO LATEST" at bounding box center [1284, 620] width 75 height 10
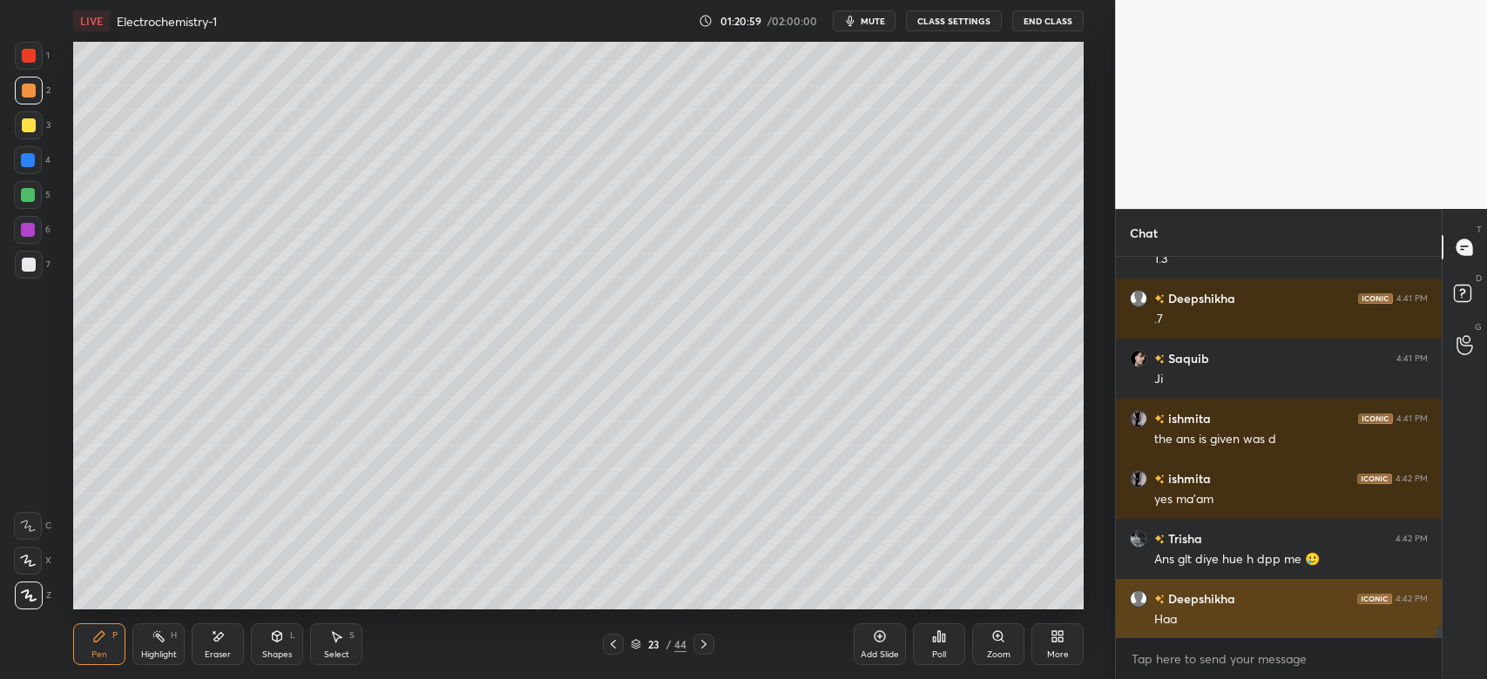
scroll to position [12563, 0]
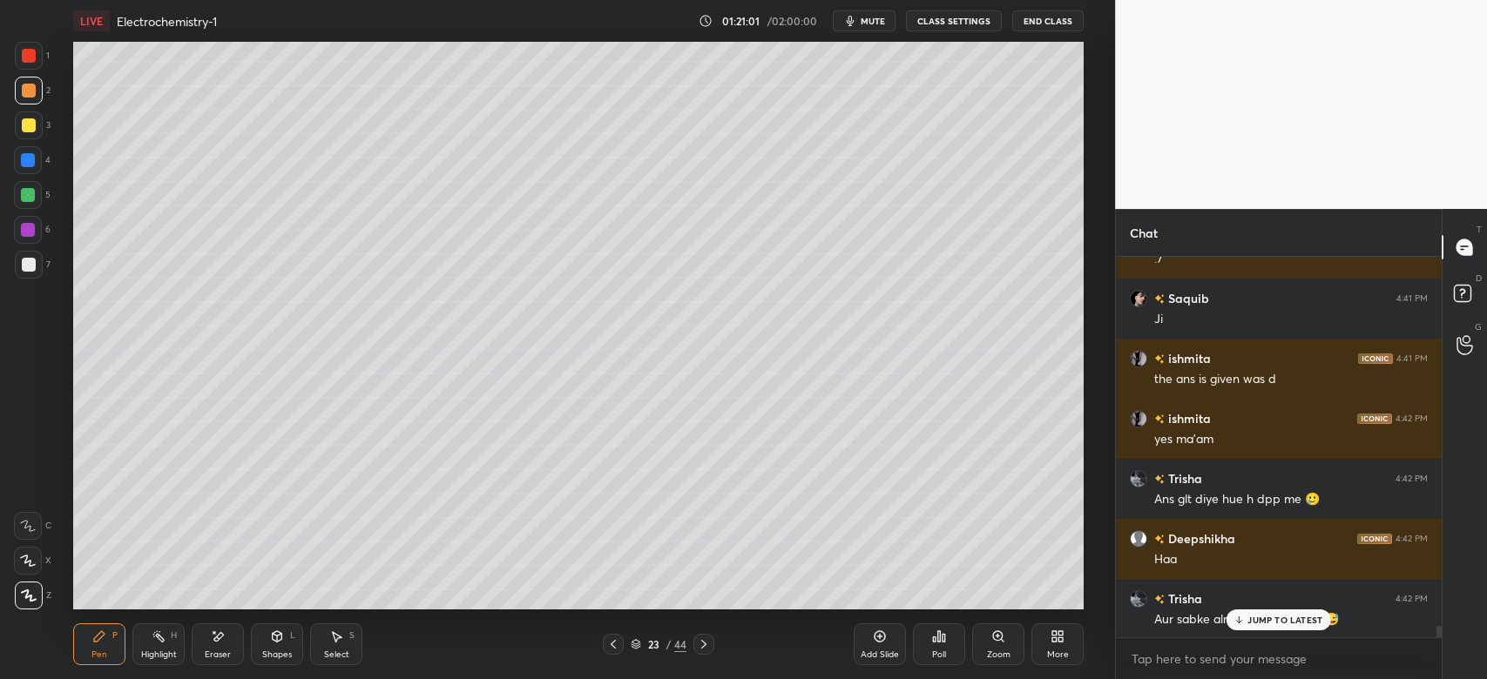
click at [1228, 619] on div "JUMP TO LATEST" at bounding box center [1278, 620] width 105 height 21
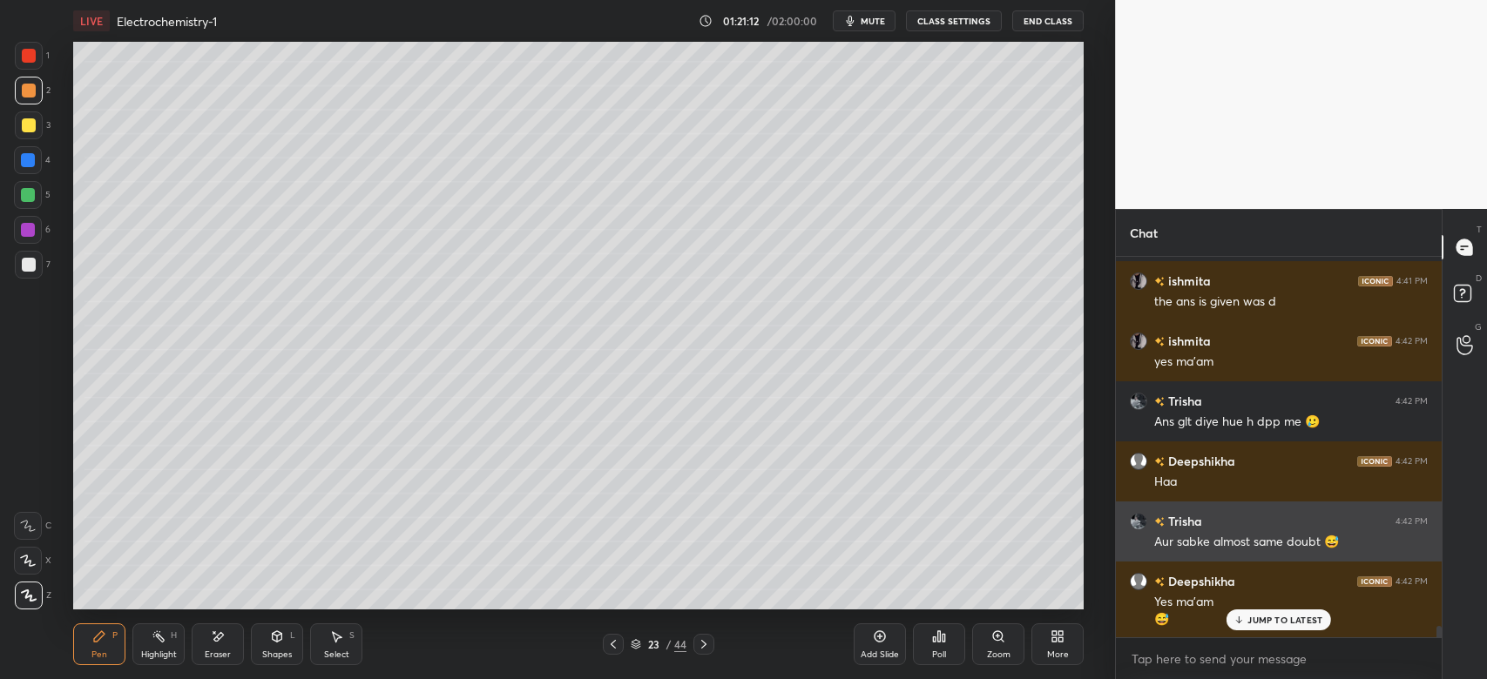
scroll to position [12716, 0]
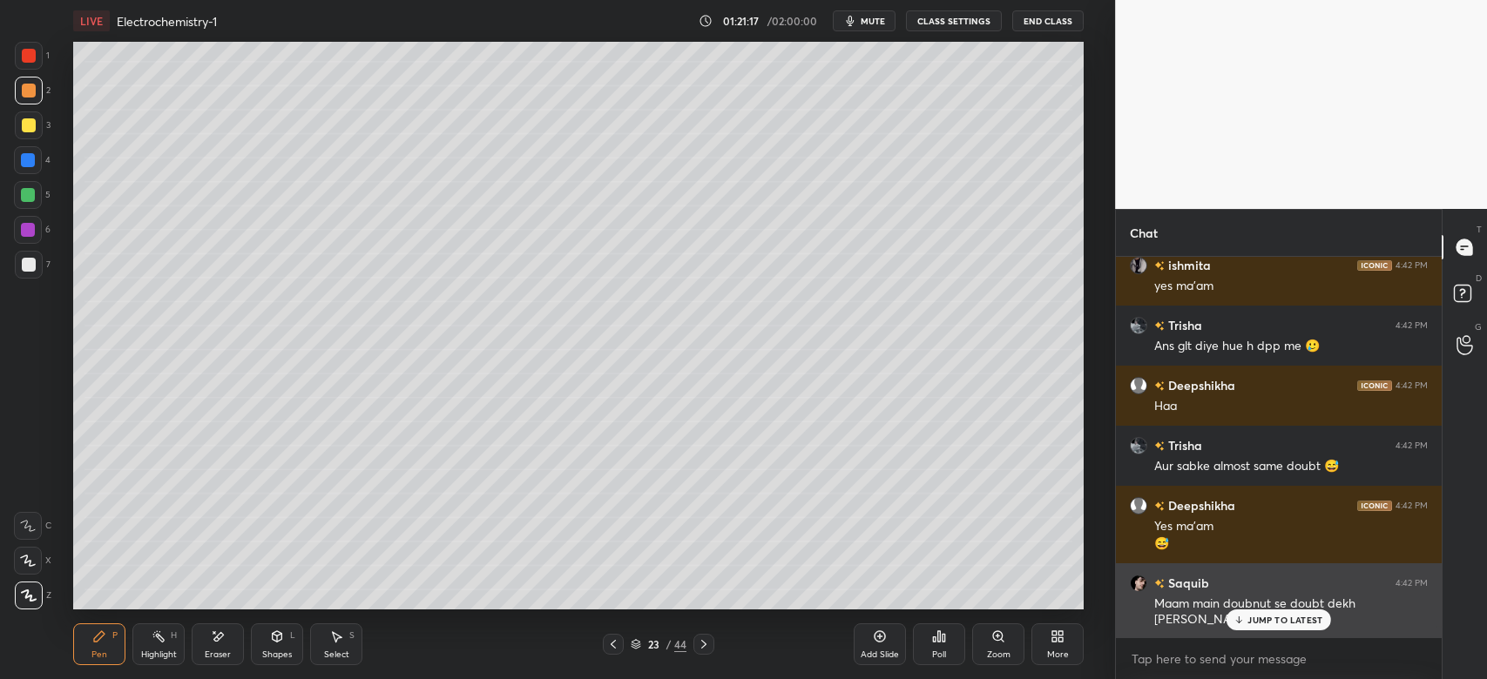
click at [1294, 611] on div "JUMP TO LATEST" at bounding box center [1278, 620] width 105 height 21
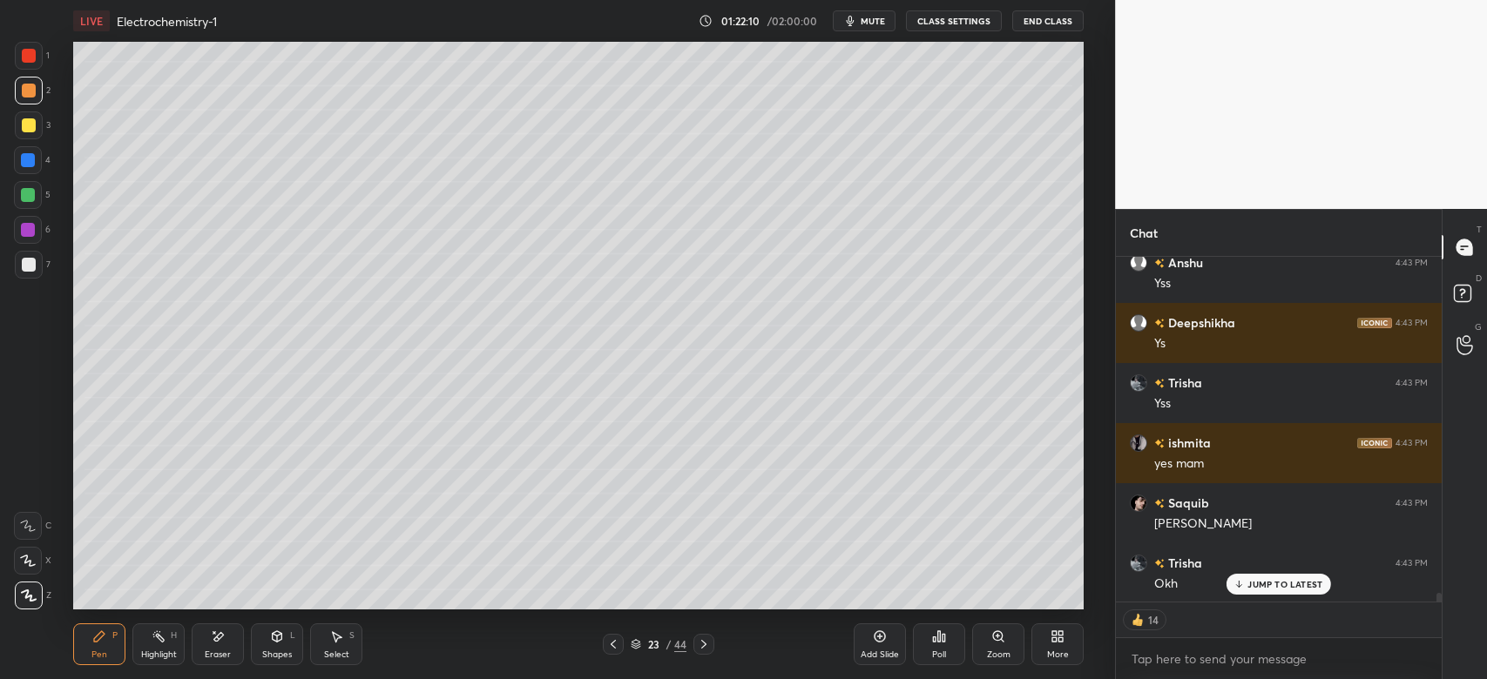
scroll to position [13233, 0]
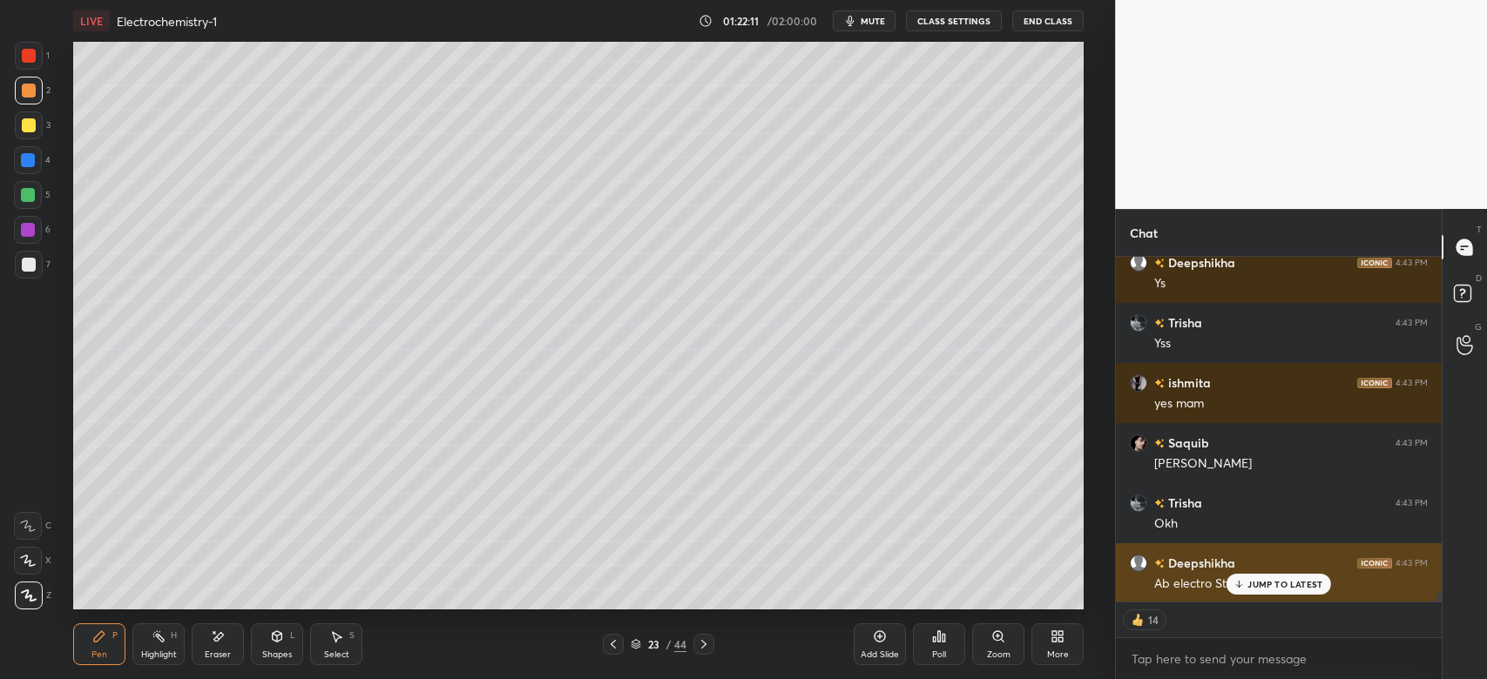
click at [1284, 582] on p "JUMP TO LATEST" at bounding box center [1284, 584] width 75 height 10
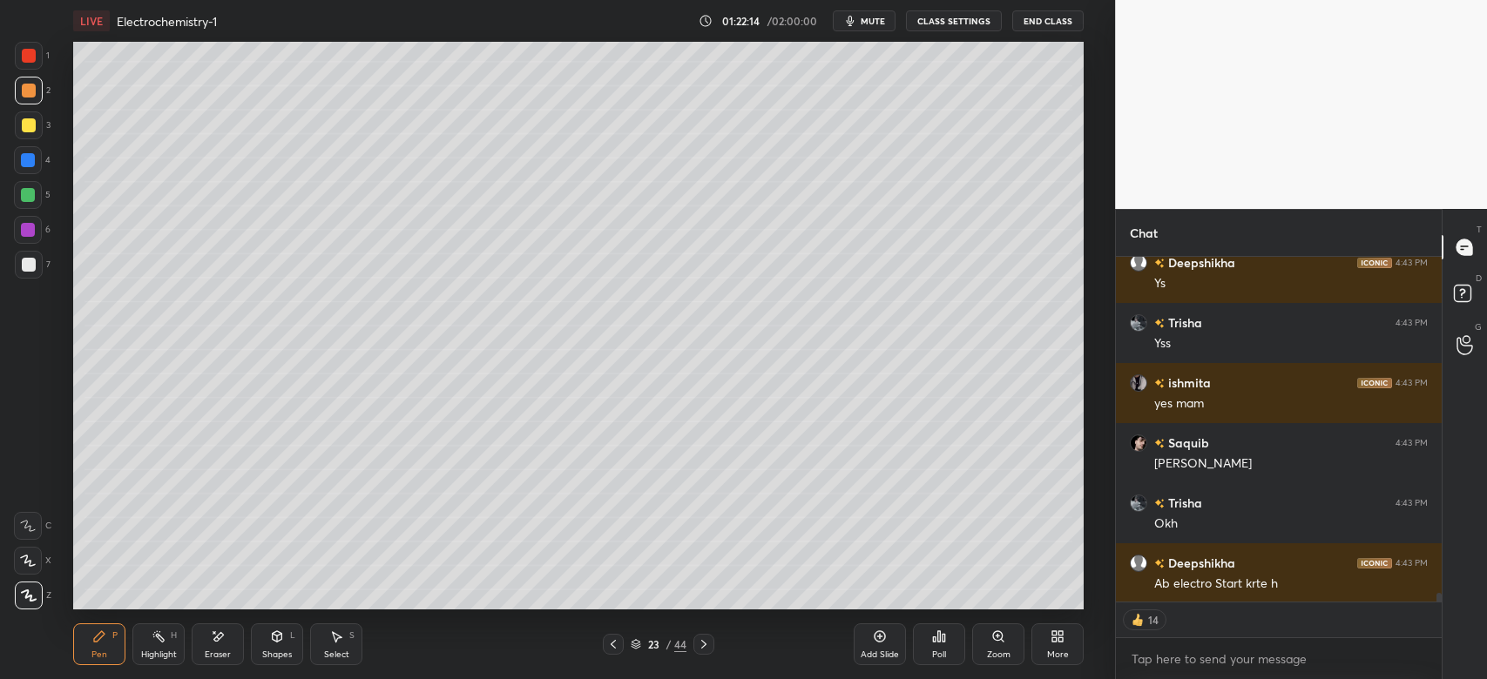
click at [704, 647] on icon at bounding box center [703, 644] width 5 height 9
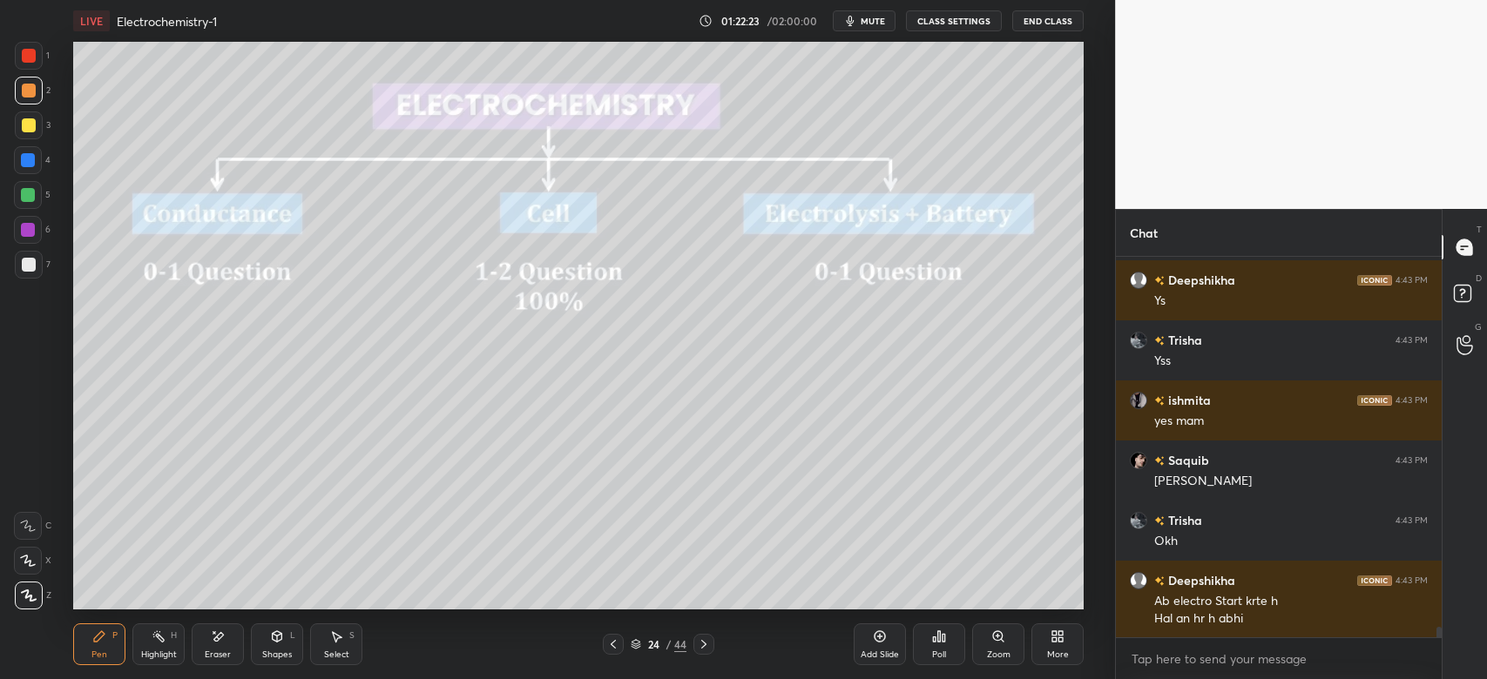
scroll to position [13275, 0]
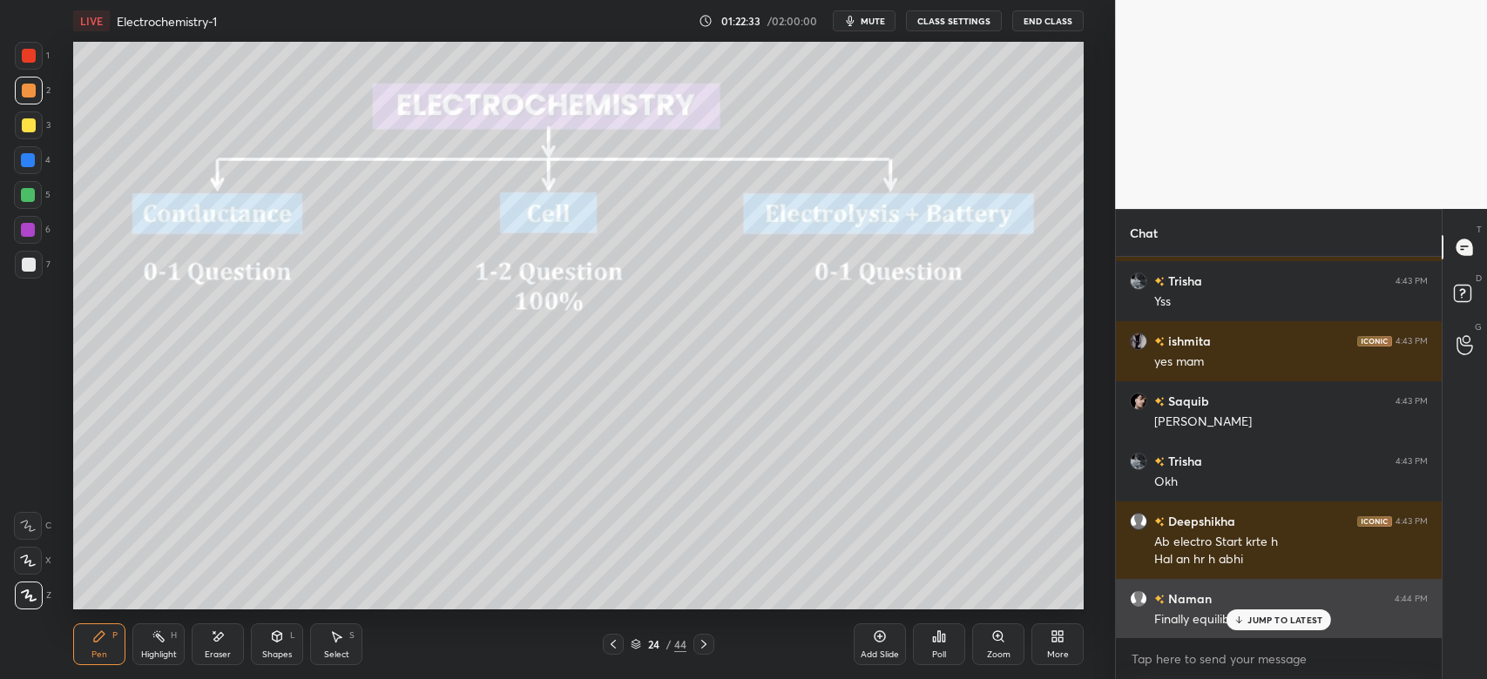
click at [1251, 613] on div "JUMP TO LATEST" at bounding box center [1278, 620] width 105 height 21
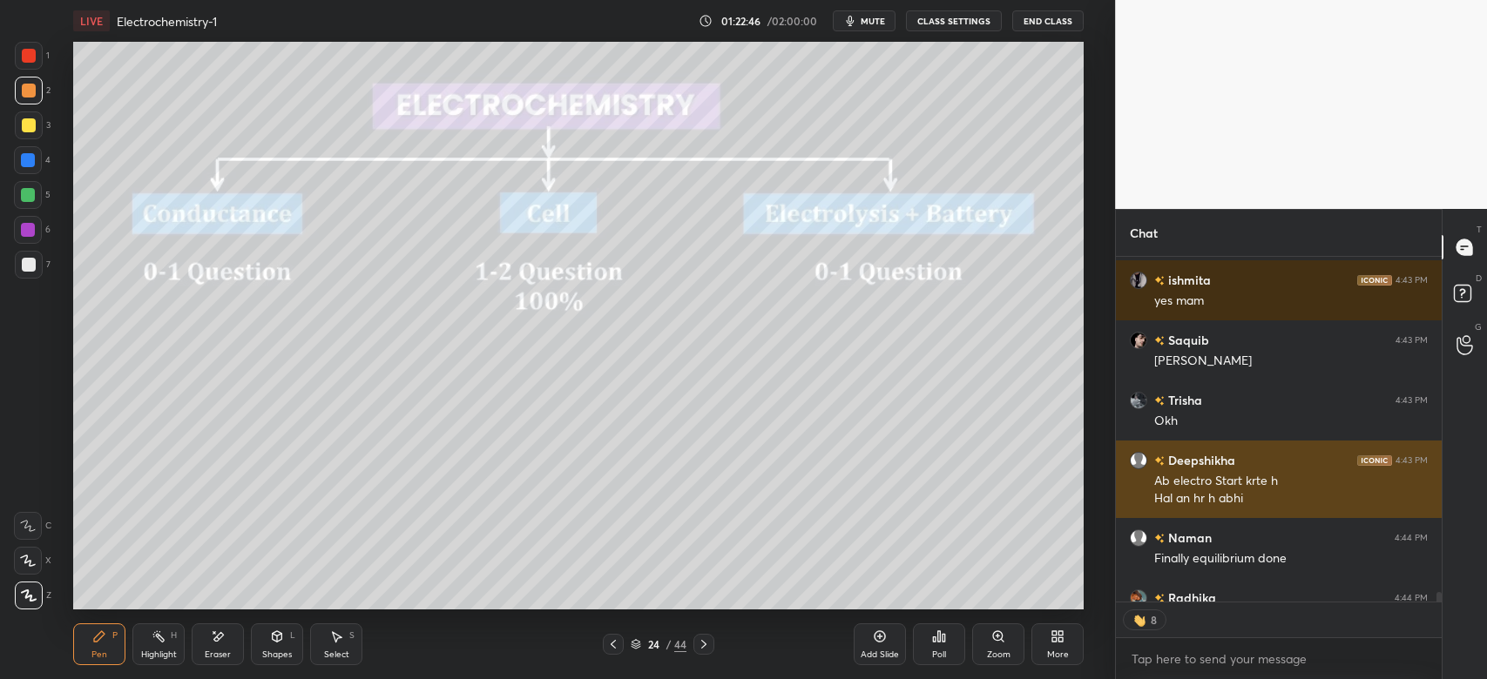
scroll to position [13431, 0]
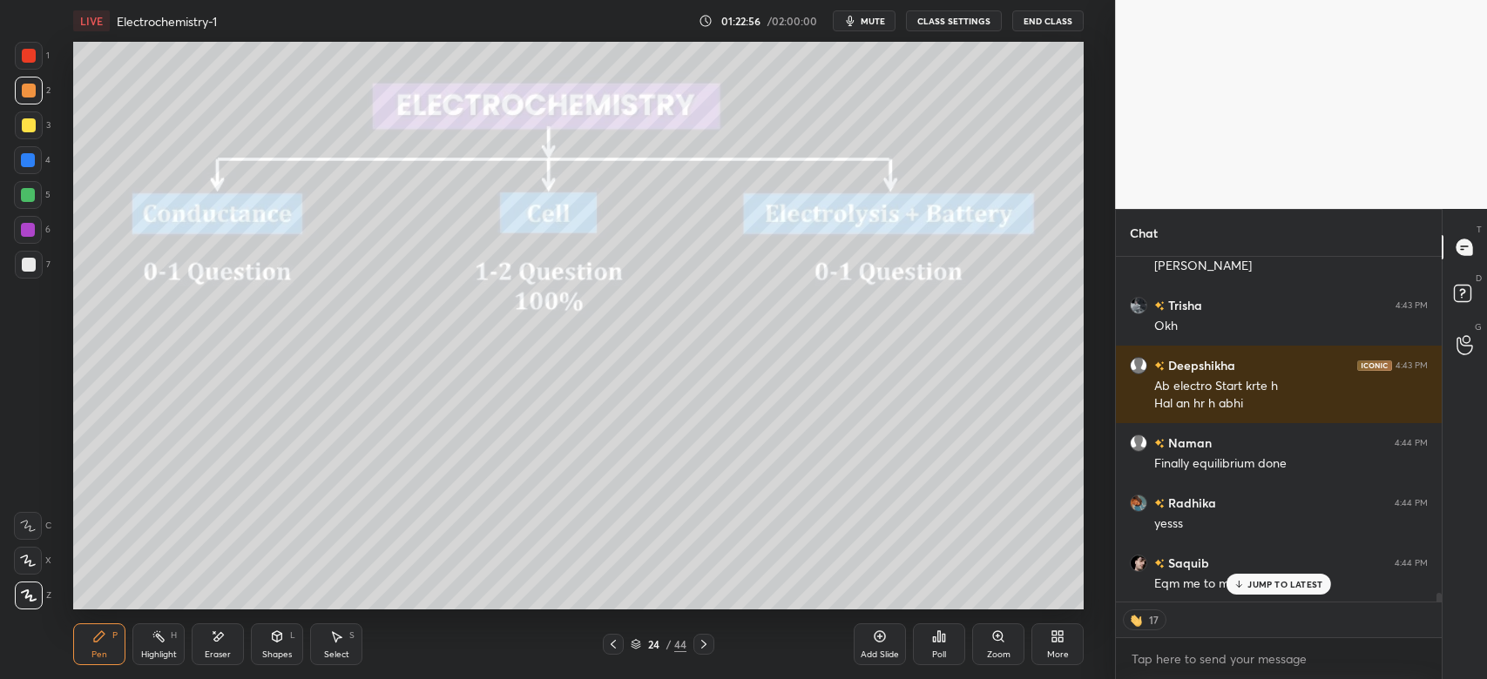
click at [1254, 582] on p "JUMP TO LATEST" at bounding box center [1284, 584] width 75 height 10
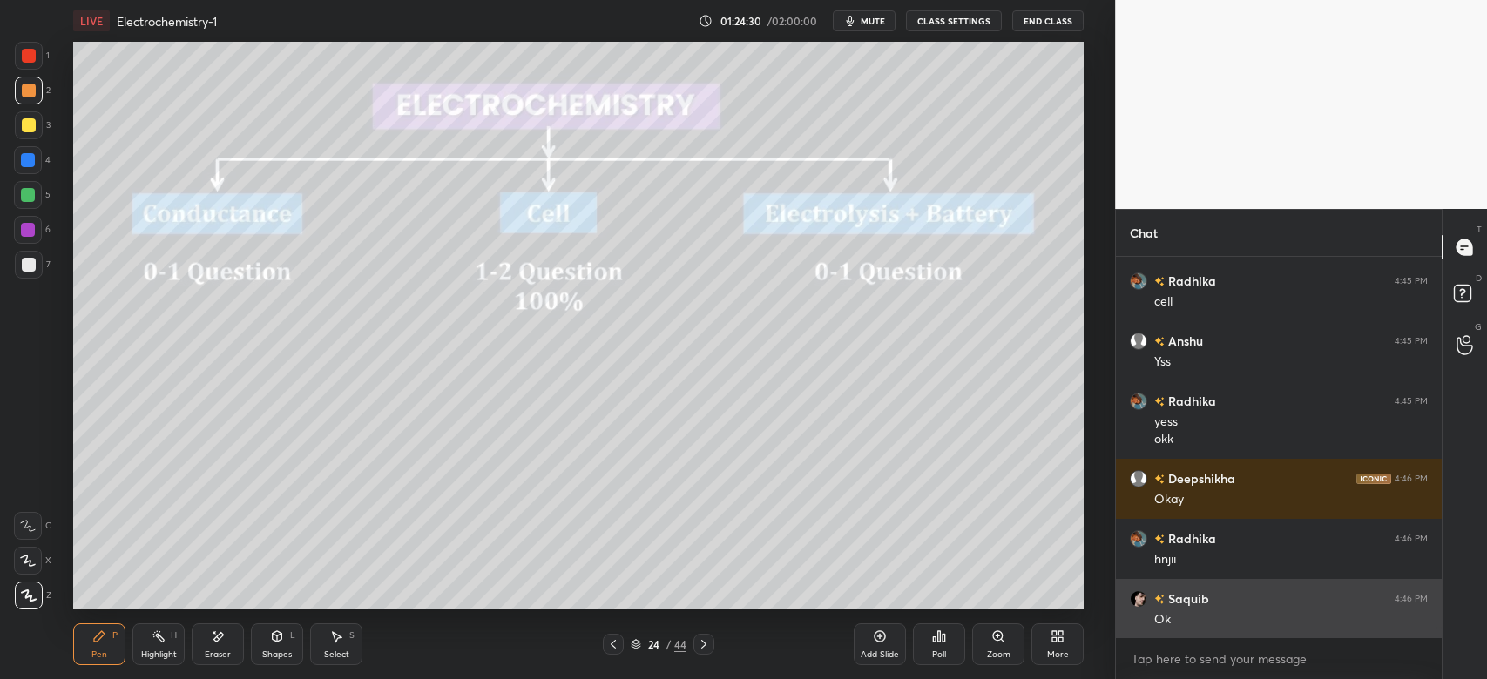
scroll to position [13954, 0]
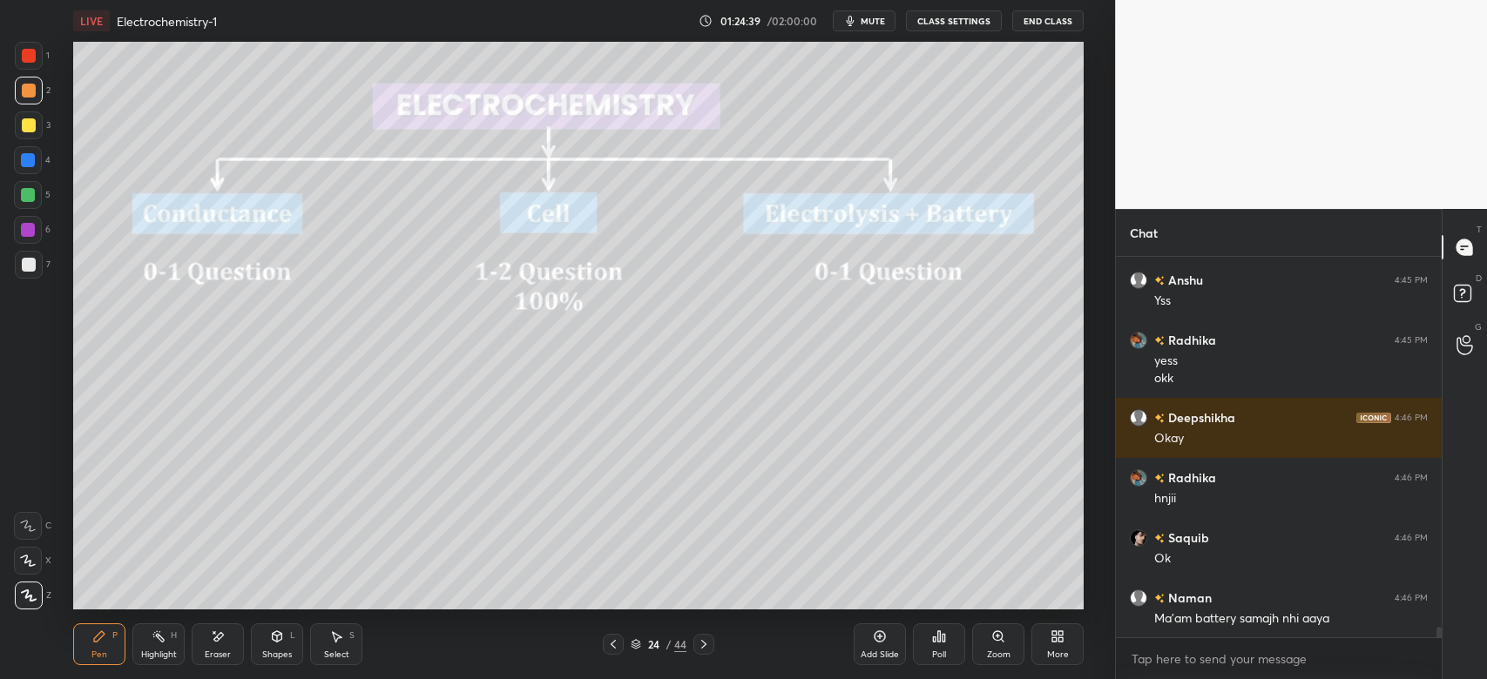
click at [707, 644] on icon at bounding box center [704, 645] width 14 height 14
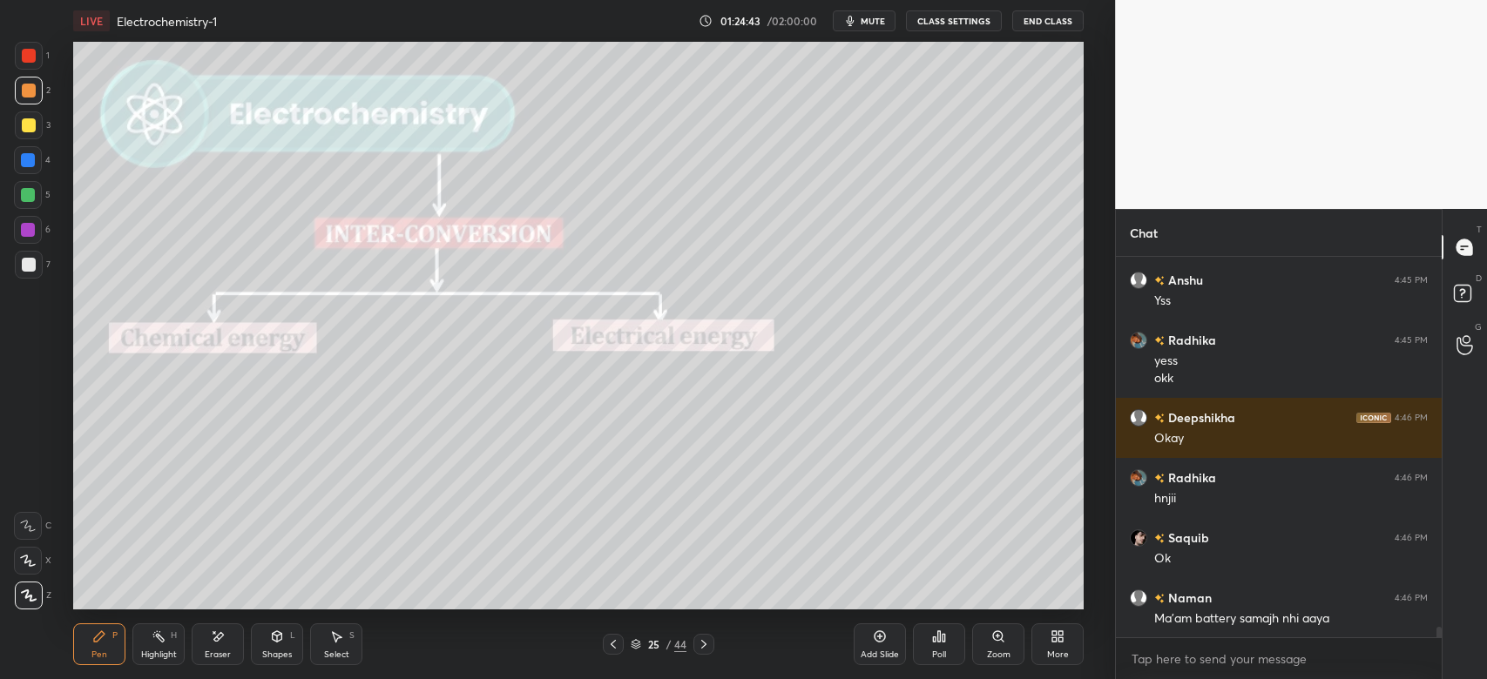
click at [273, 641] on icon at bounding box center [278, 636] width 10 height 10
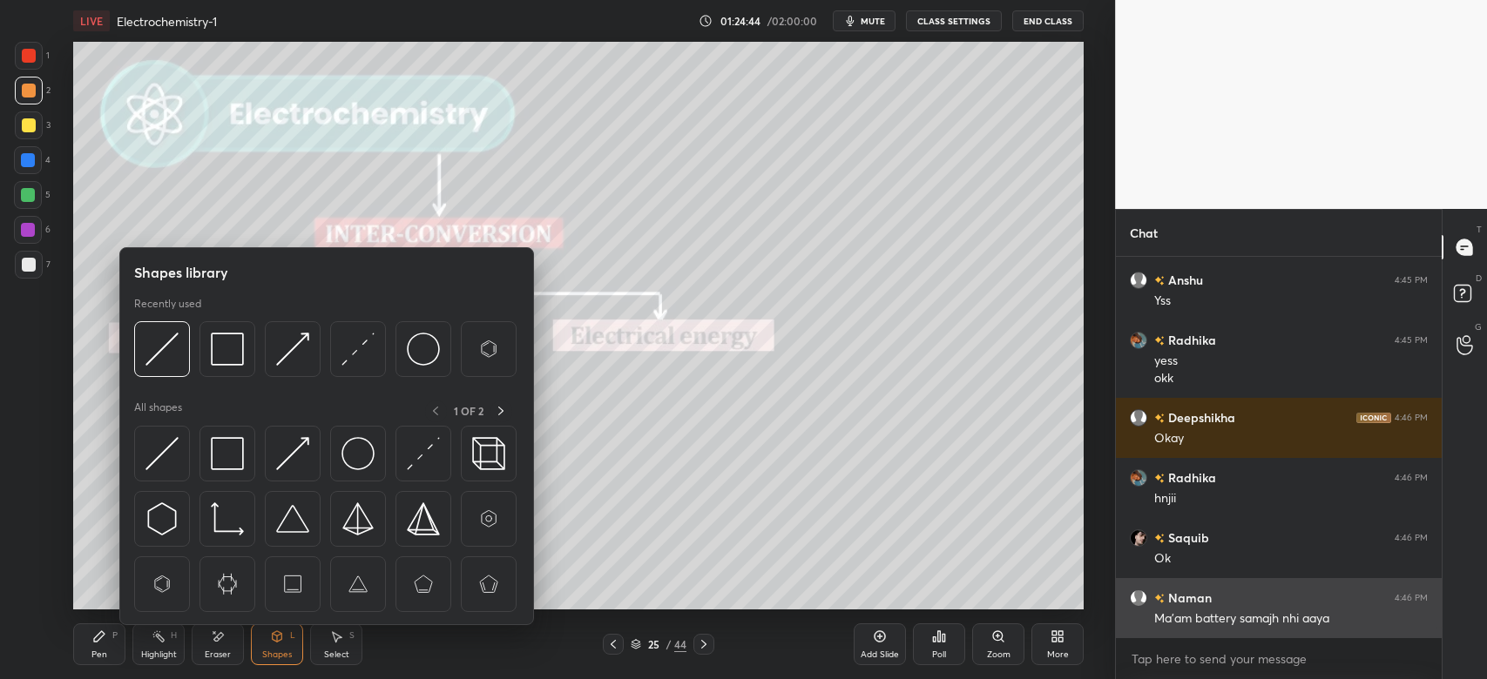
click at [227, 452] on img at bounding box center [227, 453] width 33 height 33
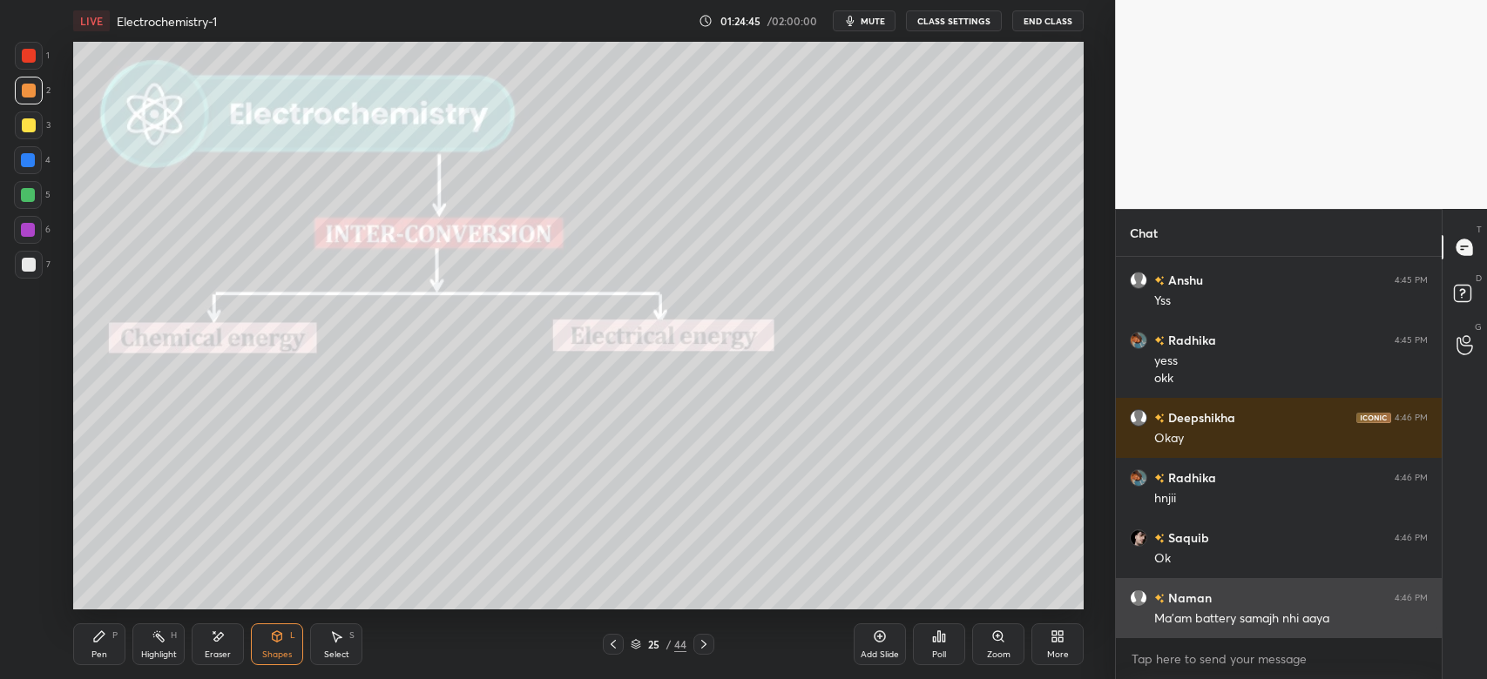
scroll to position [14013, 0]
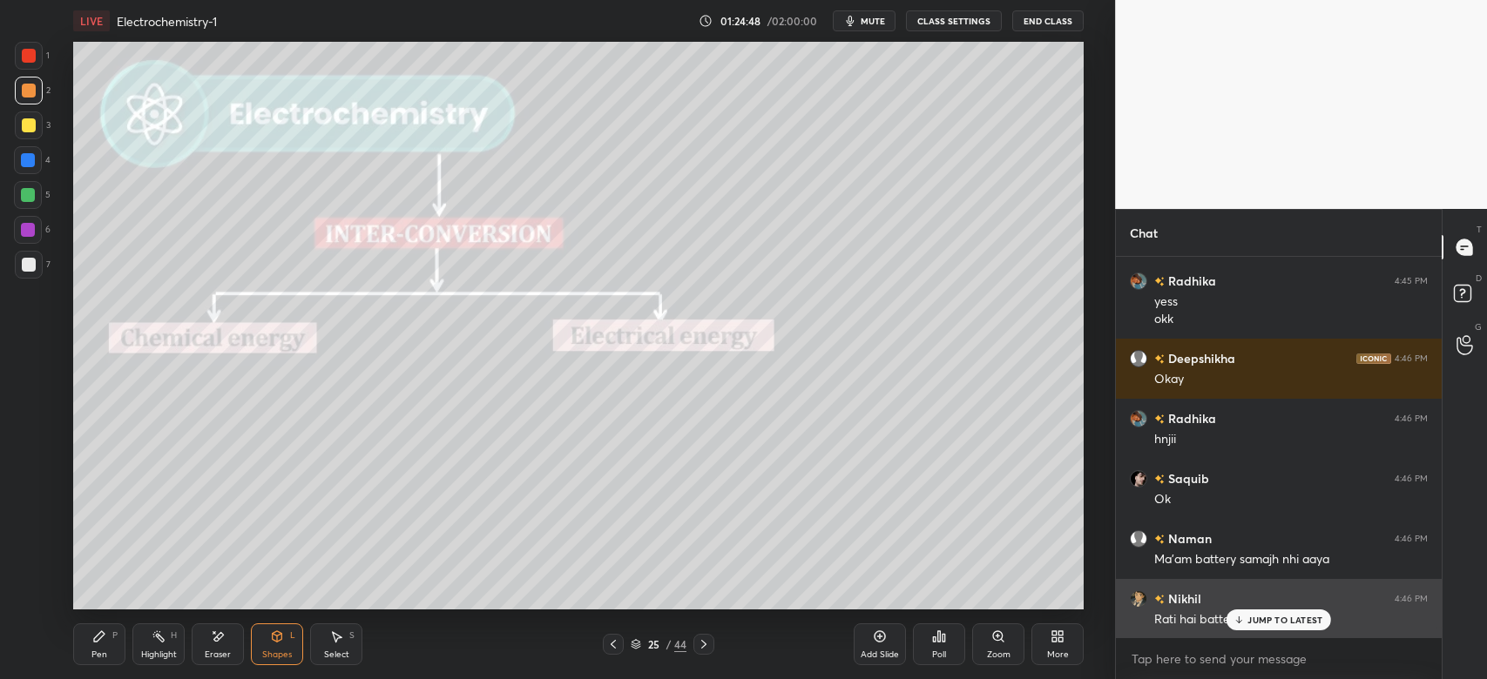
click at [1270, 624] on p "JUMP TO LATEST" at bounding box center [1284, 620] width 75 height 10
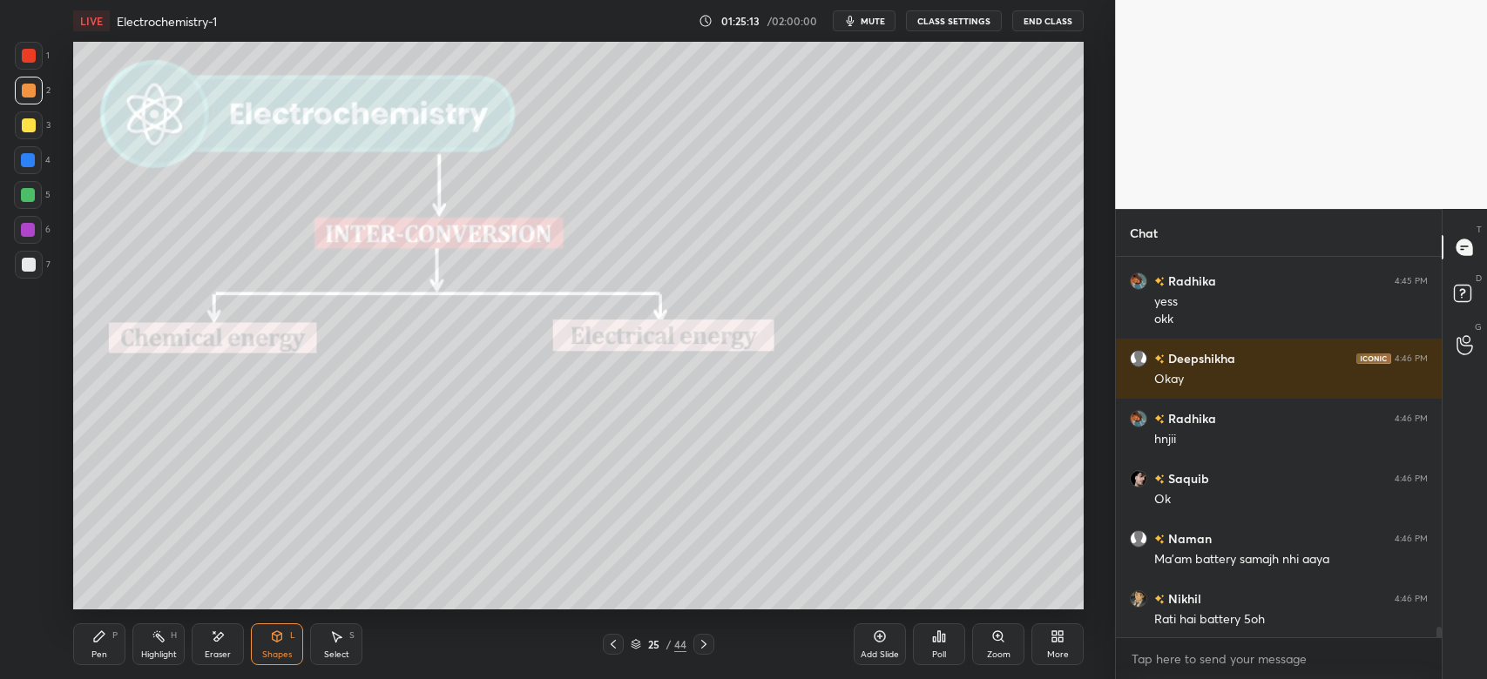
click at [279, 633] on icon at bounding box center [278, 636] width 10 height 10
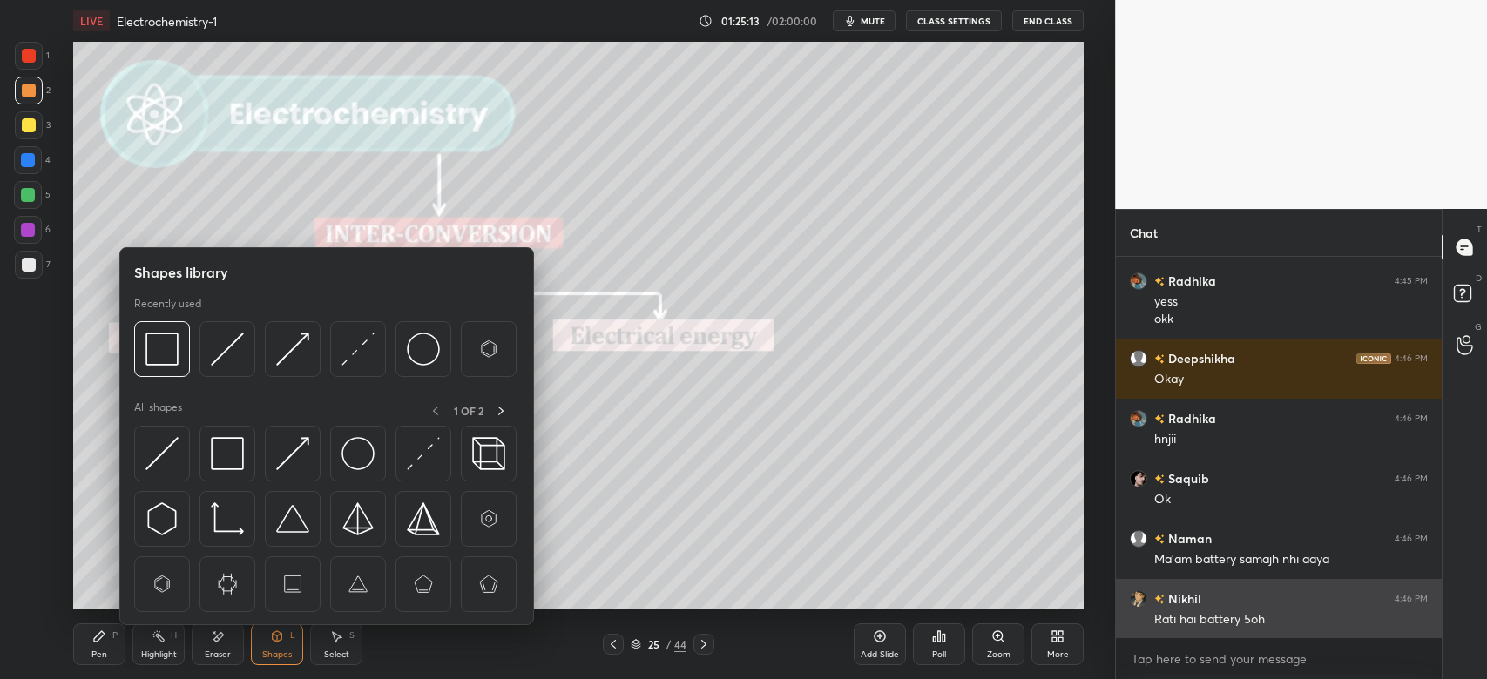
click at [299, 451] on img at bounding box center [292, 453] width 33 height 33
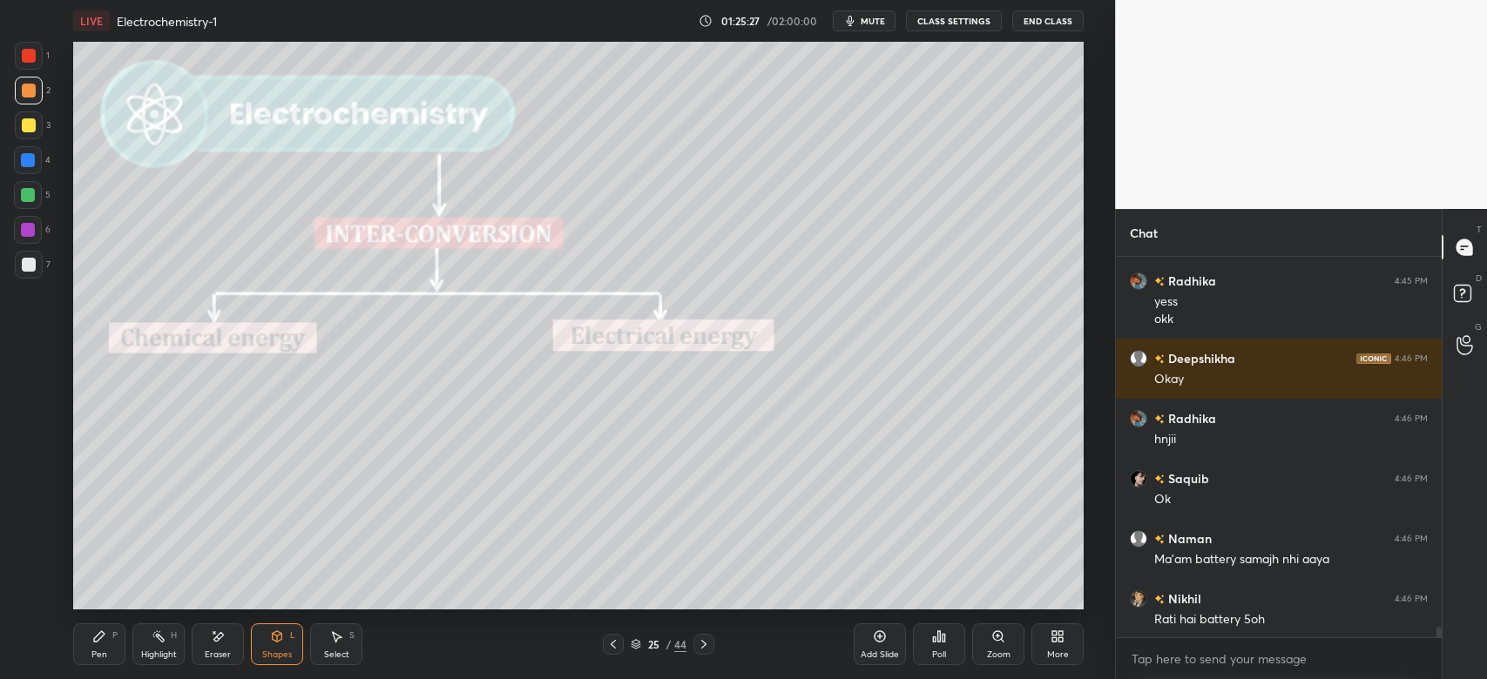
click at [105, 642] on icon at bounding box center [99, 637] width 14 height 14
click at [30, 261] on div at bounding box center [29, 265] width 14 height 14
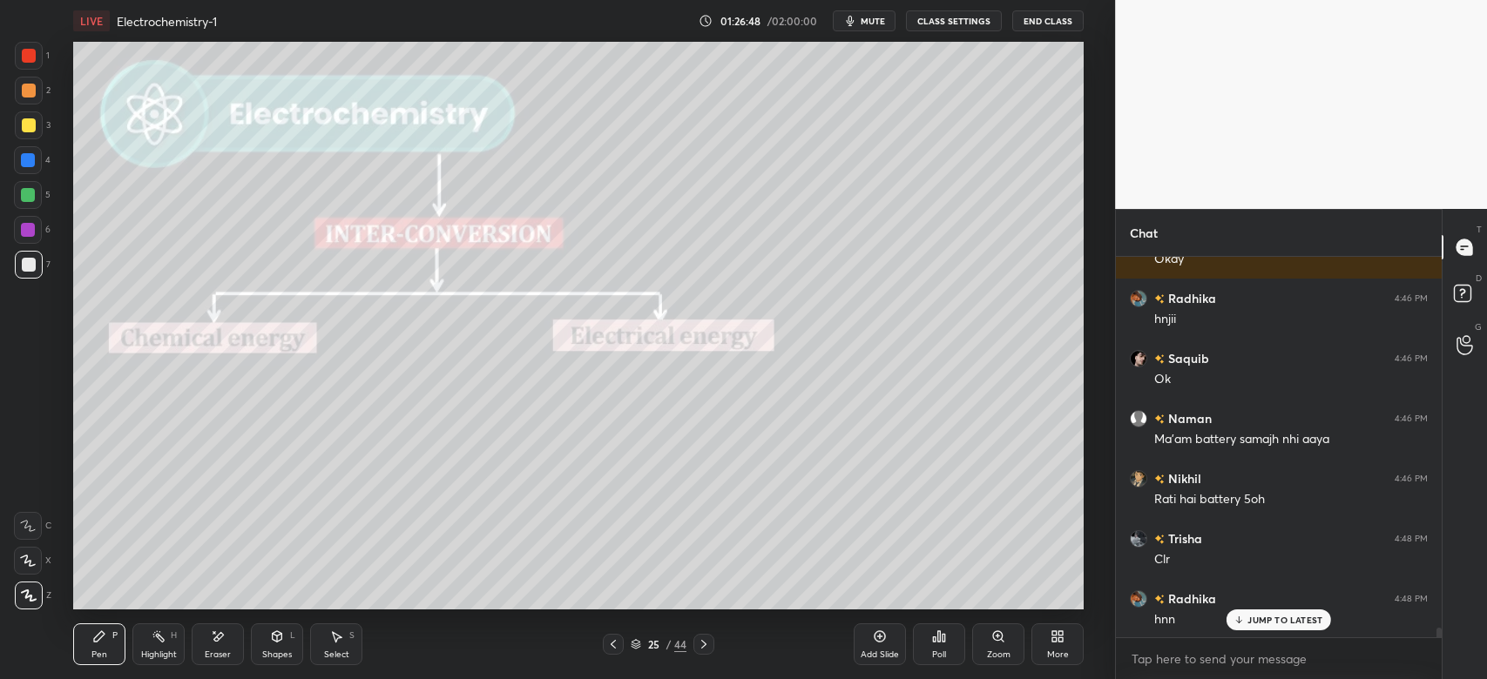
scroll to position [14194, 0]
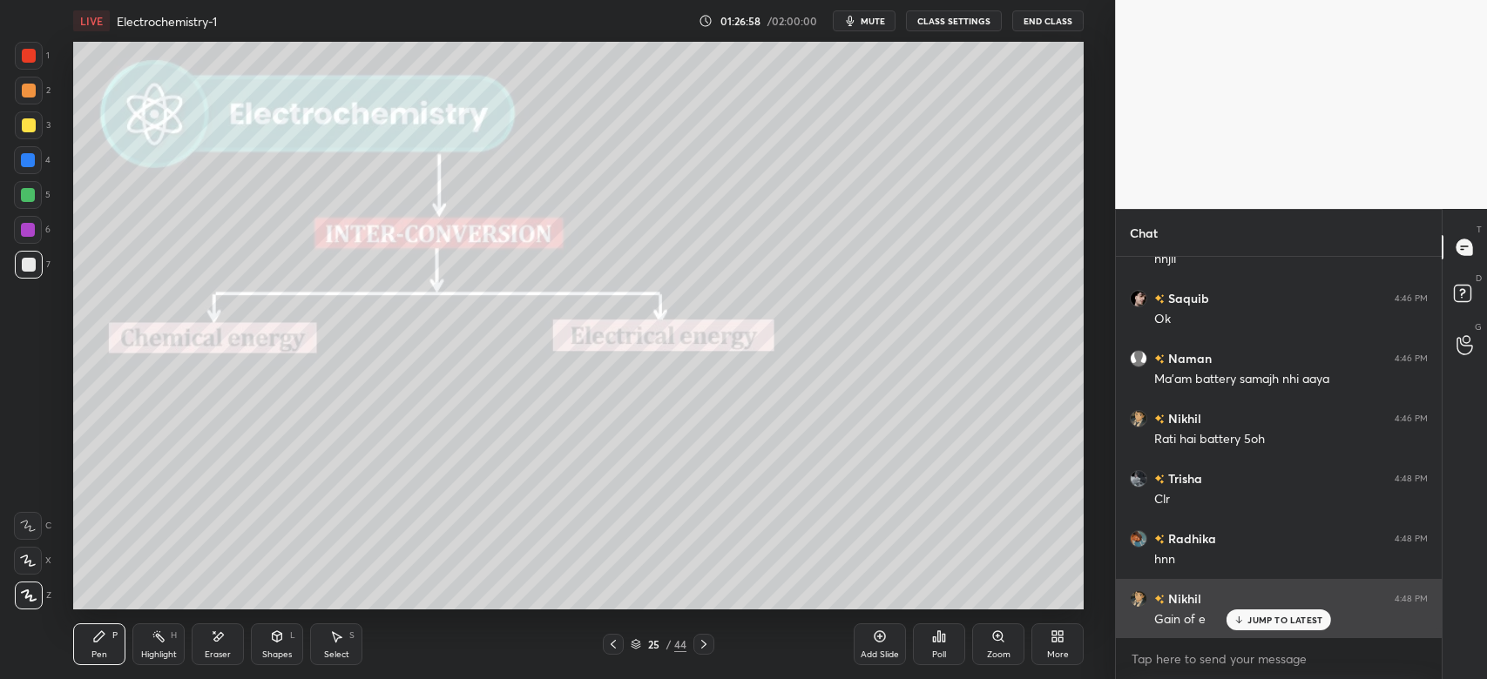
click at [30, 92] on div at bounding box center [29, 91] width 14 height 14
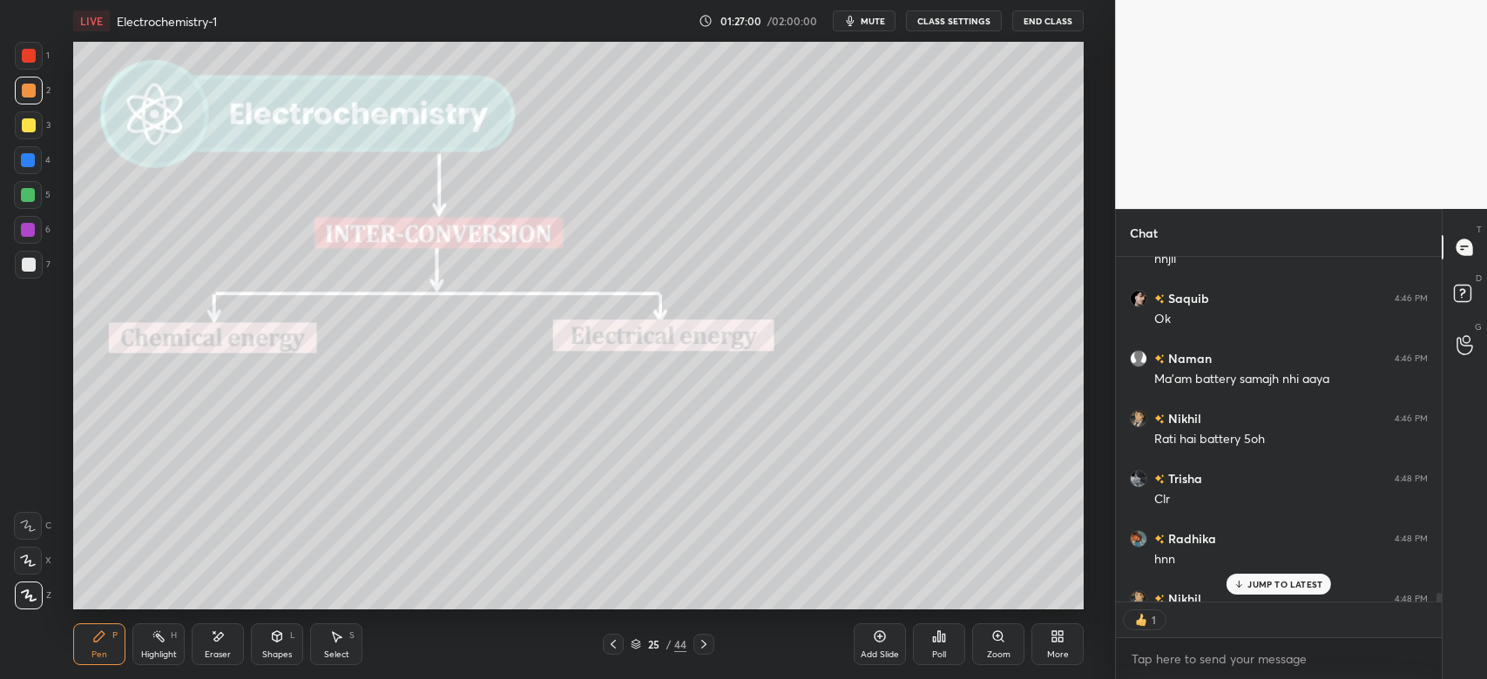
scroll to position [341, 321]
click at [212, 648] on div "Eraser" at bounding box center [218, 645] width 52 height 42
click at [98, 652] on div "Pen" at bounding box center [99, 655] width 16 height 9
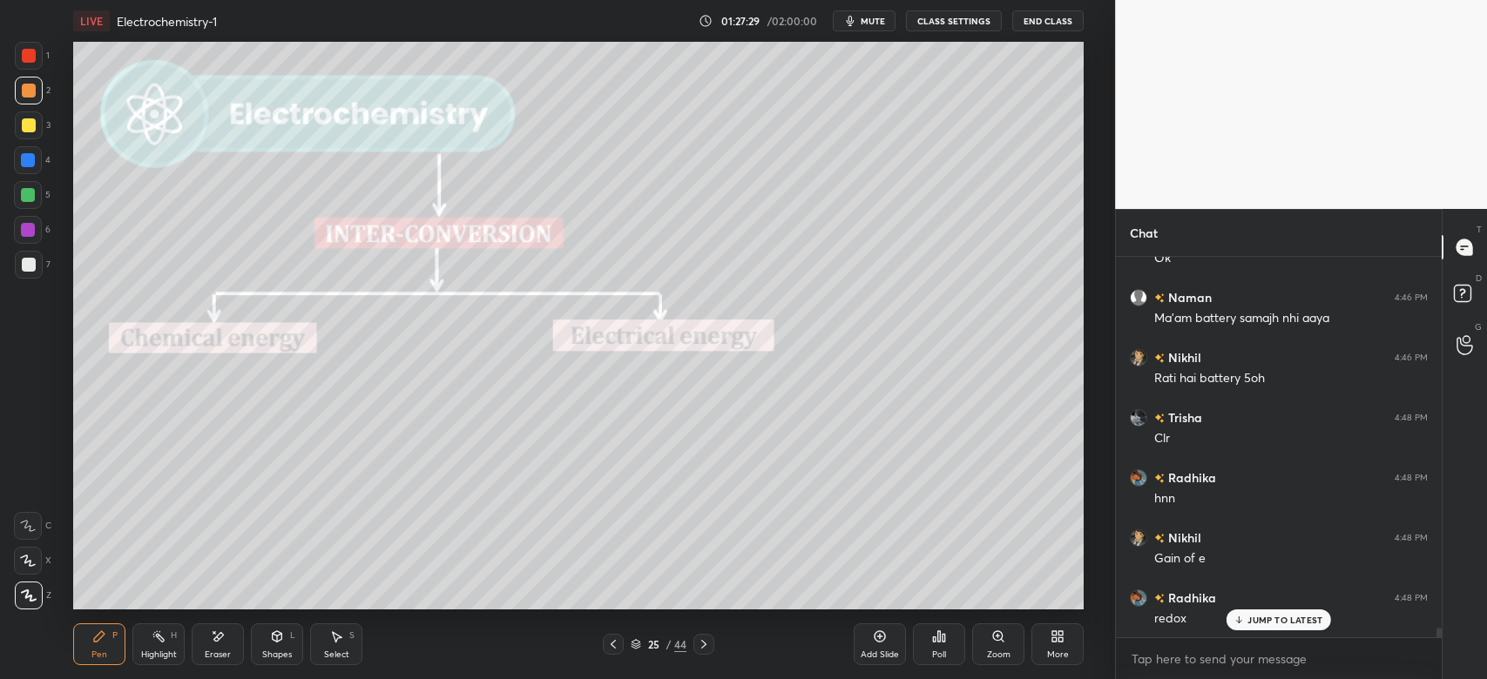
scroll to position [14314, 0]
click at [716, 647] on div "25 / 44" at bounding box center [658, 644] width 390 height 21
click at [705, 644] on icon at bounding box center [704, 645] width 14 height 14
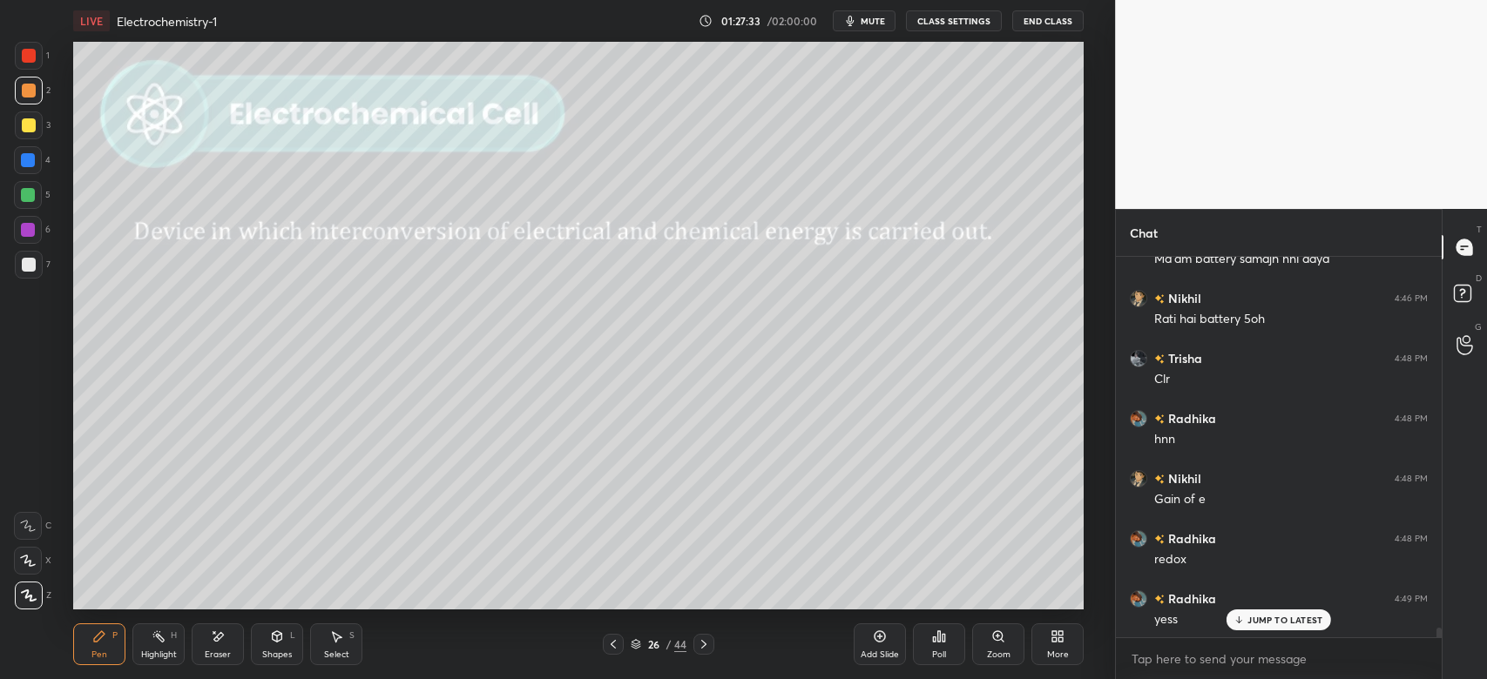
click at [705, 644] on icon at bounding box center [704, 645] width 14 height 14
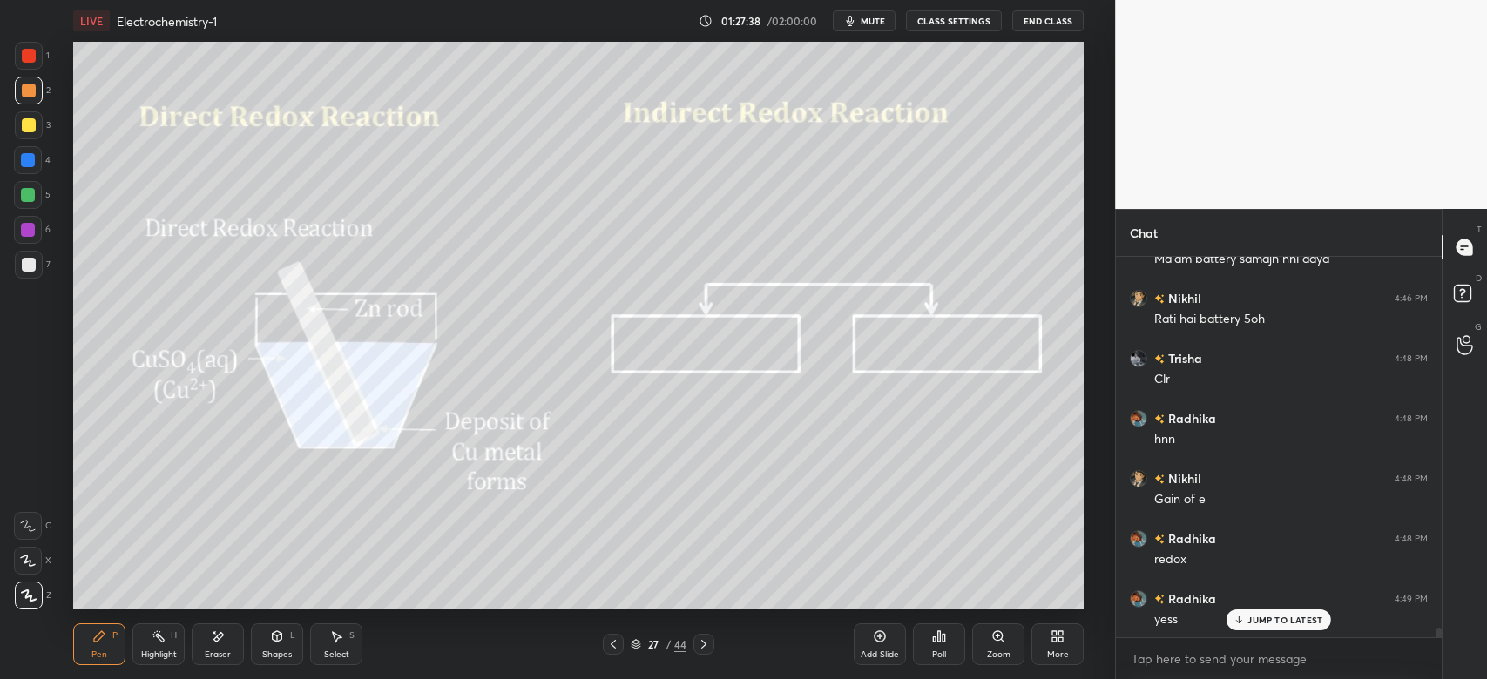
click at [282, 619] on div "Pen P Highlight H Eraser Shapes L Select S 27 / 44 Add Slide Poll Zoom More" at bounding box center [578, 645] width 1010 height 70
click at [289, 646] on div "Shapes L" at bounding box center [277, 645] width 52 height 42
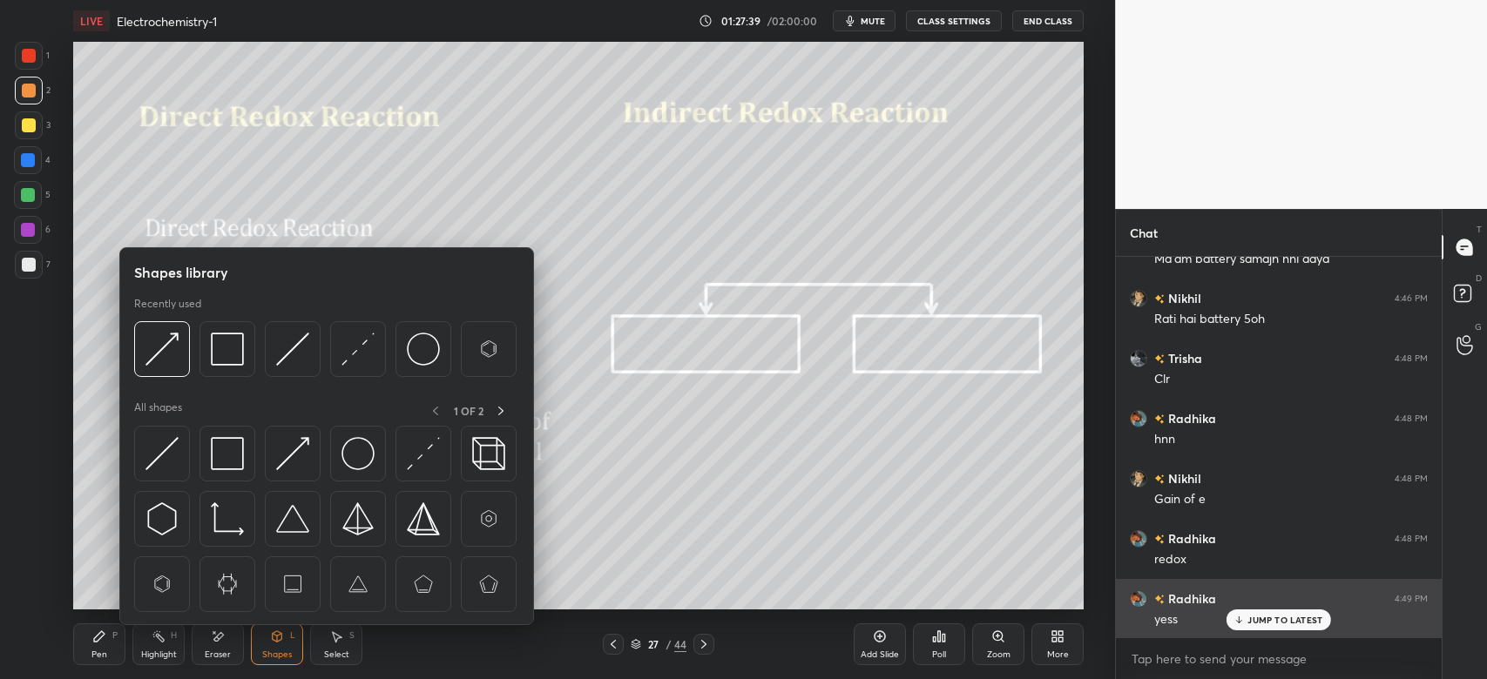
click at [248, 453] on div at bounding box center [227, 454] width 56 height 56
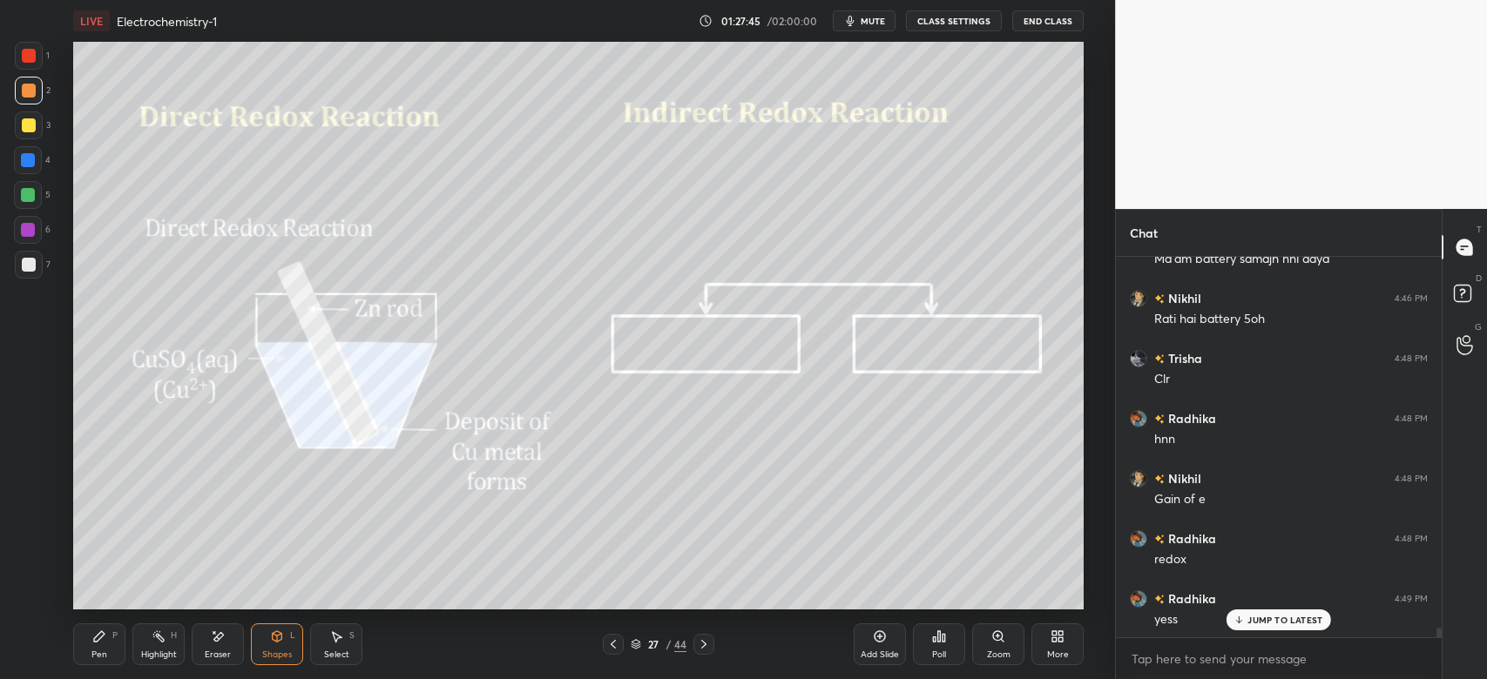
click at [294, 639] on div "L" at bounding box center [292, 635] width 5 height 9
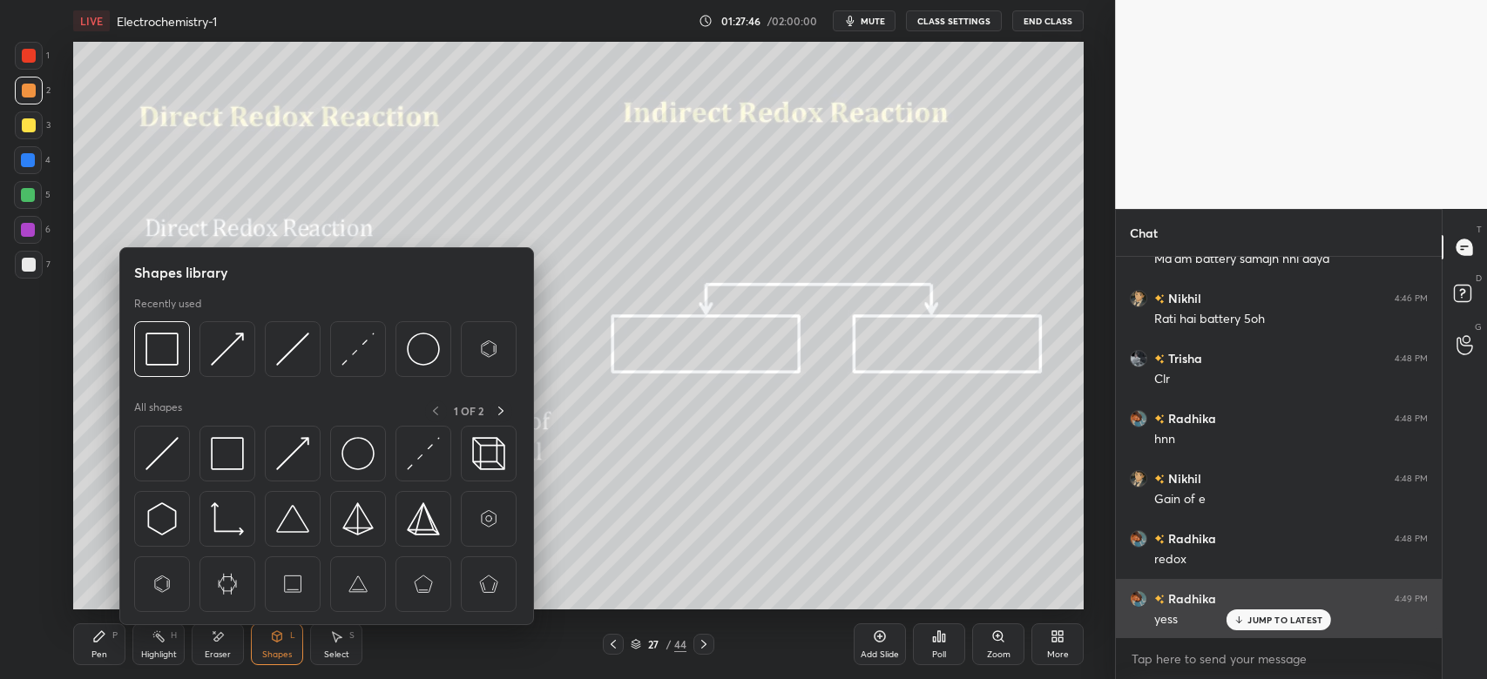
click at [173, 450] on img at bounding box center [161, 453] width 33 height 33
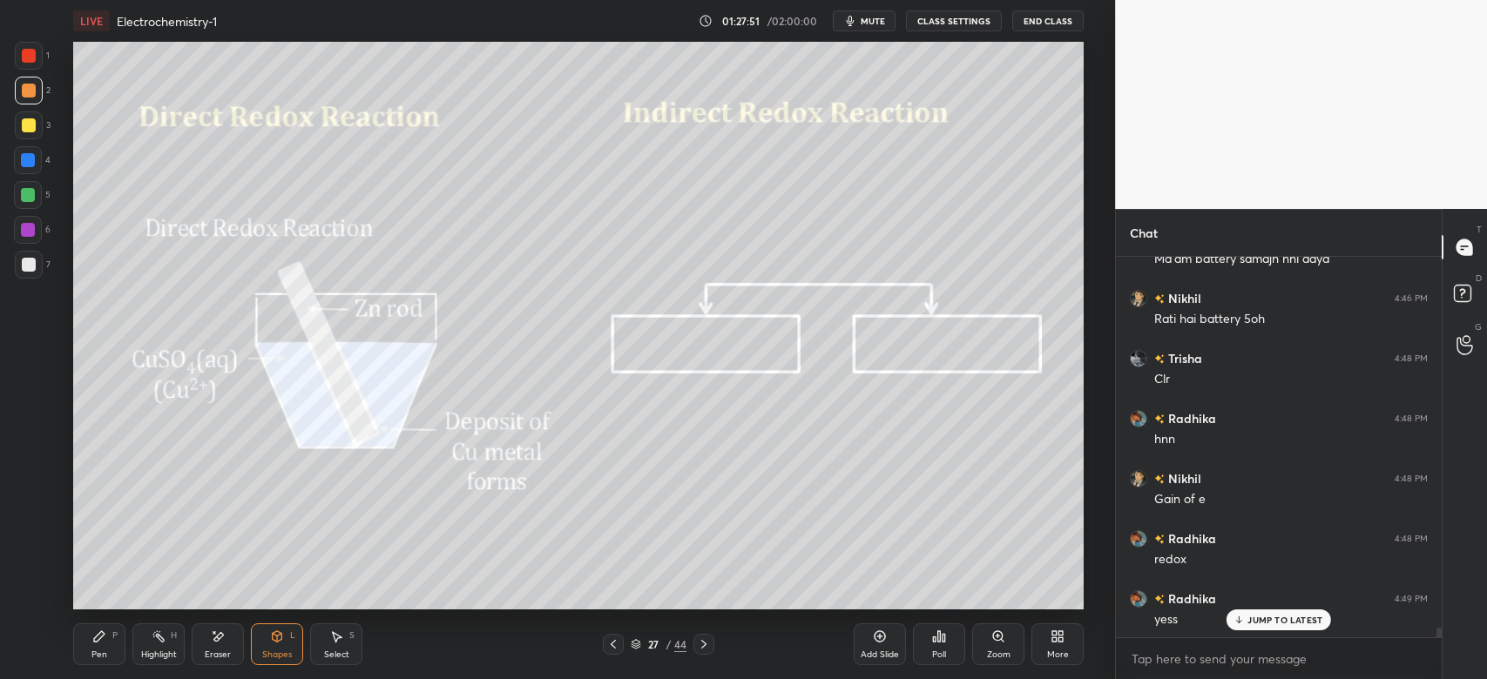
click at [96, 646] on div "Pen P" at bounding box center [99, 645] width 52 height 42
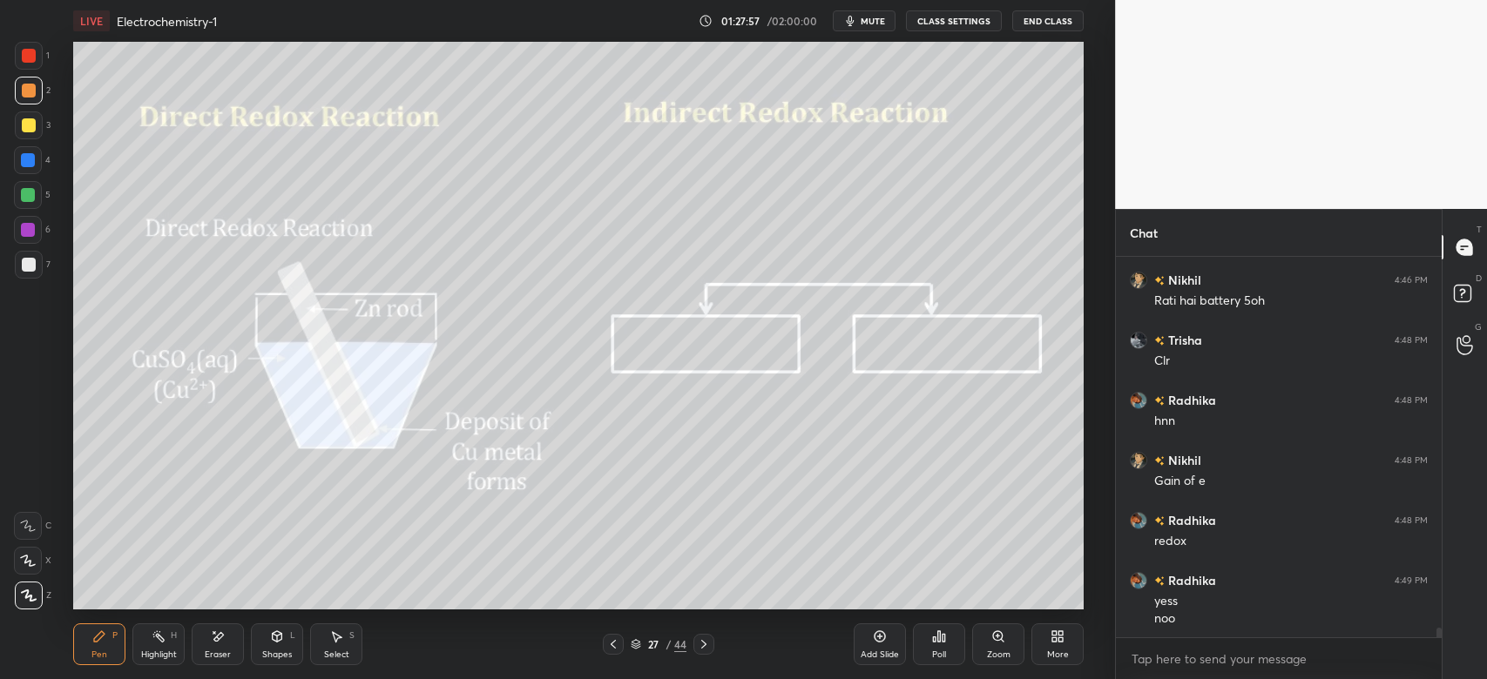
click at [102, 638] on icon at bounding box center [99, 636] width 10 height 10
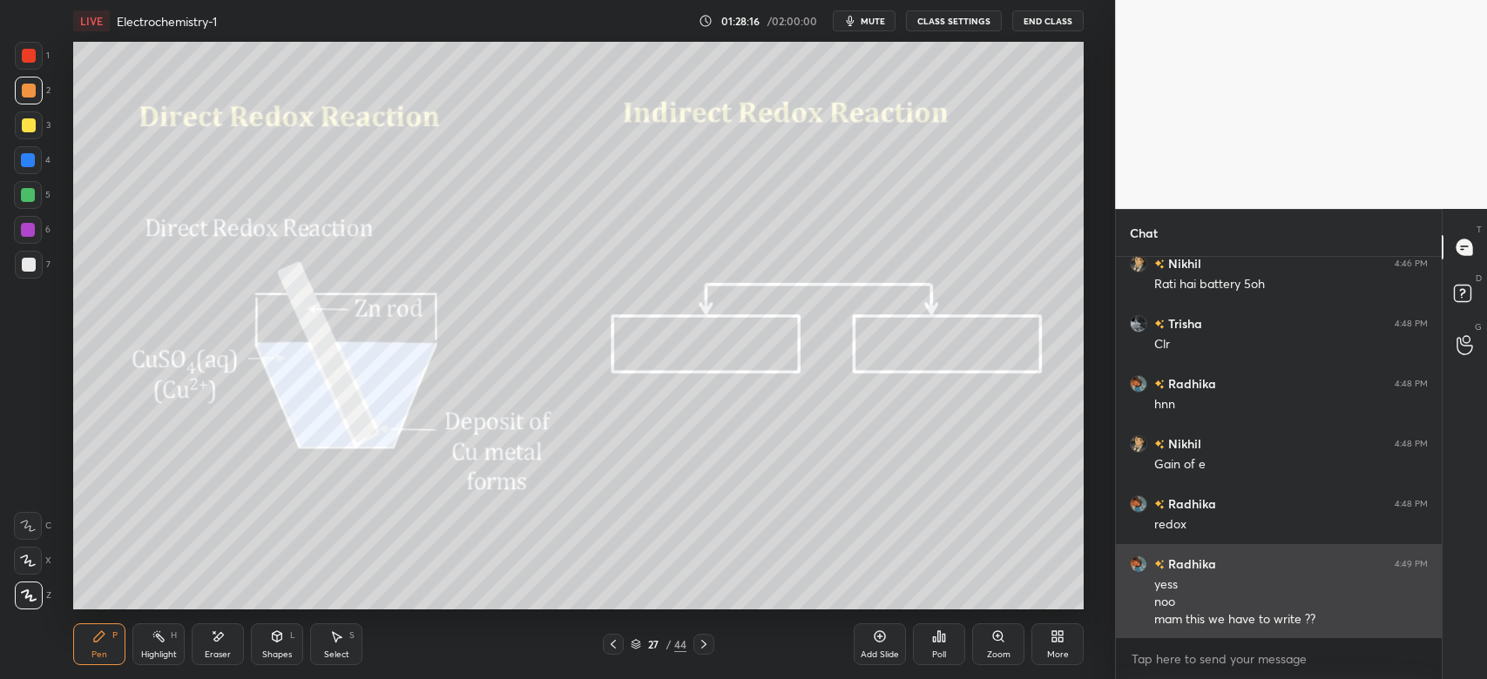
click at [33, 161] on div at bounding box center [28, 160] width 14 height 14
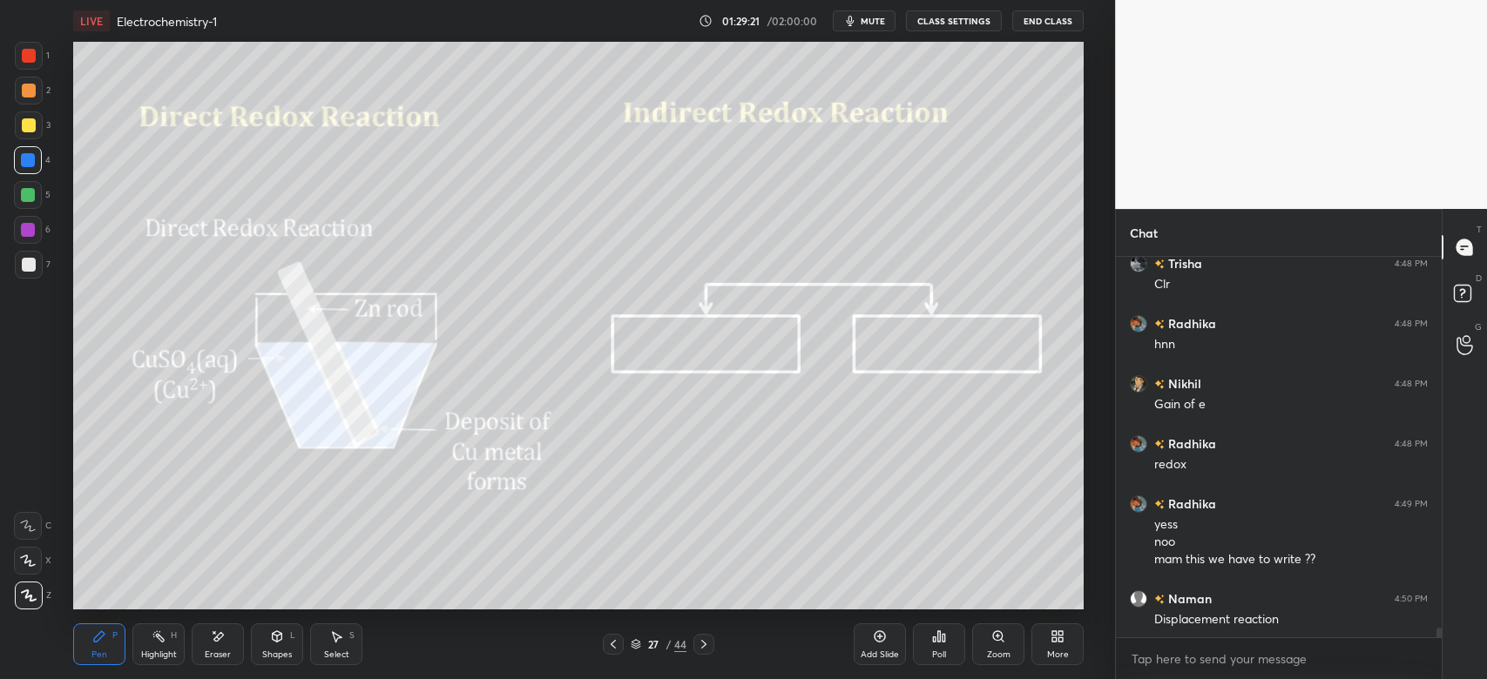
click at [216, 648] on div "Eraser" at bounding box center [218, 645] width 52 height 42
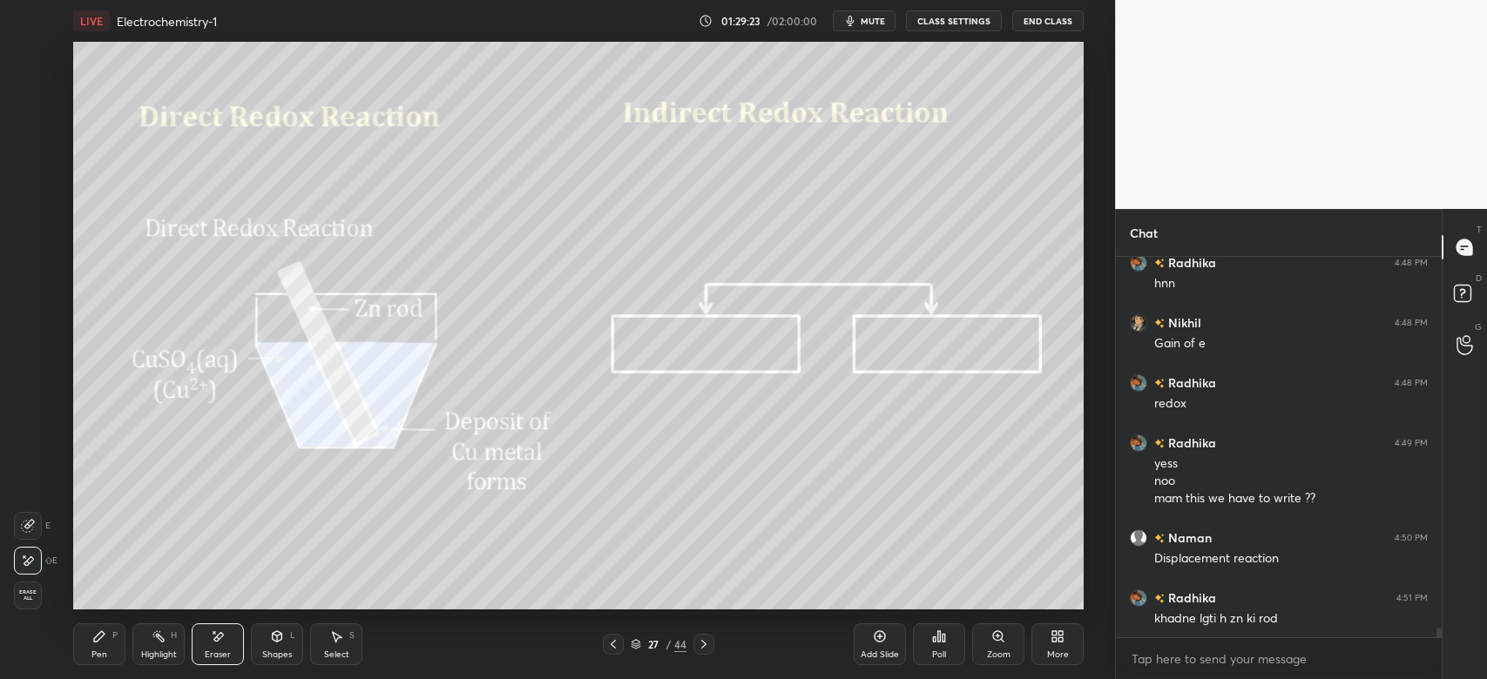
click at [114, 643] on div "Pen P" at bounding box center [99, 645] width 52 height 42
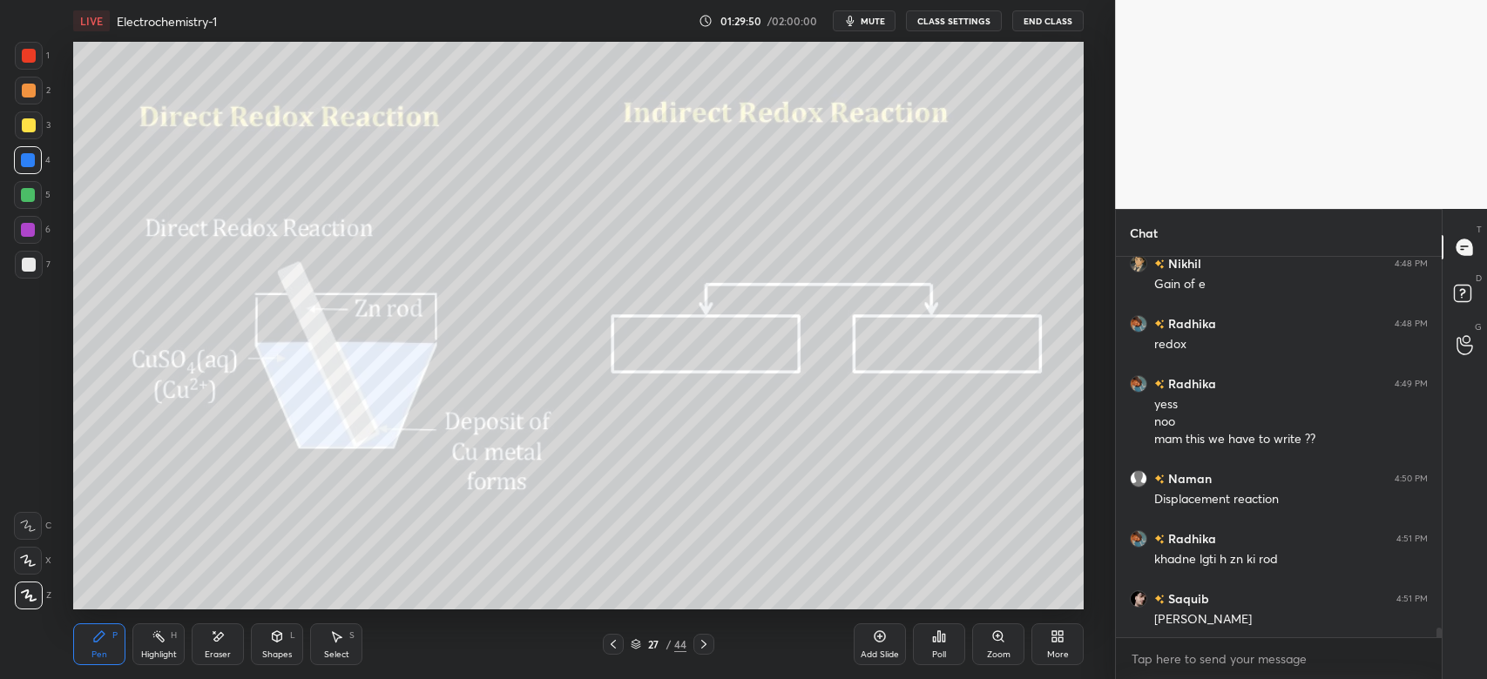
scroll to position [14590, 0]
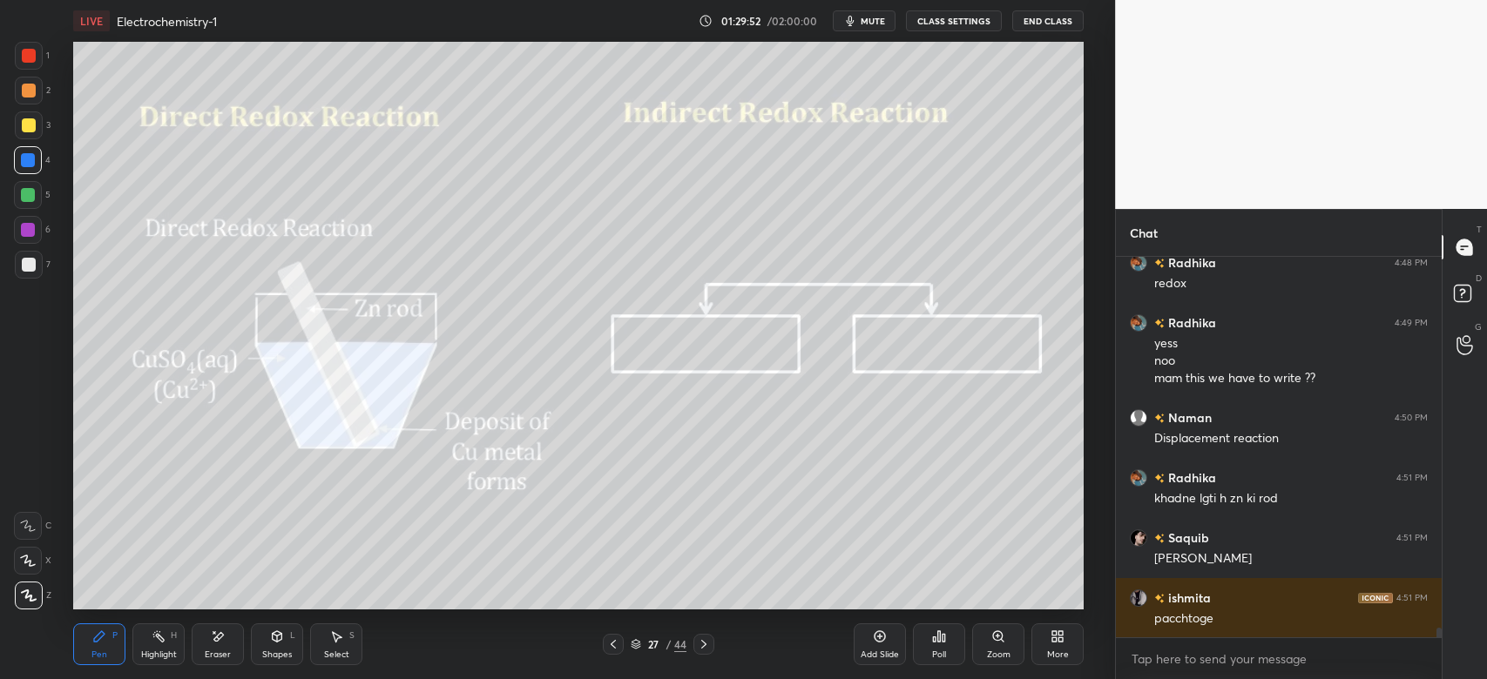
click at [30, 190] on div at bounding box center [28, 195] width 14 height 14
click at [37, 144] on div "3" at bounding box center [33, 128] width 36 height 35
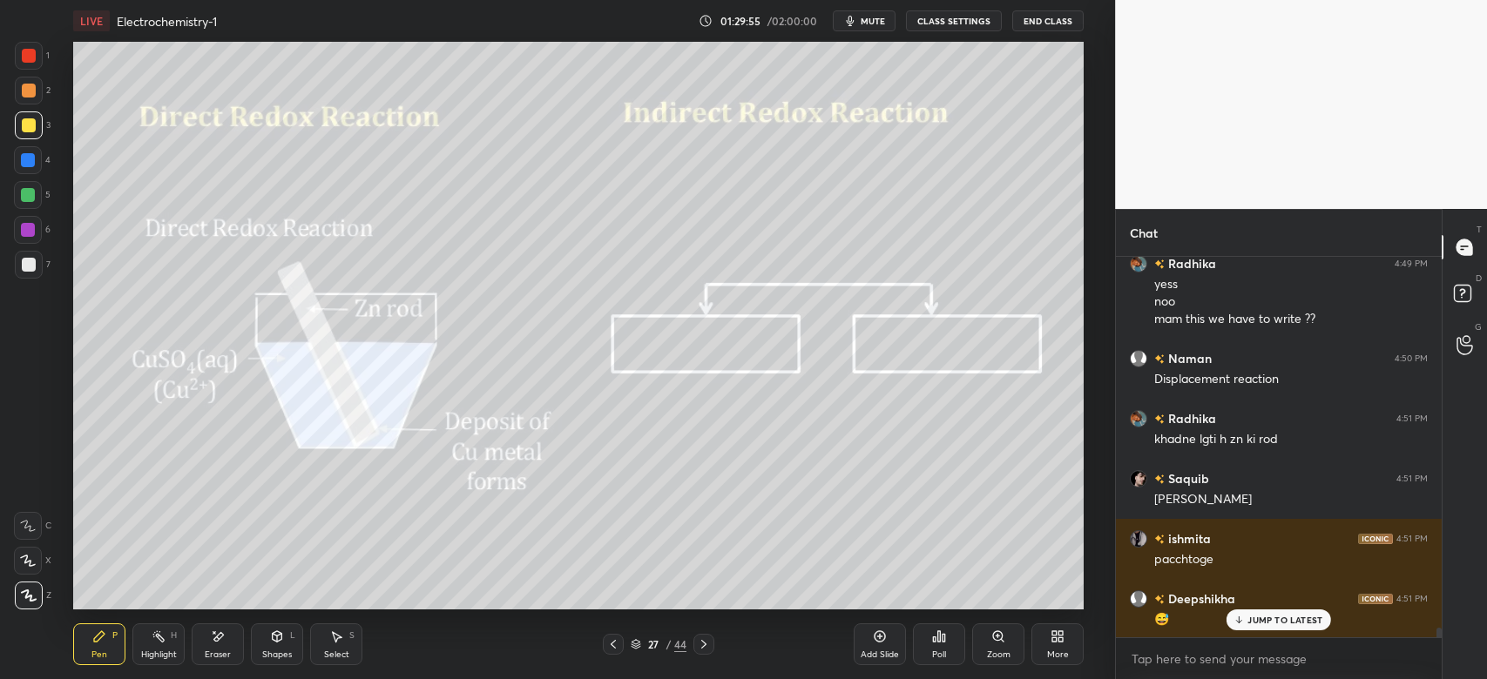
click at [32, 125] on div at bounding box center [29, 125] width 14 height 14
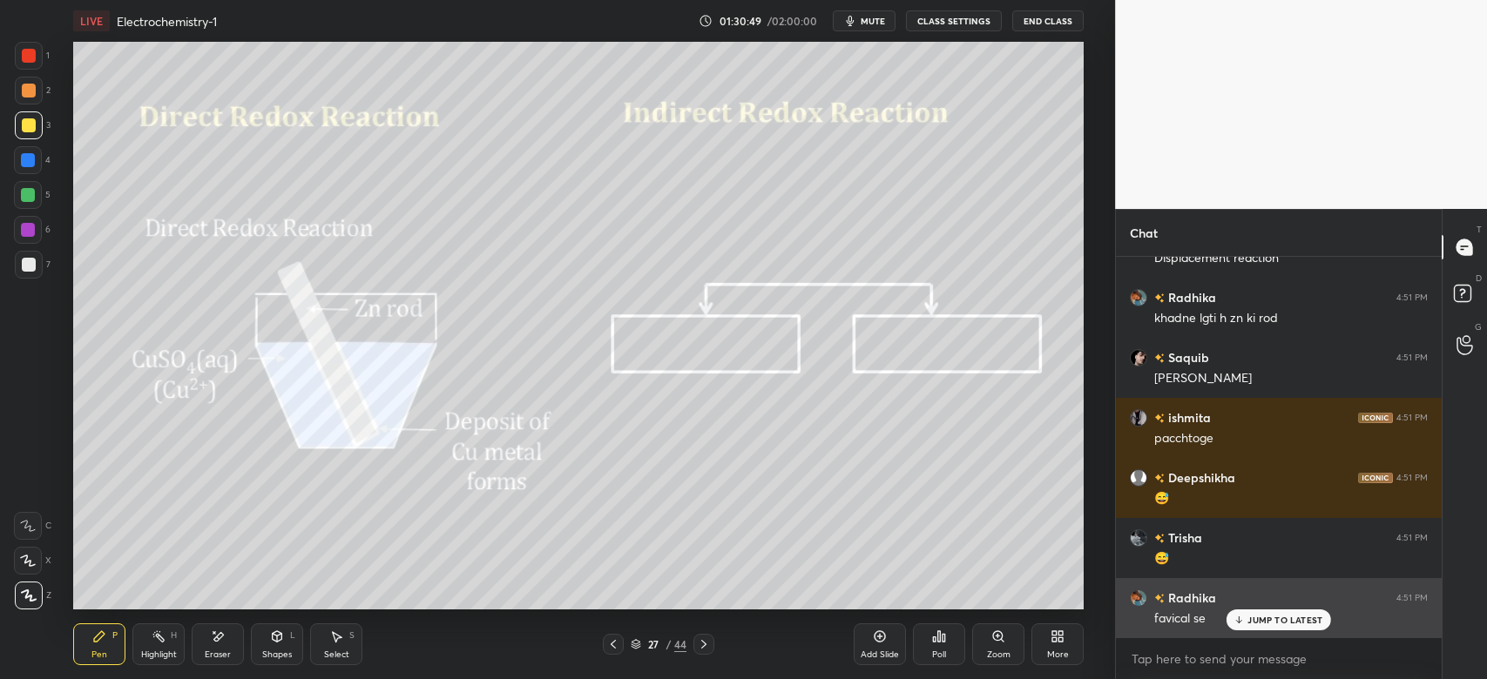
scroll to position [14829, 0]
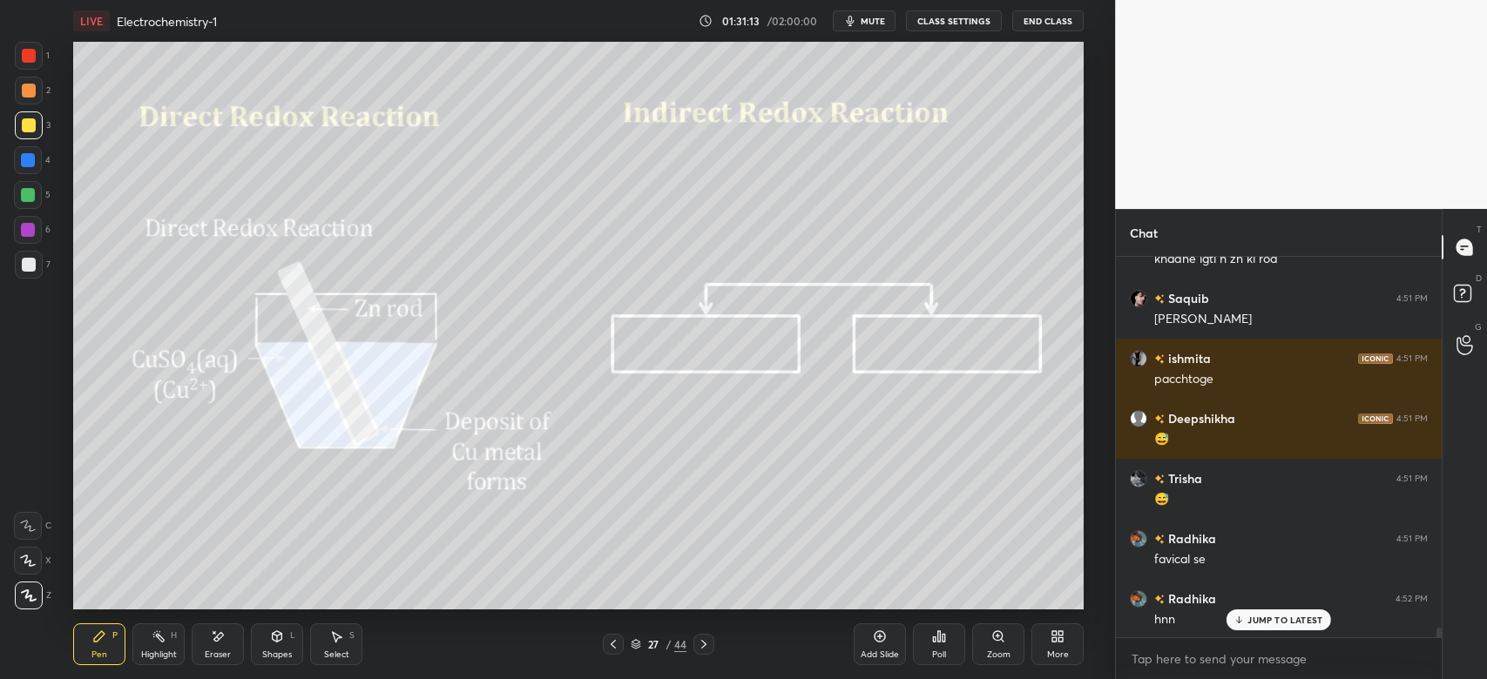
click at [97, 651] on div "Pen" at bounding box center [99, 655] width 16 height 9
click at [28, 152] on div at bounding box center [28, 160] width 28 height 28
click at [37, 118] on div at bounding box center [29, 125] width 28 height 28
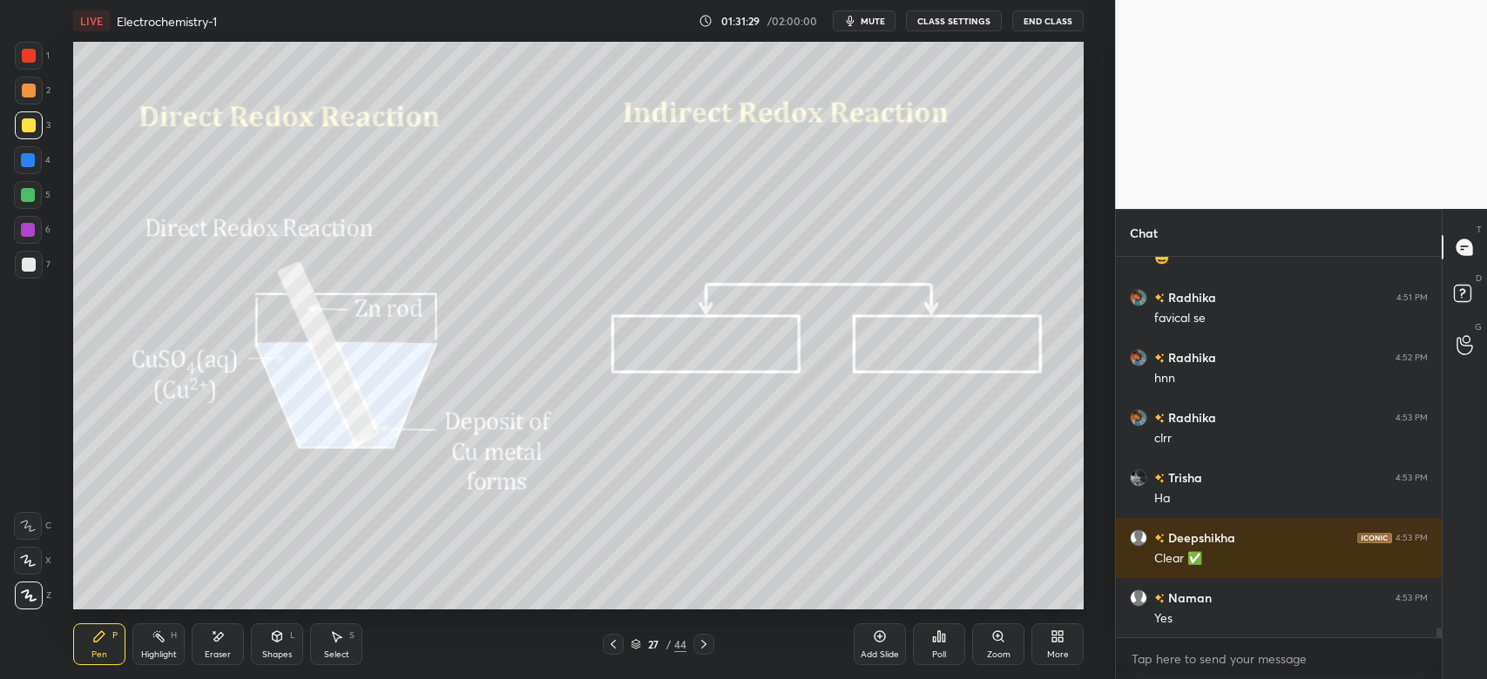
scroll to position [15130, 0]
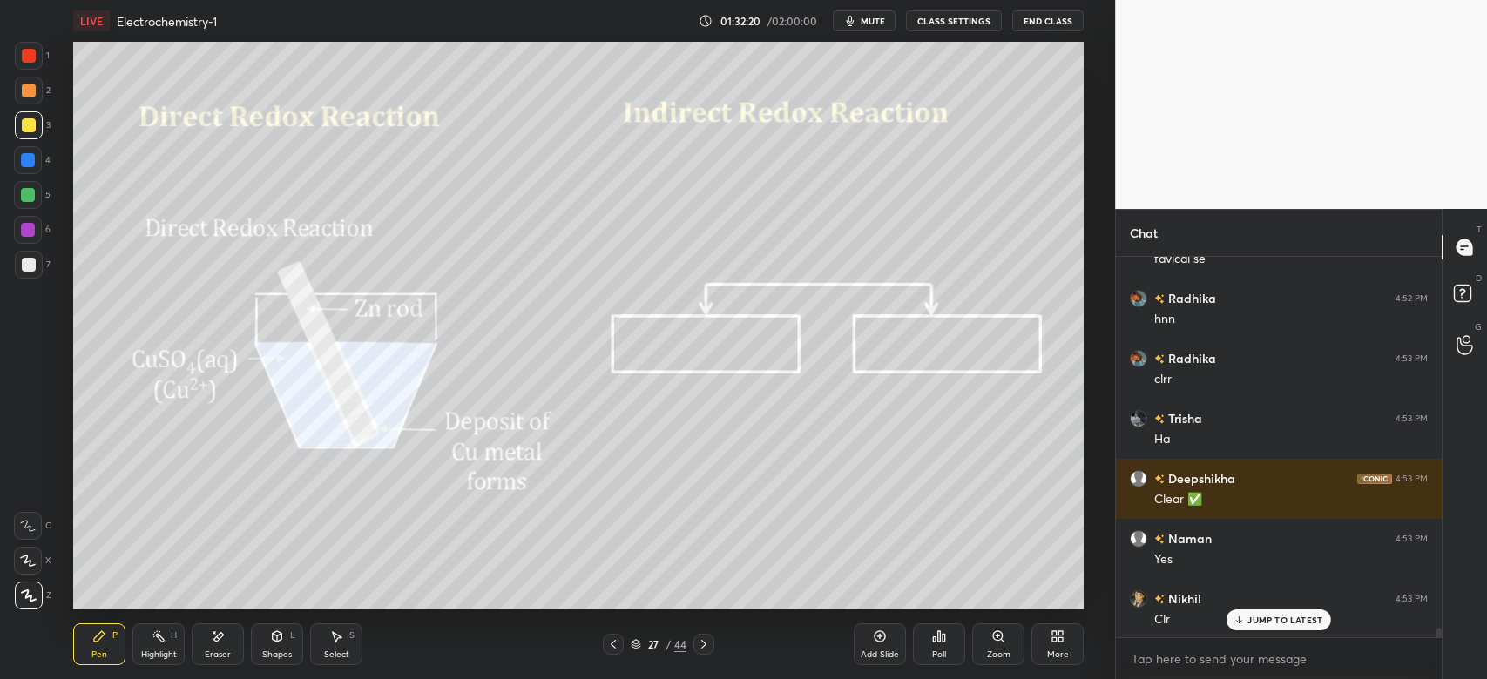
click at [30, 150] on div at bounding box center [28, 160] width 28 height 28
click at [28, 91] on div at bounding box center [29, 91] width 14 height 14
click at [26, 224] on div at bounding box center [28, 230] width 14 height 14
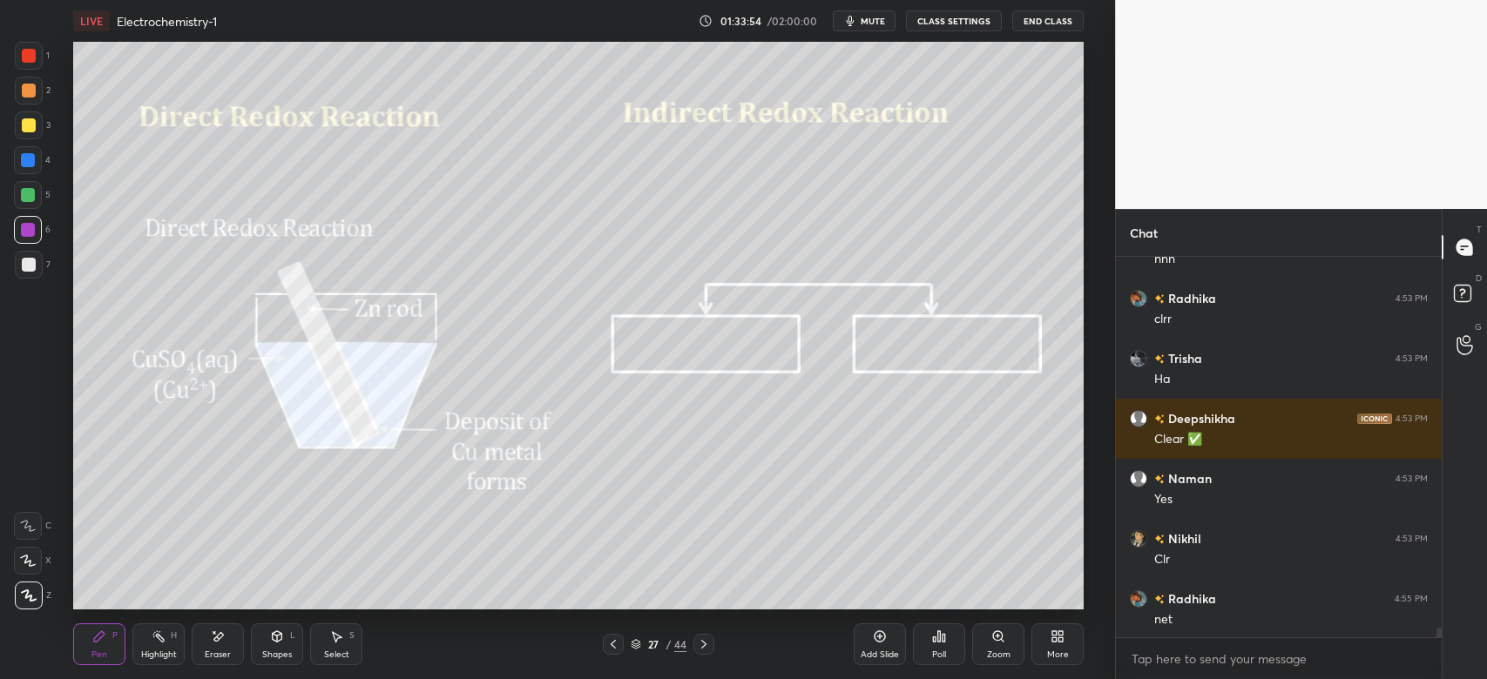
click at [282, 639] on icon at bounding box center [277, 637] width 14 height 14
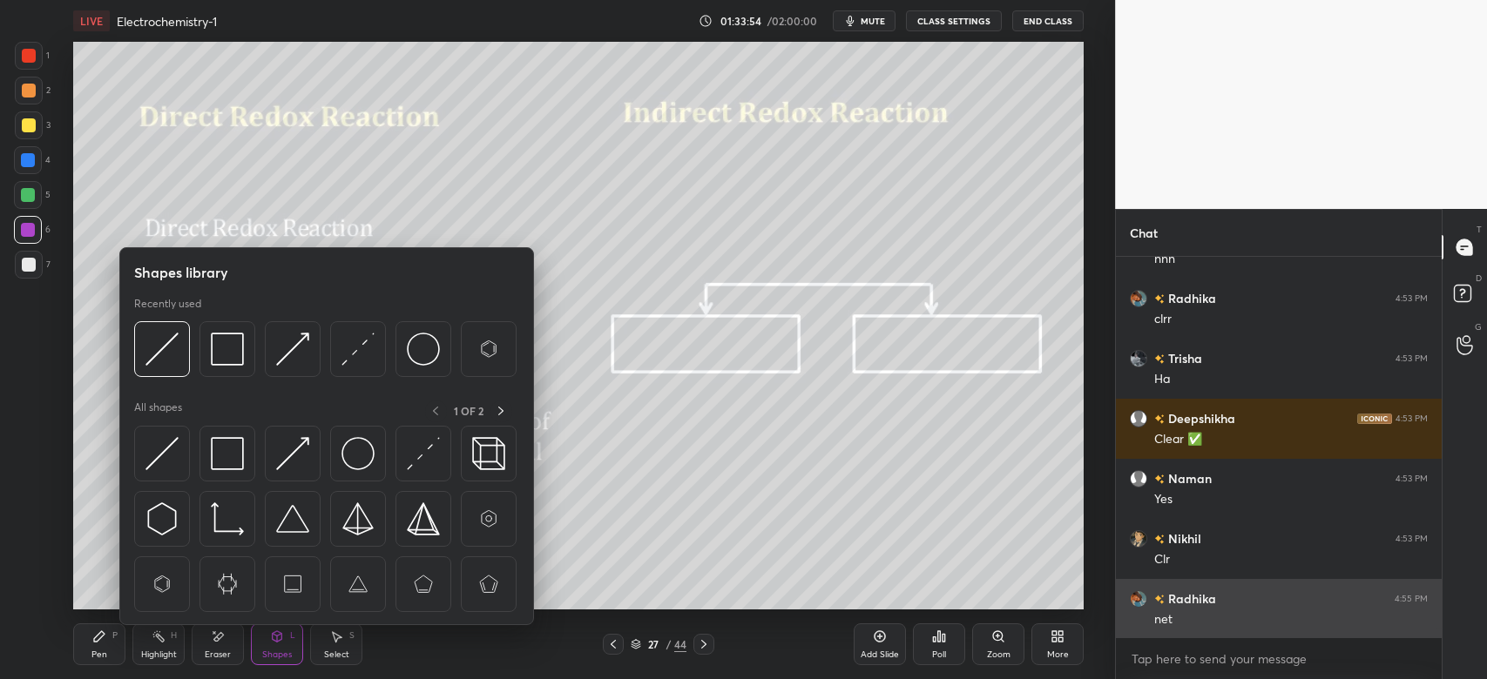
click at [168, 442] on img at bounding box center [161, 453] width 33 height 33
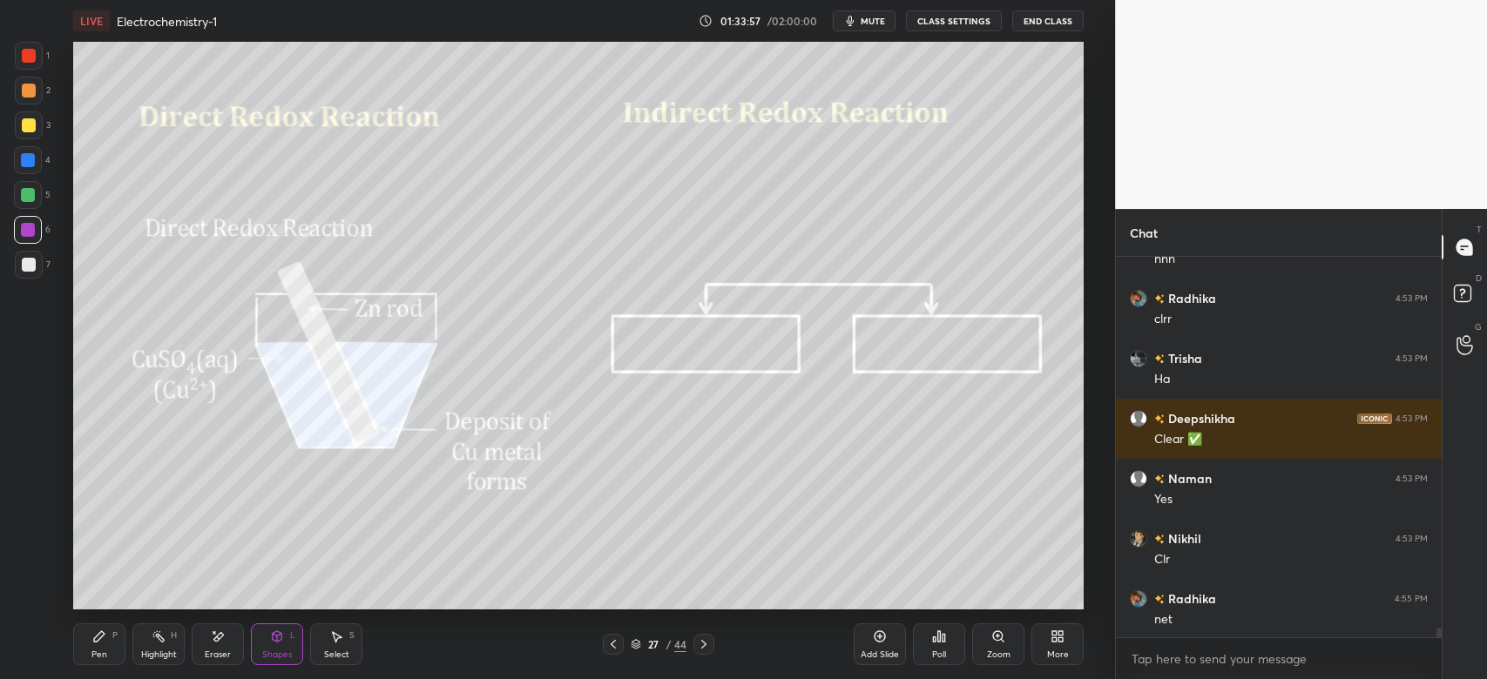
click at [42, 258] on div "7" at bounding box center [33, 265] width 36 height 28
click at [105, 643] on icon at bounding box center [99, 637] width 14 height 14
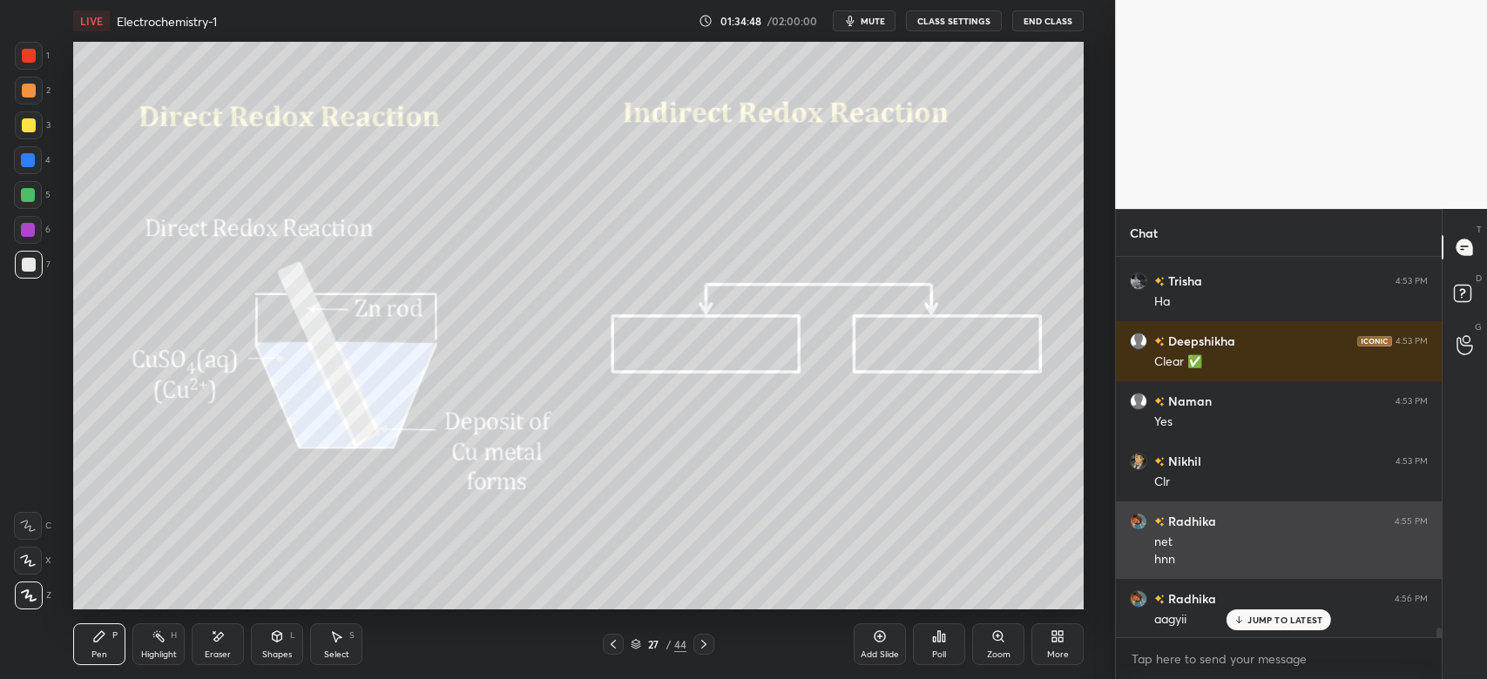
scroll to position [15328, 0]
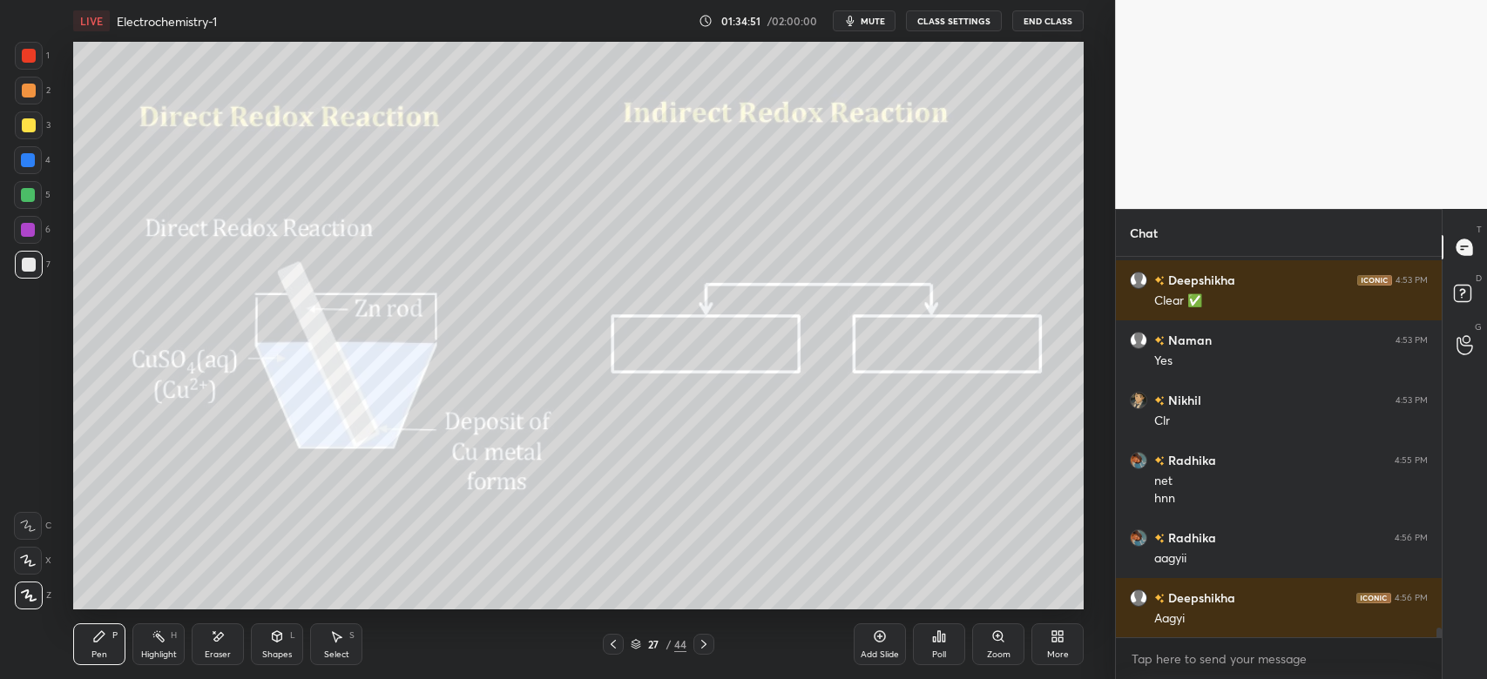
click at [709, 650] on icon at bounding box center [704, 645] width 14 height 14
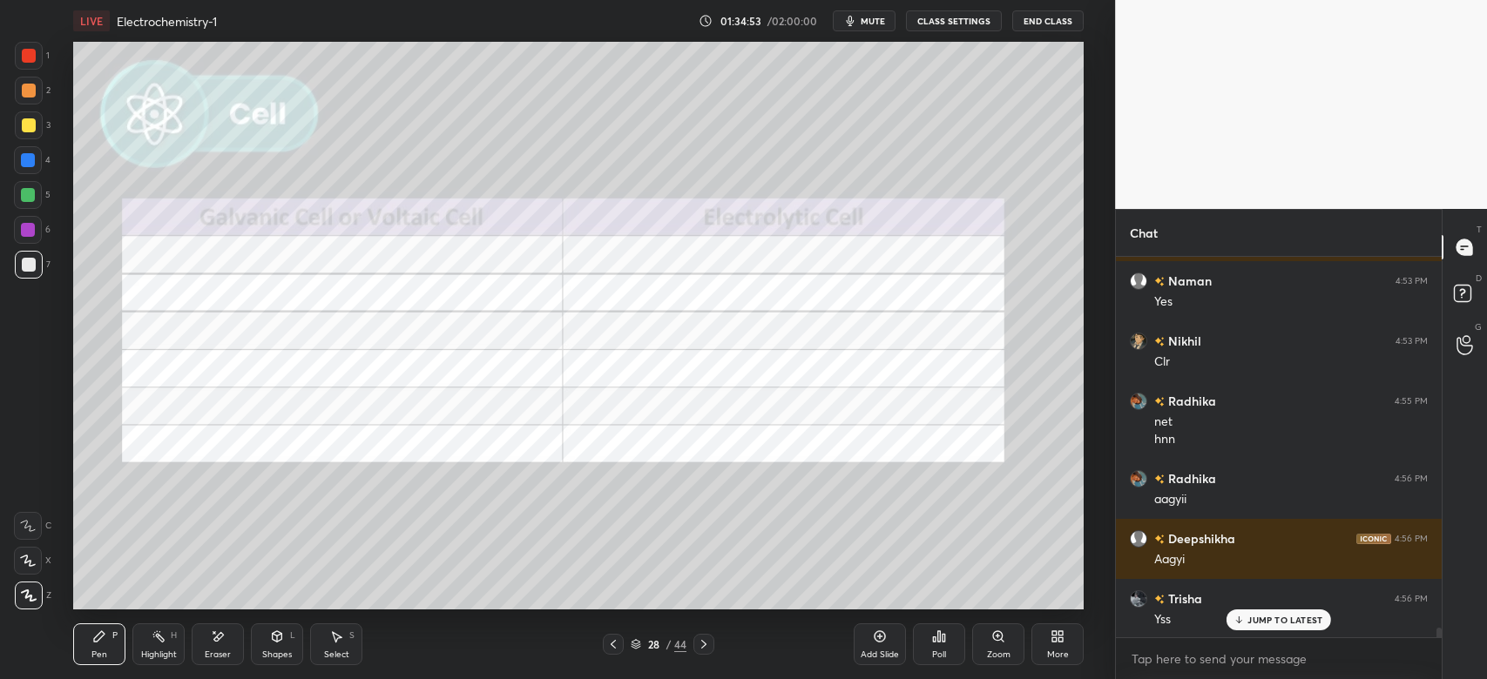
scroll to position [15448, 0]
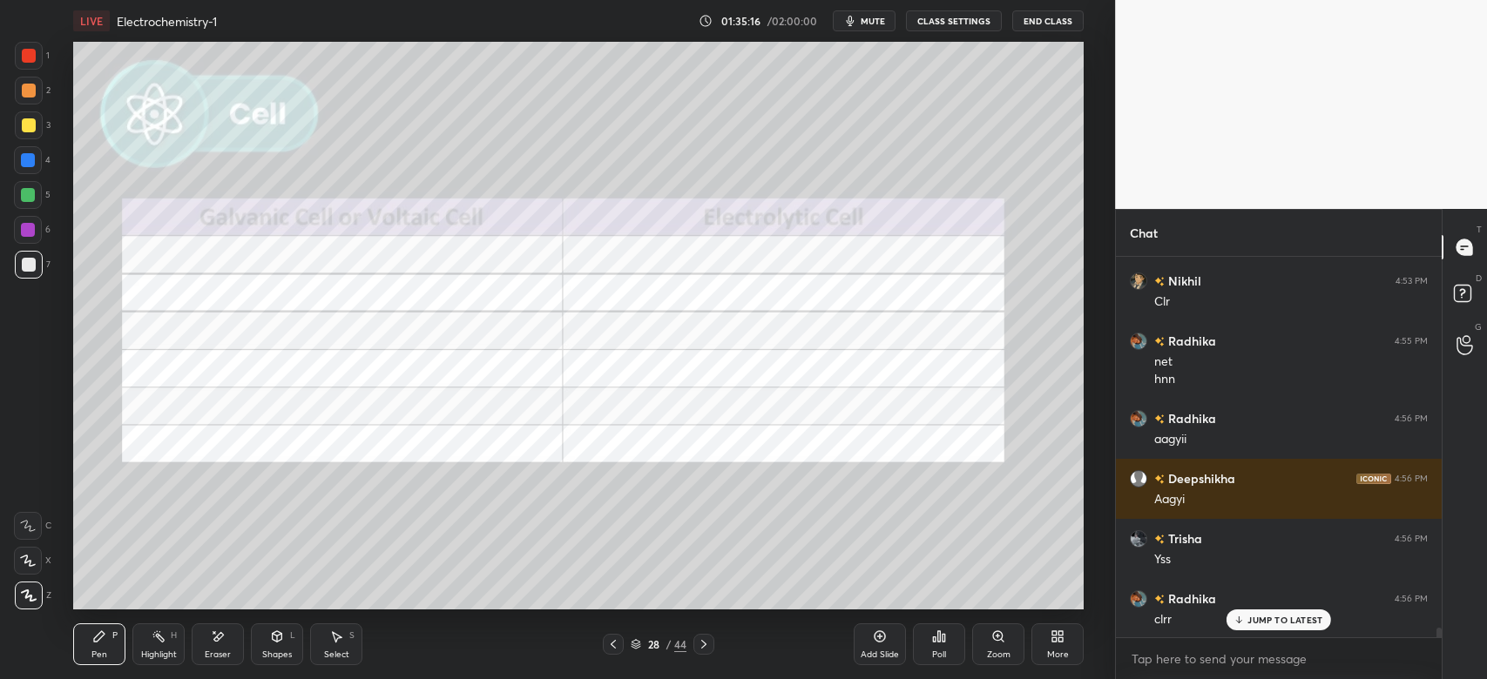
click at [36, 94] on div at bounding box center [29, 91] width 28 height 28
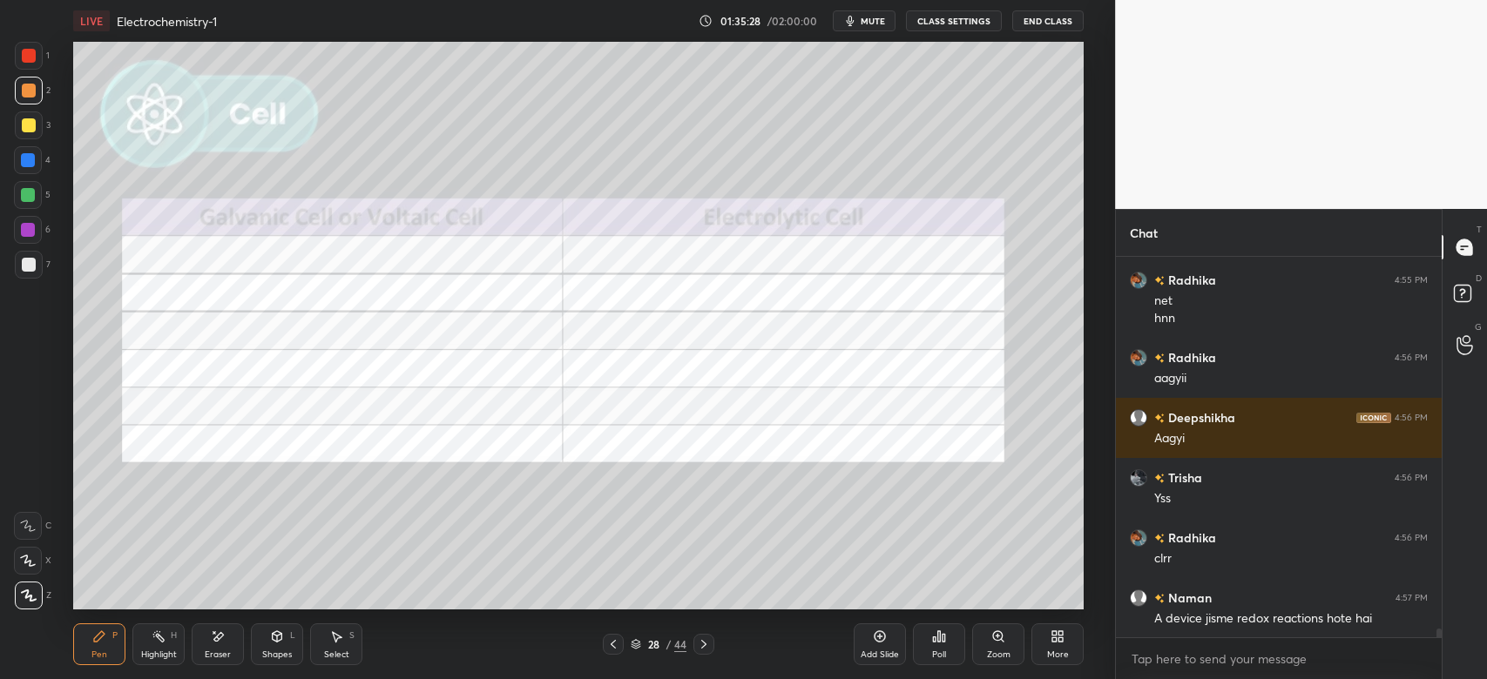
scroll to position [15568, 0]
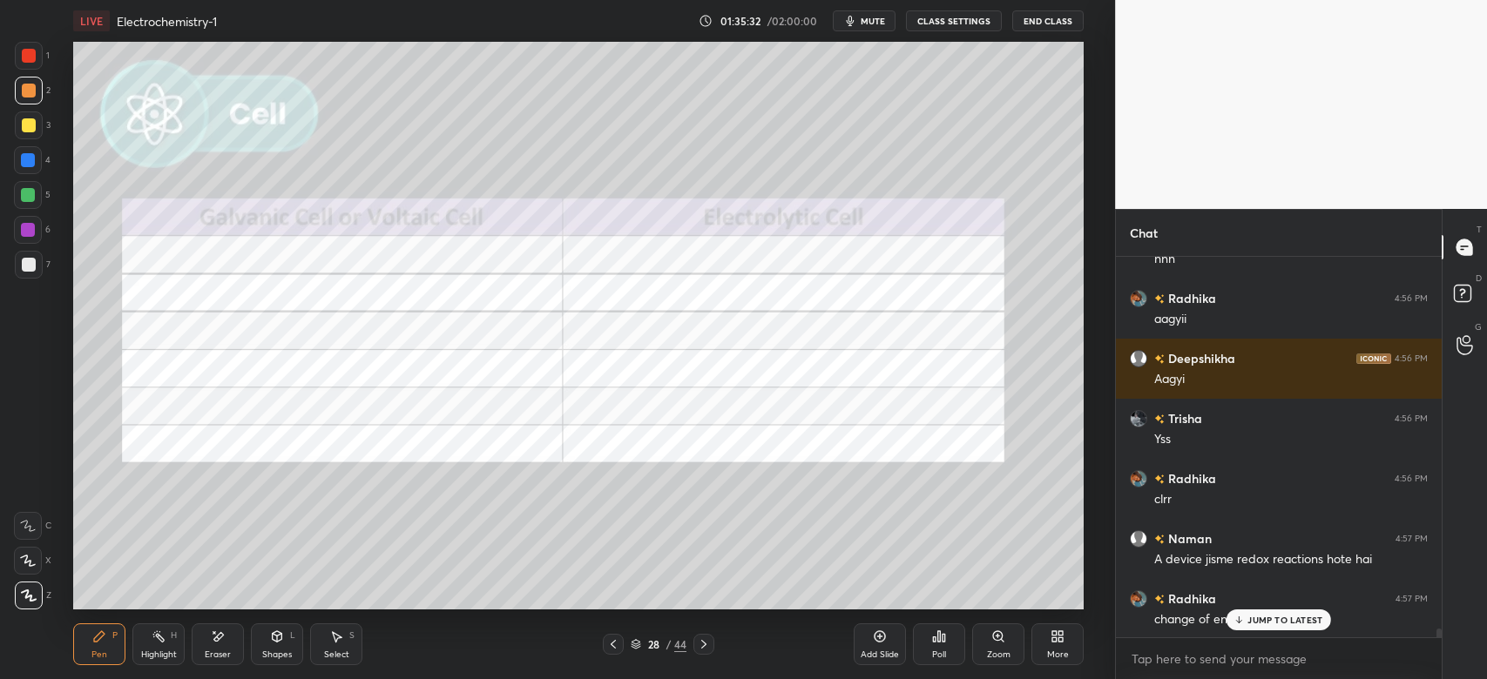
click at [214, 644] on div "Eraser" at bounding box center [218, 645] width 52 height 42
click at [616, 644] on icon at bounding box center [613, 645] width 14 height 14
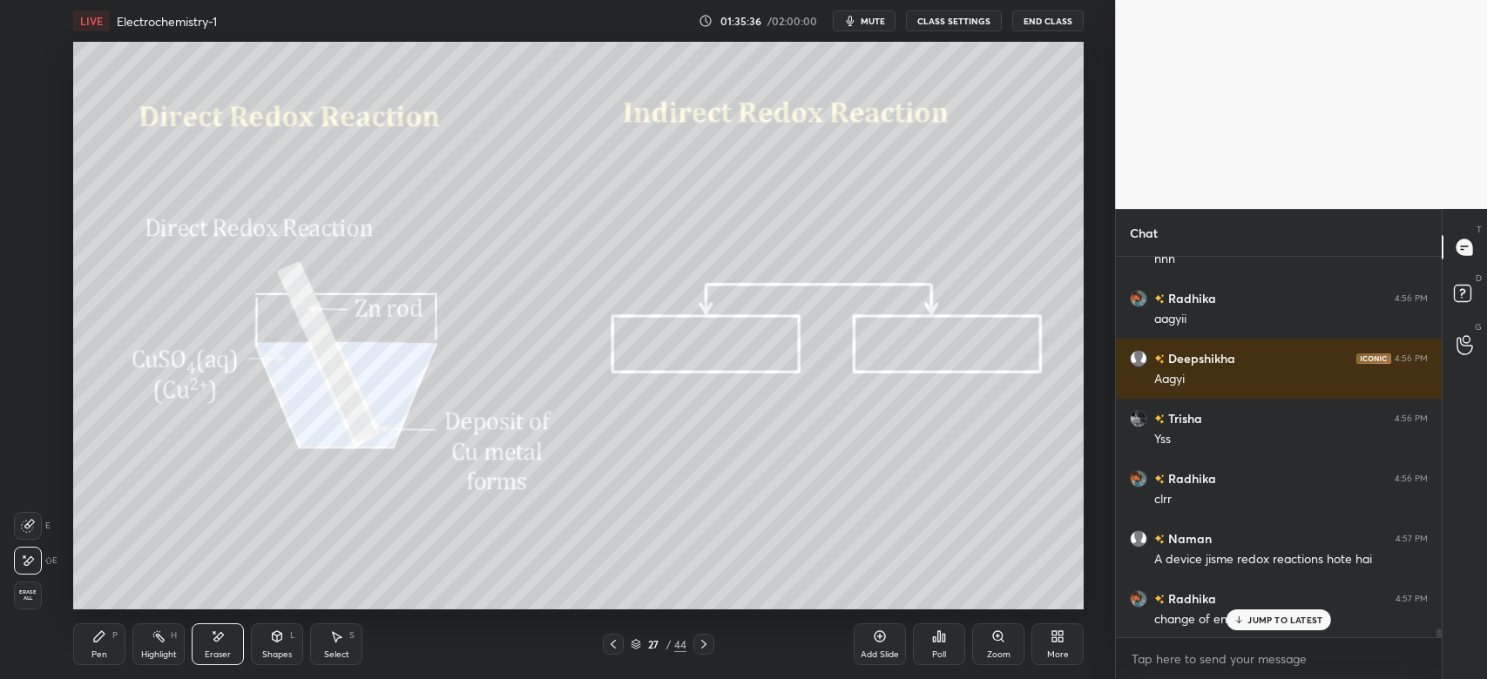
click at [617, 647] on icon at bounding box center [613, 645] width 14 height 14
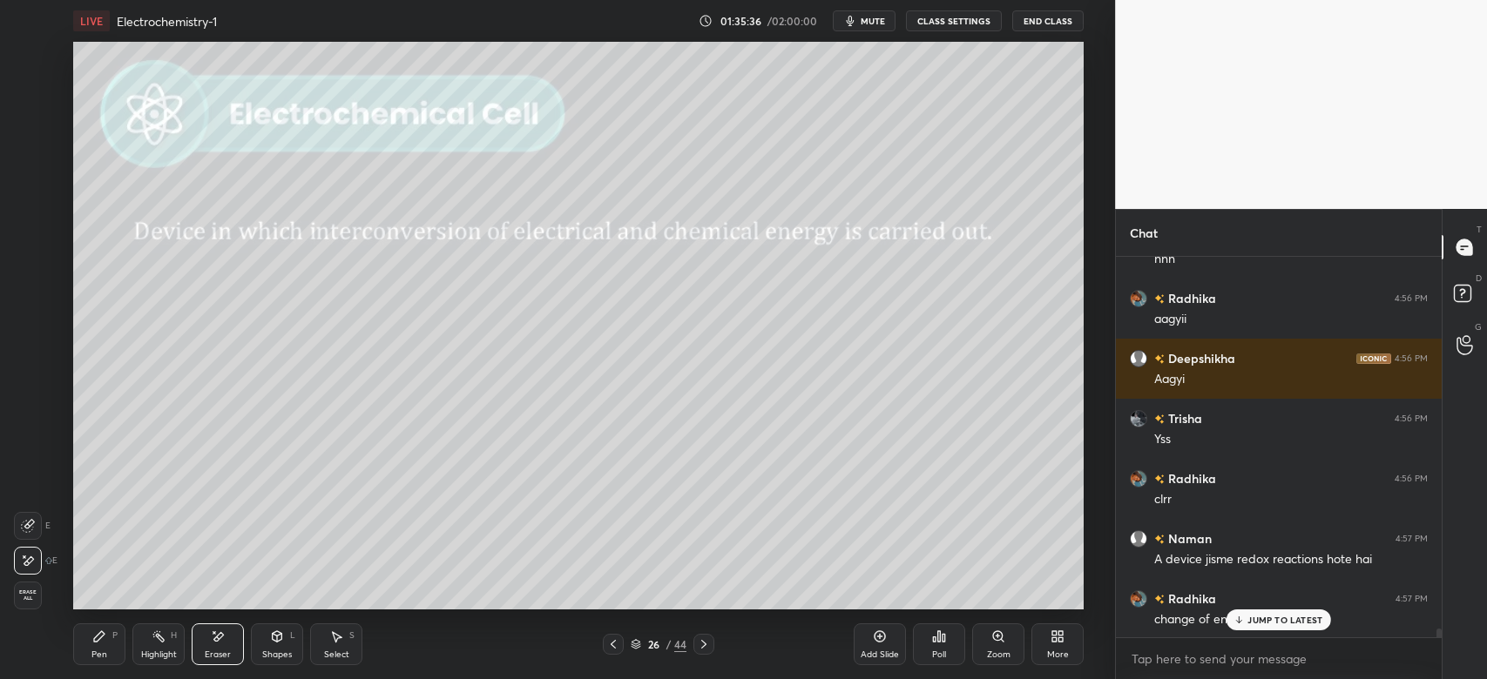
click at [617, 650] on icon at bounding box center [613, 645] width 14 height 14
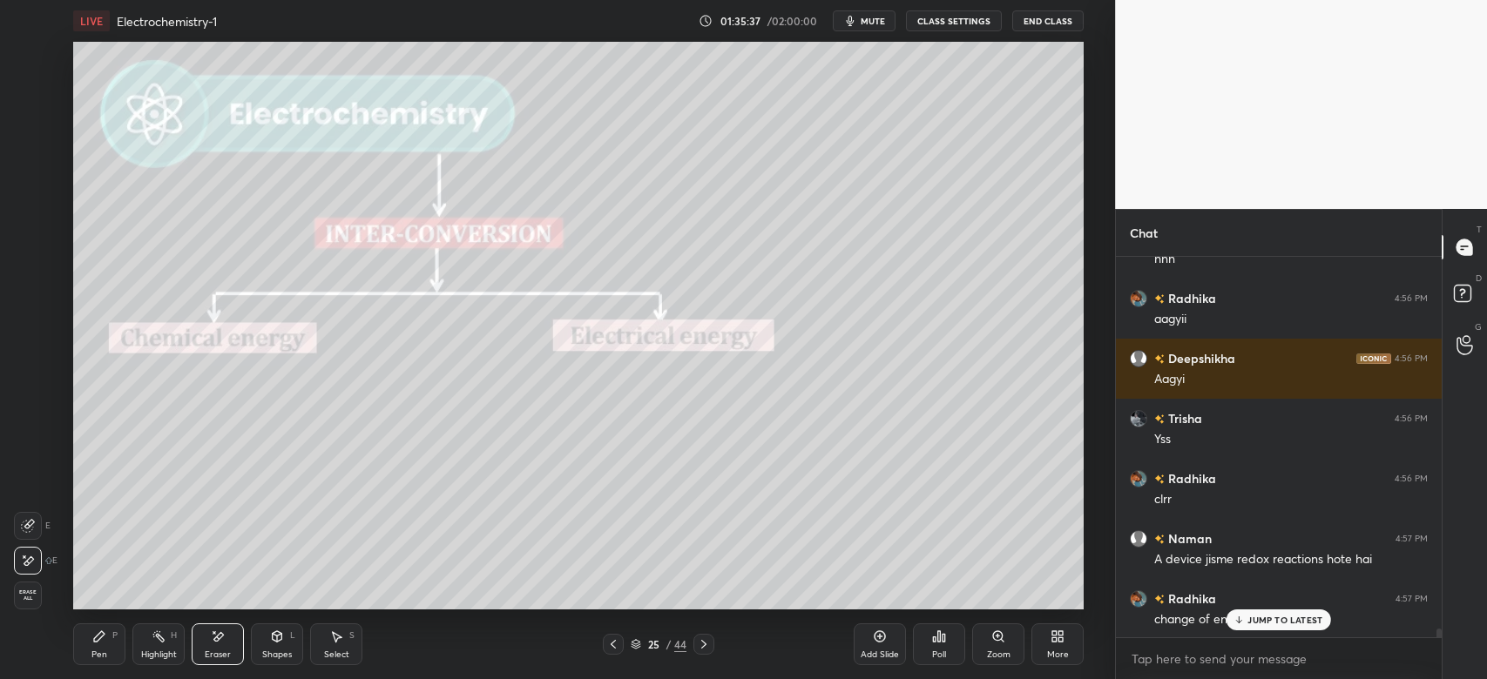
click at [714, 646] on div "25 / 44" at bounding box center [658, 644] width 390 height 21
click at [687, 643] on div "25 / 44" at bounding box center [658, 644] width 111 height 21
click at [698, 637] on div at bounding box center [703, 644] width 21 height 21
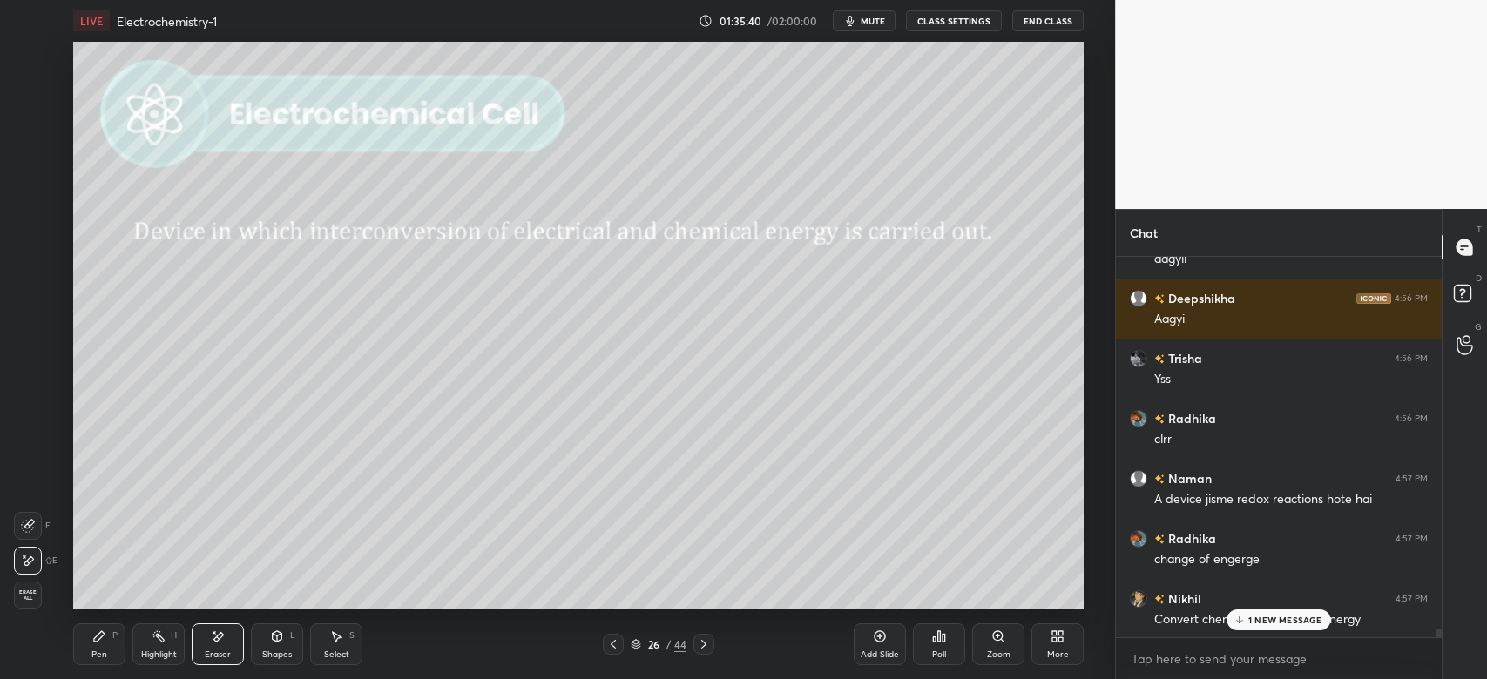
scroll to position [15689, 0]
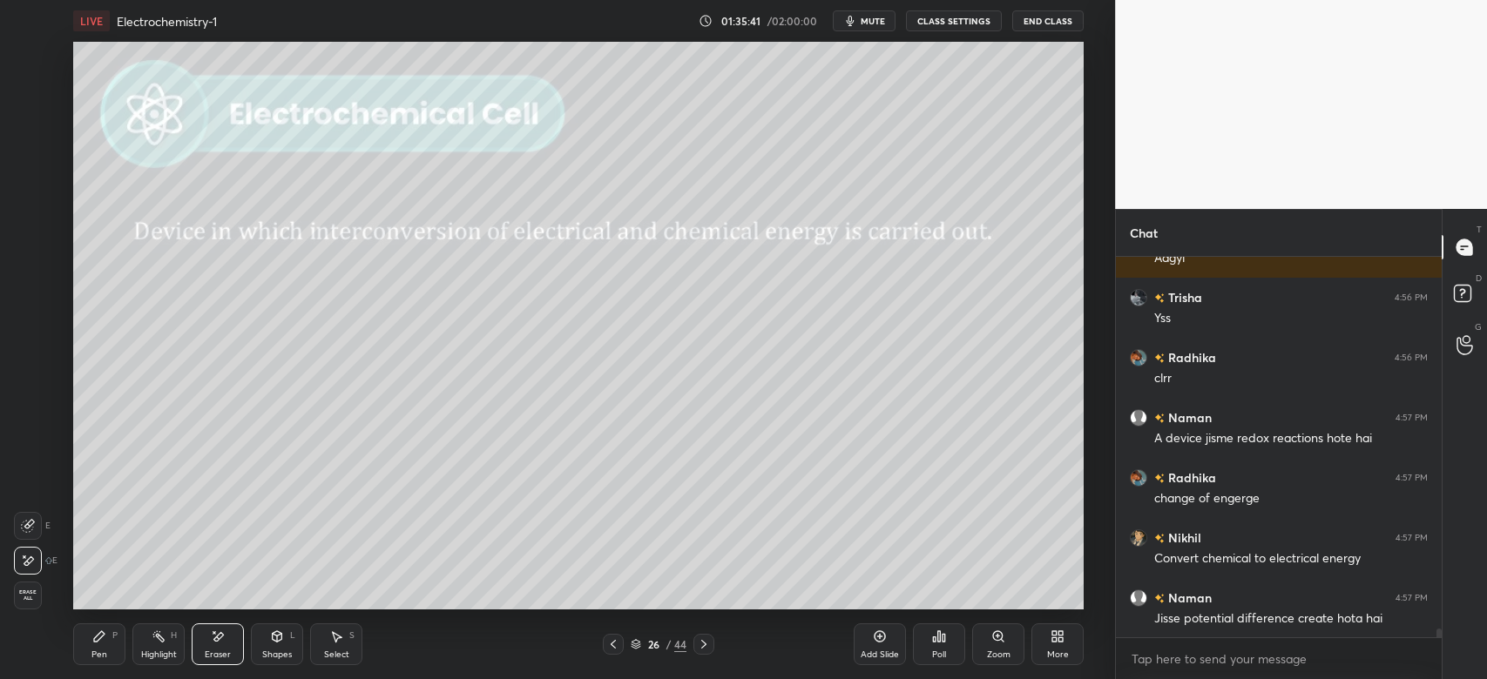
click at [108, 643] on div "Pen P" at bounding box center [99, 645] width 52 height 42
click at [15, 126] on div at bounding box center [29, 125] width 28 height 28
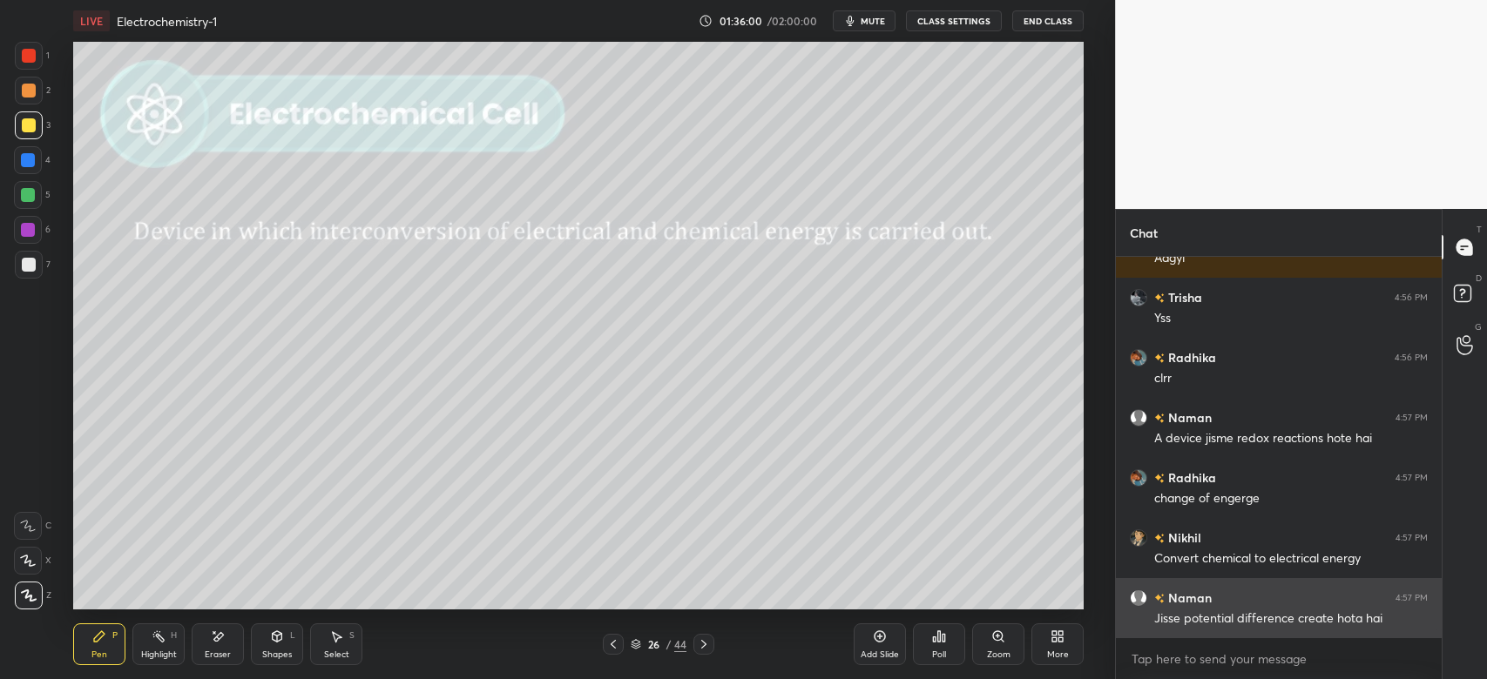
scroll to position [15764, 0]
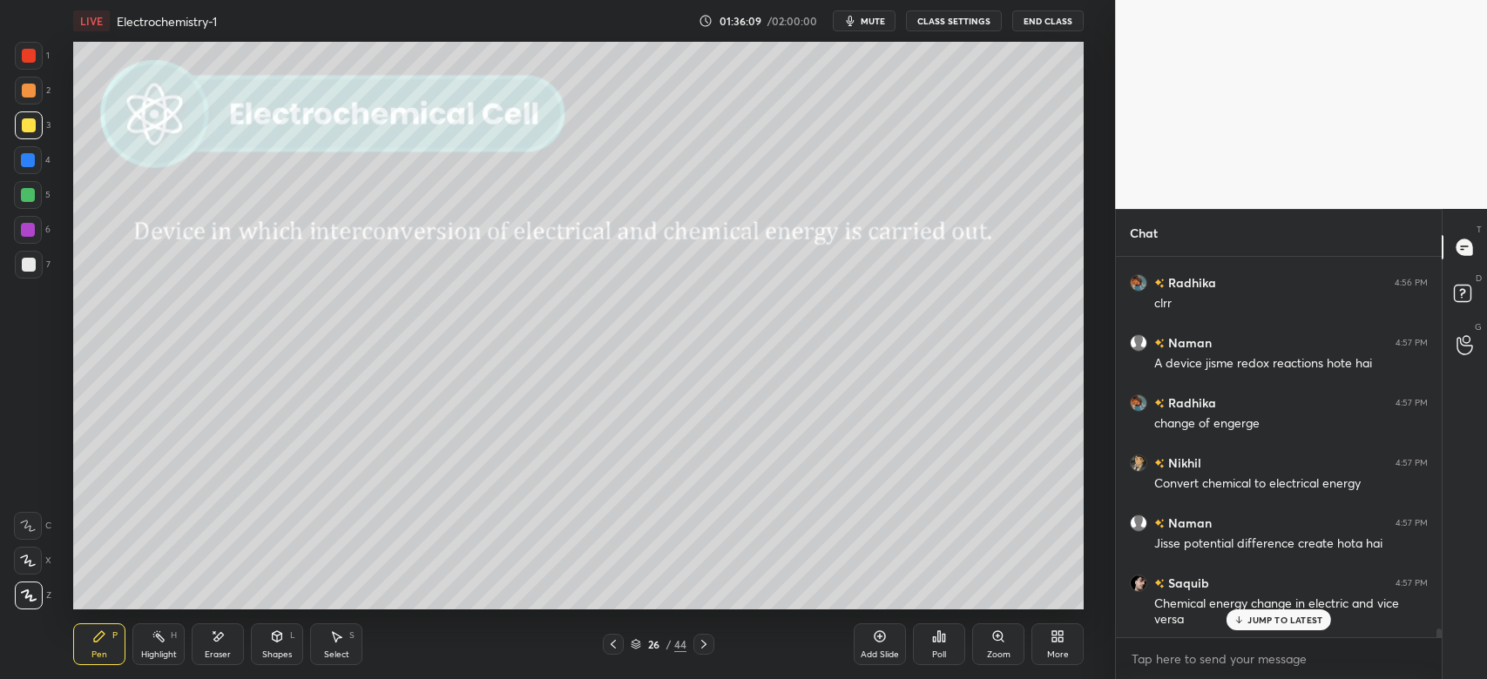
click at [278, 642] on icon at bounding box center [278, 636] width 10 height 10
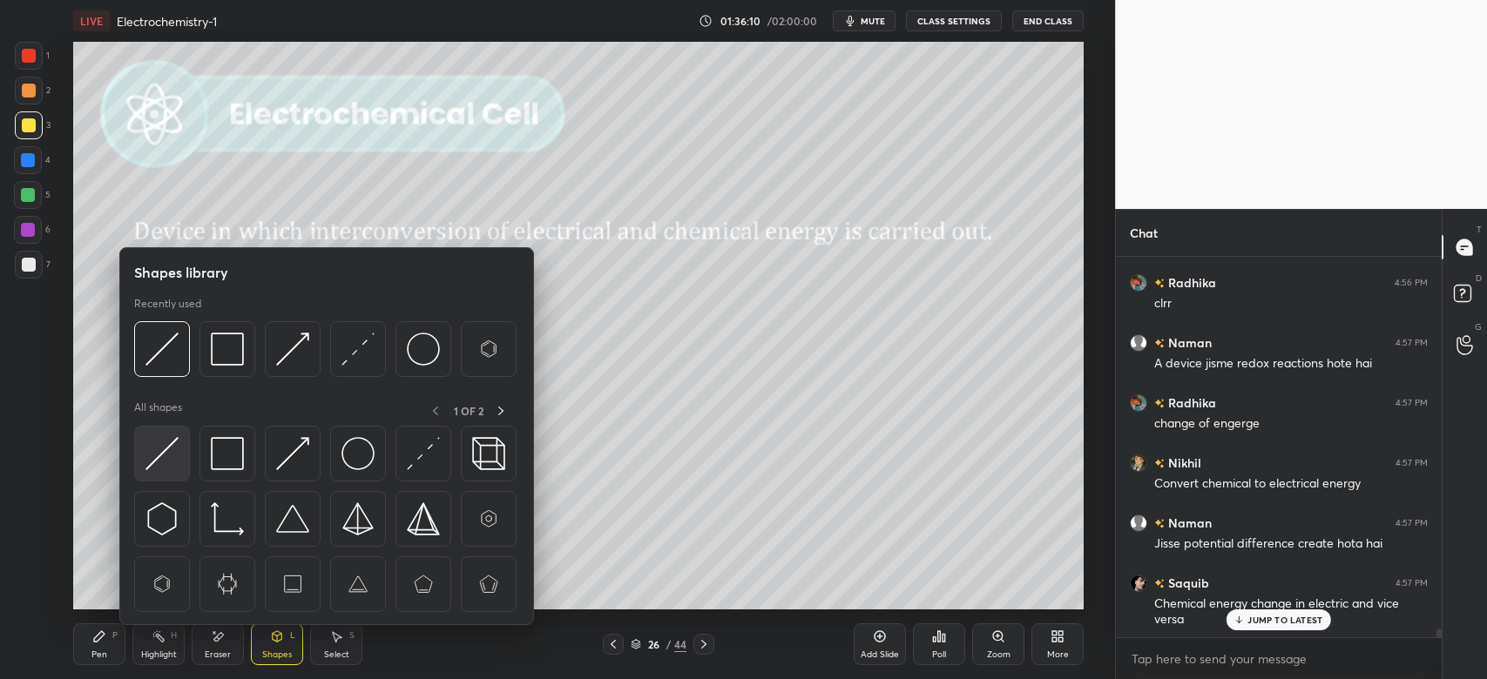
click at [178, 456] on img at bounding box center [161, 453] width 33 height 33
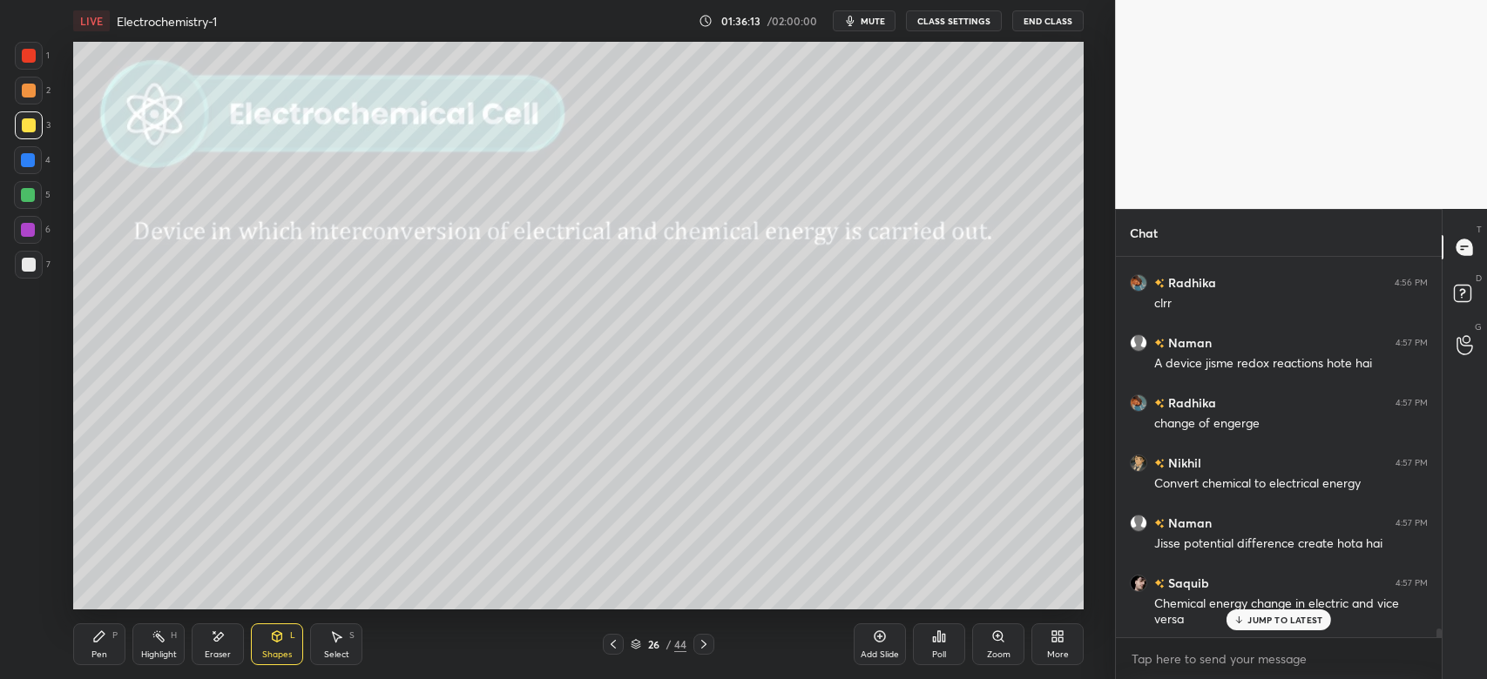
click at [103, 631] on icon at bounding box center [99, 637] width 14 height 14
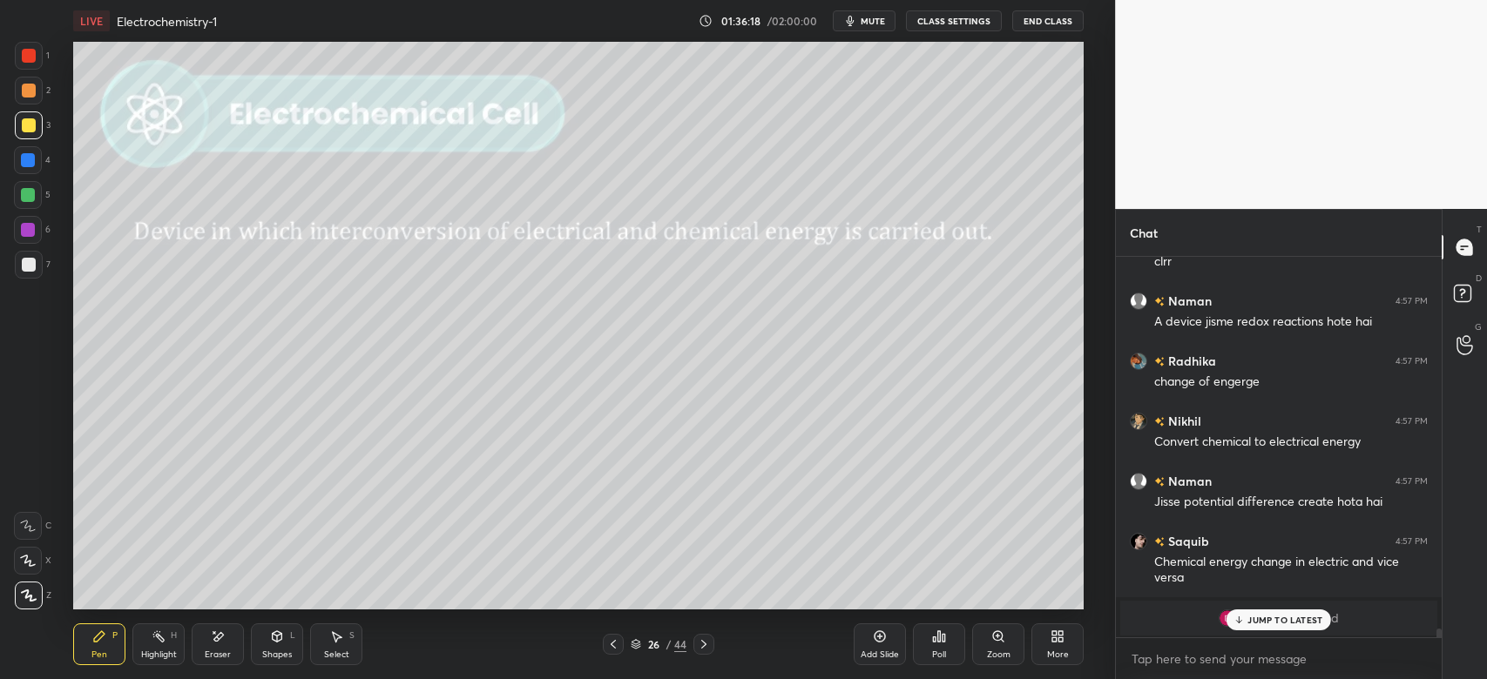
click at [1292, 617] on p "JUMP TO LATEST" at bounding box center [1284, 620] width 75 height 10
click at [30, 199] on div at bounding box center [28, 195] width 14 height 14
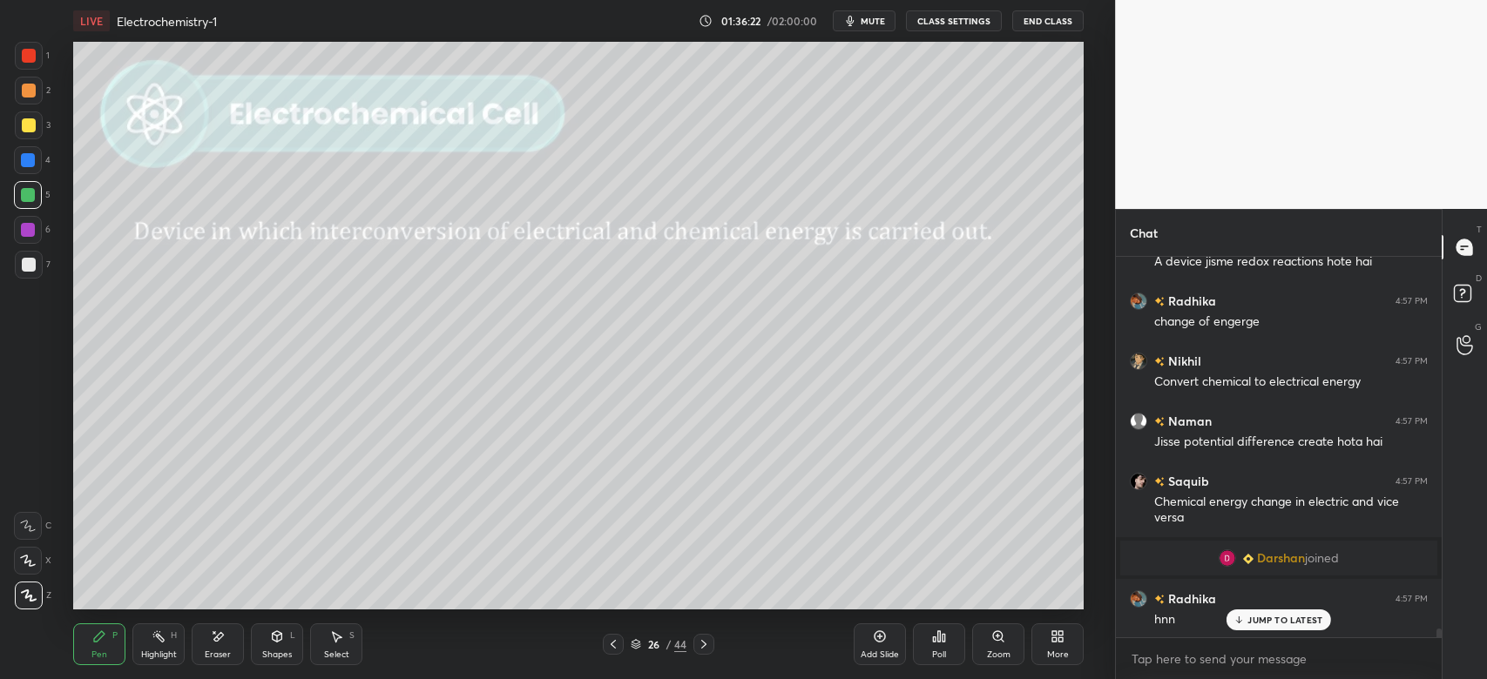
scroll to position [15927, 0]
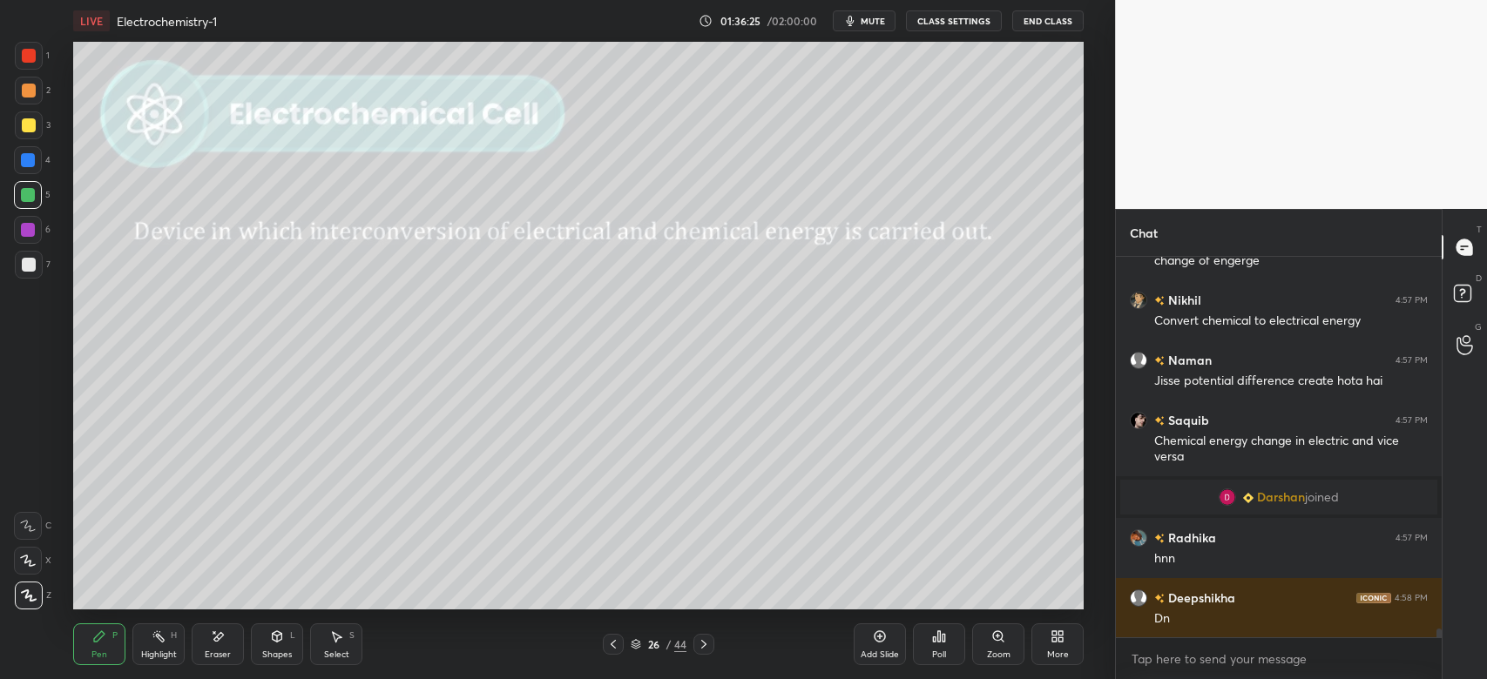
click at [698, 644] on icon at bounding box center [704, 645] width 14 height 14
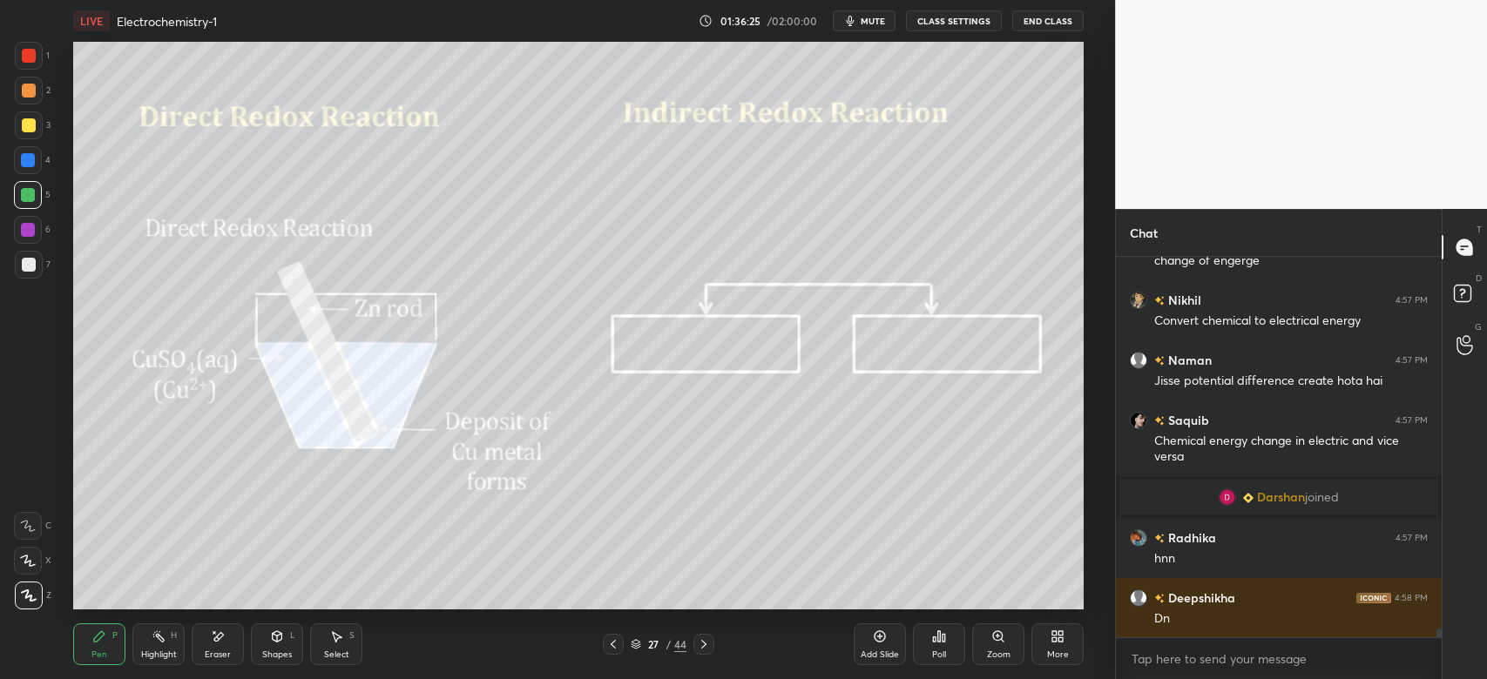
click at [697, 643] on icon at bounding box center [704, 645] width 14 height 14
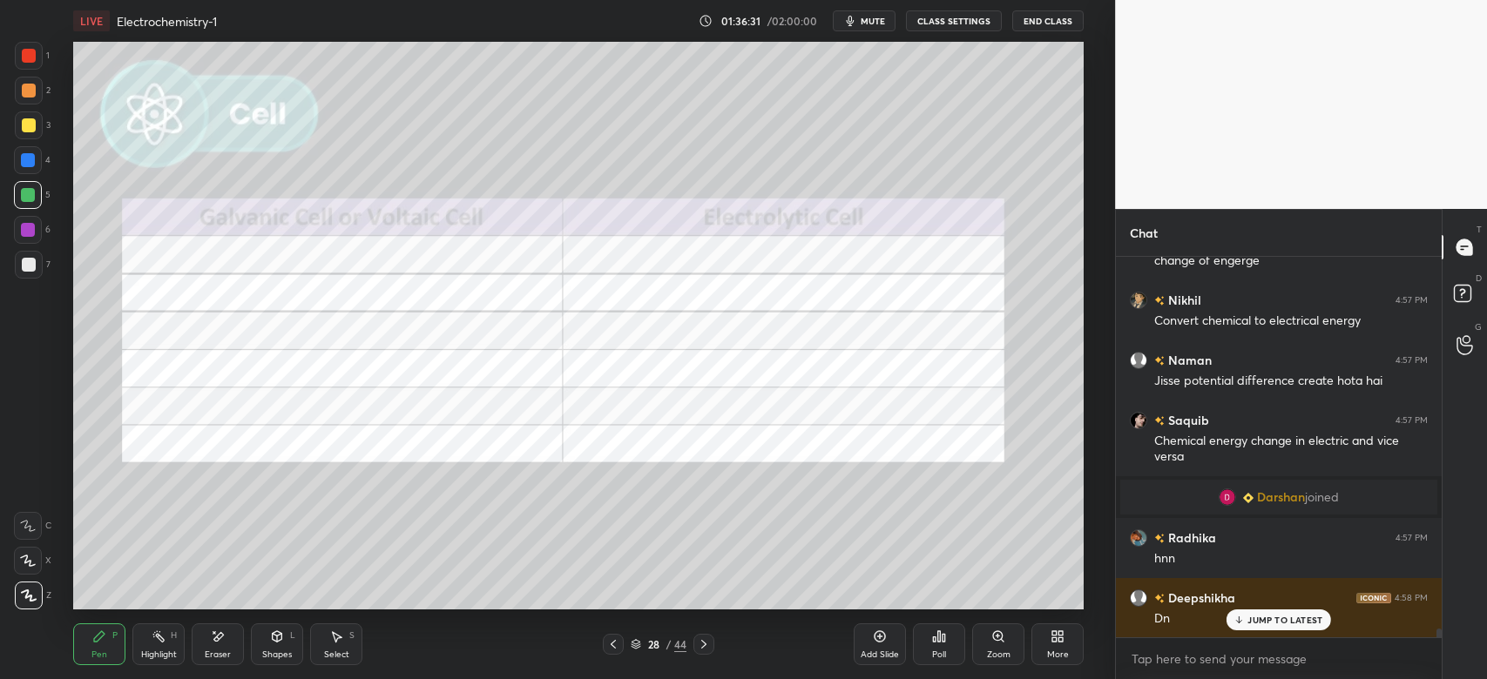
scroll to position [15986, 0]
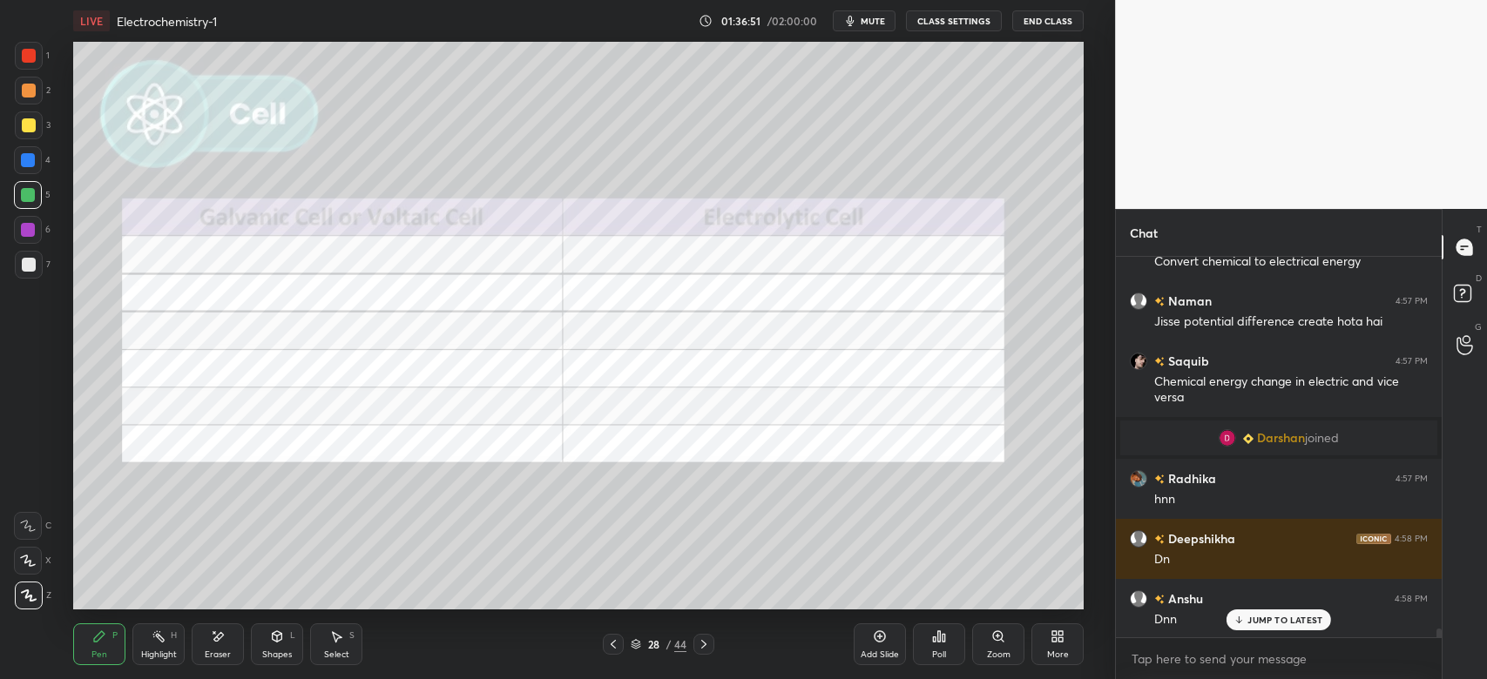
click at [30, 97] on div at bounding box center [29, 91] width 14 height 14
click at [23, 59] on div at bounding box center [29, 56] width 14 height 14
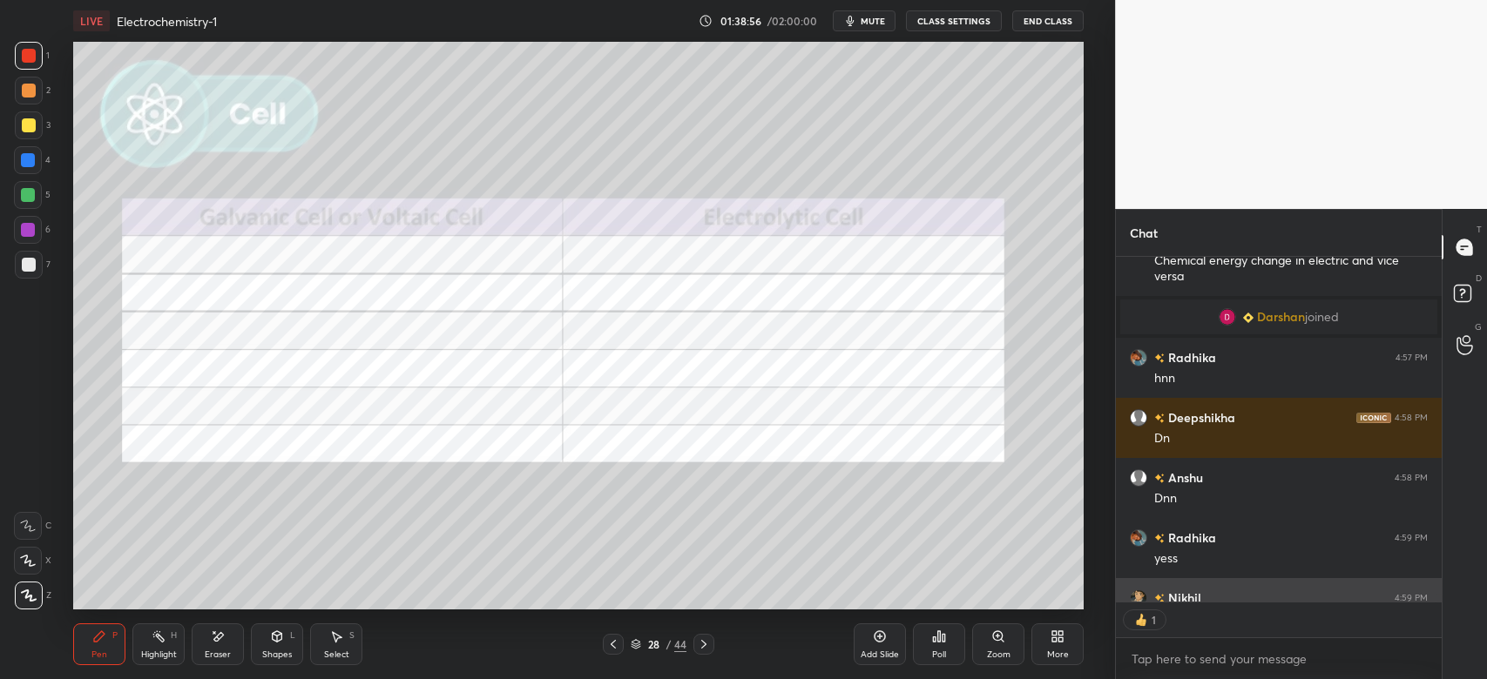
scroll to position [6, 5]
click at [217, 638] on icon at bounding box center [219, 636] width 10 height 9
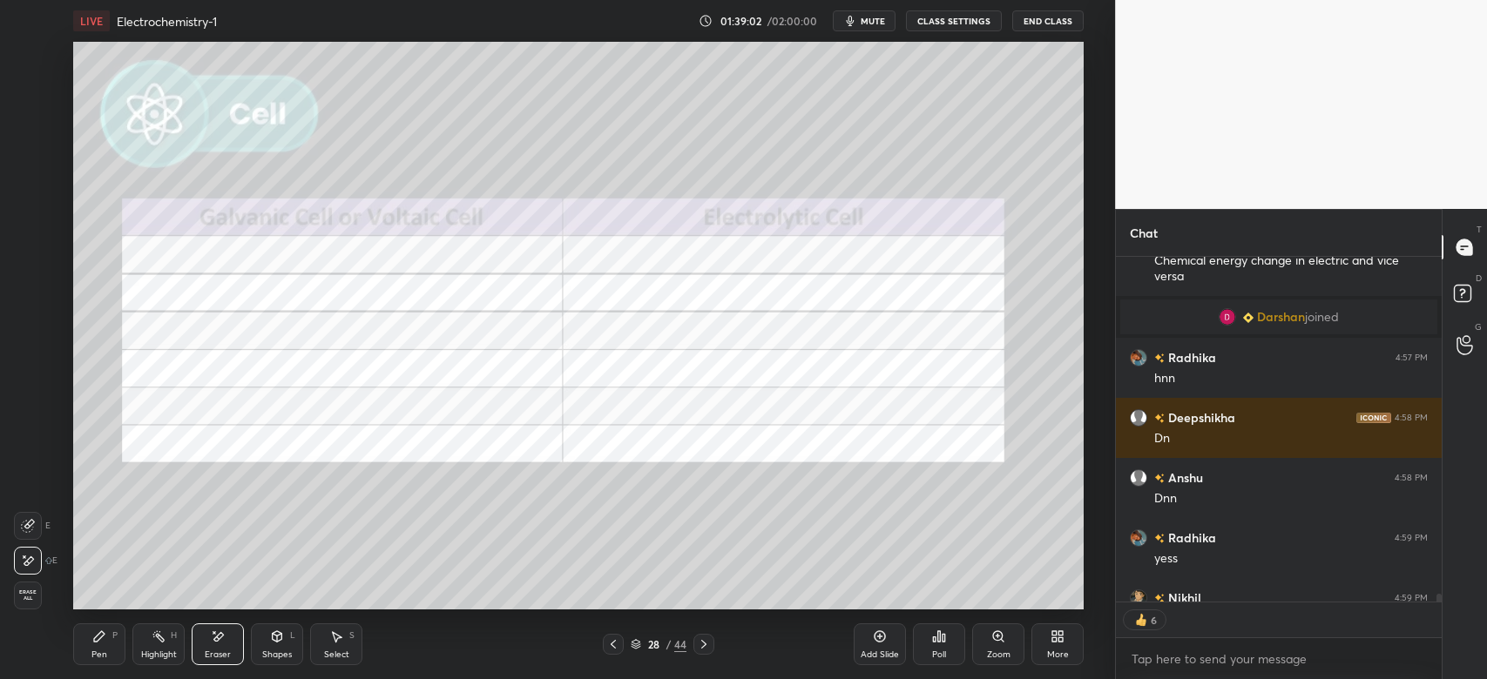
click at [99, 654] on div "Pen" at bounding box center [99, 655] width 16 height 9
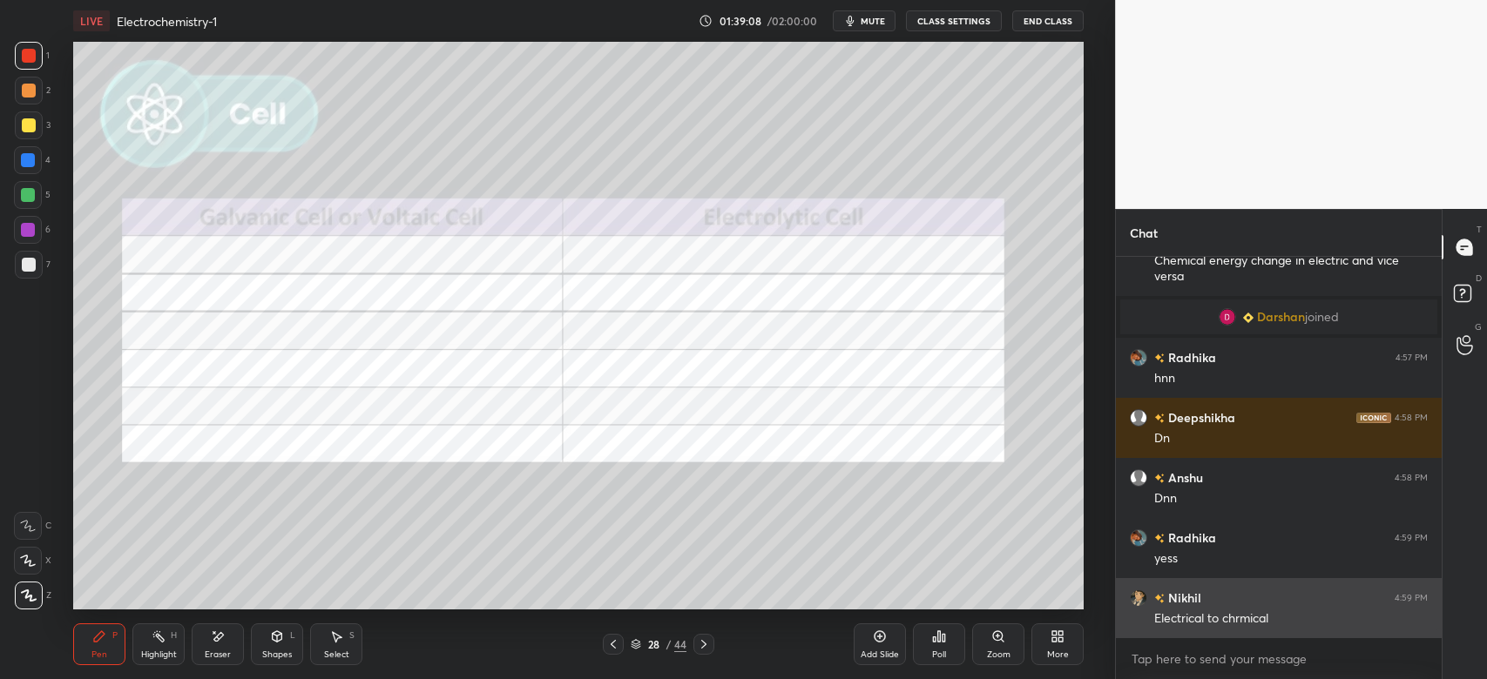
scroll to position [16166, 0]
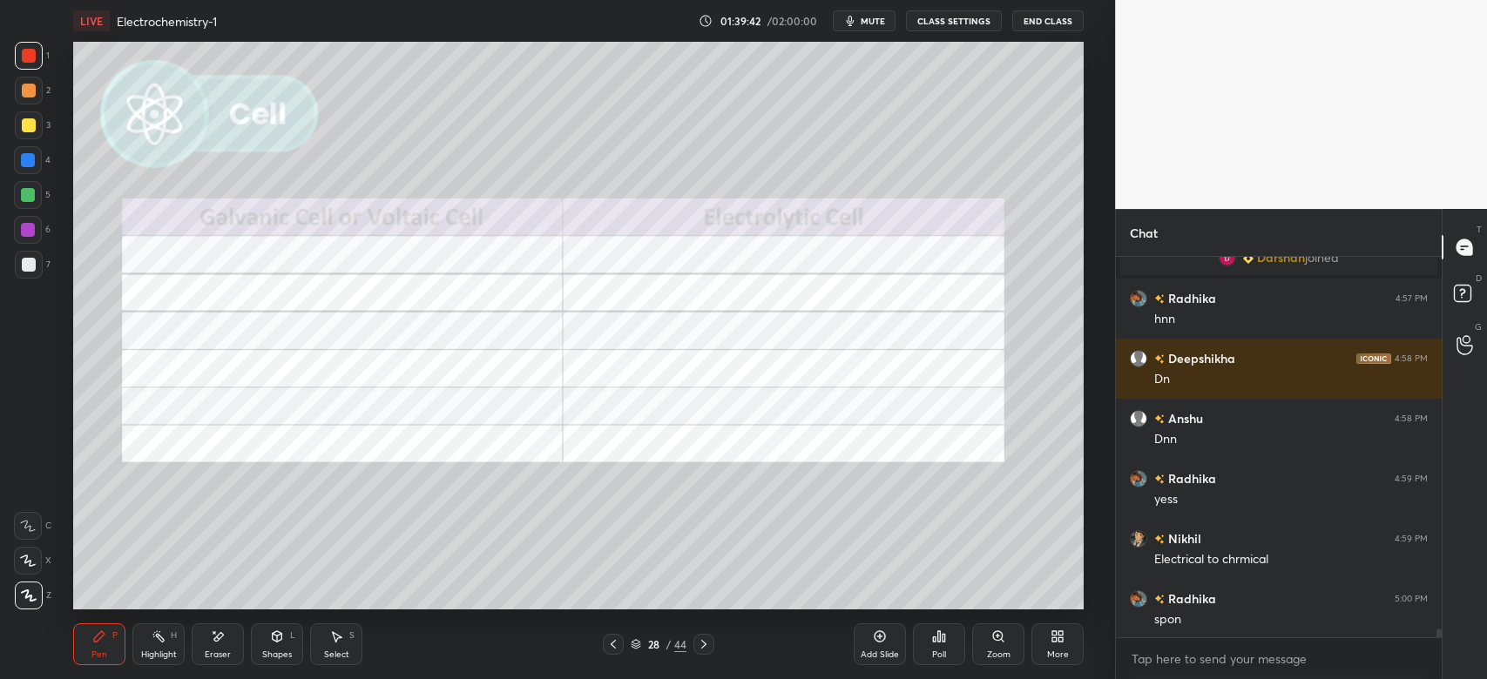
click at [215, 644] on icon at bounding box center [218, 637] width 14 height 15
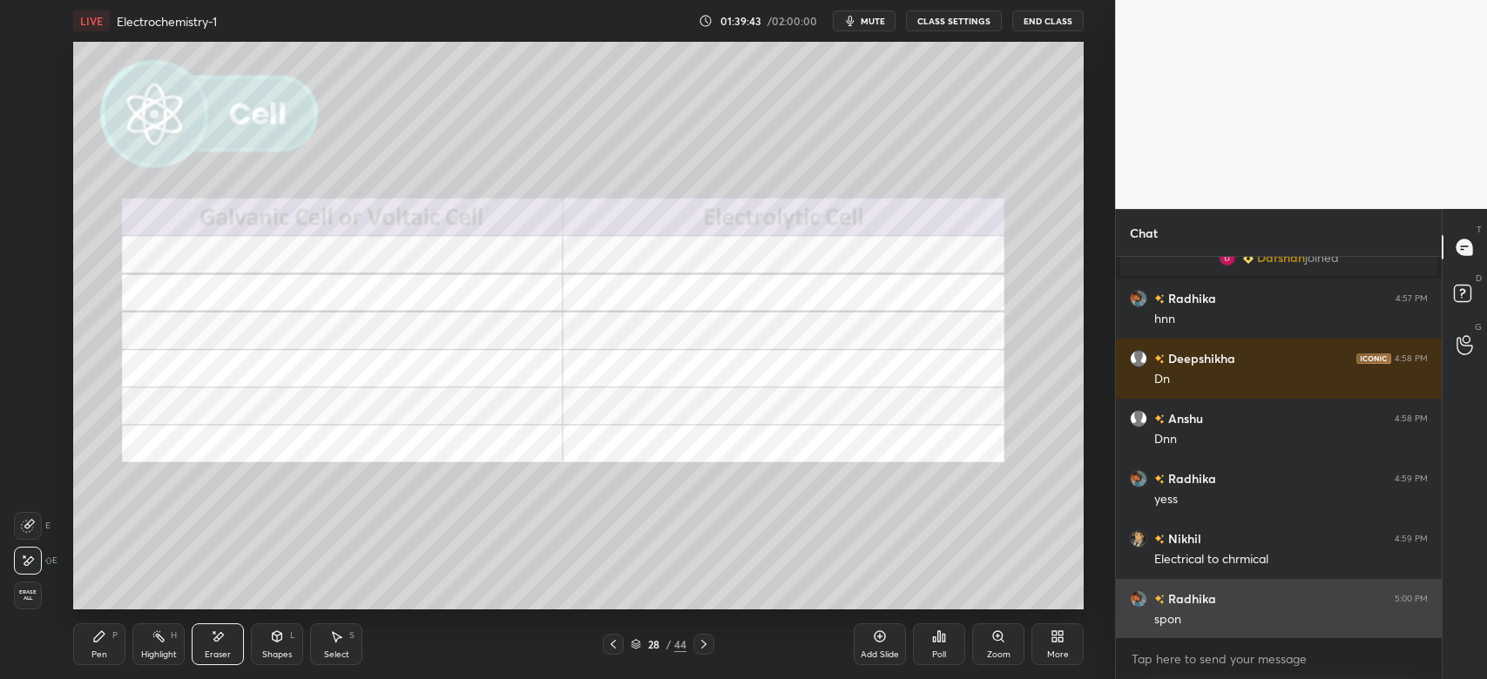
scroll to position [16227, 0]
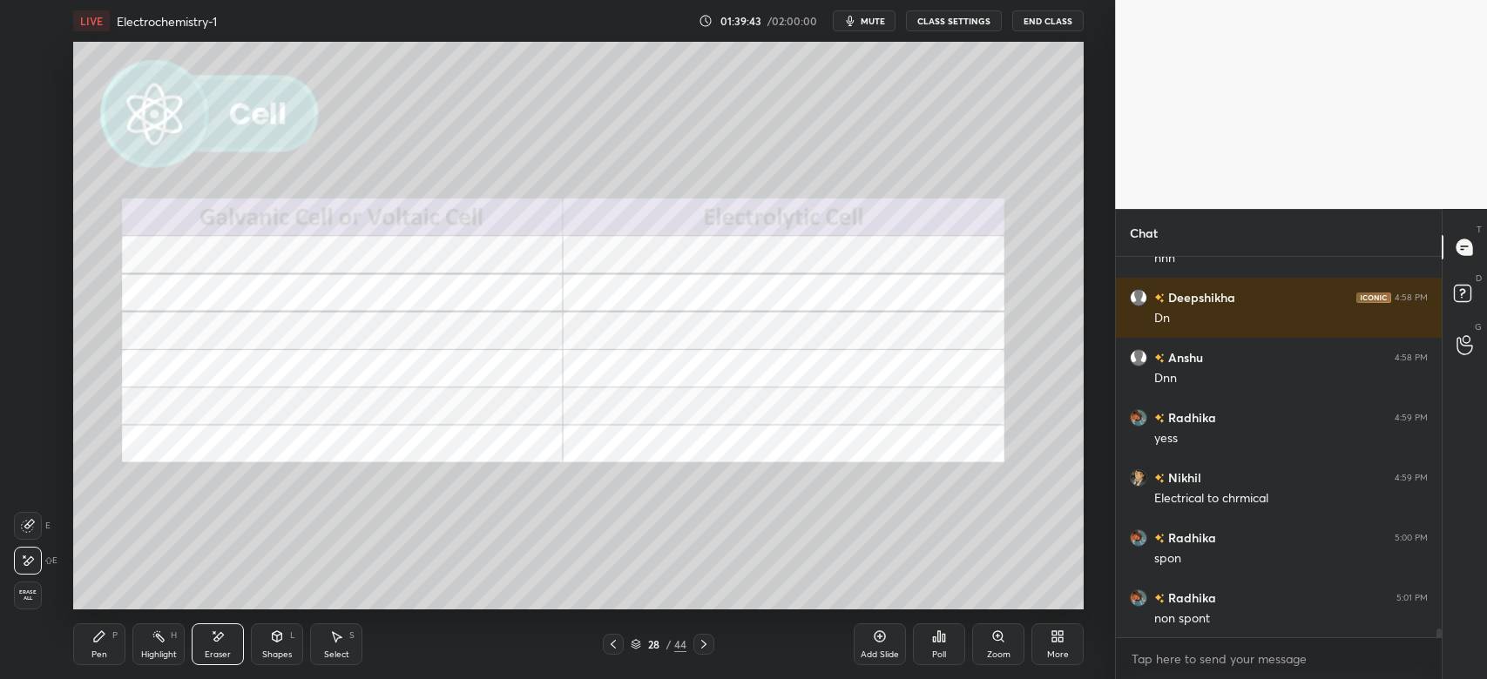
click at [111, 651] on div "Pen P" at bounding box center [99, 645] width 52 height 42
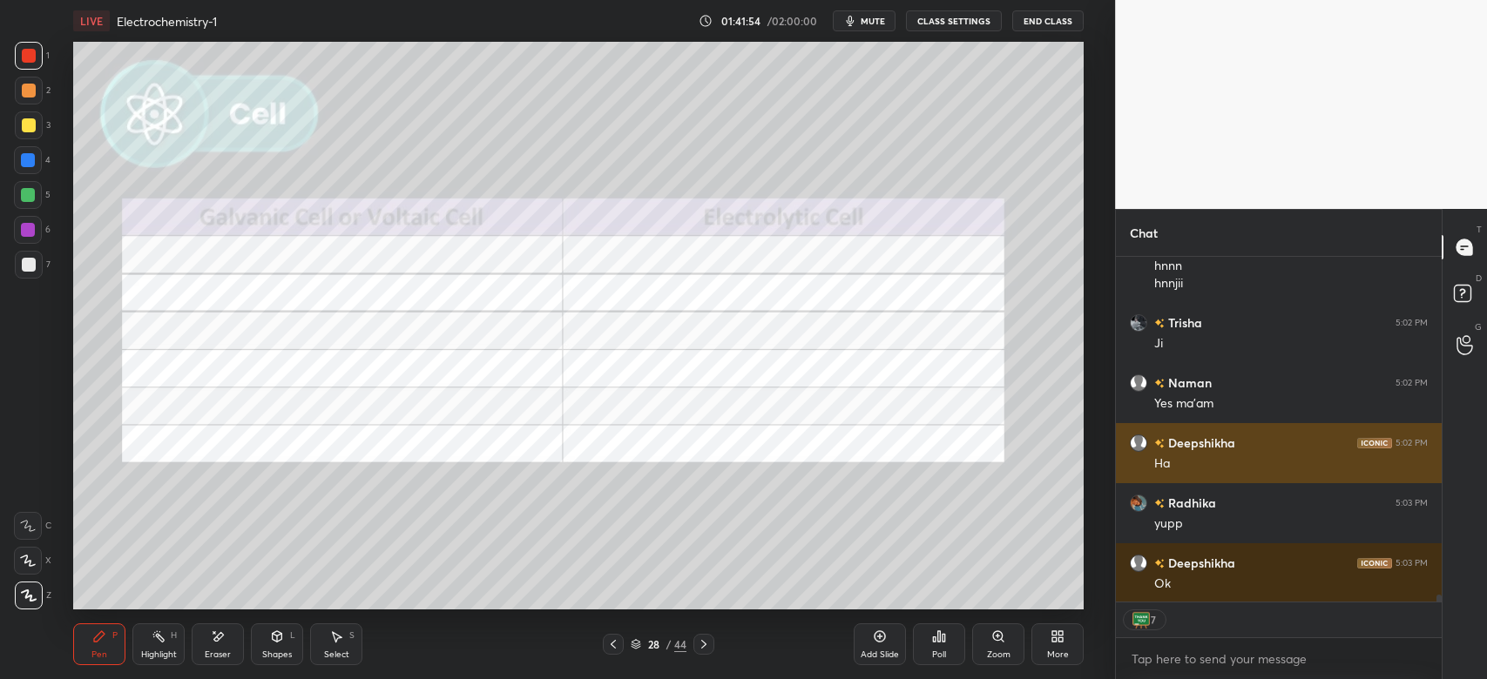
scroll to position [16881, 0]
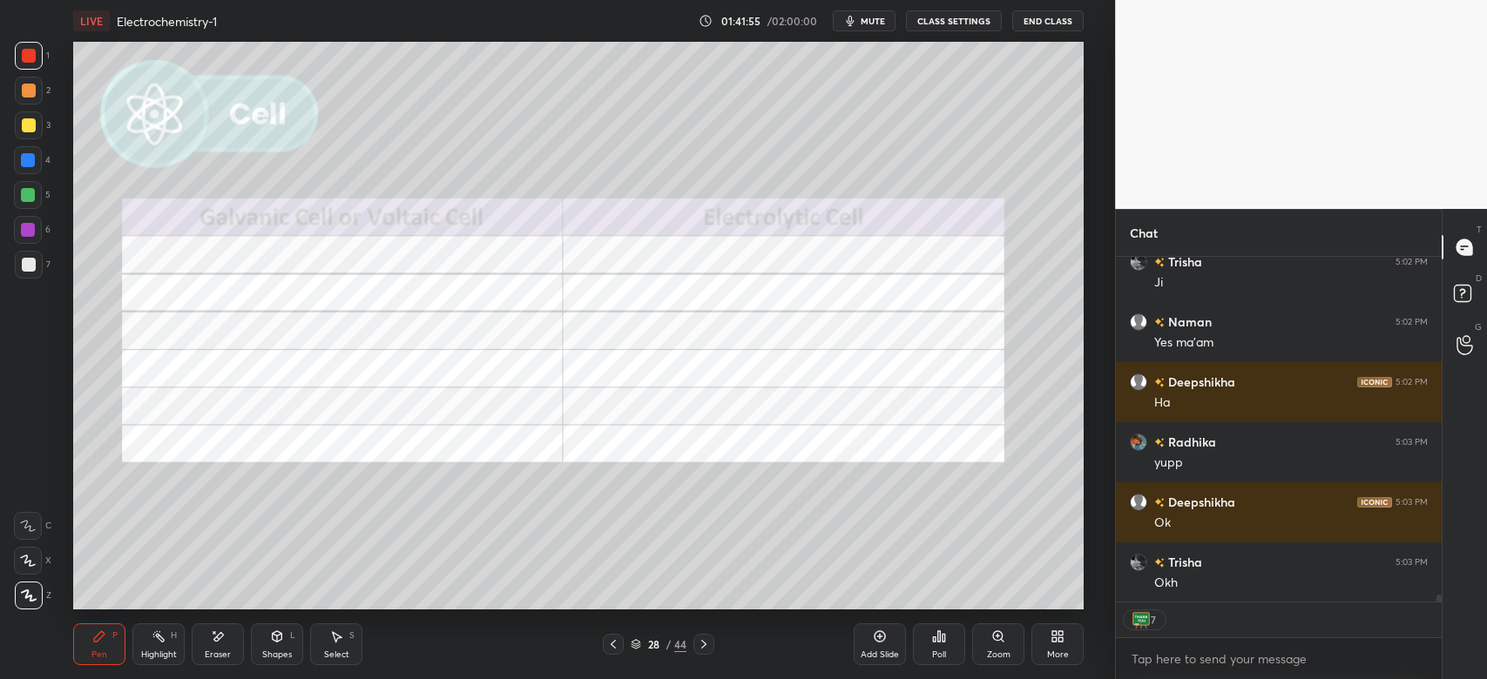
click at [708, 638] on div at bounding box center [703, 644] width 21 height 21
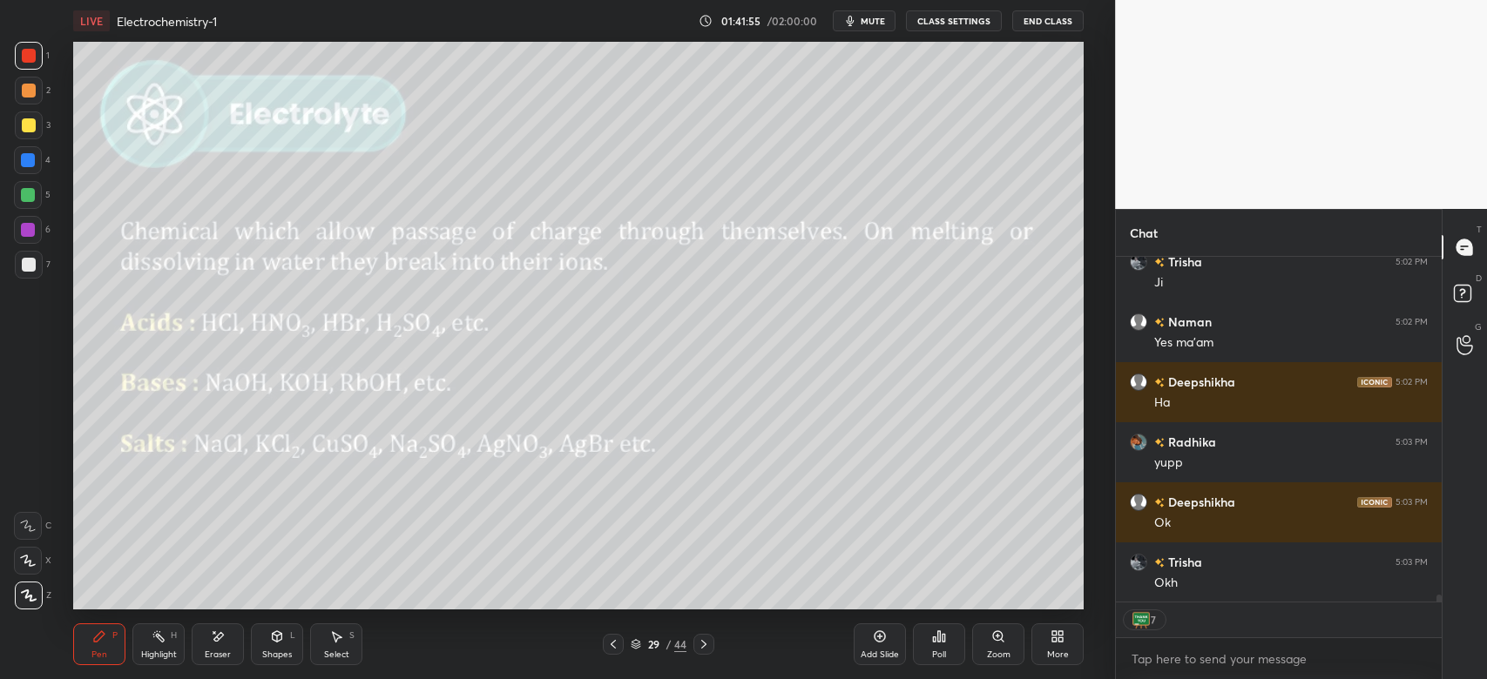
click at [697, 644] on icon at bounding box center [704, 645] width 14 height 14
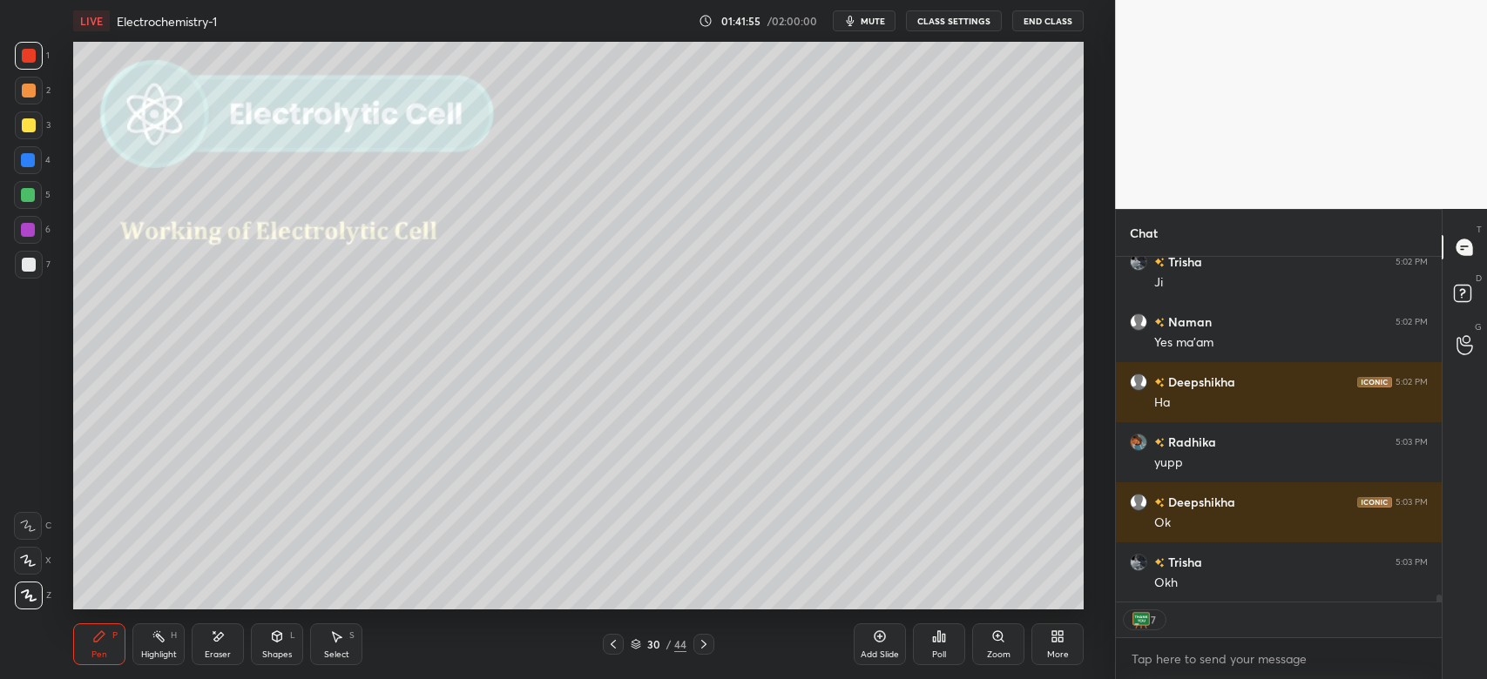
click at [698, 649] on icon at bounding box center [704, 645] width 14 height 14
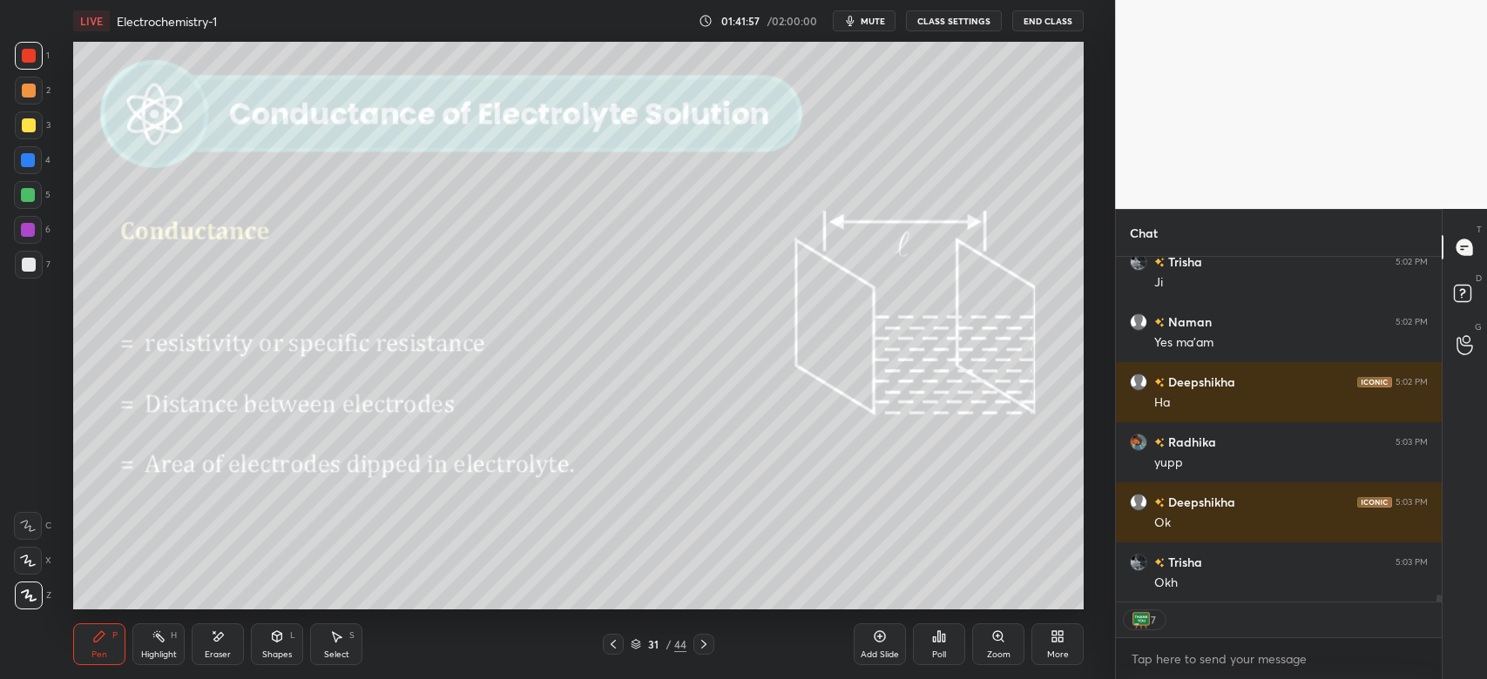
click at [700, 646] on icon at bounding box center [704, 645] width 14 height 14
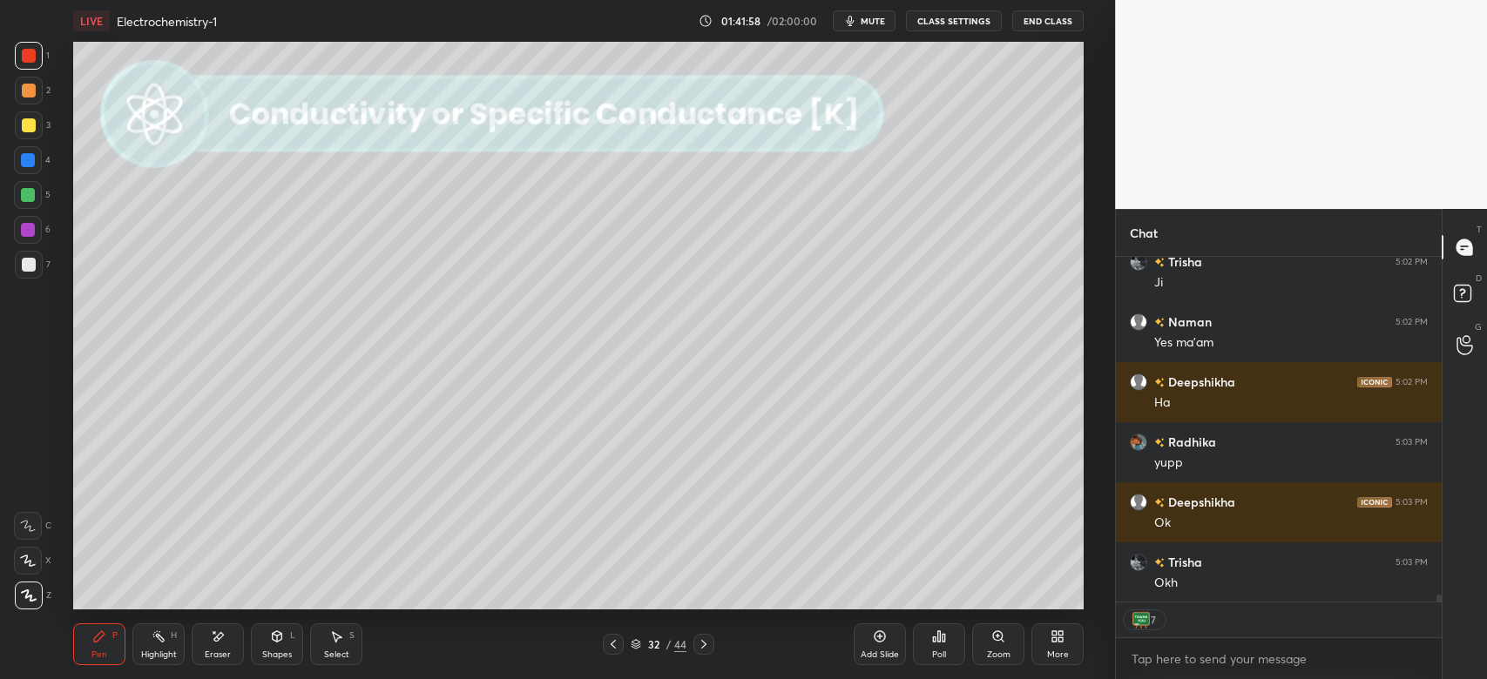
click at [703, 645] on icon at bounding box center [704, 645] width 14 height 14
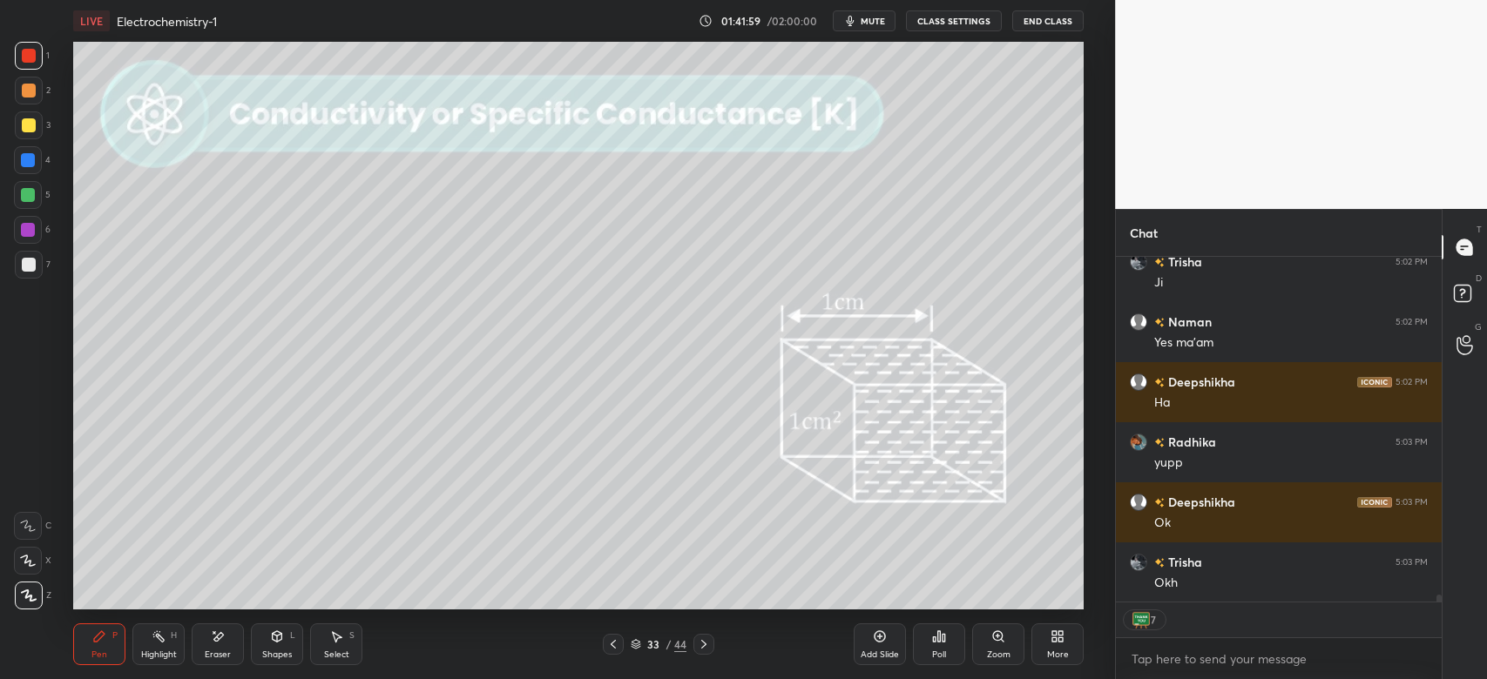
click at [613, 644] on icon at bounding box center [613, 645] width 14 height 14
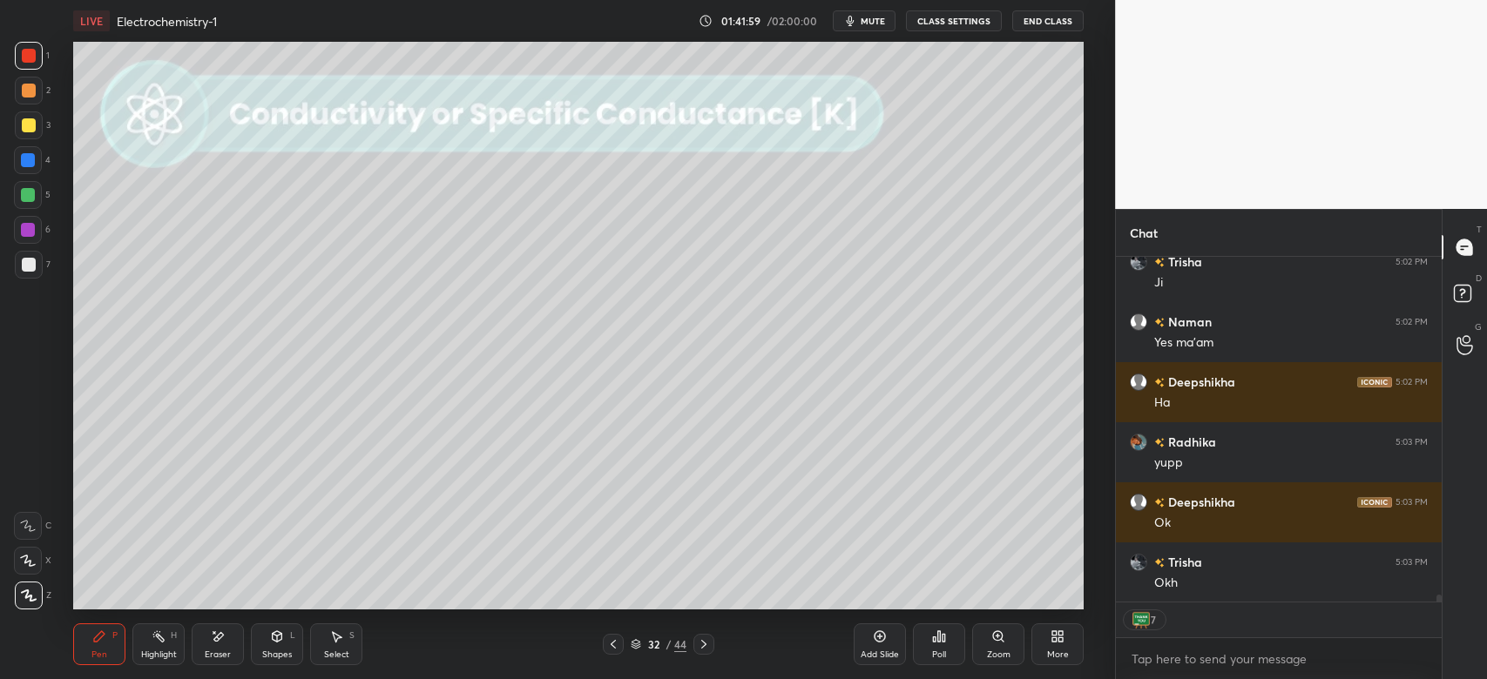
click at [616, 648] on icon at bounding box center [613, 645] width 14 height 14
click at [616, 649] on icon at bounding box center [613, 645] width 14 height 14
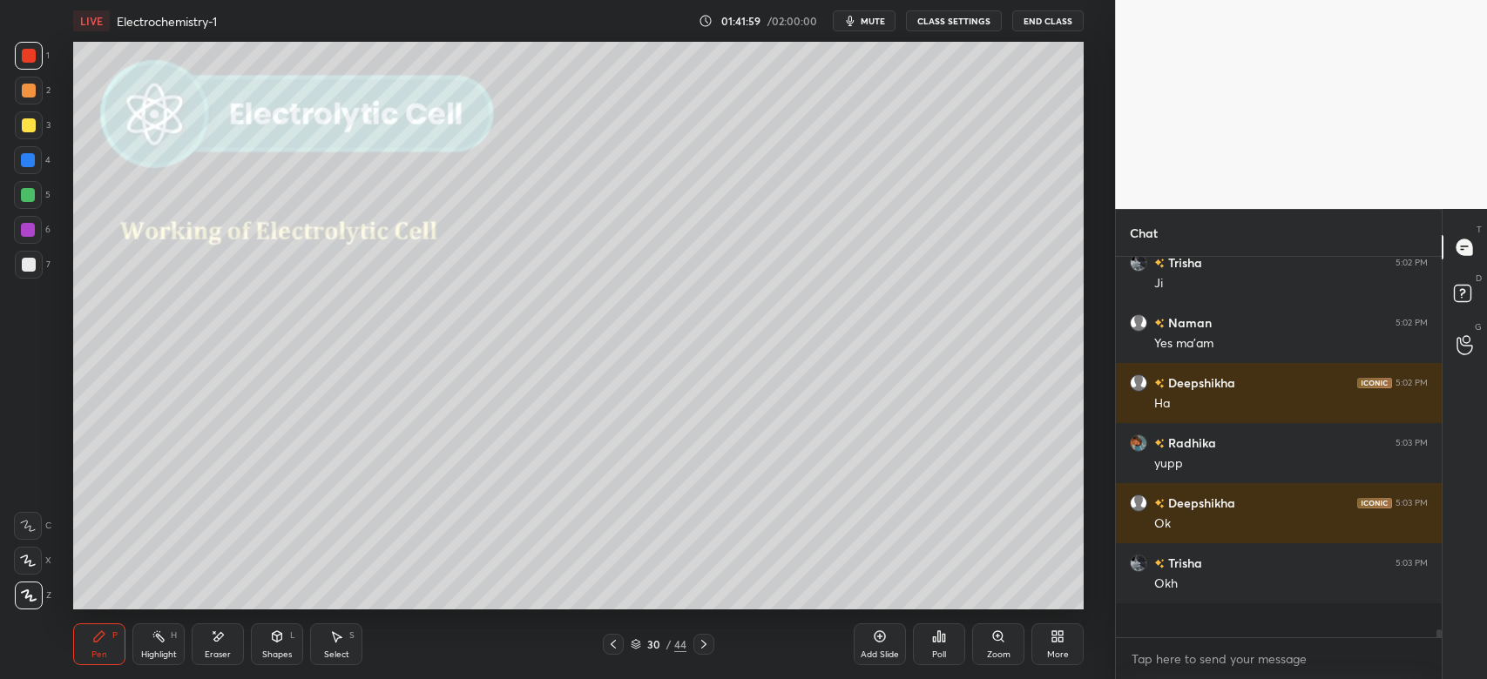
scroll to position [16846, 0]
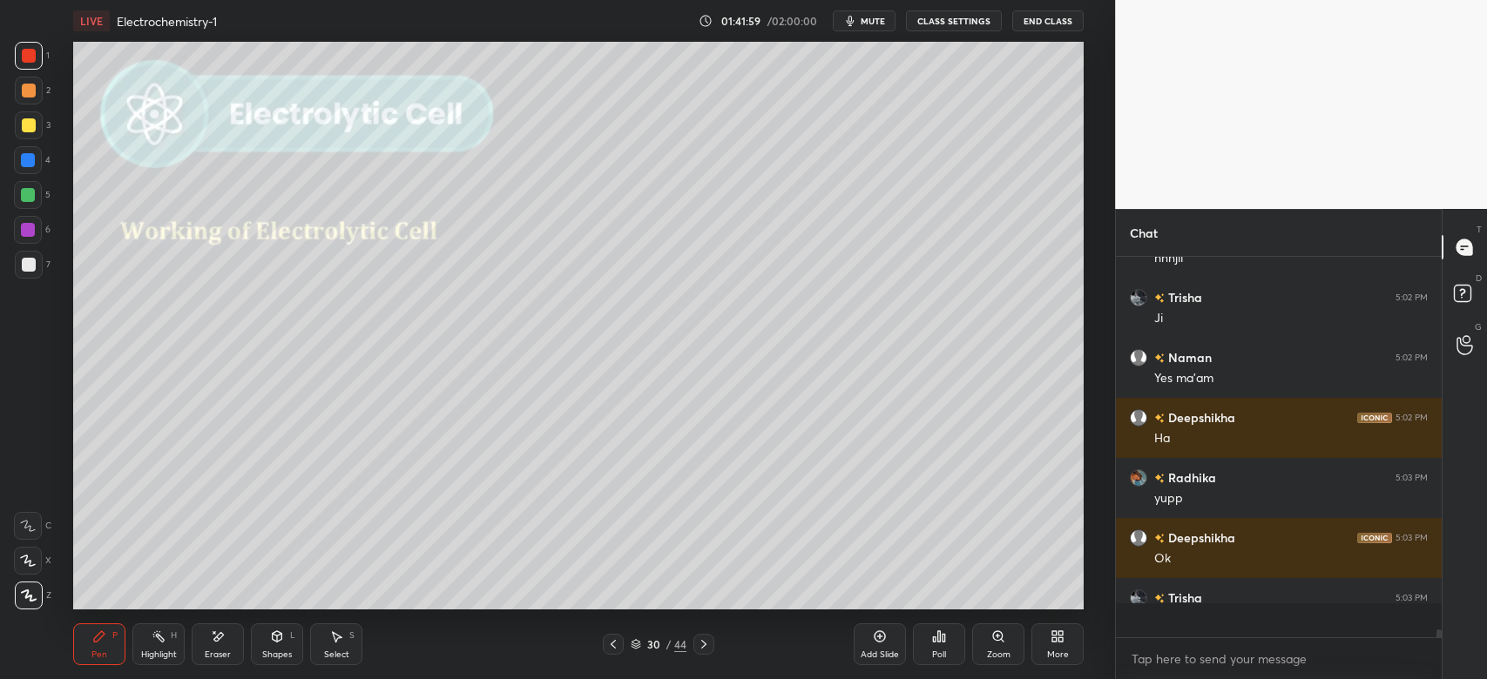
click at [619, 651] on icon at bounding box center [613, 645] width 14 height 14
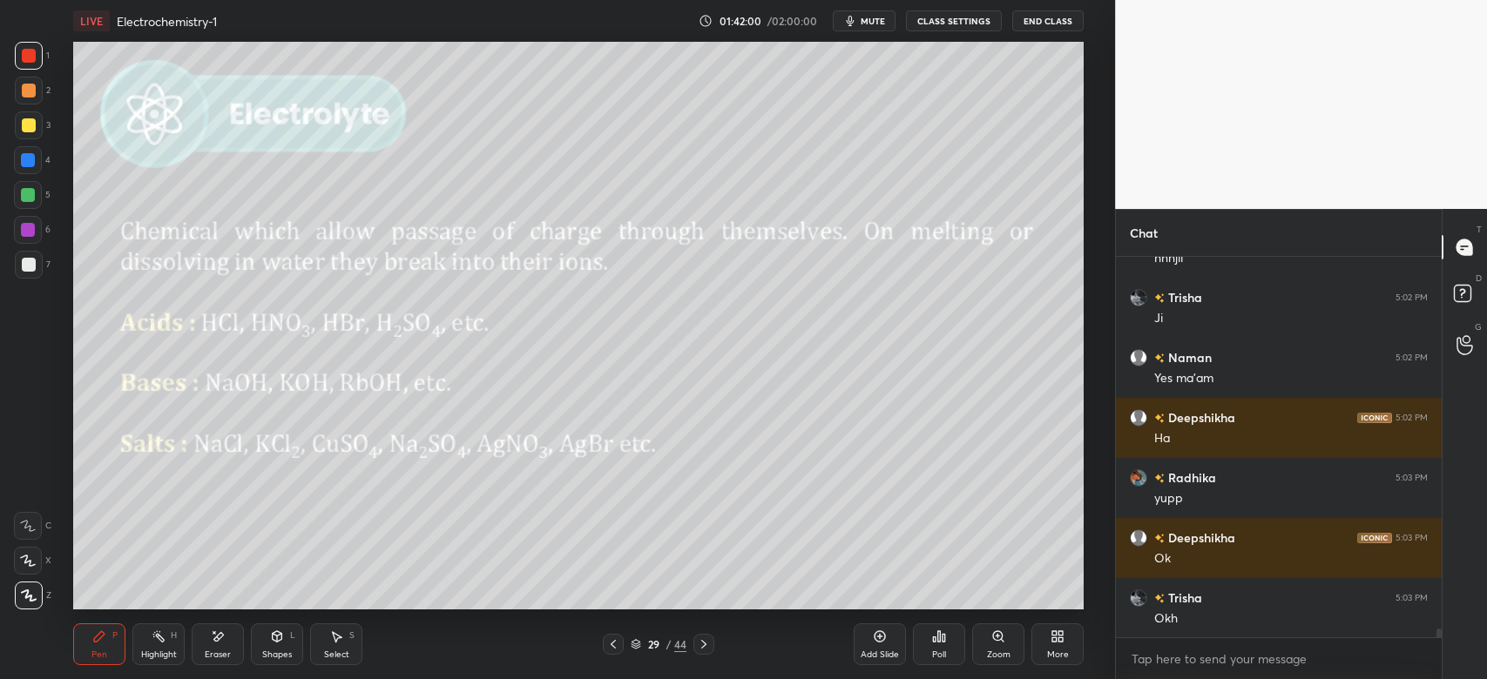
click at [620, 653] on div at bounding box center [613, 644] width 21 height 21
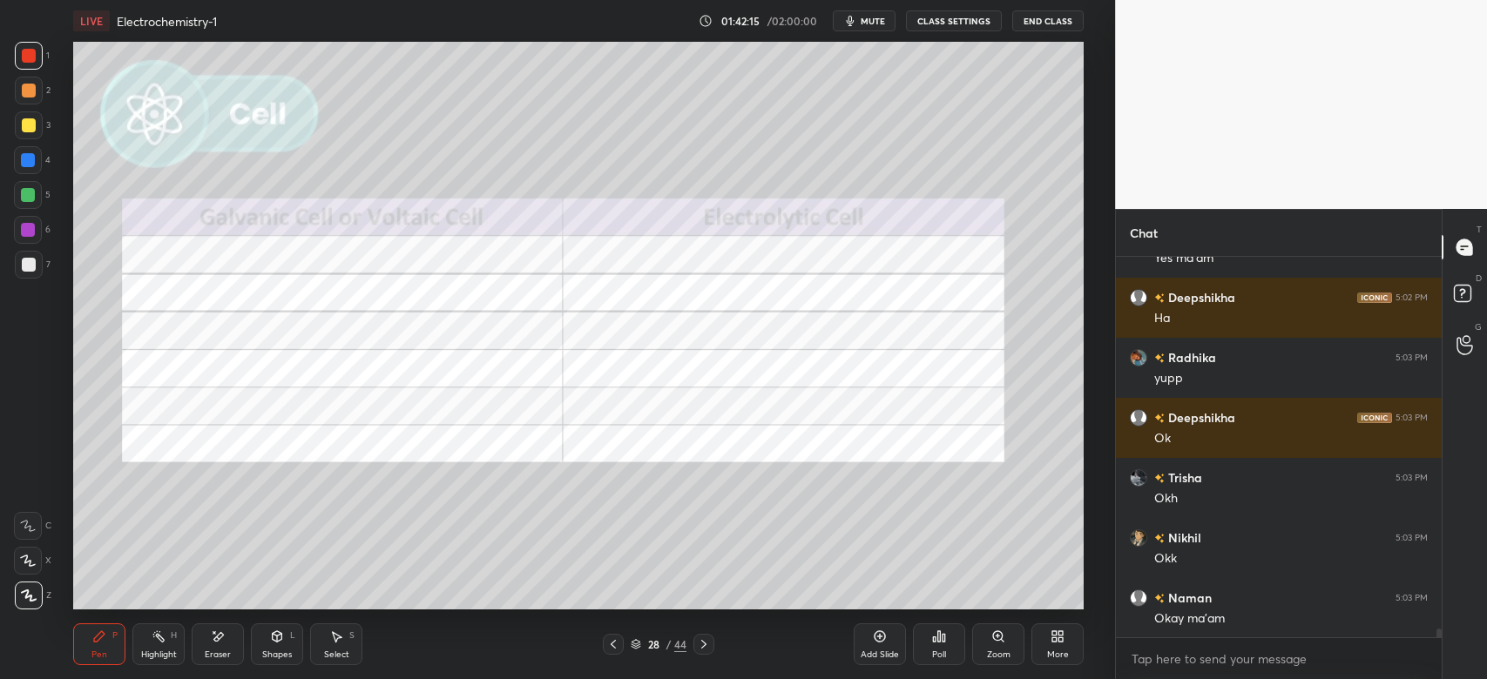
scroll to position [17025, 0]
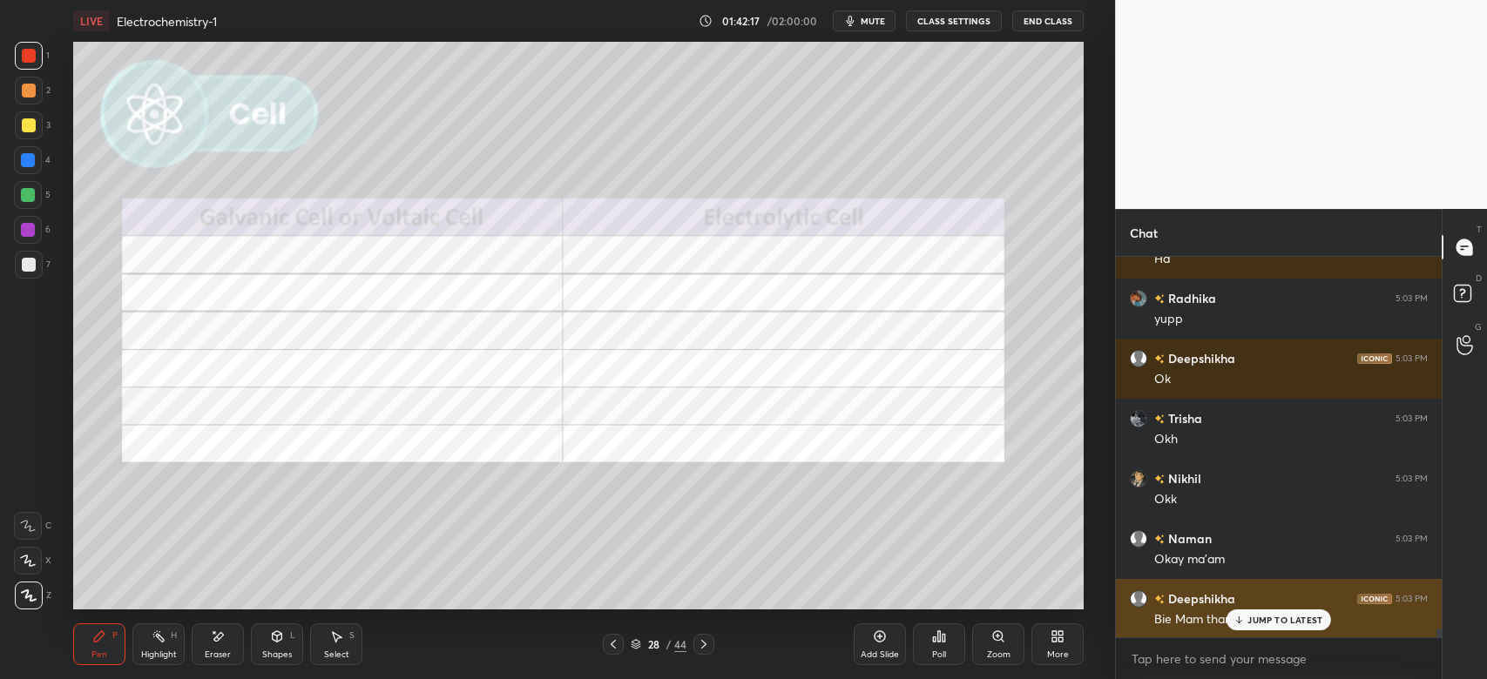
click at [1282, 613] on div "JUMP TO LATEST" at bounding box center [1278, 620] width 105 height 21
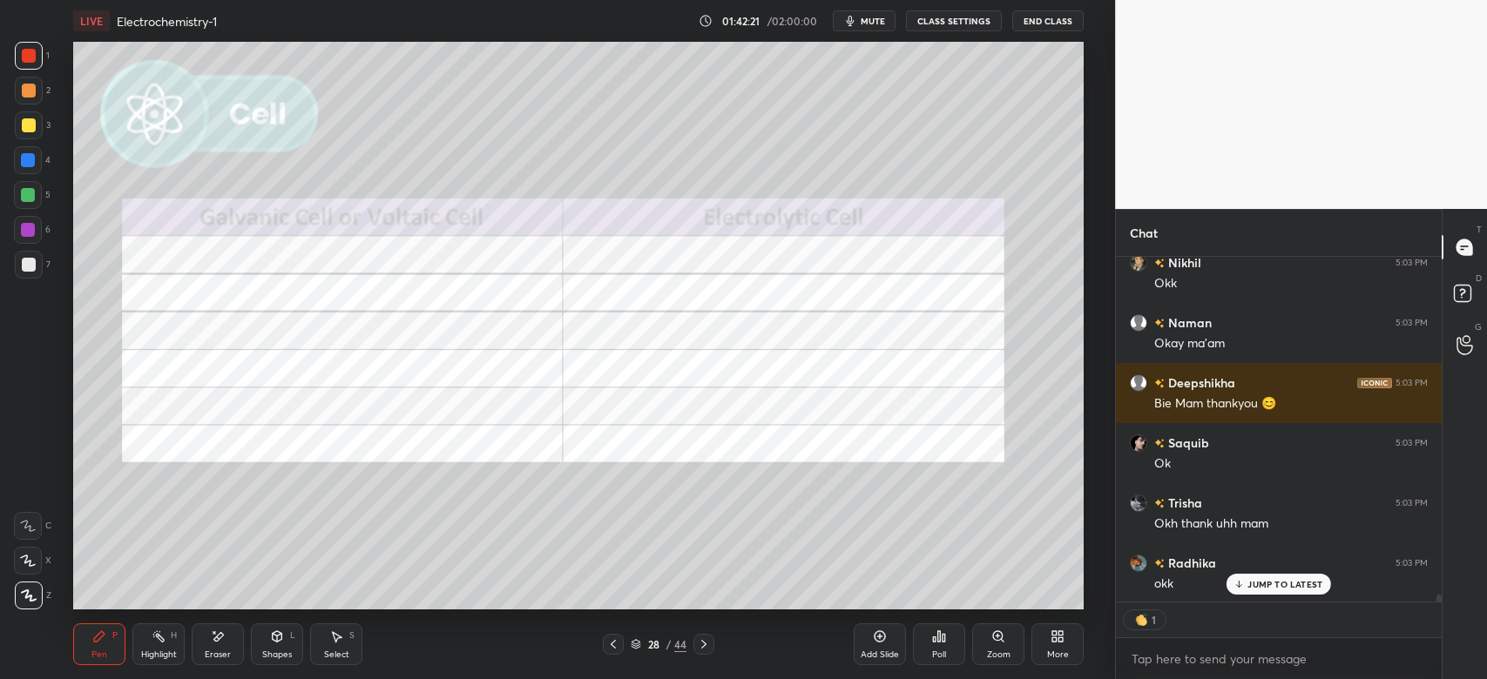
scroll to position [17301, 0]
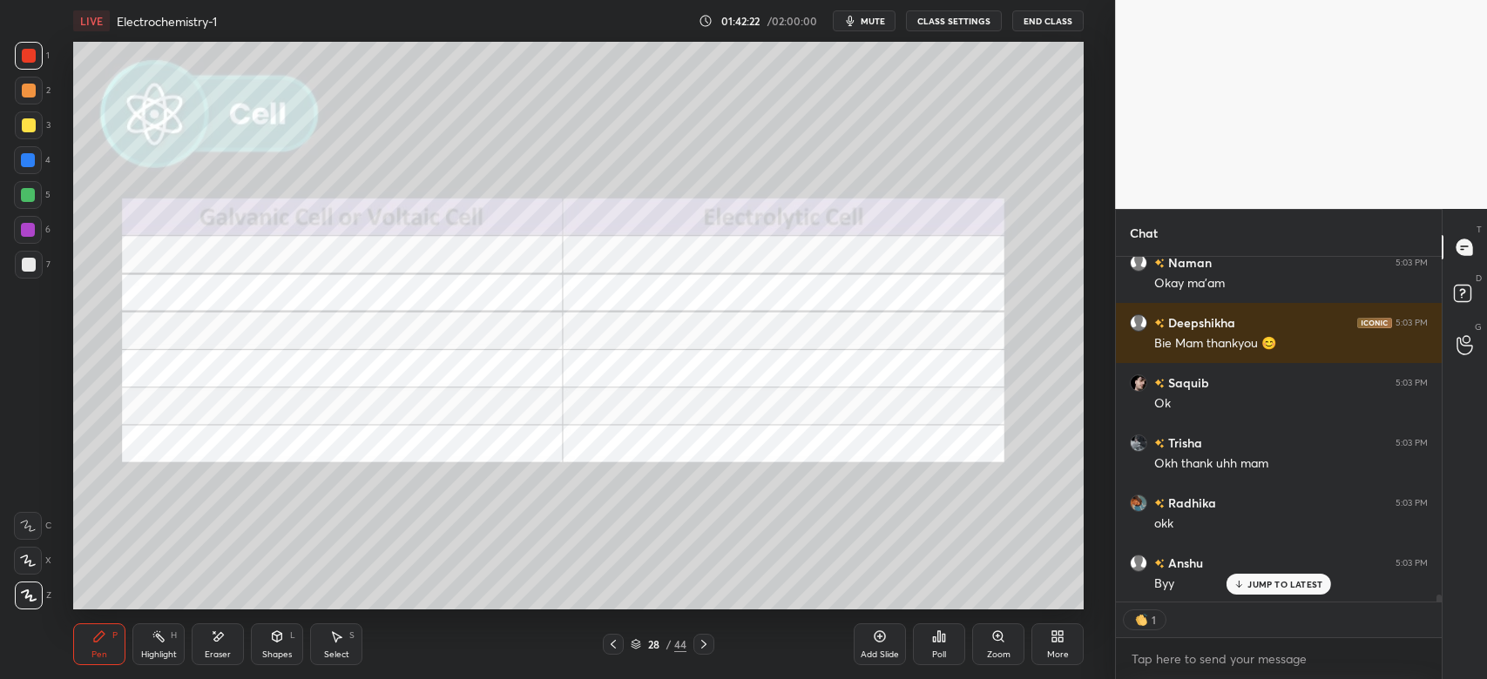
click at [1030, 17] on button "End Class" at bounding box center [1047, 20] width 71 height 21
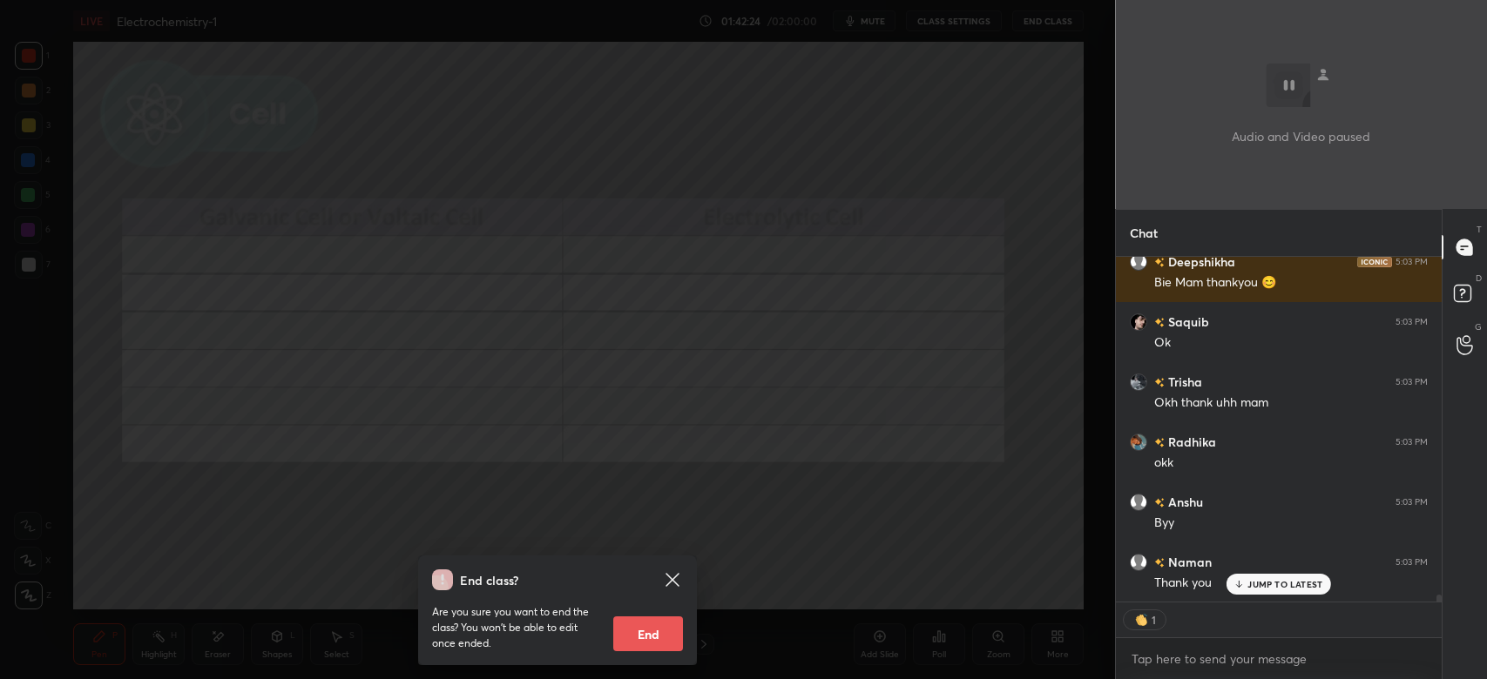
scroll to position [17421, 0]
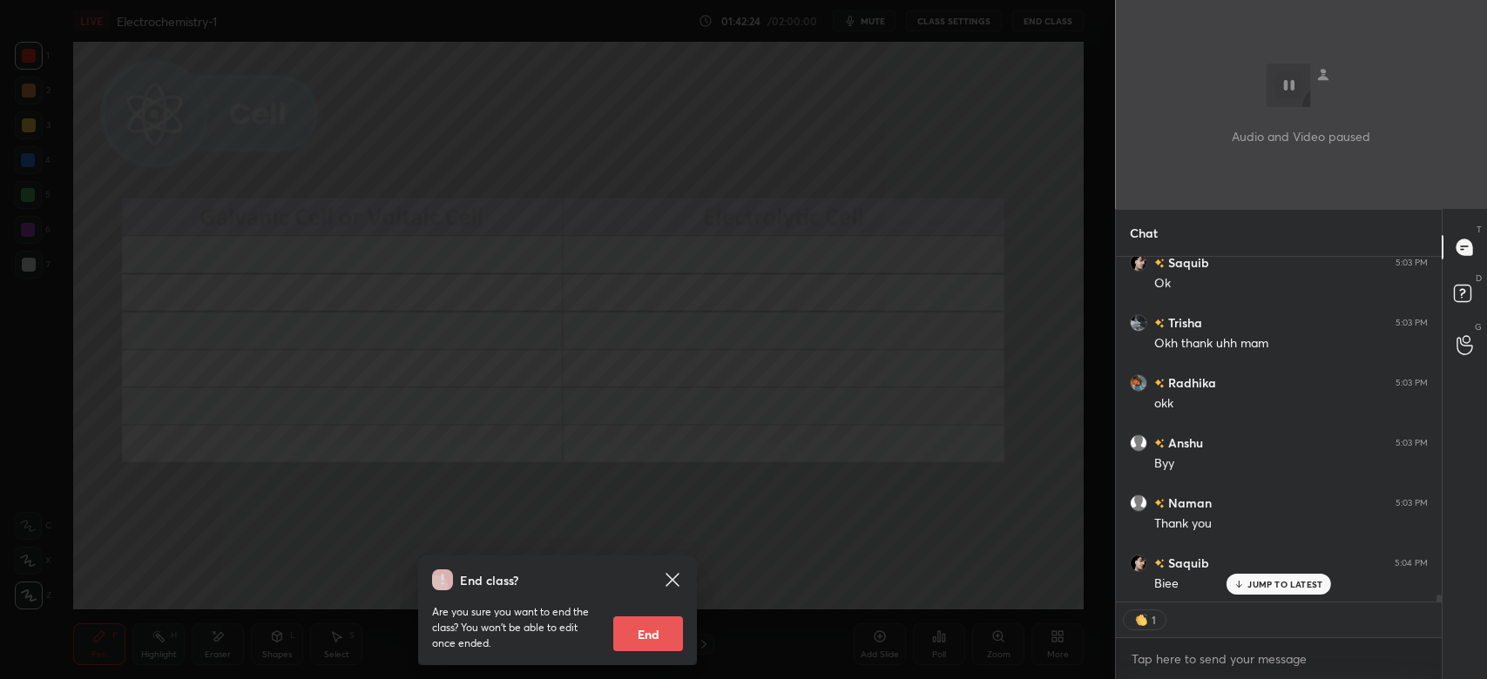
click at [671, 578] on icon at bounding box center [671, 579] width 13 height 13
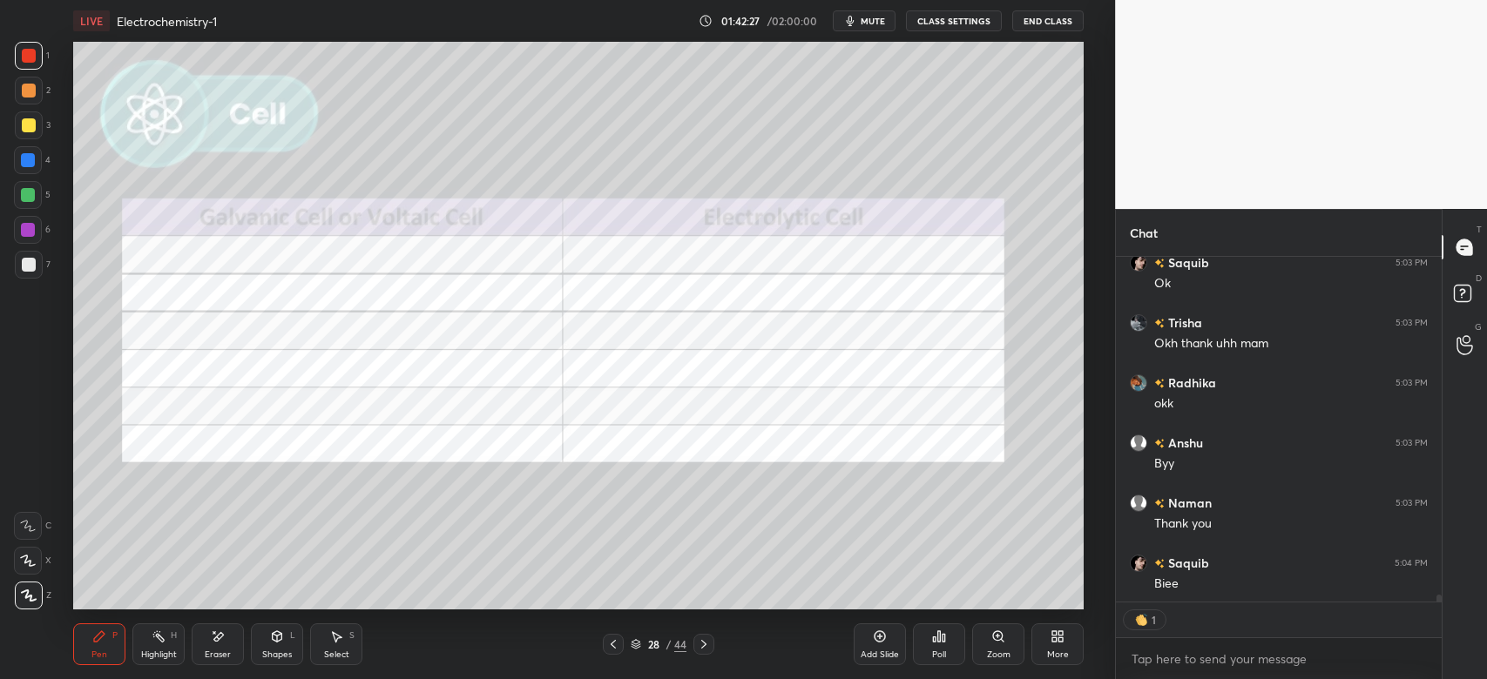
scroll to position [17481, 0]
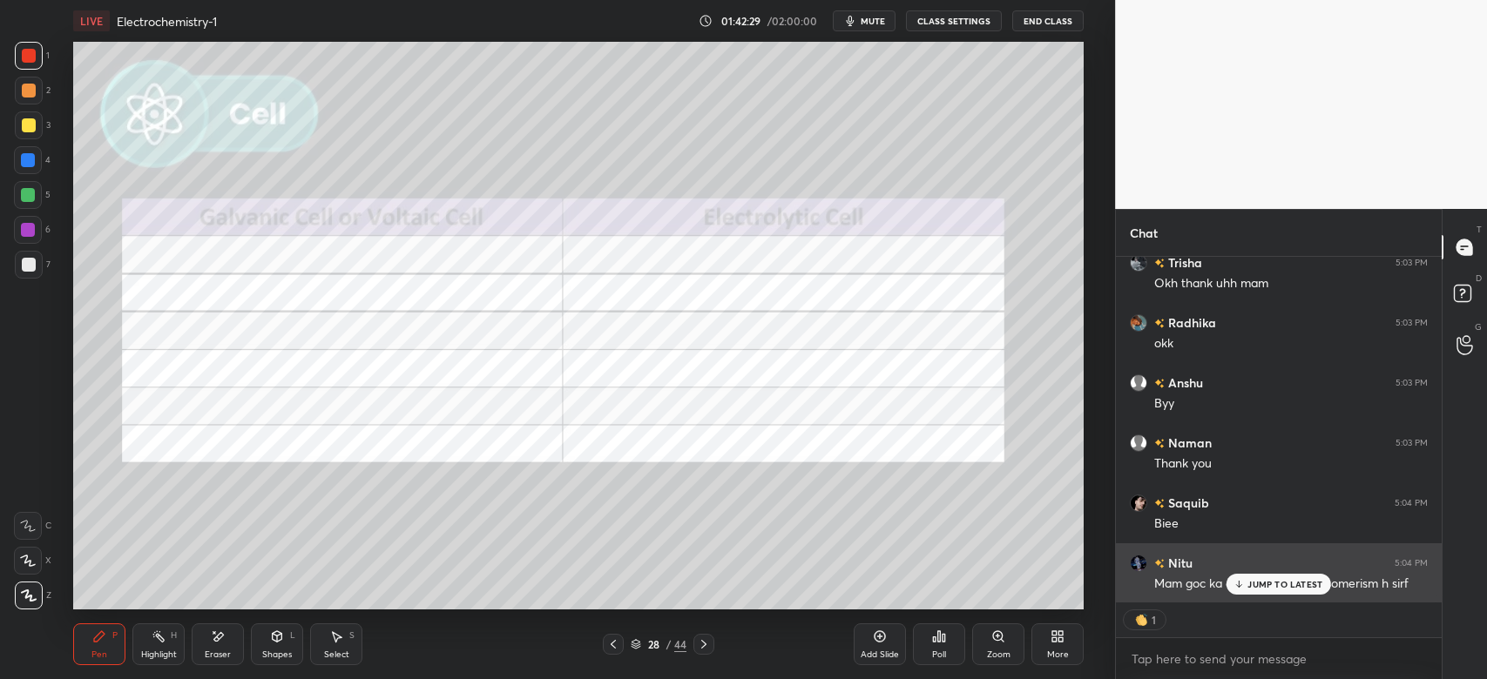
click at [1290, 577] on div "JUMP TO LATEST" at bounding box center [1278, 584] width 105 height 21
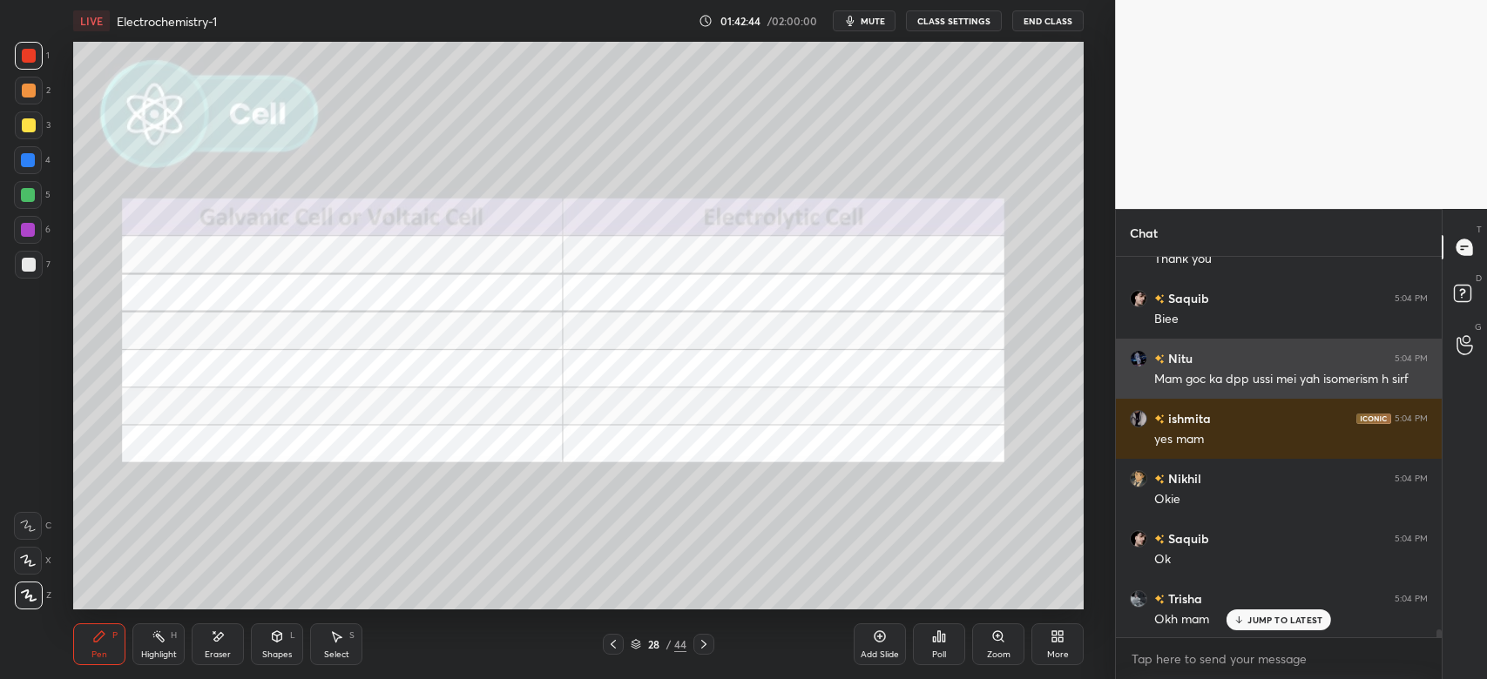
scroll to position [17746, 0]
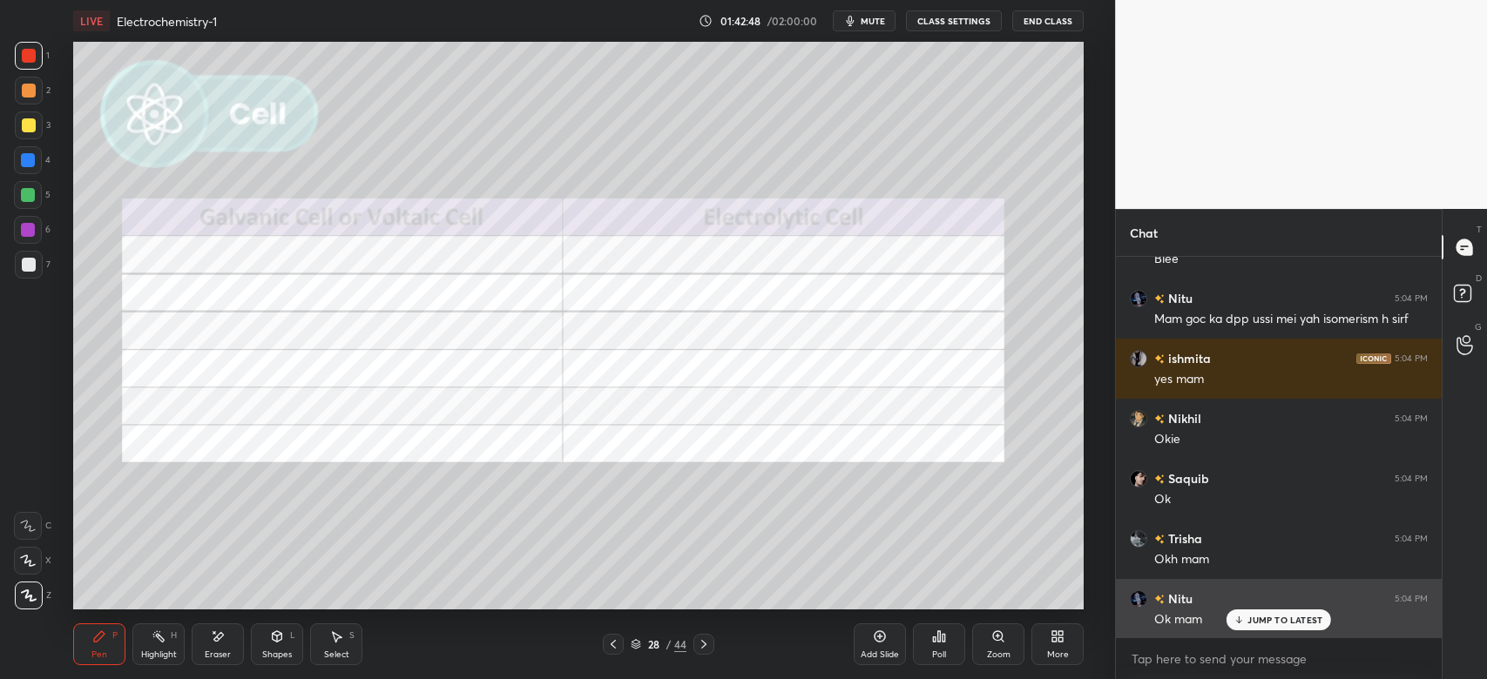
click at [1037, 21] on button "End Class" at bounding box center [1047, 20] width 71 height 21
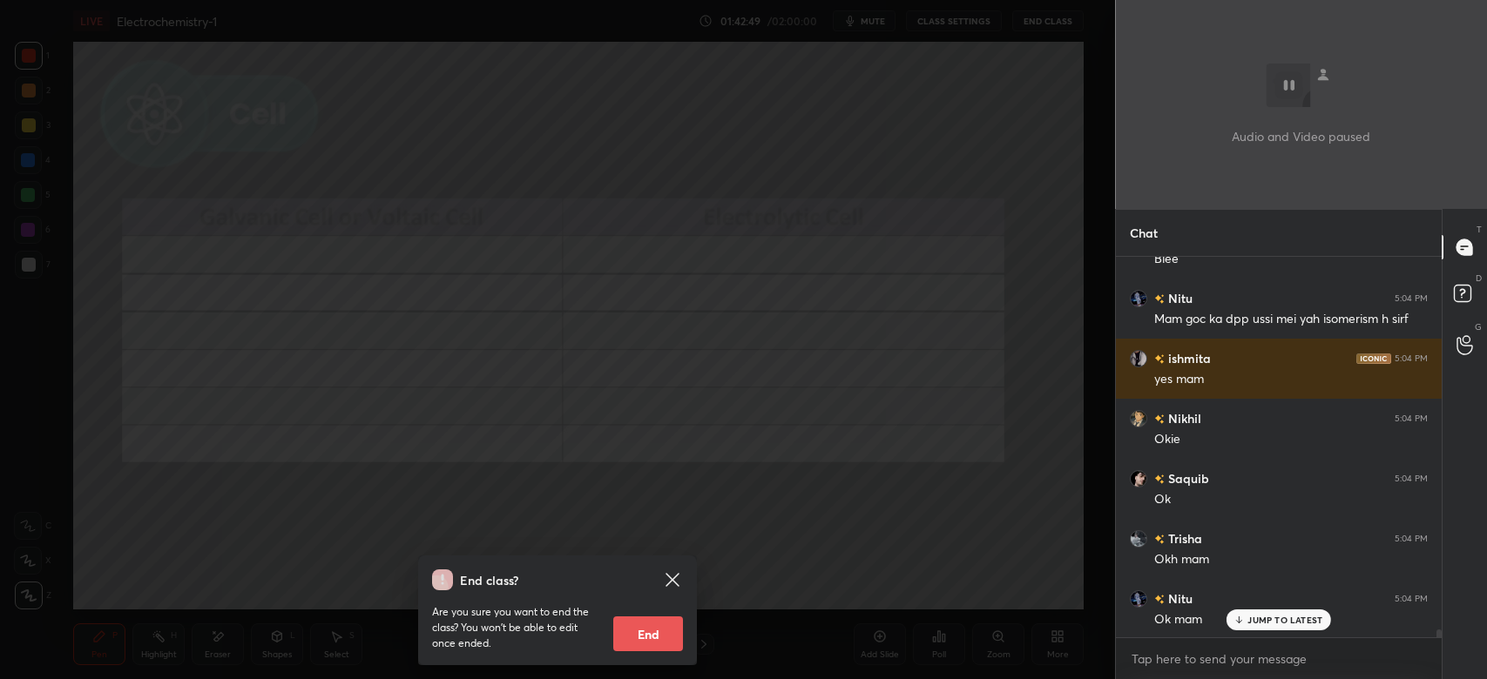
click at [649, 638] on button "End" at bounding box center [648, 634] width 70 height 35
type textarea "x"
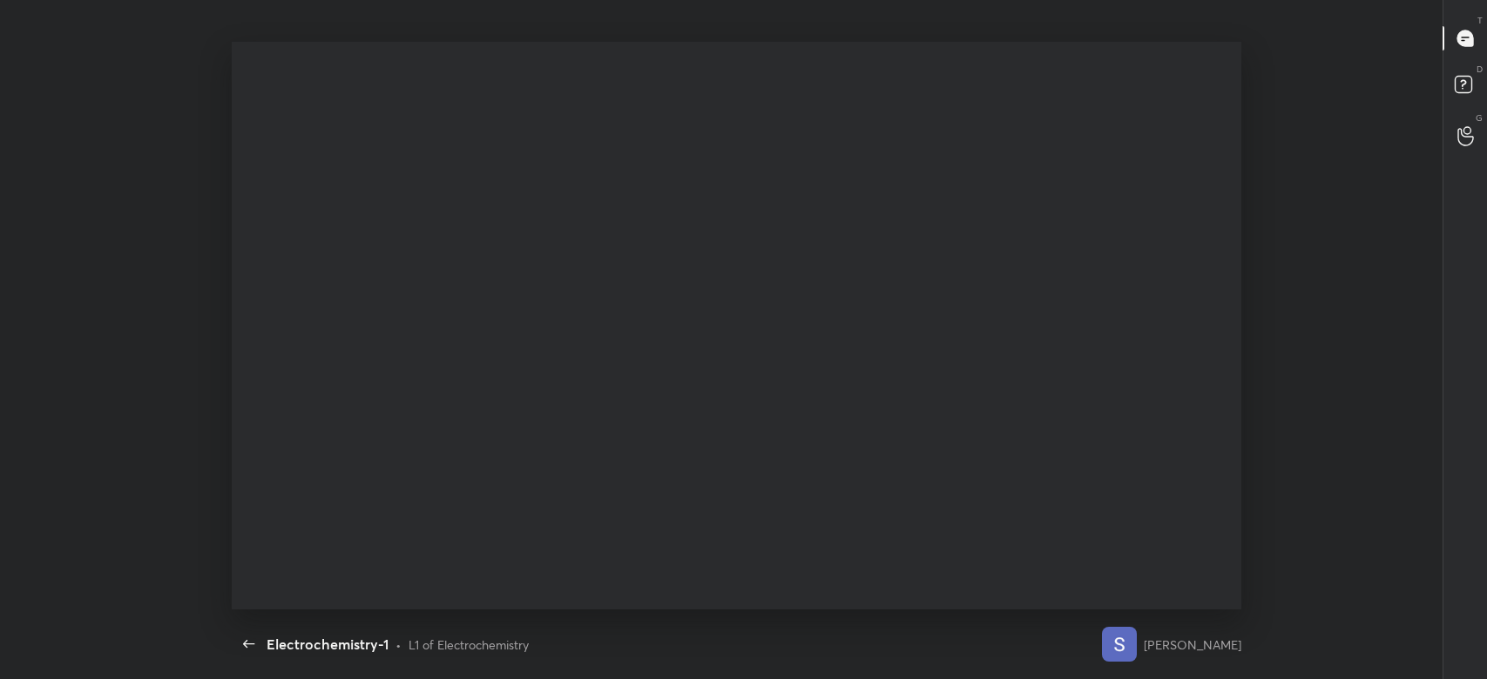
scroll to position [568, 1204]
